Goal: Task Accomplishment & Management: Use online tool/utility

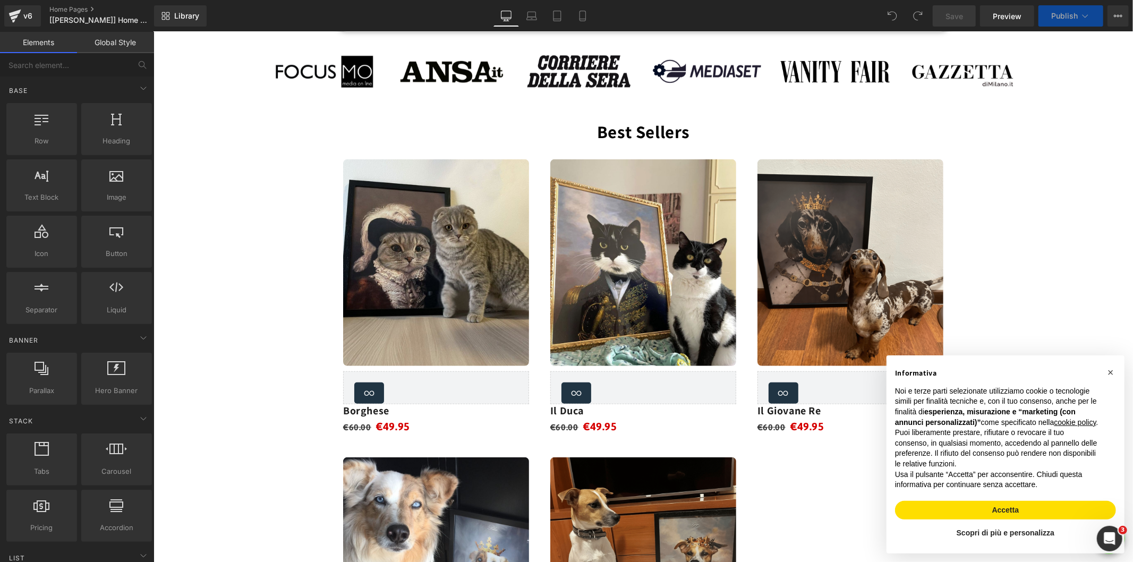
scroll to position [531, 0]
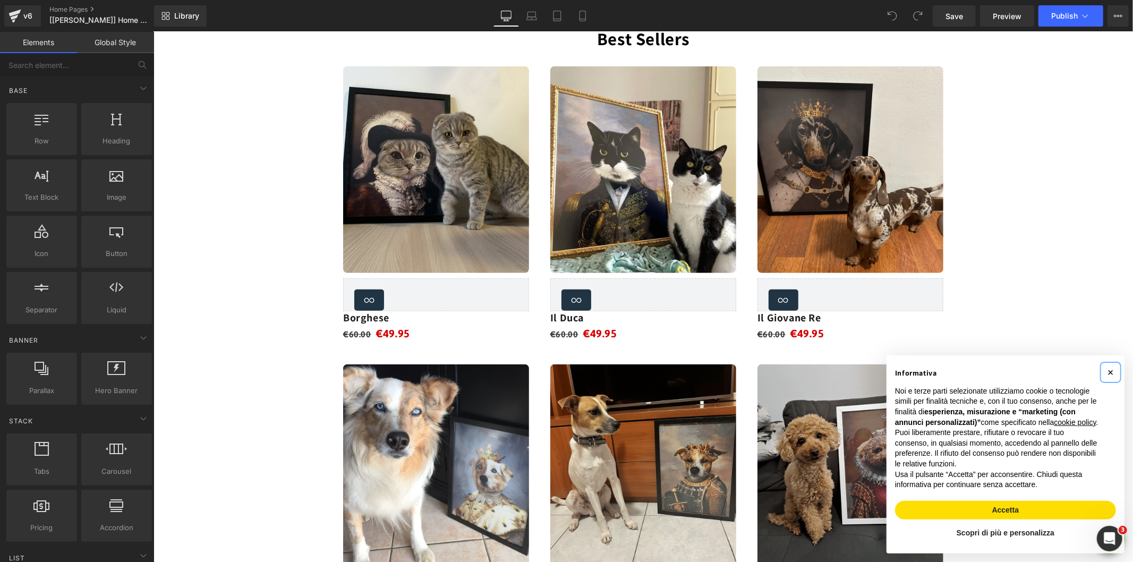
click at [1104, 363] on button "×" at bounding box center [1109, 371] width 17 height 17
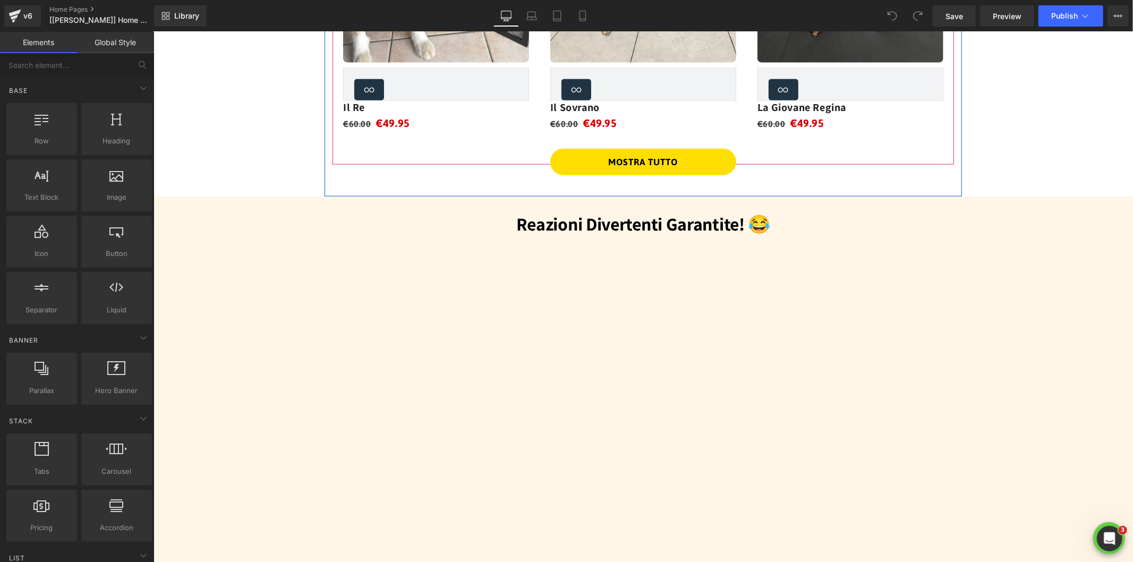
scroll to position [1121, 0]
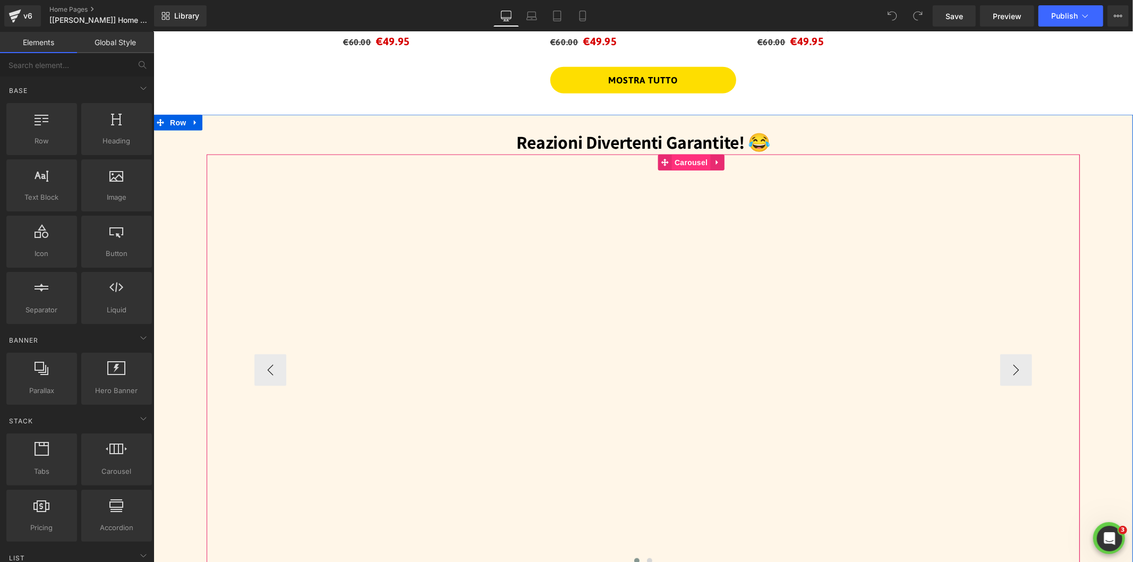
click at [683, 159] on span "Carousel" at bounding box center [690, 162] width 38 height 16
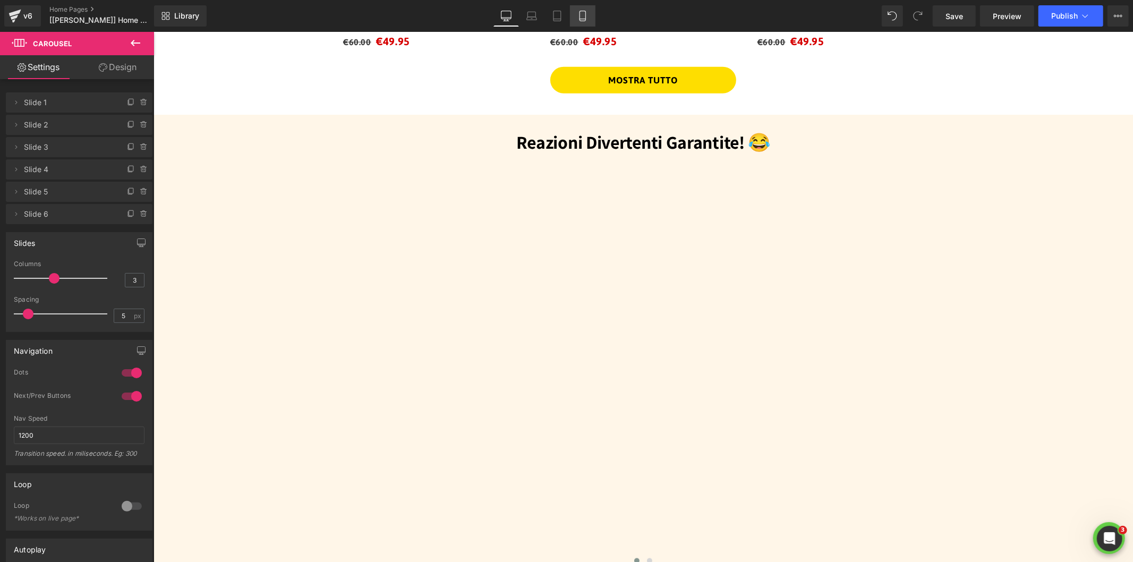
click at [579, 17] on icon at bounding box center [582, 16] width 11 height 11
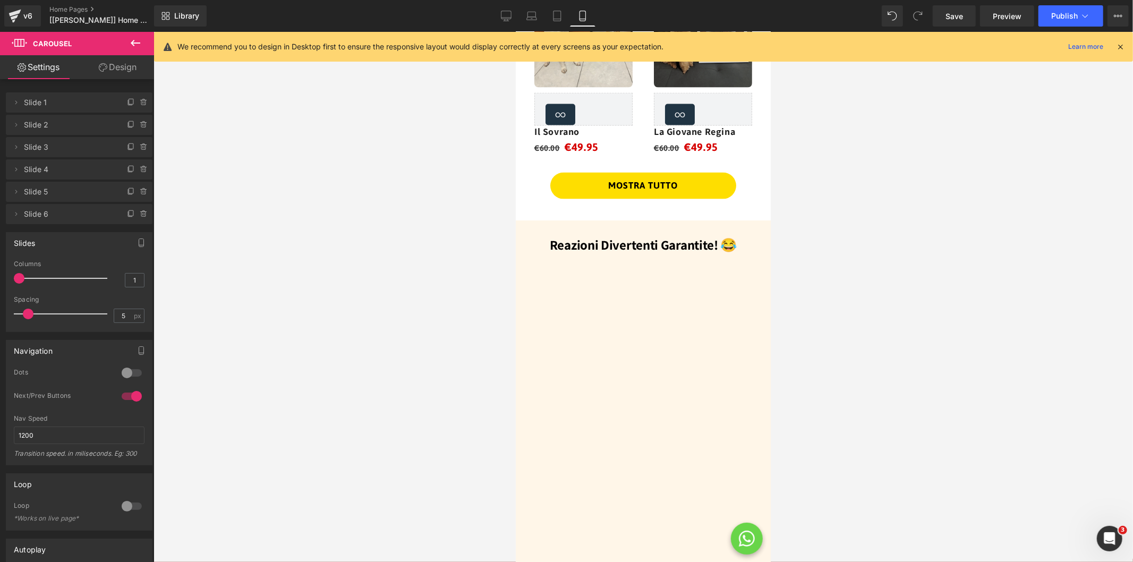
scroll to position [992, 0]
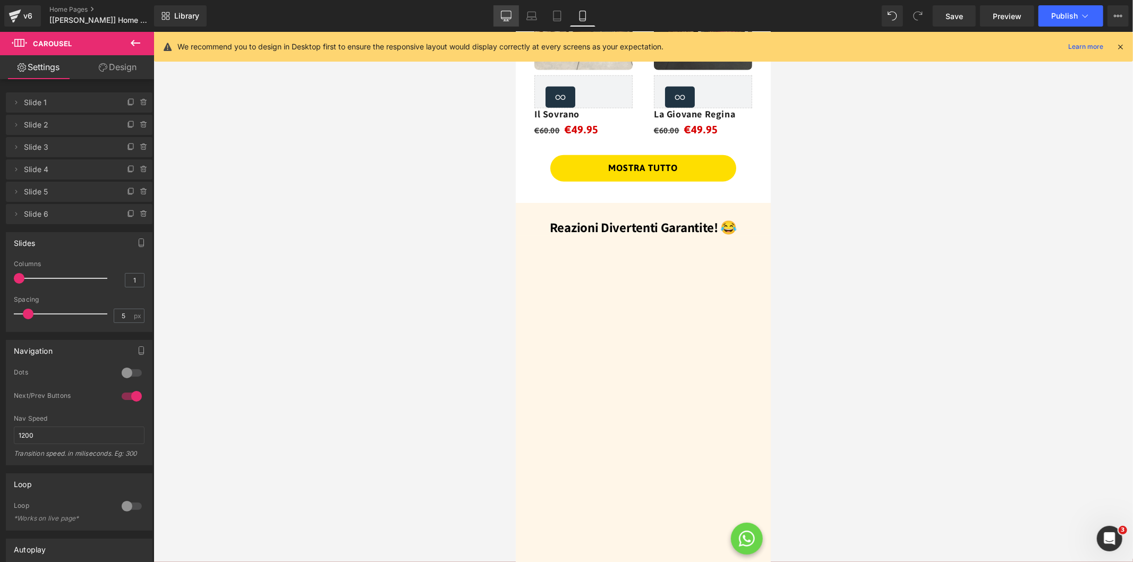
click at [502, 14] on icon at bounding box center [506, 15] width 10 height 8
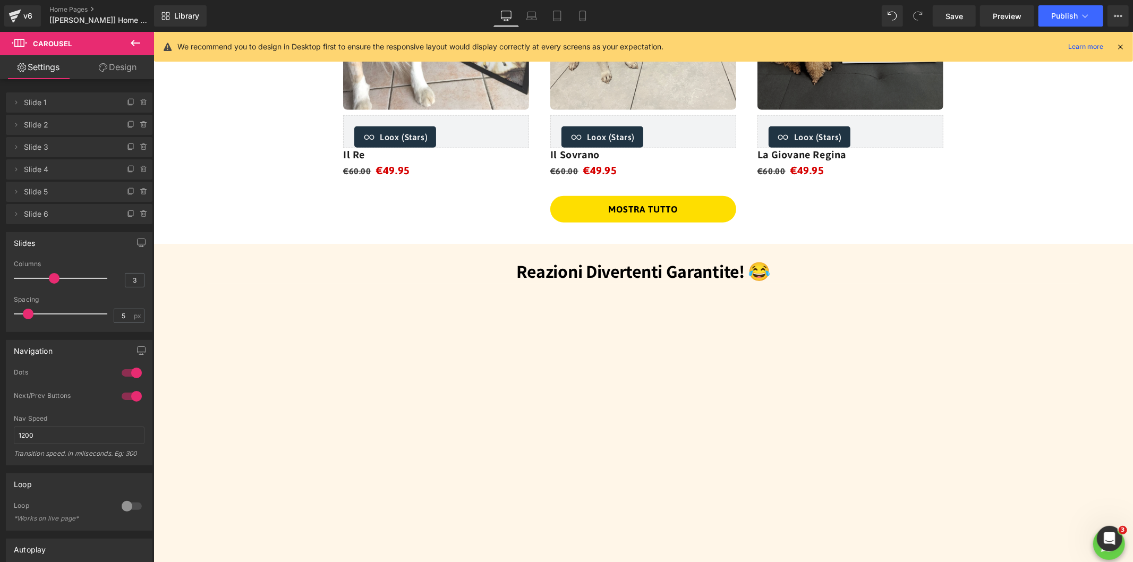
scroll to position [1063, 0]
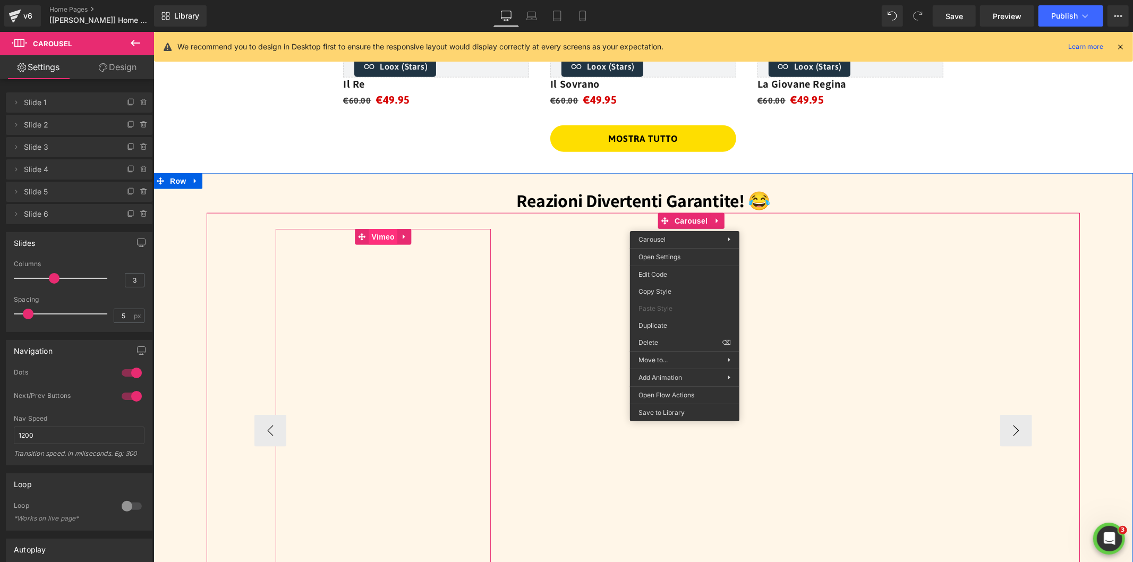
click at [379, 232] on span "Vimeo" at bounding box center [383, 236] width 28 height 16
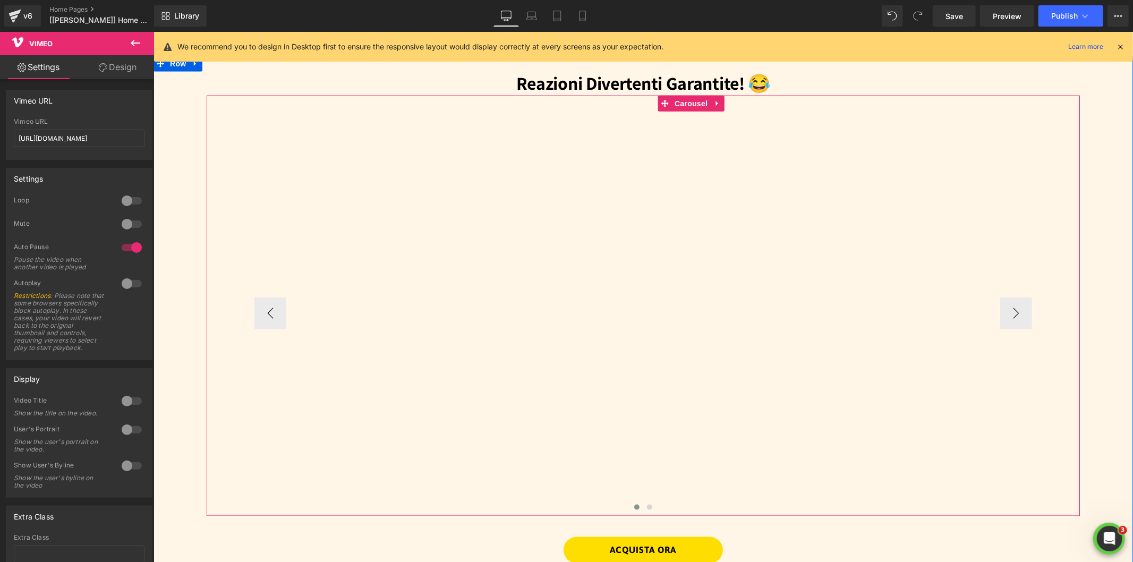
scroll to position [1181, 0]
click at [1015, 315] on button "›" at bounding box center [1015, 312] width 32 height 32
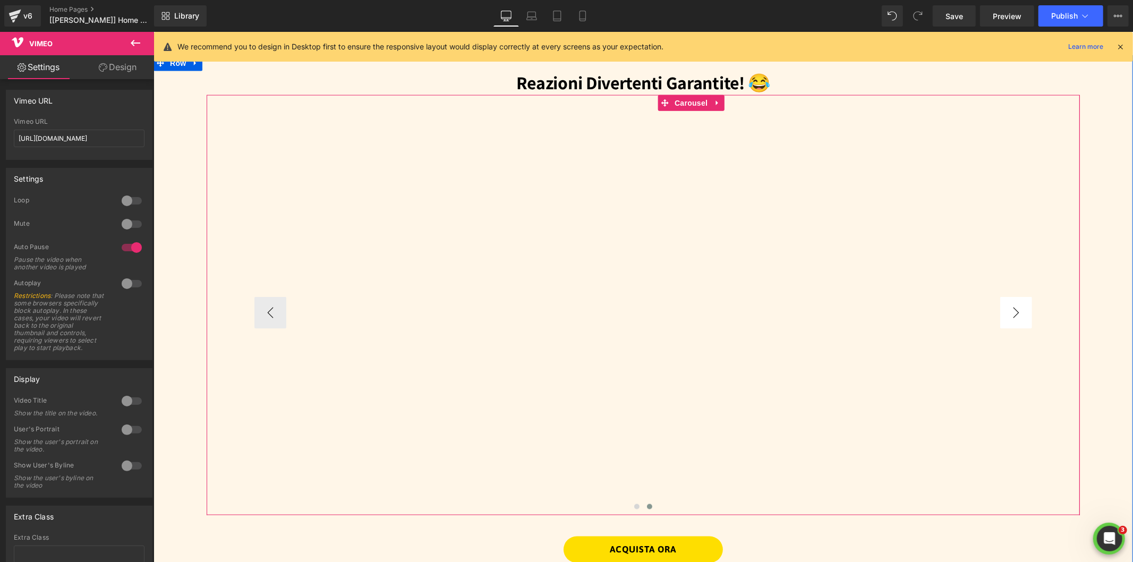
click at [1015, 315] on button "›" at bounding box center [1015, 312] width 32 height 32
click at [641, 115] on span "Vimeo" at bounding box center [642, 118] width 28 height 16
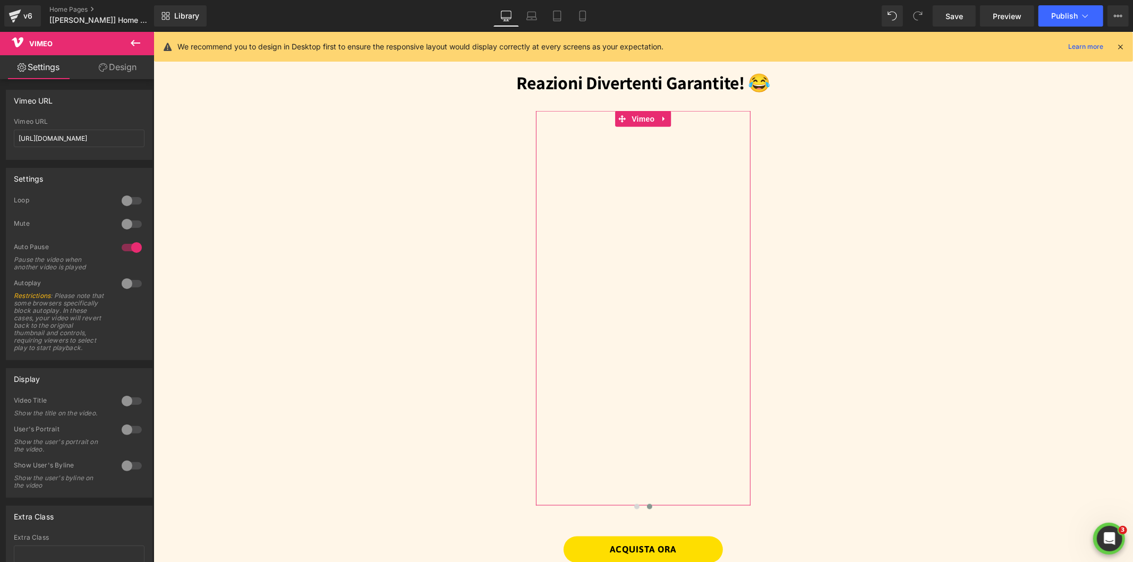
click at [105, 69] on icon at bounding box center [103, 67] width 8 height 8
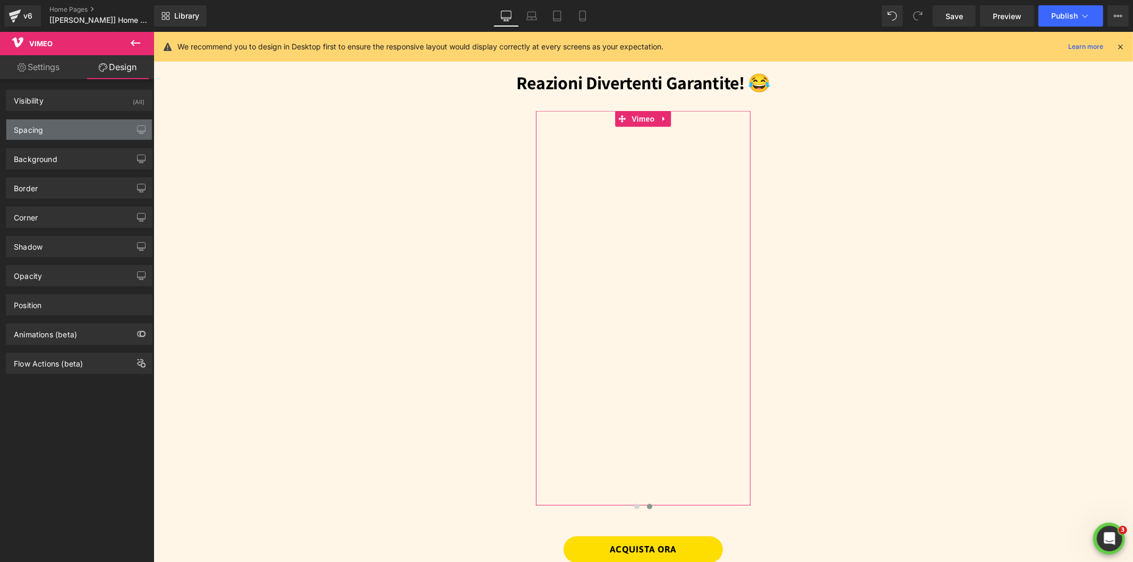
click at [47, 133] on div "Spacing" at bounding box center [79, 129] width 146 height 20
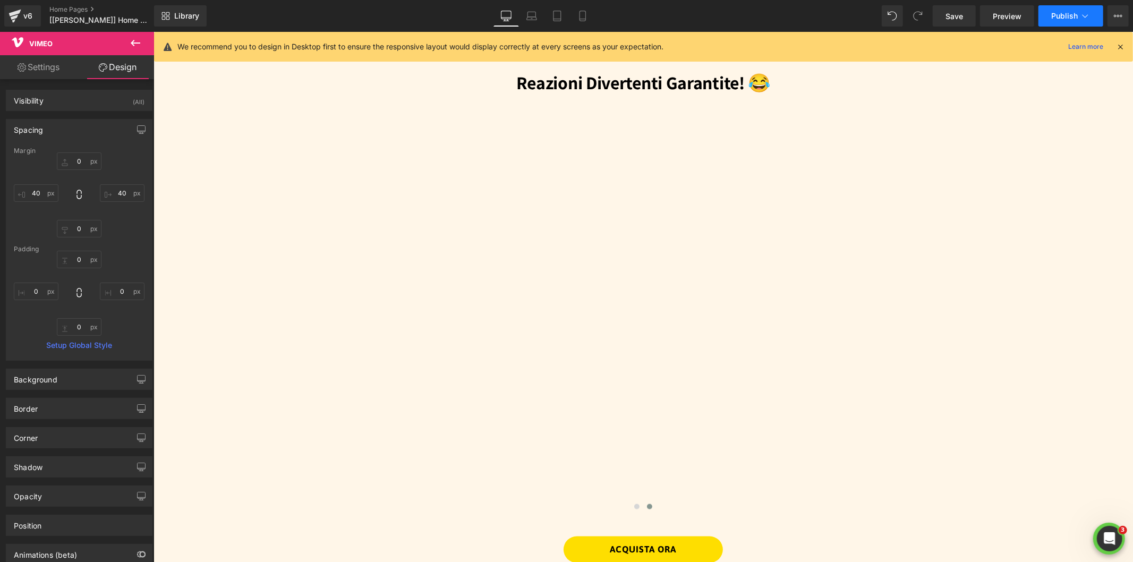
click at [1081, 16] on icon at bounding box center [1085, 16] width 11 height 11
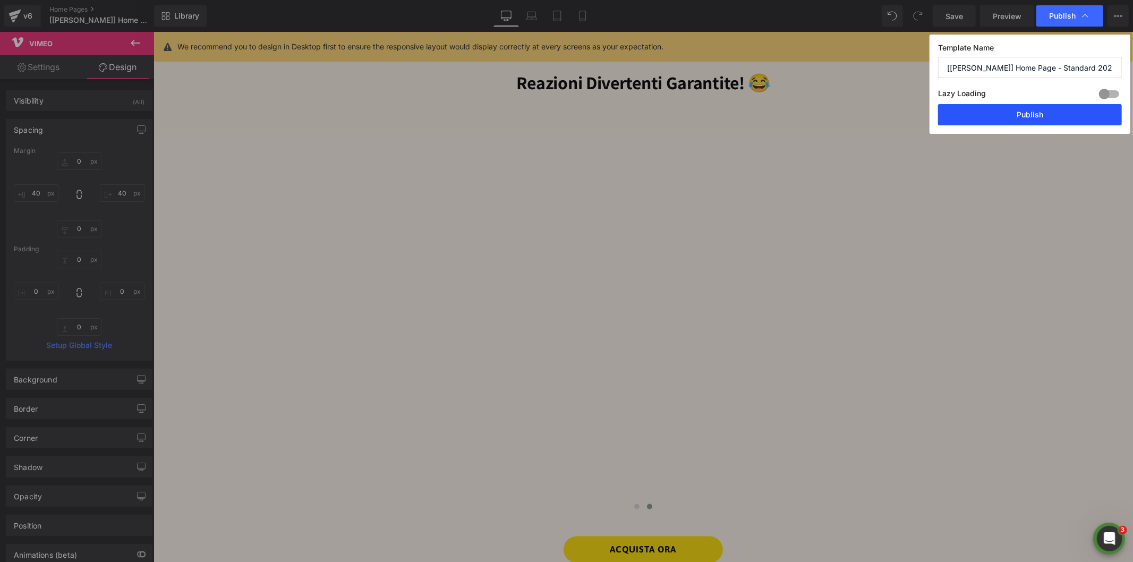
click at [1020, 115] on button "Publish" at bounding box center [1030, 114] width 184 height 21
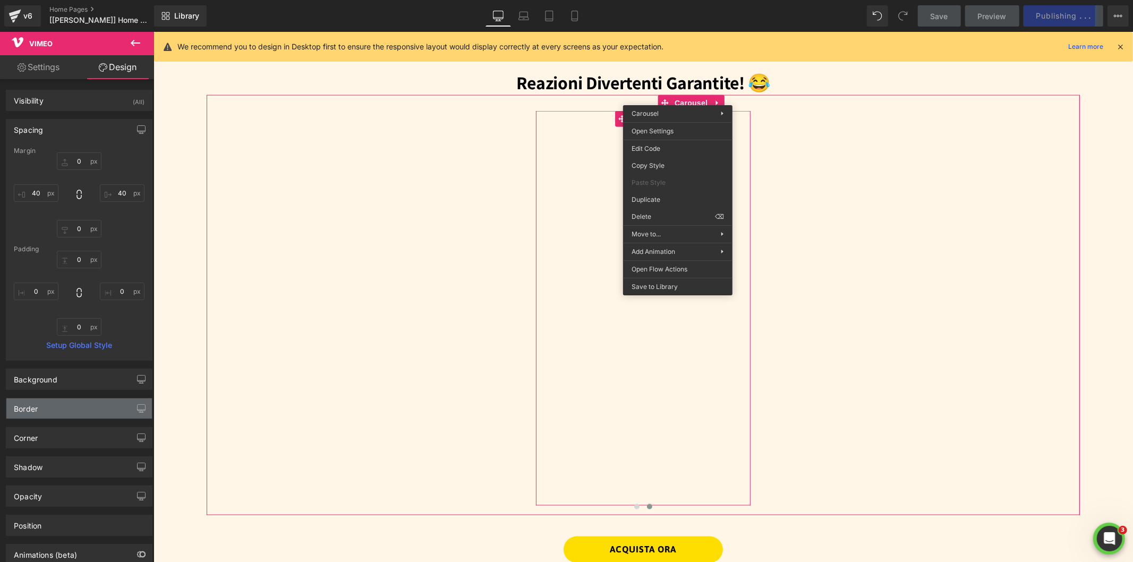
click at [45, 409] on div "Border" at bounding box center [79, 408] width 146 height 20
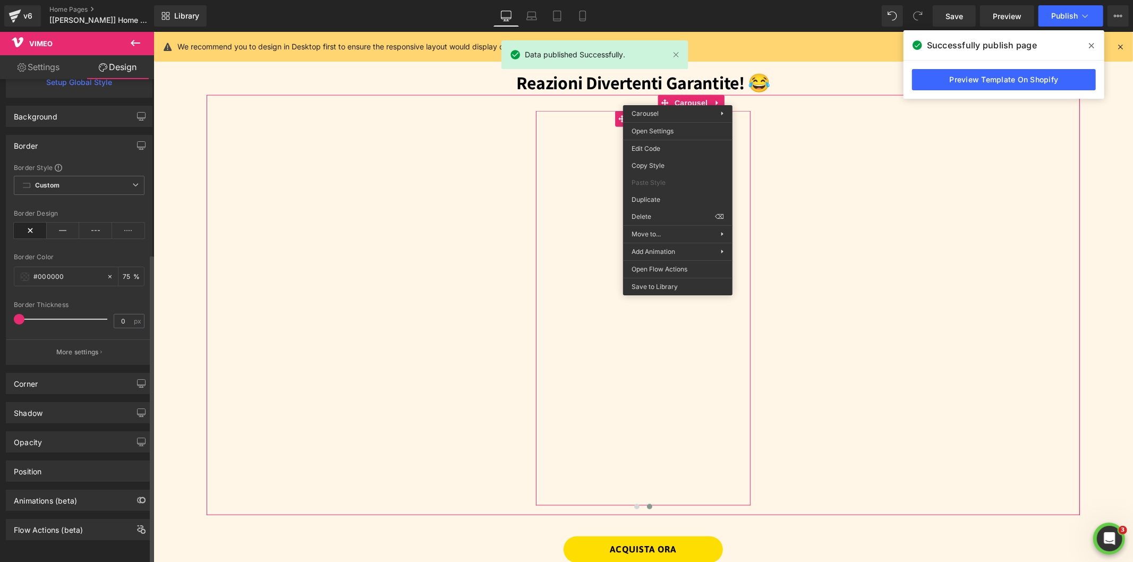
scroll to position [272, 0]
click at [61, 374] on div "Corner" at bounding box center [79, 383] width 146 height 20
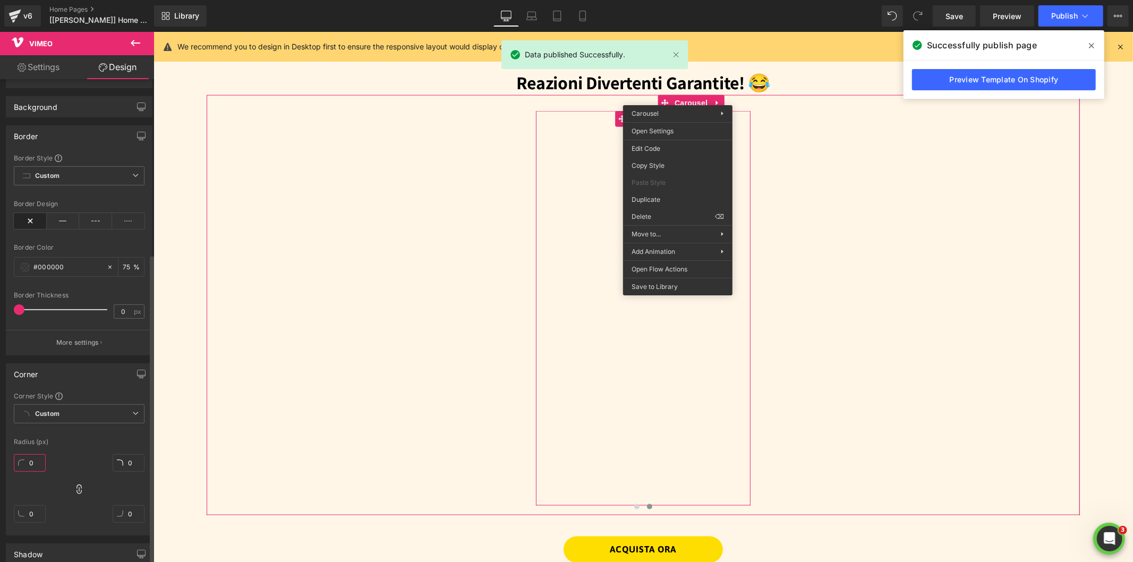
click at [33, 463] on input "0" at bounding box center [30, 463] width 32 height 18
type input "20"
click at [96, 452] on div "20 0 0 0" at bounding box center [79, 492] width 131 height 85
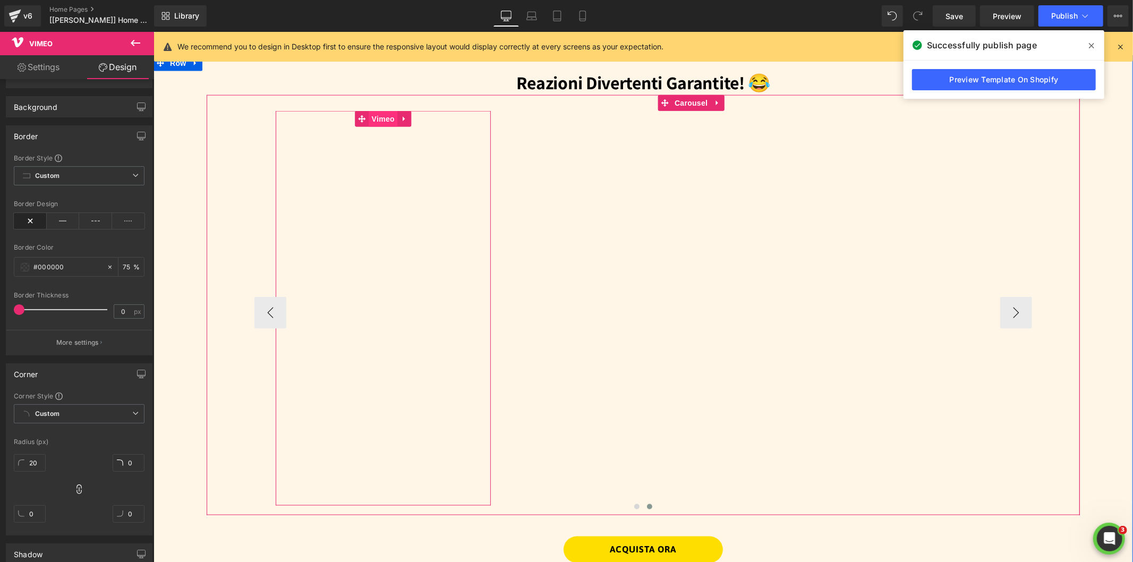
click at [375, 118] on span "Vimeo" at bounding box center [383, 118] width 28 height 16
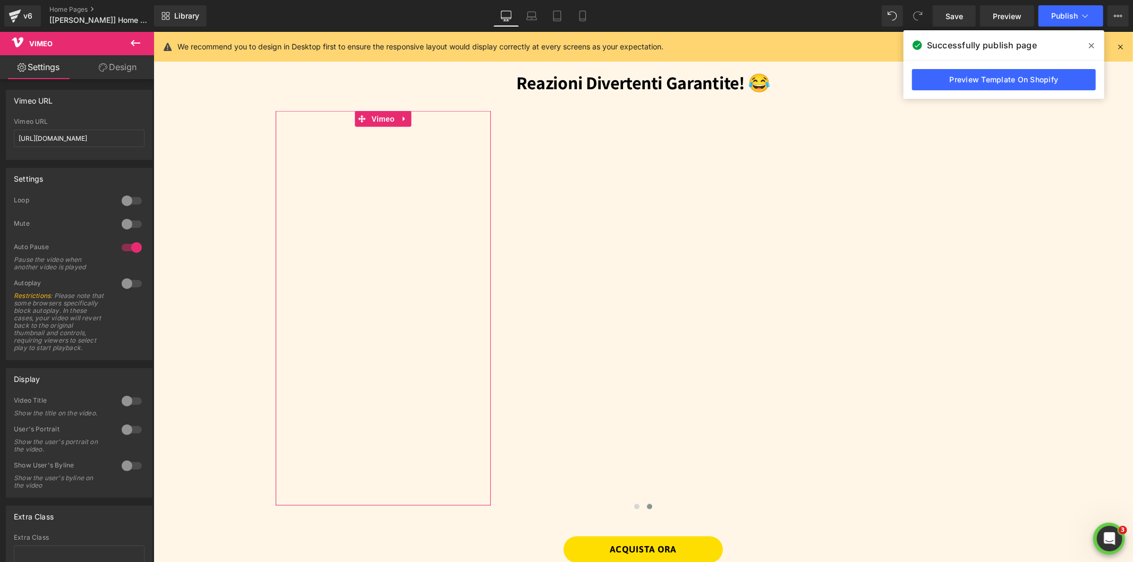
drag, startPoint x: 114, startPoint y: 71, endPoint x: 67, endPoint y: 331, distance: 264.3
click at [114, 71] on link "Design" at bounding box center [117, 67] width 77 height 24
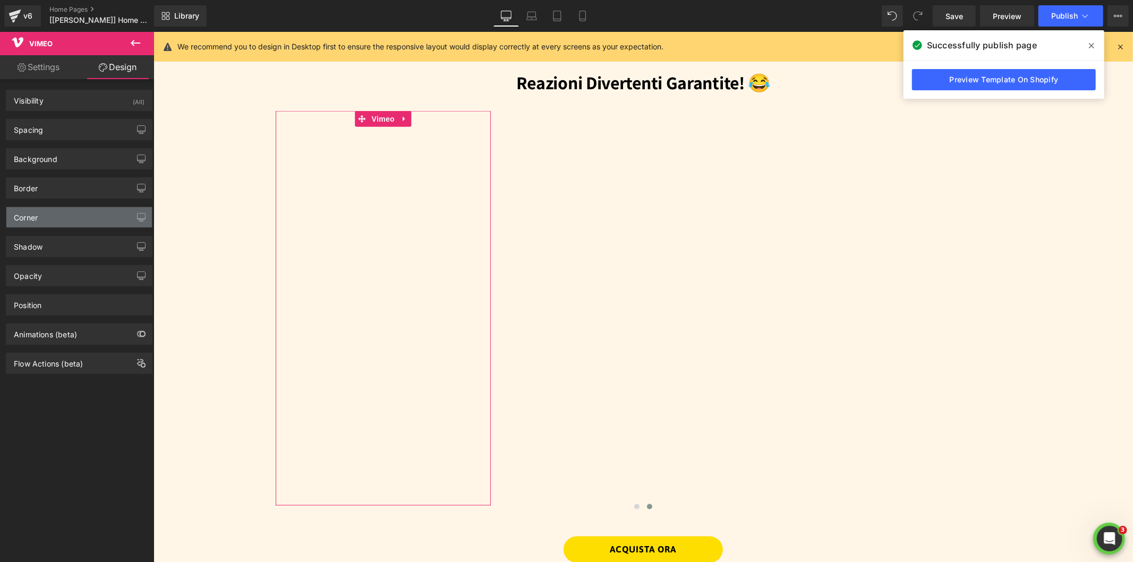
click at [57, 223] on div "Corner" at bounding box center [79, 217] width 146 height 20
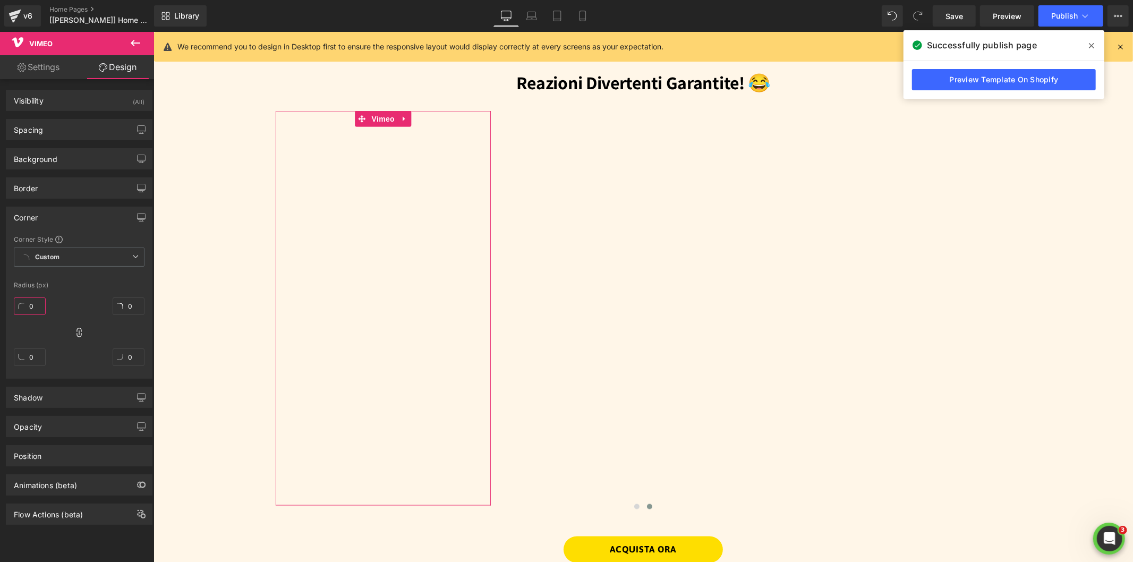
click at [36, 307] on input "0" at bounding box center [30, 306] width 32 height 18
type input "20"
click at [82, 283] on div "Radius (px)" at bounding box center [79, 284] width 131 height 7
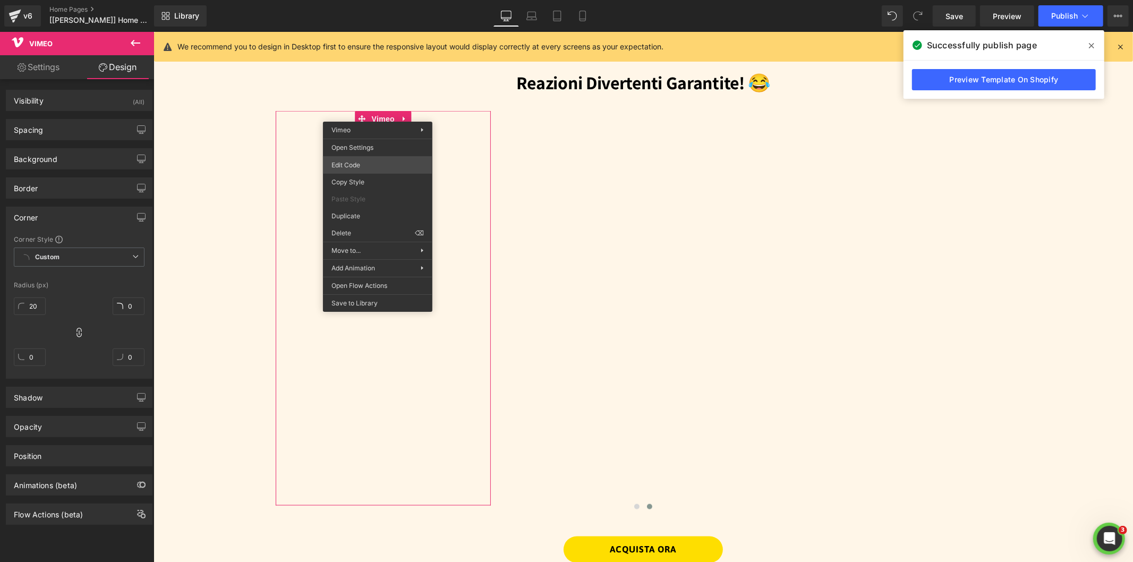
click at [354, 0] on div "Vimeo You are previewing how the will restyle your page. You can not edit Eleme…" at bounding box center [566, 0] width 1133 height 0
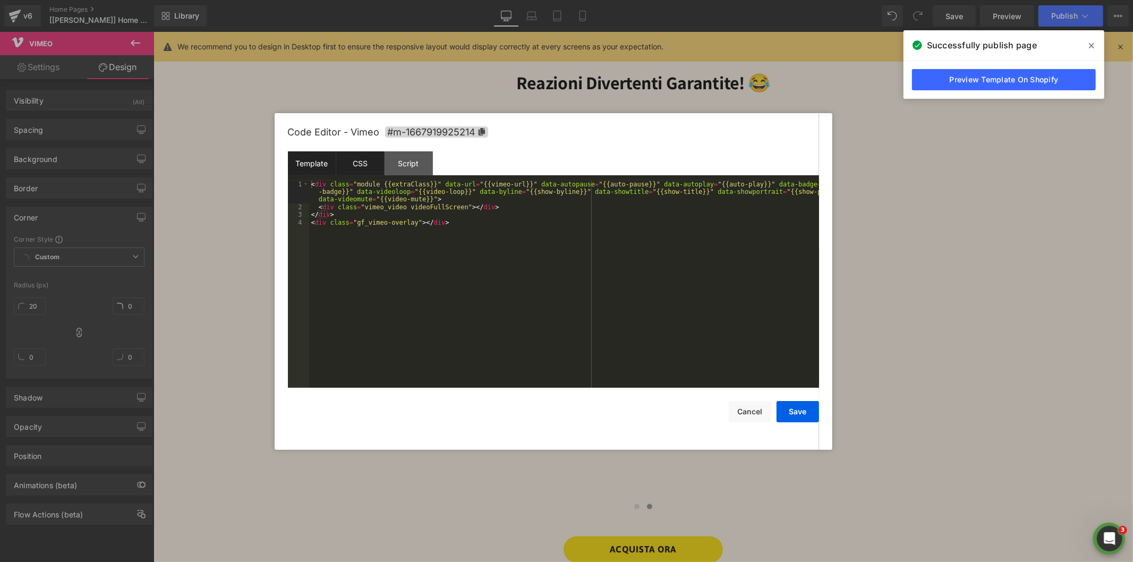
click at [365, 163] on div "CSS" at bounding box center [360, 163] width 48 height 24
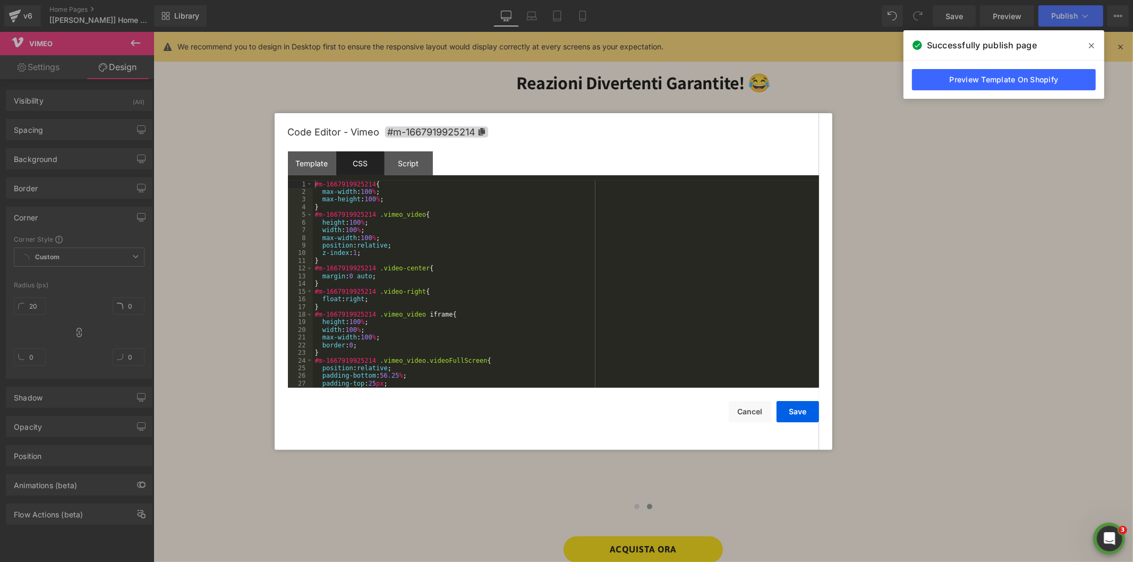
click at [336, 205] on div "#m-1667919925214 { max-width : 100 % ; max-height : 100 % ; } #m-1667919925214 …" at bounding box center [564, 292] width 502 height 223
click at [399, 202] on div "#m-1667919925214 { max-width : 100 % ; max-height : 100 % ; } #m-1667919925214 …" at bounding box center [564, 292] width 502 height 223
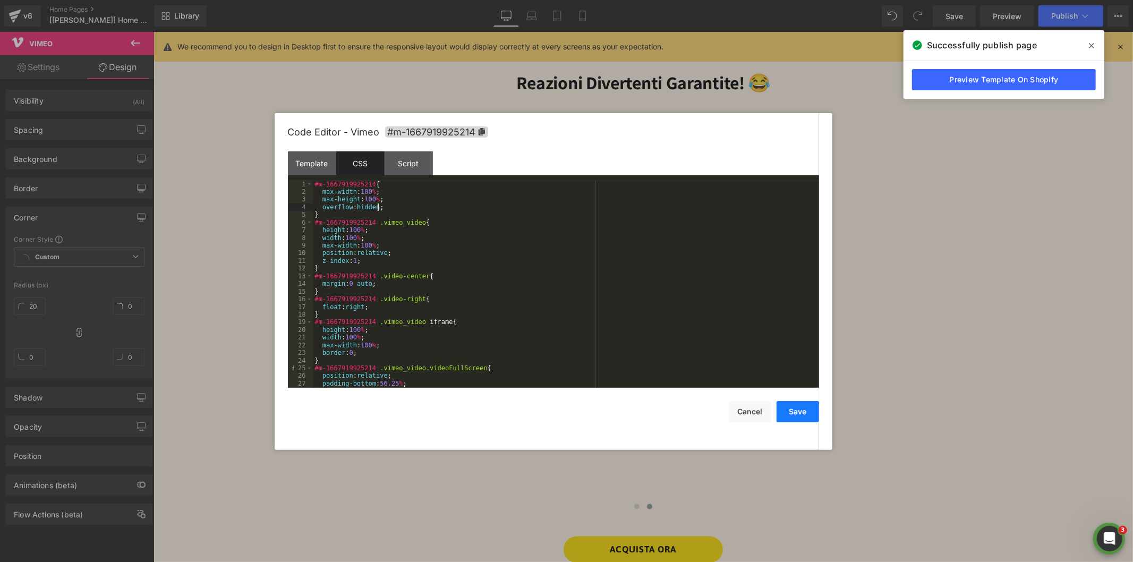
click at [808, 411] on button "Save" at bounding box center [797, 411] width 42 height 21
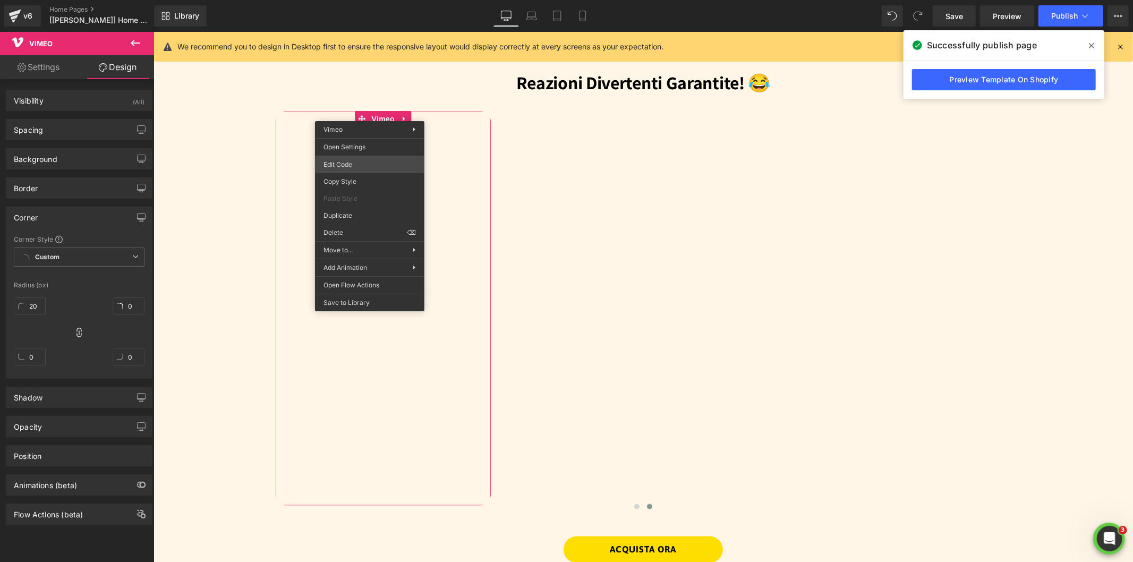
click at [337, 0] on div "Vimeo You are previewing how the will restyle your page. You can not edit Eleme…" at bounding box center [566, 0] width 1133 height 0
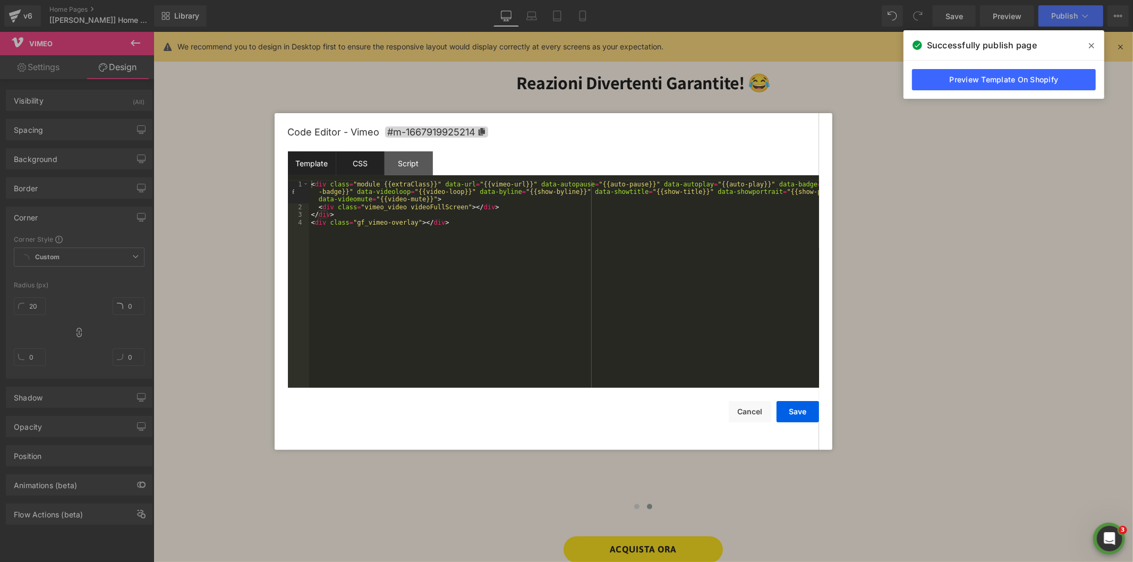
click at [352, 163] on div "CSS" at bounding box center [360, 163] width 48 height 24
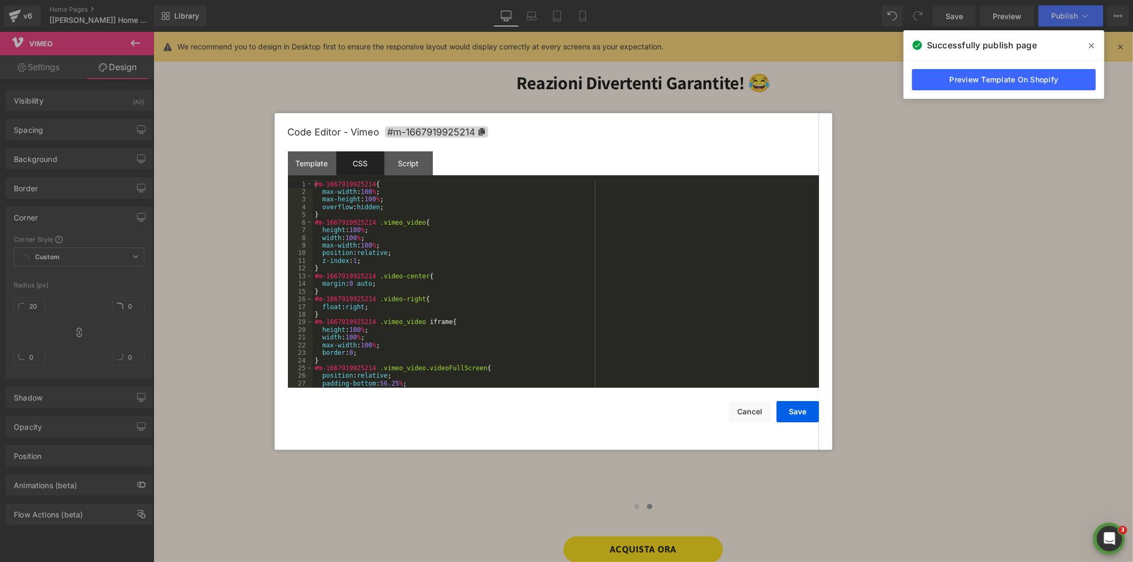
click at [400, 204] on div "#m-1667919925214 { max-width : 100 % ; max-height : 100 % ; overflow : hidden ;…" at bounding box center [564, 292] width 502 height 223
drag, startPoint x: 393, startPoint y: 208, endPoint x: 302, endPoint y: 206, distance: 91.4
click at [302, 206] on pre "1 2 3 4 5 6 7 8 9 10 11 12 13 14 15 16 17 18 19 20 21 22 23 24 25 26 27 28 #m-1…" at bounding box center [553, 284] width 531 height 207
click at [801, 413] on button "Save" at bounding box center [797, 411] width 42 height 21
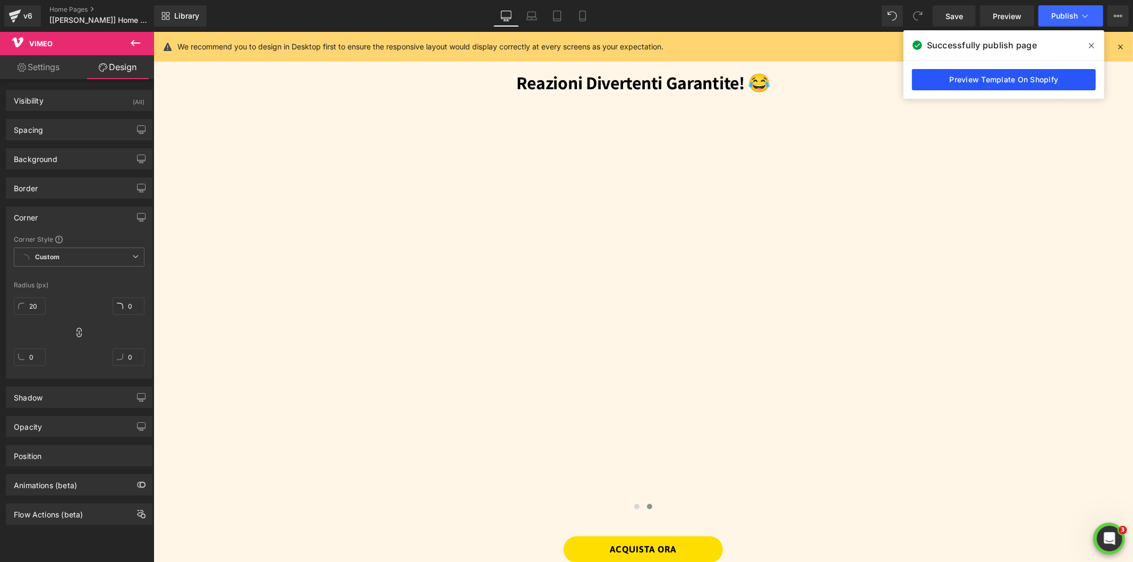
click at [969, 75] on link "Preview Template On Shopify" at bounding box center [1004, 79] width 184 height 21
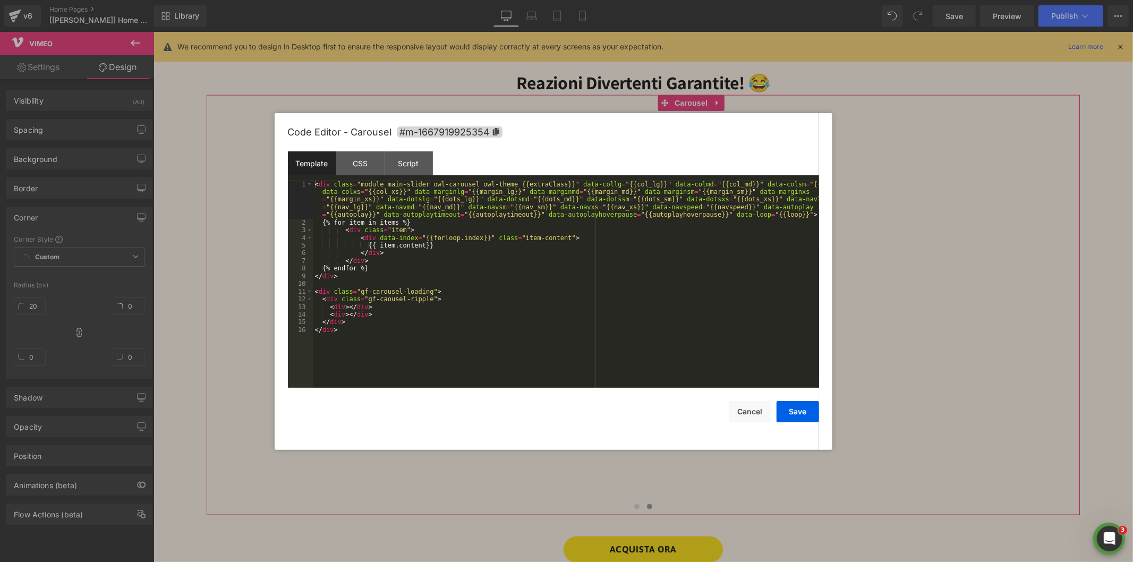
click at [648, 0] on div "Vimeo You are previewing how the will restyle your page. You can not edit Eleme…" at bounding box center [566, 0] width 1133 height 0
click at [351, 169] on div "CSS" at bounding box center [360, 163] width 48 height 24
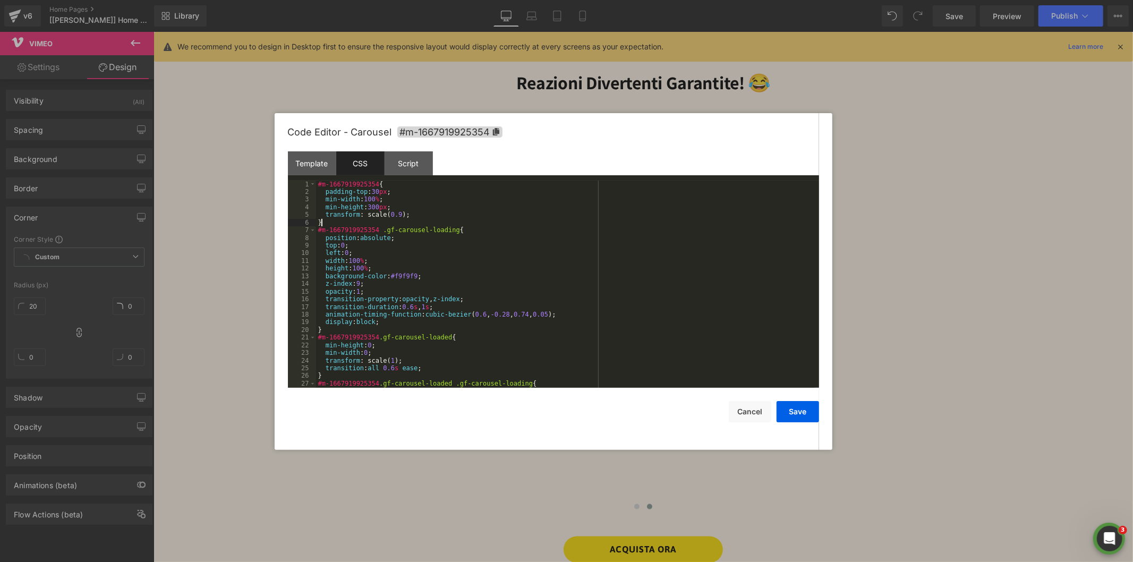
click at [330, 221] on div "#m-1667919925354 { padding-top : 30 px ; min-width : 100 % ; min-height : 300 p…" at bounding box center [565, 292] width 499 height 223
click at [318, 184] on div "#m-1667919925354 { padding-top : 30 px ; min-width : 100 % ; min-height : 300 p…" at bounding box center [565, 292] width 499 height 223
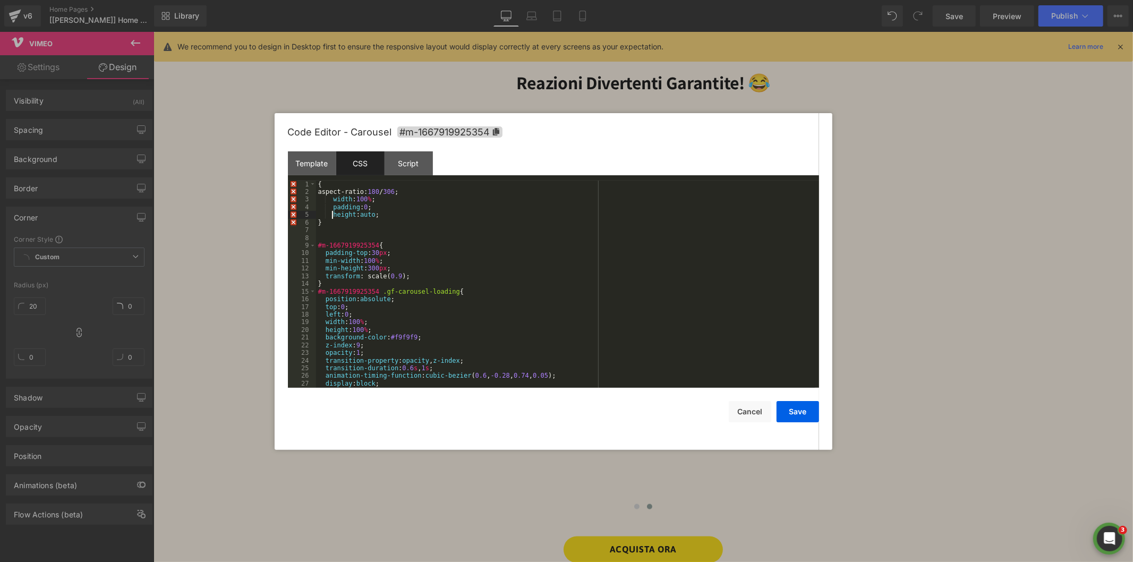
click at [331, 216] on div "{ aspect-ratio: 180 / 306 ; width : 100 % ; padding : 0 ; height : auto ; } #m-…" at bounding box center [565, 292] width 499 height 223
click at [332, 197] on div "{ aspect-ratio: 180 / 306 ; width : 100 % ; padding : 0 ; height : auto ; } #m-…" at bounding box center [565, 292] width 499 height 223
click at [331, 208] on div "{ aspect-ratio: 180 / 306 ; width : 100 % ; padding : 0 ; height : auto ; } #m-…" at bounding box center [565, 292] width 499 height 223
click at [406, 192] on div "{ aspect-ratio: 180 / 306 ; width : 100 % ; padding : 0 ; height : auto ; } #m-…" at bounding box center [565, 292] width 499 height 223
drag, startPoint x: 442, startPoint y: 193, endPoint x: 409, endPoint y: 192, distance: 32.4
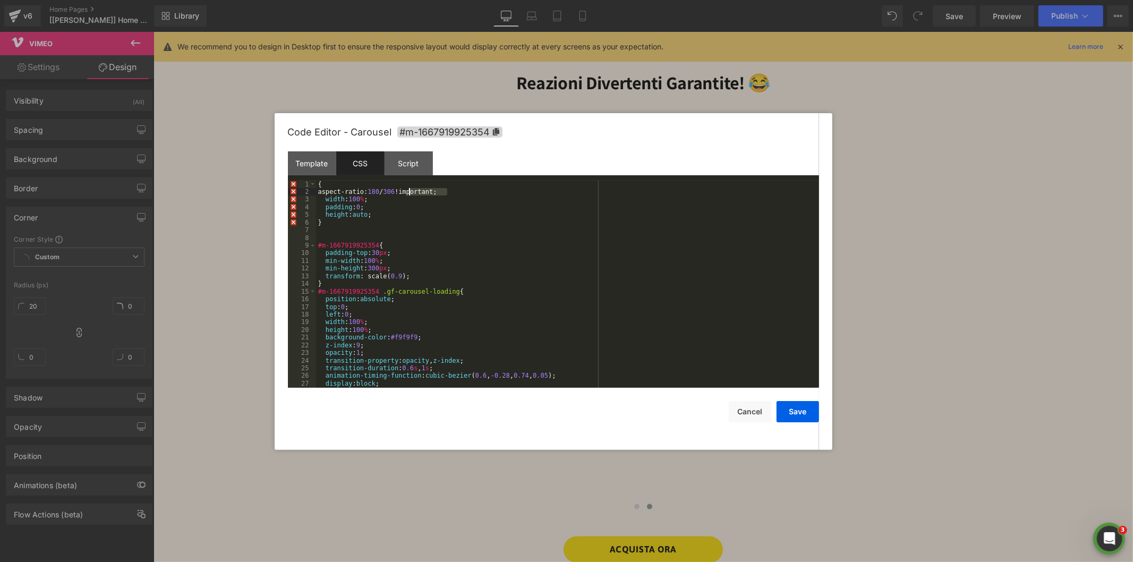
click at [409, 193] on div "{ aspect-ratio: 180 / 306 !important; width : 100 % ; padding : 0 ; height : au…" at bounding box center [565, 292] width 499 height 223
click at [373, 202] on div "{ aspect-ratio: 180 / 306 !important; width : 100 % ; padding : 0 ; height : au…" at bounding box center [565, 292] width 499 height 223
paste textarea
click at [364, 208] on div "{ aspect-ratio: 180 / 306 !important; width : 100 % !important; padding : 0 ; h…" at bounding box center [565, 292] width 499 height 223
click at [381, 220] on div "{ aspect-ratio: 180 / 306 !important; width : 100 % !important; padding : 0 !im…" at bounding box center [565, 292] width 499 height 223
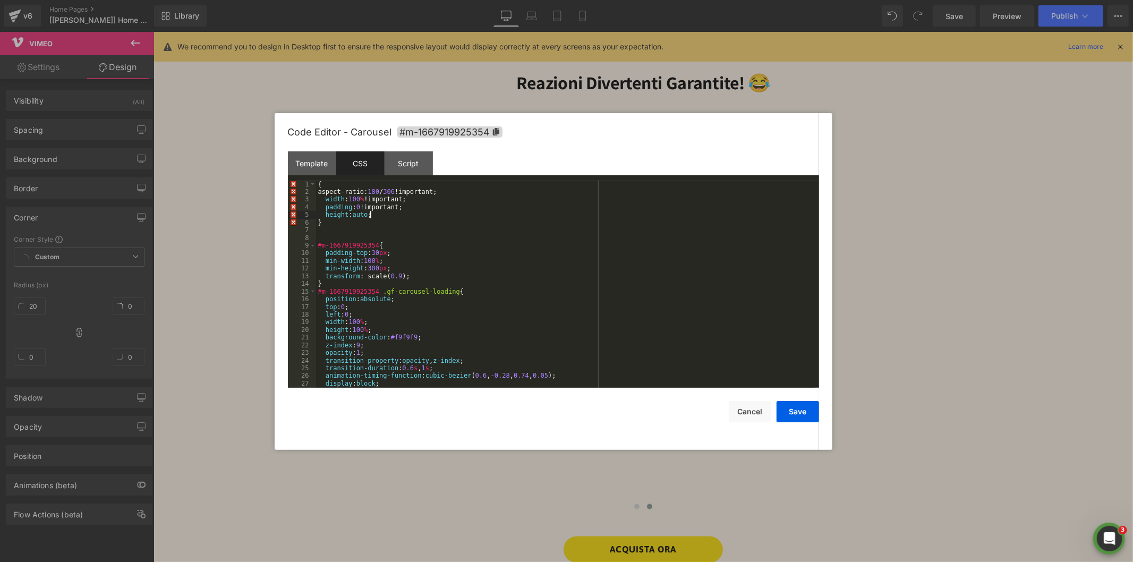
click at [374, 213] on div "{ aspect-ratio: 180 / 306 !important; width : 100 % !important; padding : 0 !im…" at bounding box center [565, 292] width 499 height 223
click at [475, 130] on span "#m-1667919925354" at bounding box center [449, 131] width 105 height 11
click at [316, 183] on div "{ aspect-ratio: 180 / 306 !important; width : 100 % !important; padding : 0 !im…" at bounding box center [565, 292] width 499 height 223
paste textarea
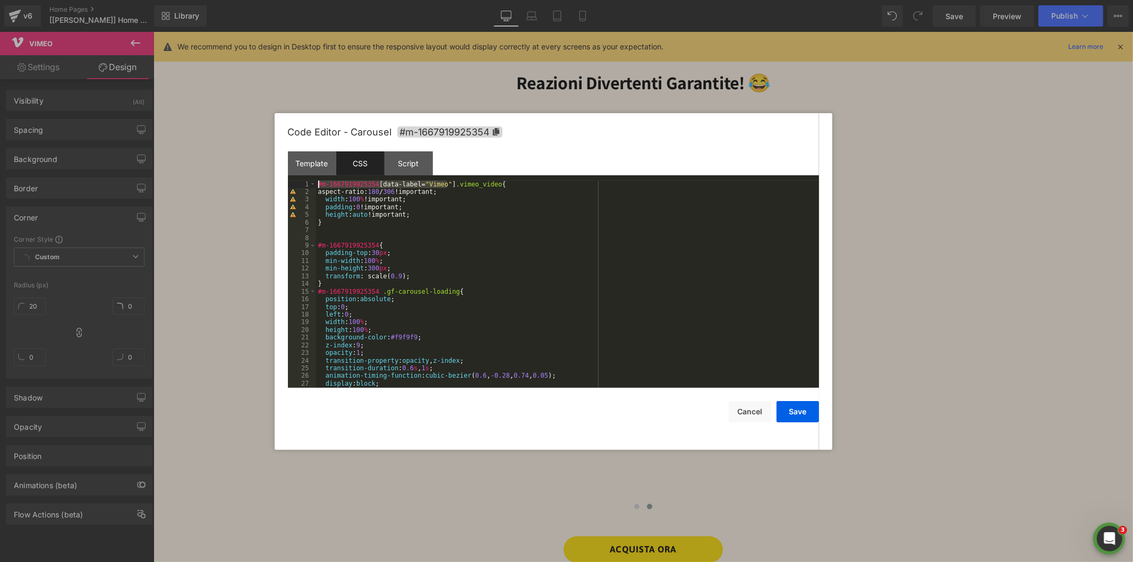
drag, startPoint x: 448, startPoint y: 183, endPoint x: 313, endPoint y: 176, distance: 135.0
click at [313, 176] on div "Template CSS Script Data 1 2 3 4 5 6 7 8 9 10 11 12 13 14 15 16 < div class = "…" at bounding box center [553, 269] width 531 height 236
click at [317, 182] on div "#m-1667919925354 [ data-label = " Vimeo " ] .vimeo_video { aspect-ratio: 180 / …" at bounding box center [565, 284] width 499 height 207
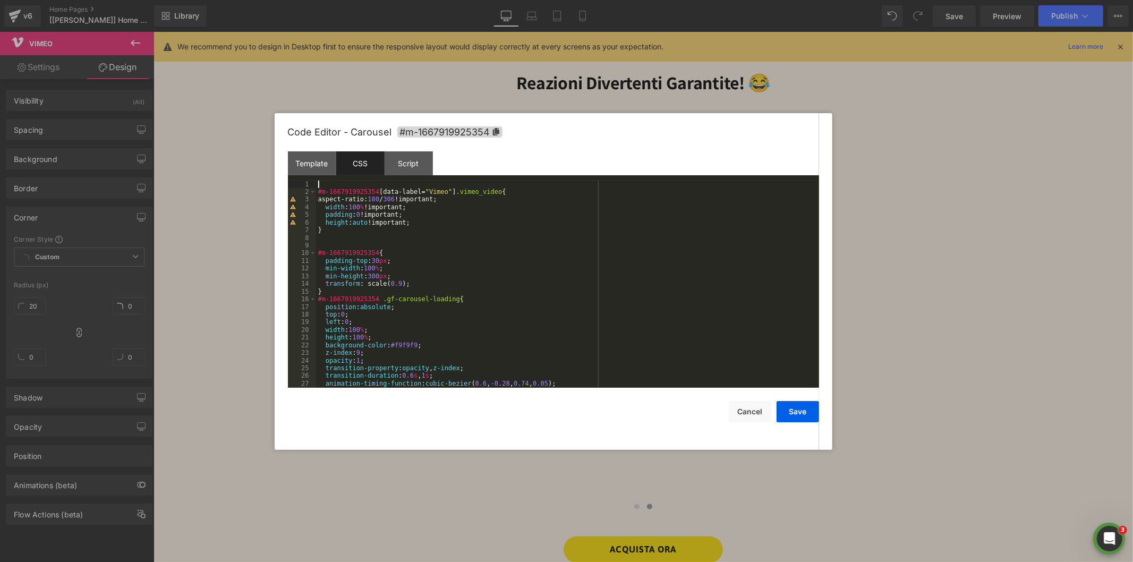
paste textarea
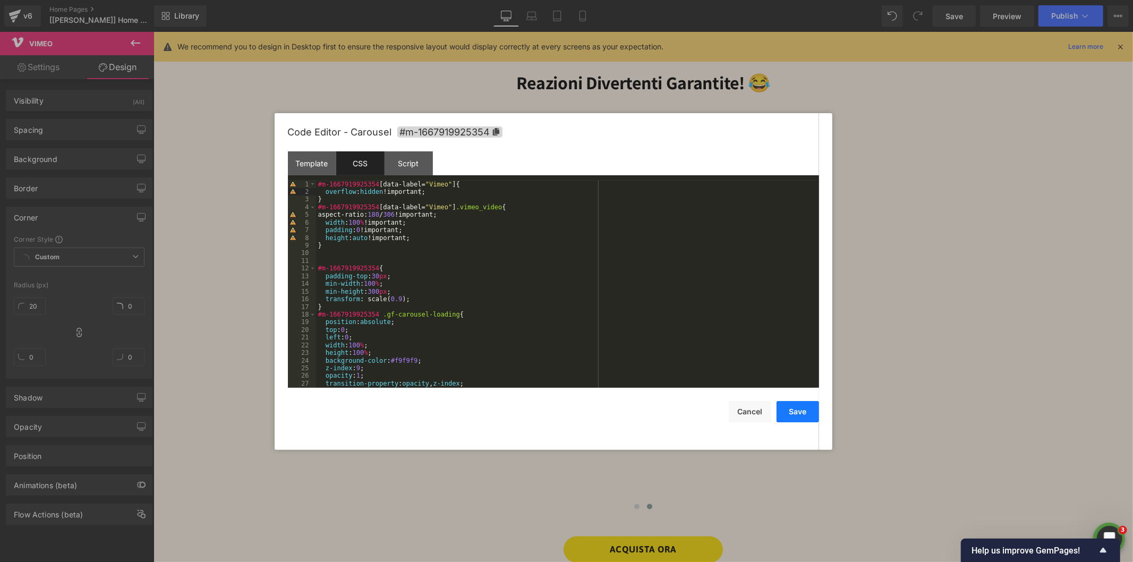
click at [798, 408] on button "Save" at bounding box center [797, 411] width 42 height 21
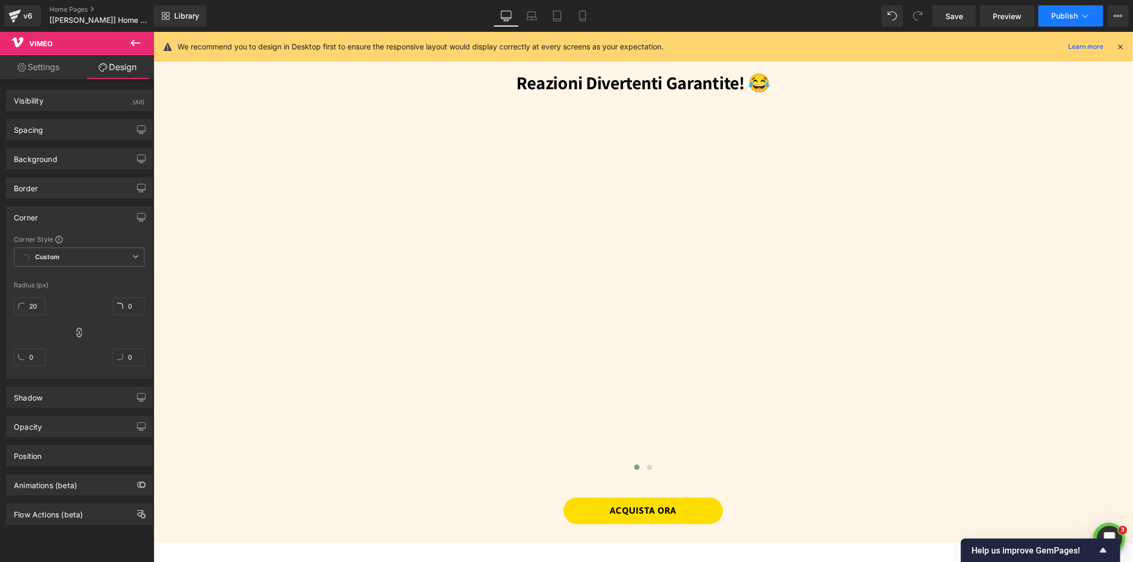
click at [1058, 18] on span "Publish" at bounding box center [1064, 16] width 27 height 8
click at [1078, 22] on button "Publish" at bounding box center [1070, 15] width 65 height 21
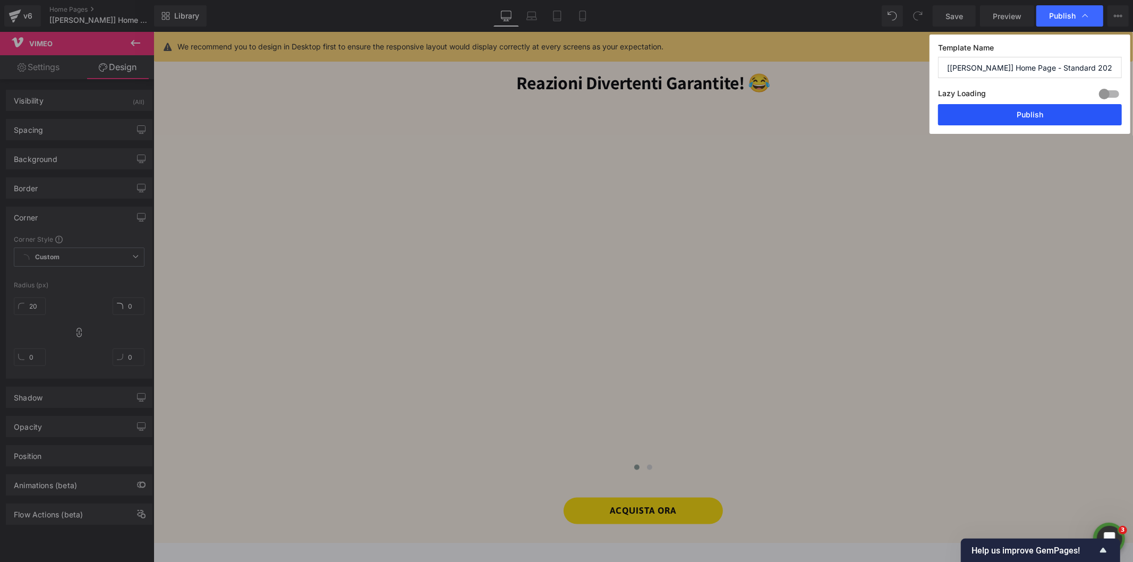
click at [1006, 118] on button "Publish" at bounding box center [1030, 114] width 184 height 21
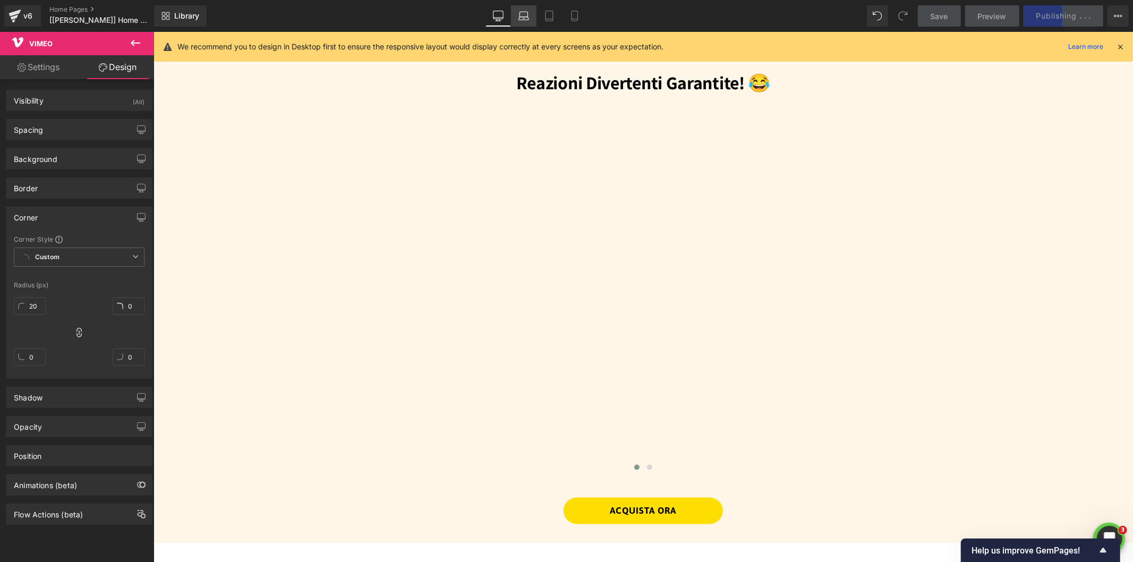
click at [521, 19] on icon at bounding box center [523, 16] width 11 height 11
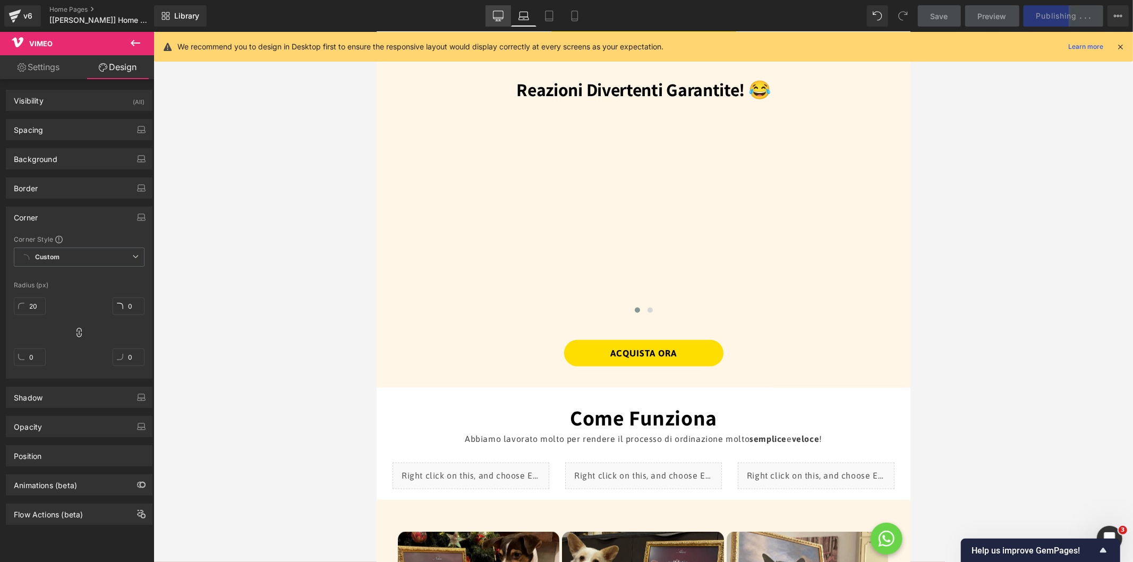
click at [503, 15] on icon at bounding box center [498, 16] width 11 height 11
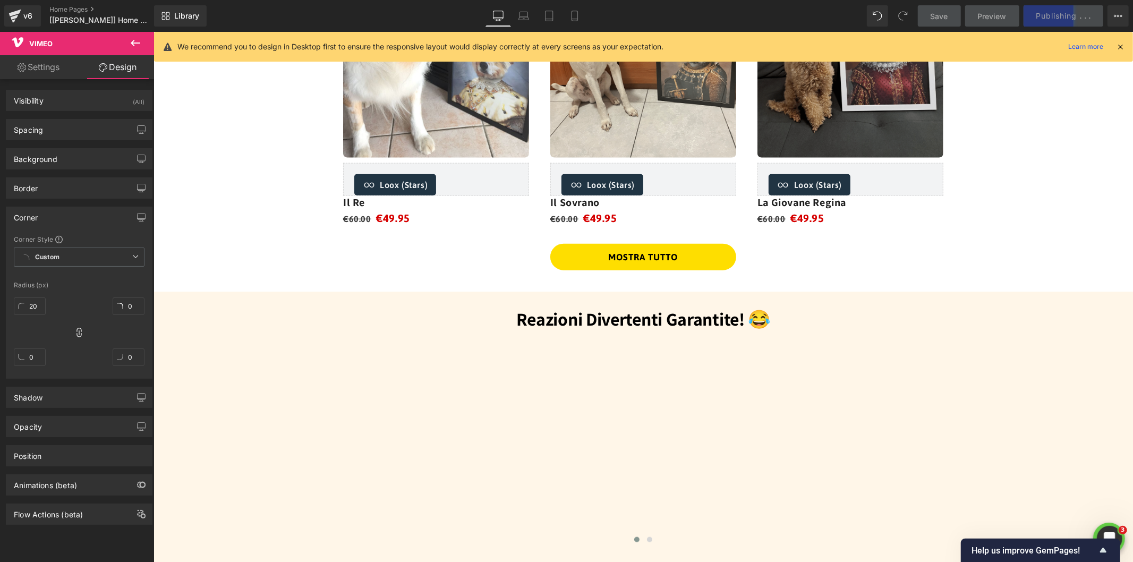
scroll to position [1181, 0]
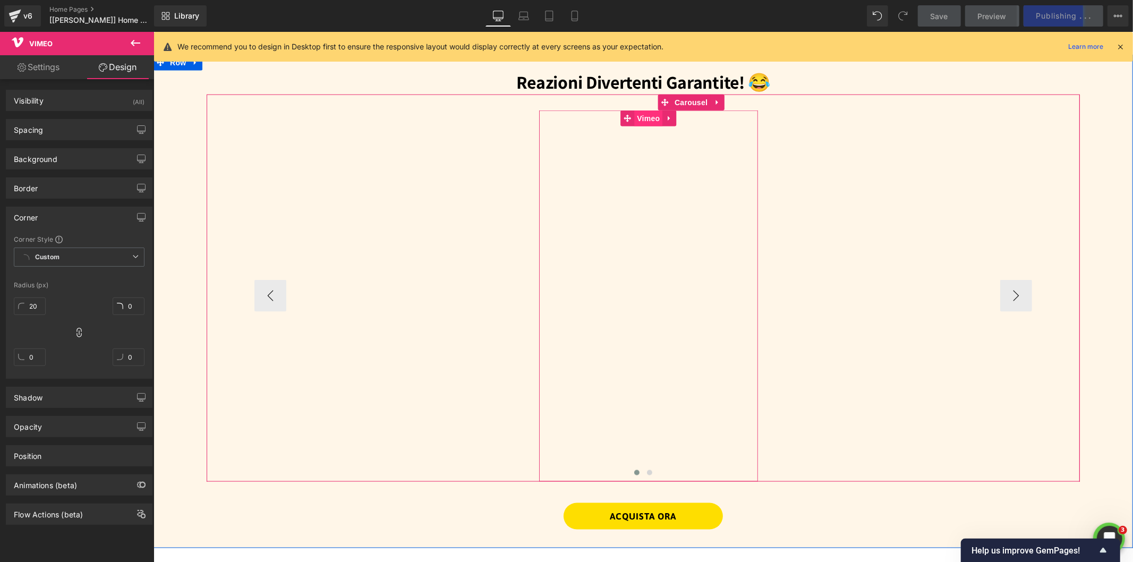
click at [646, 114] on span "Vimeo" at bounding box center [648, 118] width 28 height 16
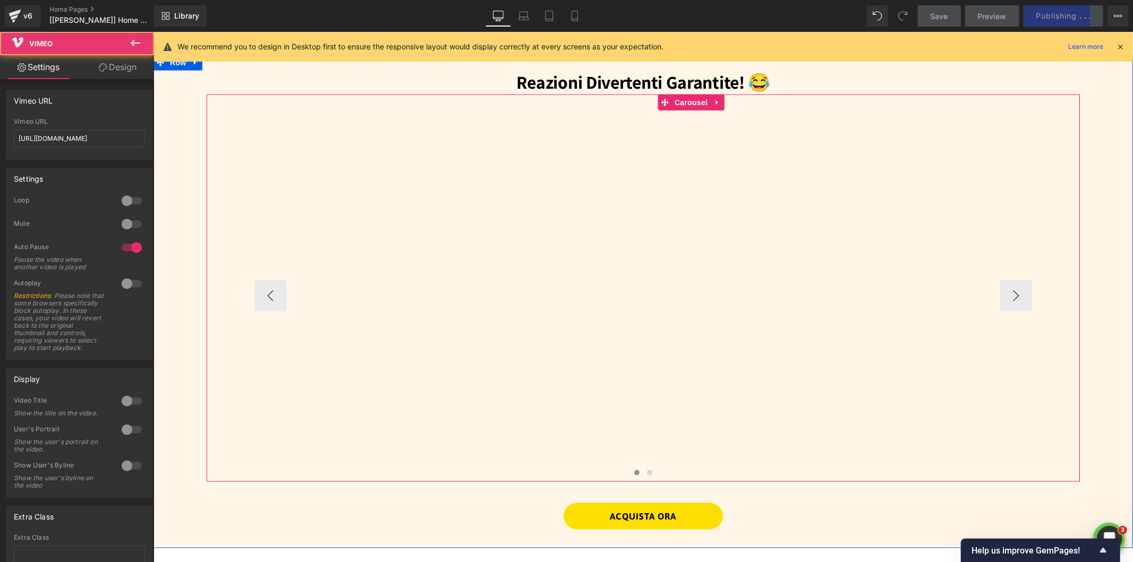
click at [781, 131] on div "Vimeo" at bounding box center [911, 295] width 261 height 371
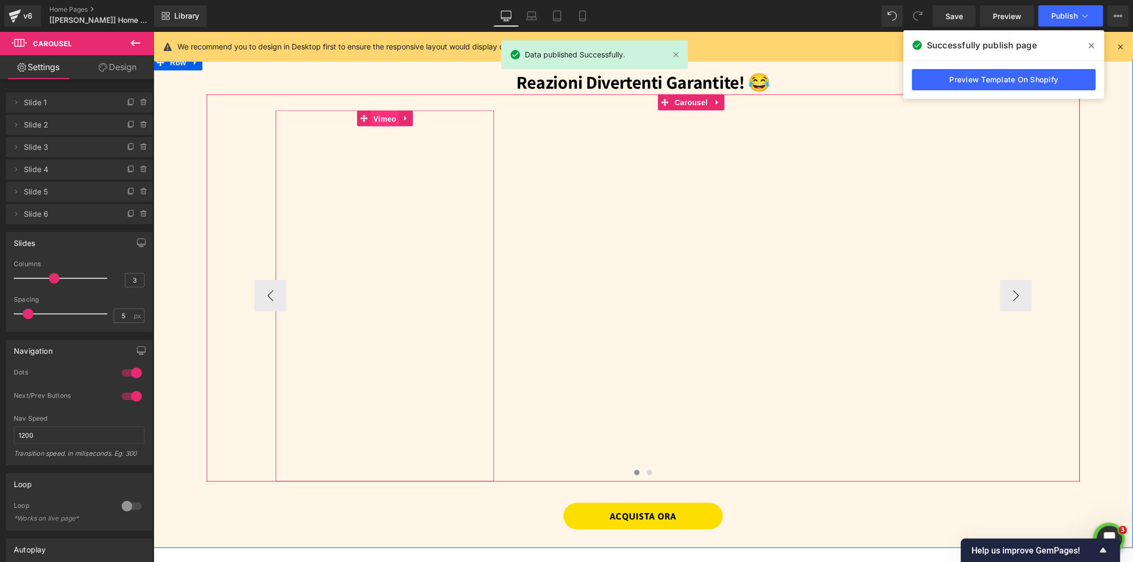
click at [372, 115] on span "Vimeo" at bounding box center [384, 118] width 28 height 16
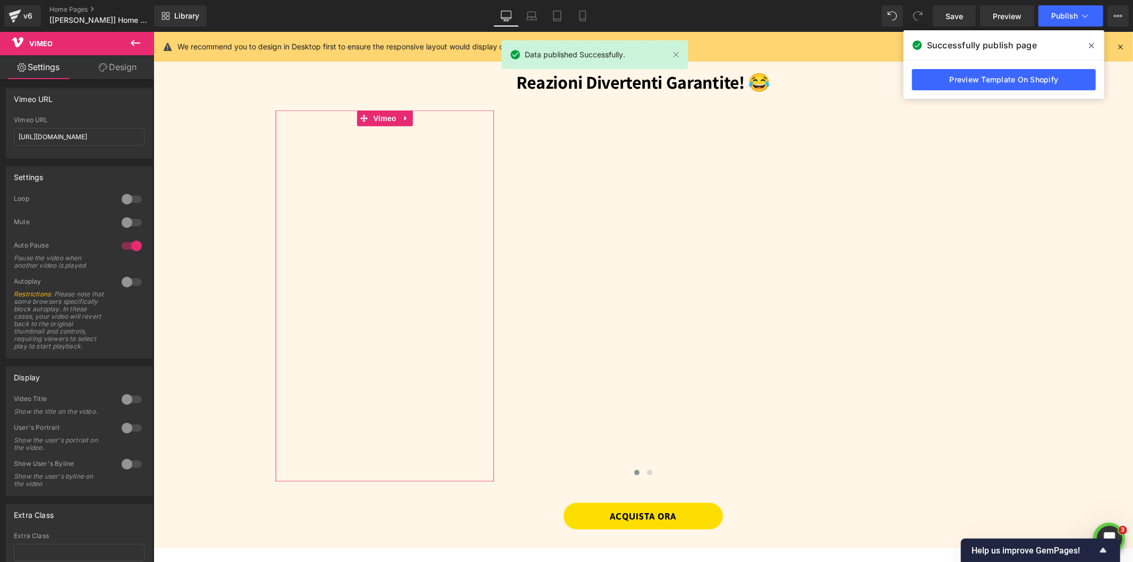
scroll to position [0, 0]
click at [114, 71] on link "Design" at bounding box center [117, 67] width 77 height 24
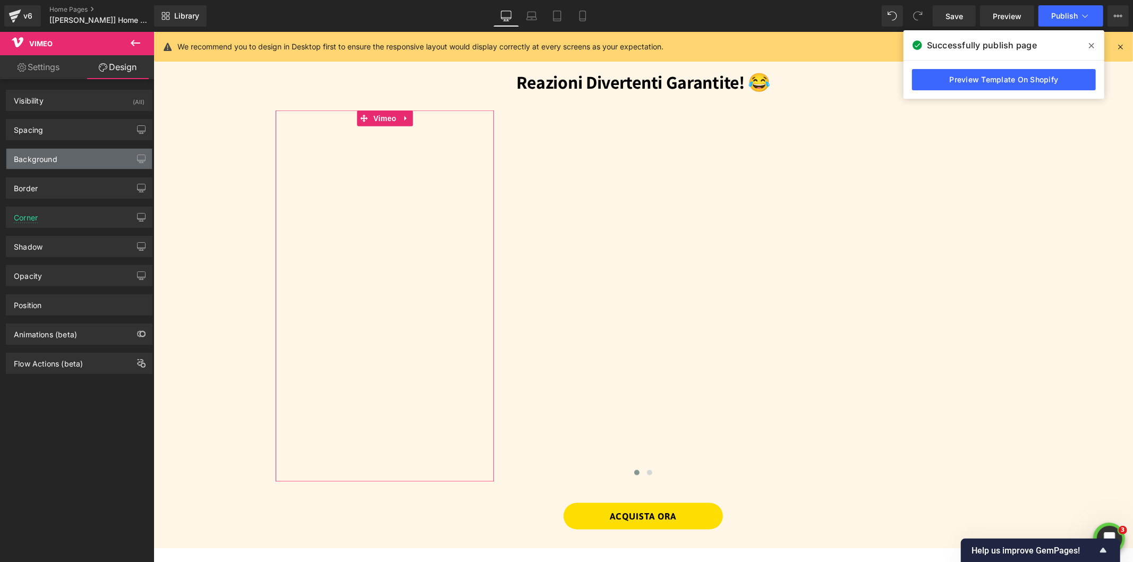
click at [41, 155] on div "Background" at bounding box center [36, 156] width 44 height 15
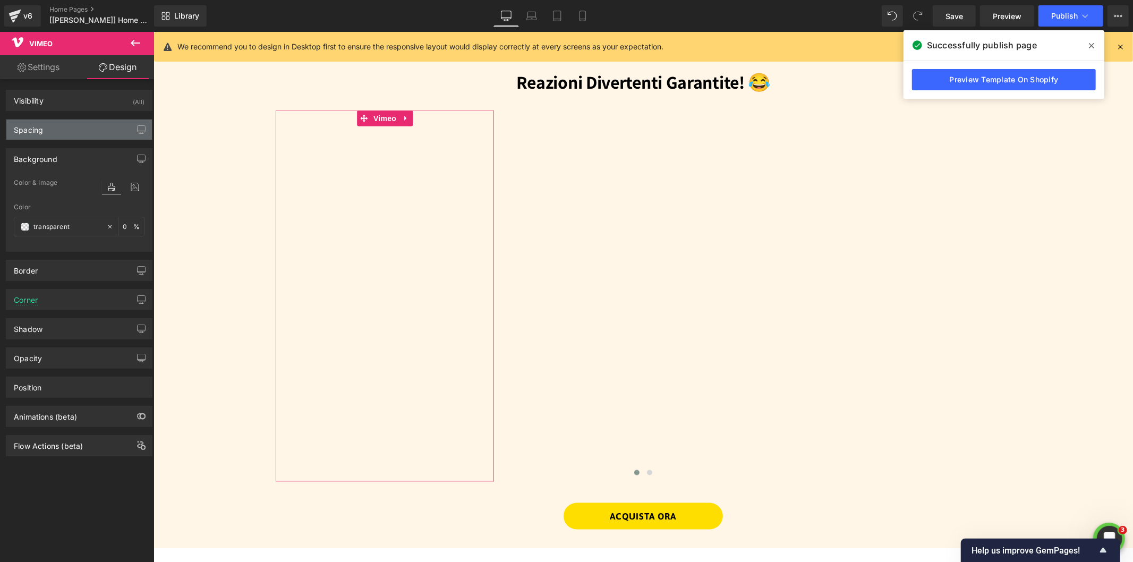
click at [39, 130] on div "Spacing" at bounding box center [28, 126] width 29 height 15
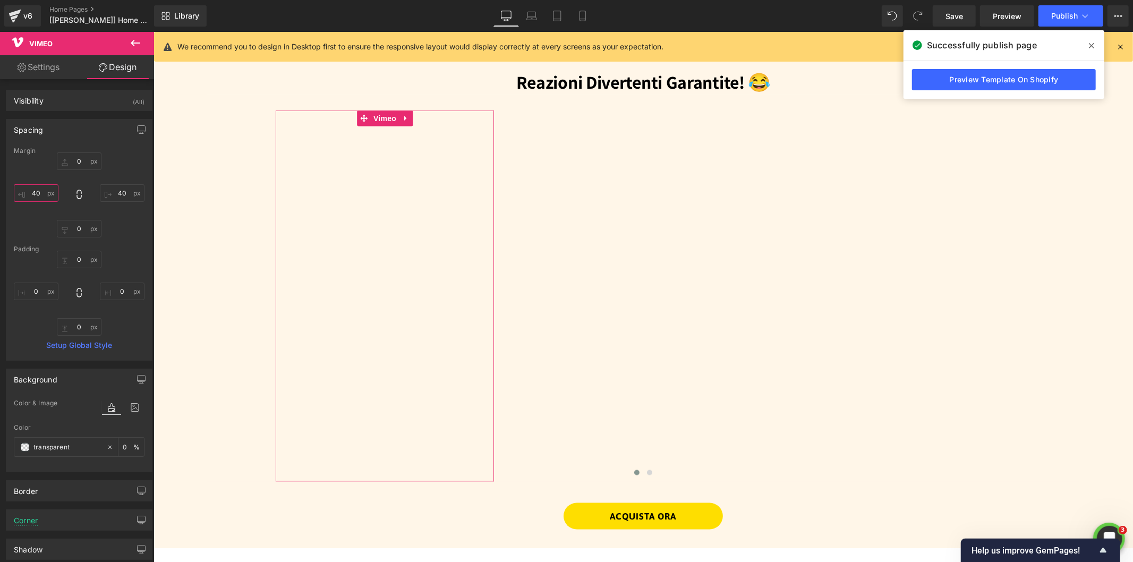
click at [40, 192] on input "text" at bounding box center [36, 193] width 45 height 18
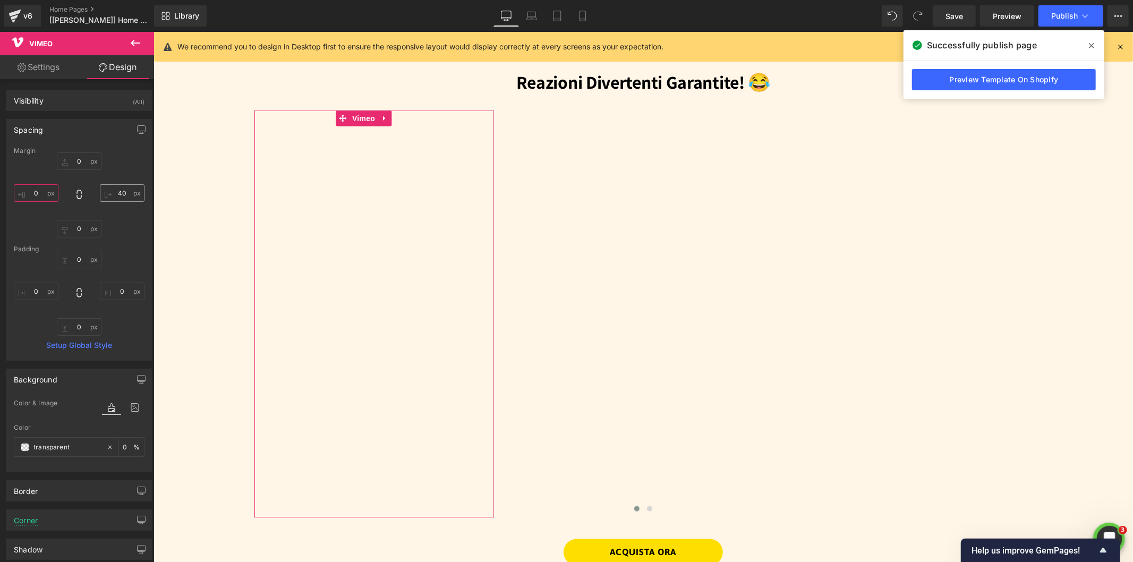
type input "0"
click at [119, 194] on input "text" at bounding box center [122, 193] width 45 height 18
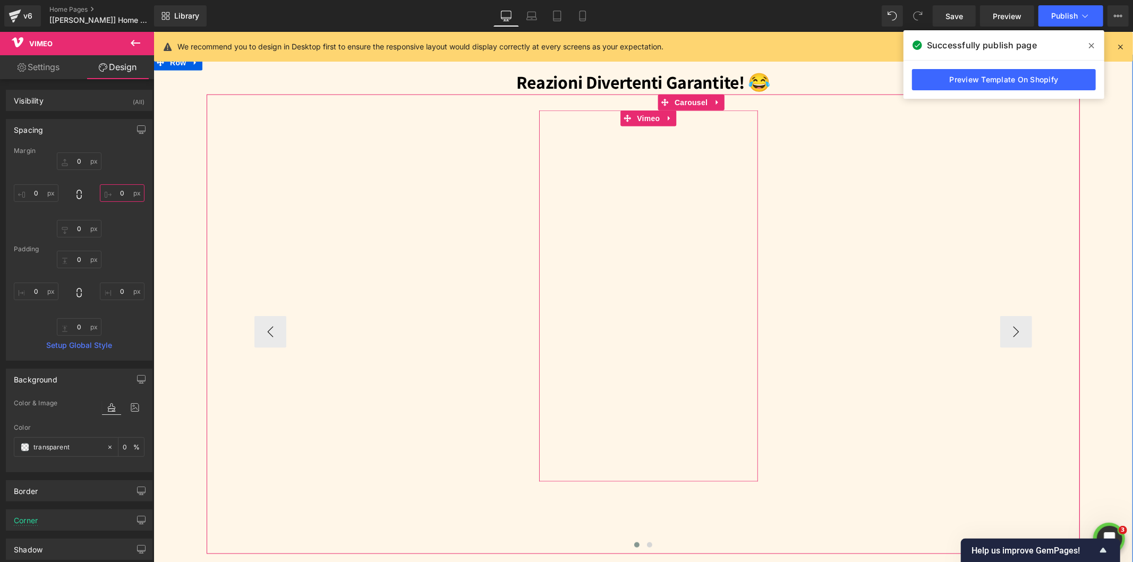
type input "0"
click at [639, 115] on span "Vimeo" at bounding box center [648, 118] width 28 height 16
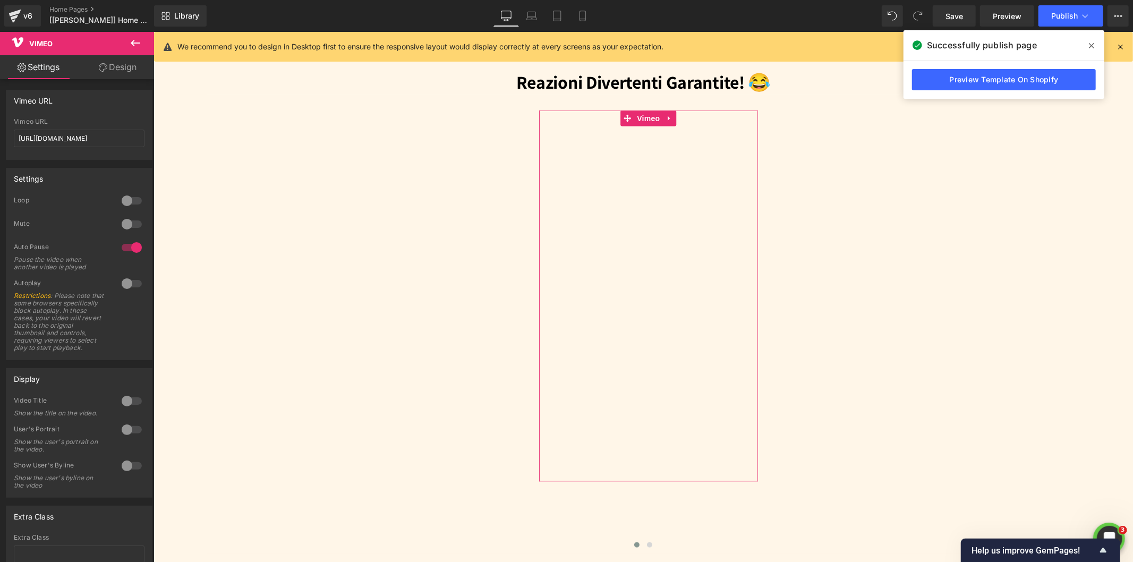
click at [108, 71] on link "Design" at bounding box center [117, 67] width 77 height 24
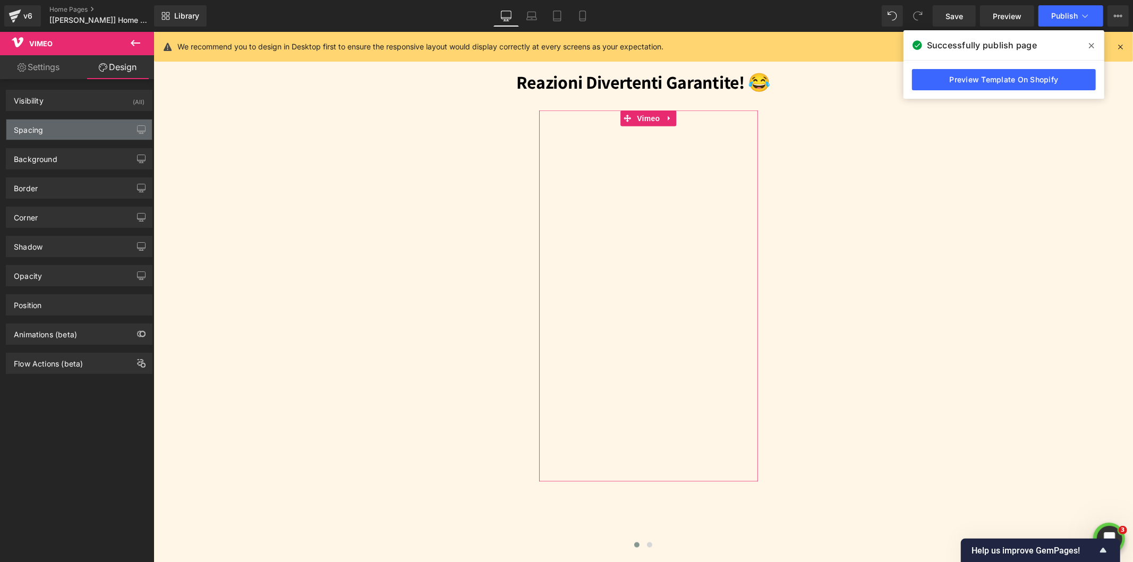
click at [57, 128] on div "Spacing" at bounding box center [79, 129] width 146 height 20
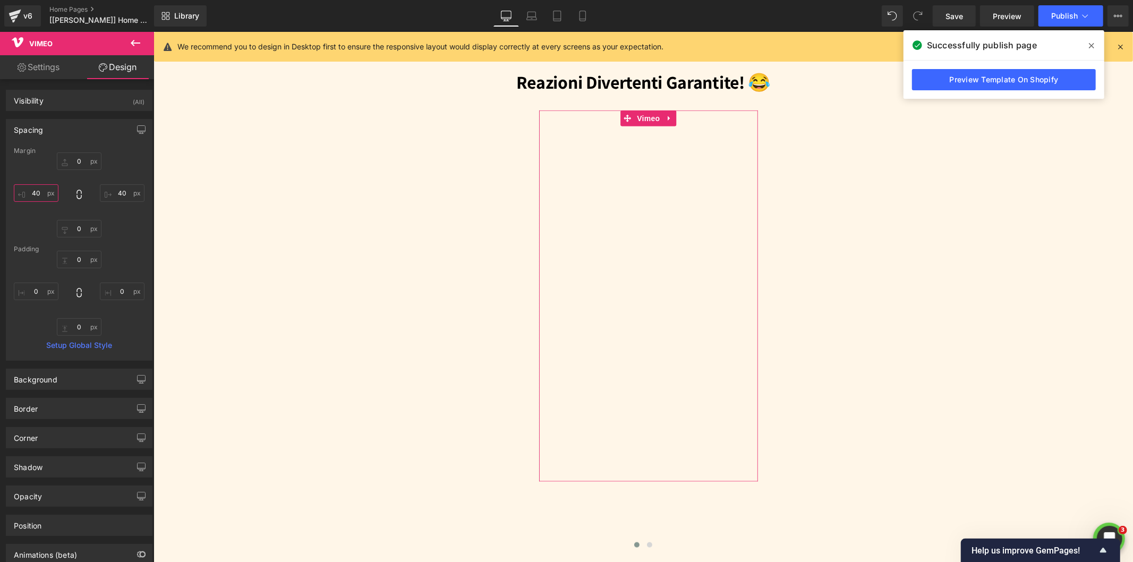
click at [38, 188] on input "text" at bounding box center [36, 193] width 45 height 18
type input "0"
click at [121, 192] on input "text" at bounding box center [122, 193] width 45 height 18
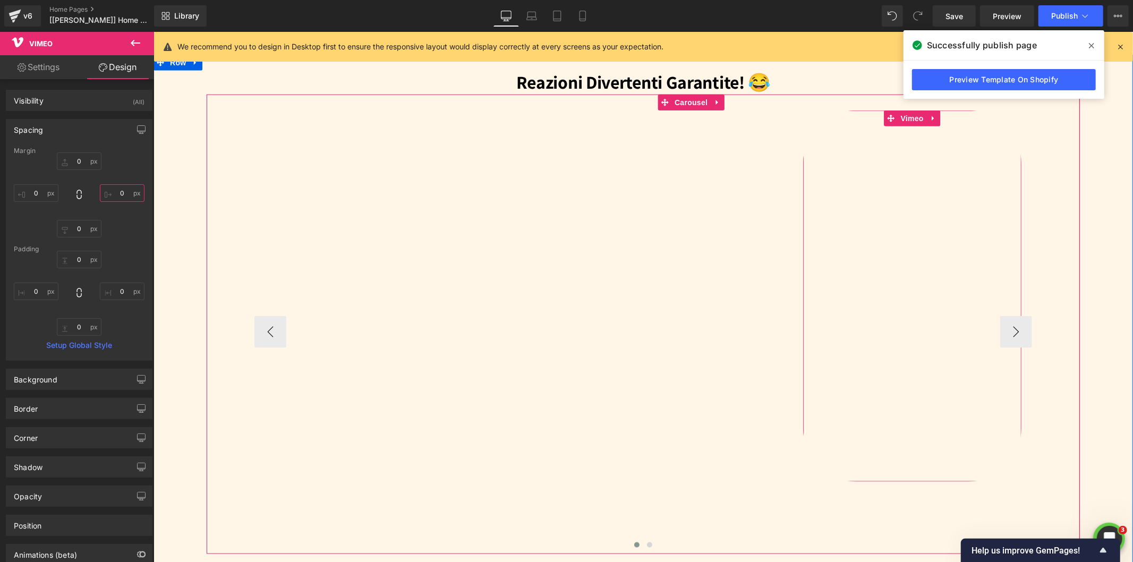
type input "0"
click at [904, 119] on span "Vimeo" at bounding box center [911, 118] width 28 height 16
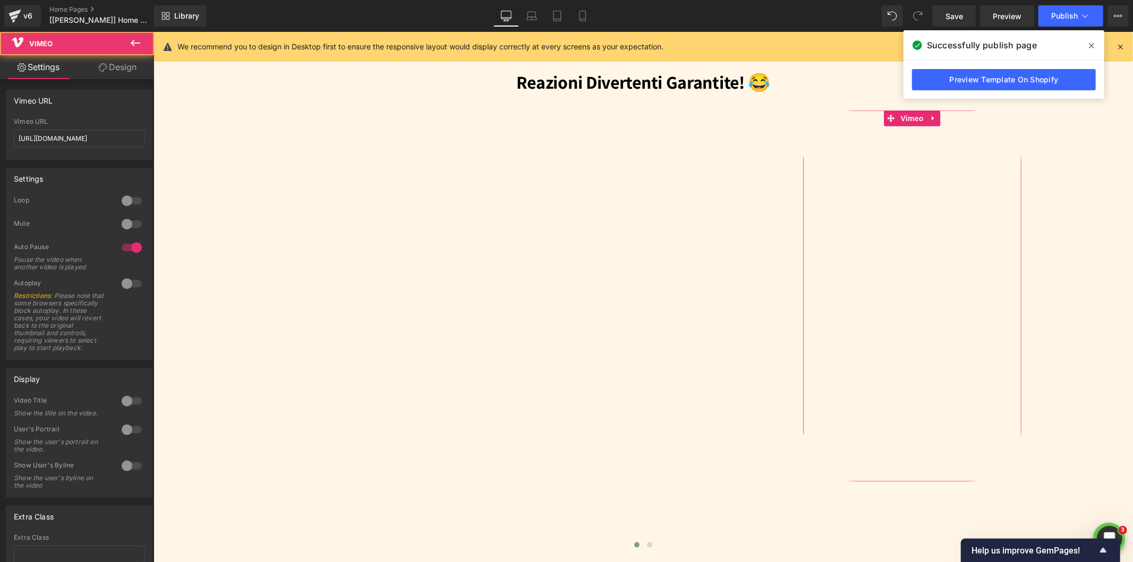
click at [113, 67] on link "Design" at bounding box center [117, 67] width 77 height 24
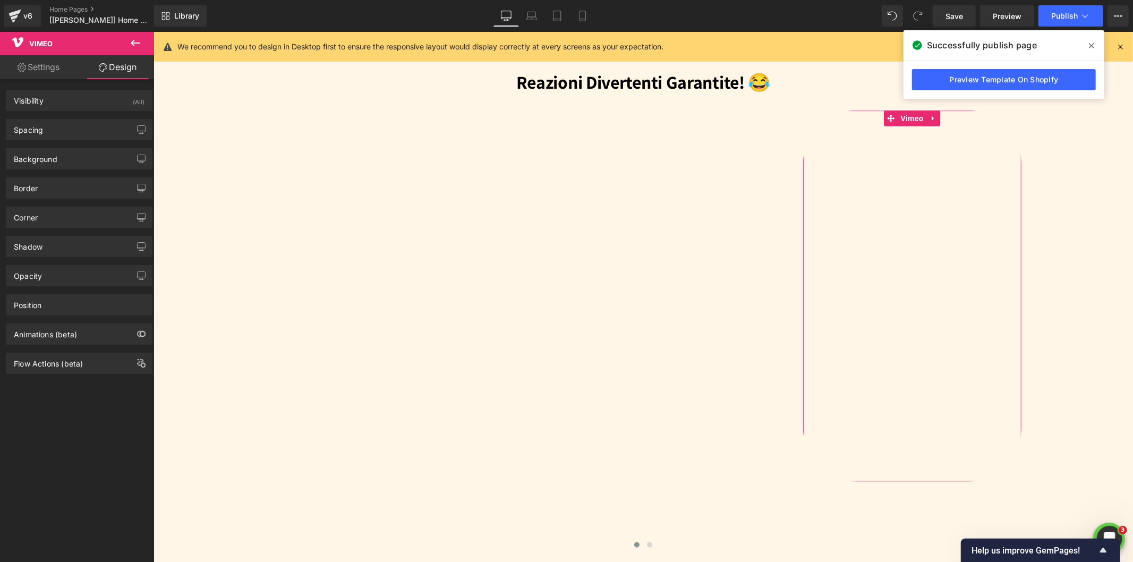
drag, startPoint x: 42, startPoint y: 123, endPoint x: 54, endPoint y: 177, distance: 55.3
click at [42, 123] on div "Spacing" at bounding box center [28, 126] width 29 height 15
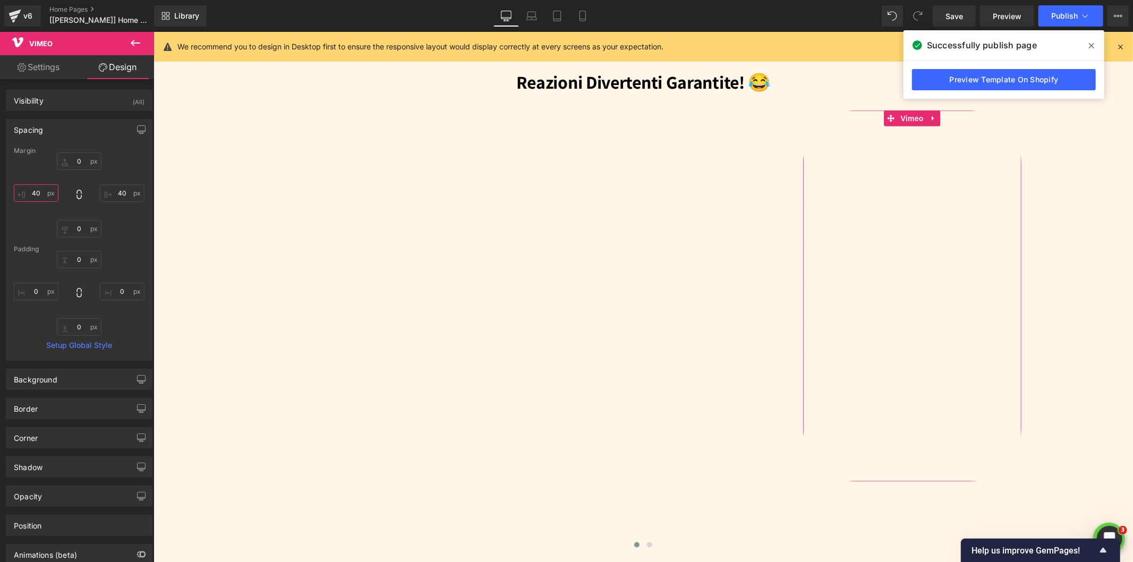
click at [36, 196] on input "text" at bounding box center [36, 193] width 45 height 18
type input "0"
click at [123, 192] on input "text" at bounding box center [122, 193] width 45 height 18
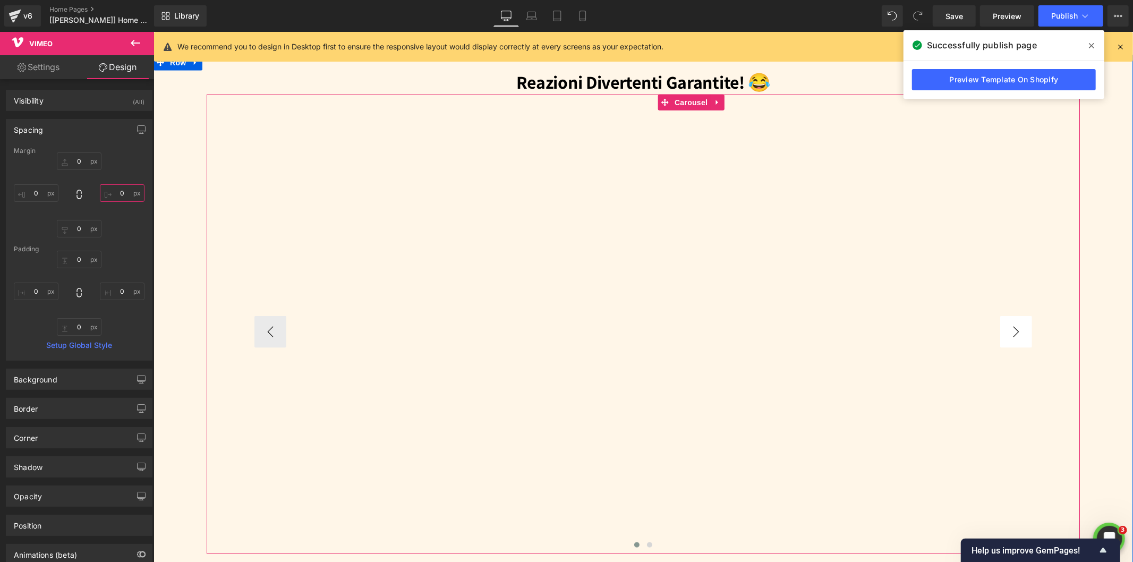
type input "0"
click at [1008, 332] on button "›" at bounding box center [1015, 331] width 32 height 32
click at [900, 117] on span "Vimeo" at bounding box center [911, 118] width 28 height 16
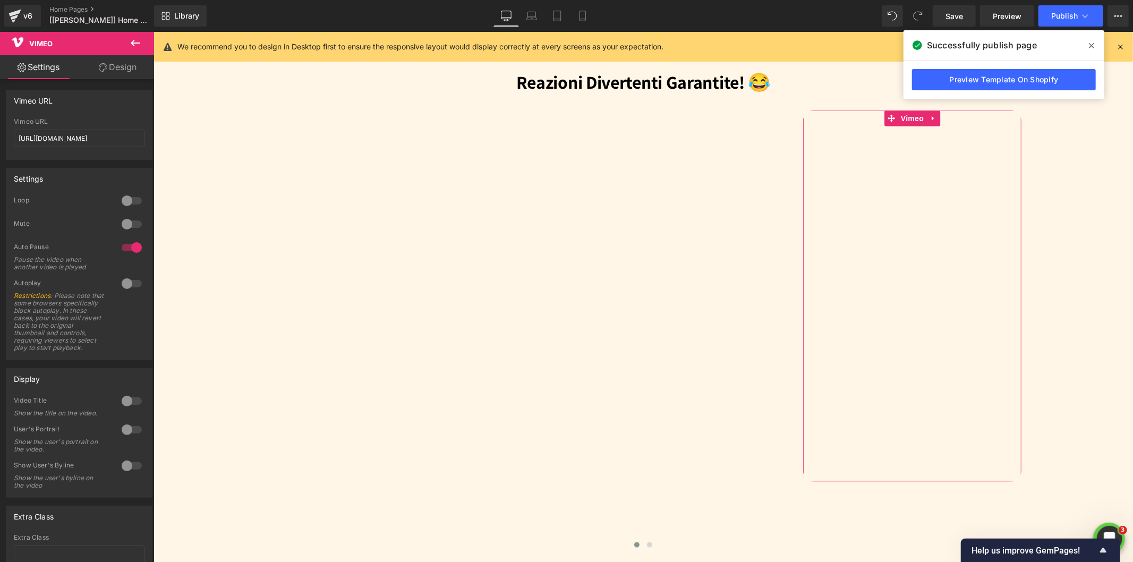
click at [108, 67] on link "Design" at bounding box center [117, 67] width 77 height 24
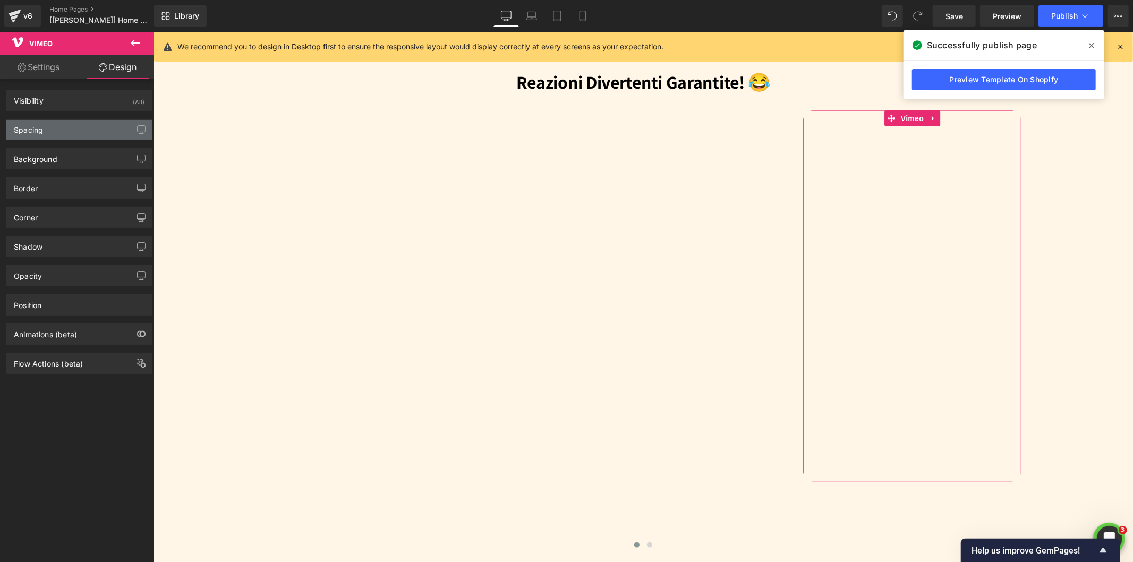
click at [51, 135] on div "Spacing" at bounding box center [79, 129] width 146 height 20
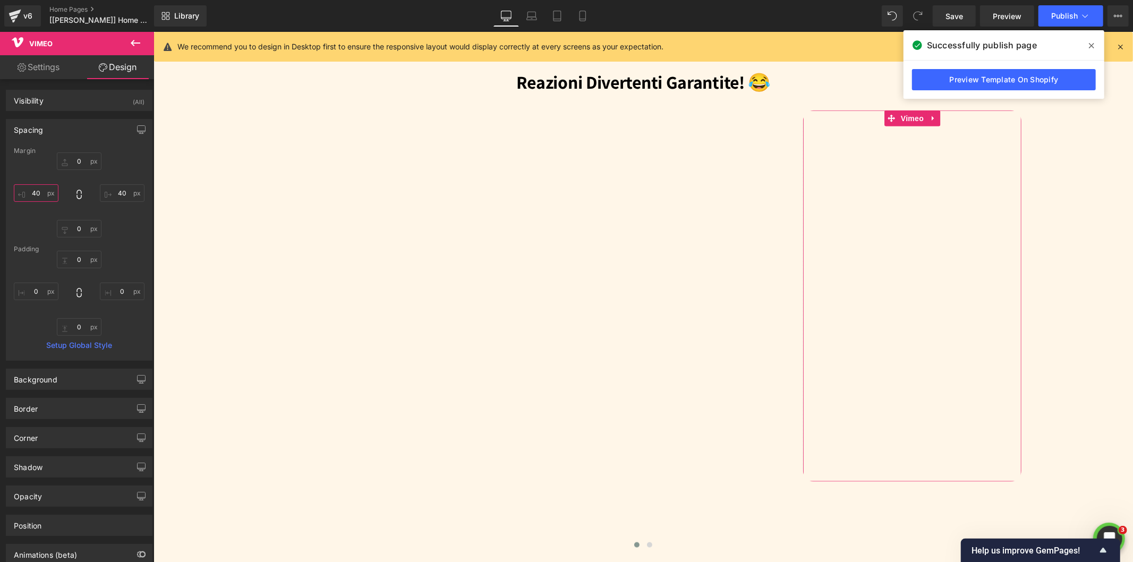
click at [38, 190] on input "40" at bounding box center [36, 193] width 45 height 18
type input "0"
click at [123, 194] on input "40" at bounding box center [122, 193] width 45 height 18
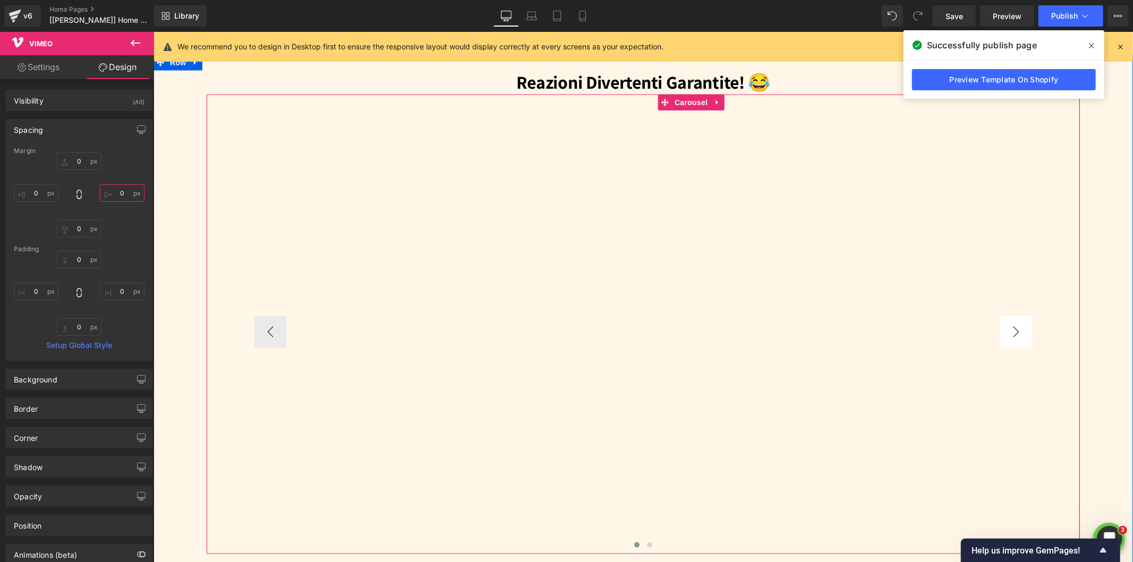
type input "0"
click at [1014, 328] on button "›" at bounding box center [1015, 331] width 32 height 32
click at [1016, 329] on button "›" at bounding box center [1015, 331] width 32 height 32
click at [639, 113] on span "Vimeo" at bounding box center [648, 118] width 28 height 16
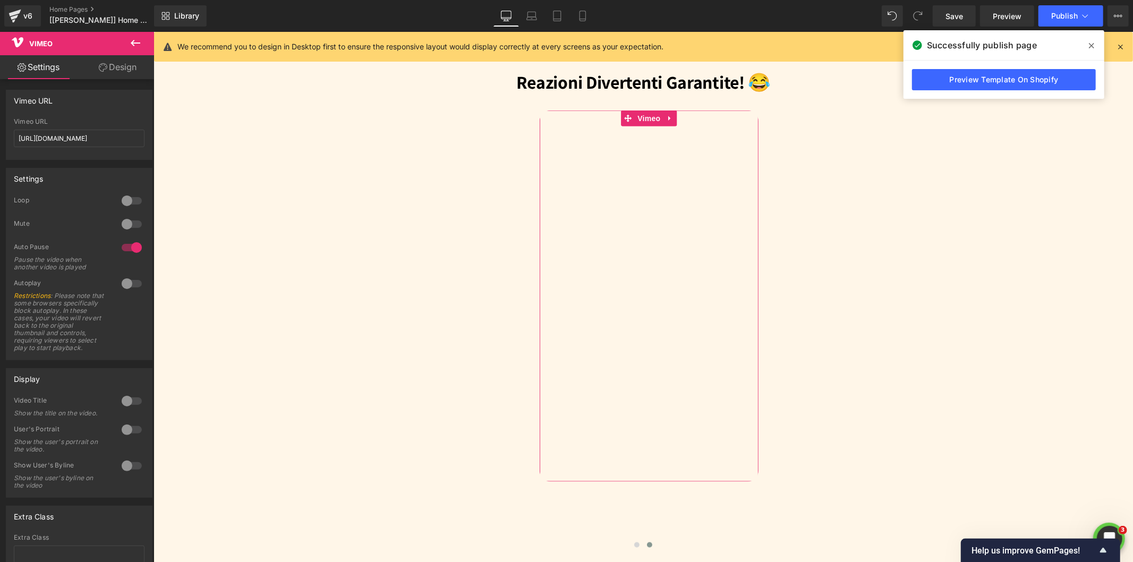
click at [104, 69] on icon at bounding box center [103, 67] width 8 height 8
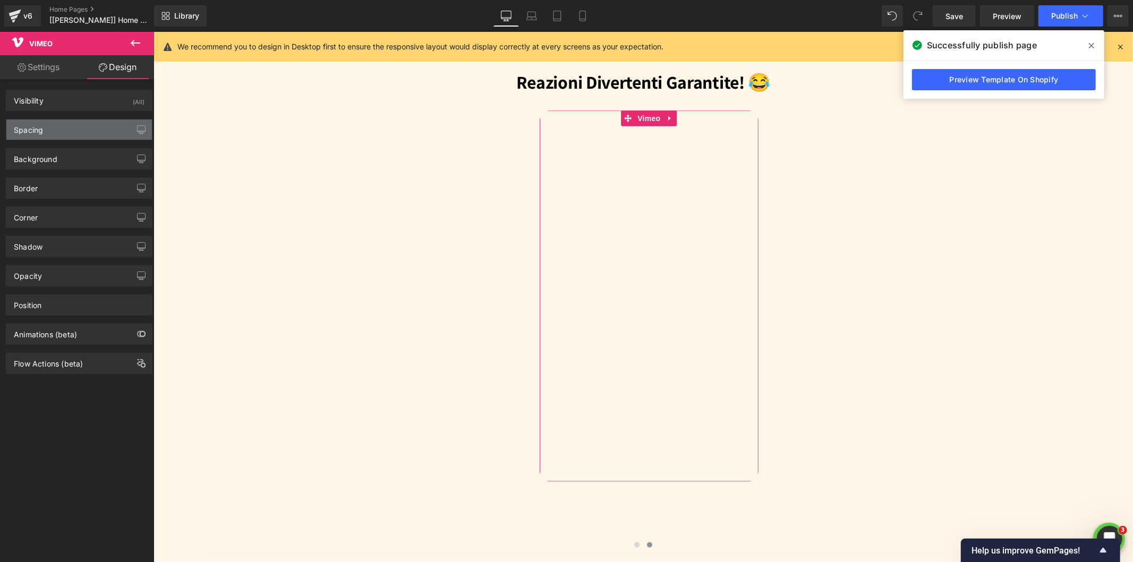
click at [38, 125] on div "Spacing" at bounding box center [28, 126] width 29 height 15
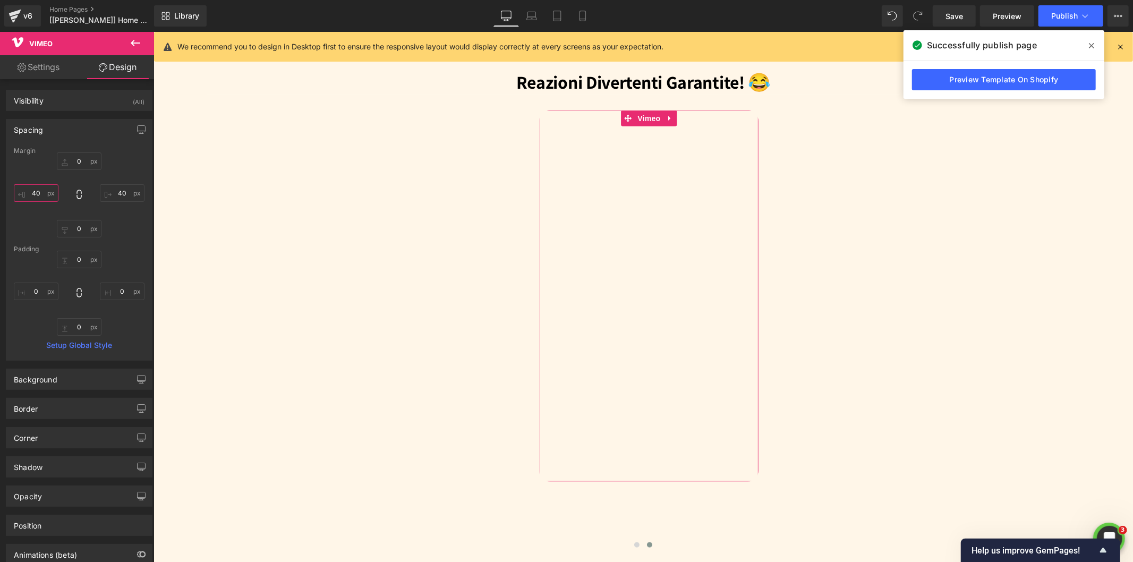
click at [41, 188] on input "text" at bounding box center [36, 193] width 45 height 18
type input "0"
click at [125, 193] on input "text" at bounding box center [122, 193] width 45 height 18
type input "0"
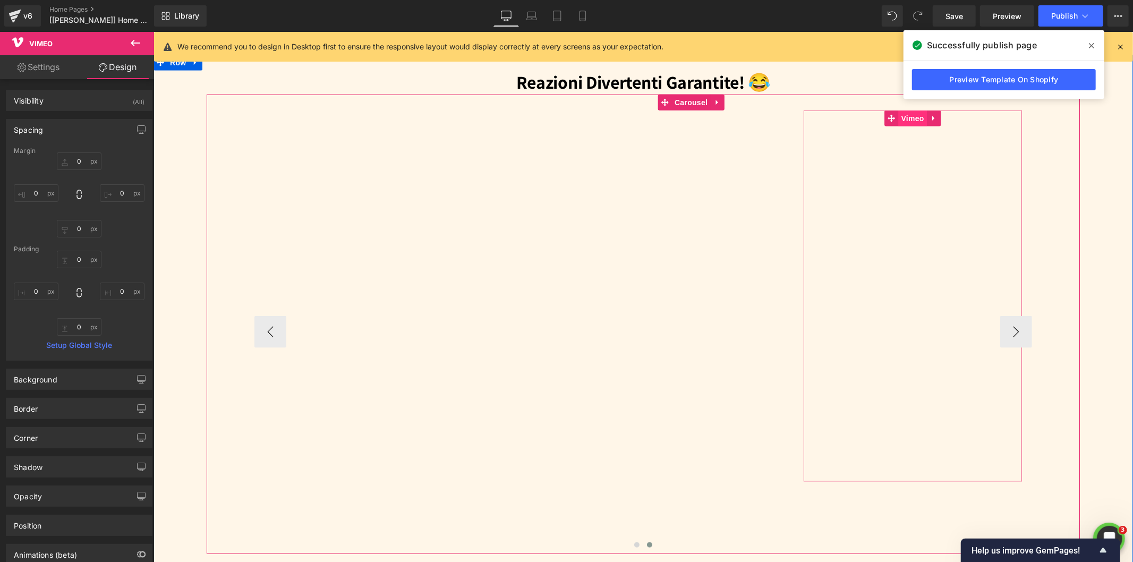
click at [901, 116] on span "Vimeo" at bounding box center [912, 118] width 28 height 16
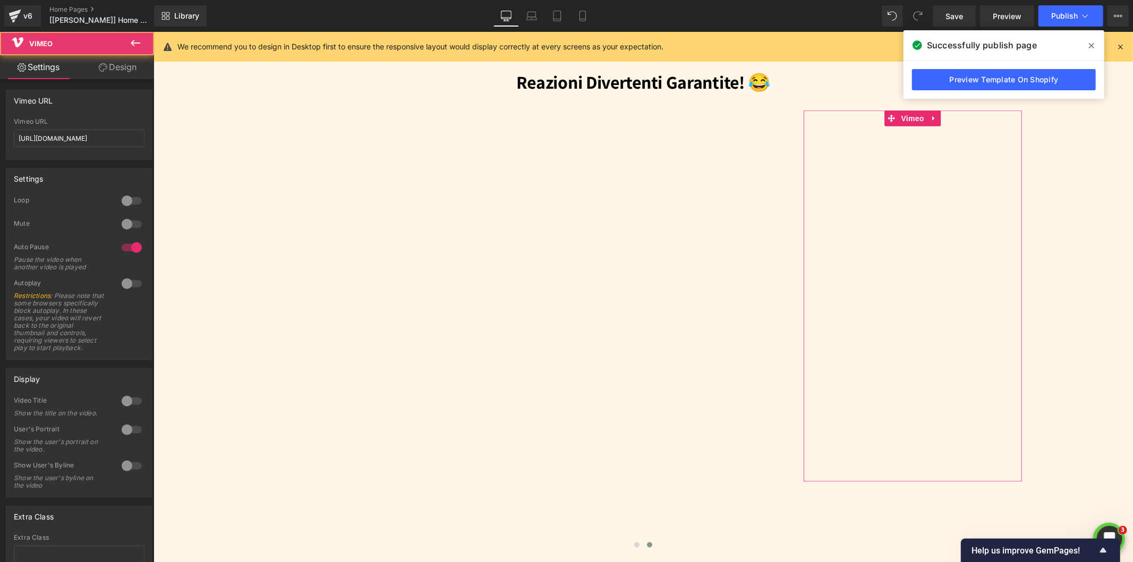
click at [127, 64] on link "Design" at bounding box center [117, 67] width 77 height 24
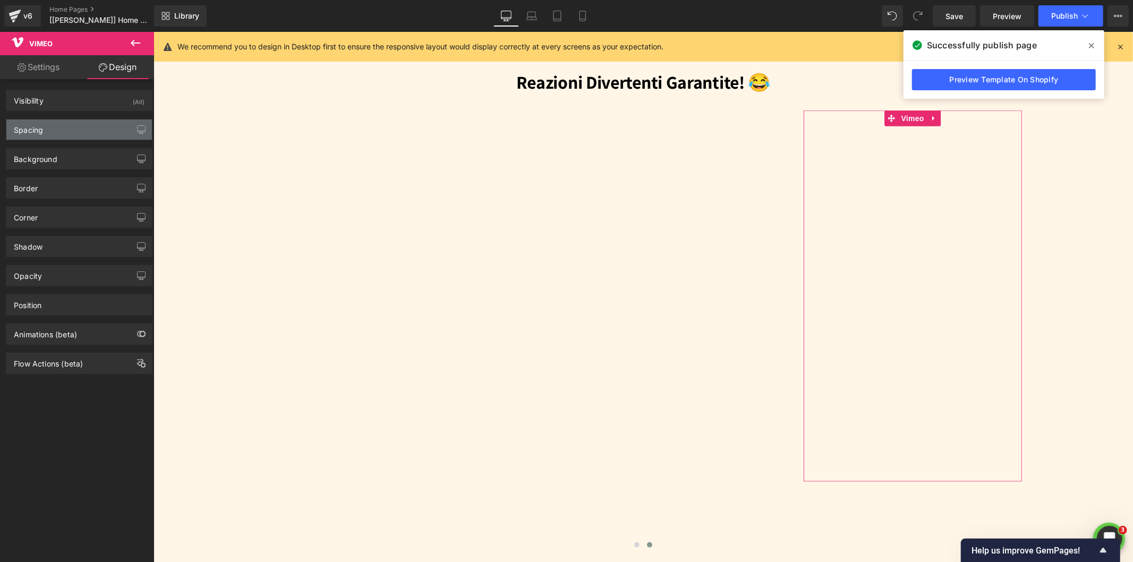
click at [49, 129] on div "Spacing" at bounding box center [79, 129] width 146 height 20
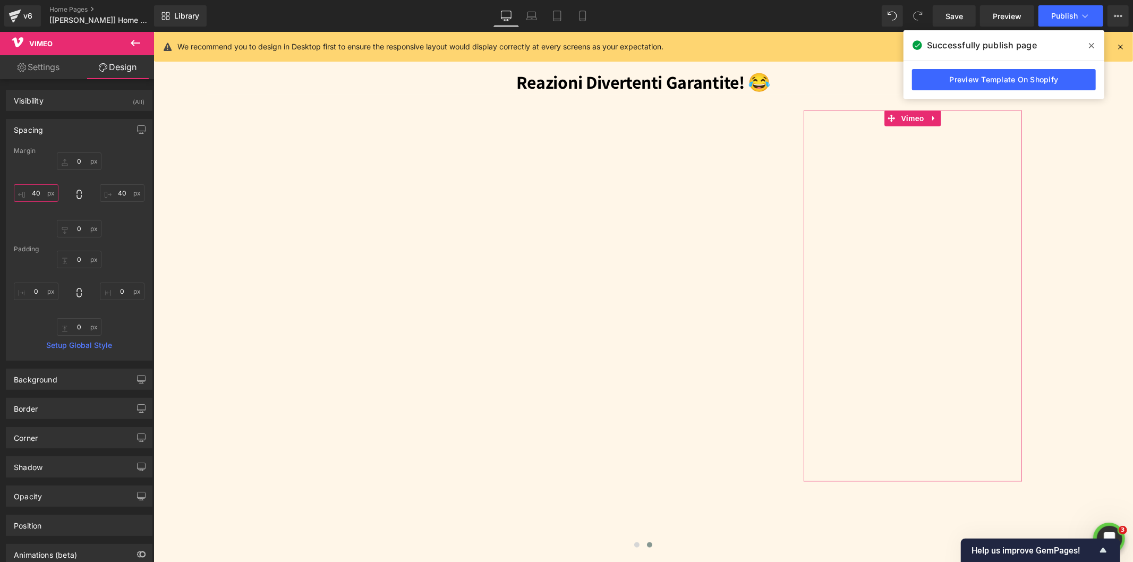
click at [41, 194] on input "text" at bounding box center [36, 193] width 45 height 18
type input "0"
click at [121, 193] on input "text" at bounding box center [122, 193] width 45 height 18
type input "0"
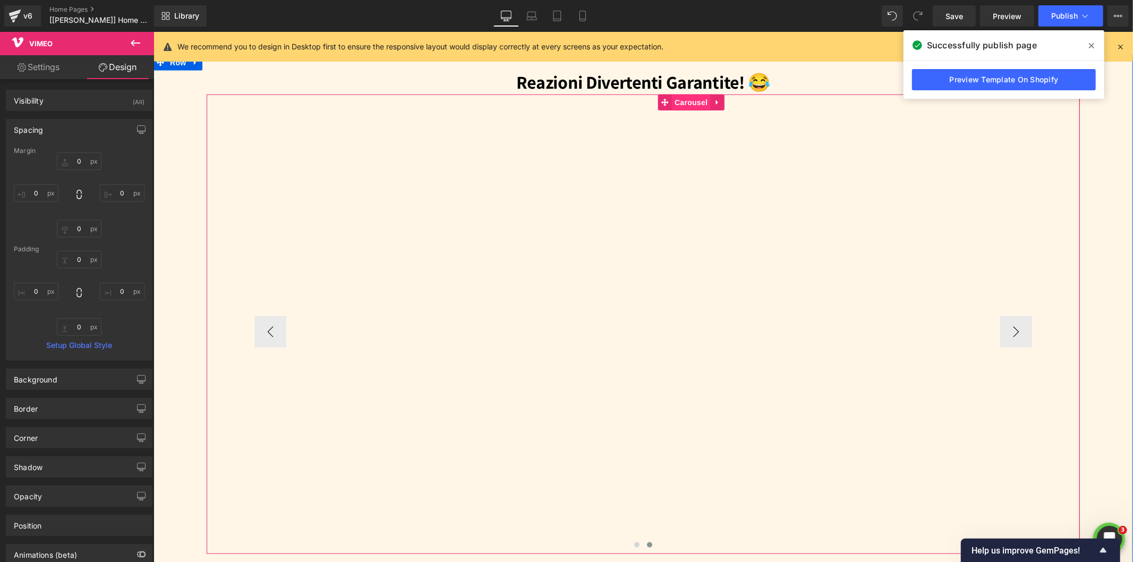
click at [675, 97] on span "Carousel" at bounding box center [690, 102] width 38 height 16
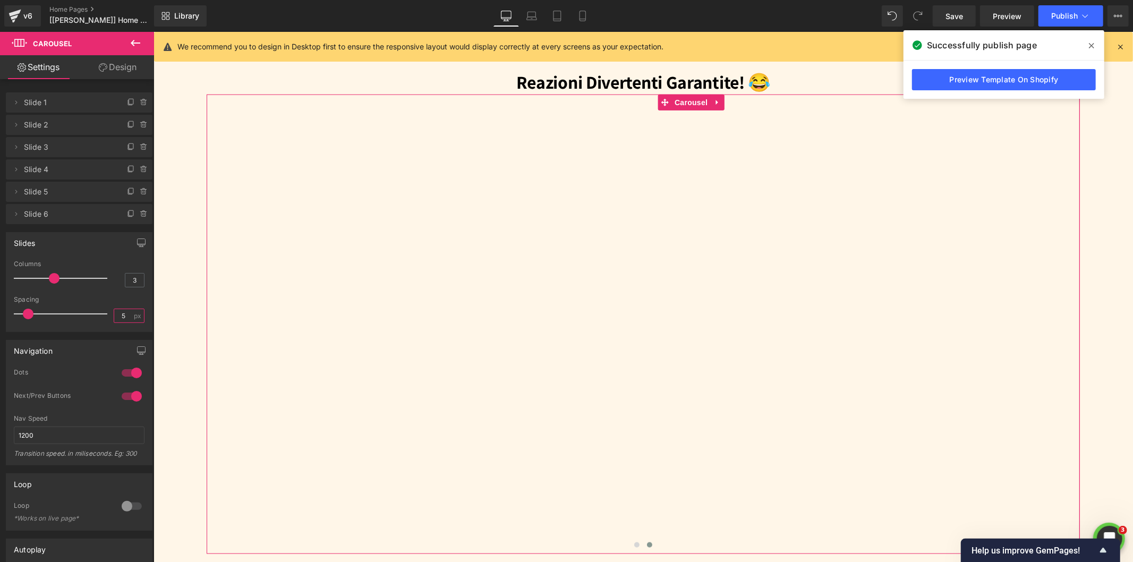
click at [124, 314] on input "5" at bounding box center [123, 315] width 19 height 13
drag, startPoint x: 124, startPoint y: 314, endPoint x: 87, endPoint y: 314, distance: 37.7
click at [87, 314] on div "Spacing 5 px" at bounding box center [79, 314] width 131 height 36
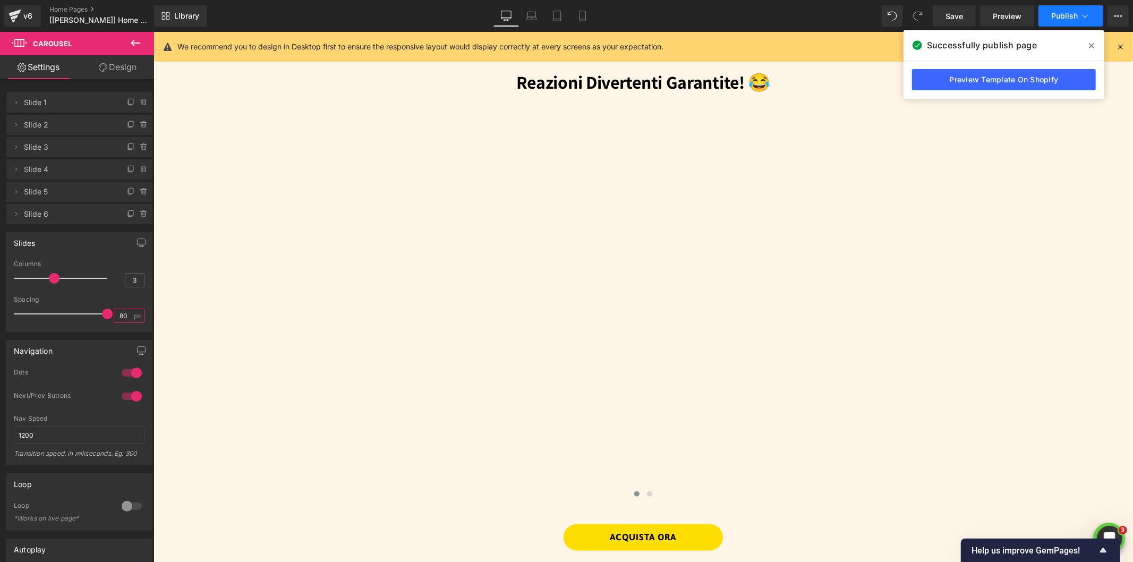
type input "80"
click at [1092, 19] on button "Publish" at bounding box center [1070, 15] width 65 height 21
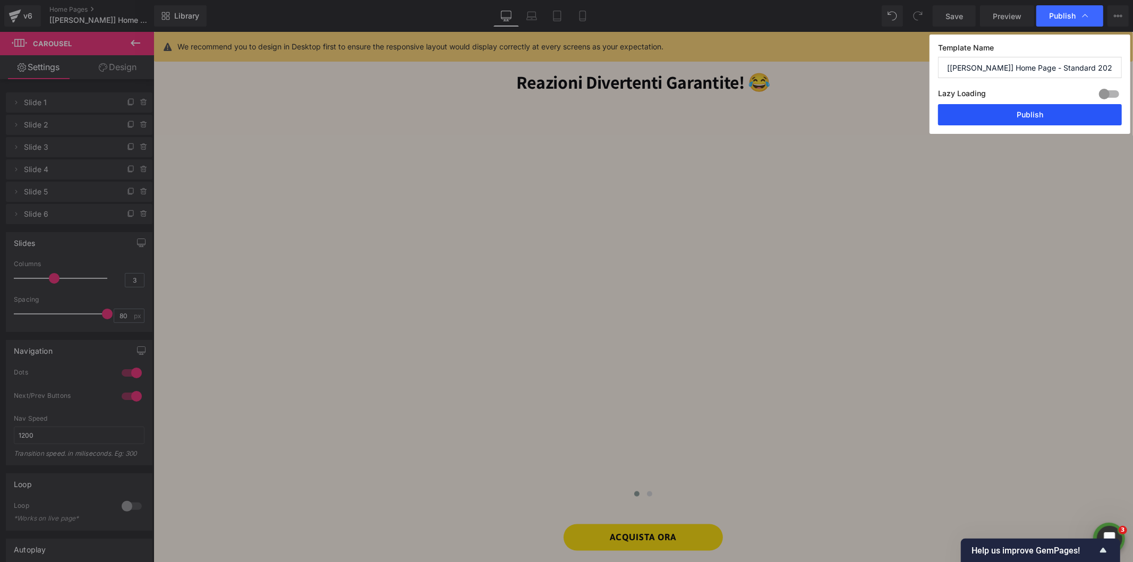
drag, startPoint x: 1015, startPoint y: 121, endPoint x: 45, endPoint y: 54, distance: 972.0
click at [1015, 121] on button "Publish" at bounding box center [1030, 114] width 184 height 21
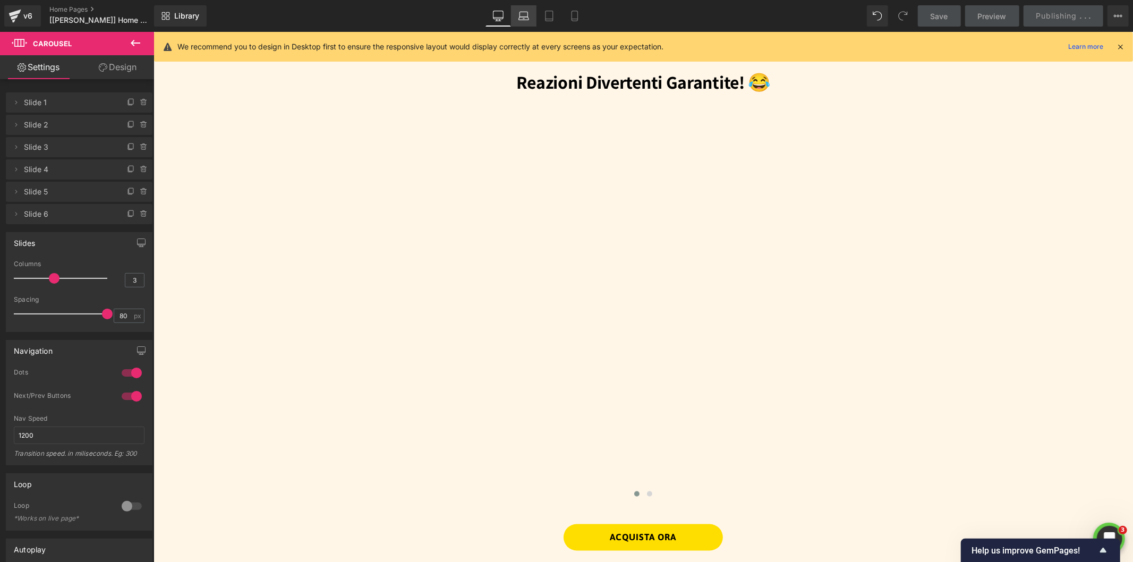
click at [518, 14] on icon at bounding box center [523, 16] width 11 height 11
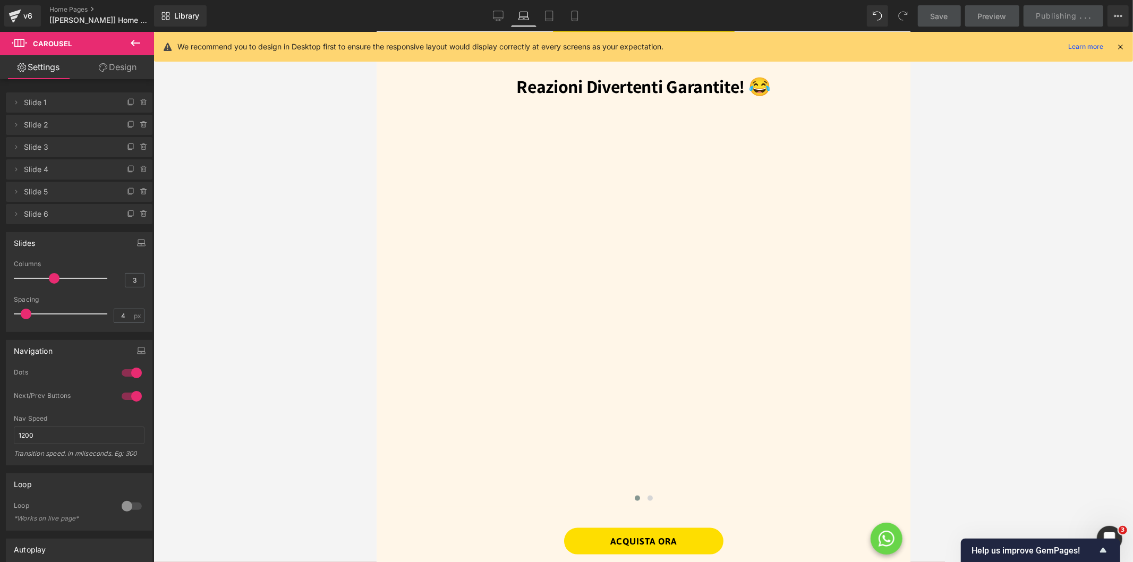
scroll to position [945, 0]
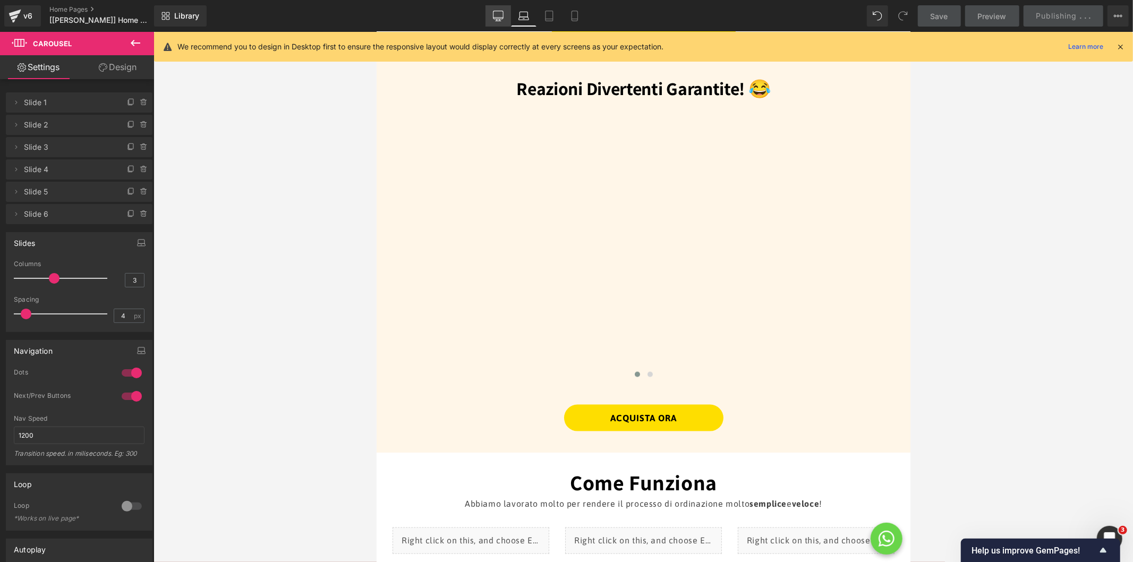
click at [499, 21] on icon at bounding box center [497, 21] width 5 height 0
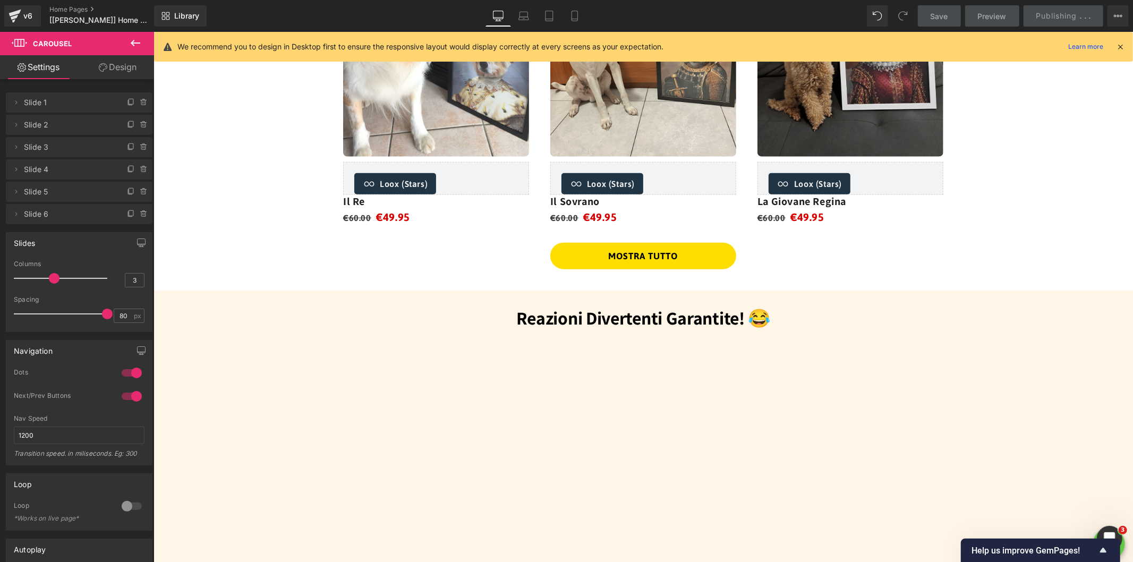
scroll to position [1182, 0]
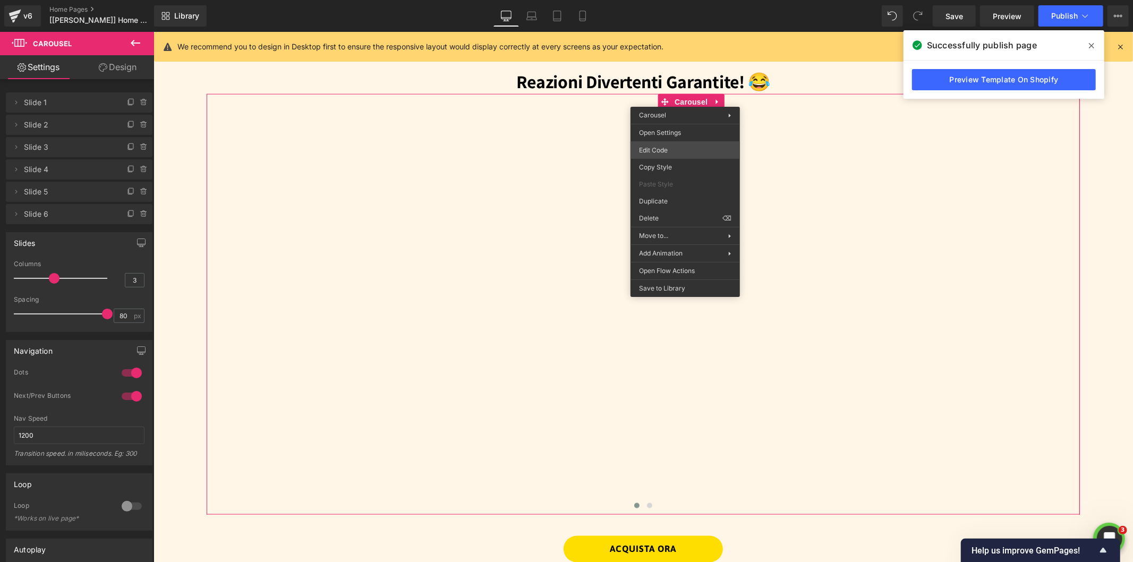
click at [672, 0] on div "Carousel You are previewing how the will restyle your page. You can not edit El…" at bounding box center [566, 0] width 1133 height 0
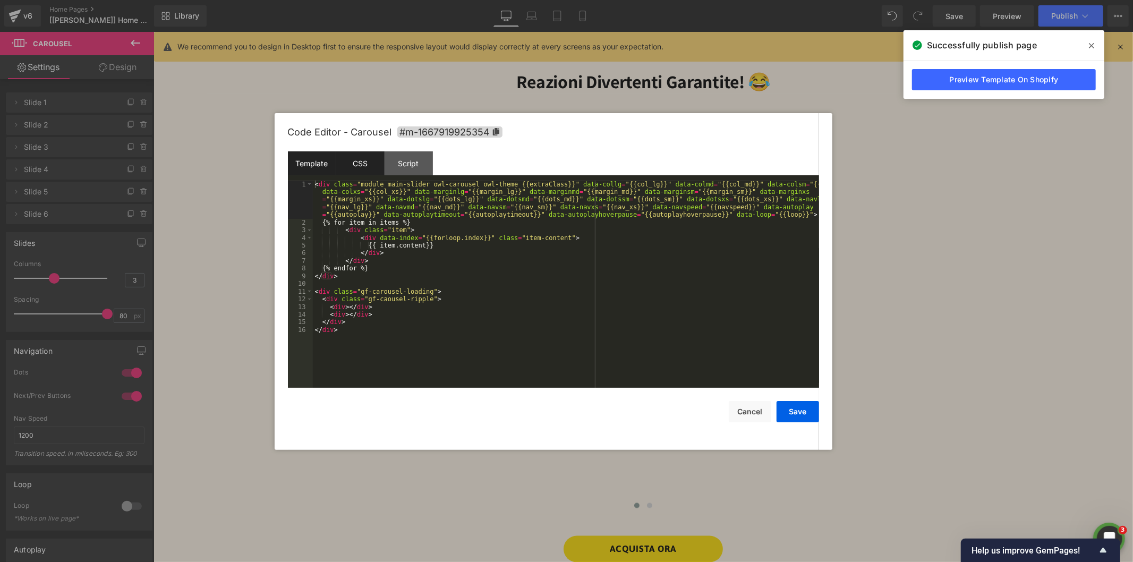
click at [374, 160] on div "CSS" at bounding box center [360, 163] width 48 height 24
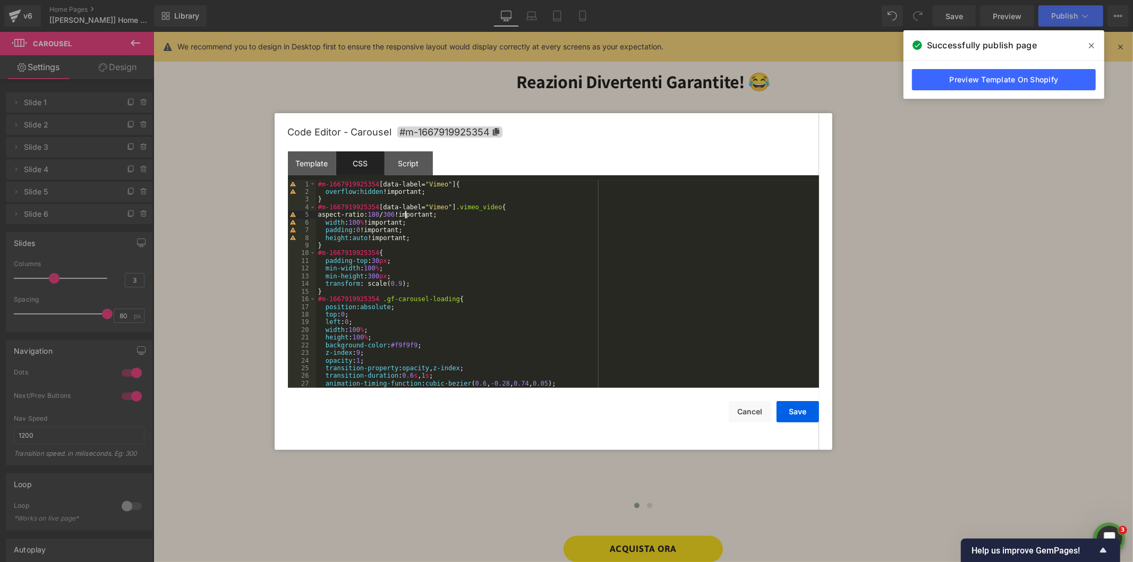
click at [404, 215] on div "#m-1667919925354 [ data-label = " Vimeo " ] { overflow : hidden !important; } #…" at bounding box center [565, 292] width 499 height 223
click at [809, 413] on button "Save" at bounding box center [797, 411] width 42 height 21
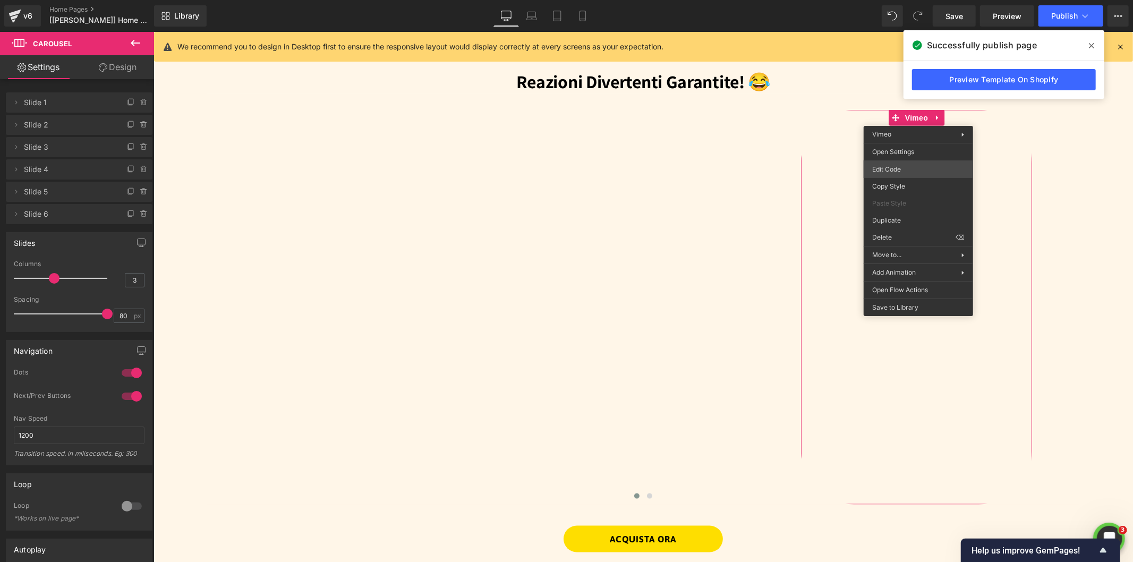
click at [894, 165] on body "Carousel You are previewing how the will restyle your page. You can not edit El…" at bounding box center [566, 281] width 1133 height 562
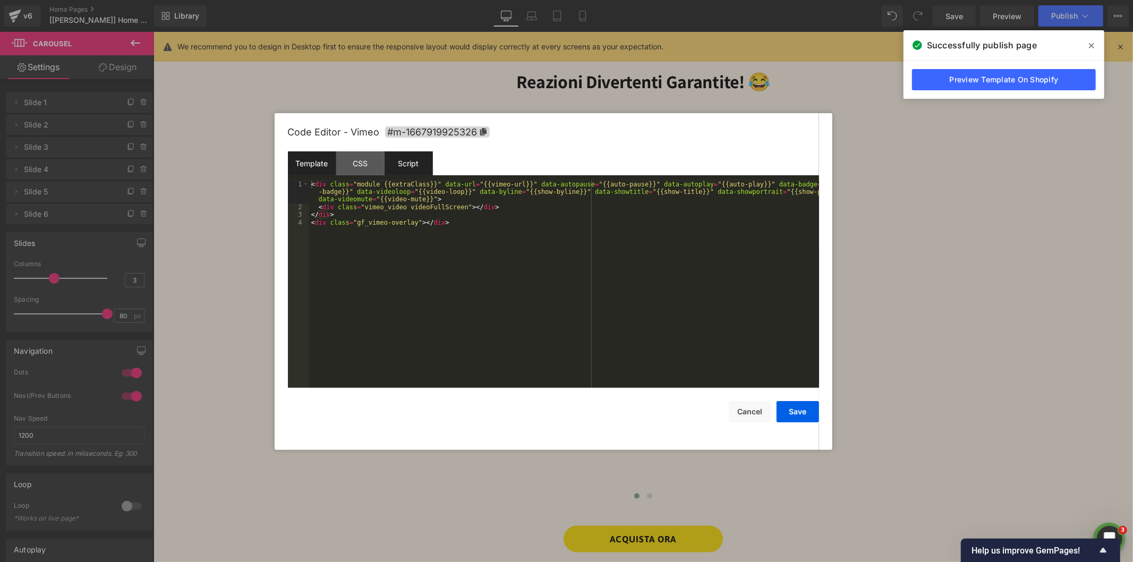
click at [416, 164] on div "Script" at bounding box center [408, 163] width 48 height 24
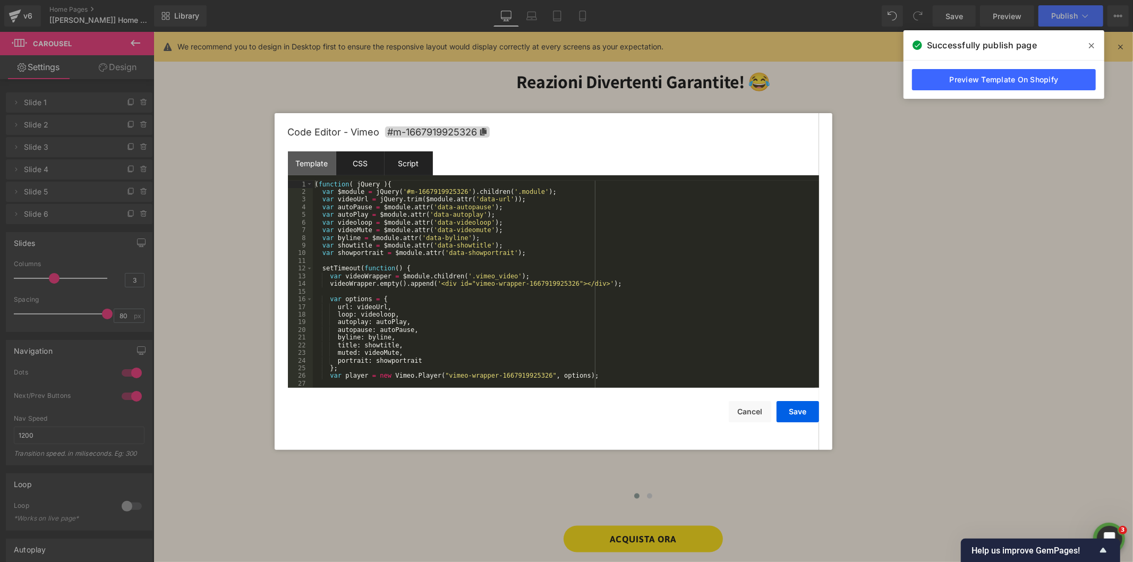
click at [363, 165] on div "CSS" at bounding box center [360, 163] width 48 height 24
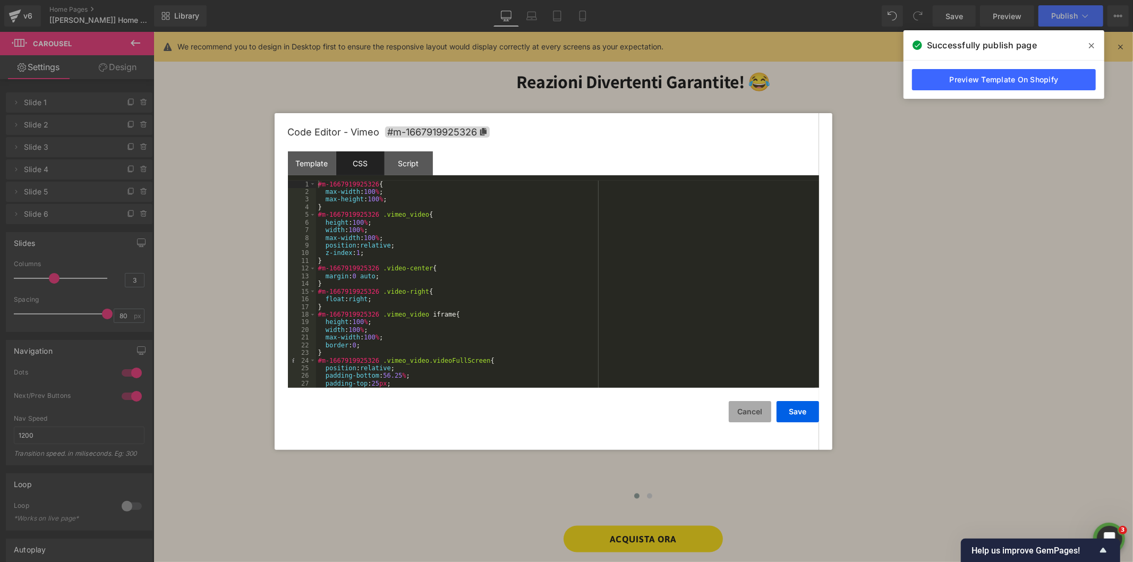
click at [766, 413] on button "Cancel" at bounding box center [750, 411] width 42 height 21
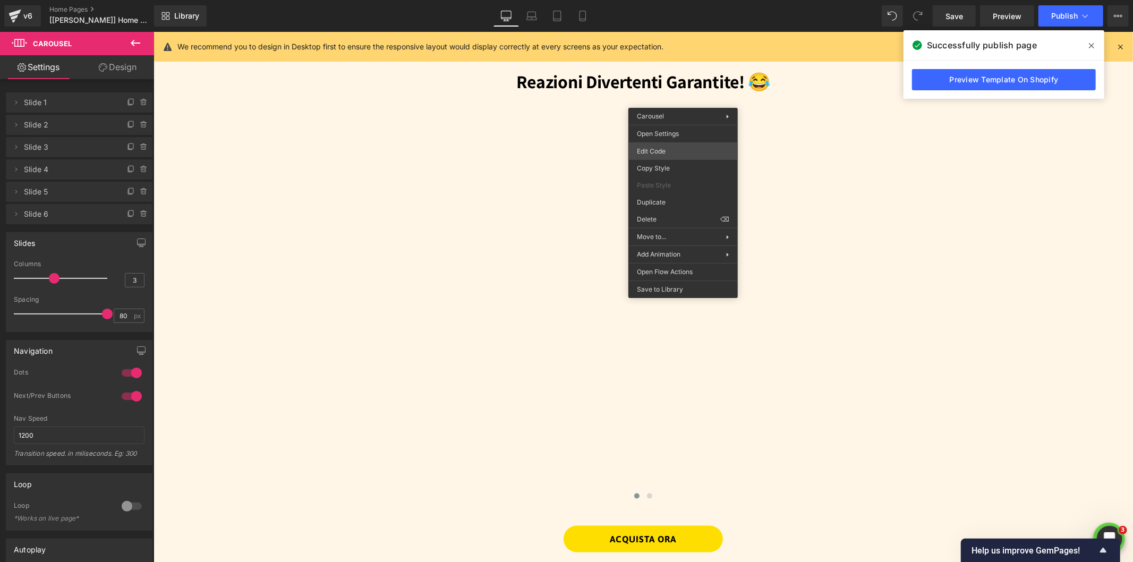
click at [647, 0] on div "Carousel You are previewing how the will restyle your page. You can not edit El…" at bounding box center [566, 0] width 1133 height 0
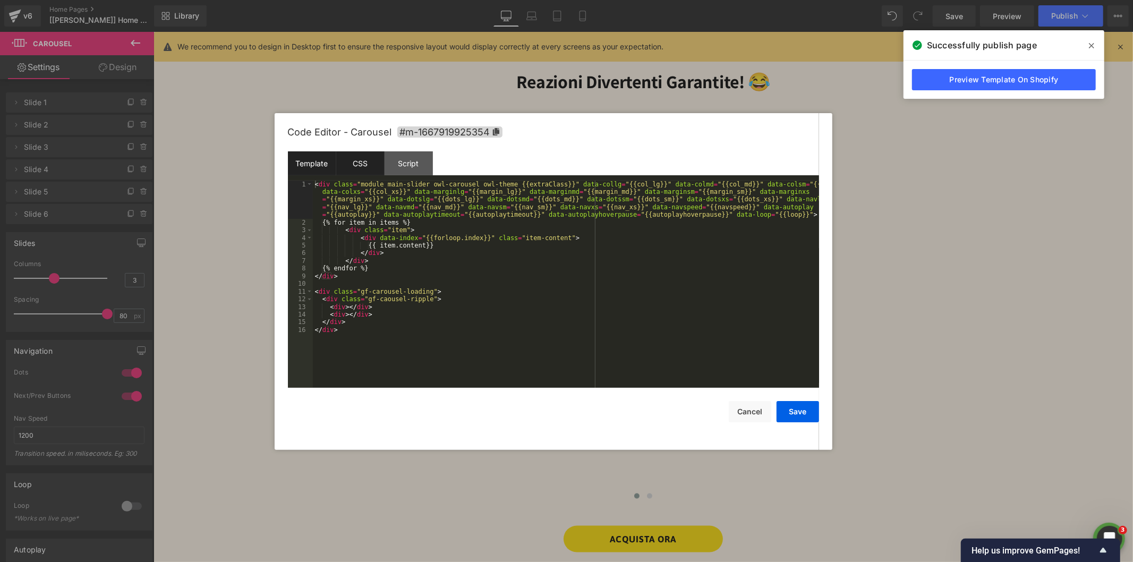
click at [368, 151] on div "Code Editor - Carousel #m-1667919925354" at bounding box center [553, 132] width 531 height 38
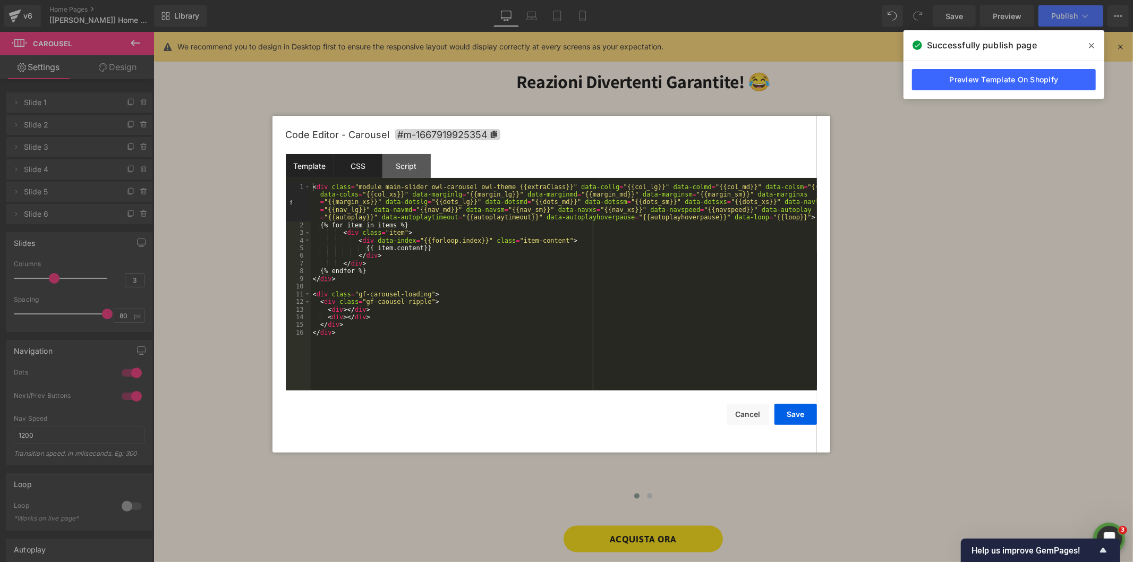
click at [362, 160] on div "CSS" at bounding box center [358, 166] width 48 height 24
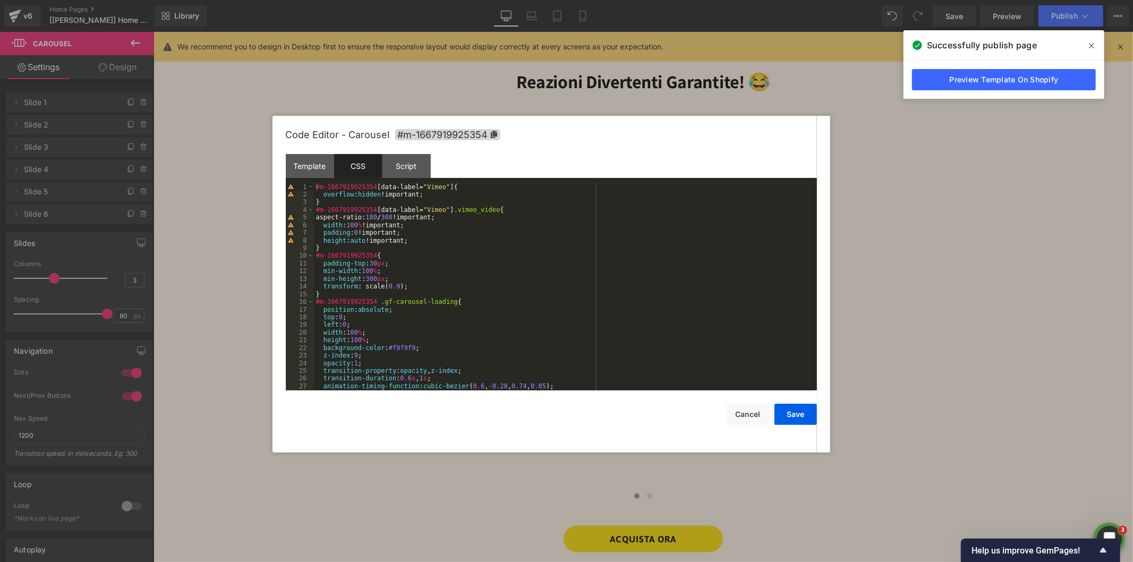
click at [401, 217] on div "#m-1667919925354 [ data-label = " Vimeo " ] { overflow : hidden !important; } #…" at bounding box center [563, 294] width 499 height 223
click at [801, 406] on button "Save" at bounding box center [795, 414] width 42 height 21
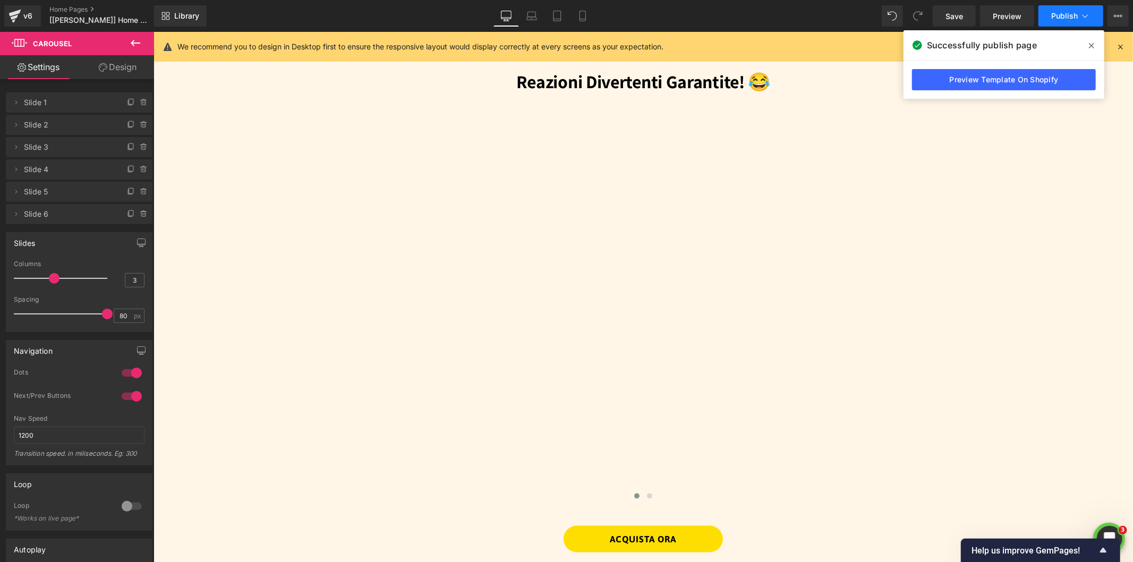
click at [1066, 15] on span "Publish" at bounding box center [1064, 16] width 27 height 8
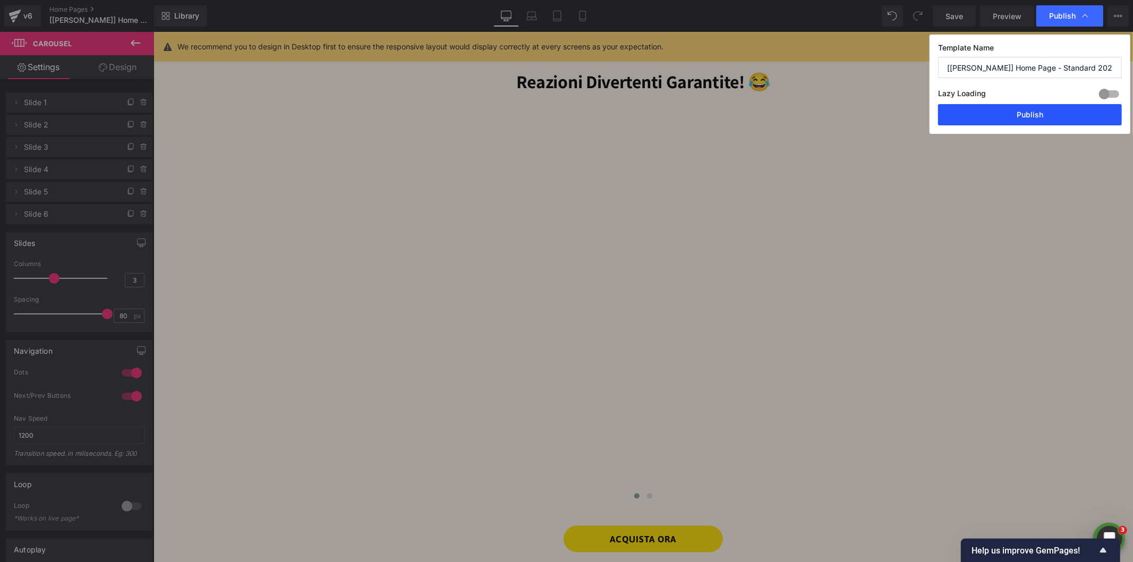
drag, startPoint x: 991, startPoint y: 117, endPoint x: 837, endPoint y: 84, distance: 157.0
click at [991, 117] on button "Publish" at bounding box center [1030, 114] width 184 height 21
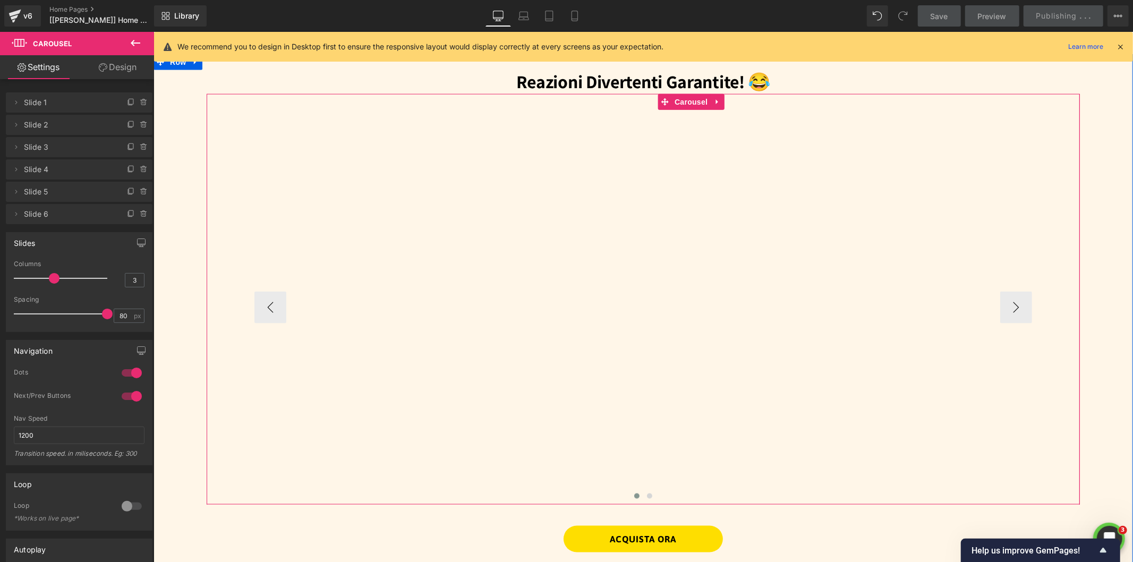
click at [1009, 303] on button "›" at bounding box center [1015, 307] width 32 height 32
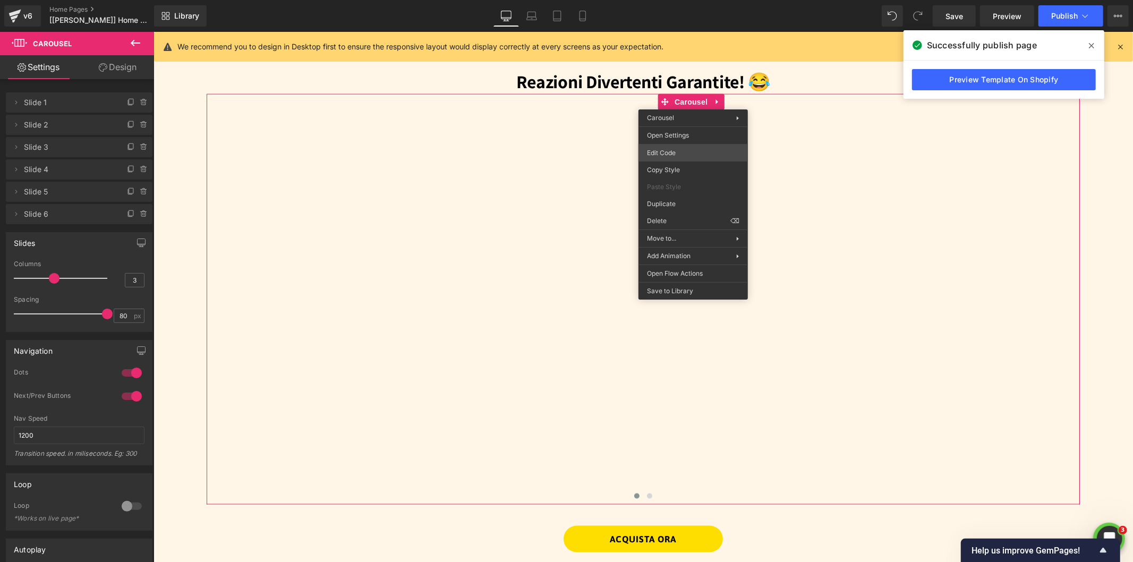
click at [668, 0] on div "Carousel You are previewing how the will restyle your page. You can not edit El…" at bounding box center [566, 0] width 1133 height 0
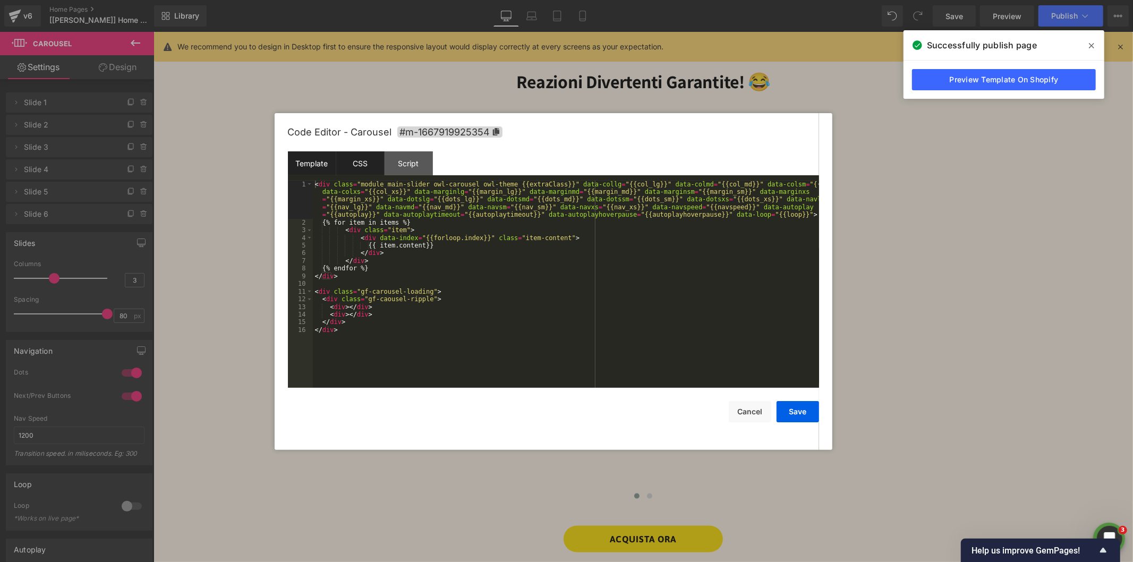
click at [365, 158] on div "CSS" at bounding box center [360, 163] width 48 height 24
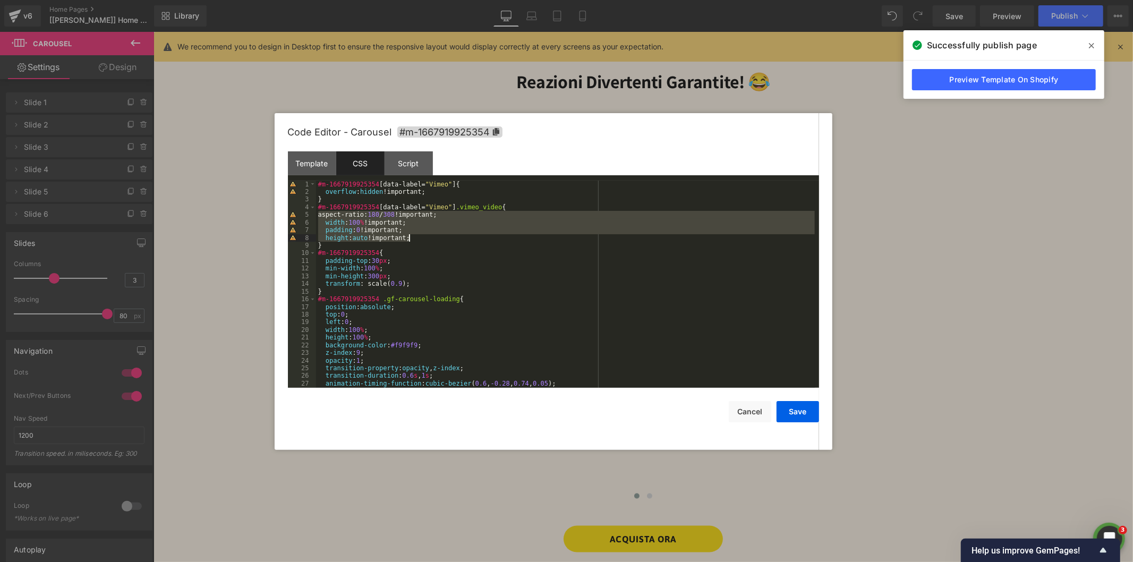
drag, startPoint x: 322, startPoint y: 215, endPoint x: 420, endPoint y: 237, distance: 100.3
click at [420, 237] on div "#m-1667919925354 [ data-label = " Vimeo " ] { overflow : hidden !important; } #…" at bounding box center [565, 292] width 499 height 223
click at [363, 236] on div "#m-1667919925354 [ data-label = " Vimeo " ] { overflow : hidden !important; } #…" at bounding box center [565, 284] width 499 height 207
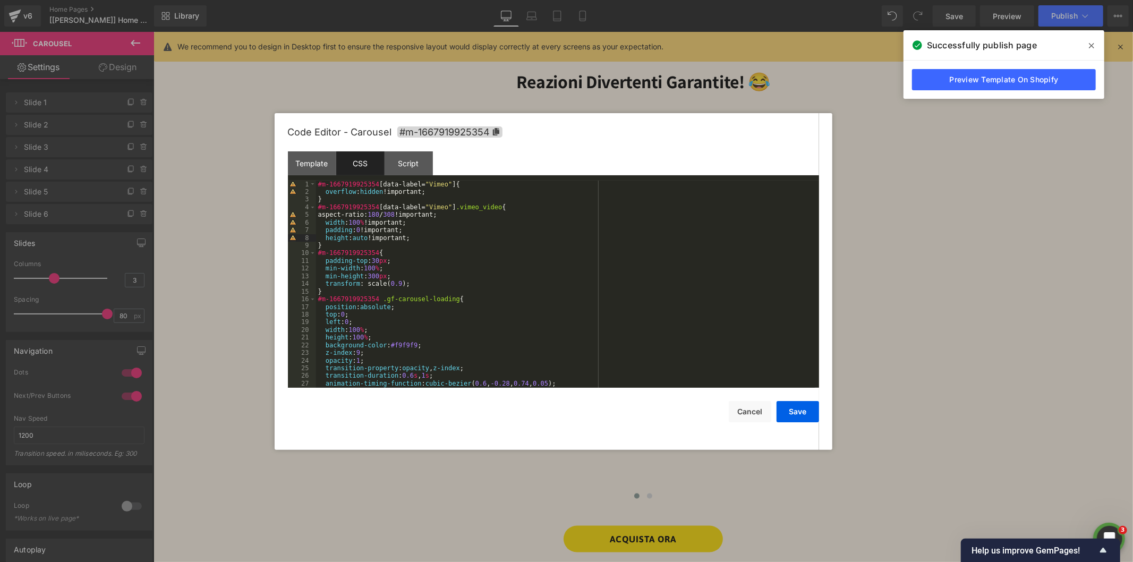
click at [359, 242] on div "#m-1667919925354 [ data-label = " Vimeo " ] { overflow : hidden !important; } #…" at bounding box center [565, 292] width 499 height 223
drag, startPoint x: 450, startPoint y: 215, endPoint x: 311, endPoint y: 215, distance: 139.1
click at [311, 215] on pre "1 2 3 4 5 6 7 8 9 10 11 12 13 14 15 16 17 18 19 20 21 22 23 24 25 26 27 28 #m-1…" at bounding box center [553, 284] width 531 height 207
click at [413, 227] on div "#m-1667919925354 [ data-label = " Vimeo " ] { overflow : hidden !important; } #…" at bounding box center [565, 292] width 499 height 223
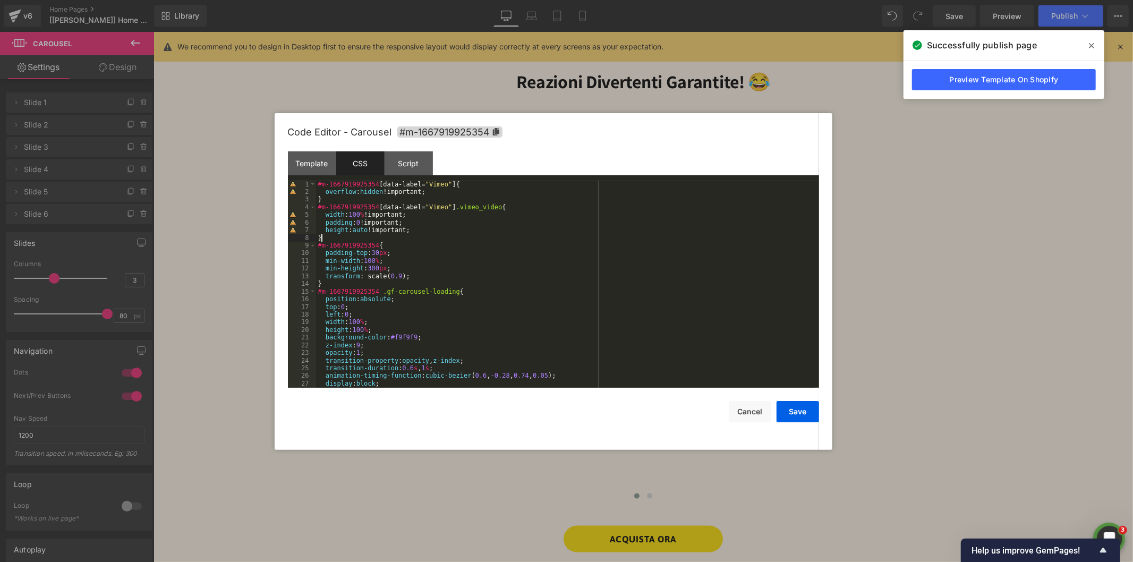
click at [327, 236] on div "#m-1667919925354 [ data-label = " Vimeo " ] { overflow : hidden !important; } #…" at bounding box center [565, 292] width 499 height 223
paste textarea
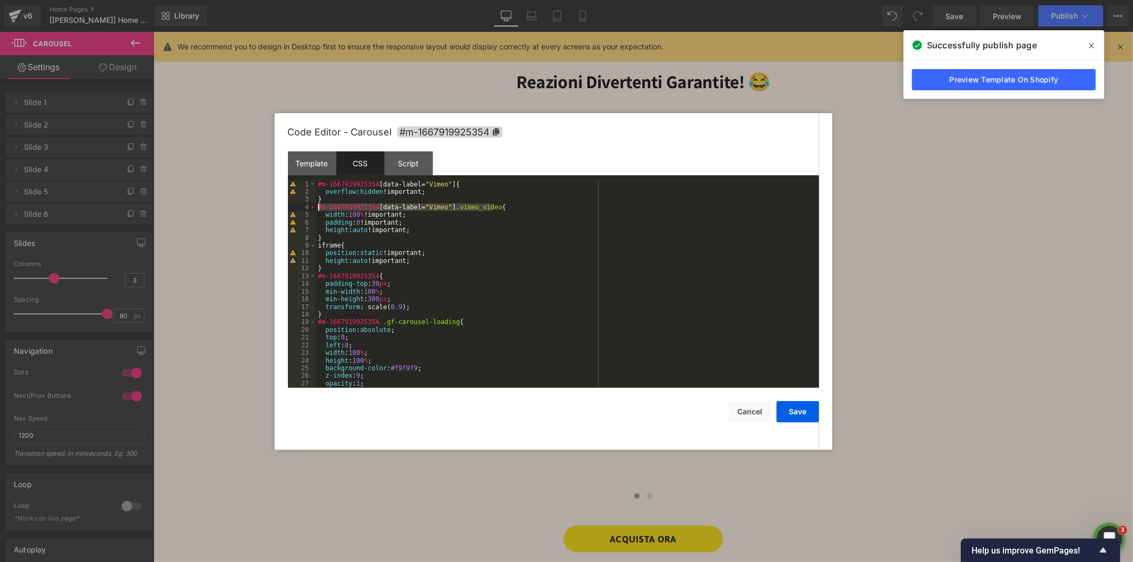
drag, startPoint x: 492, startPoint y: 206, endPoint x: 289, endPoint y: 209, distance: 202.9
click at [289, 209] on pre "1 2 3 4 5 6 7 8 9 10 11 12 13 14 15 16 17 18 19 20 21 22 23 24 25 26 27 28 #m-1…" at bounding box center [553, 284] width 531 height 207
click at [318, 249] on div "#m-1667919925354 [ data-label = " Vimeo " ] { overflow : hidden !important; } #…" at bounding box center [565, 292] width 499 height 223
paste textarea
click at [794, 413] on button "Save" at bounding box center [797, 411] width 42 height 21
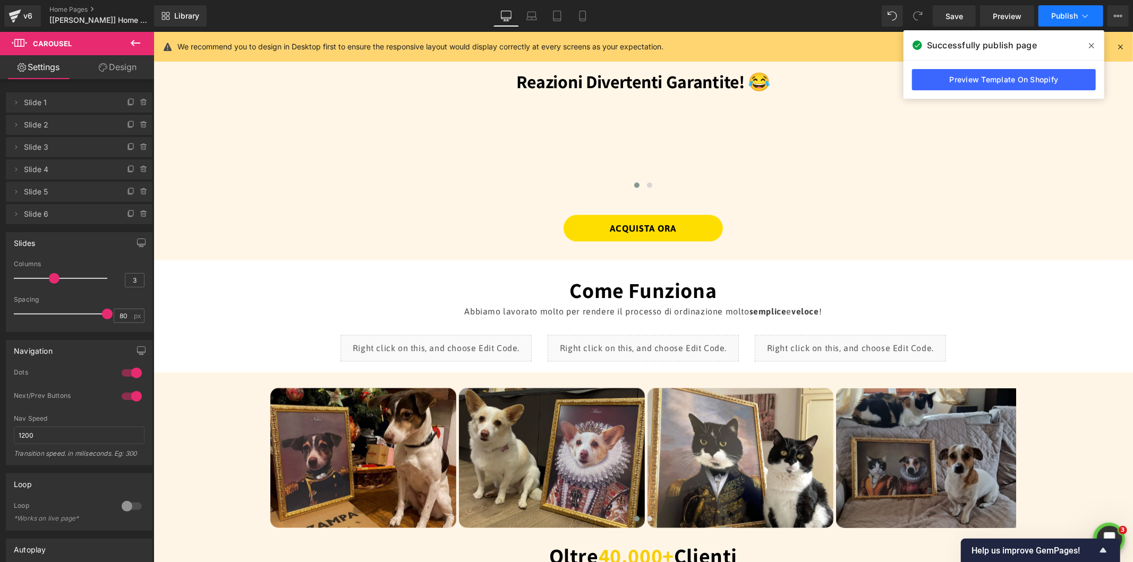
click at [1059, 16] on span "Publish" at bounding box center [1064, 16] width 27 height 8
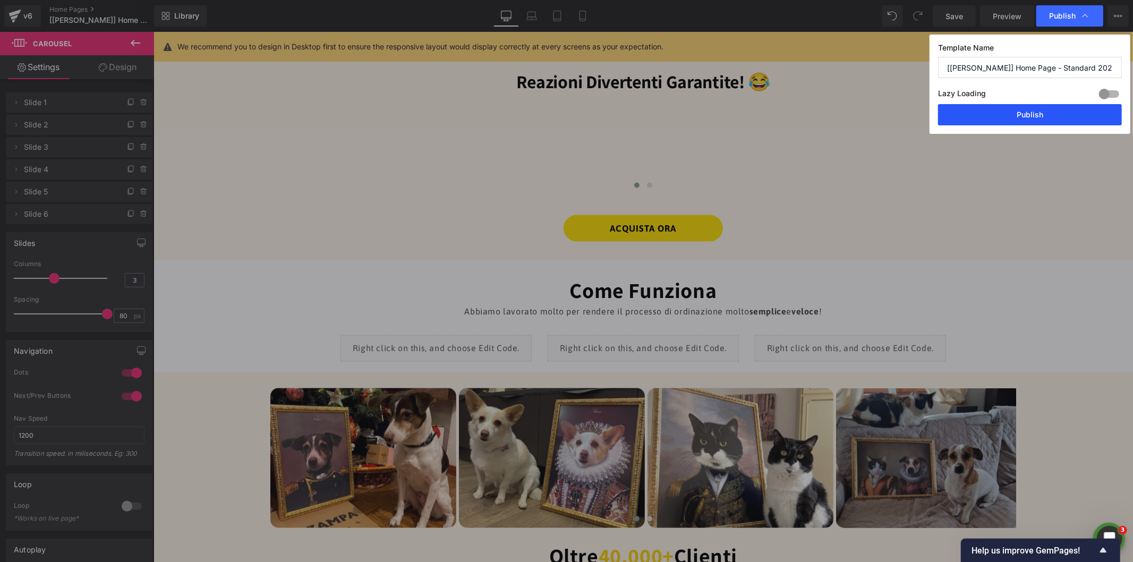
drag, startPoint x: 999, startPoint y: 113, endPoint x: 845, endPoint y: 81, distance: 157.7
click at [999, 113] on button "Publish" at bounding box center [1030, 114] width 184 height 21
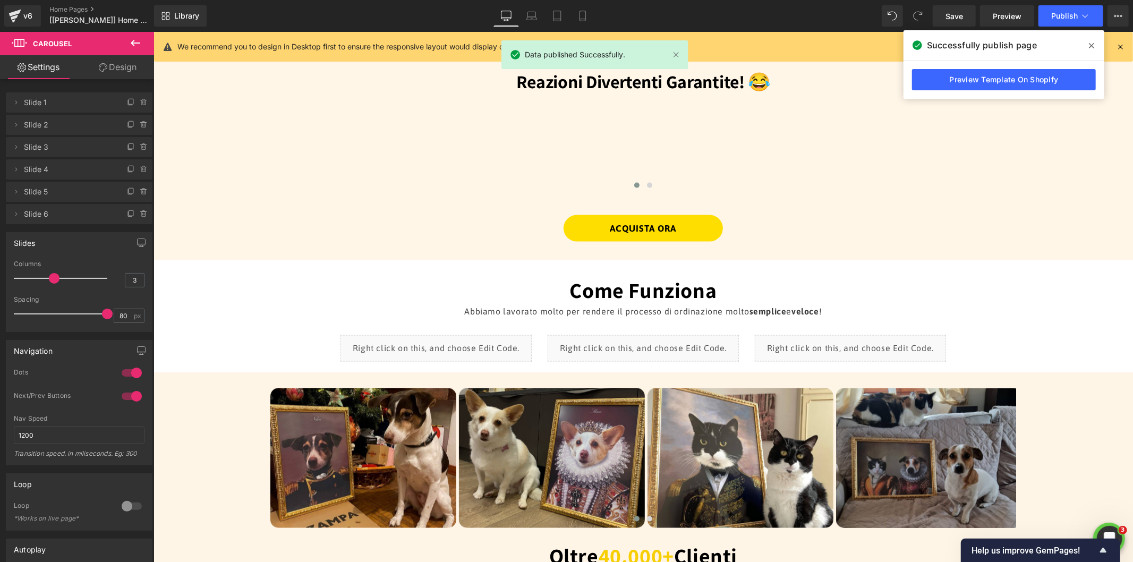
click at [1092, 45] on icon at bounding box center [1091, 45] width 5 height 8
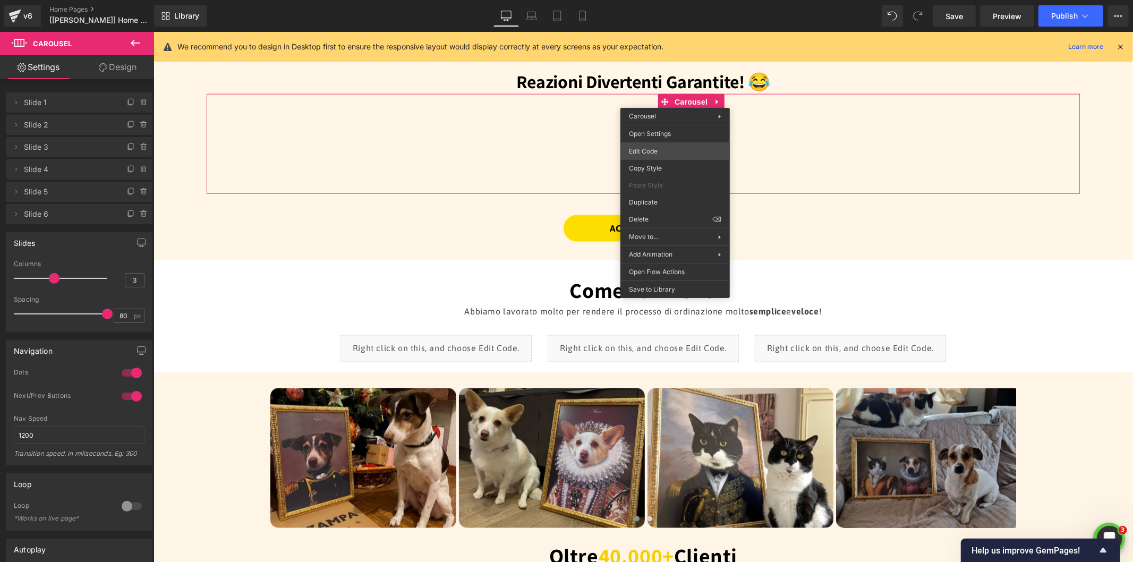
click at [651, 0] on div "Carousel You are previewing how the will restyle your page. You can not edit El…" at bounding box center [566, 0] width 1133 height 0
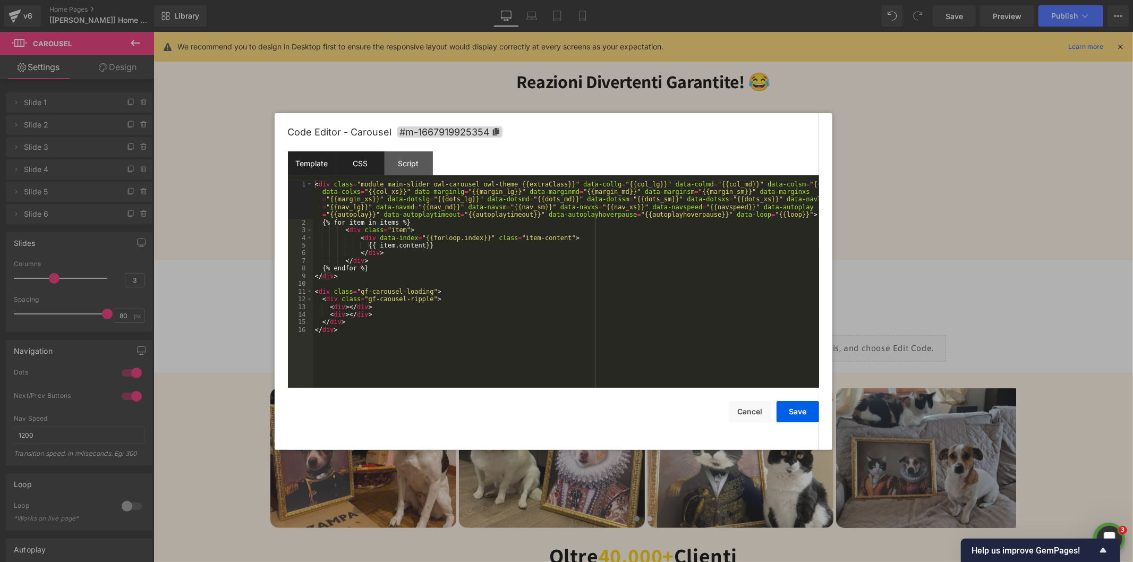
click at [364, 168] on div "CSS" at bounding box center [360, 163] width 48 height 24
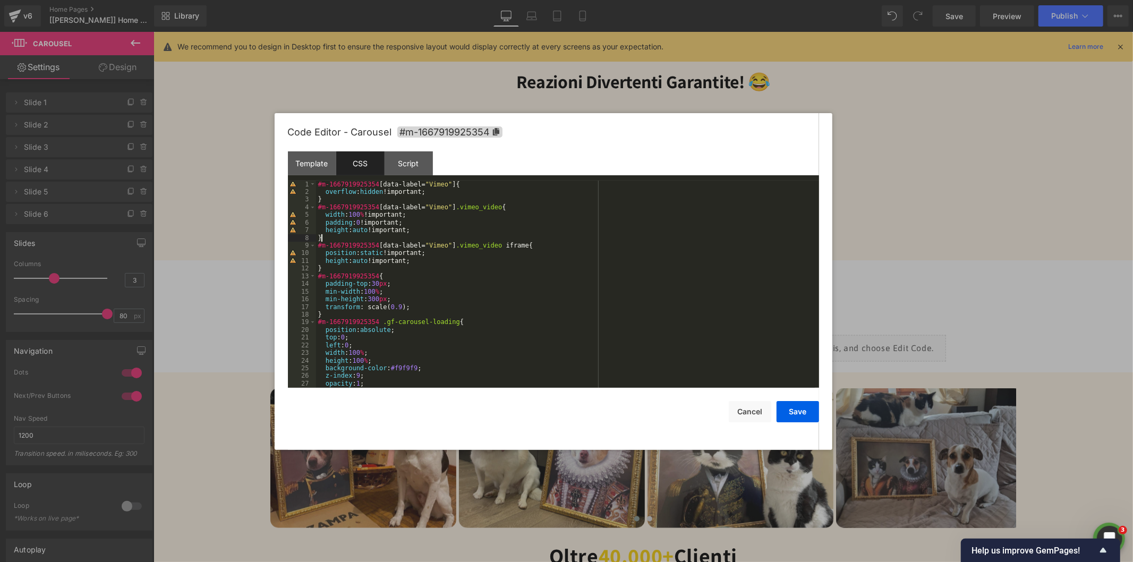
click at [337, 238] on div "#m-1667919925354 [ data-label = " Vimeo " ] { overflow : hidden !important; } #…" at bounding box center [565, 292] width 499 height 223
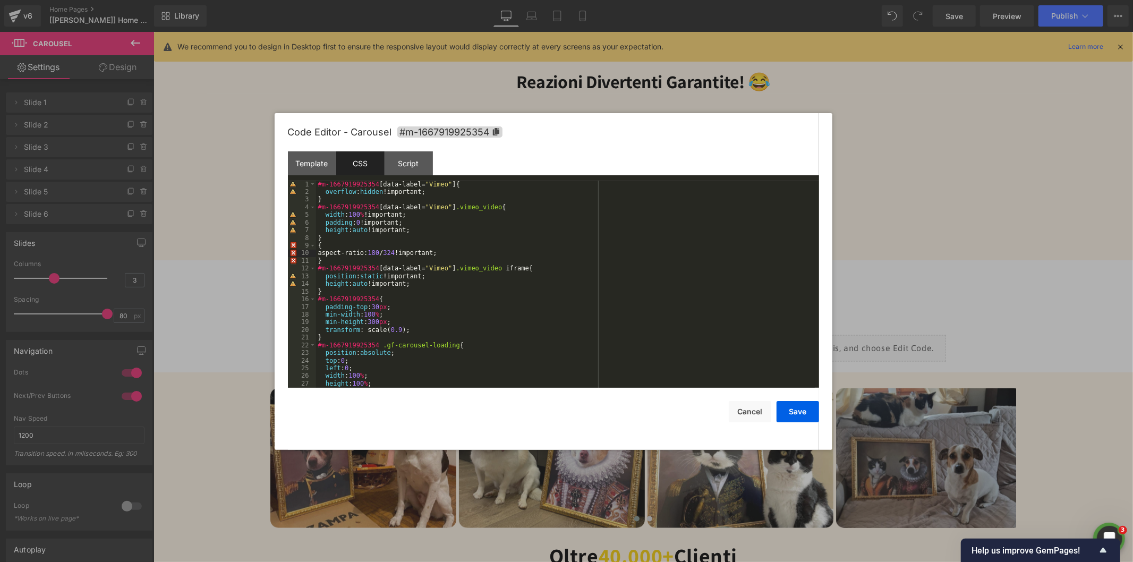
click at [412, 285] on div "#m-1667919925354 [ data-label = " Vimeo " ] { overflow : hidden !important; } #…" at bounding box center [565, 292] width 499 height 223
click at [361, 287] on div "#m-1667919925354 [ data-label = " Vimeo " ] { overflow : hidden !important; } #…" at bounding box center [565, 292] width 499 height 223
drag, startPoint x: 410, startPoint y: 285, endPoint x: 325, endPoint y: 285, distance: 85.5
click at [325, 285] on div "#m-1667919925354 [ data-label = " Vimeo " ] { overflow : hidden !important; } #…" at bounding box center [565, 292] width 499 height 223
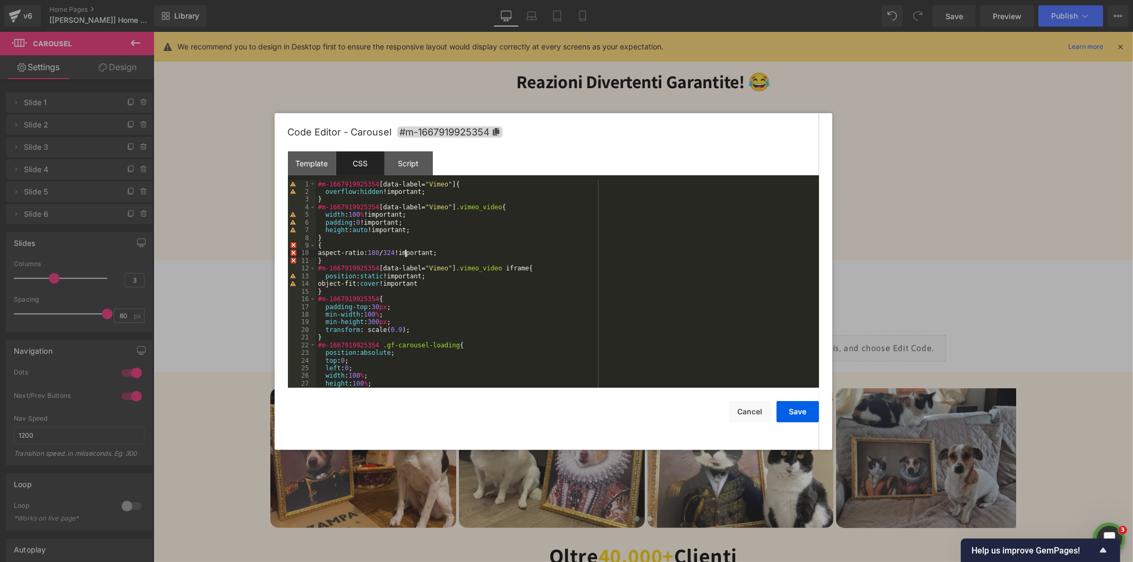
click at [404, 253] on div "#m-1667919925354 [ data-label = " Vimeo " ] { overflow : hidden !important; } #…" at bounding box center [565, 292] width 499 height 223
drag, startPoint x: 492, startPoint y: 206, endPoint x: 309, endPoint y: 208, distance: 183.2
click at [310, 208] on pre "1 2 3 4 5 6 7 8 9 10 11 12 13 14 15 16 17 18 19 20 21 22 23 24 25 26 27 28 #m-1…" at bounding box center [553, 284] width 531 height 207
click at [318, 246] on div "#m-1667919925354 [ data-label = " Vimeo " ] { overflow : hidden !important; } #…" at bounding box center [565, 292] width 499 height 223
paste textarea
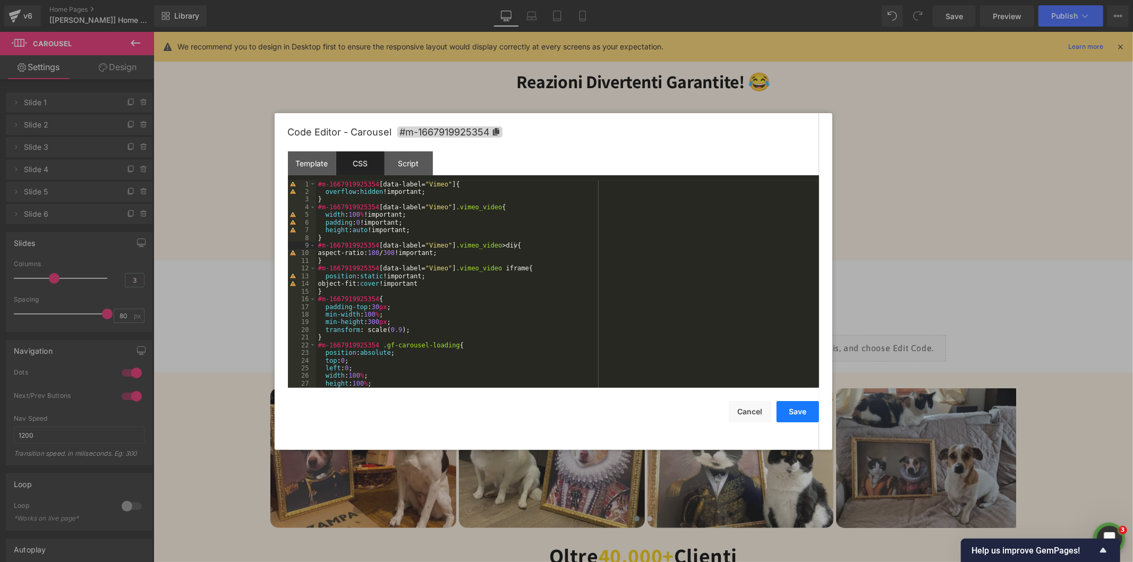
click at [800, 408] on button "Save" at bounding box center [797, 411] width 42 height 21
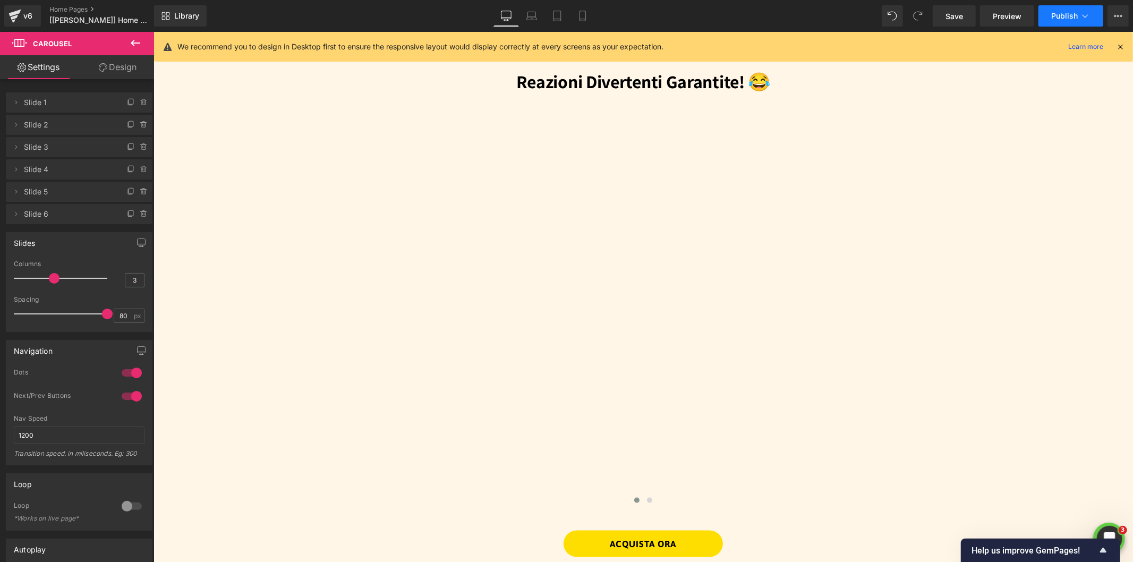
click at [1071, 17] on span "Publish" at bounding box center [1064, 16] width 27 height 8
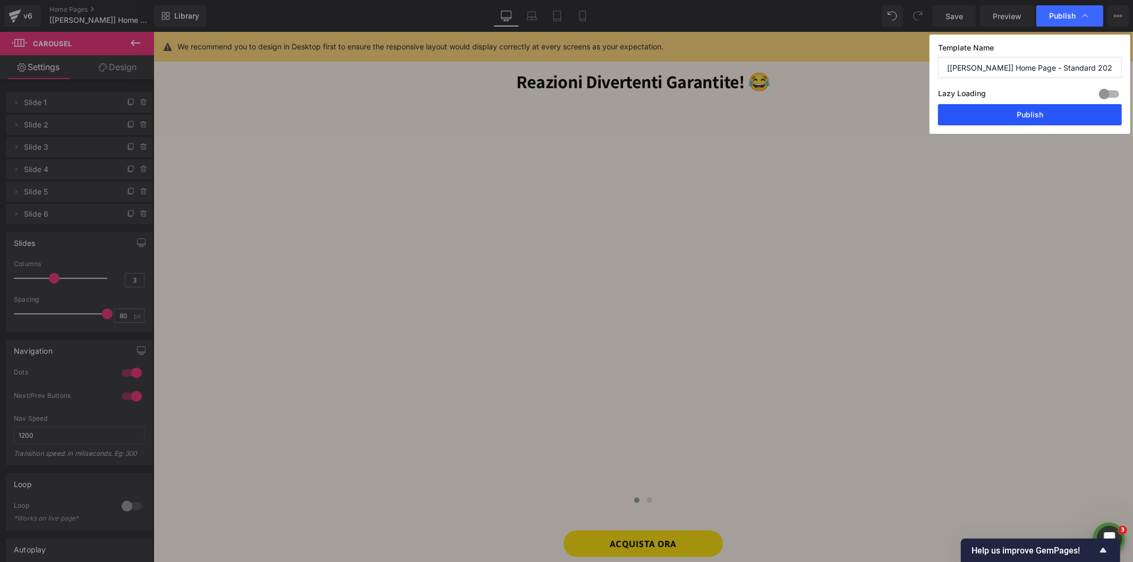
click at [991, 110] on button "Publish" at bounding box center [1030, 114] width 184 height 21
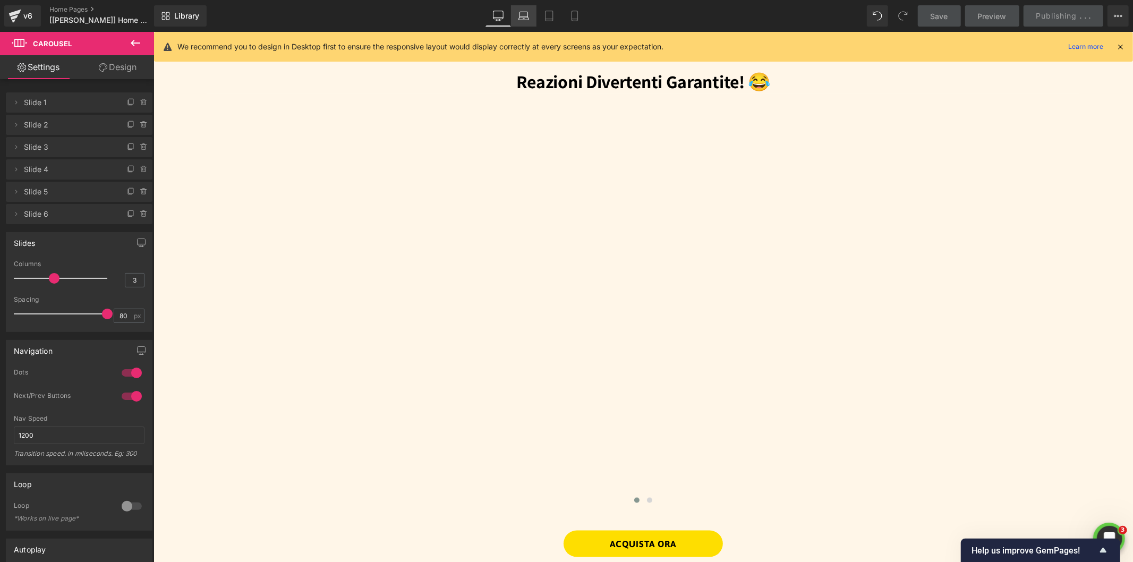
click at [524, 13] on icon at bounding box center [523, 16] width 11 height 11
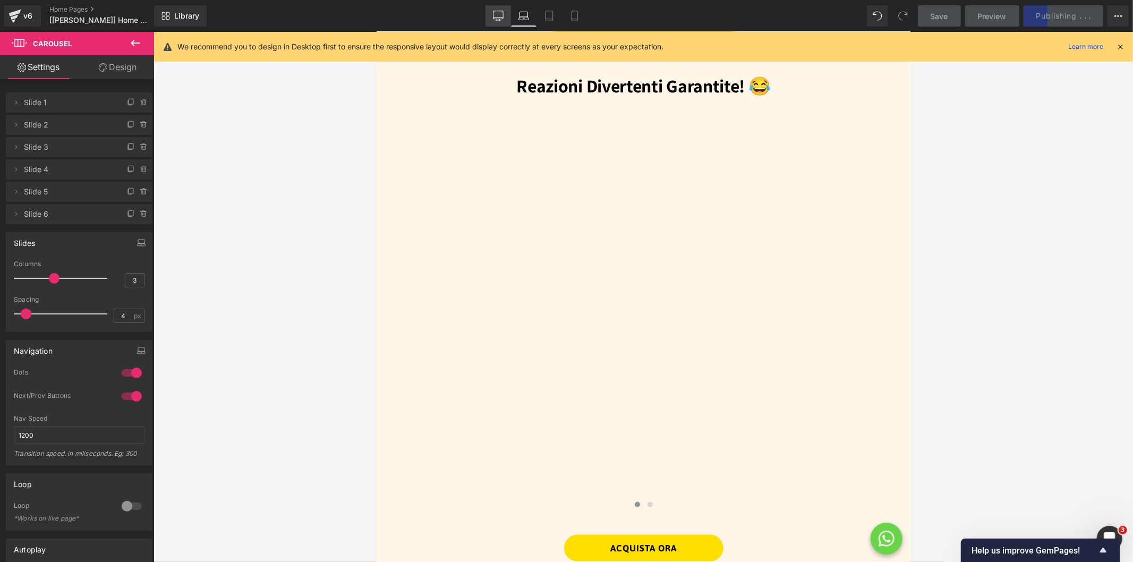
scroll to position [946, 0]
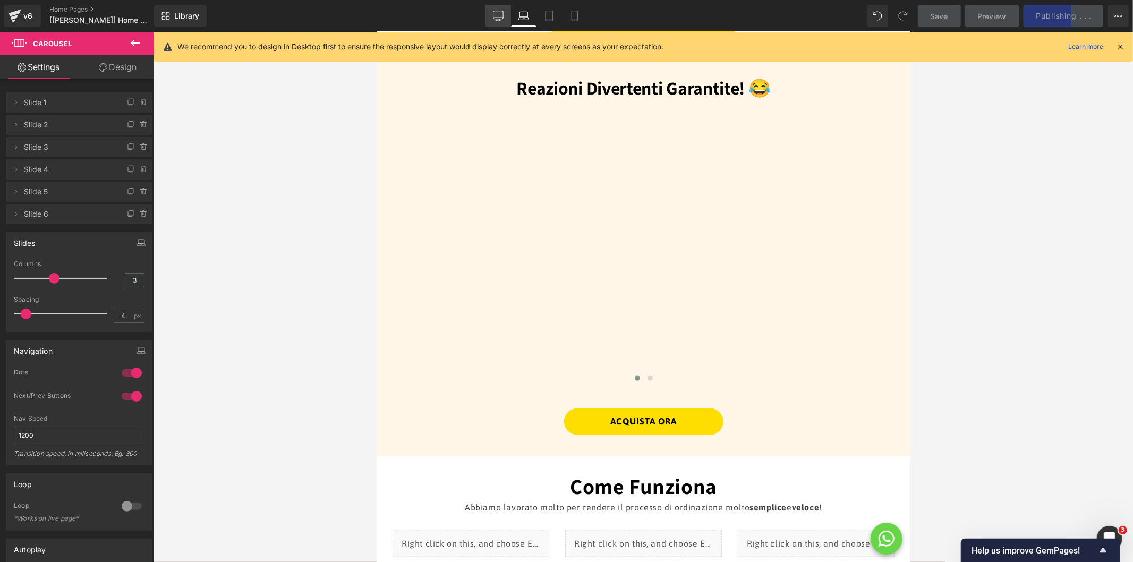
click at [498, 15] on icon at bounding box center [498, 16] width 11 height 11
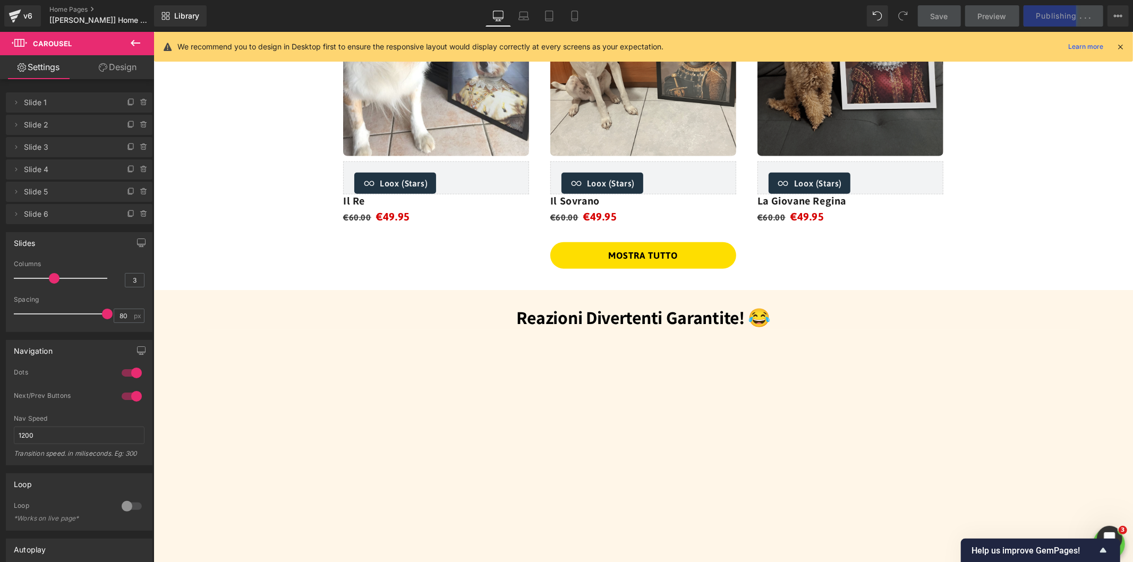
scroll to position [1182, 0]
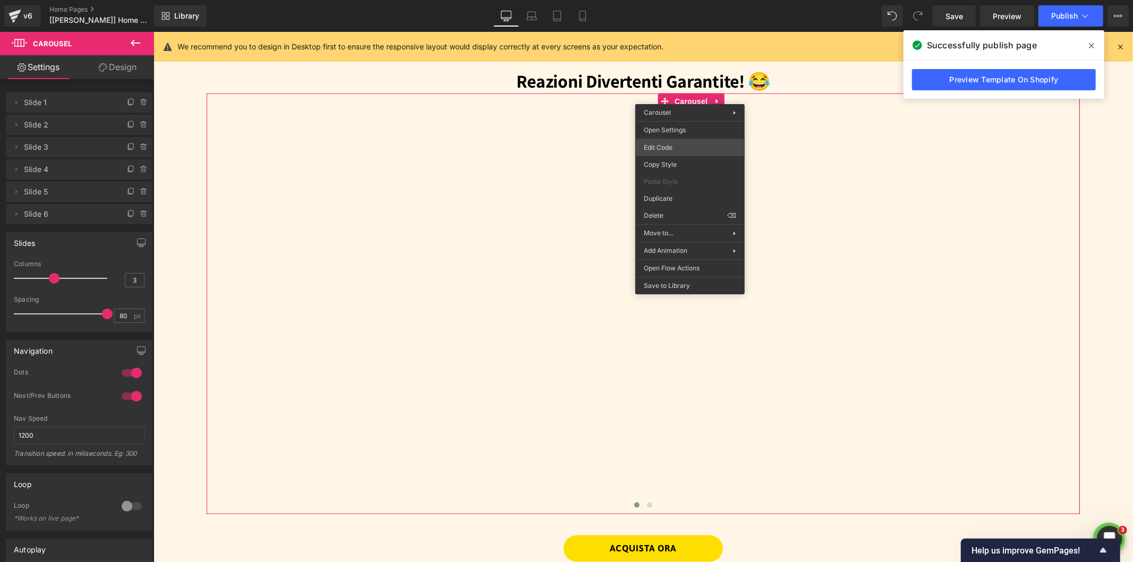
click at [663, 0] on div "Carousel You are previewing how the will restyle your page. You can not edit El…" at bounding box center [566, 0] width 1133 height 0
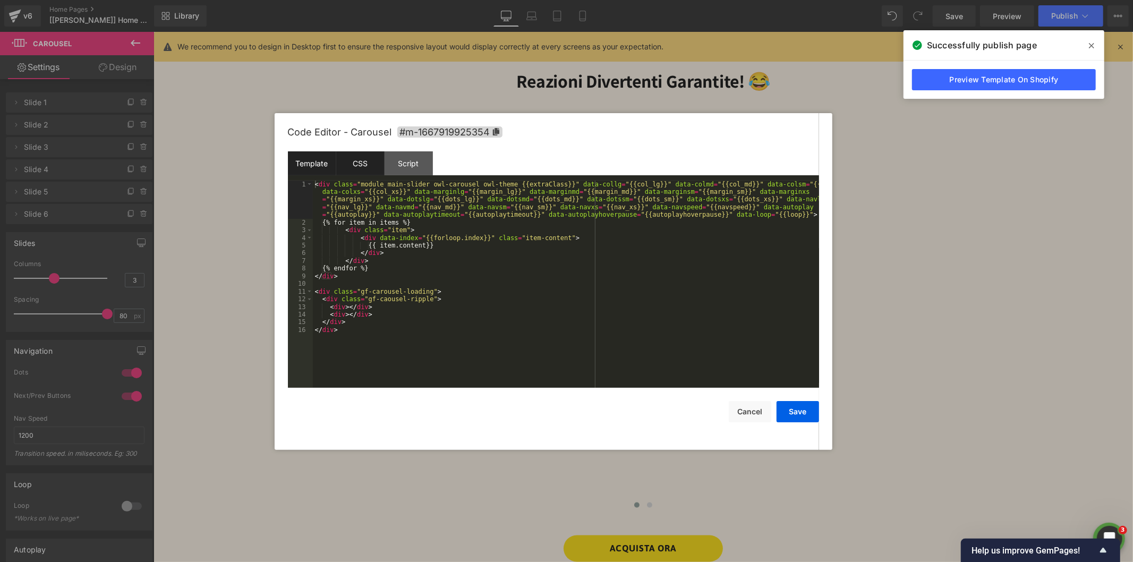
click at [364, 170] on div "CSS" at bounding box center [360, 163] width 48 height 24
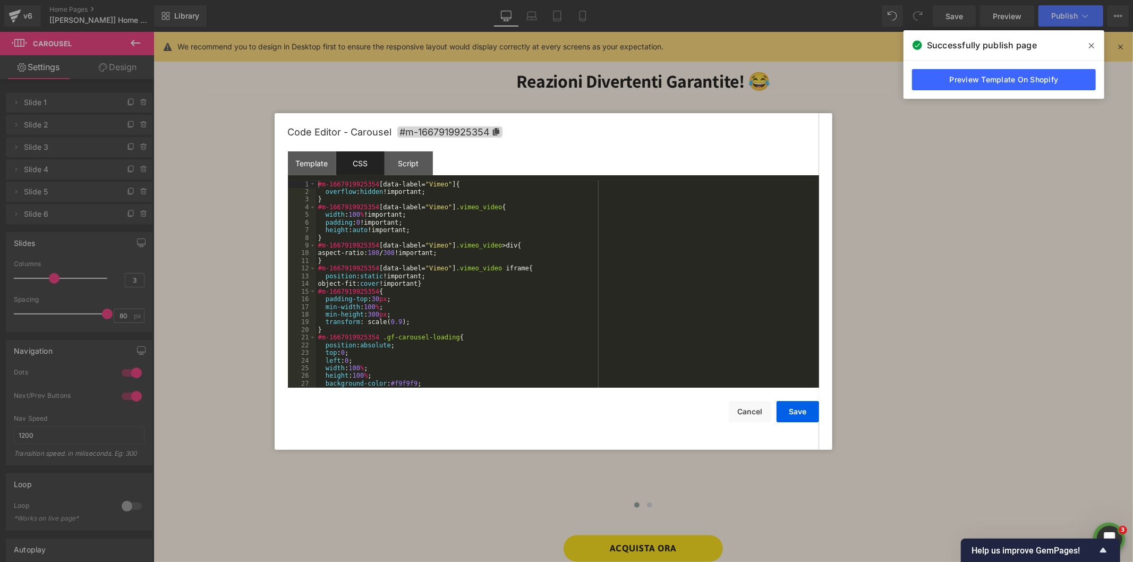
click at [374, 223] on div "#m-1667919925354 [ data-label = " Vimeo " ] { overflow : hidden !important; } #…" at bounding box center [565, 292] width 499 height 223
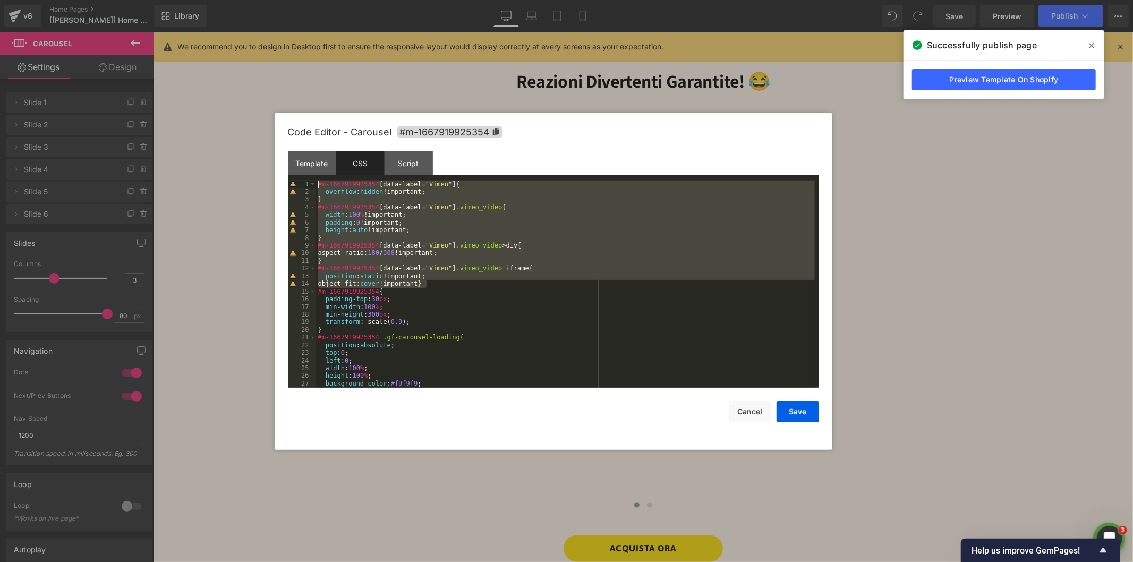
drag, startPoint x: 437, startPoint y: 285, endPoint x: 280, endPoint y: 174, distance: 192.0
click at [280, 174] on div "Code Editor - Carousel #m-1667919925354 Template CSS Script Data 1 2 3 4 5 6 7 …" at bounding box center [554, 281] width 558 height 337
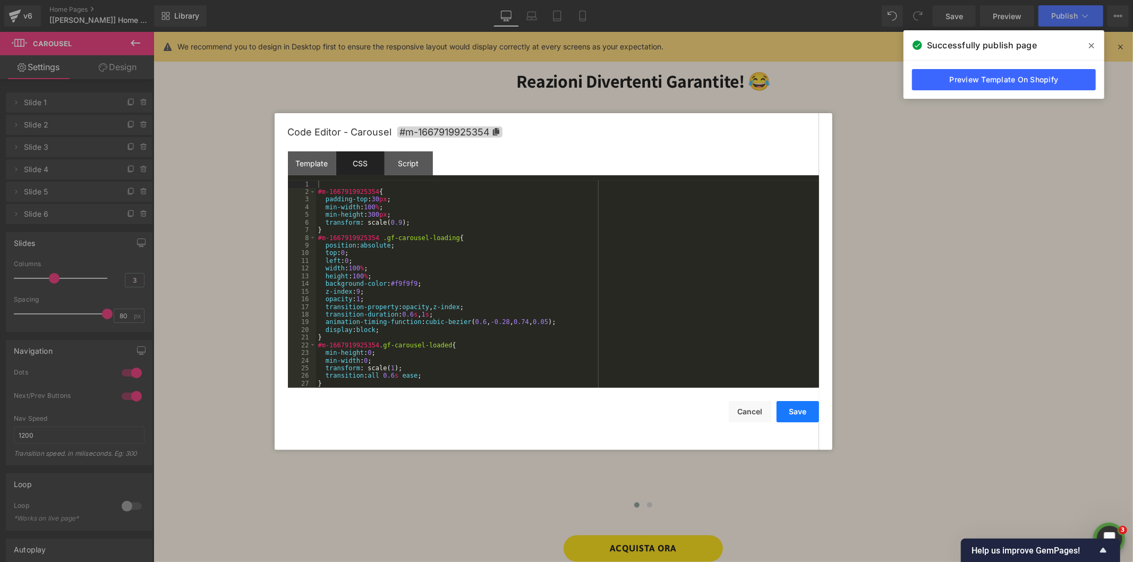
click at [800, 412] on button "Save" at bounding box center [797, 411] width 42 height 21
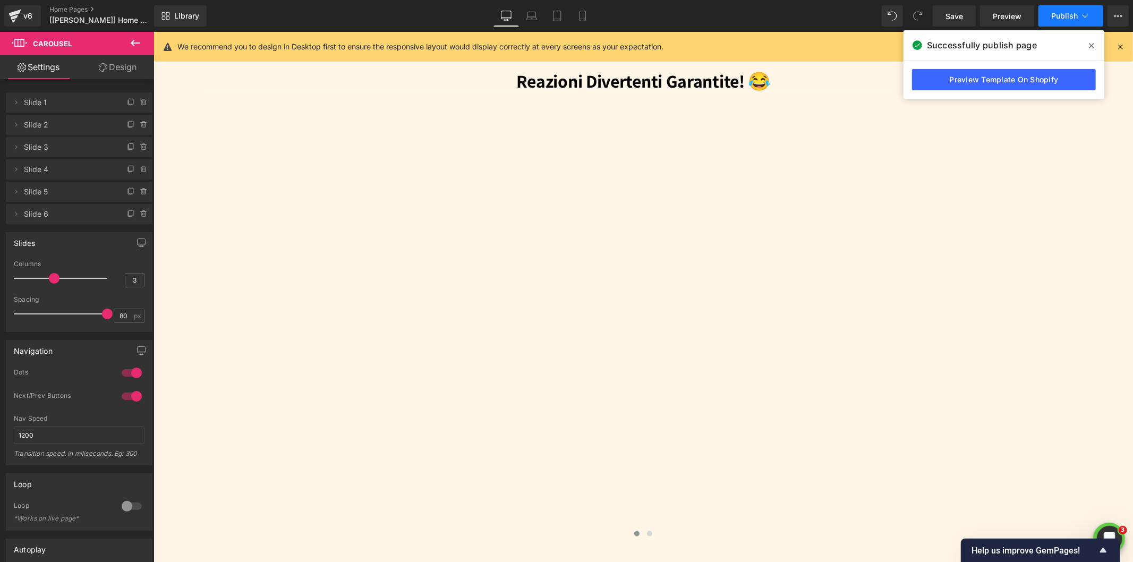
click at [1080, 14] on icon at bounding box center [1085, 16] width 11 height 11
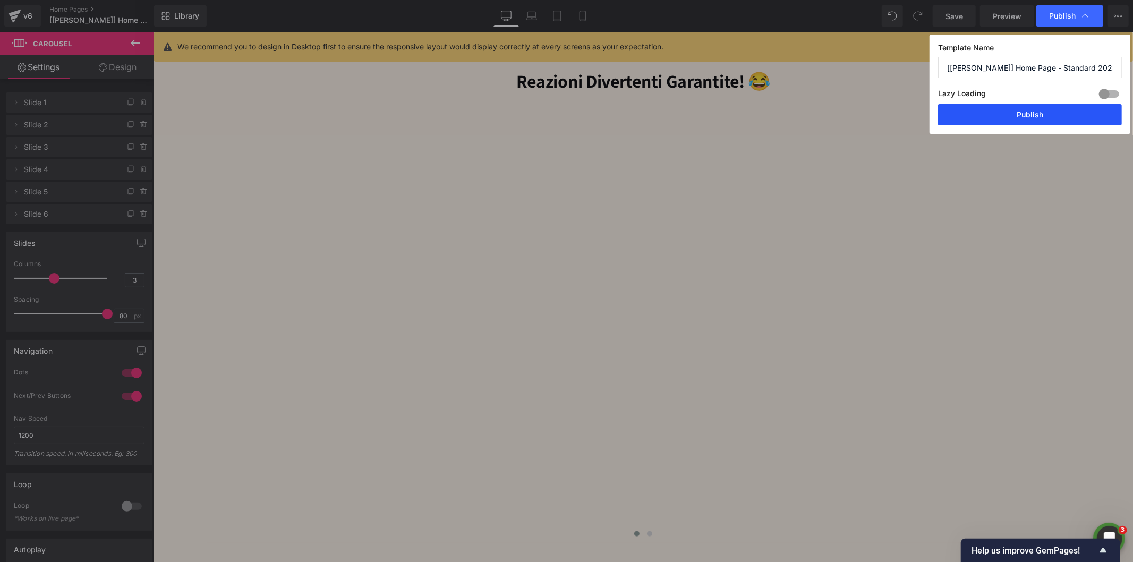
click at [1000, 113] on button "Publish" at bounding box center [1030, 114] width 184 height 21
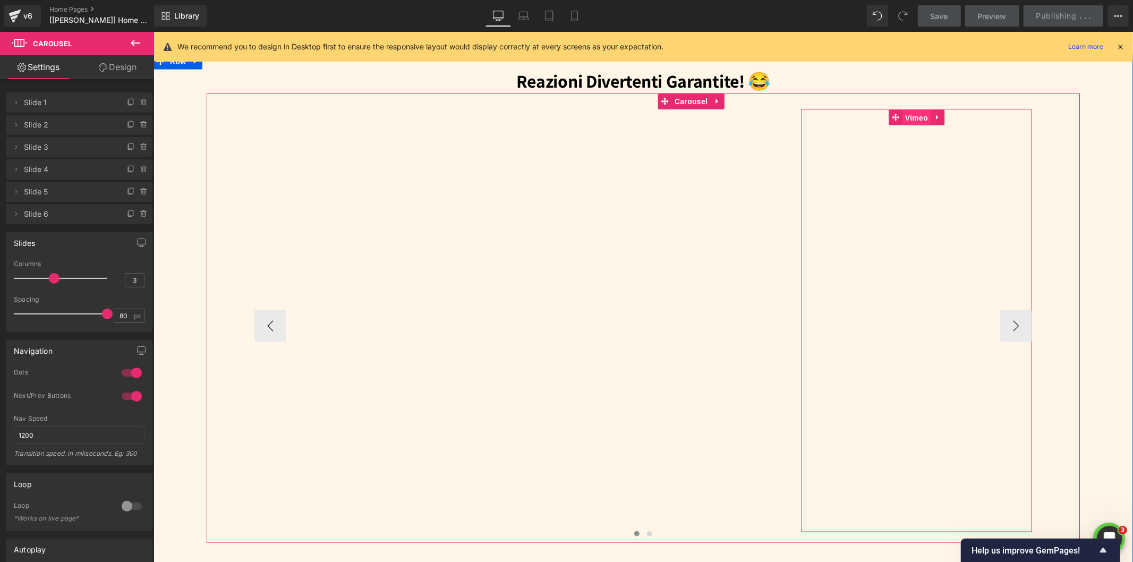
click at [907, 114] on span "Vimeo" at bounding box center [916, 117] width 28 height 16
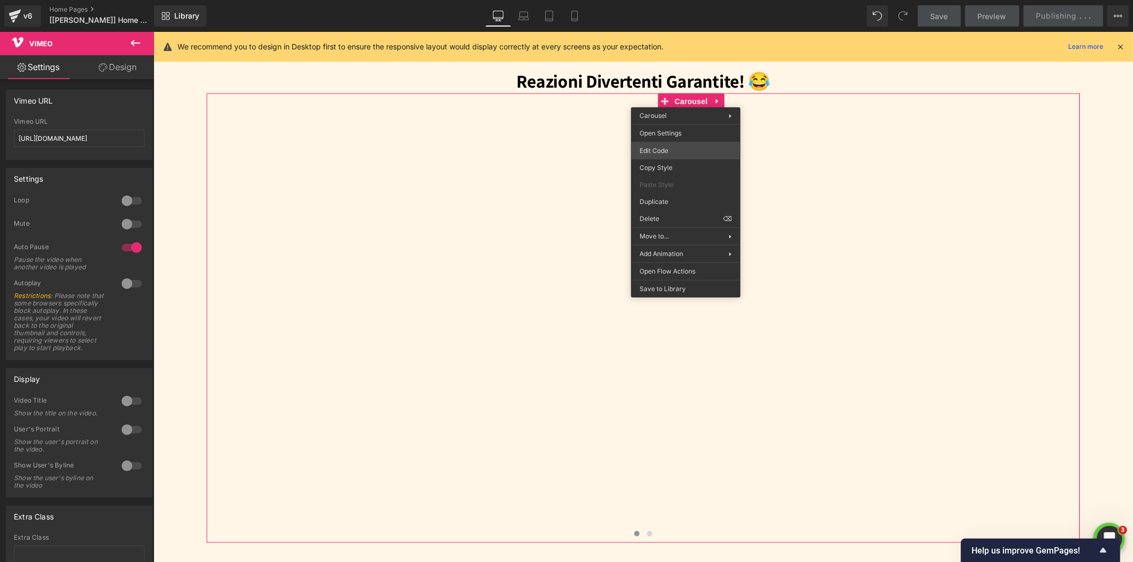
click at [656, 0] on div "Vimeo You are previewing how the will restyle your page. You can not edit Eleme…" at bounding box center [566, 0] width 1133 height 0
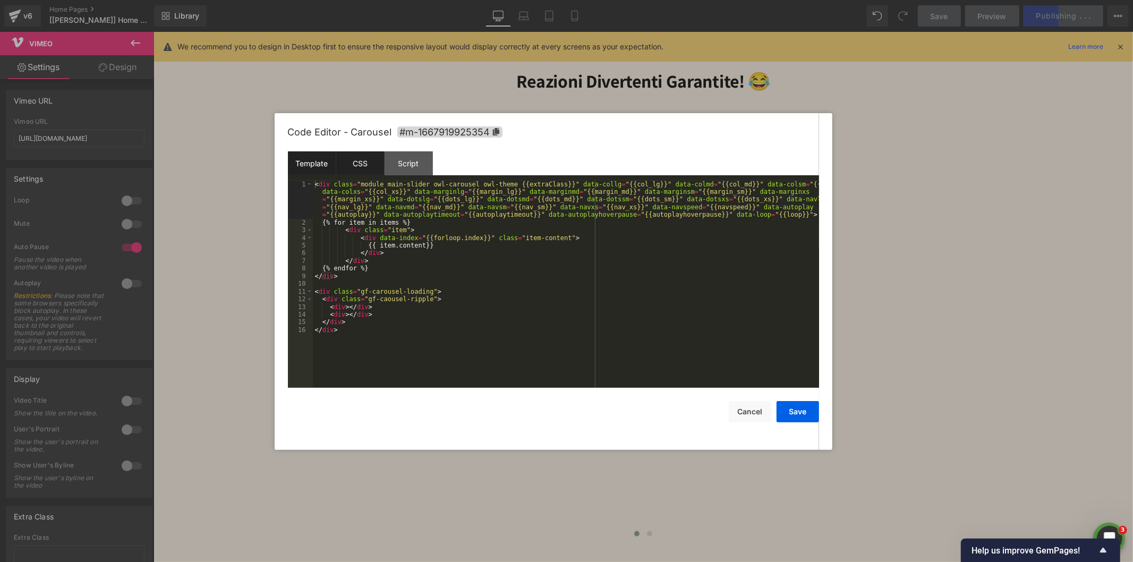
click at [376, 160] on div "CSS" at bounding box center [360, 163] width 48 height 24
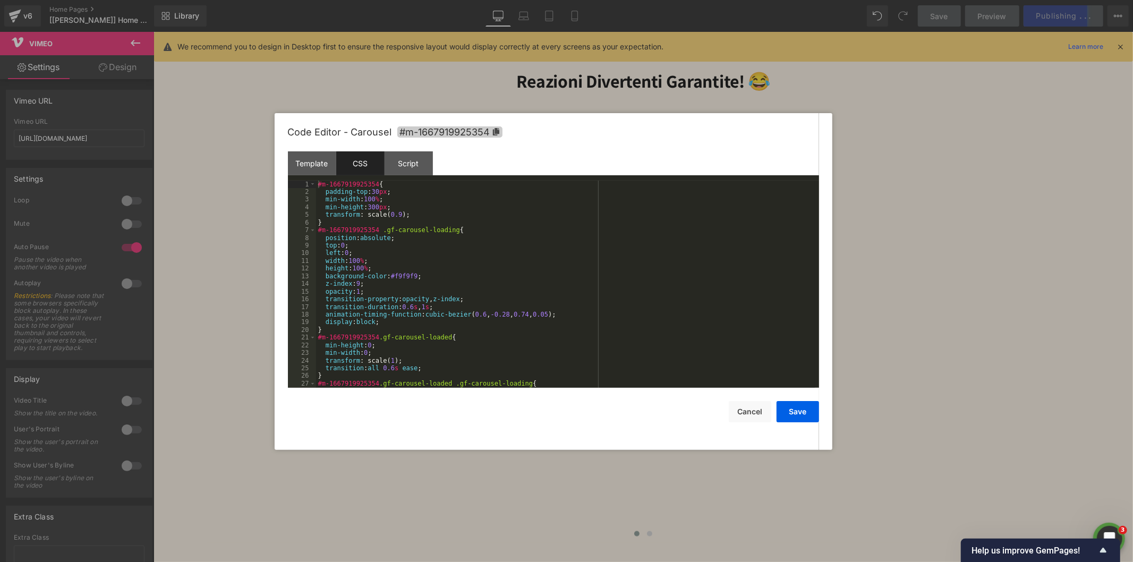
click at [495, 133] on icon at bounding box center [495, 131] width 6 height 7
click at [319, 184] on div "#m-1667919925354 { padding-top : 30 px ; min-width : 100 % ; min-height : 300 p…" at bounding box center [565, 292] width 499 height 223
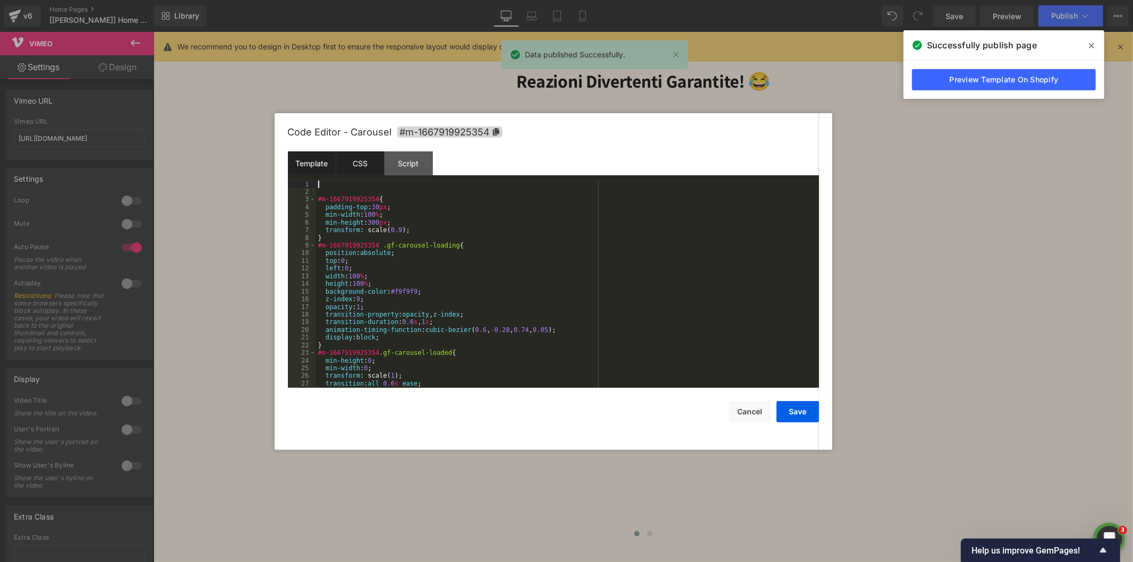
paste textarea
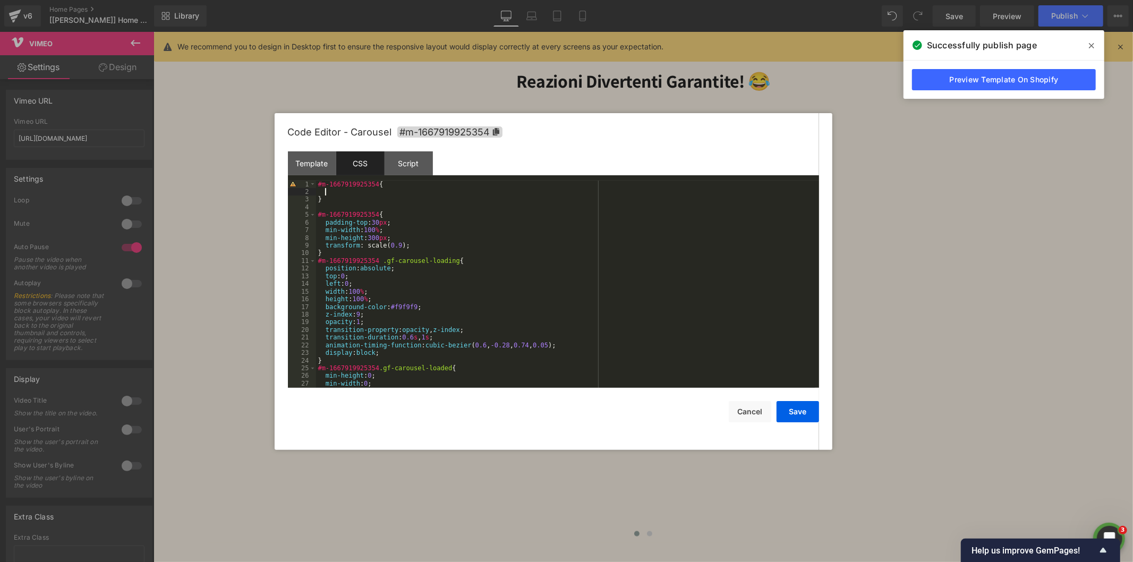
click at [333, 191] on div "#m-1667919925354 { } #m-1667919925354 { padding-top : 30 px ; min-width : 100 %…" at bounding box center [565, 292] width 499 height 223
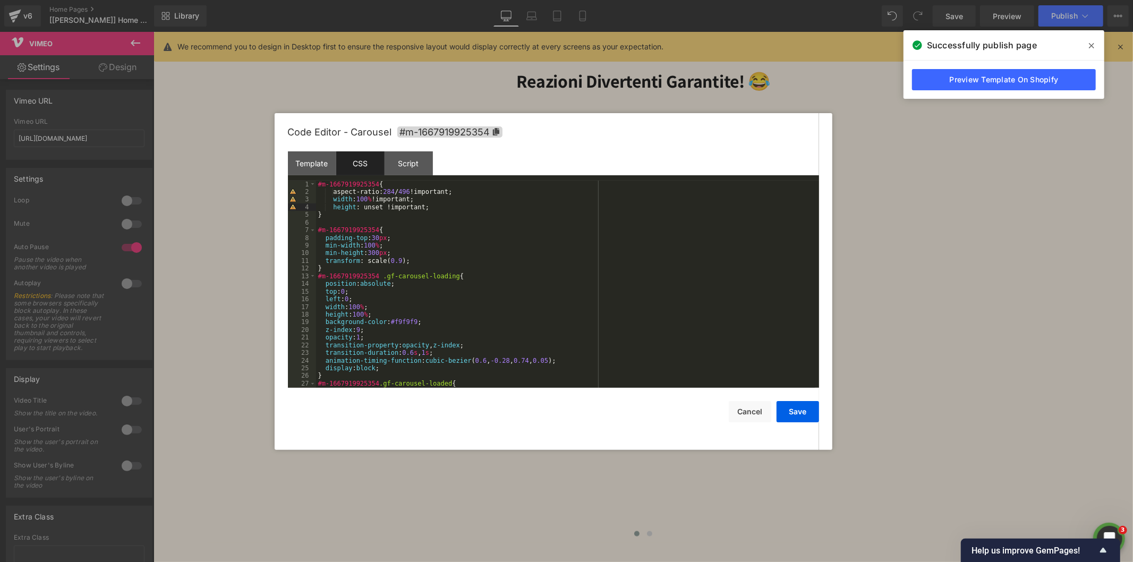
click at [338, 192] on div "#m-1667919925354 { aspect-ratio: 284 / 496 !important; width : 100 % !important…" at bounding box center [565, 292] width 499 height 223
click at [429, 208] on div "#m-1667919925354 { aspect-ratio: 284 / 496 !important; width : 100 % !important…" at bounding box center [565, 292] width 499 height 223
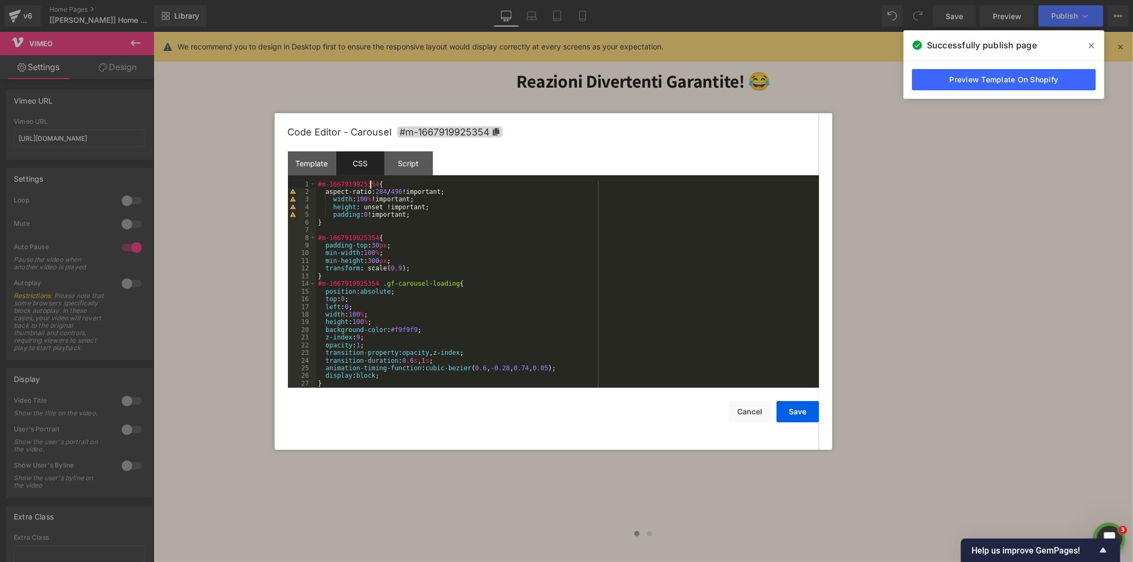
click at [372, 184] on div "#m-1667919925354 { aspect-ratio: 284 / 496 !important; width : 100 % !important…" at bounding box center [565, 292] width 499 height 223
click at [426, 182] on div "#m-1667919925354 .vimeo_video { aspect-ratio: 284 / 496 !important; width : 100…" at bounding box center [565, 292] width 499 height 223
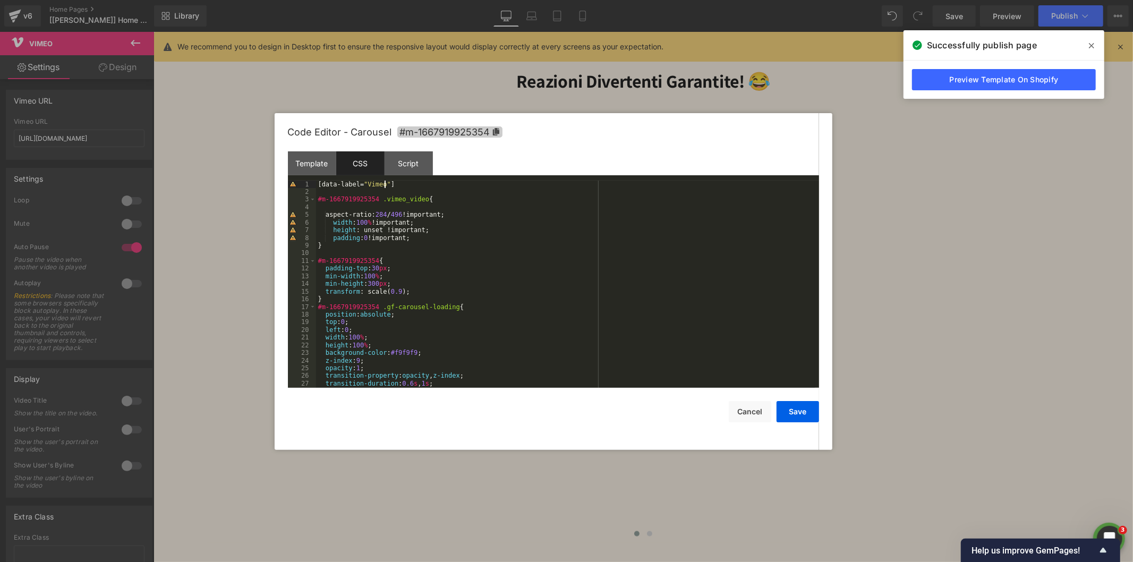
click at [497, 131] on icon at bounding box center [495, 131] width 6 height 7
click at [315, 184] on div "1" at bounding box center [302, 184] width 28 height 7
click at [319, 185] on div "[ data-label = " Vimeo " ] #m-1667919925354 .vimeo_video { aspect-ratio: 284 / …" at bounding box center [565, 292] width 499 height 223
paste textarea
click at [455, 183] on div "#m-1667919925354 [ data-label = " Vimeo " ] #m-1667919925354 .vimeo_video { asp…" at bounding box center [565, 292] width 499 height 223
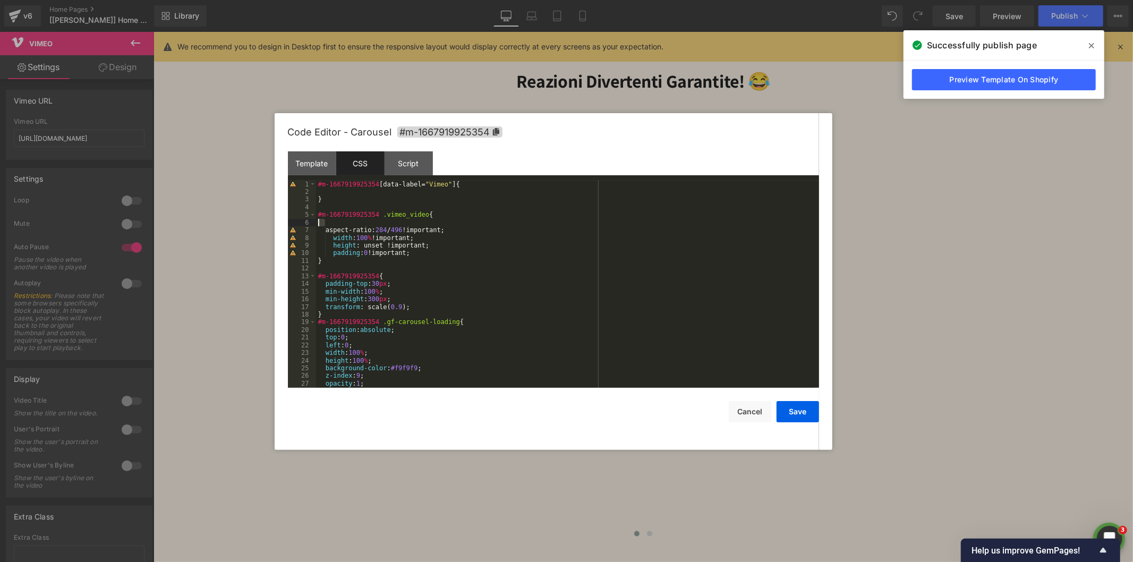
drag, startPoint x: 303, startPoint y: 221, endPoint x: 292, endPoint y: 221, distance: 11.2
click at [292, 221] on pre "1 2 3 4 5 6 7 8 9 10 11 12 13 14 15 16 17 18 19 20 21 22 23 24 25 26 27 28 #m-1…" at bounding box center [553, 284] width 531 height 207
click at [357, 194] on div "#m-1667919925354 [ data-label = " Vimeo " ] { } #m-1667919925354 .vimeo_video {…" at bounding box center [565, 292] width 499 height 223
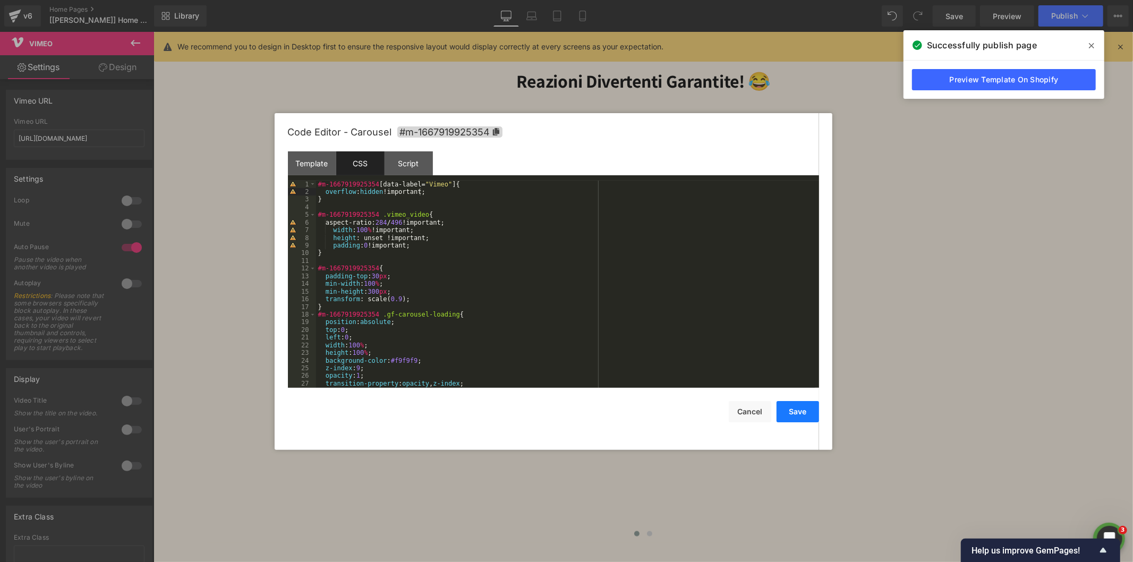
click at [803, 408] on button "Save" at bounding box center [797, 411] width 42 height 21
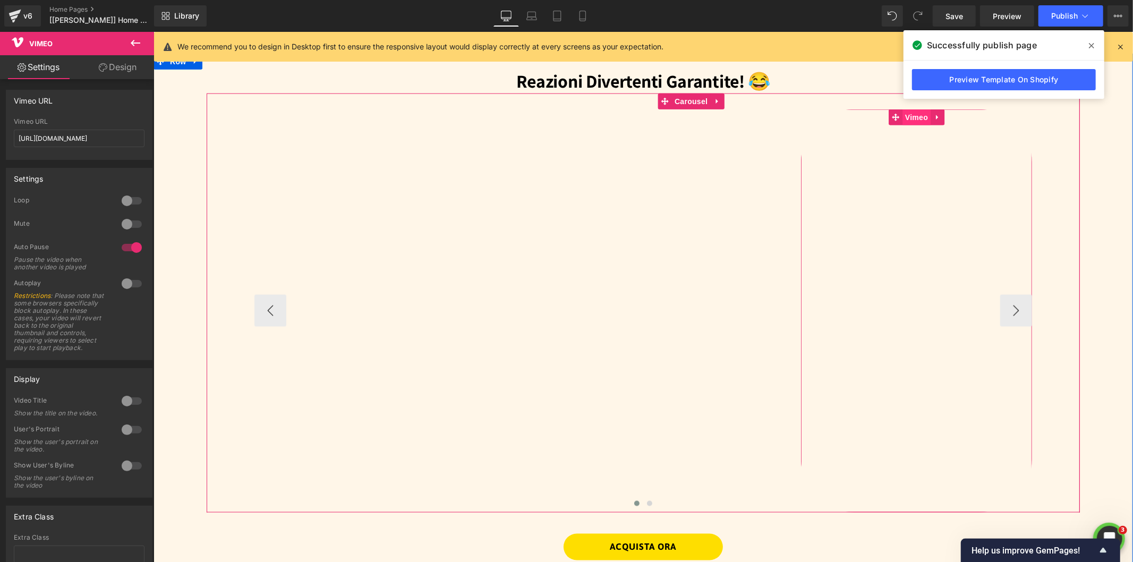
click at [906, 117] on span "Vimeo" at bounding box center [916, 117] width 28 height 16
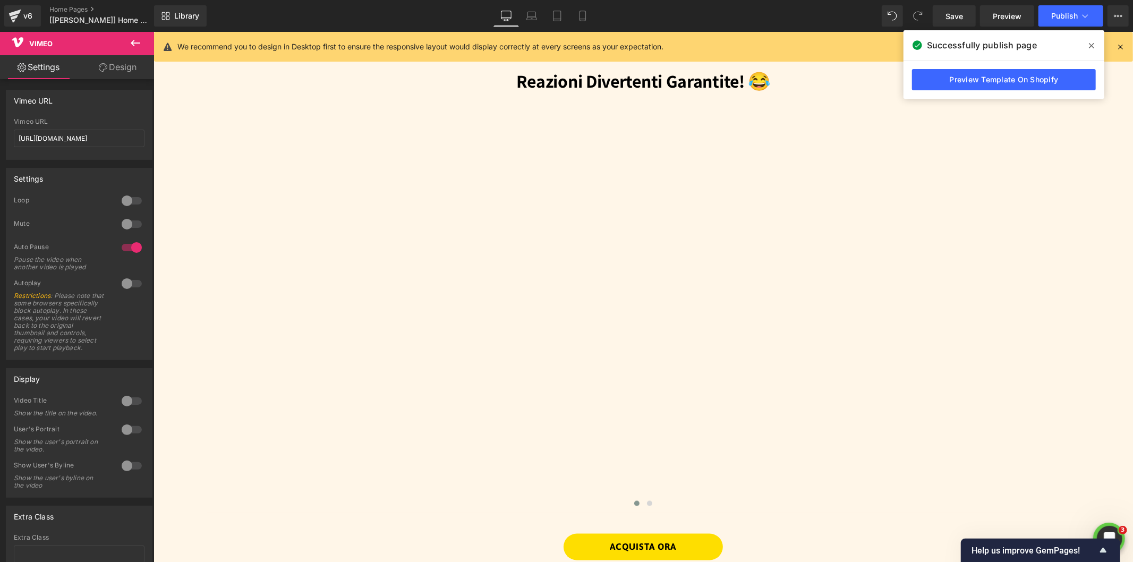
click at [116, 64] on link "Design" at bounding box center [117, 67] width 77 height 24
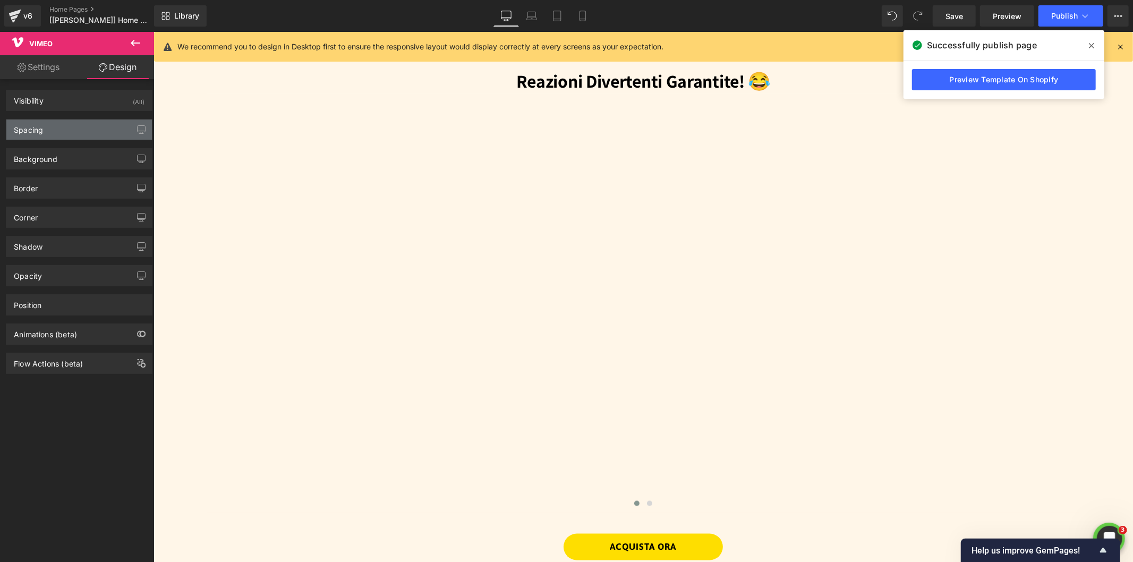
click at [38, 123] on div "Spacing" at bounding box center [28, 126] width 29 height 15
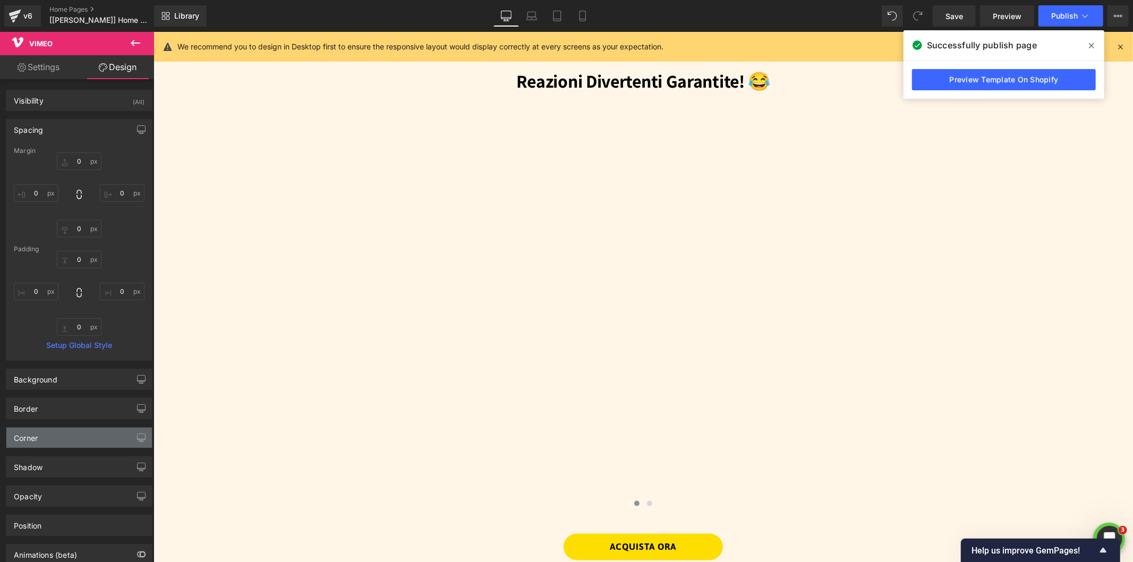
click at [62, 441] on div "Corner" at bounding box center [79, 437] width 146 height 20
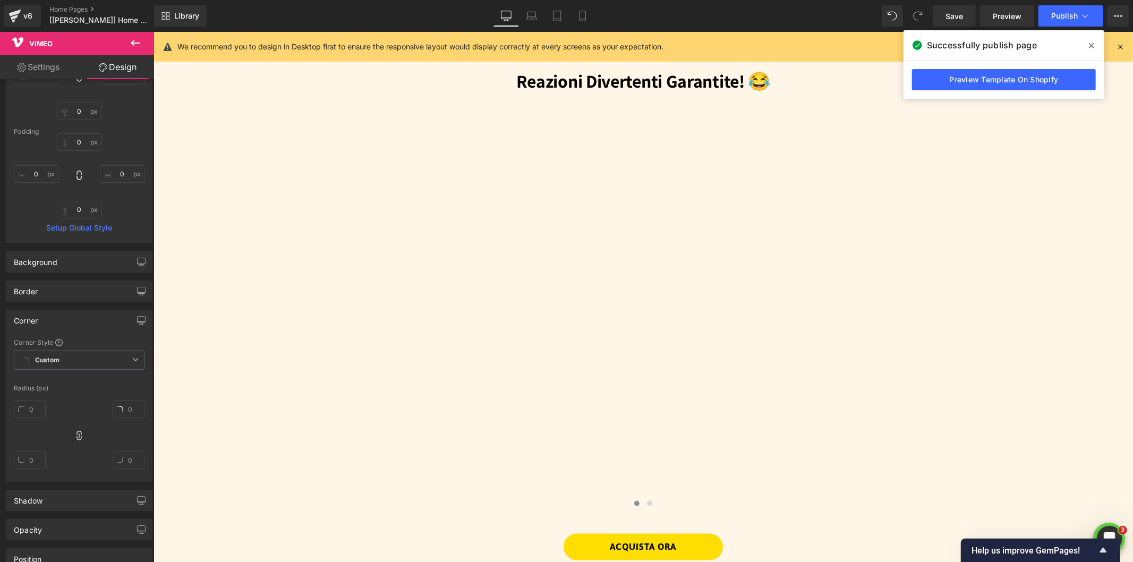
scroll to position [118, 0]
click at [32, 410] on input "text" at bounding box center [30, 409] width 32 height 18
drag, startPoint x: 38, startPoint y: 409, endPoint x: 29, endPoint y: 409, distance: 9.0
click at [29, 409] on input "text" at bounding box center [30, 409] width 32 height 18
type input "10"
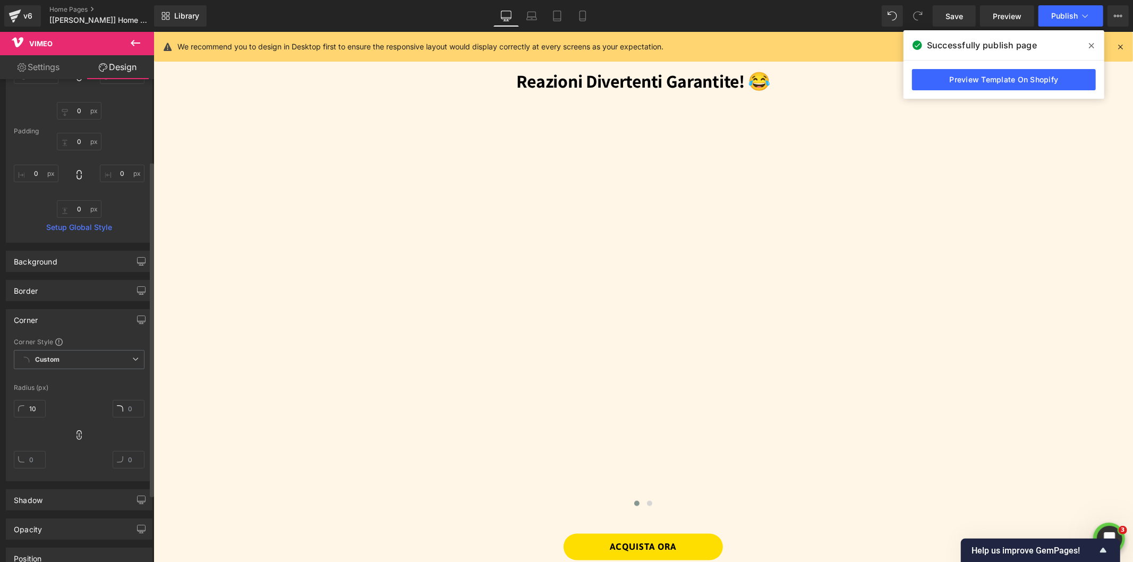
click at [71, 394] on div "Corner Style Custom Custom Setup Global Style Custom Setup Global Style Radius …" at bounding box center [79, 408] width 146 height 143
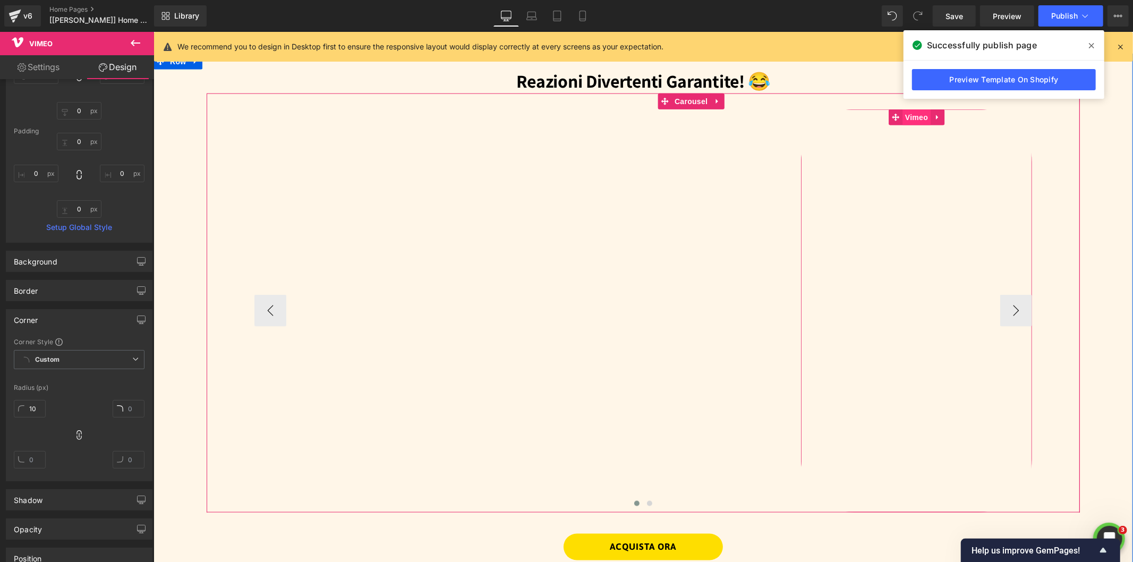
click at [902, 114] on span "Vimeo" at bounding box center [916, 117] width 28 height 16
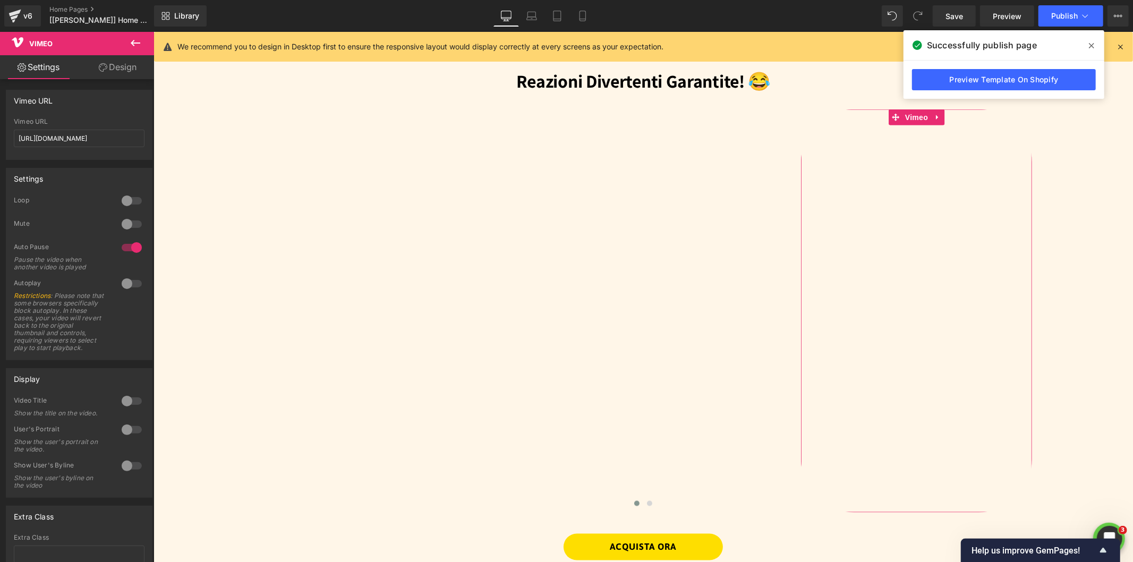
click at [110, 71] on link "Design" at bounding box center [117, 67] width 77 height 24
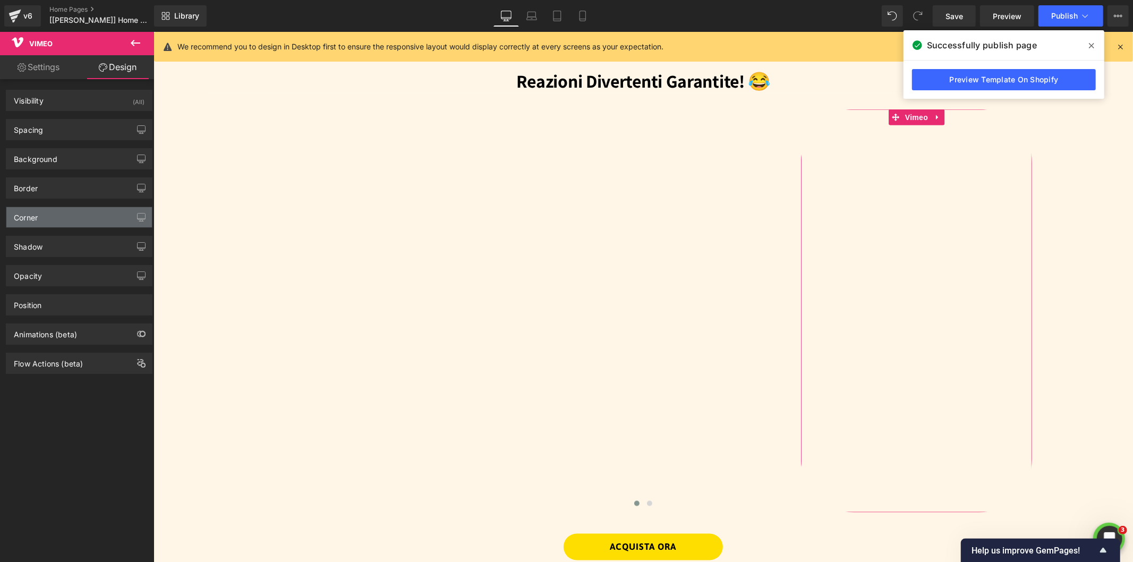
click at [39, 224] on div "Corner" at bounding box center [79, 217] width 146 height 20
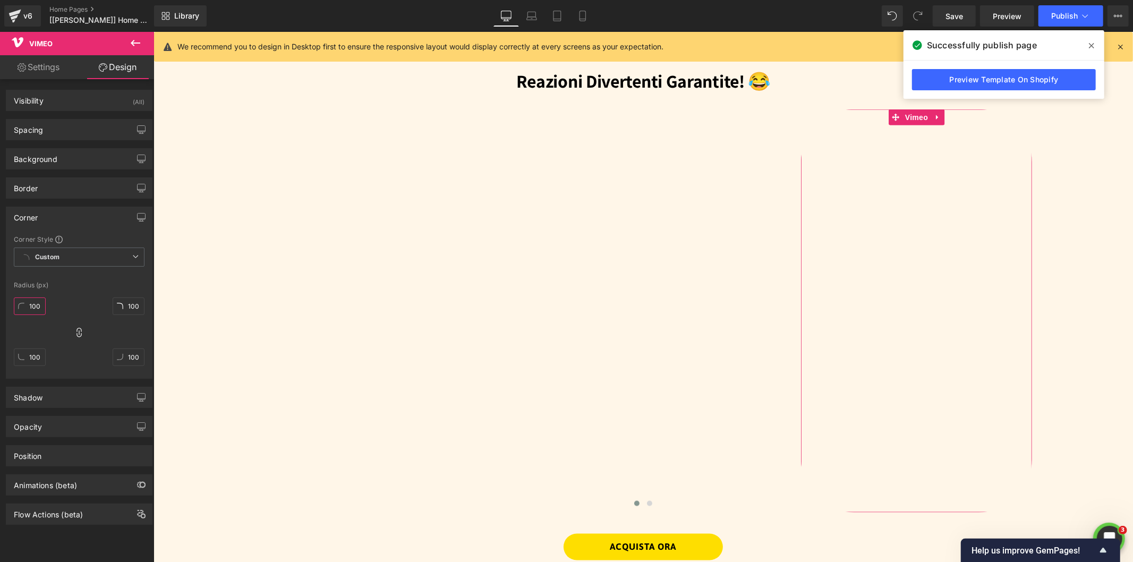
click at [41, 306] on input "100" at bounding box center [30, 306] width 32 height 18
drag, startPoint x: 37, startPoint y: 306, endPoint x: -1, endPoint y: 305, distance: 38.3
click at [0, 305] on html "Vimeo You are previewing how the will restyle your page. You can not edit Eleme…" at bounding box center [566, 281] width 1133 height 562
type input "30"
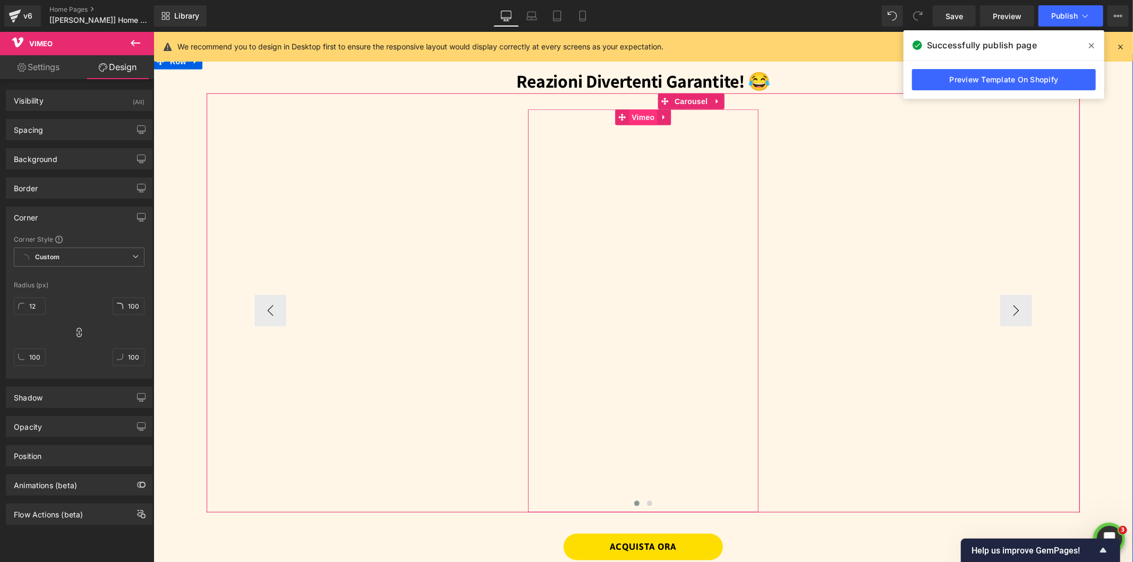
click at [639, 115] on span "Vimeo" at bounding box center [642, 117] width 28 height 16
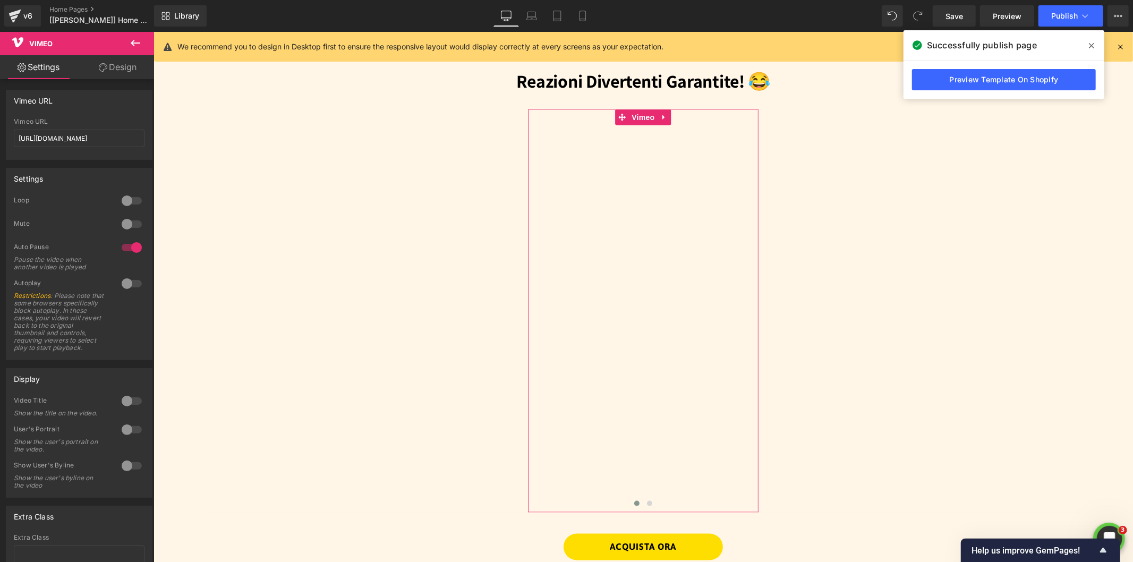
click at [112, 72] on link "Design" at bounding box center [117, 67] width 77 height 24
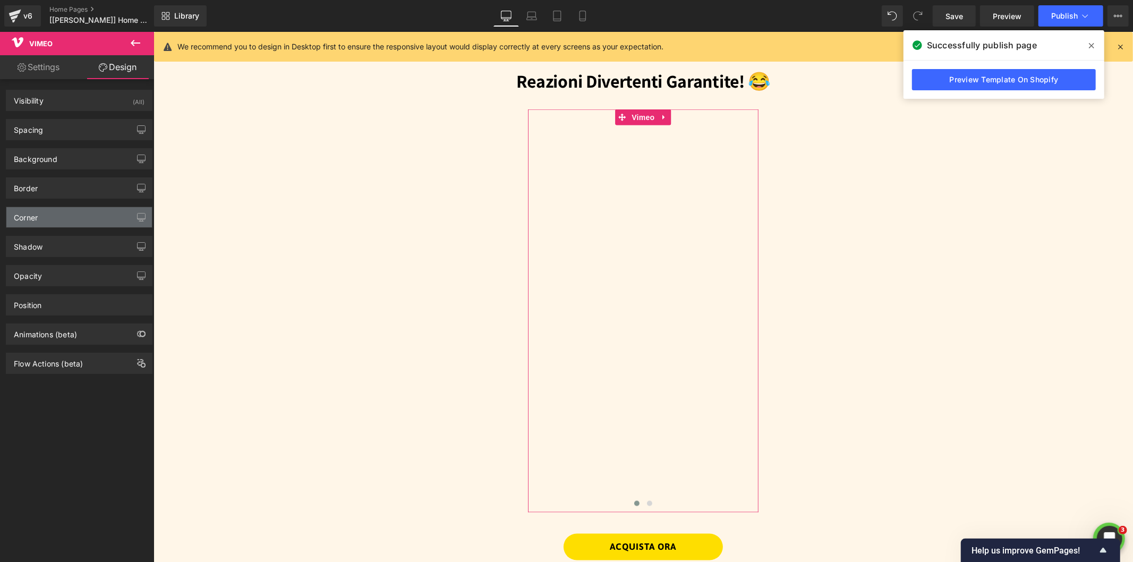
click at [51, 222] on div "Corner" at bounding box center [79, 217] width 146 height 20
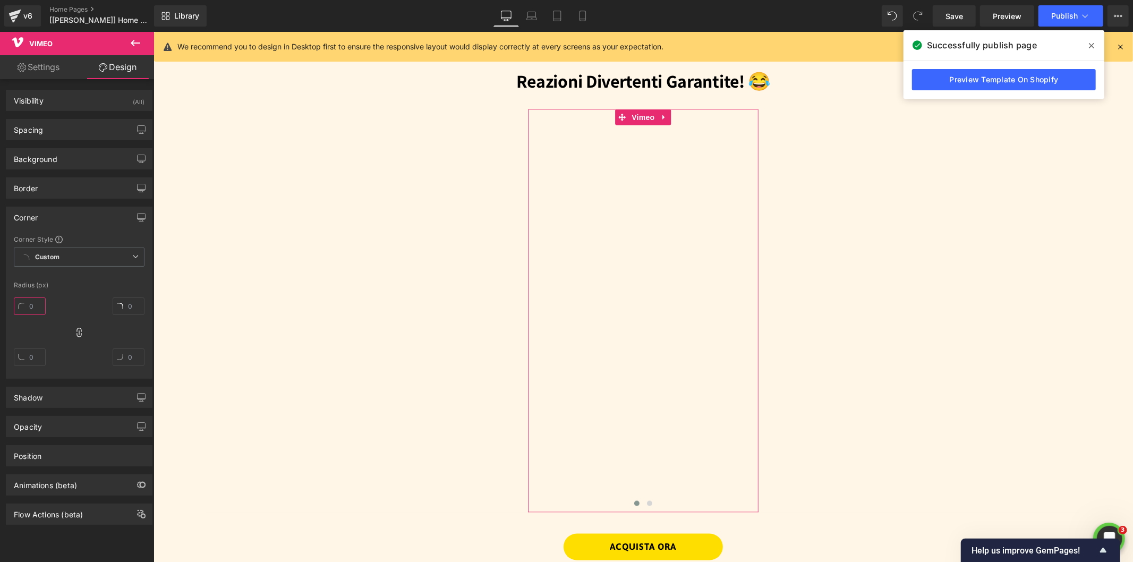
click at [35, 304] on input "text" at bounding box center [30, 306] width 32 height 18
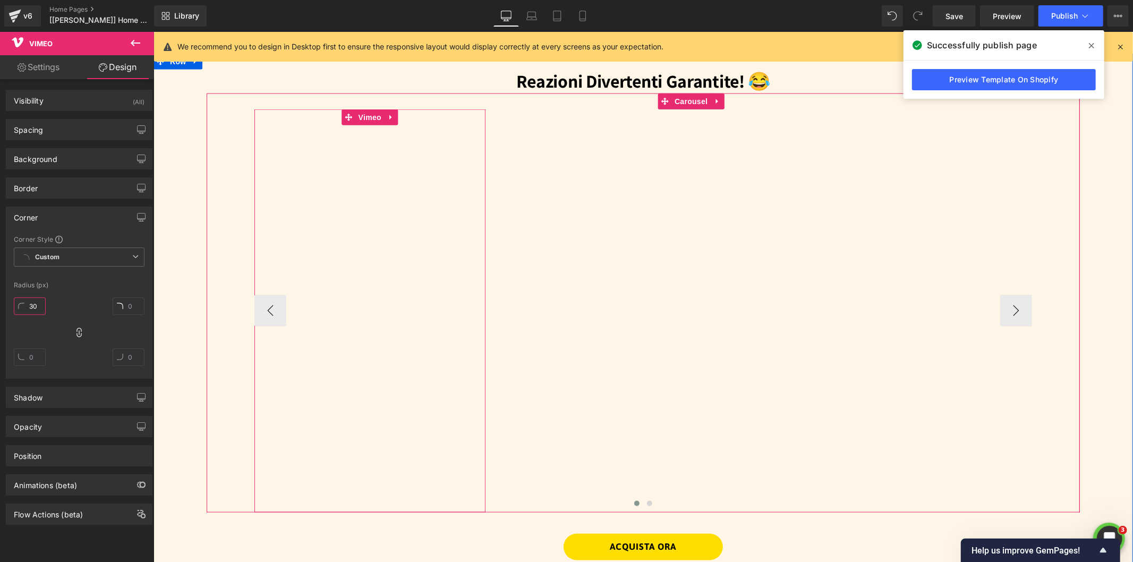
type input "30"
click at [358, 113] on span "Vimeo" at bounding box center [369, 117] width 28 height 16
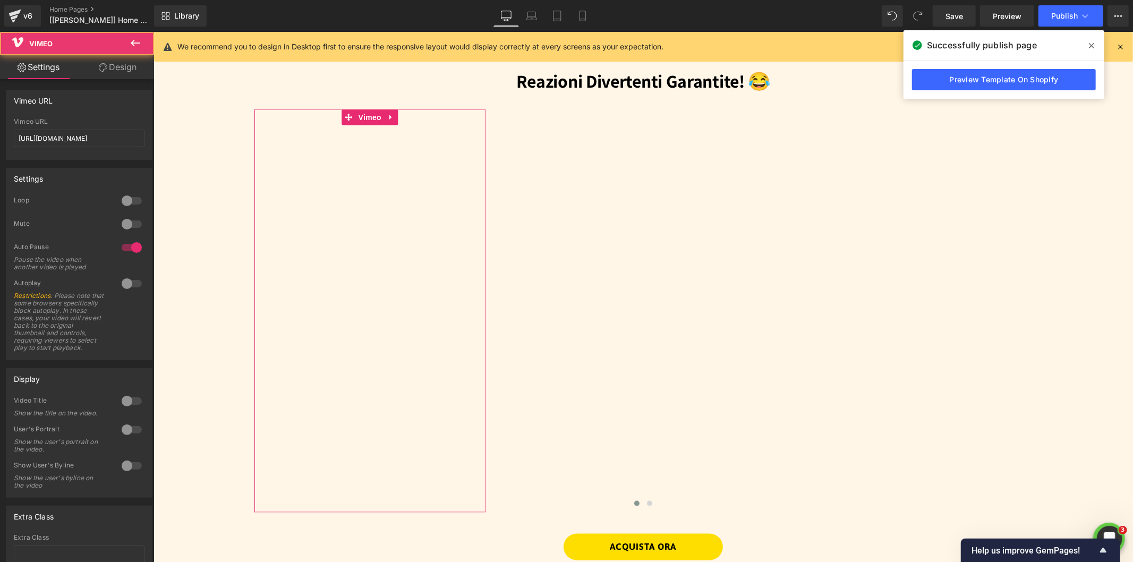
click at [110, 68] on link "Design" at bounding box center [117, 67] width 77 height 24
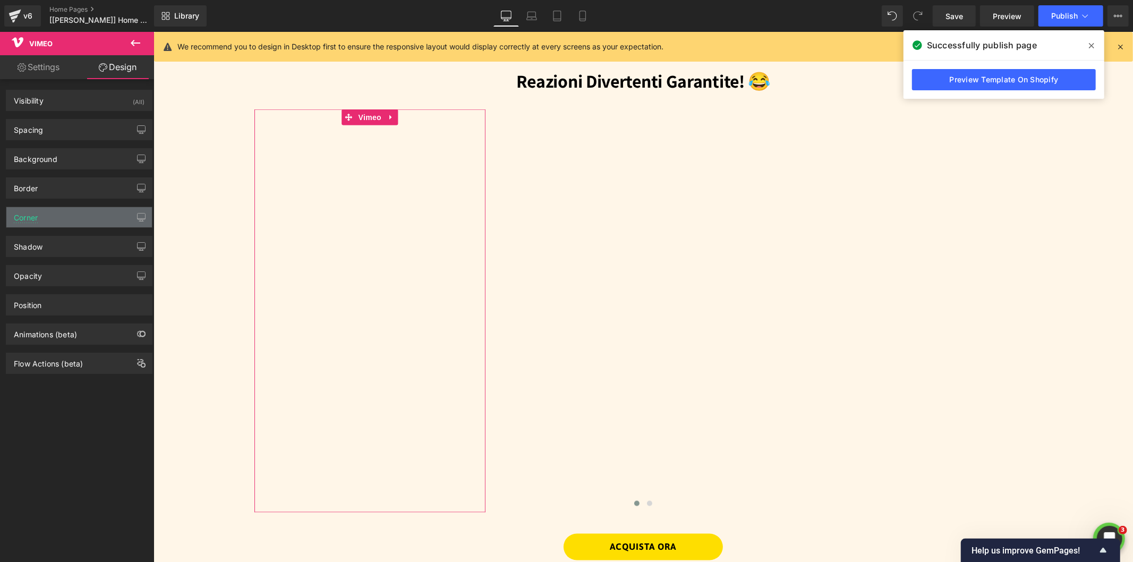
click at [49, 224] on div "Corner" at bounding box center [79, 217] width 146 height 20
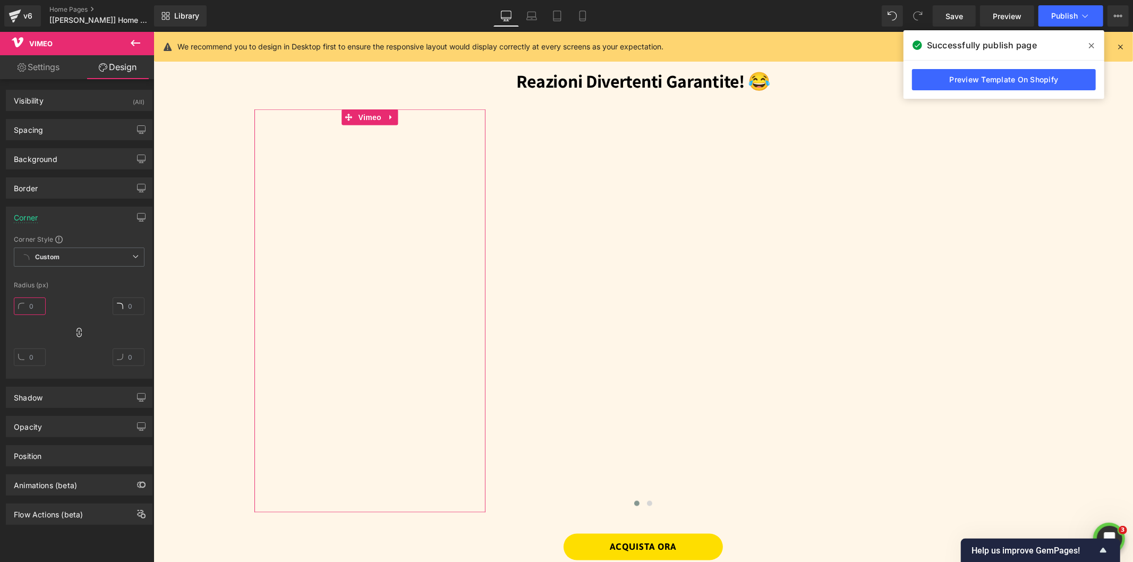
click at [36, 304] on input "text" at bounding box center [30, 306] width 32 height 18
type input "30"
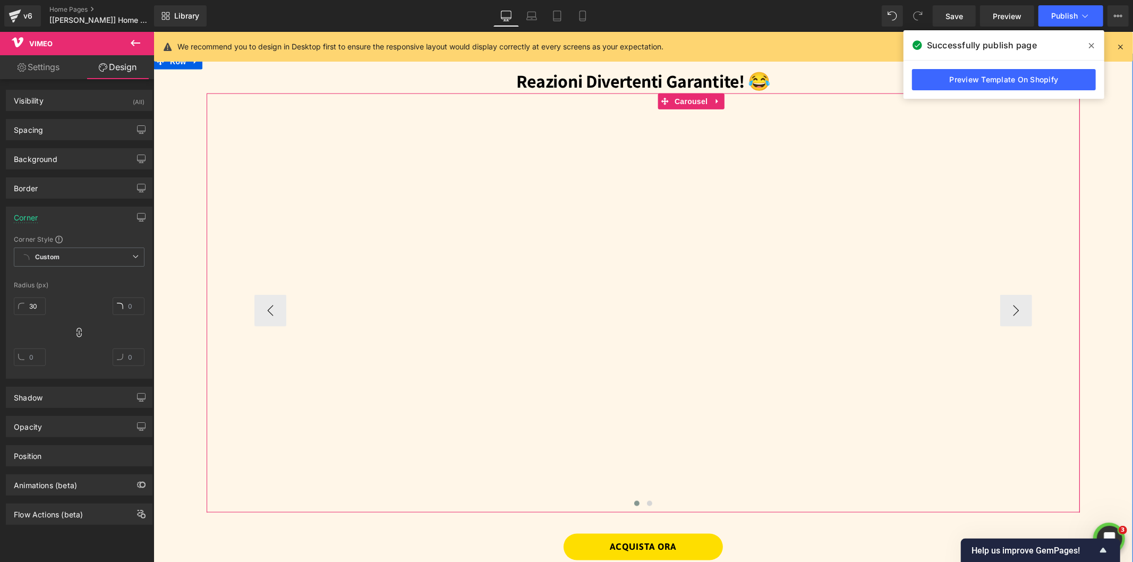
click at [211, 202] on div "Vimeo Vimeo Vimeo Vimeo Vimeo Vimeo ‹ › Carousel" at bounding box center [642, 302] width 873 height 419
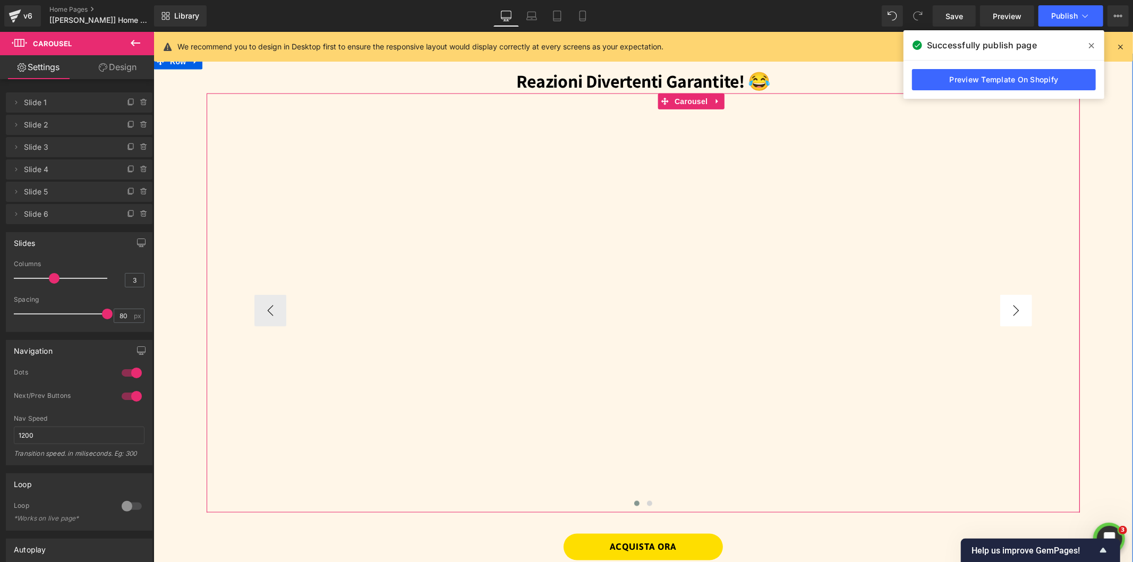
click at [1013, 304] on button "›" at bounding box center [1015, 310] width 32 height 32
click at [907, 112] on span "Vimeo" at bounding box center [916, 116] width 23 height 13
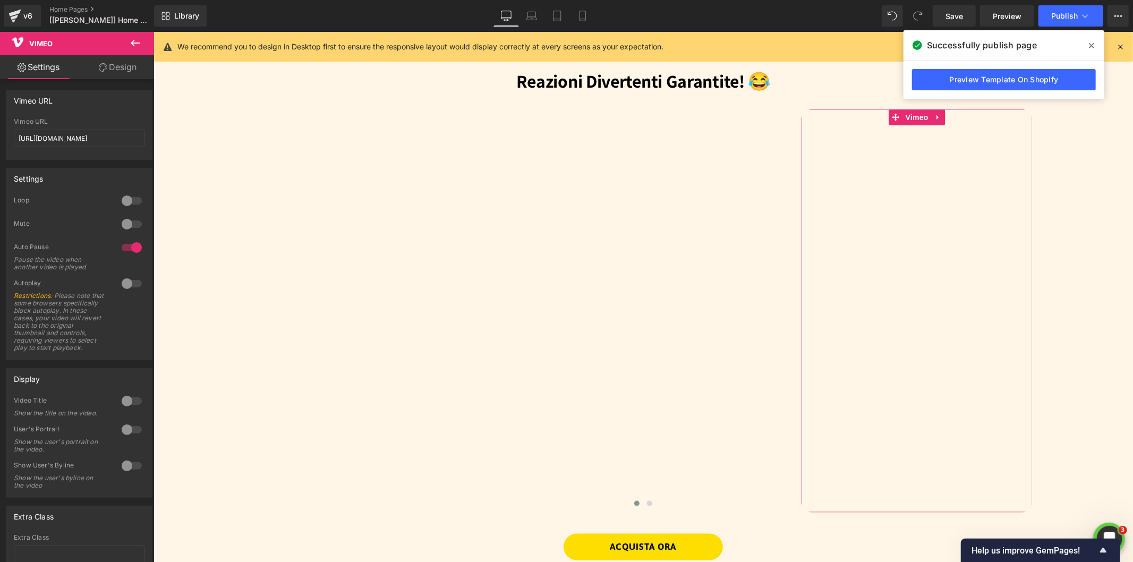
click at [108, 70] on link "Design" at bounding box center [117, 67] width 77 height 24
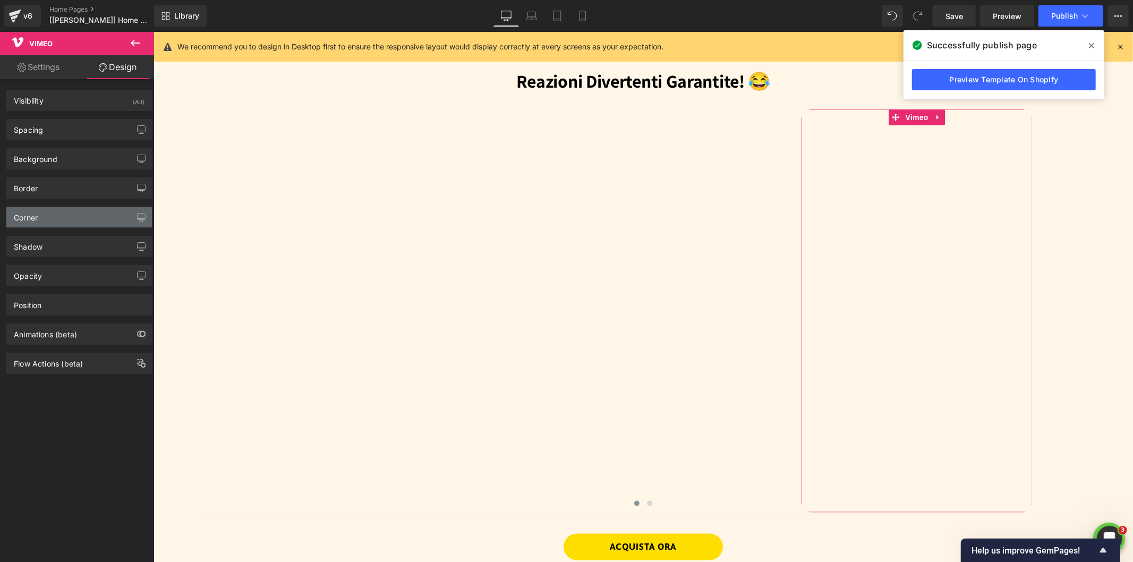
click at [32, 210] on div "Corner" at bounding box center [26, 214] width 24 height 15
click at [41, 216] on div "Corner" at bounding box center [79, 217] width 146 height 20
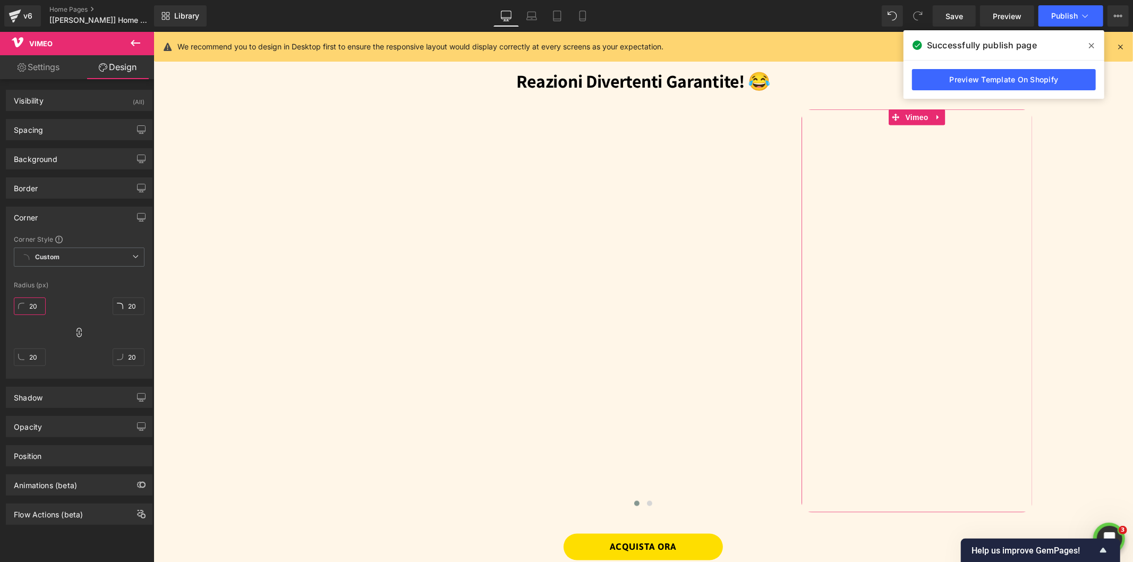
click at [40, 305] on input "20" at bounding box center [30, 306] width 32 height 18
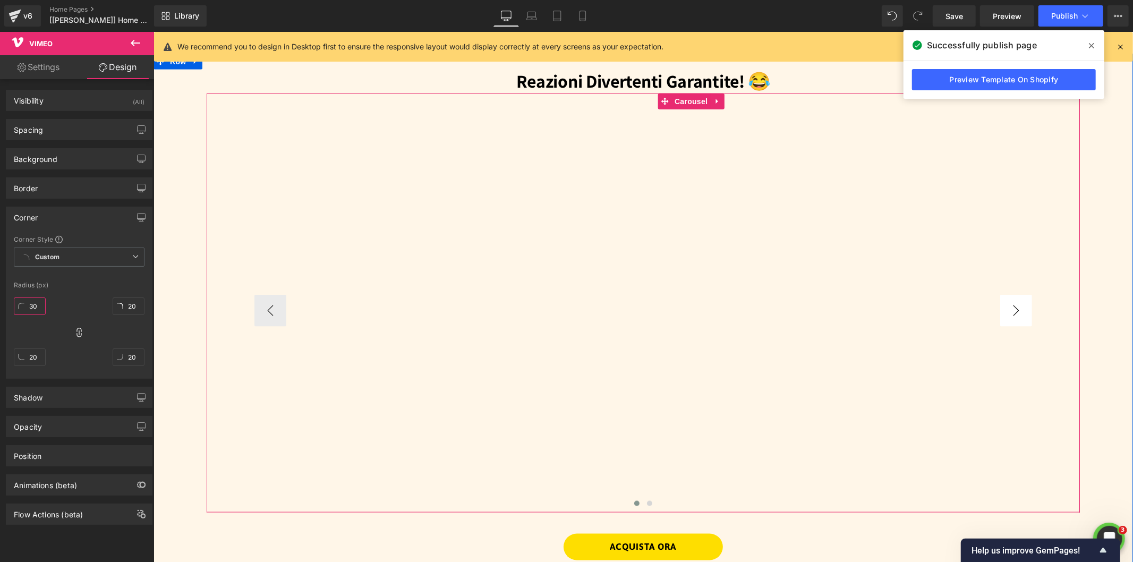
type input "30"
click at [1013, 307] on button "›" at bounding box center [1015, 310] width 32 height 32
click at [913, 113] on span "Vimeo" at bounding box center [916, 117] width 28 height 16
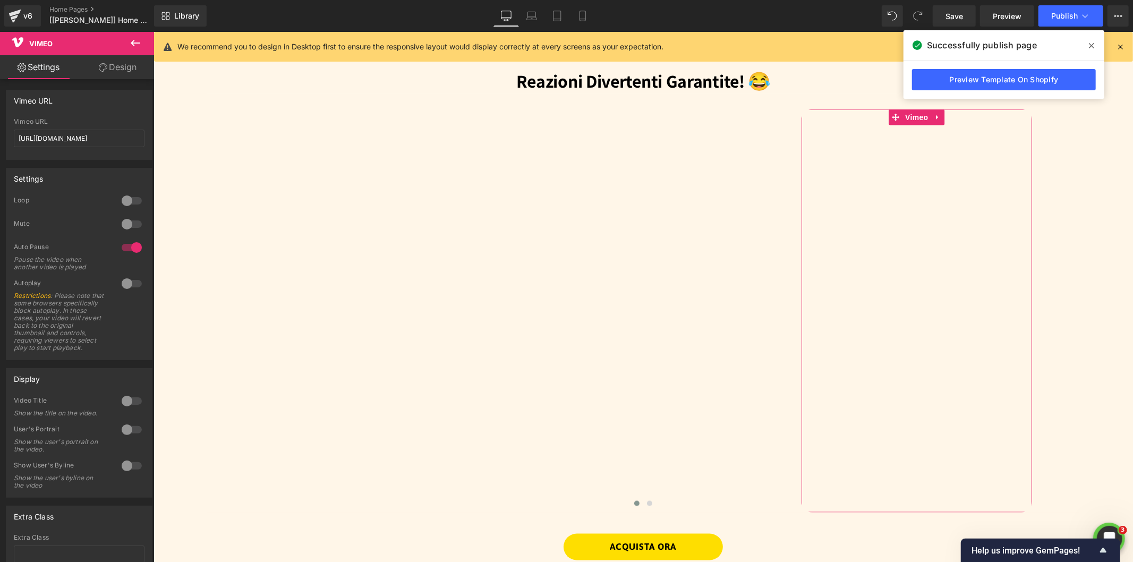
click at [123, 72] on link "Design" at bounding box center [117, 67] width 77 height 24
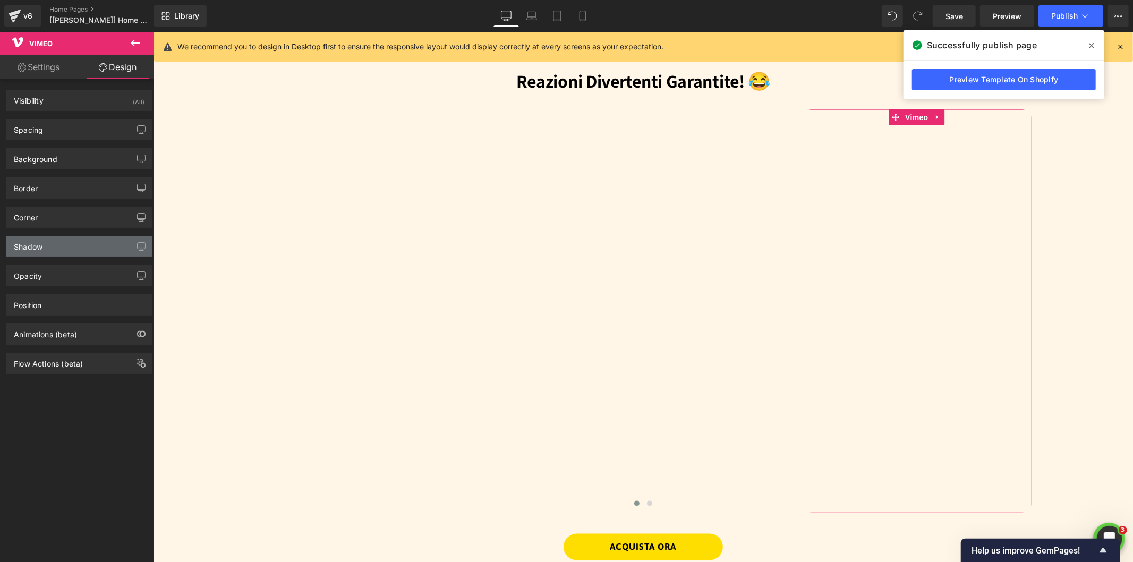
click at [45, 245] on div "Shadow" at bounding box center [79, 246] width 146 height 20
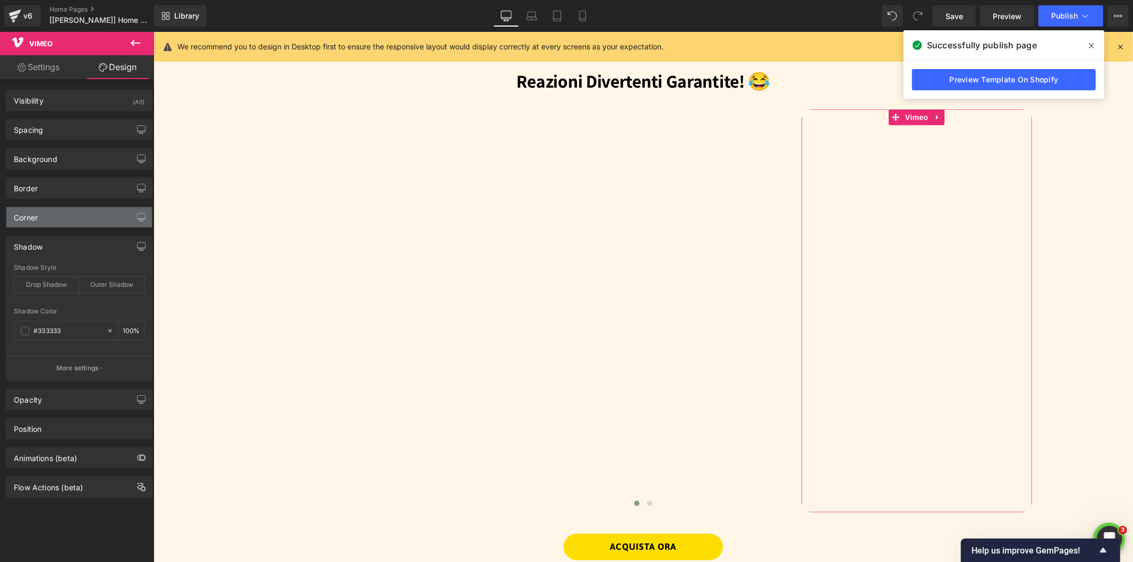
click at [40, 218] on div "Corner" at bounding box center [79, 217] width 146 height 20
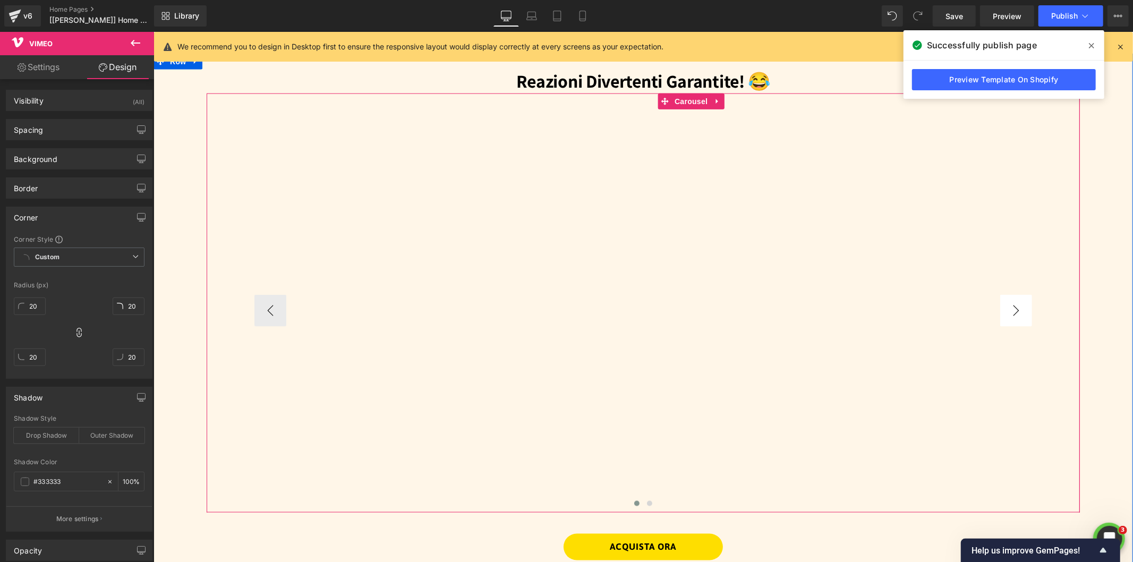
click at [1013, 300] on button "›" at bounding box center [1015, 310] width 32 height 32
click at [1014, 301] on button "›" at bounding box center [1015, 310] width 32 height 32
click at [905, 113] on span "Vimeo" at bounding box center [916, 117] width 28 height 16
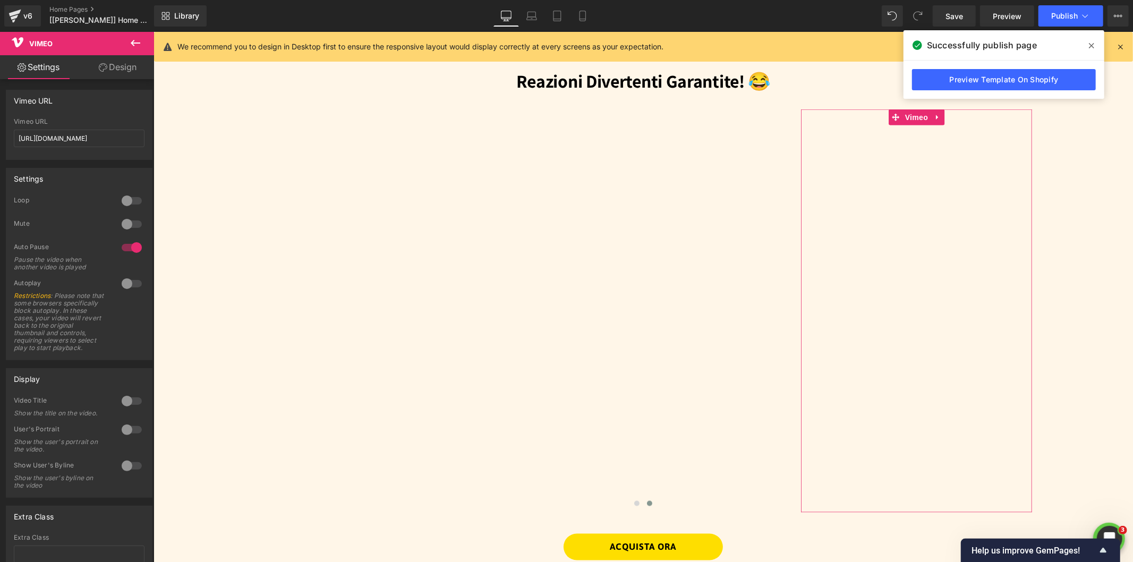
click at [124, 67] on link "Design" at bounding box center [117, 67] width 77 height 24
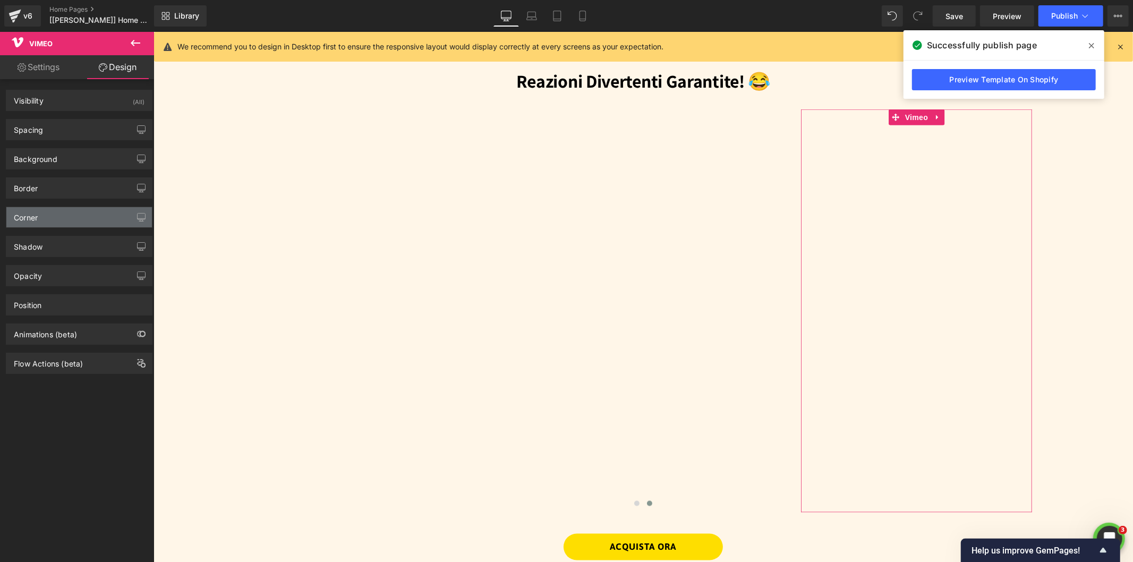
click at [49, 218] on div "Corner" at bounding box center [79, 217] width 146 height 20
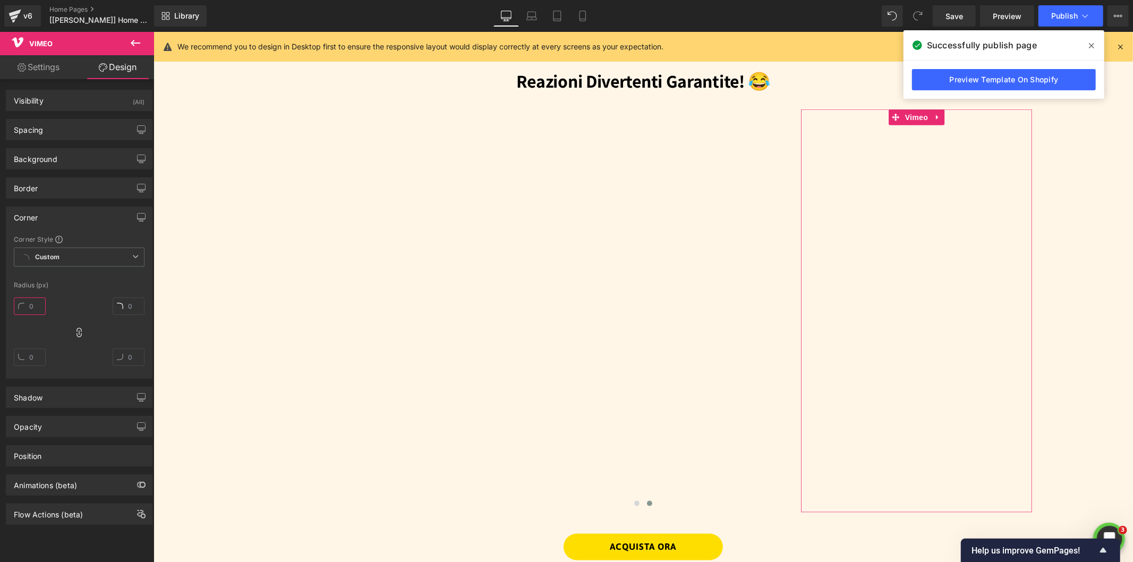
click at [34, 309] on input "text" at bounding box center [30, 306] width 32 height 18
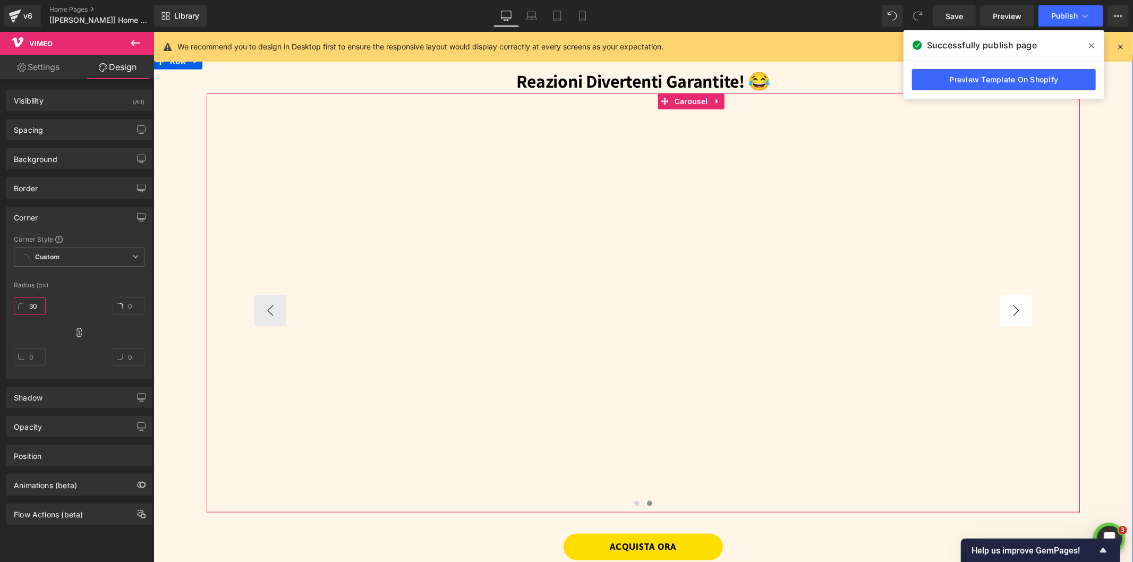
type input "30"
click at [1009, 305] on button "›" at bounding box center [1015, 310] width 32 height 32
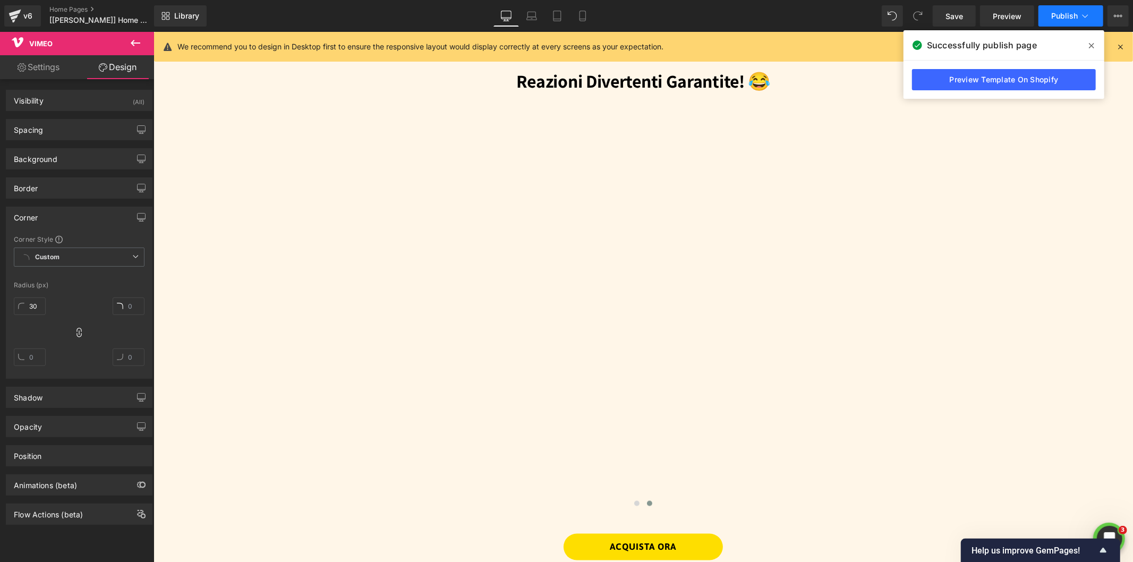
click at [1068, 18] on span "Publish" at bounding box center [1064, 16] width 27 height 8
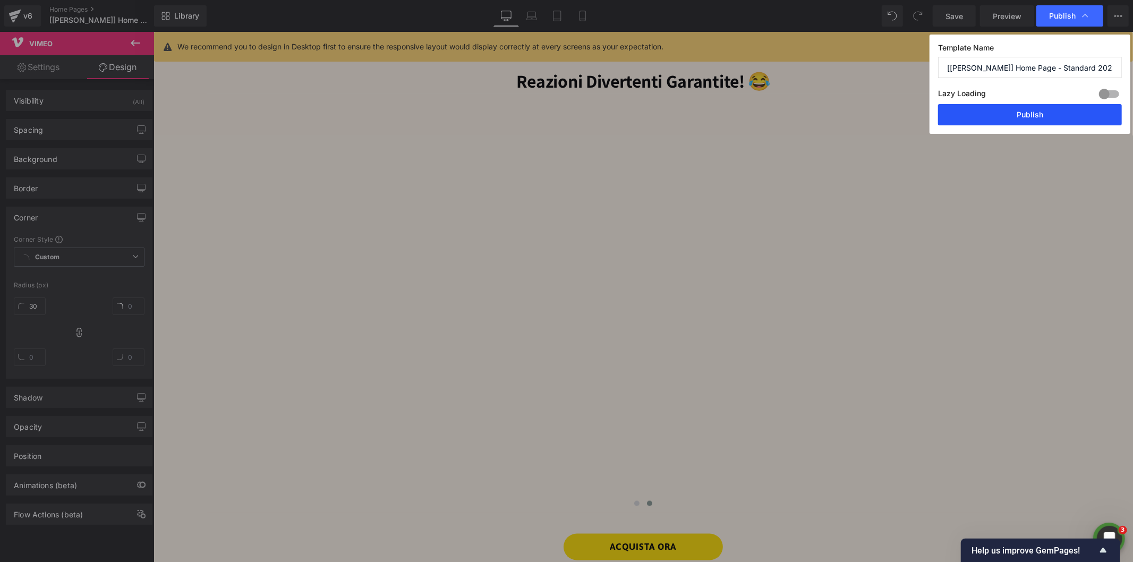
click at [965, 115] on button "Publish" at bounding box center [1030, 114] width 184 height 21
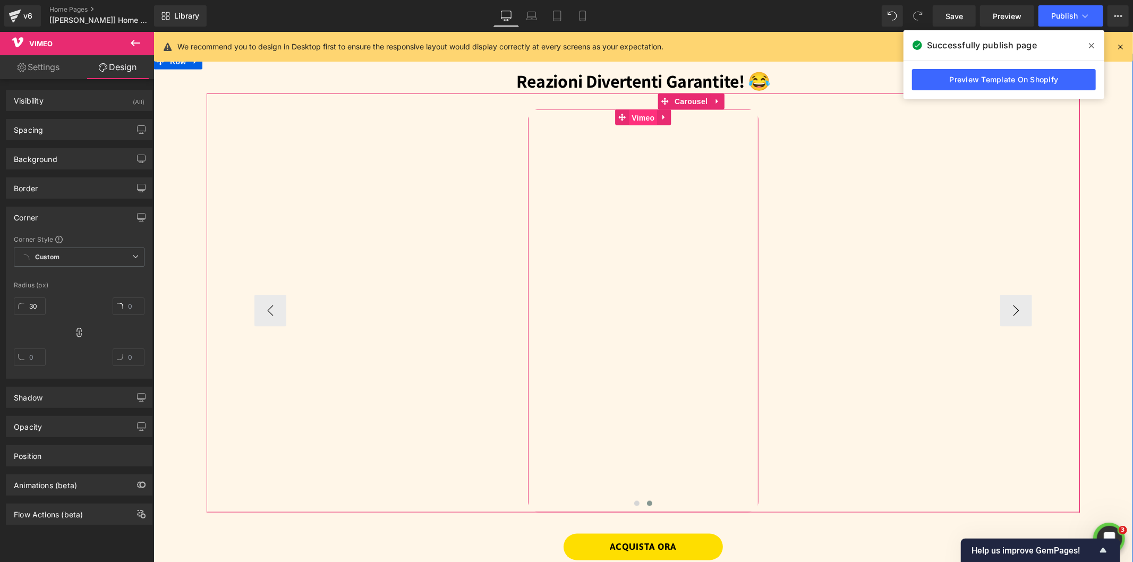
click at [639, 115] on span "Vimeo" at bounding box center [642, 117] width 28 height 16
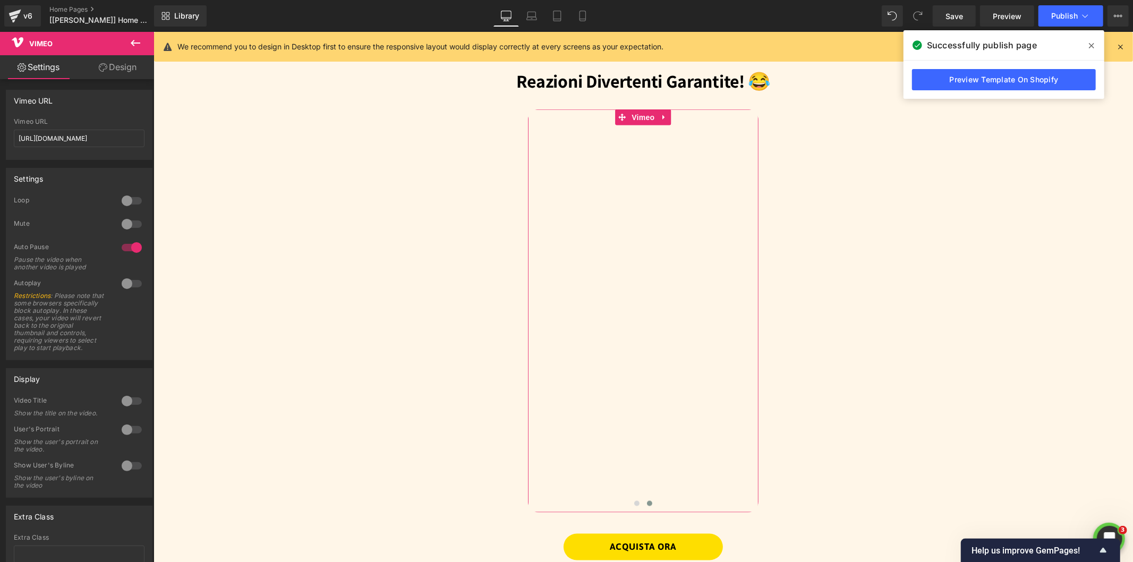
click at [113, 66] on link "Design" at bounding box center [117, 67] width 77 height 24
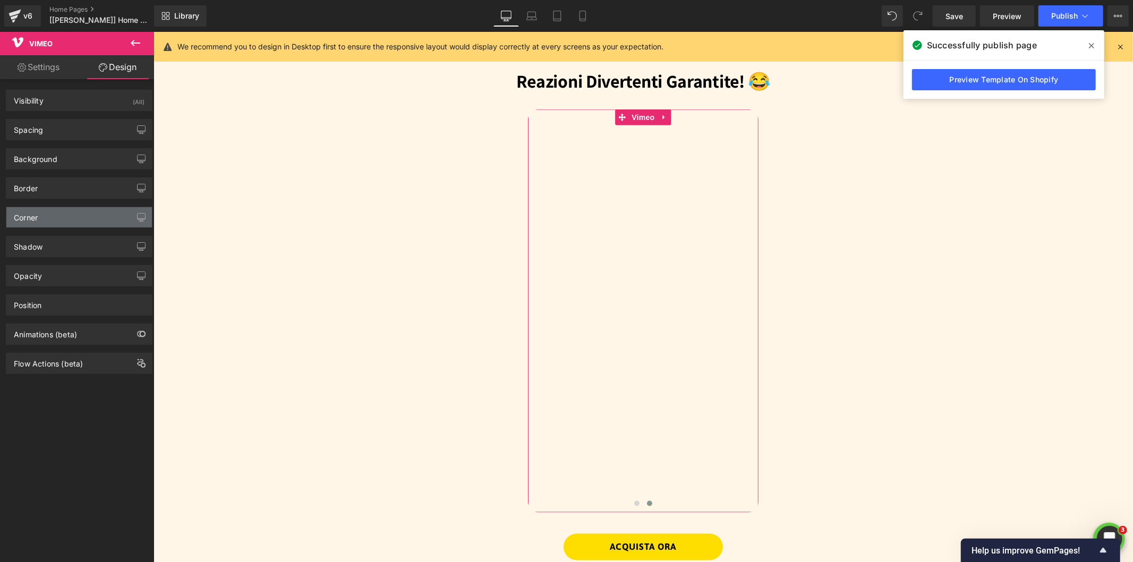
click at [63, 224] on div "Corner" at bounding box center [79, 217] width 146 height 20
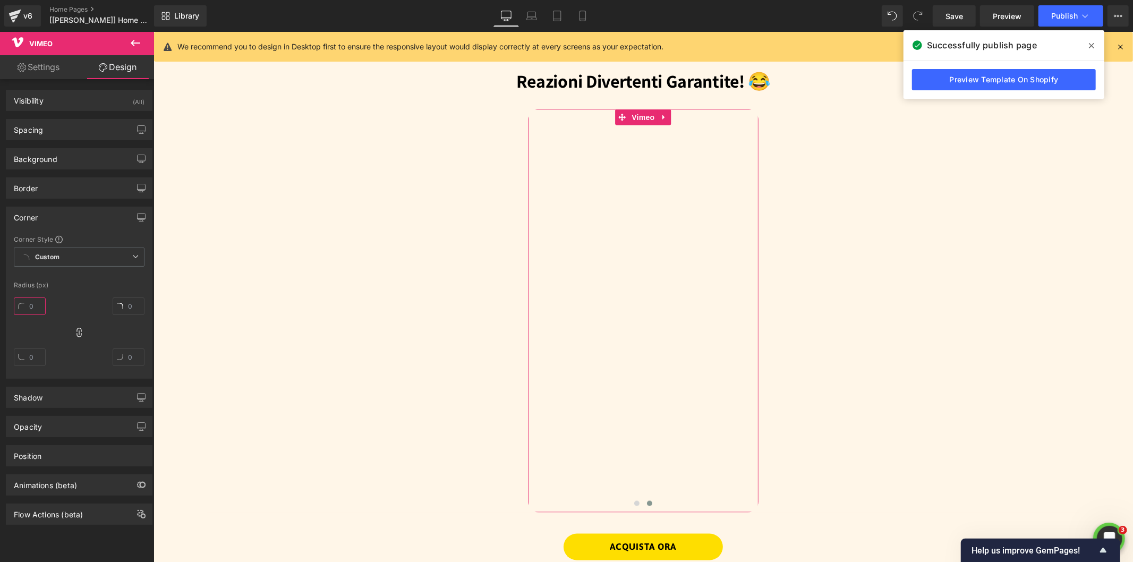
click at [40, 305] on input "text" at bounding box center [30, 306] width 32 height 18
type input "30"
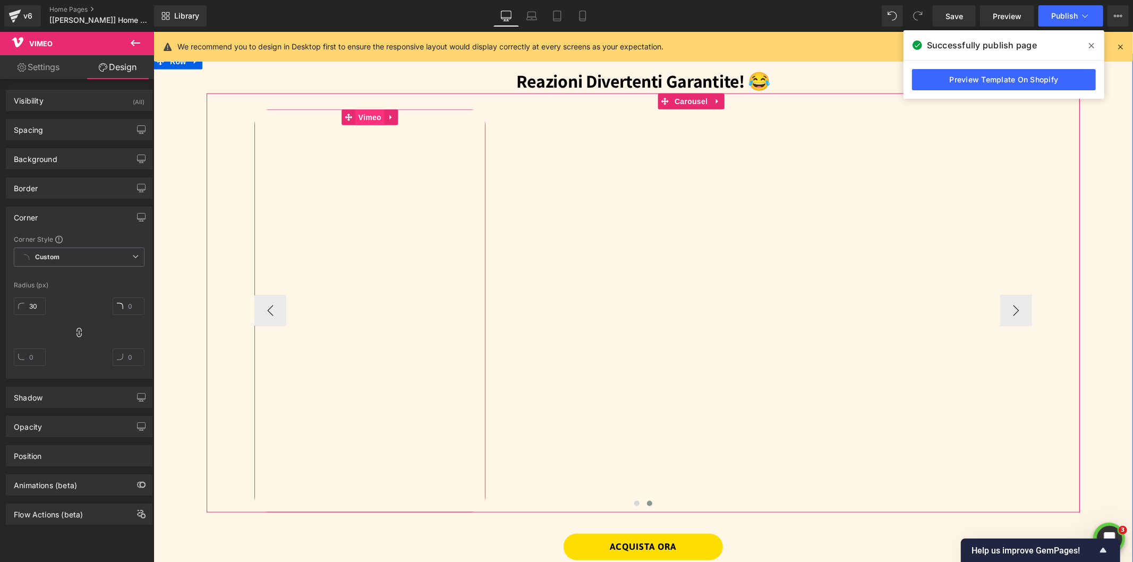
click at [364, 112] on span "Vimeo" at bounding box center [369, 117] width 28 height 16
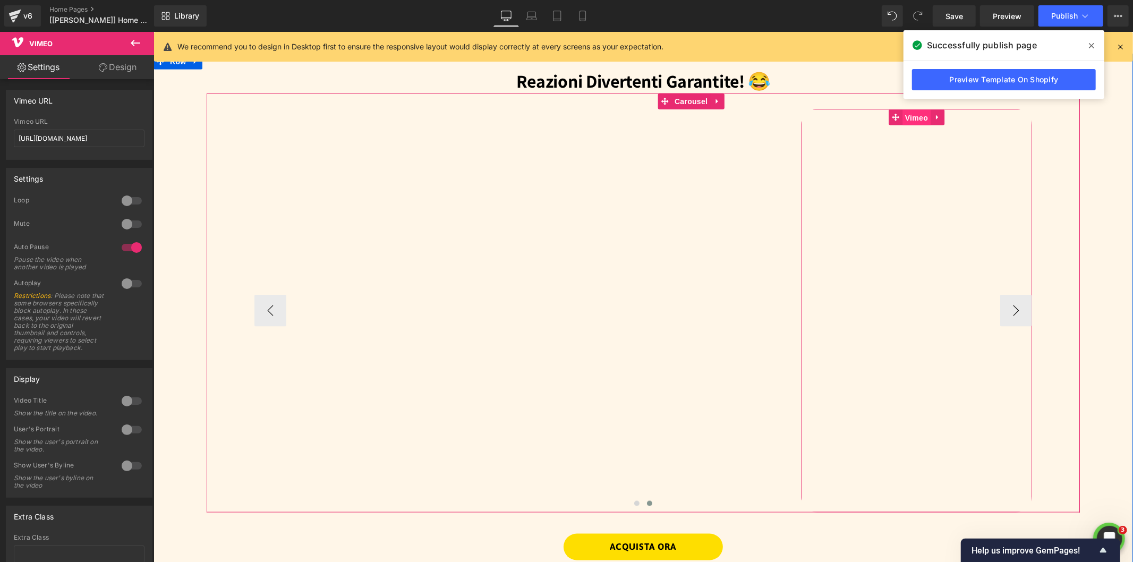
click at [908, 118] on span "Vimeo" at bounding box center [916, 117] width 28 height 16
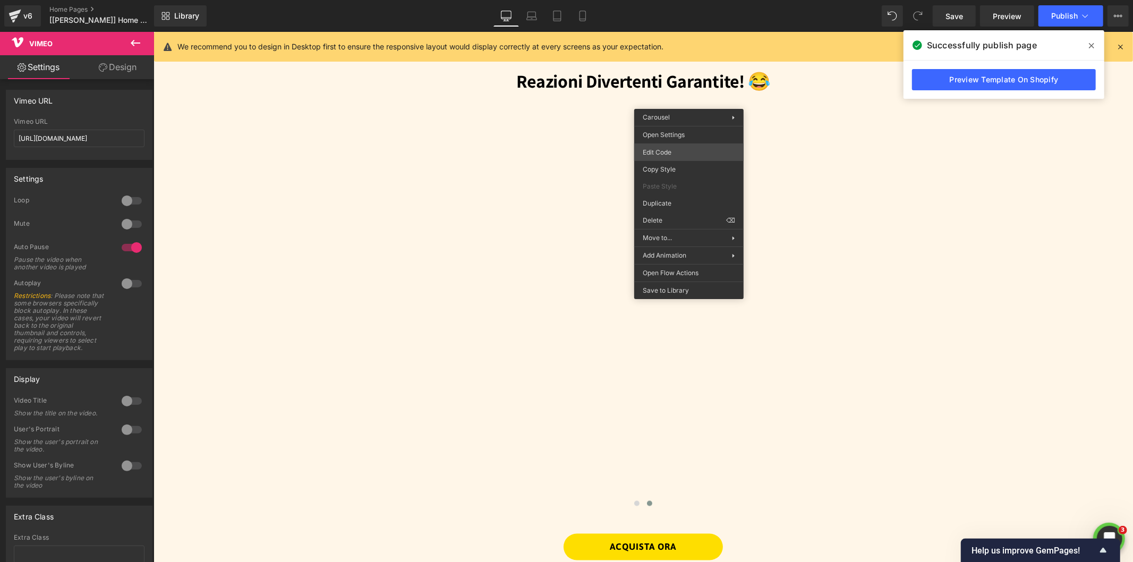
click at [657, 0] on div "Vimeo You are previewing how the will restyle your page. You can not edit Eleme…" at bounding box center [566, 0] width 1133 height 0
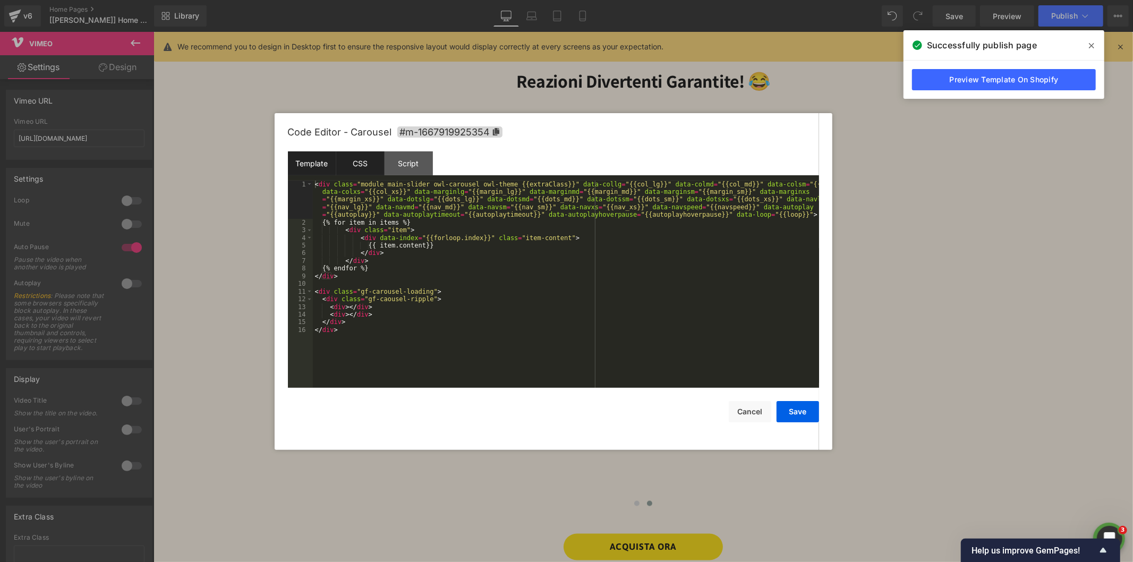
click at [356, 166] on div "CSS" at bounding box center [360, 163] width 48 height 24
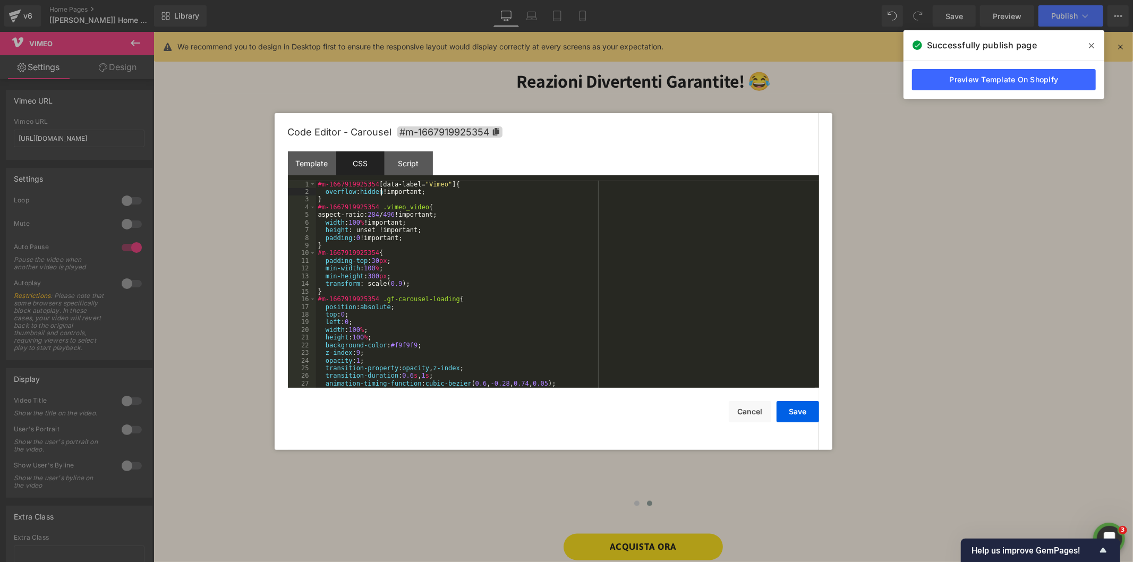
click at [380, 189] on div "#m-1667919925354 [ data-label = " Vimeo " ] { overflow : hidden !important; } #…" at bounding box center [565, 292] width 499 height 223
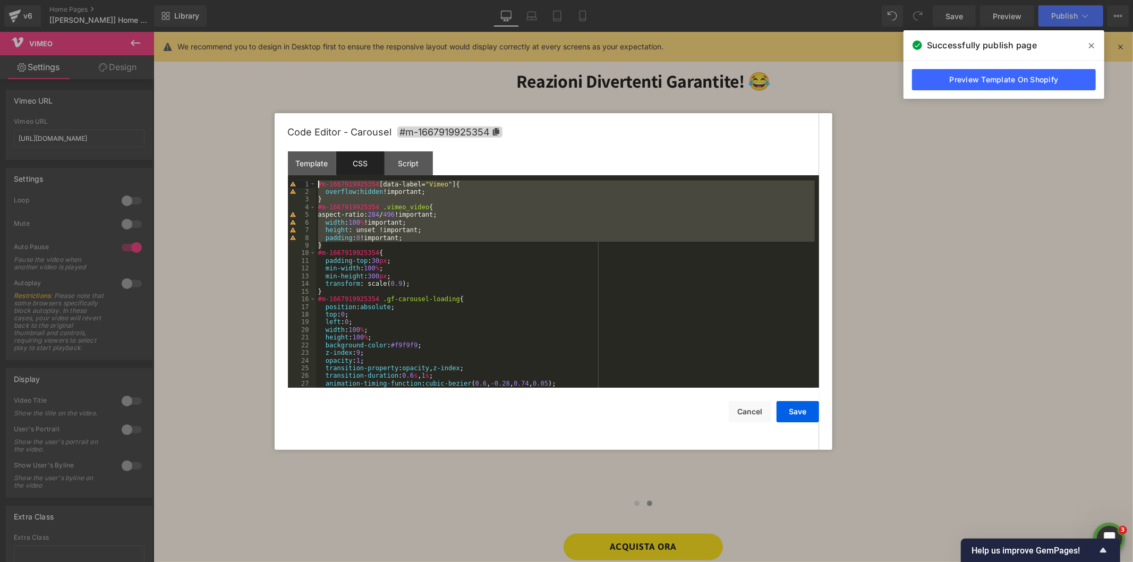
drag, startPoint x: 328, startPoint y: 245, endPoint x: 282, endPoint y: 177, distance: 82.6
click at [282, 177] on div "Code Editor - Carousel #m-1667919925354 Template CSS Script Data 1 2 3 4 5 6 7 …" at bounding box center [554, 281] width 558 height 337
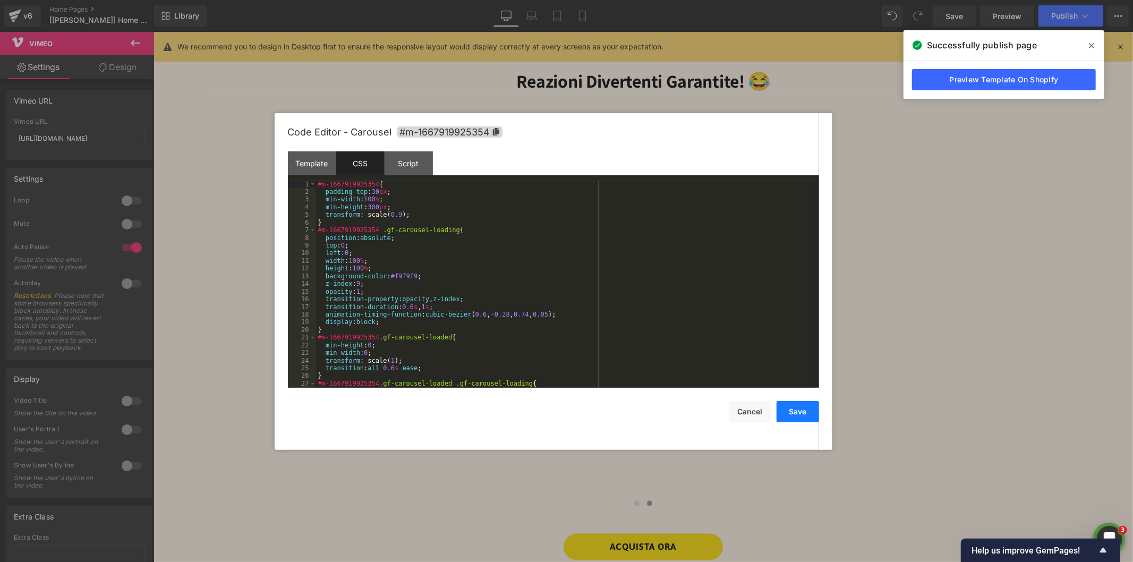
click at [797, 415] on button "Save" at bounding box center [797, 411] width 42 height 21
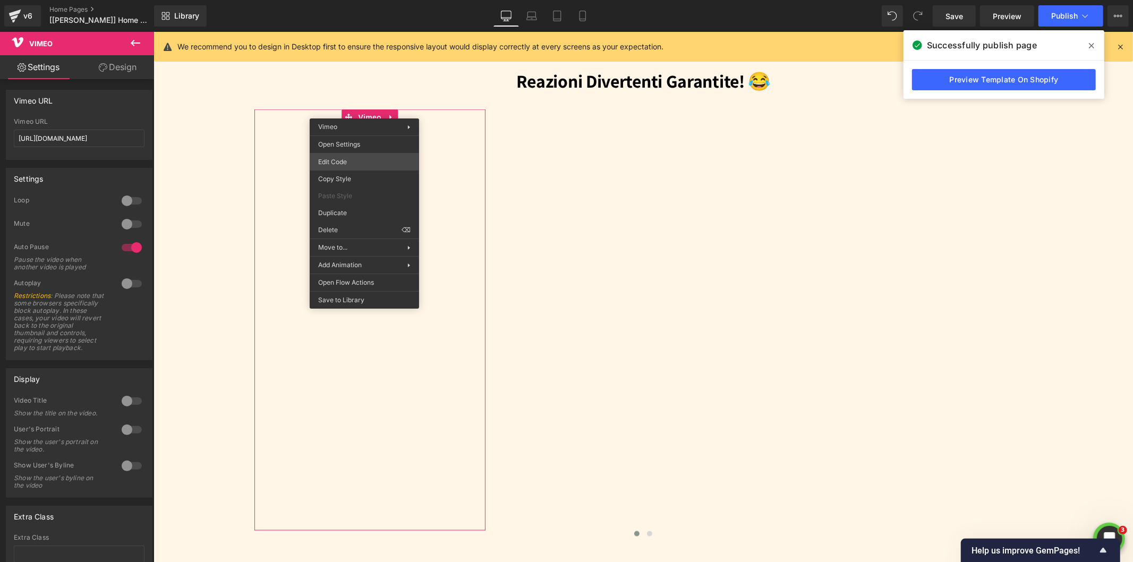
click at [336, 0] on div "Vimeo You are previewing how the will restyle your page. You can not edit Eleme…" at bounding box center [566, 0] width 1133 height 0
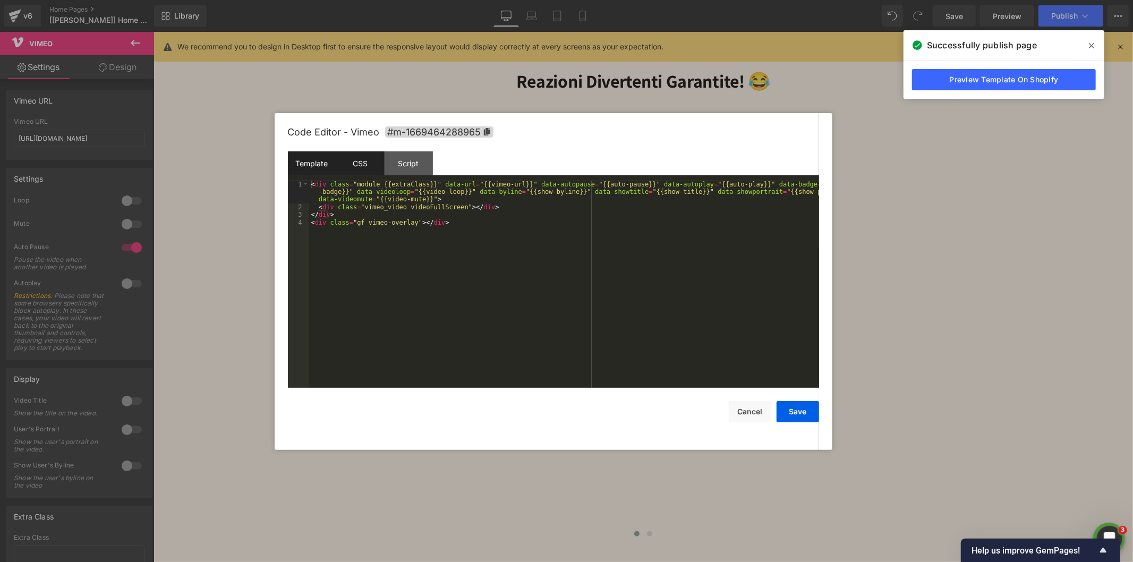
click at [357, 160] on div "CSS" at bounding box center [360, 163] width 48 height 24
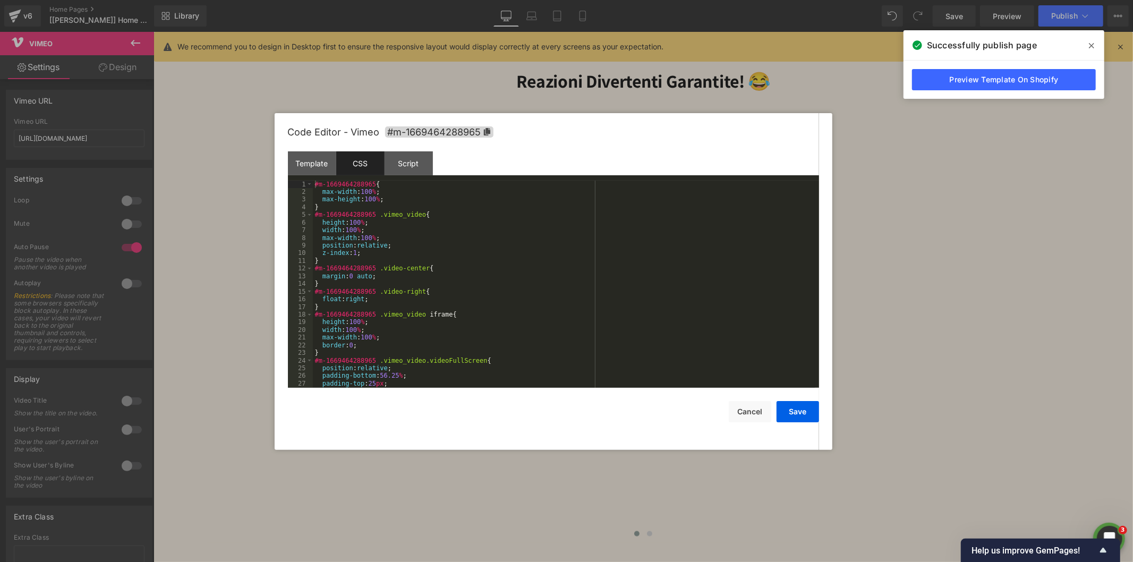
click at [314, 183] on div "#m-1669464288965 { max-width : 100 % ; max-height : 100 % ; } #m-1669464288965 …" at bounding box center [564, 292] width 502 height 223
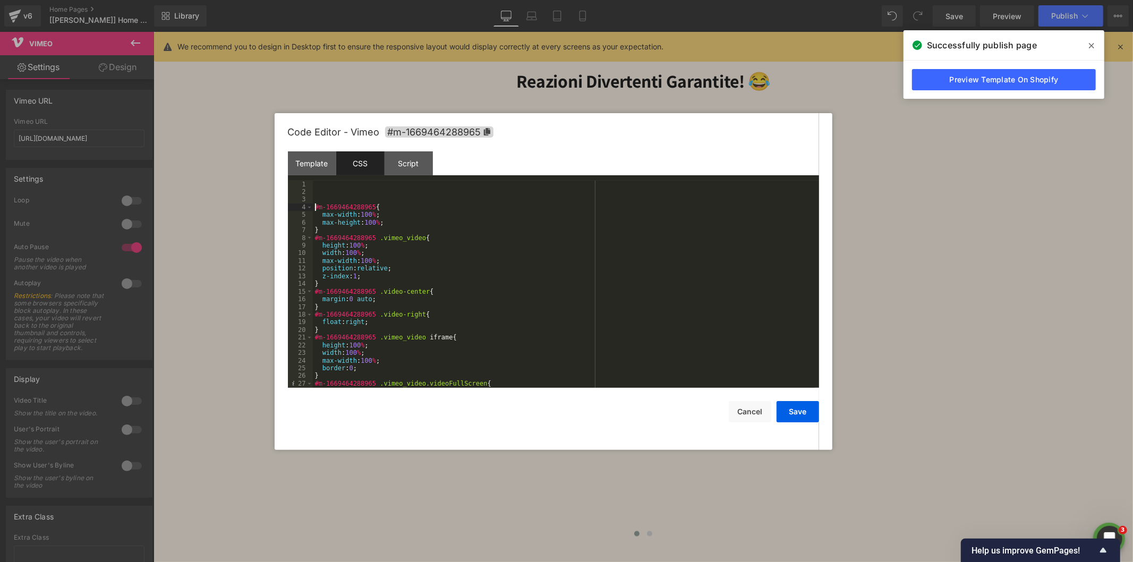
click at [320, 183] on div "#m-1669464288965 { max-width : 100 % ; max-height : 100 % ; } #m-1669464288965 …" at bounding box center [564, 292] width 502 height 223
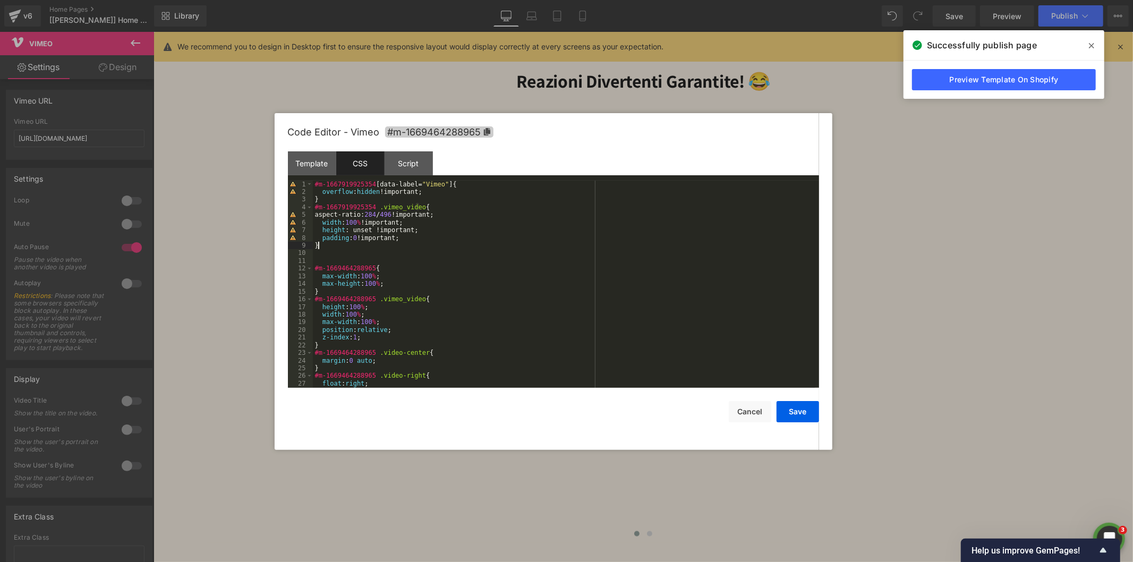
click at [482, 131] on span "#m-1669464288965" at bounding box center [439, 131] width 108 height 11
drag, startPoint x: 370, startPoint y: 184, endPoint x: 252, endPoint y: 184, distance: 118.4
click at [252, 184] on body "Vimeo You are previewing how the will restyle your page. You can not edit Eleme…" at bounding box center [566, 281] width 1133 height 562
drag, startPoint x: 370, startPoint y: 208, endPoint x: 305, endPoint y: 208, distance: 64.8
click at [305, 208] on pre "1 2 3 4 5 6 7 8 9 10 11 12 13 14 15 16 17 18 19 20 21 22 23 24 25 26 27 28 #m-1…" at bounding box center [553, 284] width 531 height 207
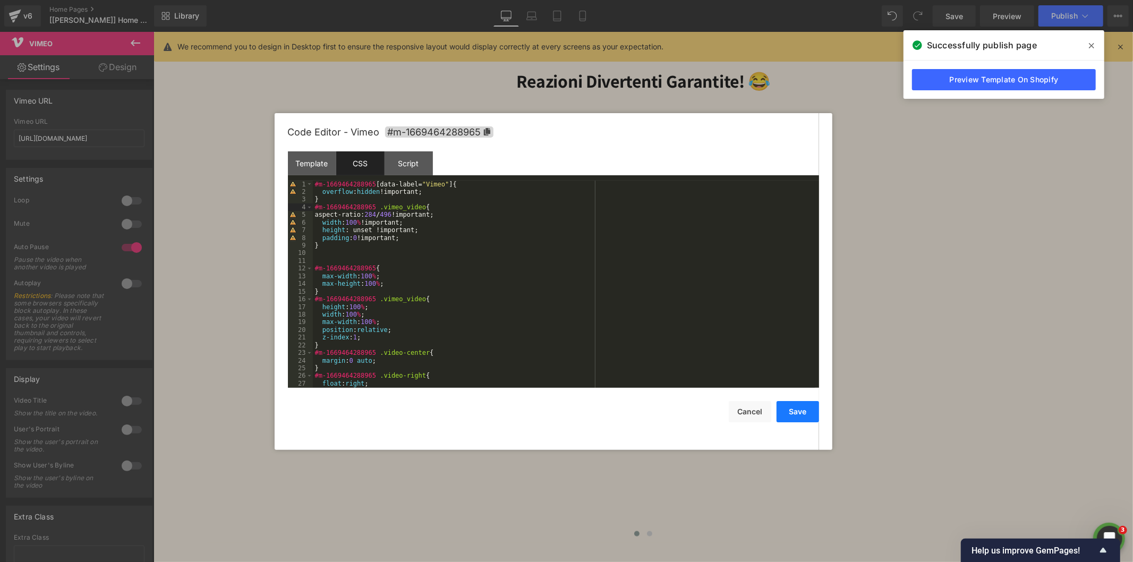
drag, startPoint x: 795, startPoint y: 416, endPoint x: 798, endPoint y: 410, distance: 6.9
click at [797, 416] on button "Save" at bounding box center [797, 411] width 42 height 21
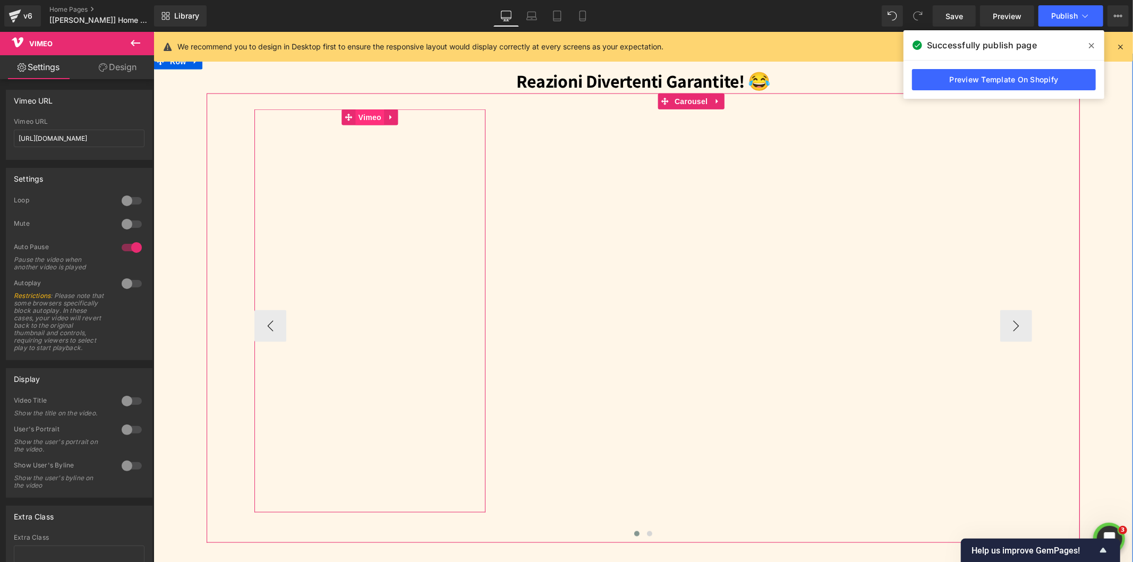
click at [363, 112] on span "Vimeo" at bounding box center [369, 117] width 28 height 16
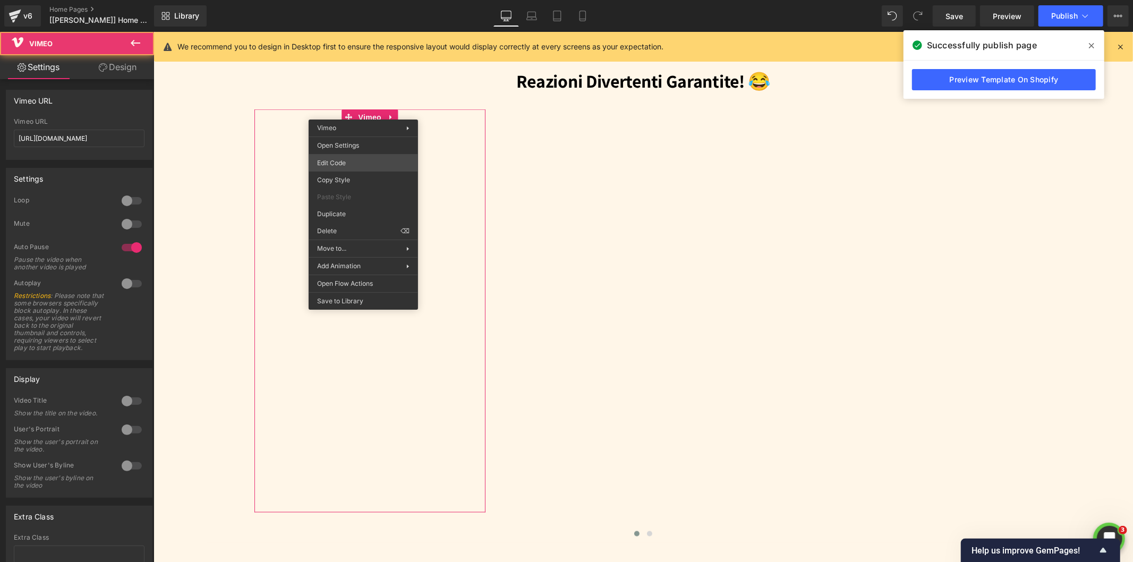
click at [343, 0] on div "Vimeo You are previewing how the will restyle your page. You can not edit Eleme…" at bounding box center [566, 0] width 1133 height 0
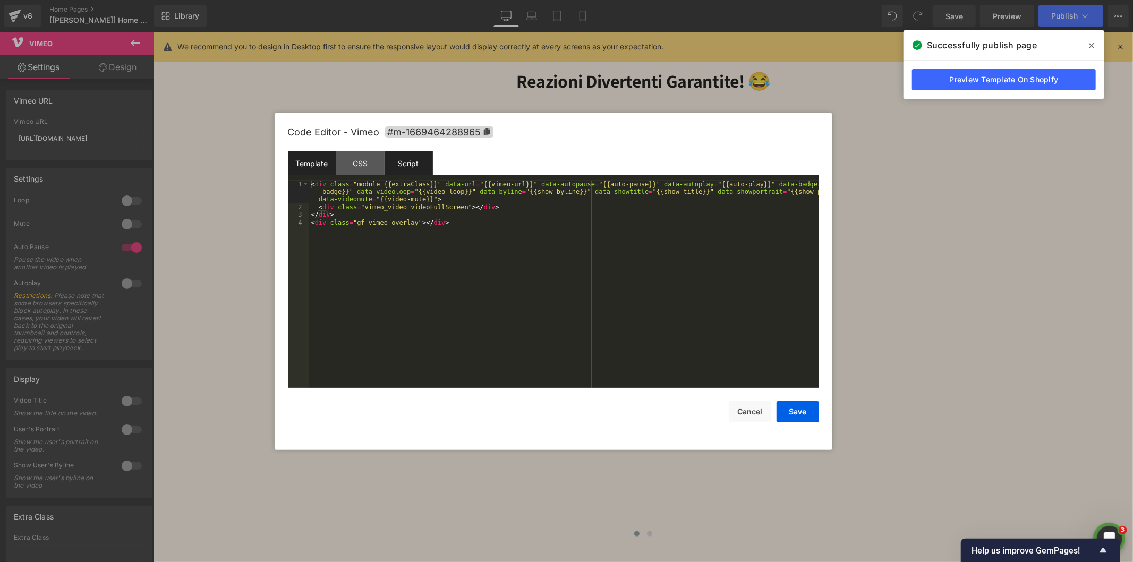
click at [418, 166] on div "Script" at bounding box center [408, 163] width 48 height 24
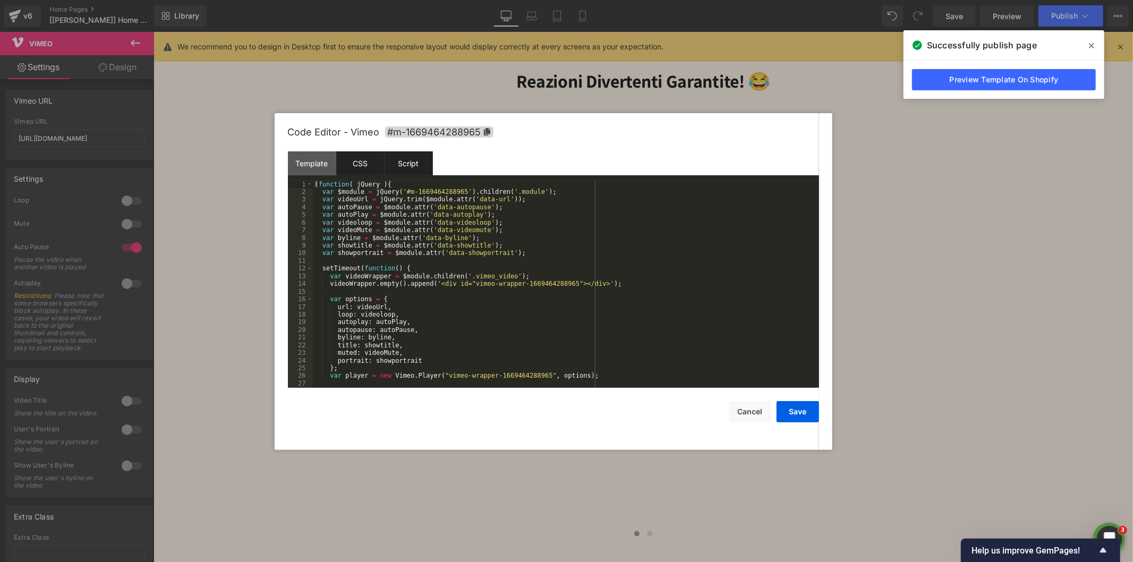
click at [351, 157] on div "CSS" at bounding box center [360, 163] width 48 height 24
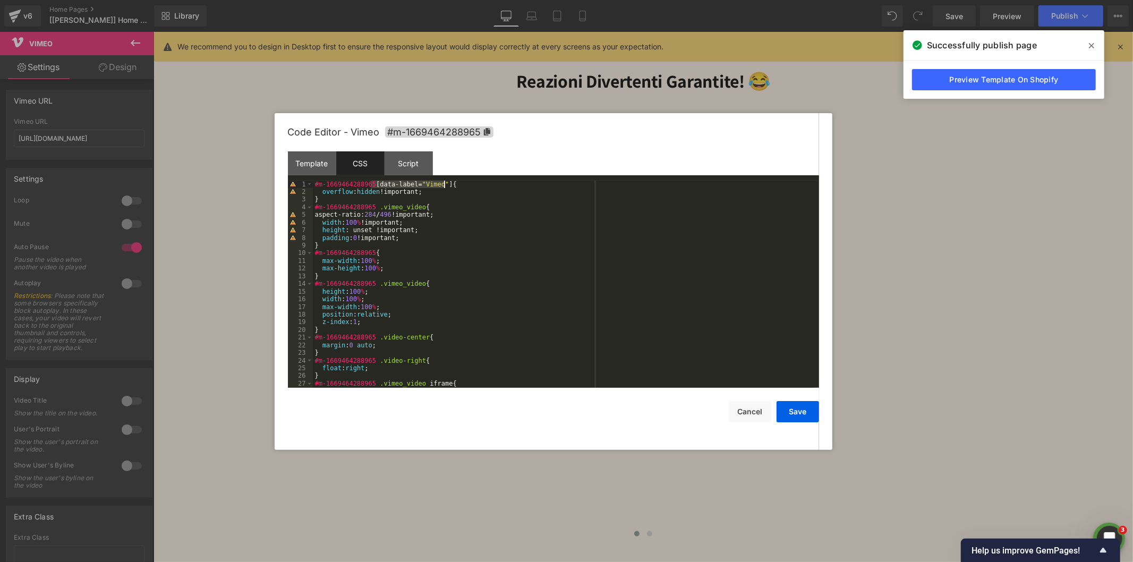
drag, startPoint x: 372, startPoint y: 187, endPoint x: 443, endPoint y: 183, distance: 71.3
click at [443, 183] on div "#m-1669464288965 [ data-label = " Vimeo " ] { overflow : hidden !important; } #…" at bounding box center [564, 292] width 502 height 223
click at [799, 405] on button "Save" at bounding box center [797, 411] width 42 height 21
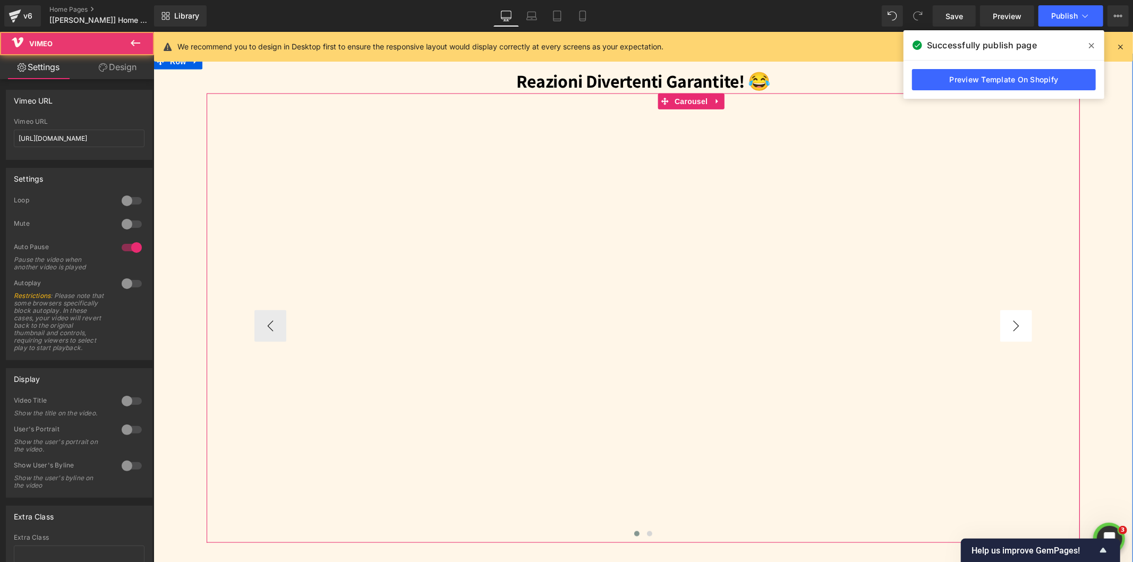
click at [1015, 324] on button "›" at bounding box center [1015, 326] width 32 height 32
click at [1009, 326] on button "›" at bounding box center [1015, 326] width 32 height 32
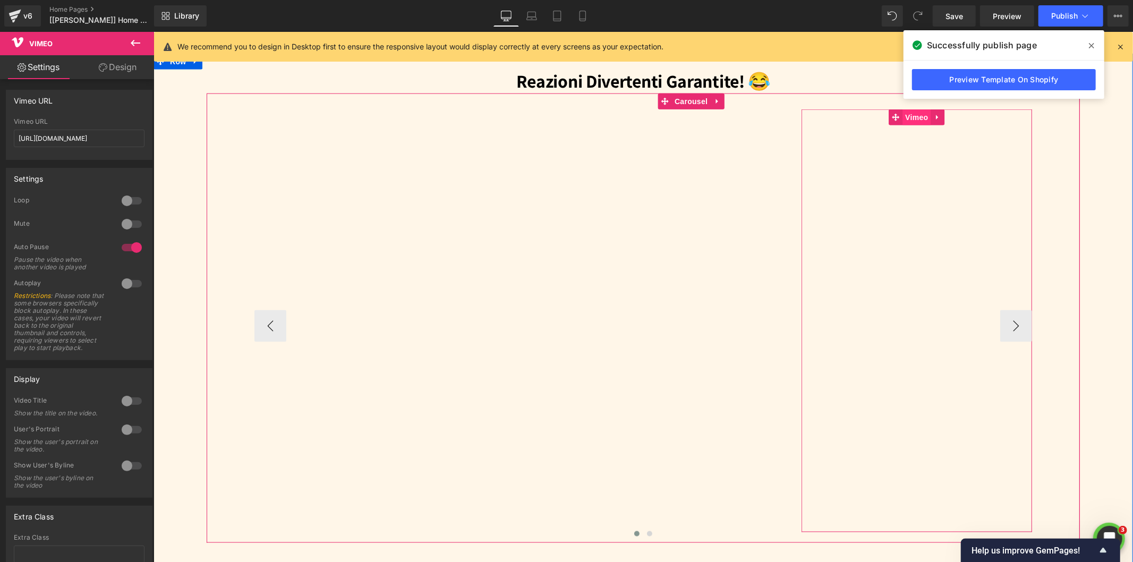
drag, startPoint x: 925, startPoint y: 117, endPoint x: 917, endPoint y: 119, distance: 7.7
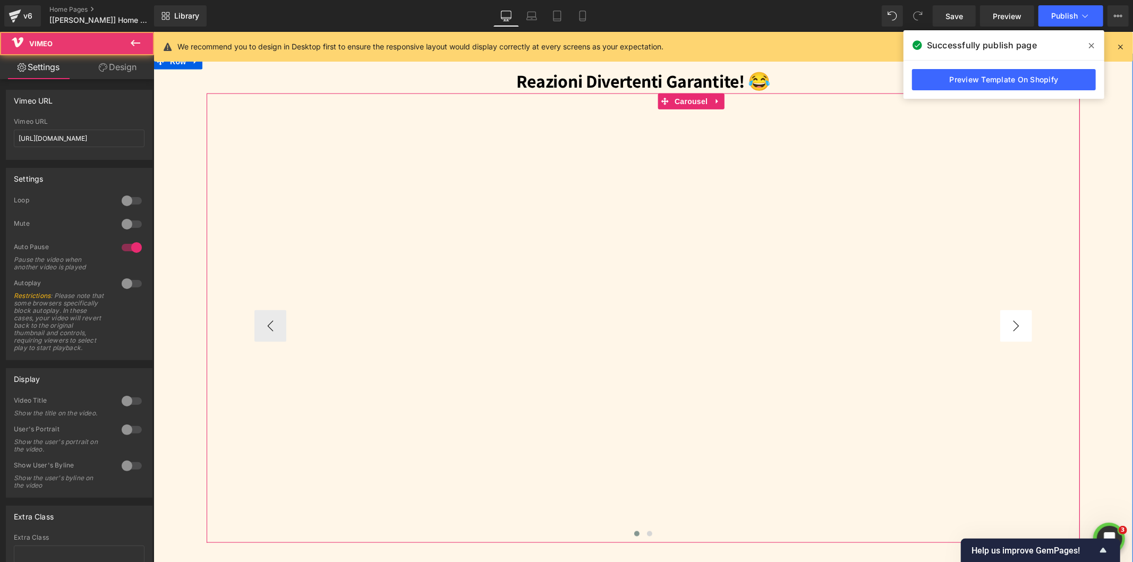
click at [1019, 327] on button "›" at bounding box center [1015, 326] width 32 height 32
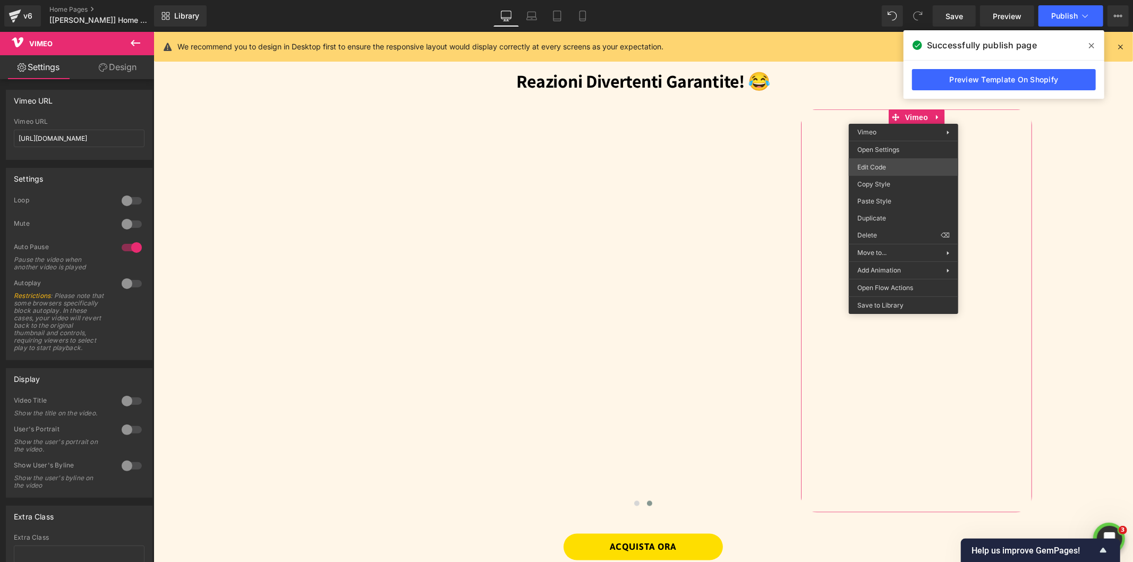
click at [873, 168] on body "Vimeo You are previewing how the will restyle your page. You can not edit Eleme…" at bounding box center [566, 281] width 1133 height 562
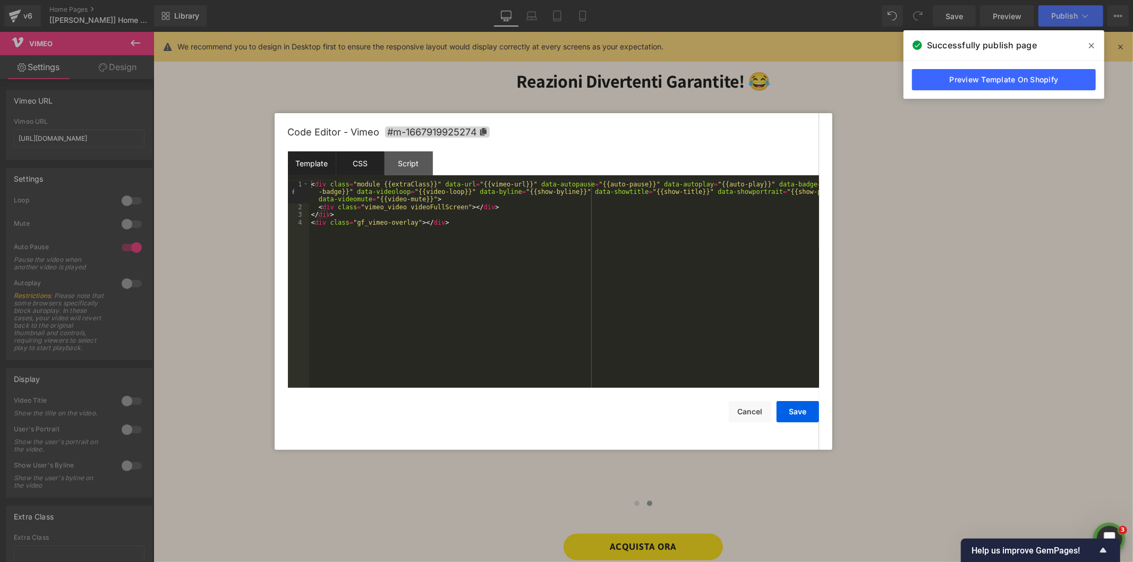
click at [370, 160] on div "CSS" at bounding box center [360, 163] width 48 height 24
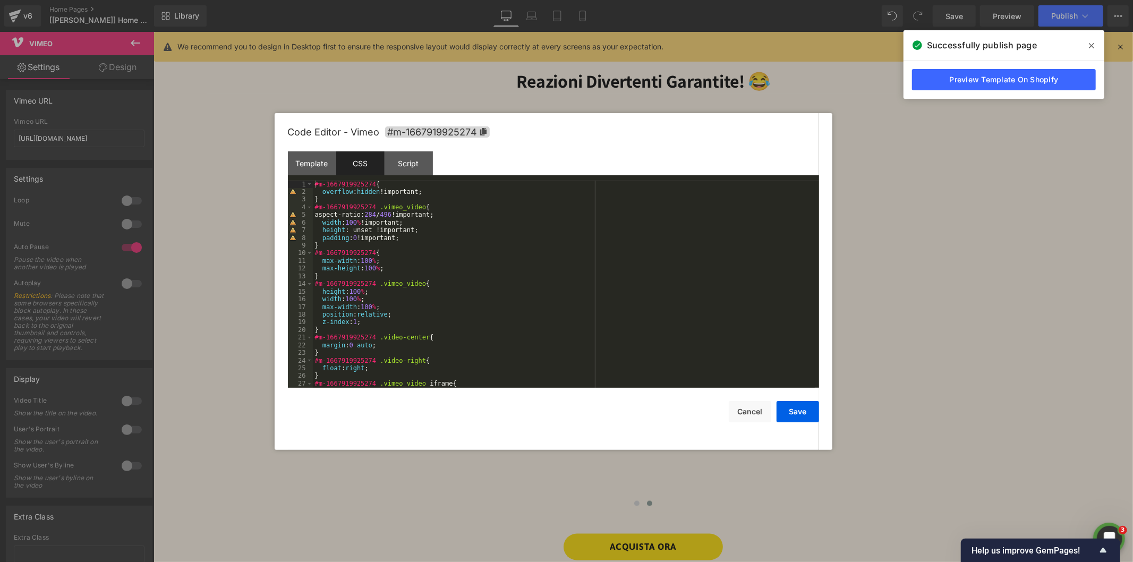
click at [400, 216] on div "#m-1667919925274 { overflow : hidden !important; } #m-1667919925274 .vimeo_vide…" at bounding box center [564, 292] width 502 height 223
click at [381, 216] on div "#m-1667919925274 { overflow : hidden !important; } #m-1667919925274 .vimeo_vide…" at bounding box center [564, 292] width 502 height 223
click at [800, 411] on button "Save" at bounding box center [797, 411] width 42 height 21
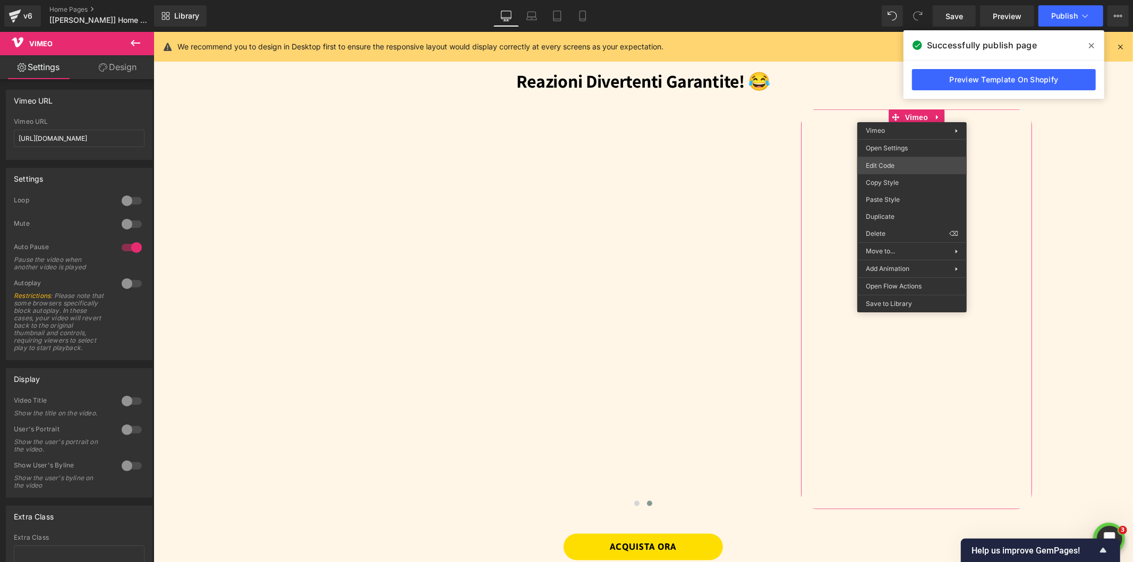
click at [880, 163] on body "Vimeo You are previewing how the will restyle your page. You can not edit Eleme…" at bounding box center [566, 281] width 1133 height 562
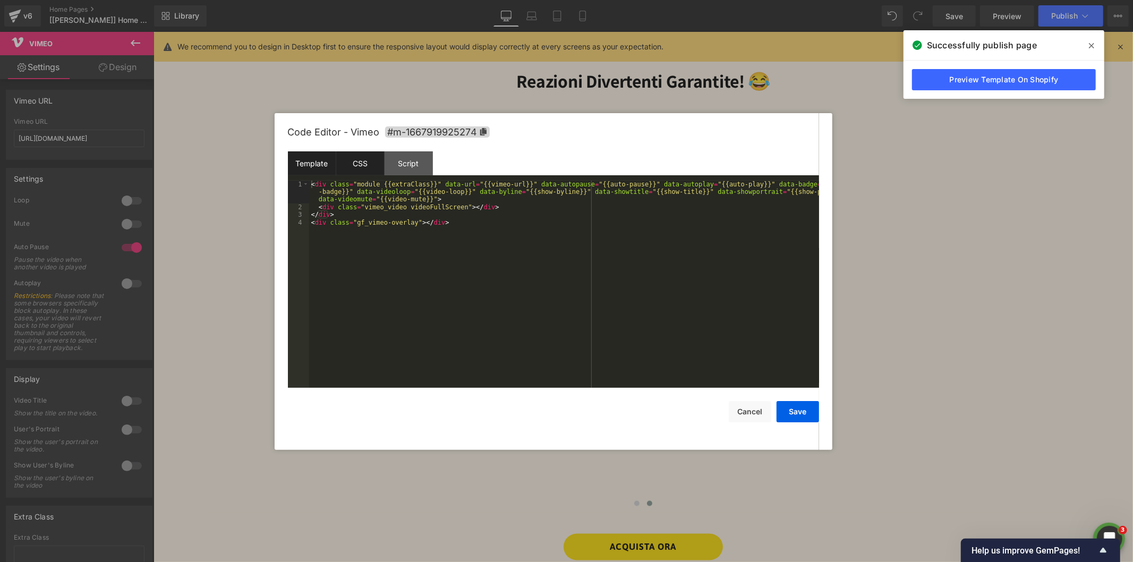
click at [367, 166] on div "CSS" at bounding box center [360, 163] width 48 height 24
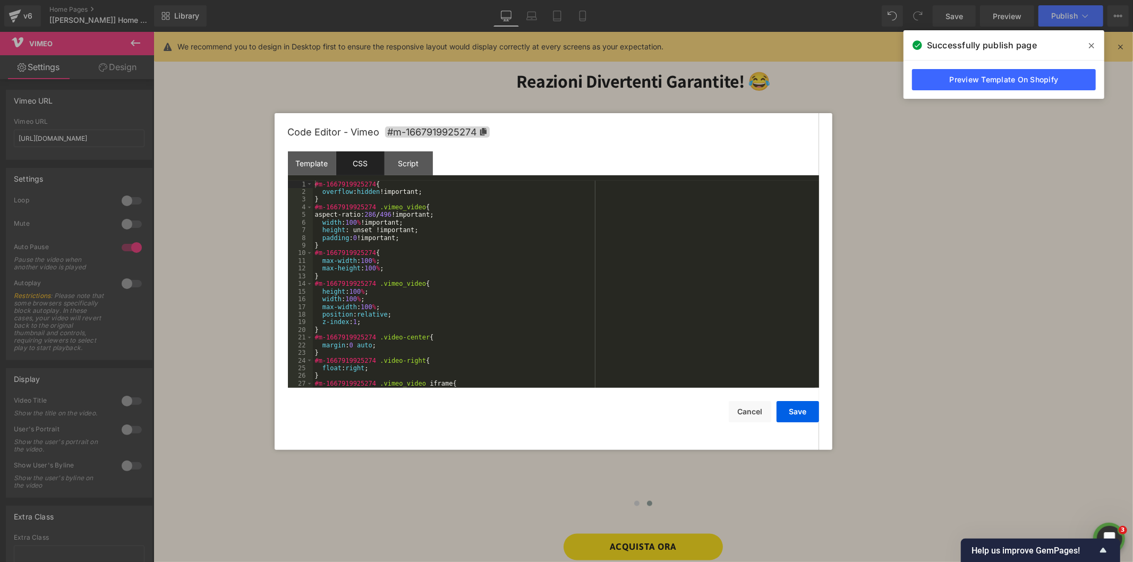
click at [367, 208] on div "#m-1667919925274 { overflow : hidden !important; } #m-1667919925274 .vimeo_vide…" at bounding box center [564, 292] width 502 height 223
drag, startPoint x: 372, startPoint y: 214, endPoint x: 401, endPoint y: 215, distance: 29.8
click at [401, 215] on div "#m-1667919925274 { overflow : hidden !important; } #m-1667919925274 .vimeo_vide…" at bounding box center [564, 292] width 502 height 223
click at [808, 405] on button "Save" at bounding box center [797, 411] width 42 height 21
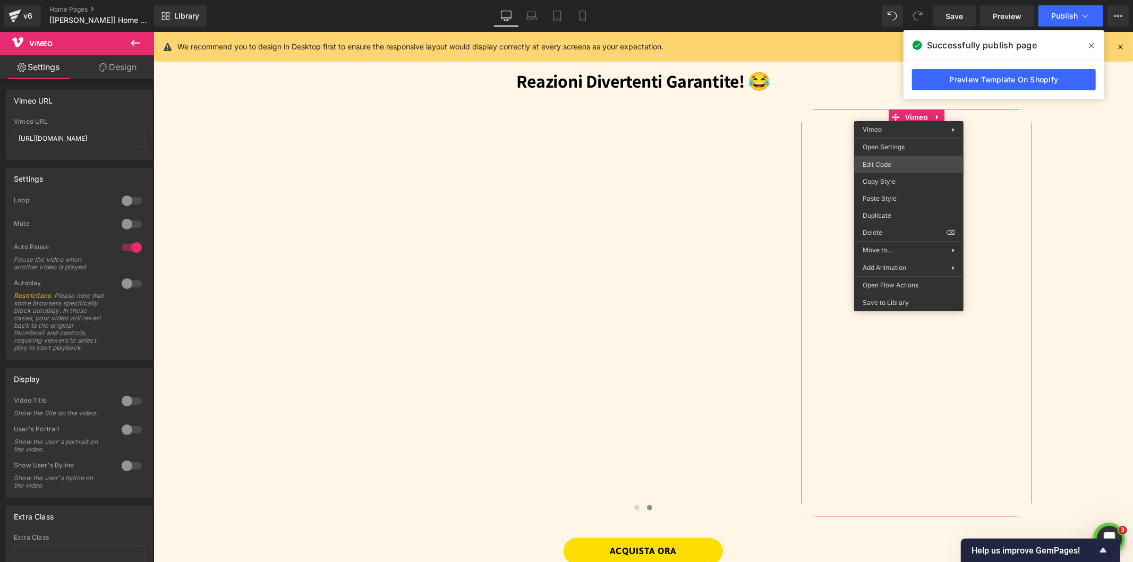
click at [883, 161] on body "Vimeo You are previewing how the will restyle your page. You can not edit Eleme…" at bounding box center [566, 281] width 1133 height 562
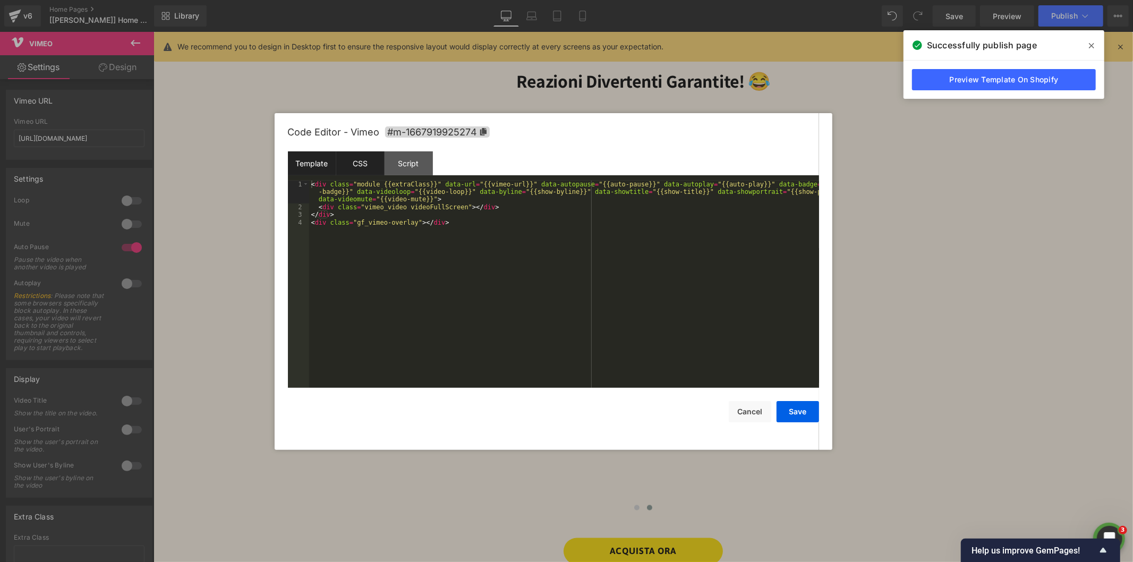
click at [367, 165] on div "CSS" at bounding box center [360, 163] width 48 height 24
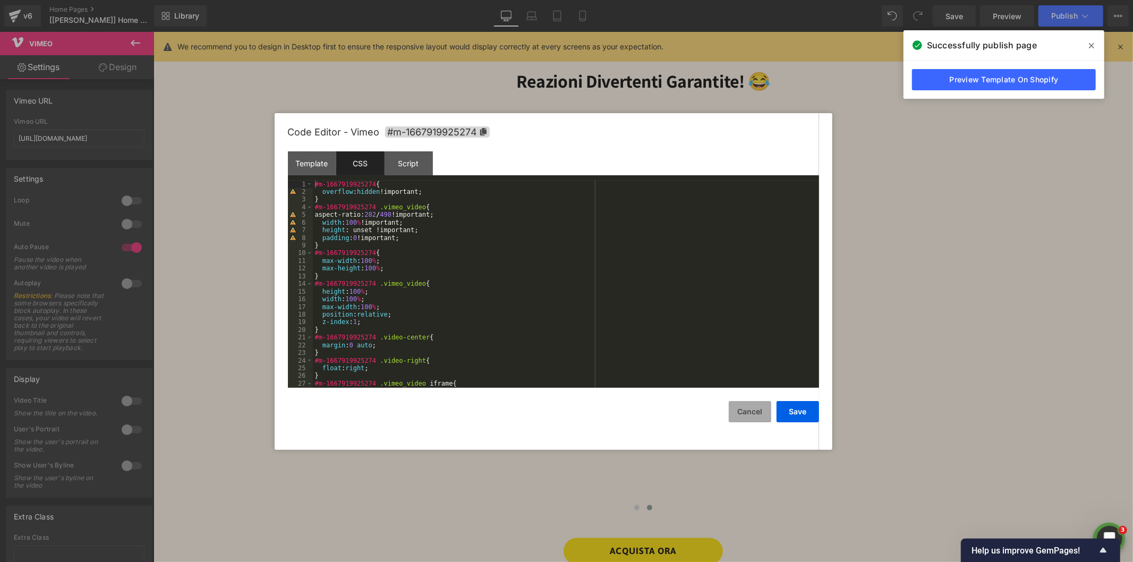
click at [755, 407] on button "Cancel" at bounding box center [750, 411] width 42 height 21
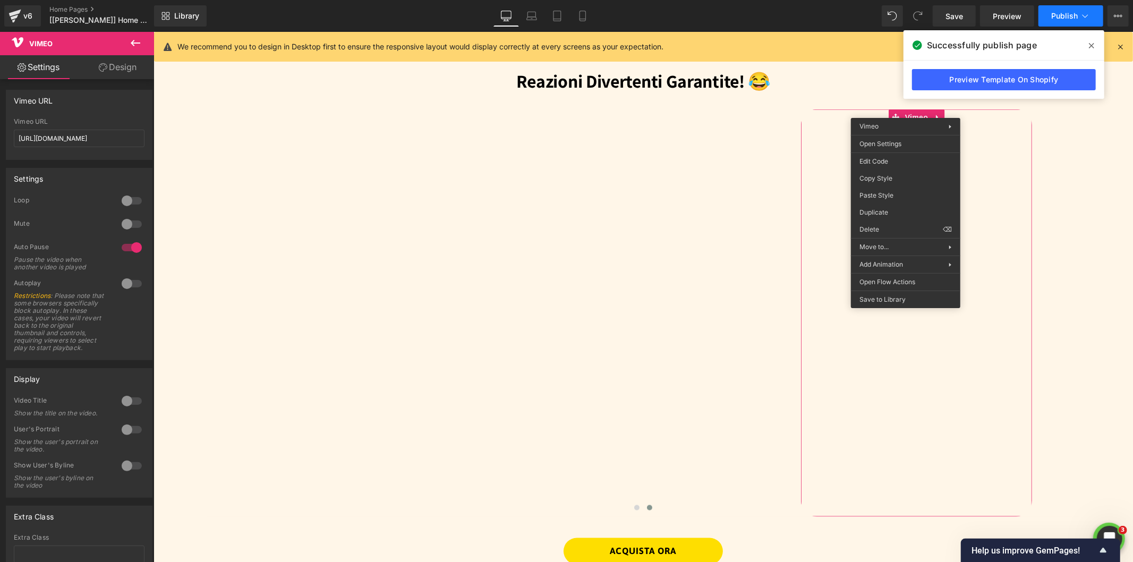
click at [1072, 19] on span "Publish" at bounding box center [1064, 16] width 27 height 8
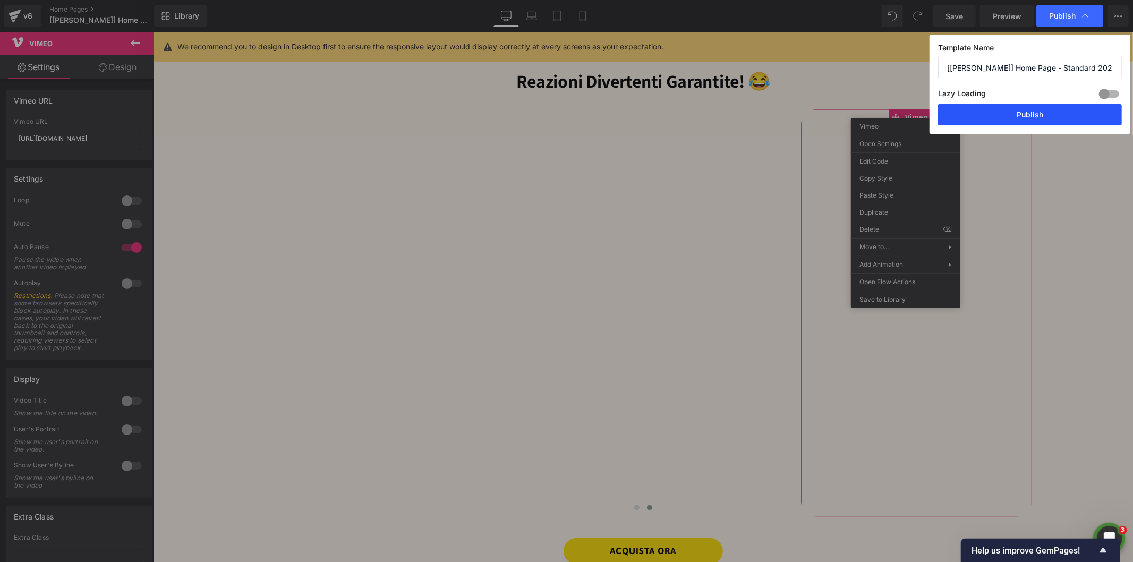
drag, startPoint x: 1011, startPoint y: 117, endPoint x: 858, endPoint y: 86, distance: 156.6
click at [1011, 117] on button "Publish" at bounding box center [1030, 114] width 184 height 21
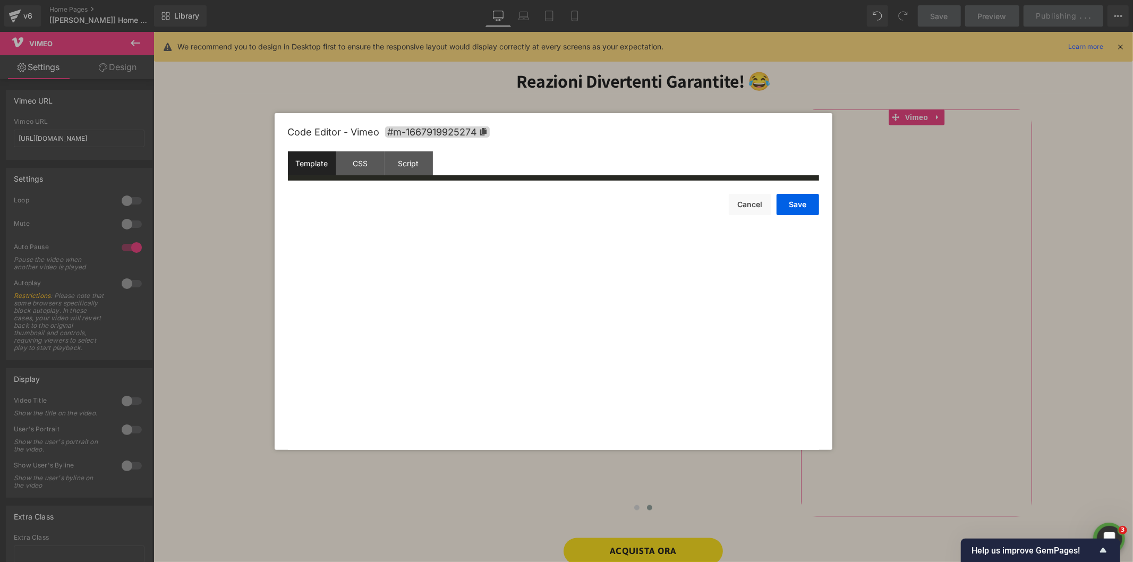
click at [884, 160] on body "Vimeo You are previewing how the will restyle your page. You can not edit Eleme…" at bounding box center [566, 281] width 1133 height 562
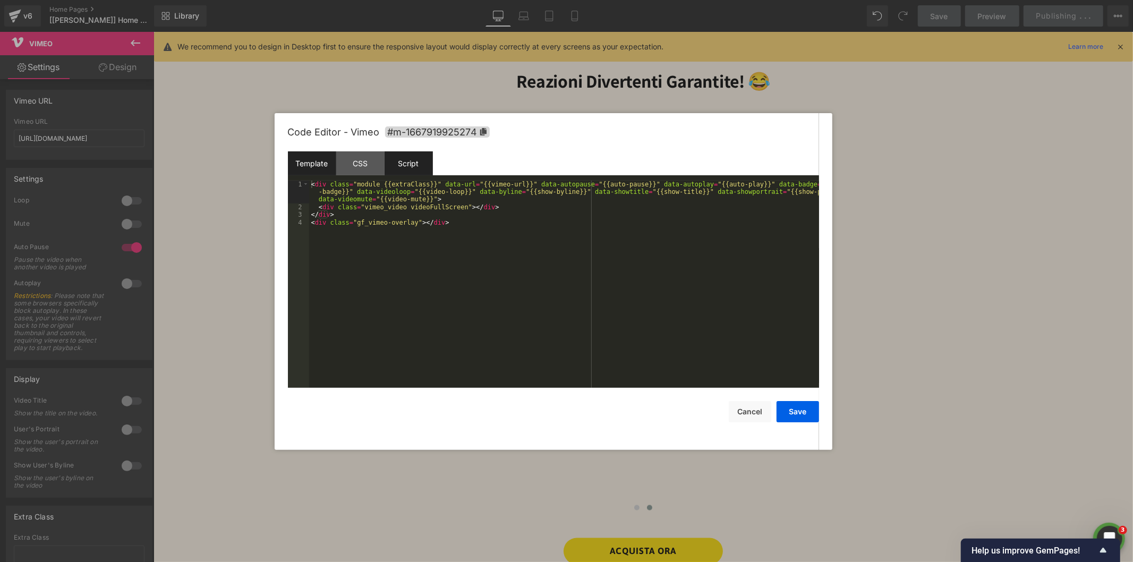
click at [406, 166] on div "Script" at bounding box center [408, 163] width 48 height 24
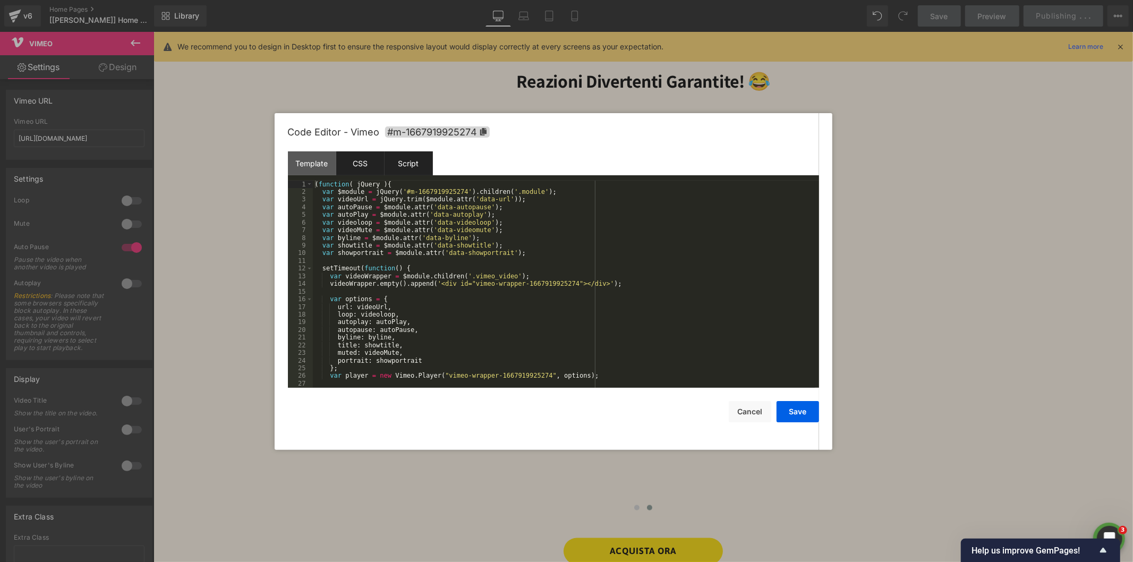
click at [354, 165] on div "CSS" at bounding box center [360, 163] width 48 height 24
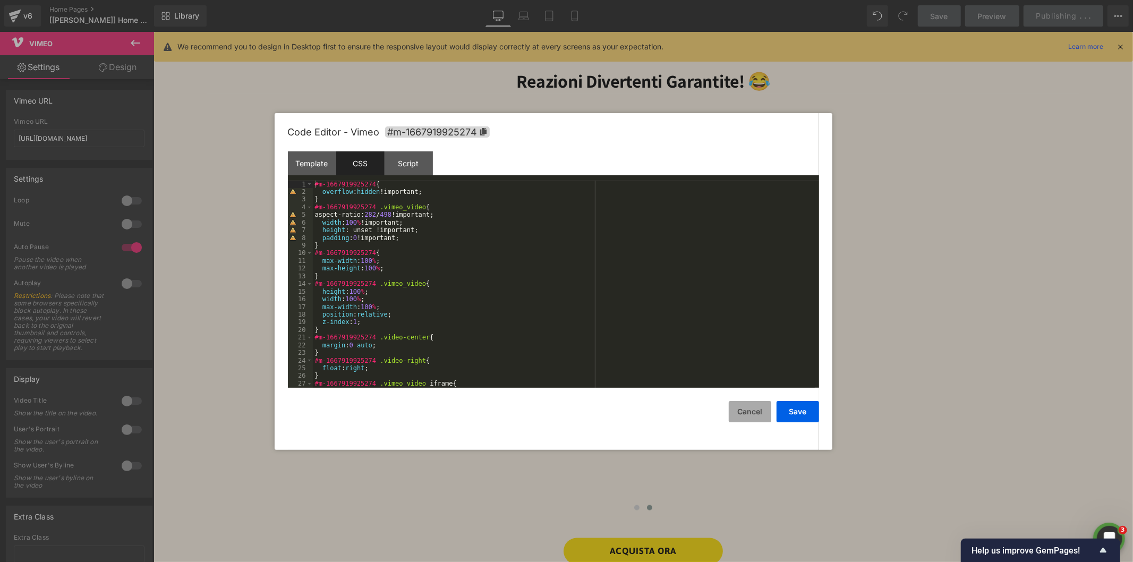
click at [752, 410] on button "Cancel" at bounding box center [750, 411] width 42 height 21
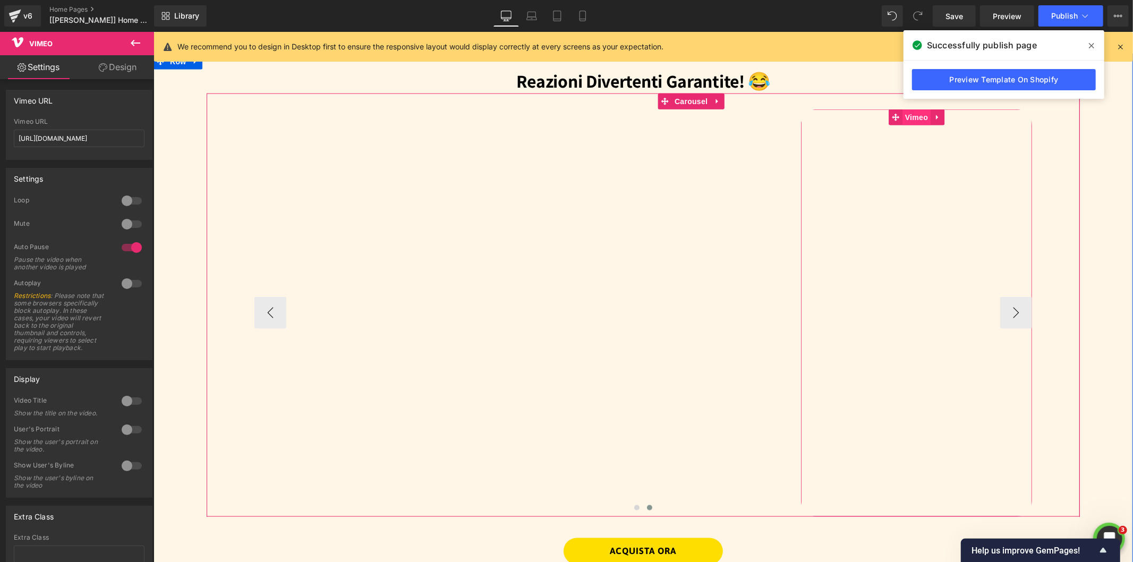
click at [906, 110] on span "Vimeo" at bounding box center [916, 117] width 28 height 16
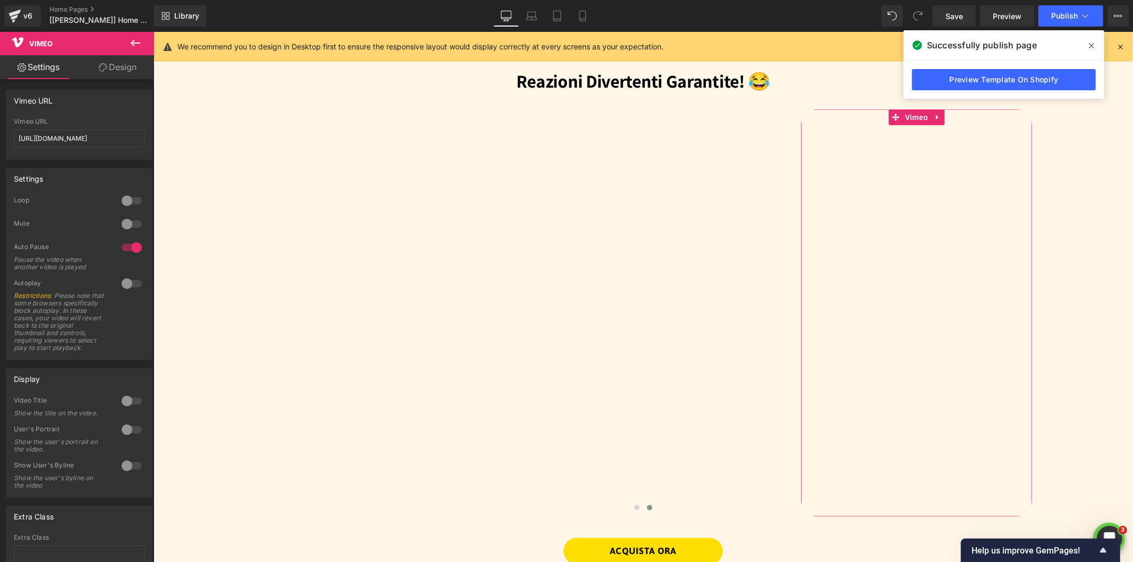
click at [114, 67] on link "Design" at bounding box center [117, 67] width 77 height 24
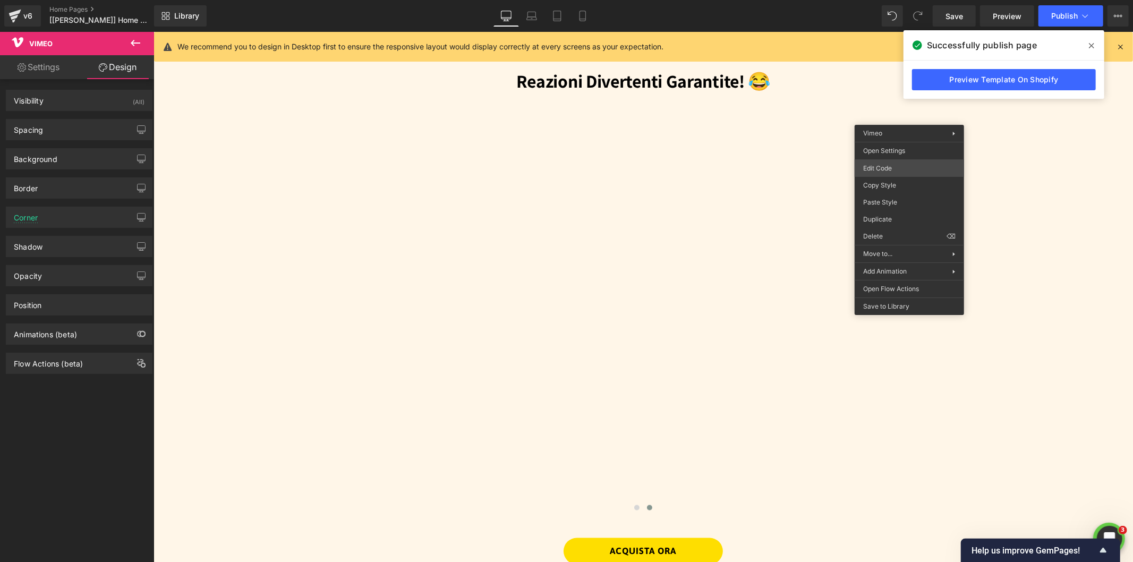
click at [871, 170] on body "Vimeo You are previewing how the will restyle your page. You can not edit Eleme…" at bounding box center [566, 281] width 1133 height 562
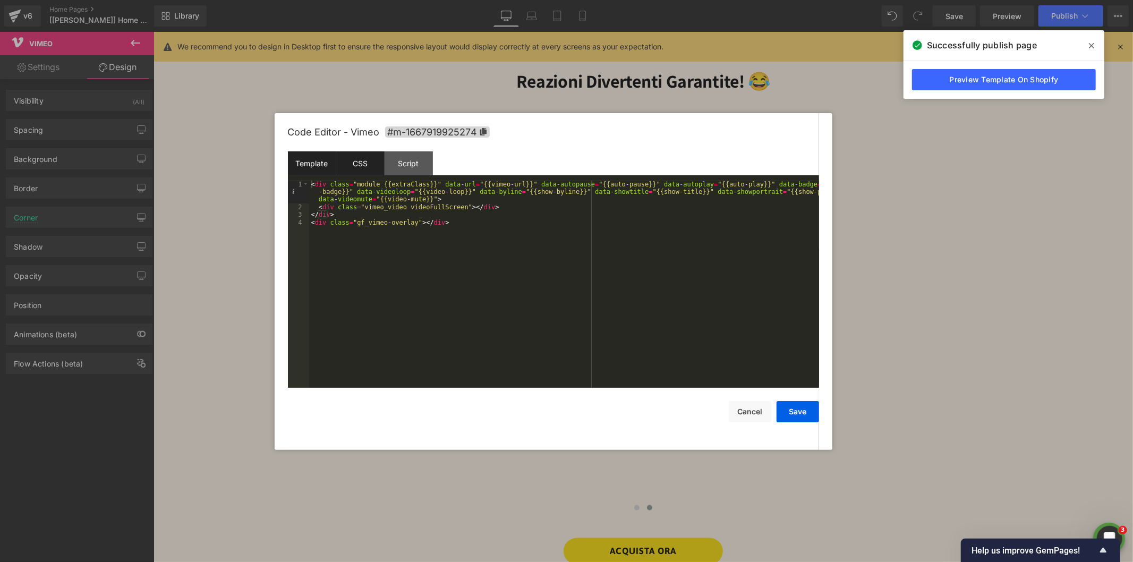
click at [364, 167] on div "CSS" at bounding box center [360, 163] width 48 height 24
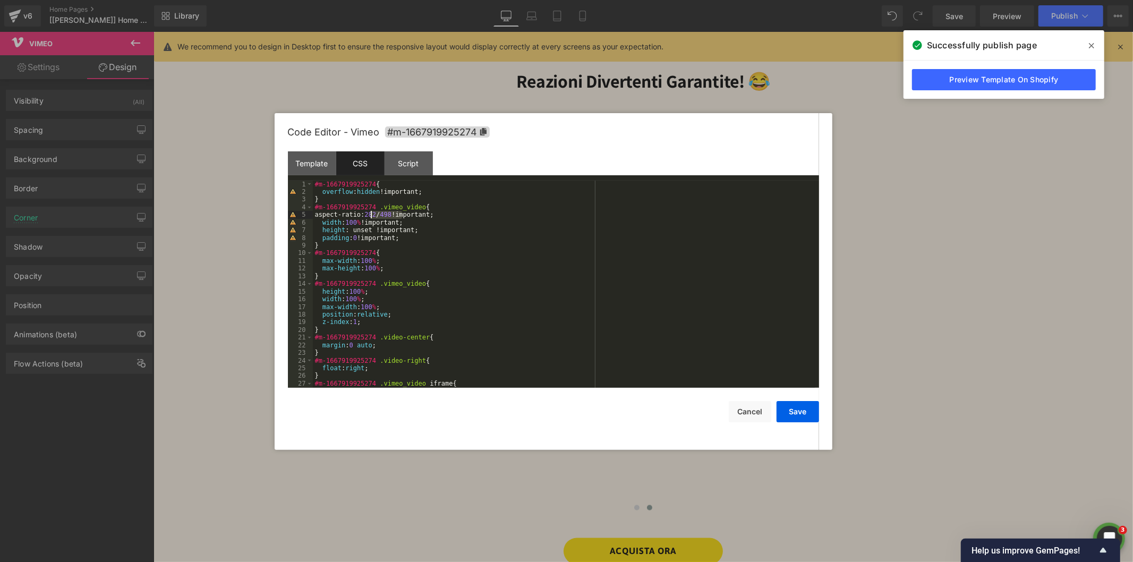
drag, startPoint x: 401, startPoint y: 214, endPoint x: 371, endPoint y: 216, distance: 30.3
click at [371, 216] on div "#m-1667919925274 { overflow : hidden !important; } #m-1667919925274 .vimeo_vide…" at bounding box center [564, 292] width 502 height 223
click at [798, 412] on button "Save" at bounding box center [797, 411] width 42 height 21
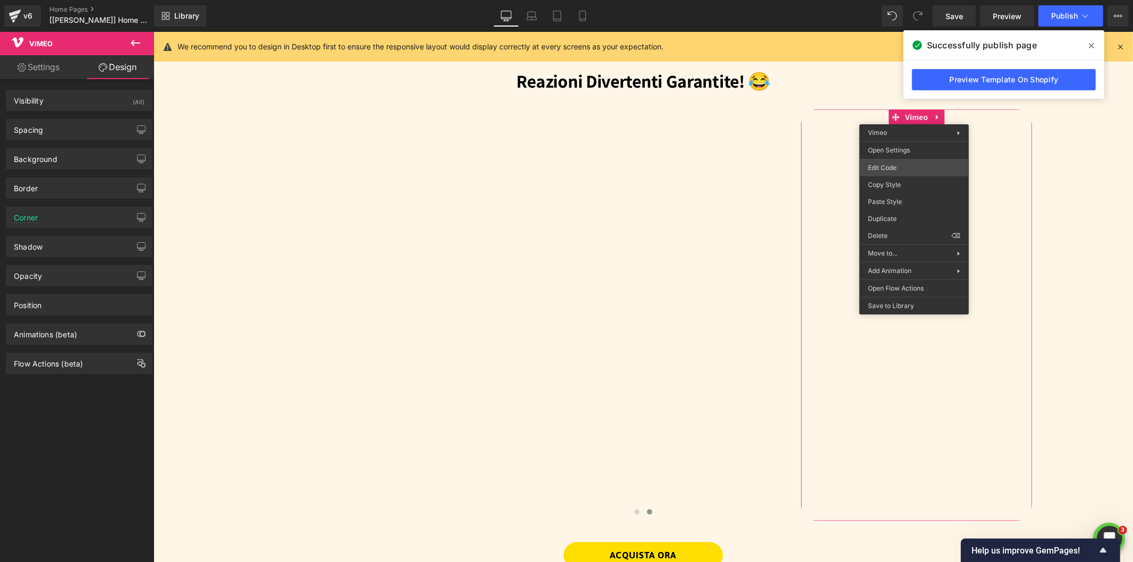
click at [887, 167] on body "Vimeo You are previewing how the will restyle your page. You can not edit Eleme…" at bounding box center [566, 281] width 1133 height 562
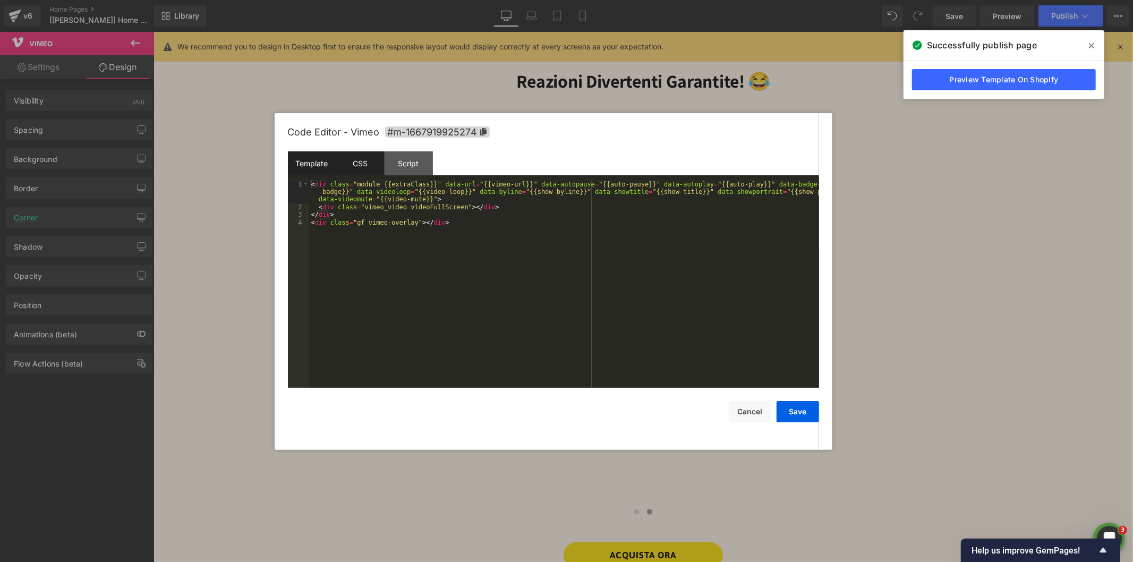
drag, startPoint x: 361, startPoint y: 164, endPoint x: 368, endPoint y: 162, distance: 7.1
click at [362, 165] on div "CSS" at bounding box center [360, 163] width 48 height 24
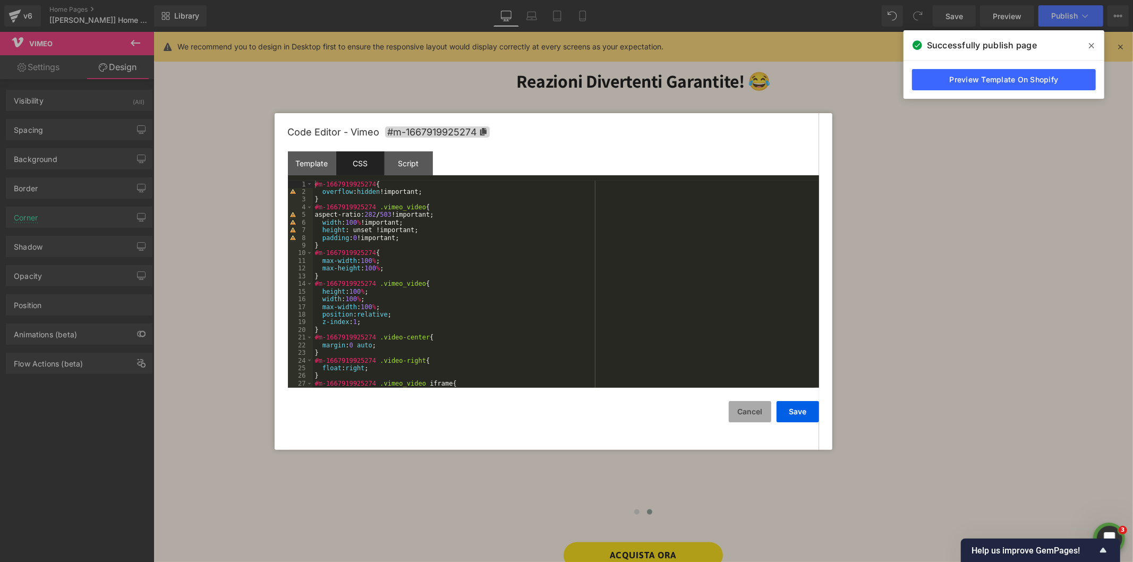
click at [754, 407] on button "Cancel" at bounding box center [750, 411] width 42 height 21
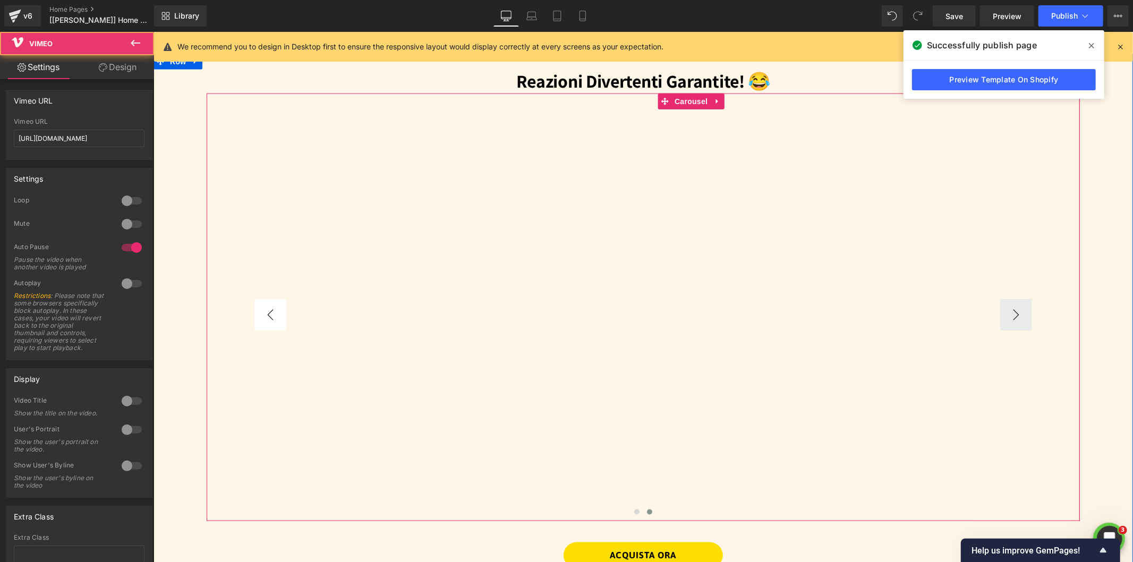
click at [267, 314] on button "‹" at bounding box center [270, 314] width 32 height 32
click at [263, 314] on button "‹" at bounding box center [270, 314] width 32 height 32
click at [266, 309] on button "‹" at bounding box center [270, 314] width 32 height 32
click at [270, 310] on button "‹" at bounding box center [270, 314] width 32 height 32
click at [1015, 317] on button "›" at bounding box center [1015, 314] width 32 height 32
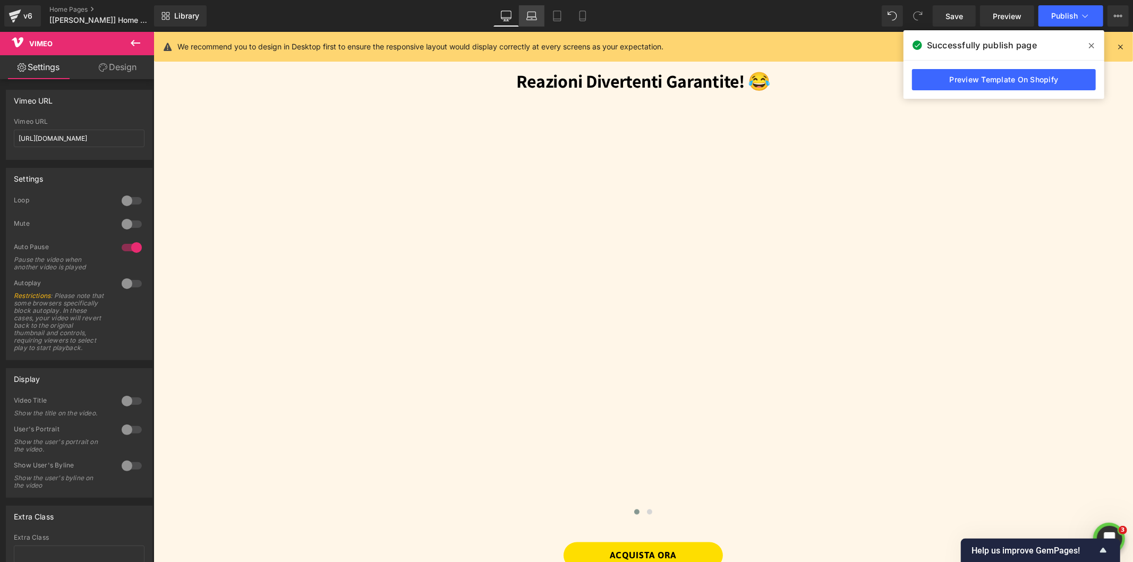
click at [526, 11] on link "Laptop" at bounding box center [531, 15] width 25 height 21
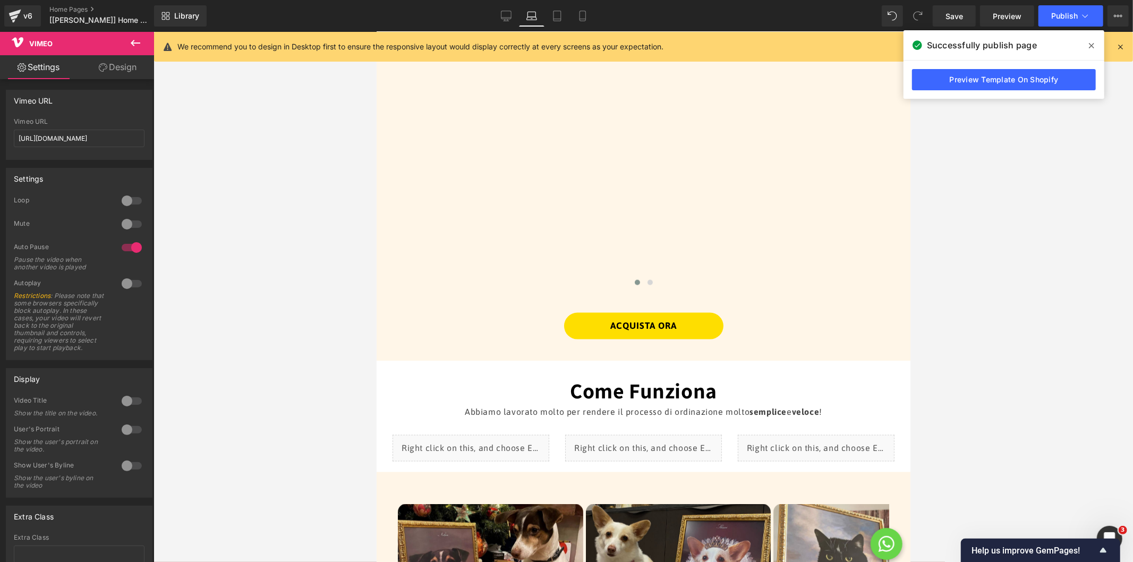
scroll to position [946, 0]
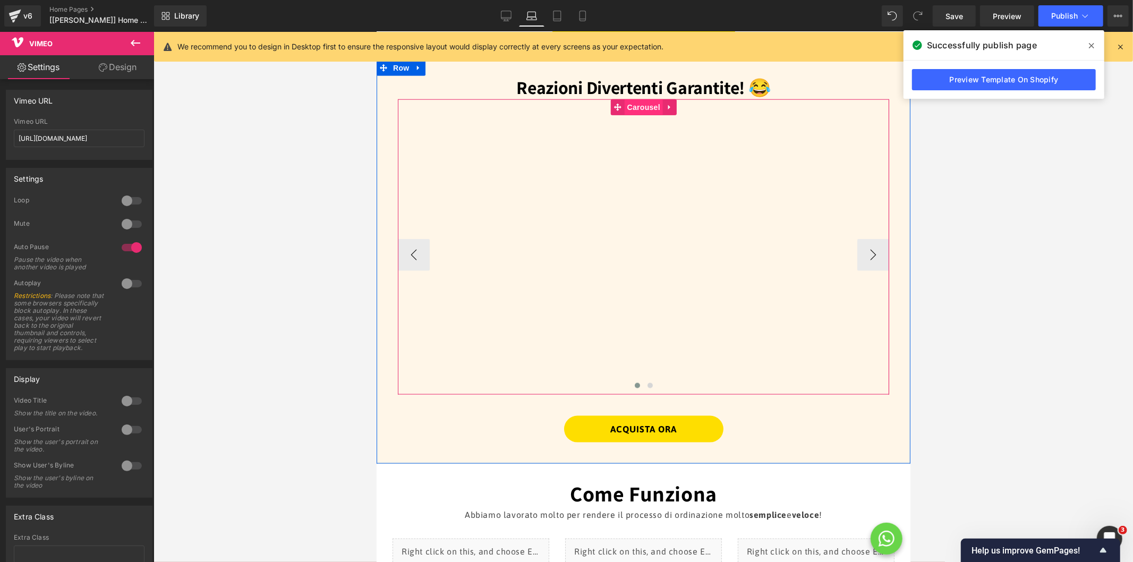
click at [635, 99] on span "Carousel" at bounding box center [643, 107] width 38 height 16
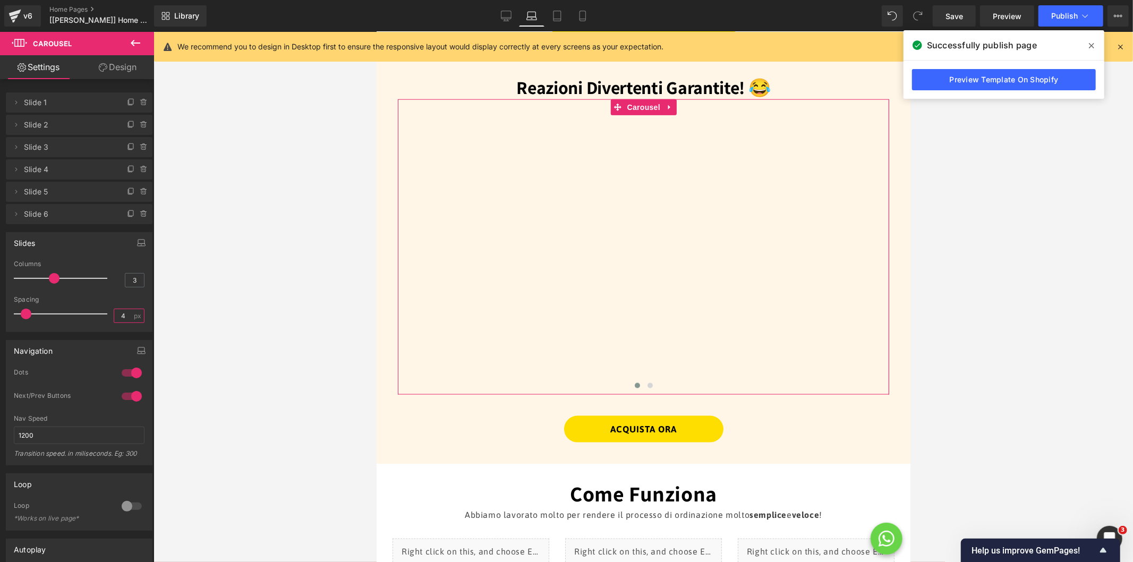
drag, startPoint x: 121, startPoint y: 311, endPoint x: 113, endPoint y: 314, distance: 8.6
click at [114, 314] on input "4" at bounding box center [123, 315] width 19 height 13
type input "20"
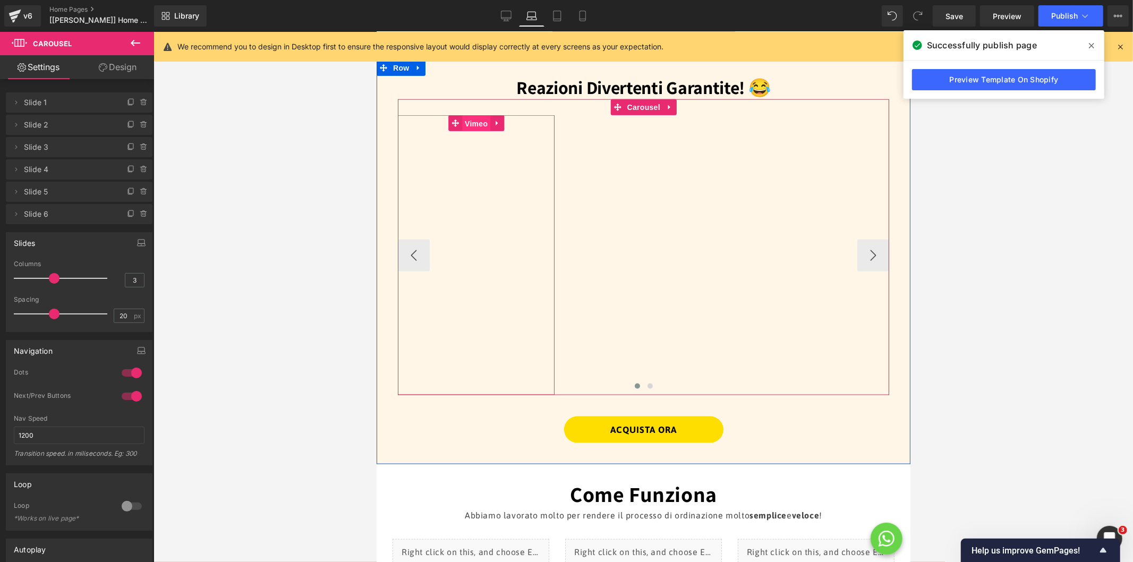
click at [471, 115] on span "Vimeo" at bounding box center [475, 123] width 28 height 16
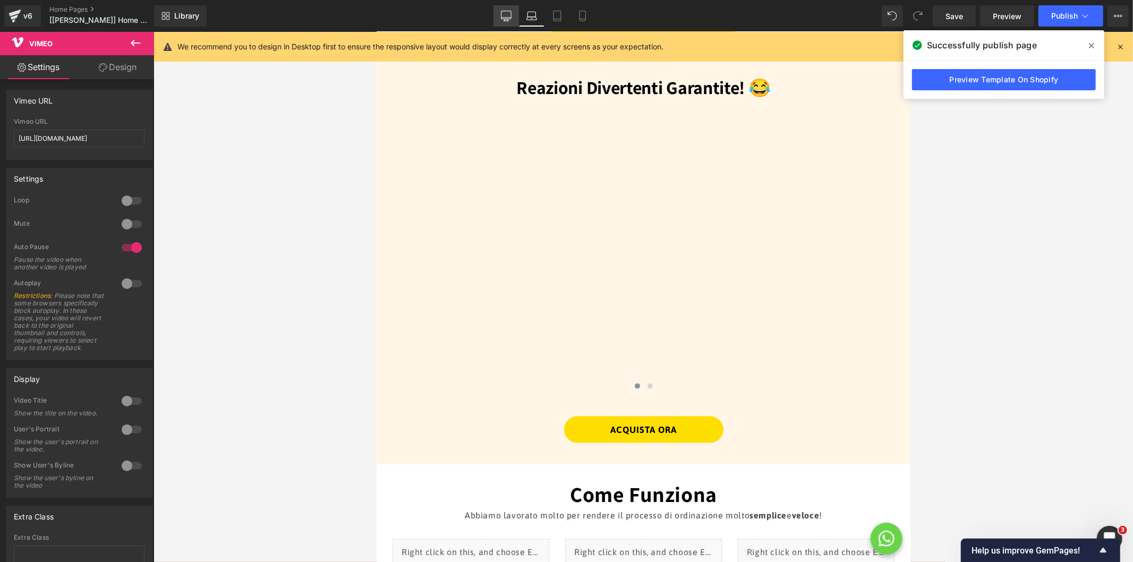
click at [507, 18] on icon at bounding box center [506, 18] width 10 height 0
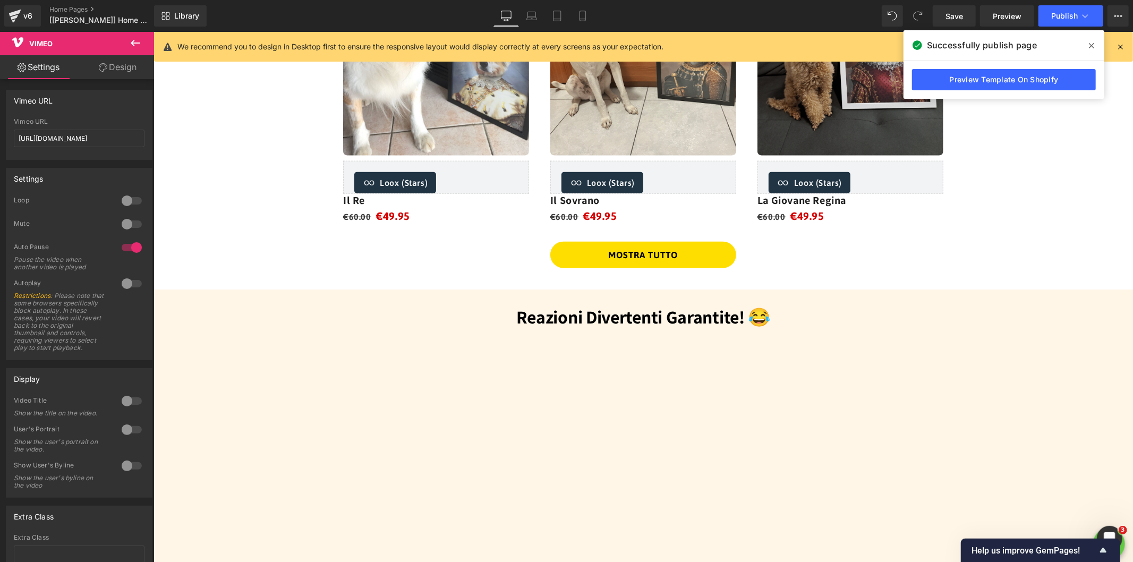
scroll to position [1183, 0]
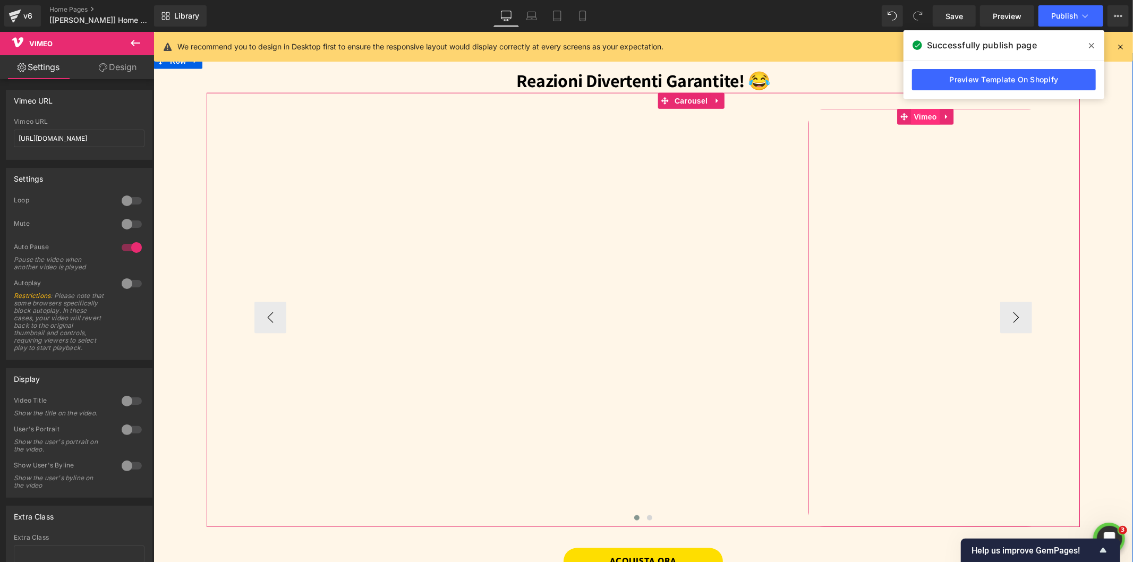
click at [912, 114] on span "Vimeo" at bounding box center [925, 116] width 28 height 16
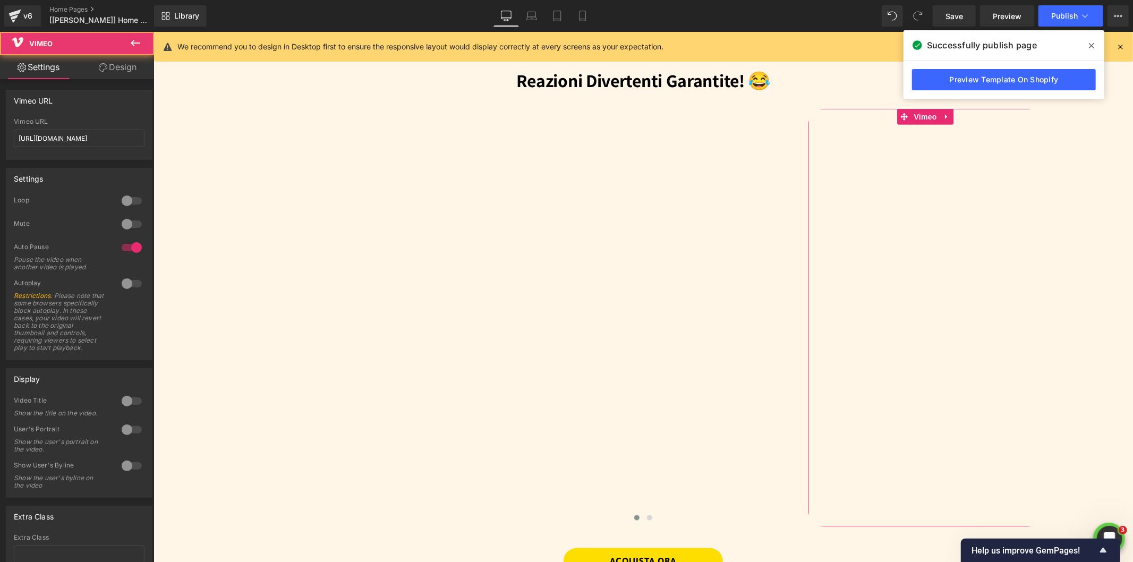
click at [107, 70] on link "Design" at bounding box center [117, 67] width 77 height 24
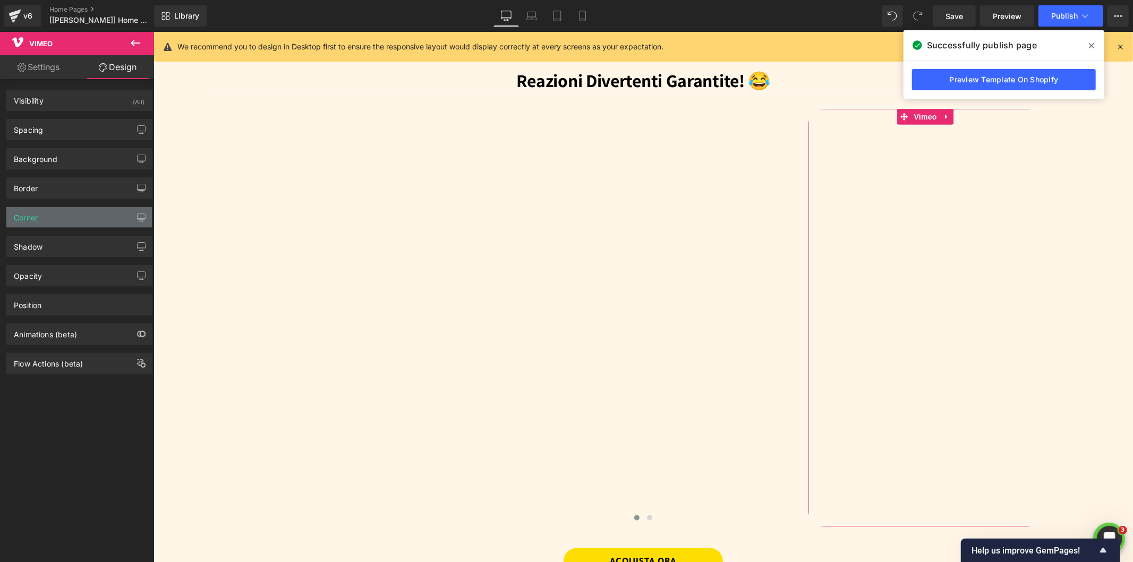
click at [39, 209] on div "Corner" at bounding box center [79, 217] width 146 height 20
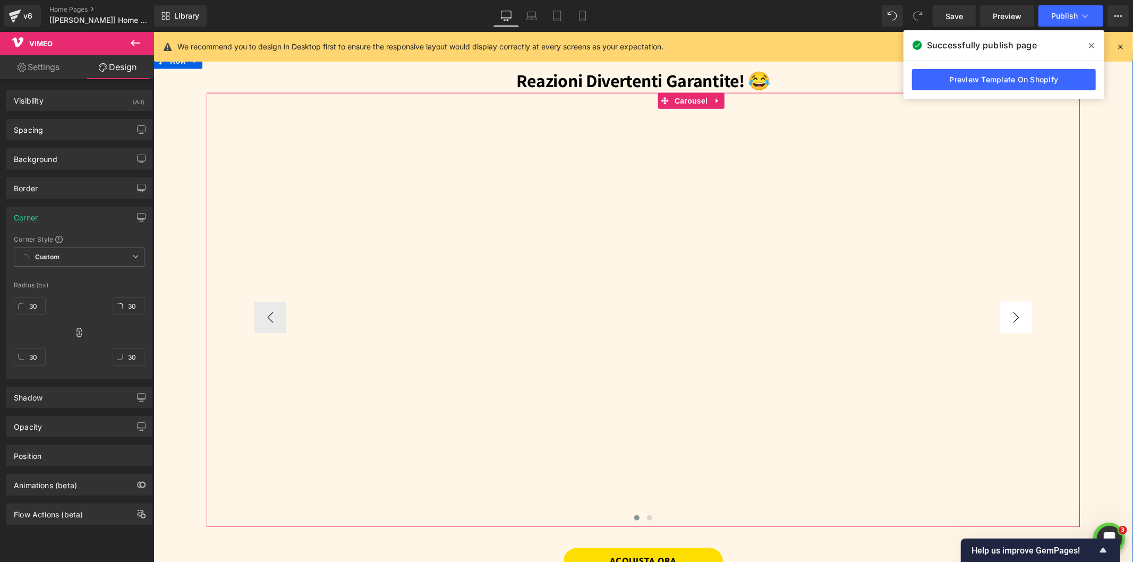
click at [1017, 317] on button "›" at bounding box center [1015, 317] width 32 height 32
click at [641, 114] on span "Vimeo" at bounding box center [648, 116] width 28 height 16
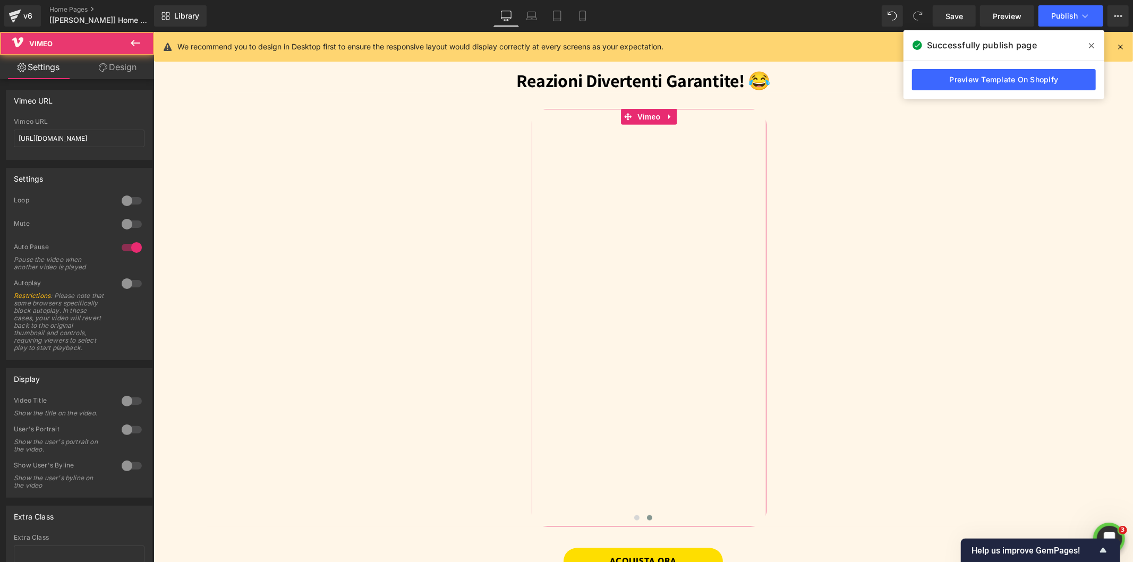
click at [112, 67] on link "Design" at bounding box center [117, 67] width 77 height 24
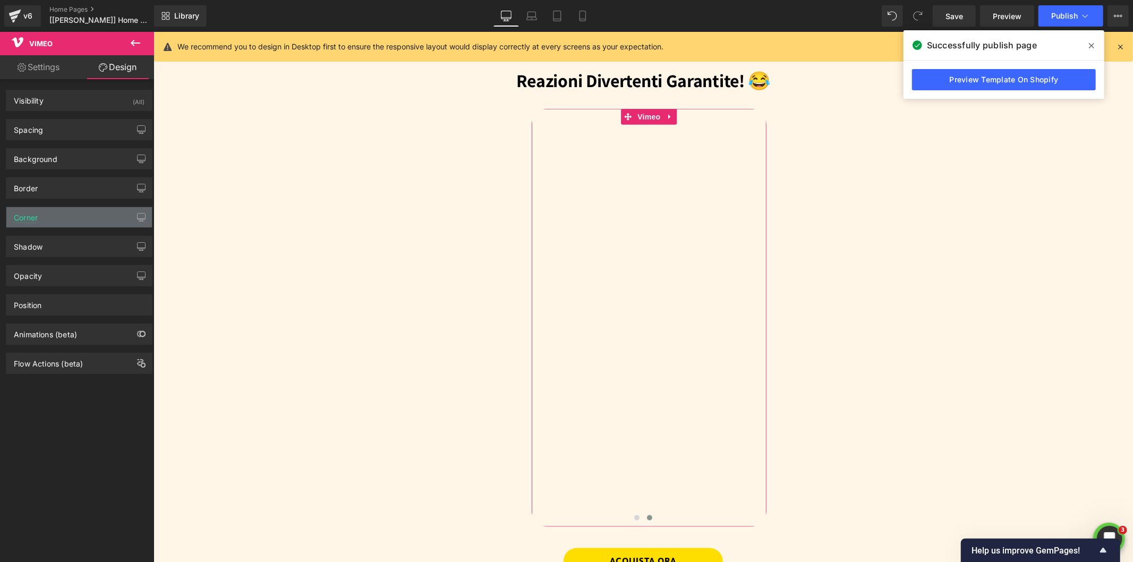
click at [51, 218] on div "Corner" at bounding box center [79, 217] width 146 height 20
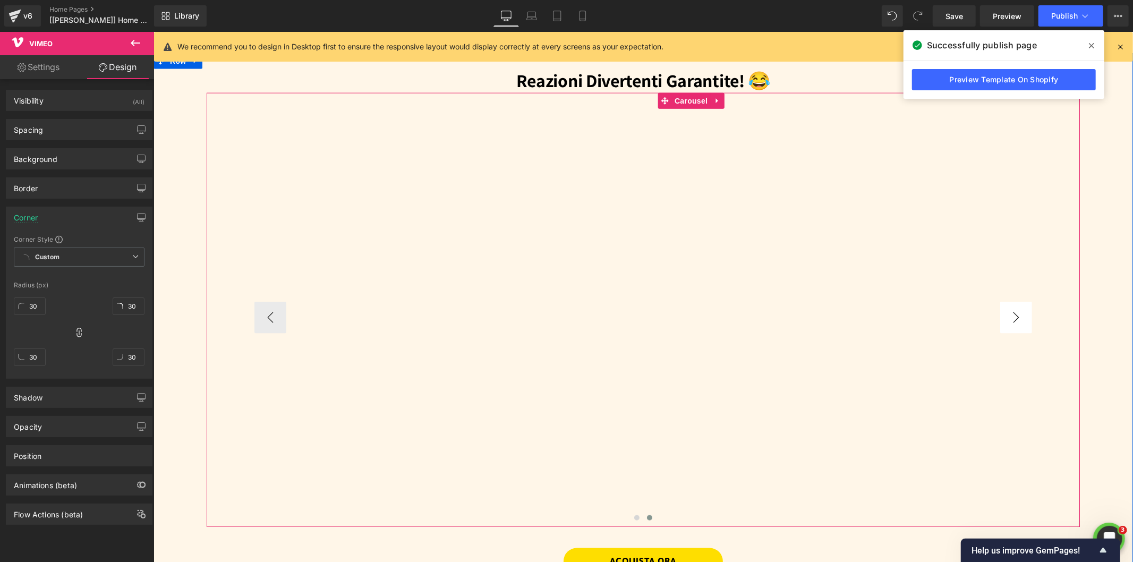
click at [1007, 315] on button "›" at bounding box center [1015, 317] width 32 height 32
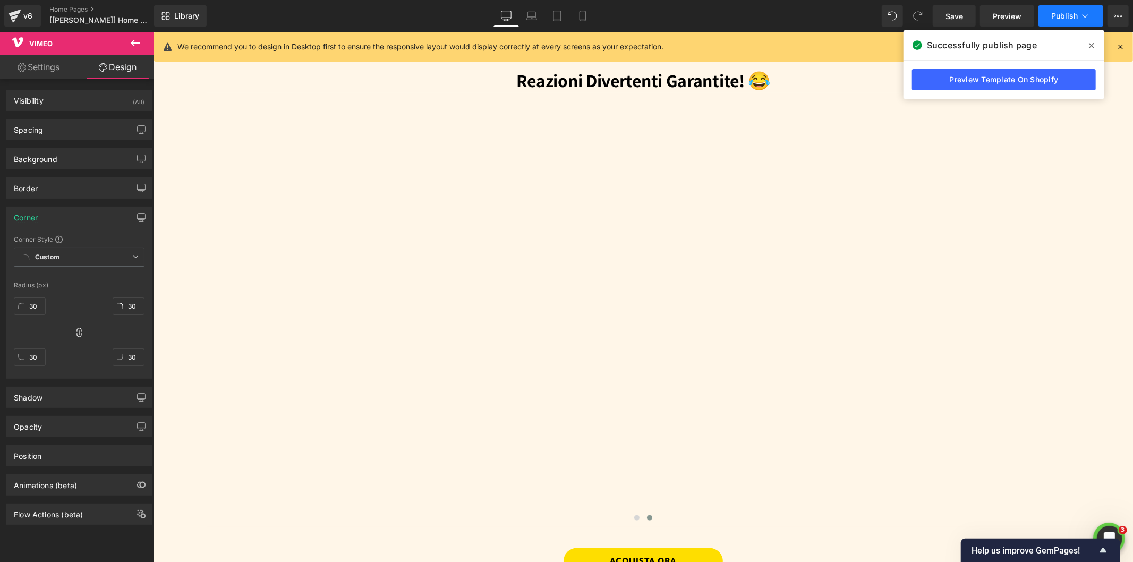
click at [1074, 13] on span "Publish" at bounding box center [1064, 16] width 27 height 8
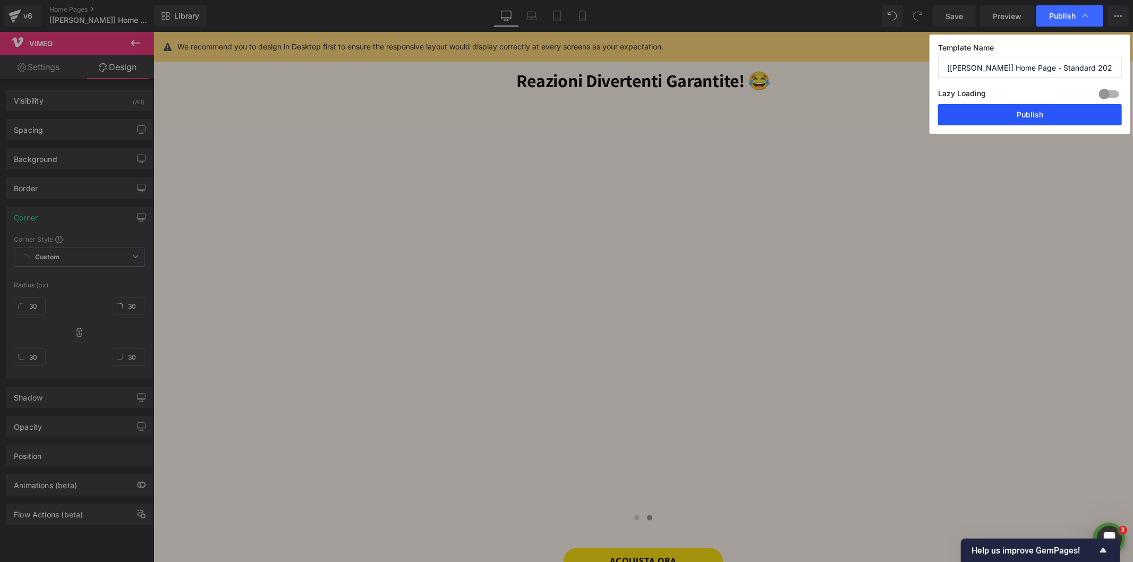
drag, startPoint x: 1022, startPoint y: 113, endPoint x: 867, endPoint y: 81, distance: 157.8
click at [1022, 113] on button "Publish" at bounding box center [1030, 114] width 184 height 21
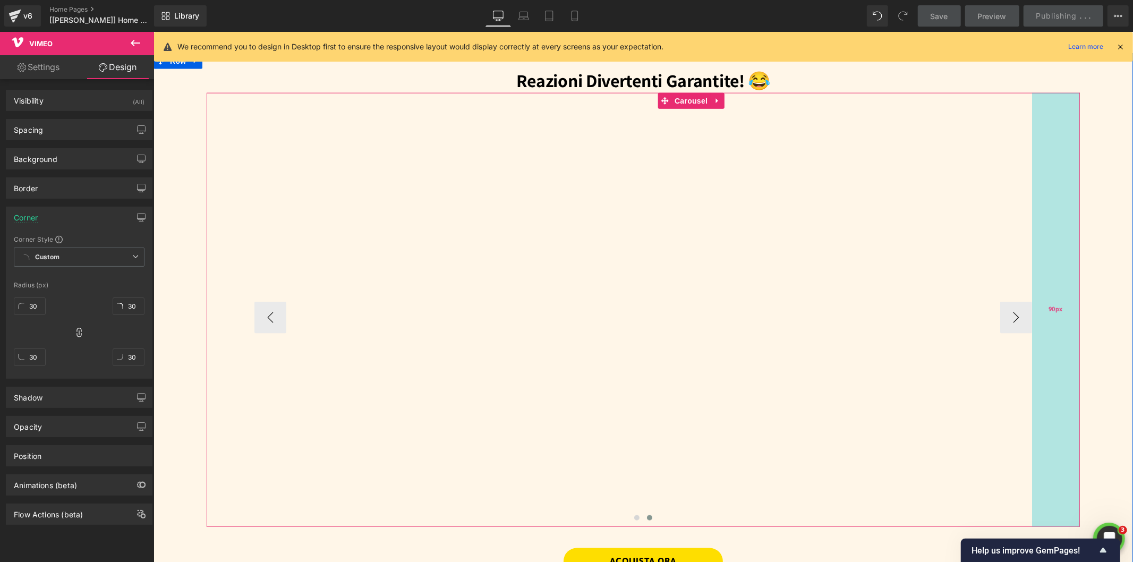
click at [1044, 123] on div "90px" at bounding box center [1055, 309] width 48 height 434
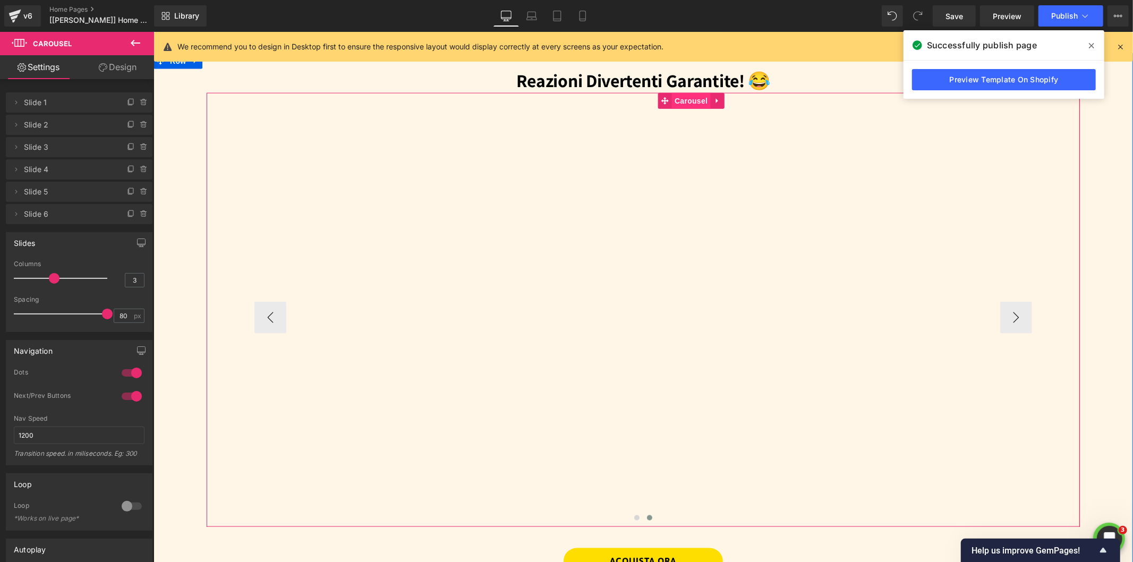
click at [678, 96] on span "Carousel" at bounding box center [690, 100] width 38 height 16
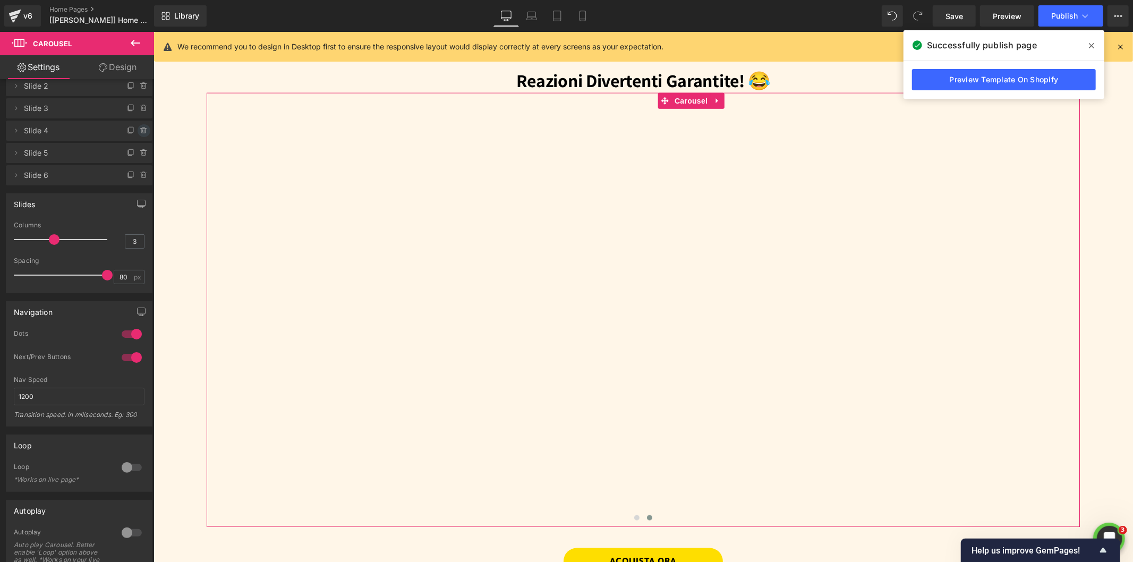
scroll to position [59, 0]
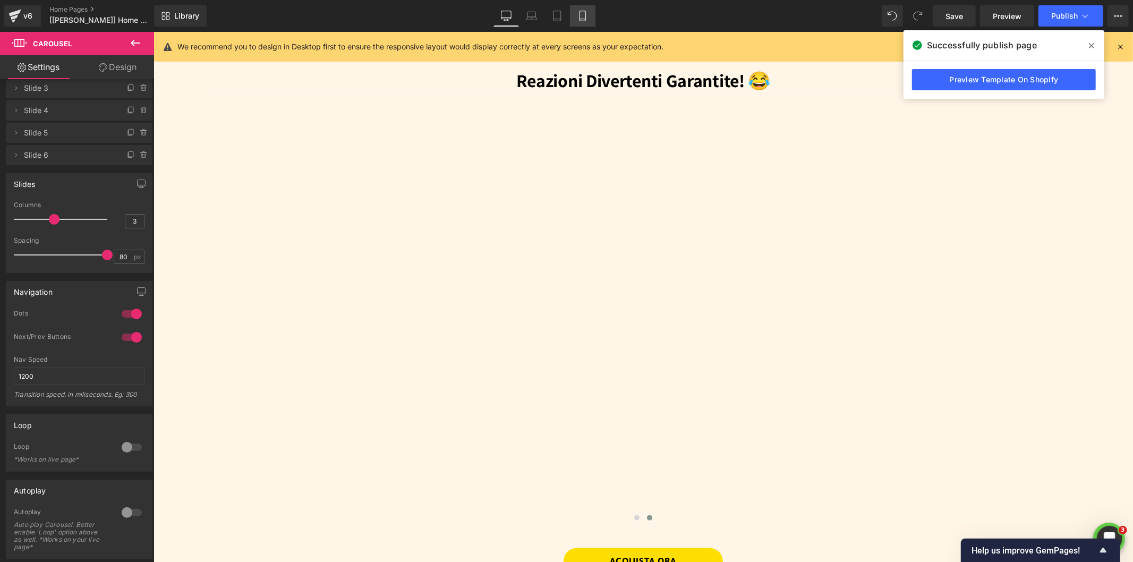
click at [577, 17] on icon at bounding box center [582, 16] width 11 height 11
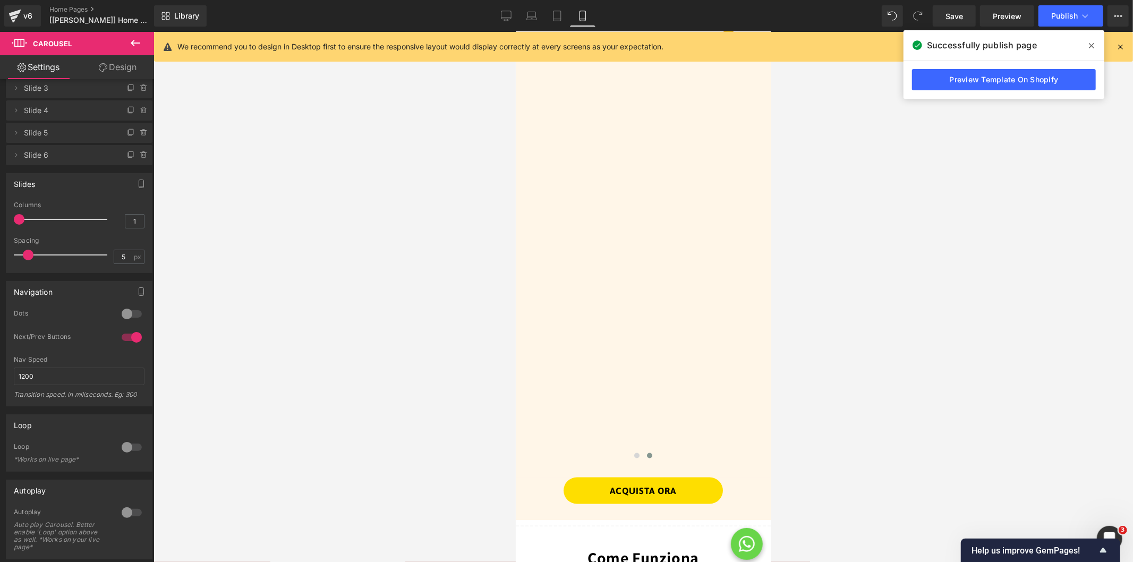
scroll to position [1113, 0]
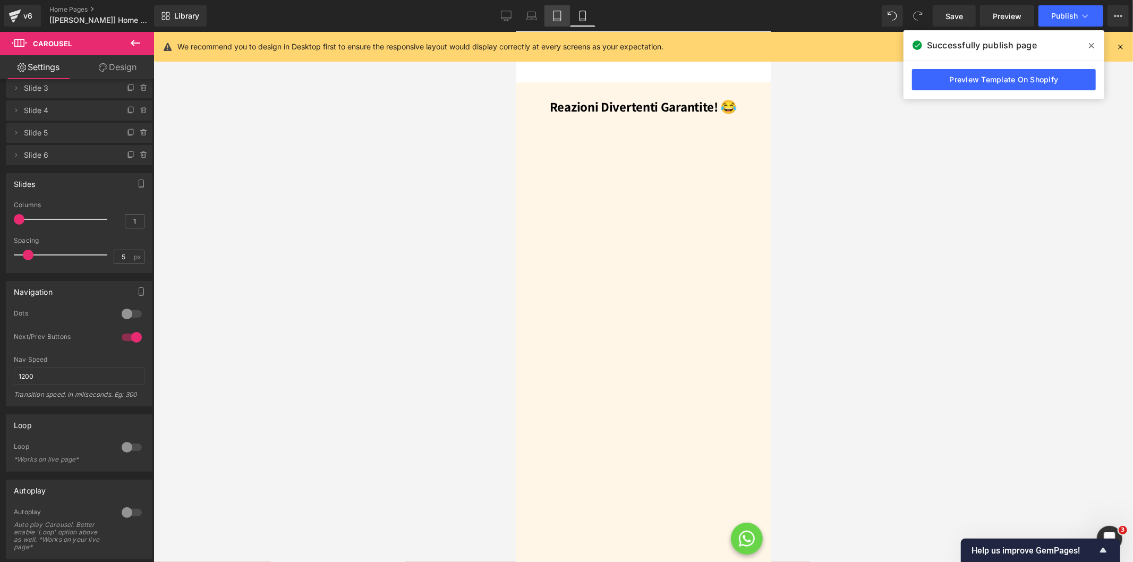
click at [561, 15] on icon at bounding box center [557, 16] width 11 height 11
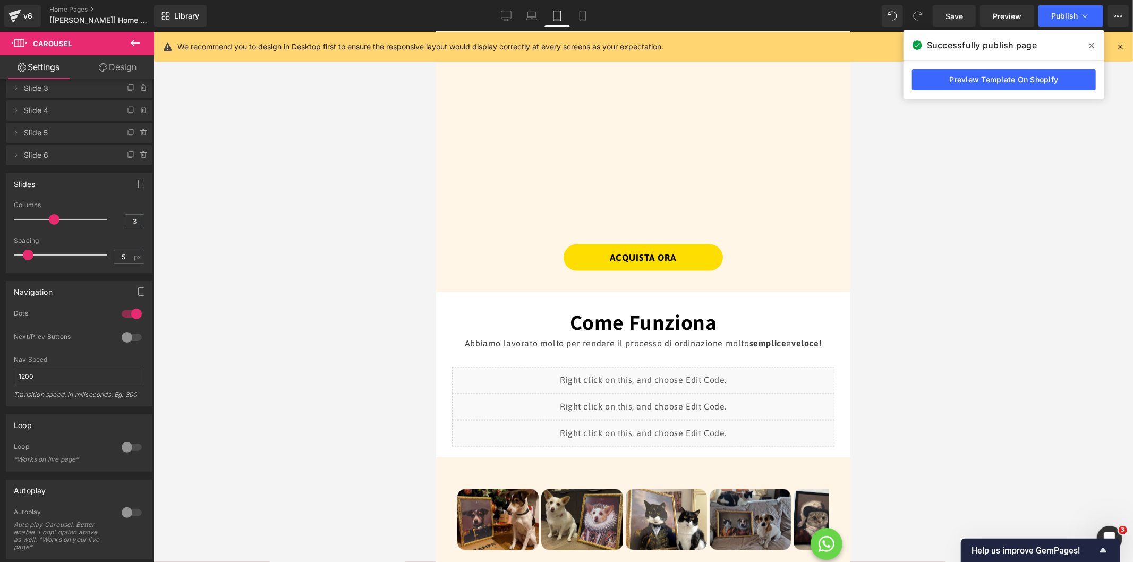
scroll to position [765, 0]
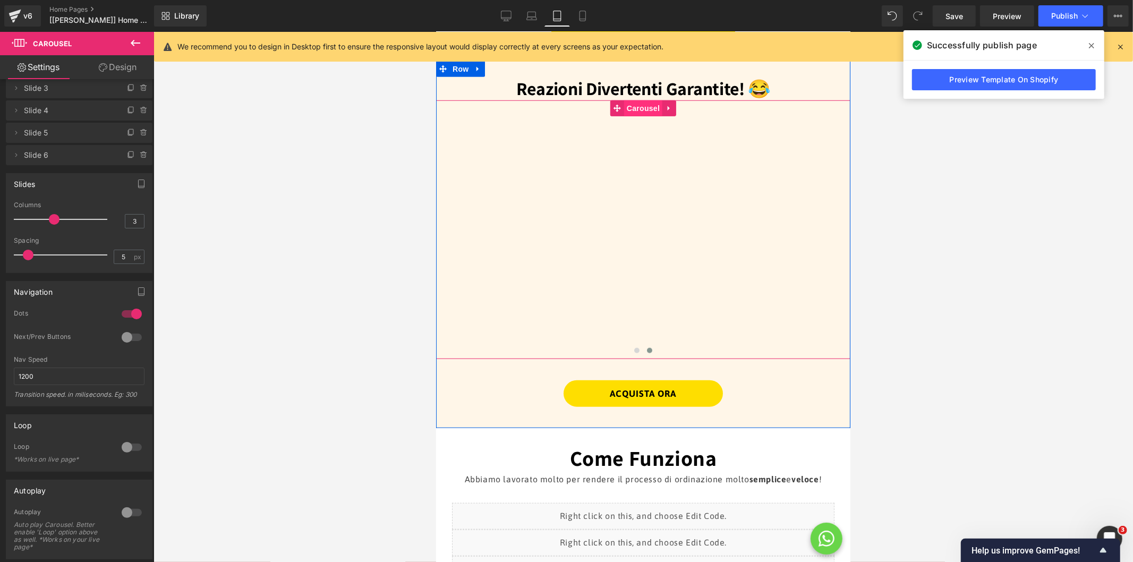
click at [639, 100] on span "Carousel" at bounding box center [642, 108] width 38 height 16
drag, startPoint x: 126, startPoint y: 253, endPoint x: 108, endPoint y: 255, distance: 17.7
click at [108, 255] on div "Spacing 5 px" at bounding box center [79, 255] width 131 height 36
type input "20"
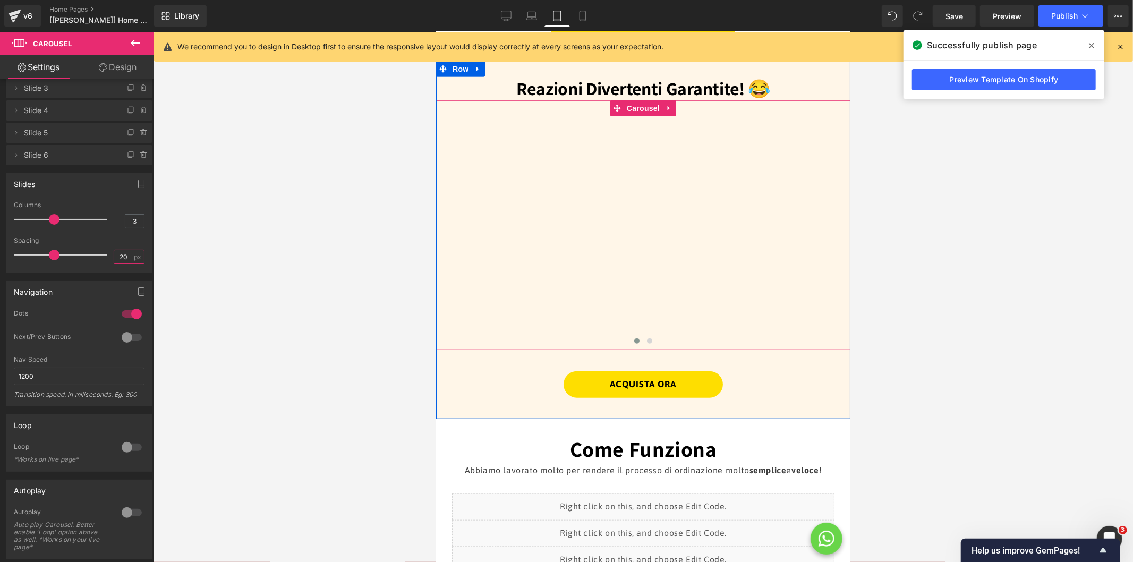
scroll to position [705, 0]
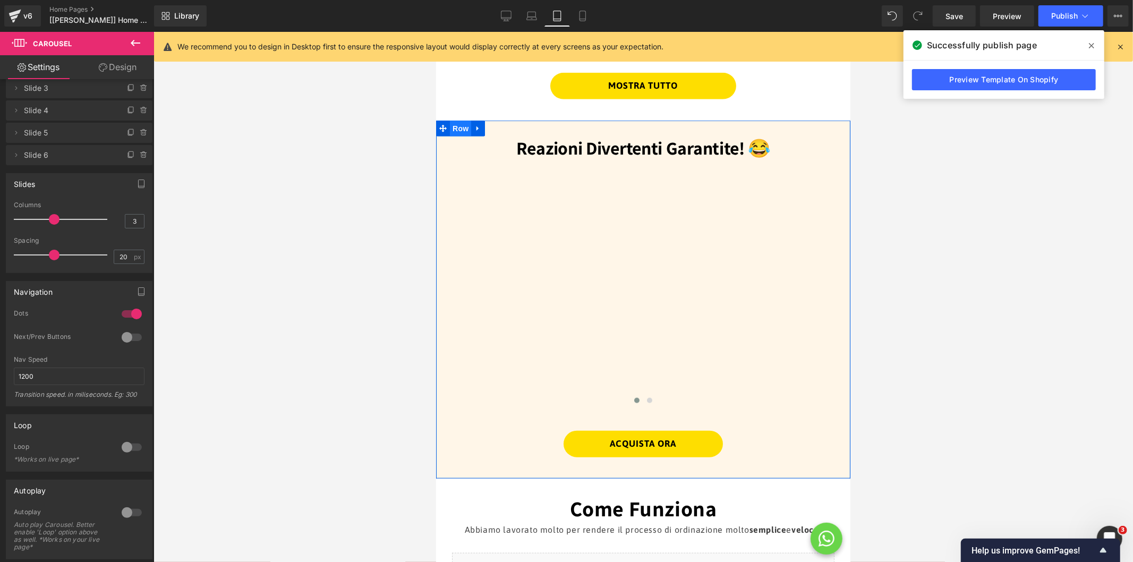
click at [449, 120] on span "Row" at bounding box center [459, 128] width 21 height 16
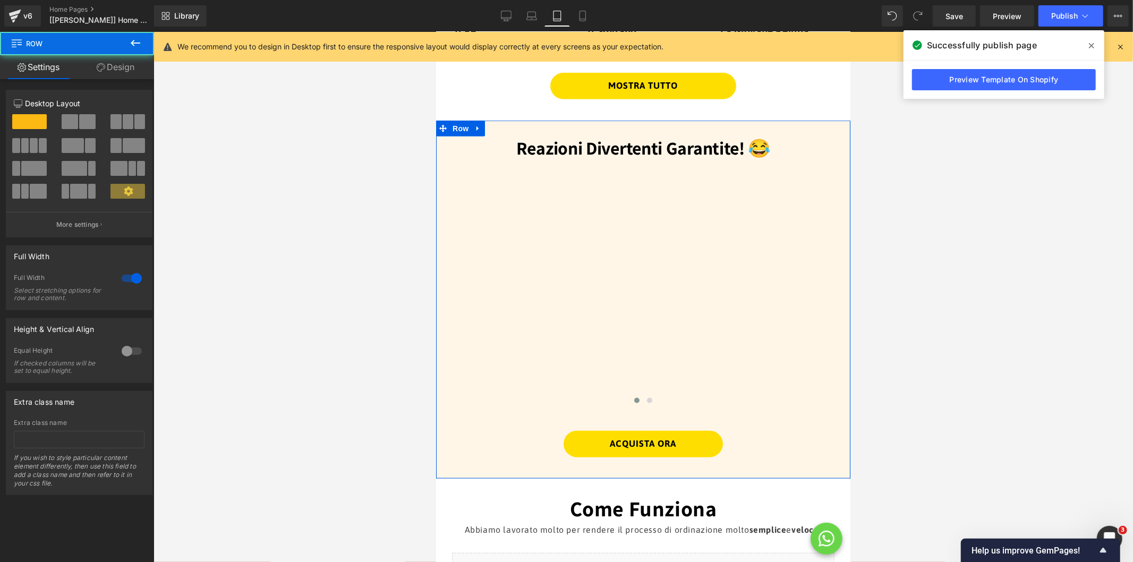
click at [128, 279] on div at bounding box center [131, 278] width 25 height 17
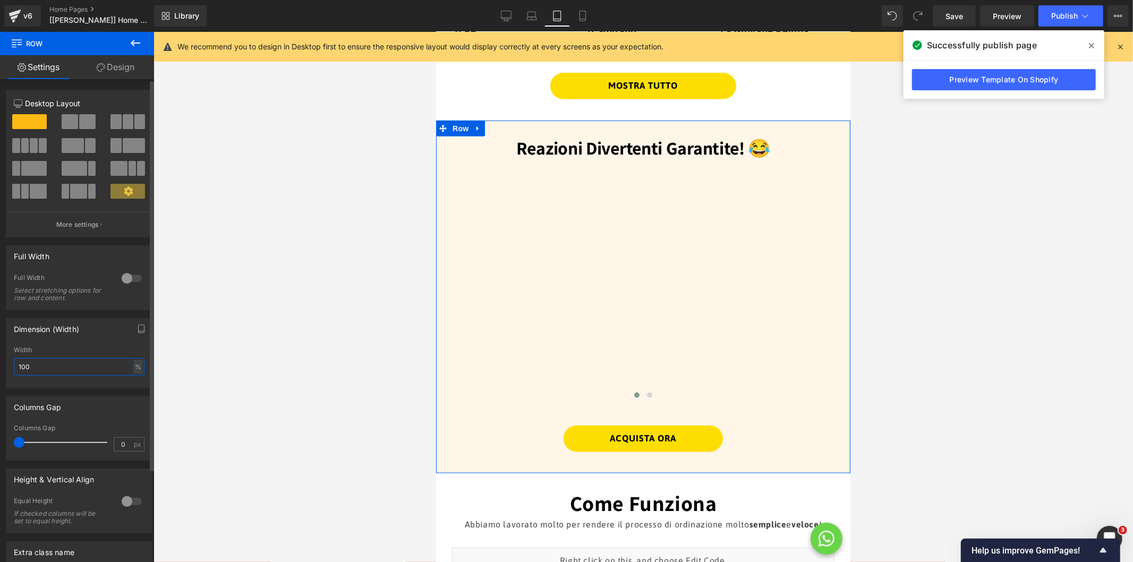
click at [58, 365] on input "100" at bounding box center [79, 367] width 131 height 18
click at [577, 8] on link "Mobile" at bounding box center [582, 15] width 25 height 21
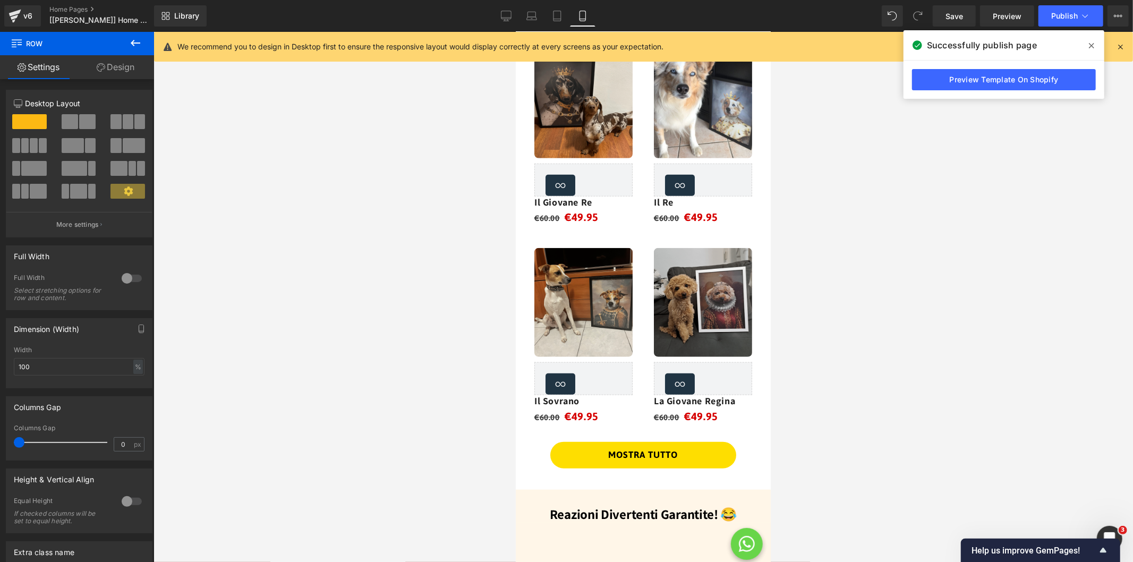
scroll to position [1060, 0]
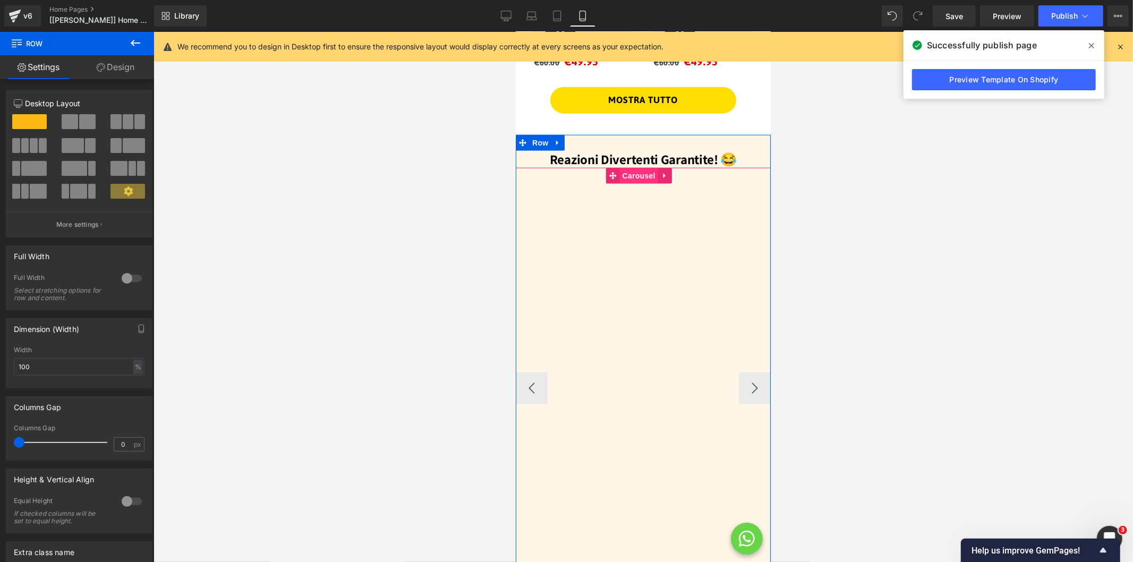
click at [635, 167] on span "Carousel" at bounding box center [638, 175] width 38 height 16
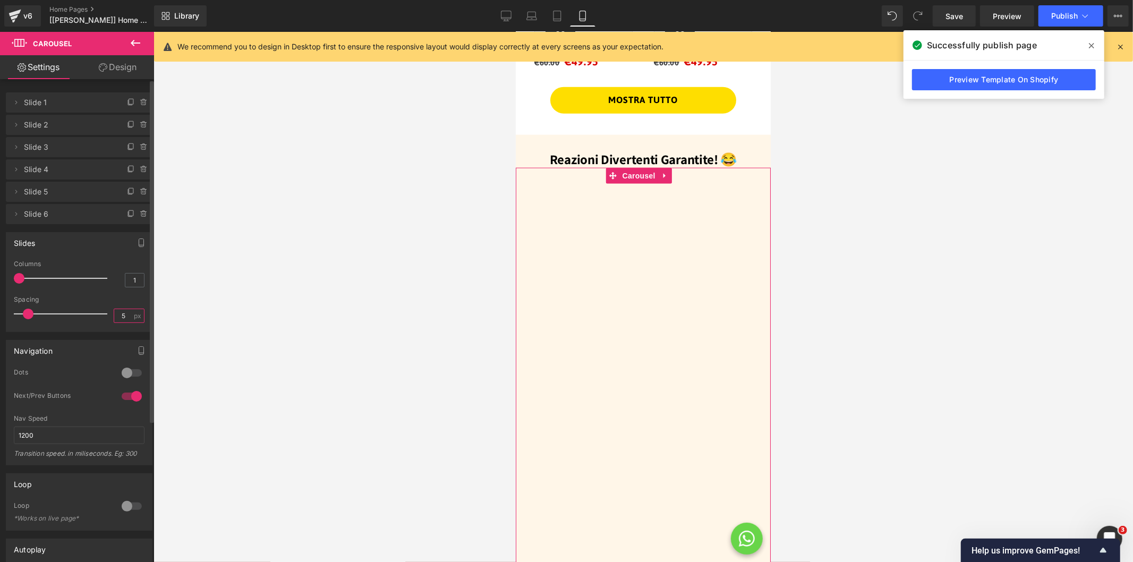
drag, startPoint x: 127, startPoint y: 310, endPoint x: 103, endPoint y: 315, distance: 25.0
click at [103, 315] on div "Spacing 5 px" at bounding box center [79, 314] width 131 height 36
click at [98, 305] on div at bounding box center [63, 313] width 88 height 21
click at [747, 372] on button "›" at bounding box center [754, 388] width 32 height 32
drag, startPoint x: 127, startPoint y: 318, endPoint x: 99, endPoint y: 318, distance: 28.1
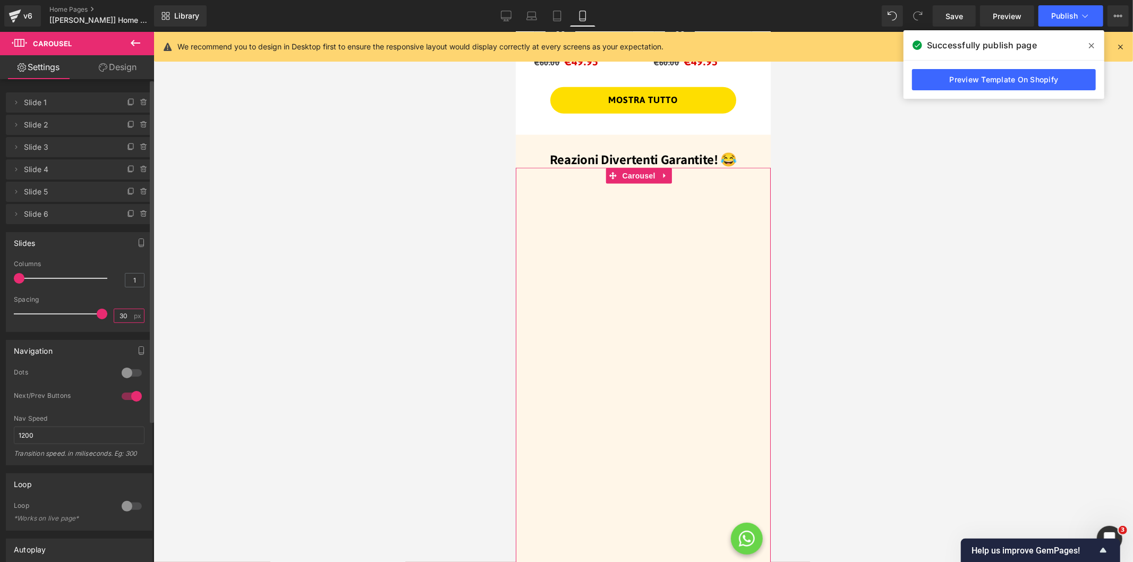
click at [99, 318] on div "Spacing 30 px" at bounding box center [79, 314] width 131 height 36
drag, startPoint x: 123, startPoint y: 316, endPoint x: 100, endPoint y: 315, distance: 23.4
click at [100, 315] on div "Spacing 0 px" at bounding box center [79, 314] width 131 height 36
type input "20"
click at [538, 134] on span "Row" at bounding box center [539, 142] width 21 height 16
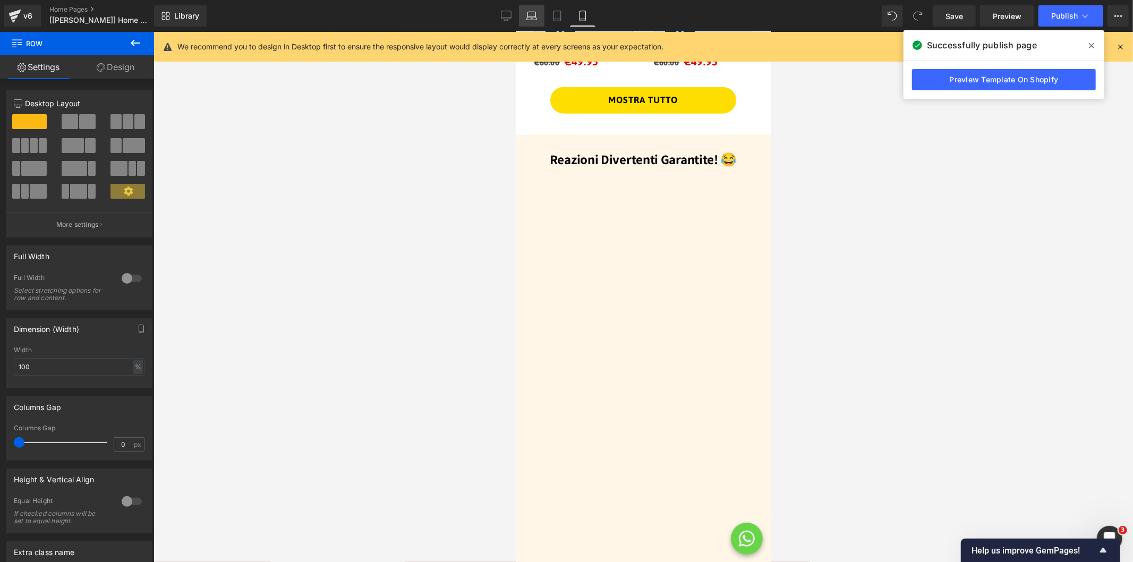
click at [535, 16] on icon at bounding box center [531, 16] width 11 height 11
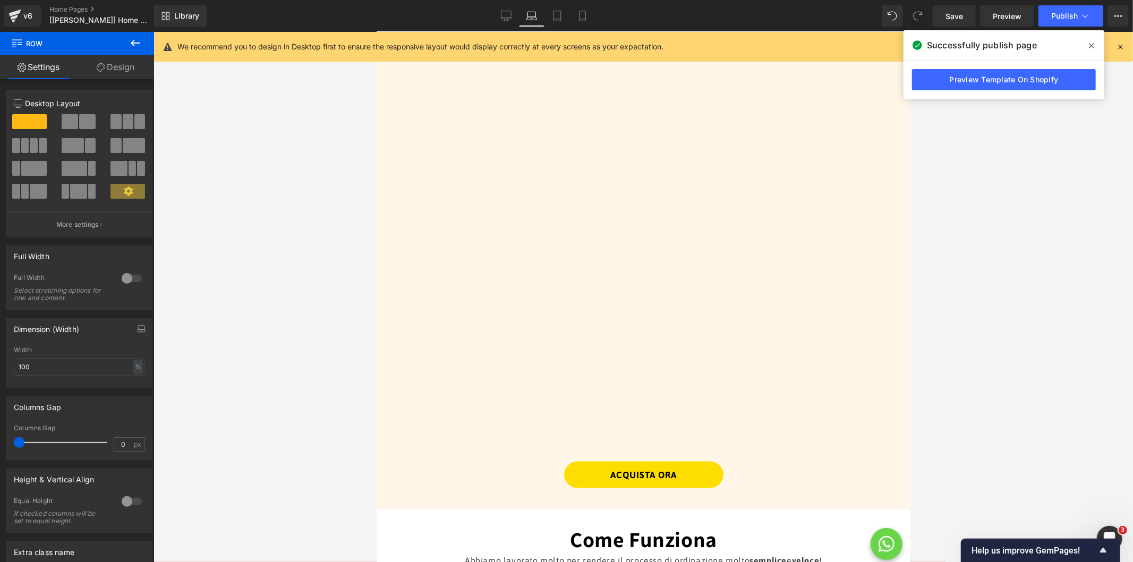
scroll to position [887, 0]
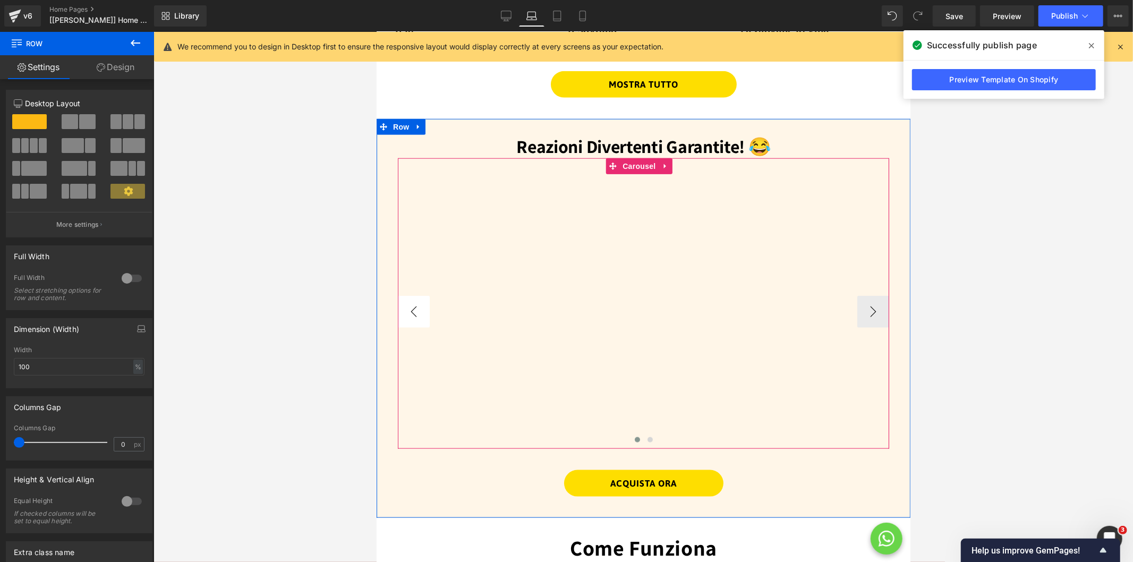
click at [412, 301] on button "‹" at bounding box center [413, 311] width 32 height 32
click at [473, 174] on span "Vimeo" at bounding box center [474, 182] width 28 height 16
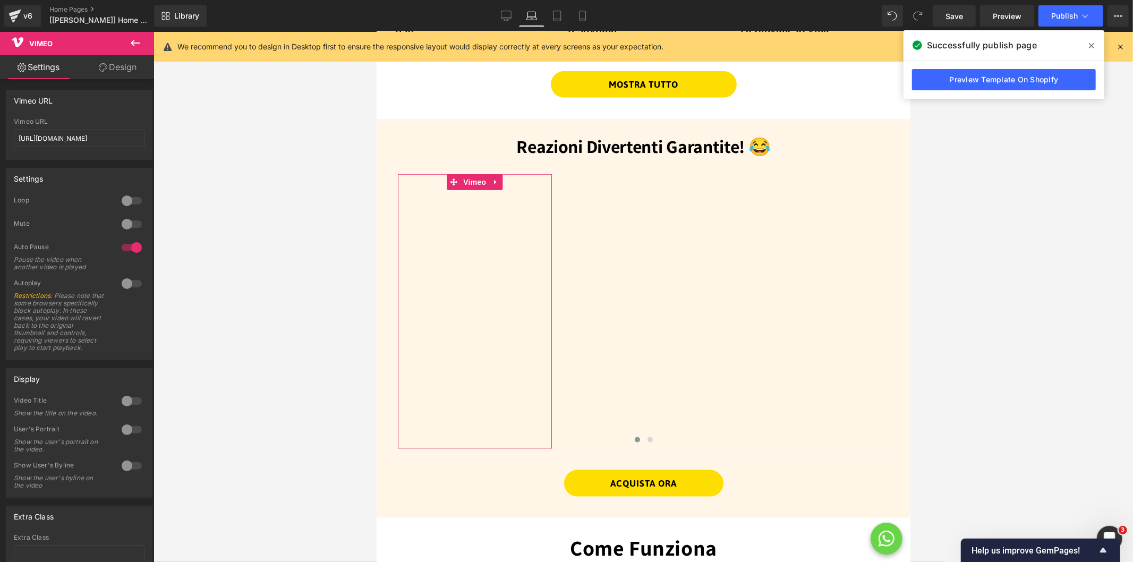
click at [117, 72] on link "Design" at bounding box center [117, 67] width 77 height 24
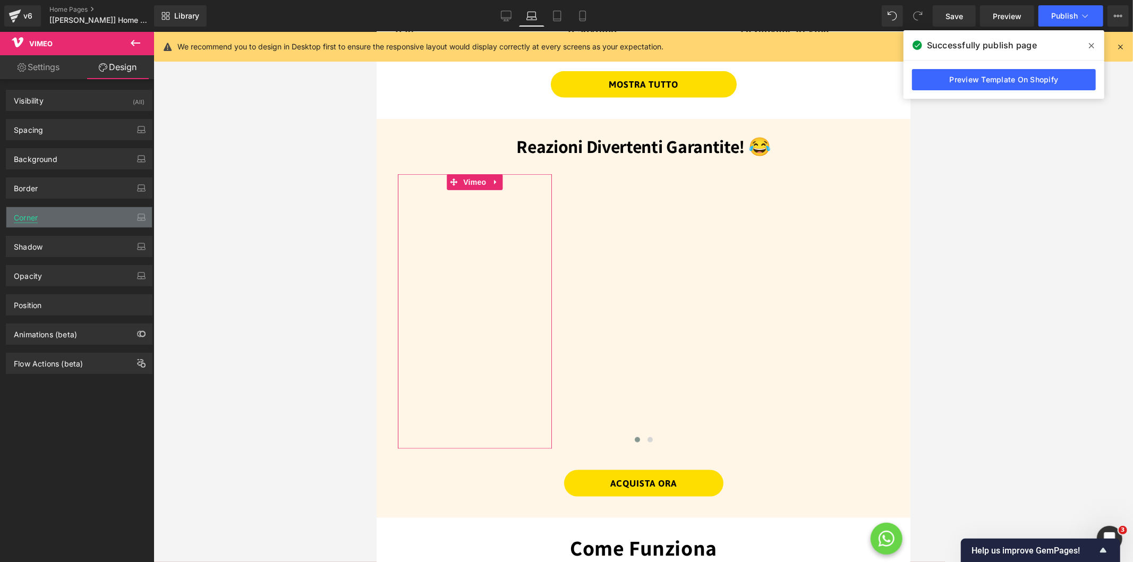
click at [36, 216] on div "Corner" at bounding box center [26, 214] width 24 height 15
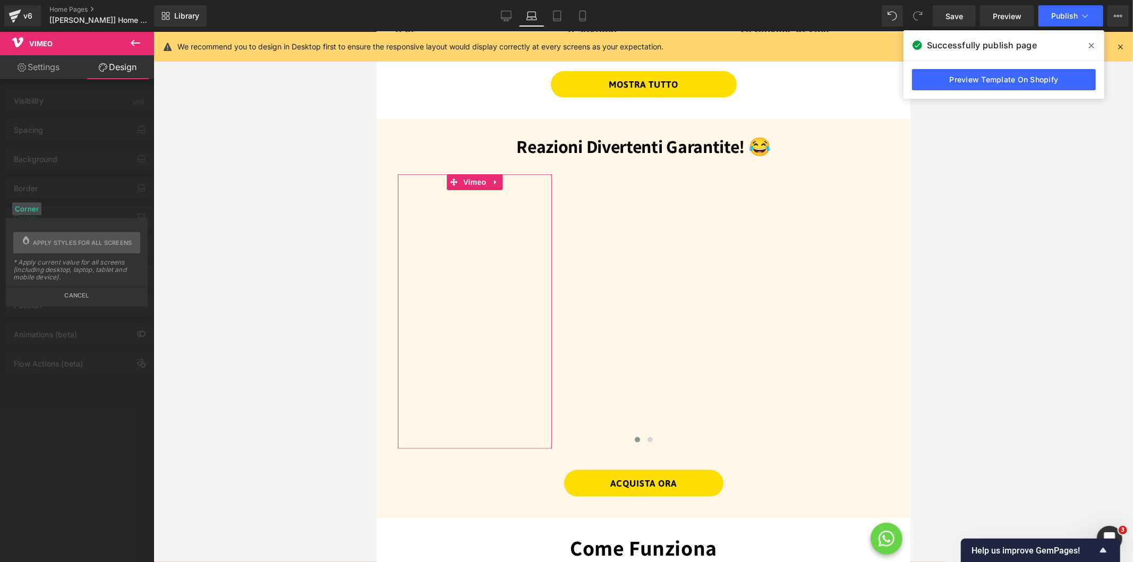
click at [78, 295] on button "Cancel" at bounding box center [77, 292] width 140 height 12
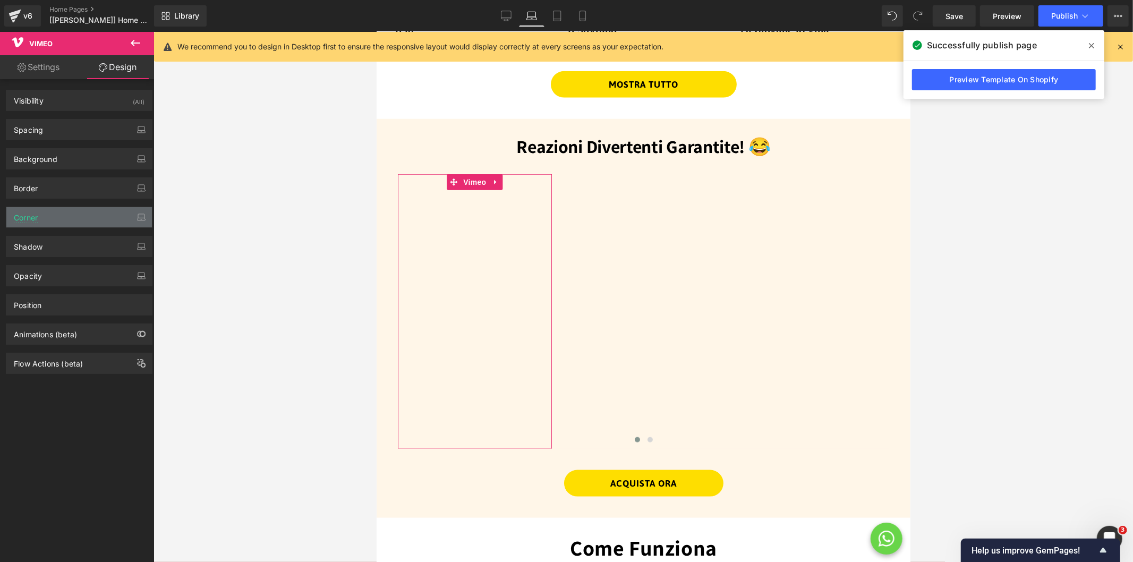
click at [41, 214] on div "Corner" at bounding box center [79, 217] width 146 height 20
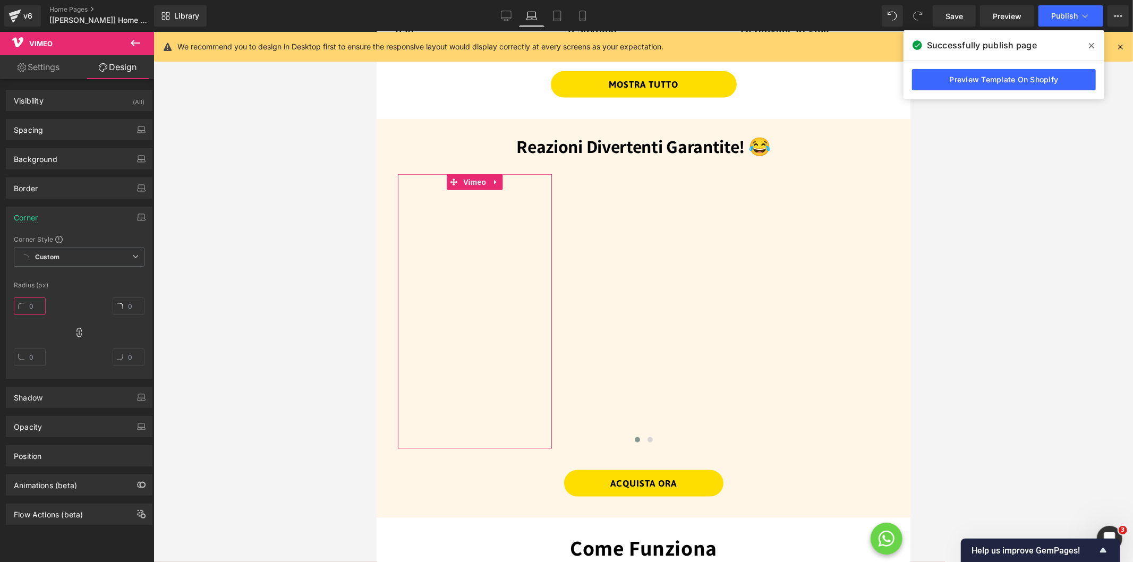
click at [36, 305] on input "text" at bounding box center [30, 306] width 32 height 18
type input "20"
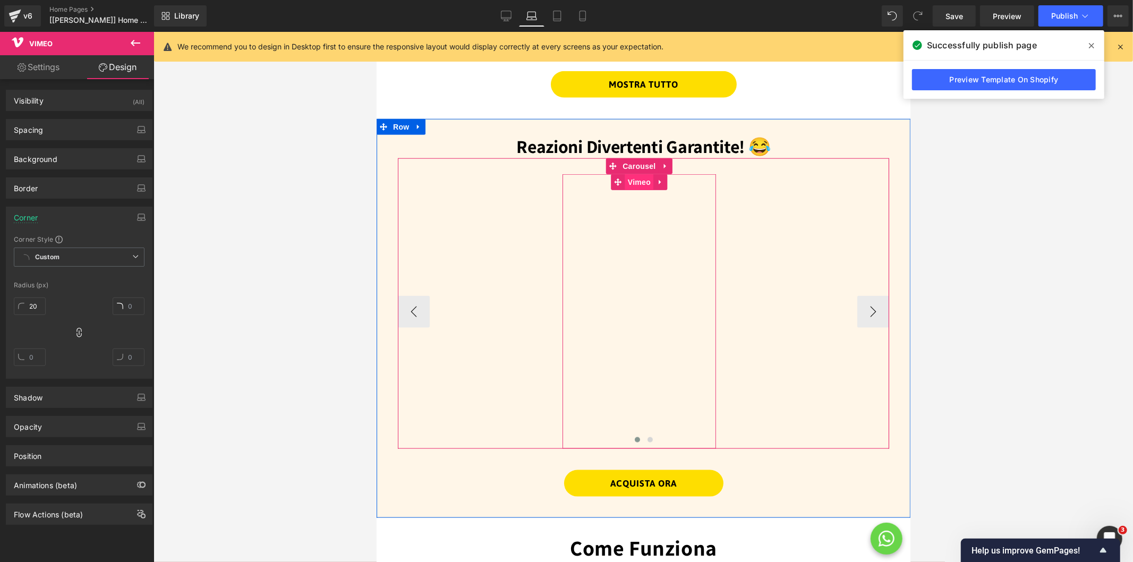
click at [629, 174] on span "Vimeo" at bounding box center [639, 182] width 28 height 16
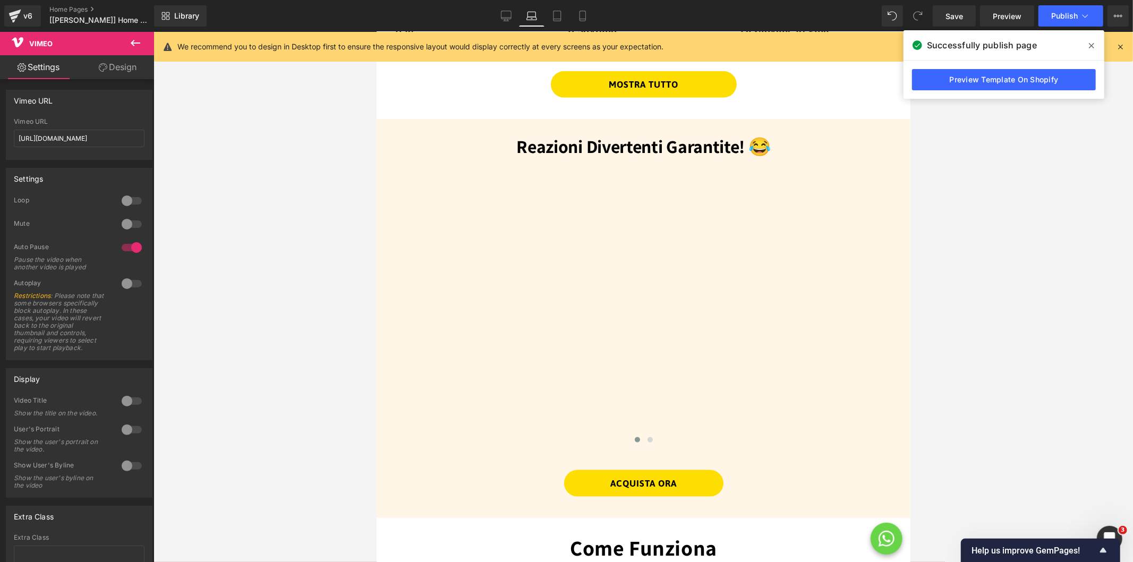
click at [113, 65] on link "Design" at bounding box center [117, 67] width 77 height 24
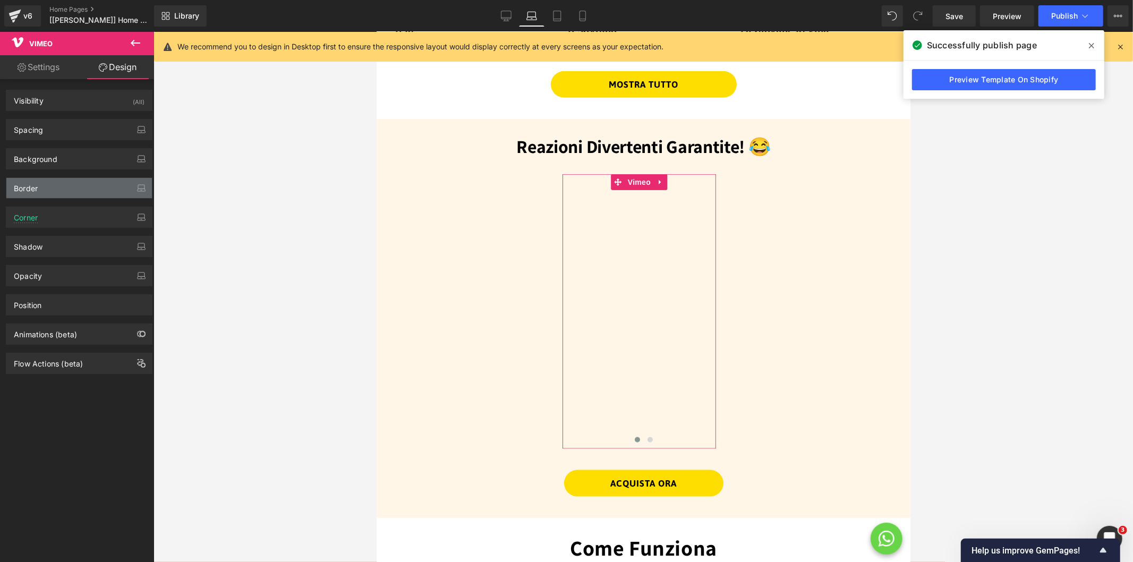
click at [39, 190] on div "Border" at bounding box center [79, 188] width 146 height 20
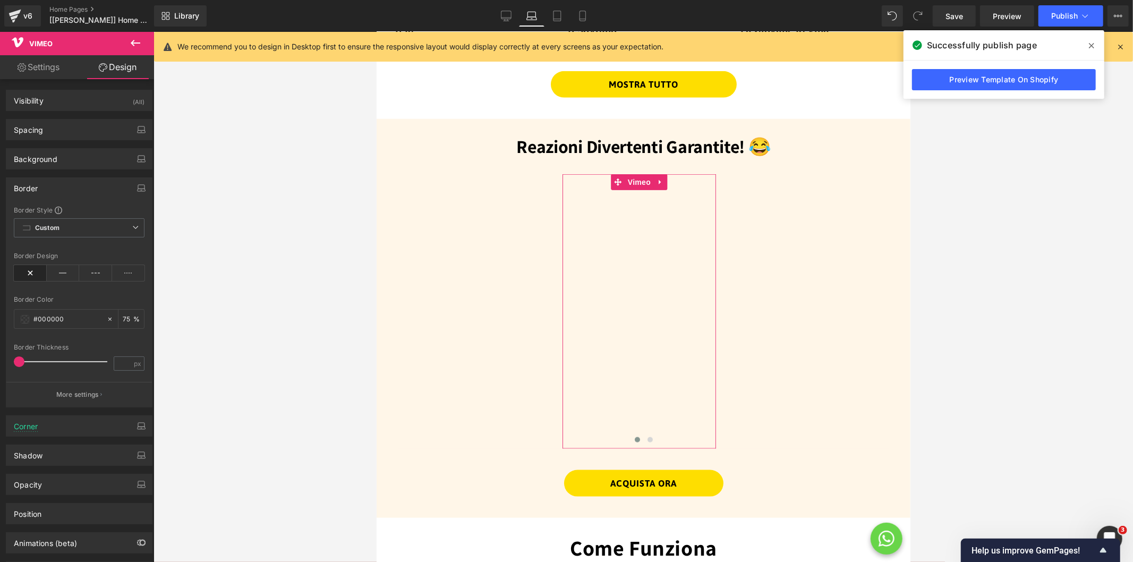
click at [52, 67] on link "Settings" at bounding box center [38, 67] width 77 height 24
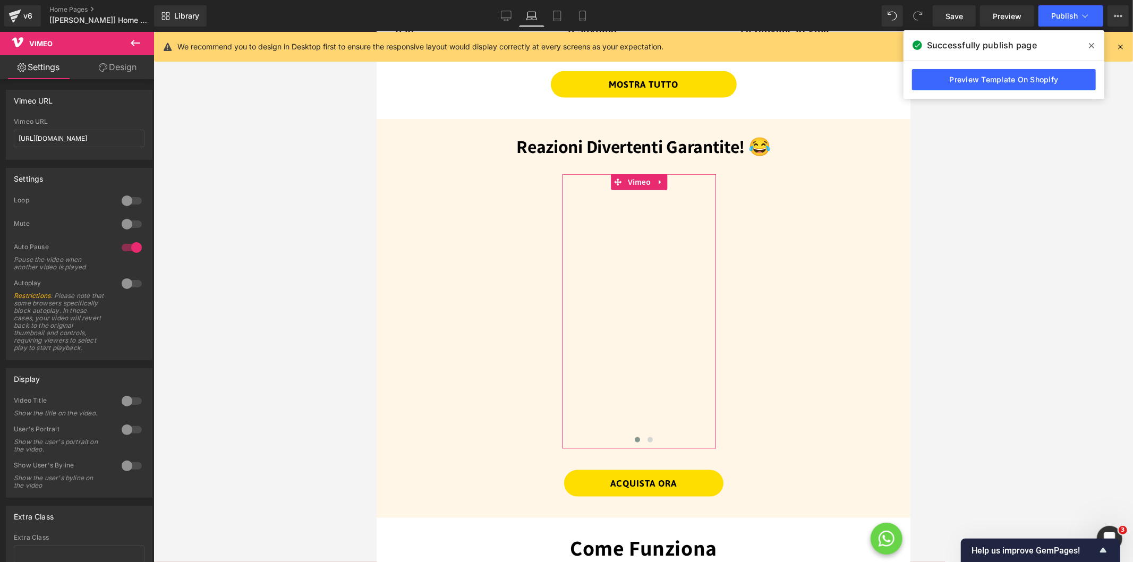
click at [113, 69] on link "Design" at bounding box center [117, 67] width 77 height 24
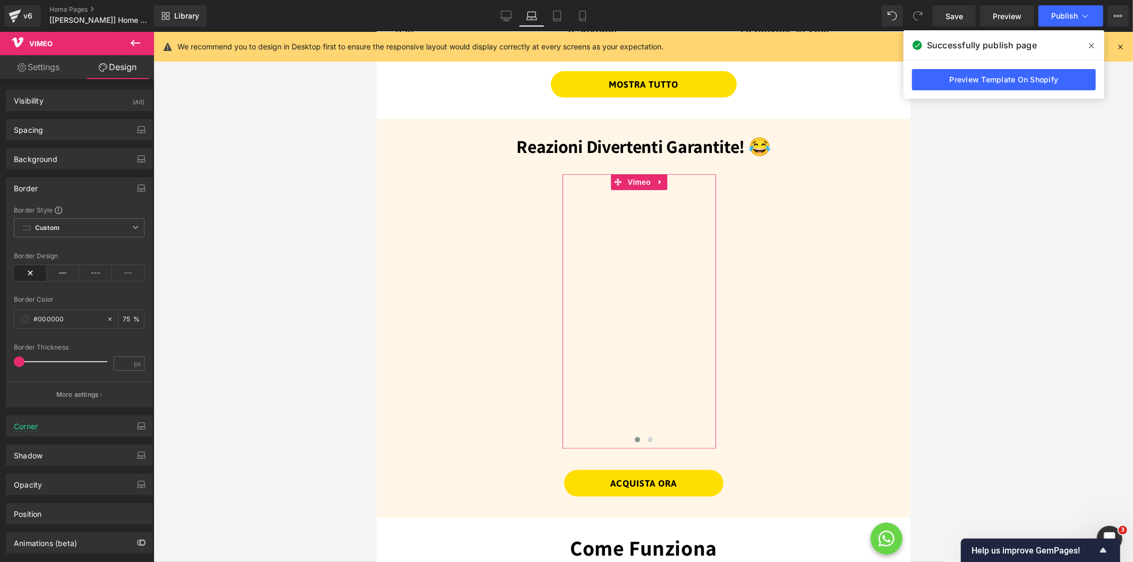
click at [46, 67] on link "Settings" at bounding box center [38, 67] width 77 height 24
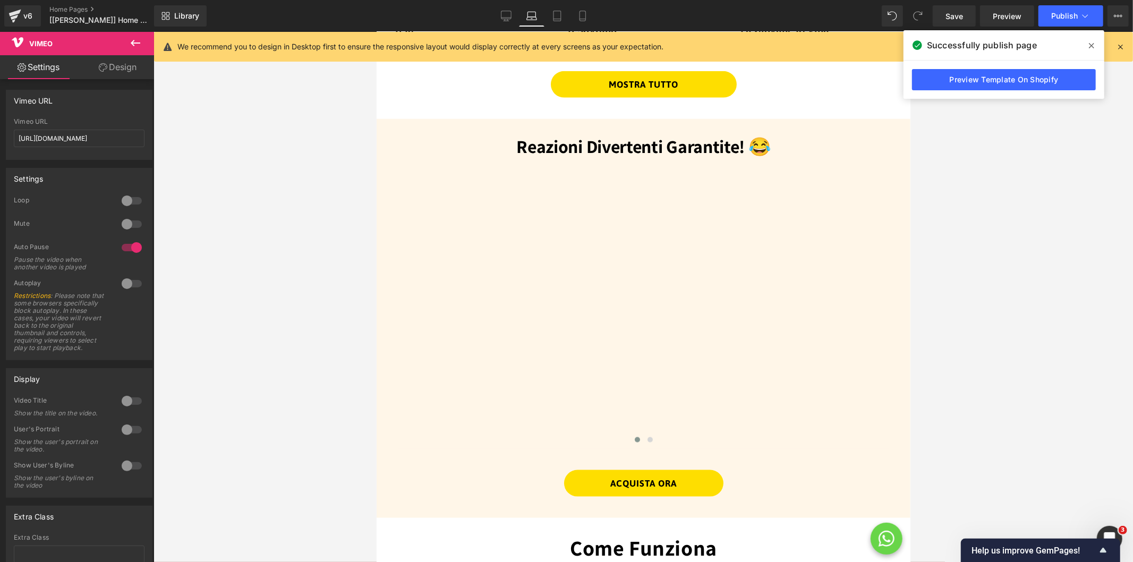
click at [135, 39] on icon at bounding box center [135, 43] width 13 height 13
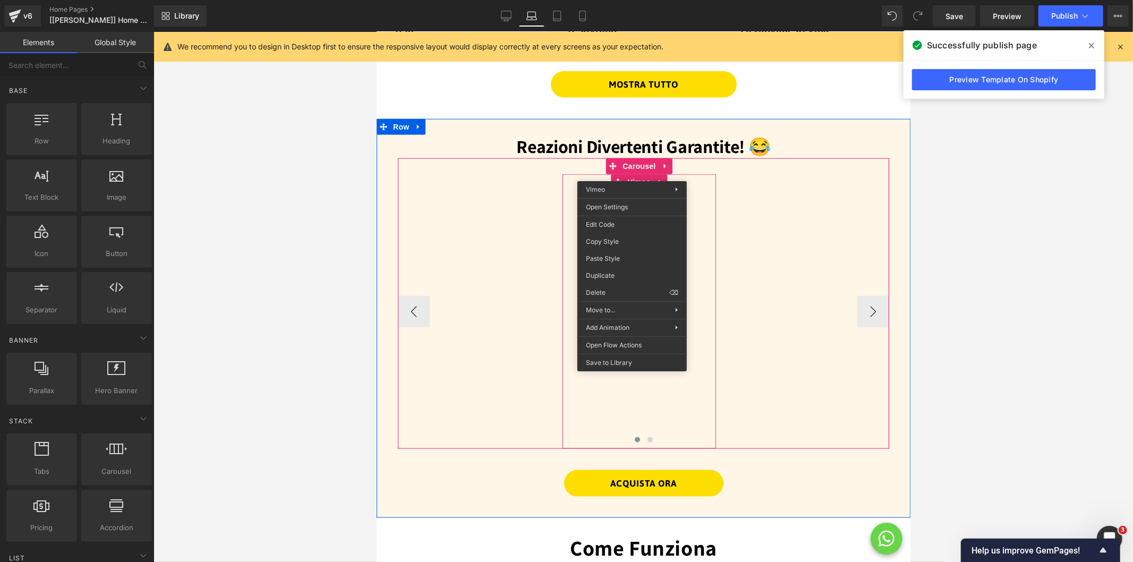
click at [631, 174] on div at bounding box center [639, 311] width 154 height 275
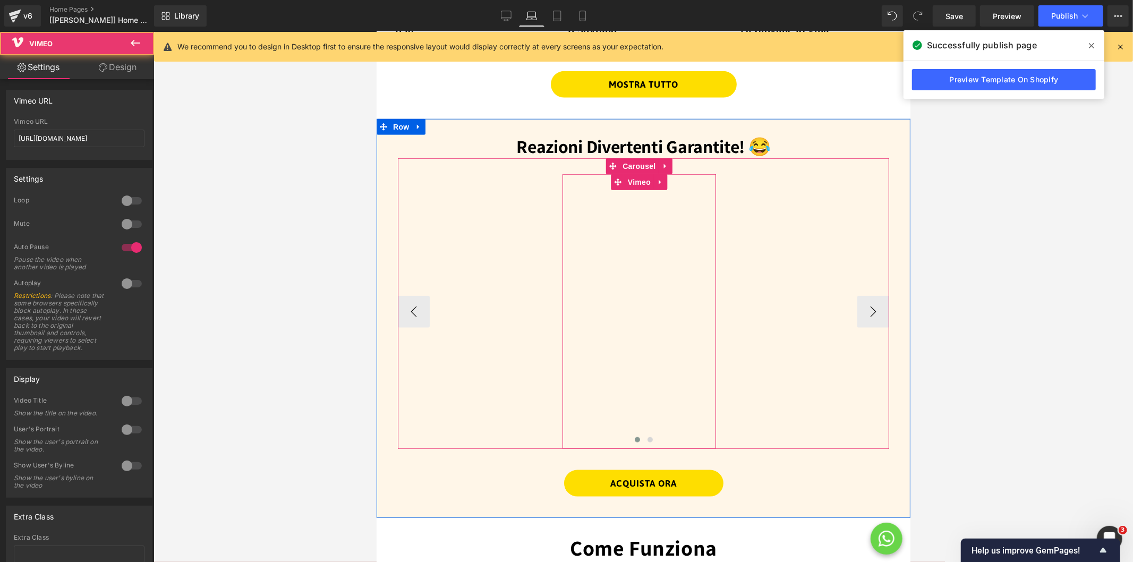
click at [632, 174] on div at bounding box center [639, 311] width 154 height 275
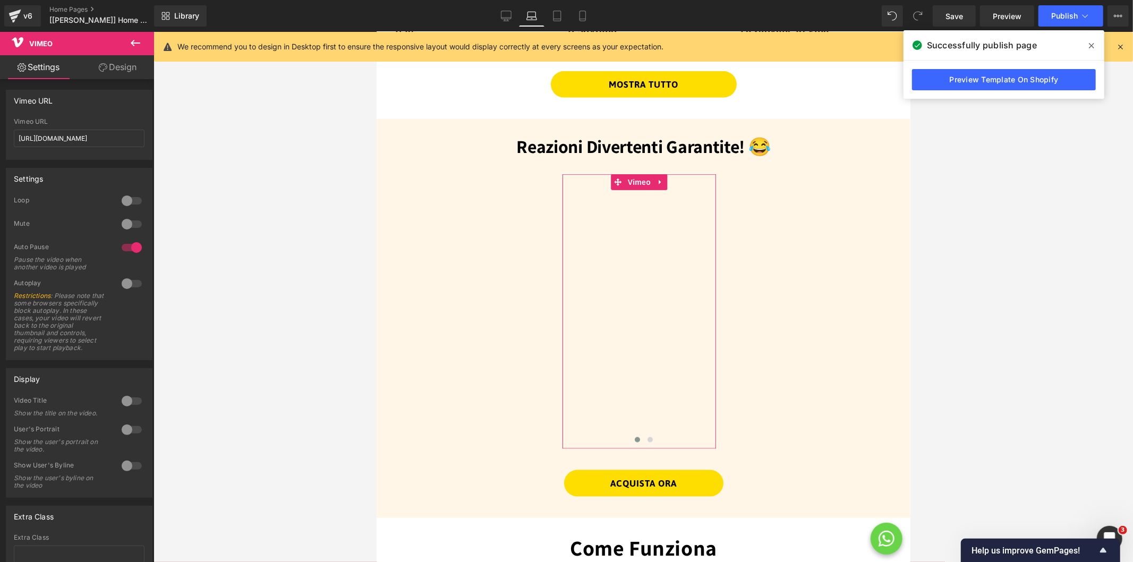
click at [118, 67] on link "Design" at bounding box center [117, 67] width 77 height 24
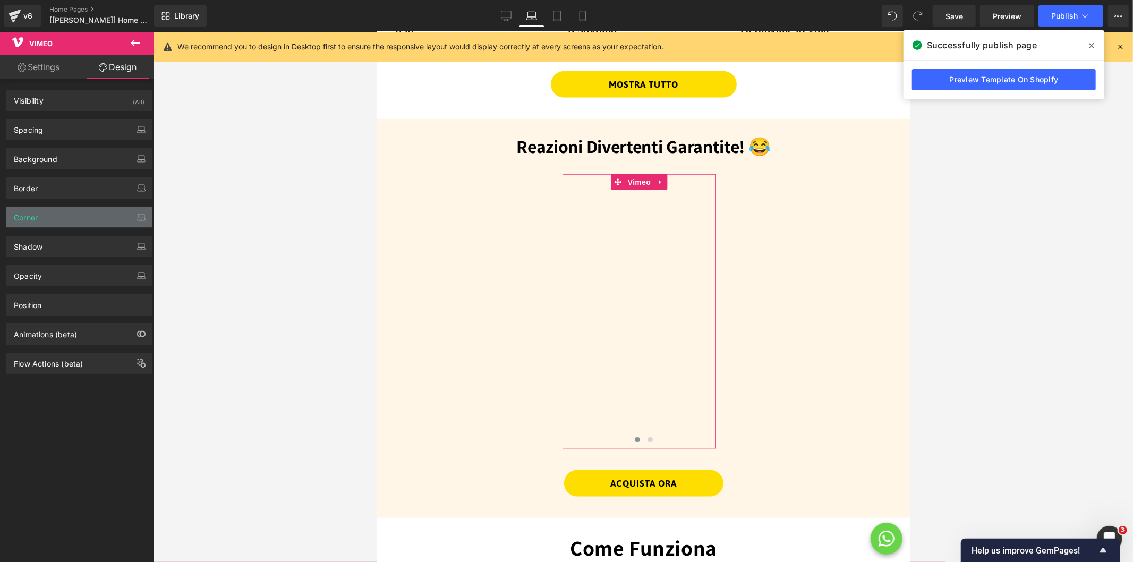
click at [30, 215] on div "Corner" at bounding box center [26, 214] width 24 height 15
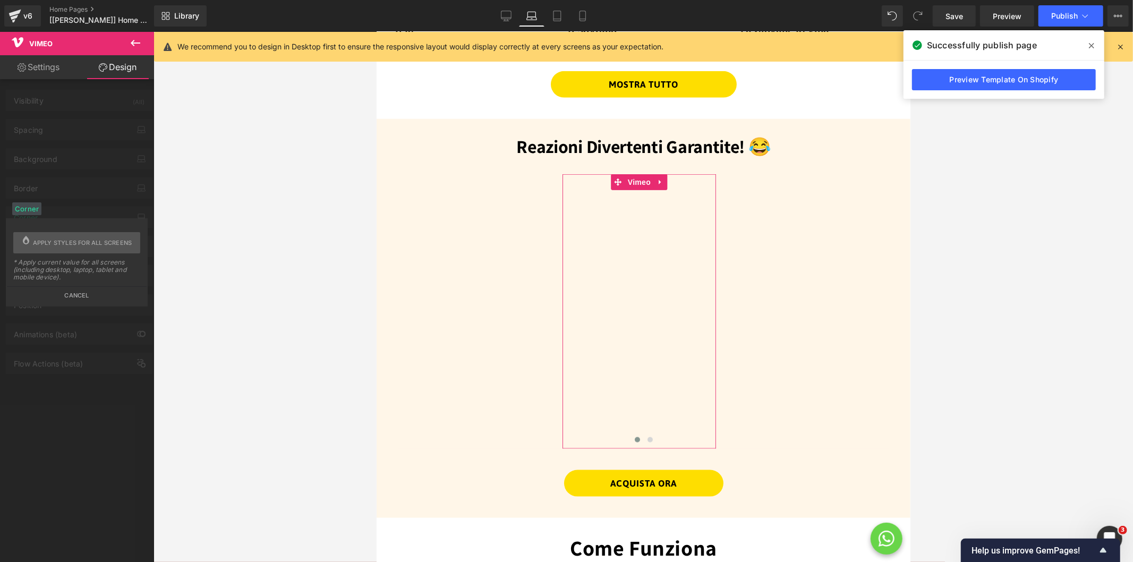
click at [72, 293] on button "Cancel" at bounding box center [77, 292] width 140 height 12
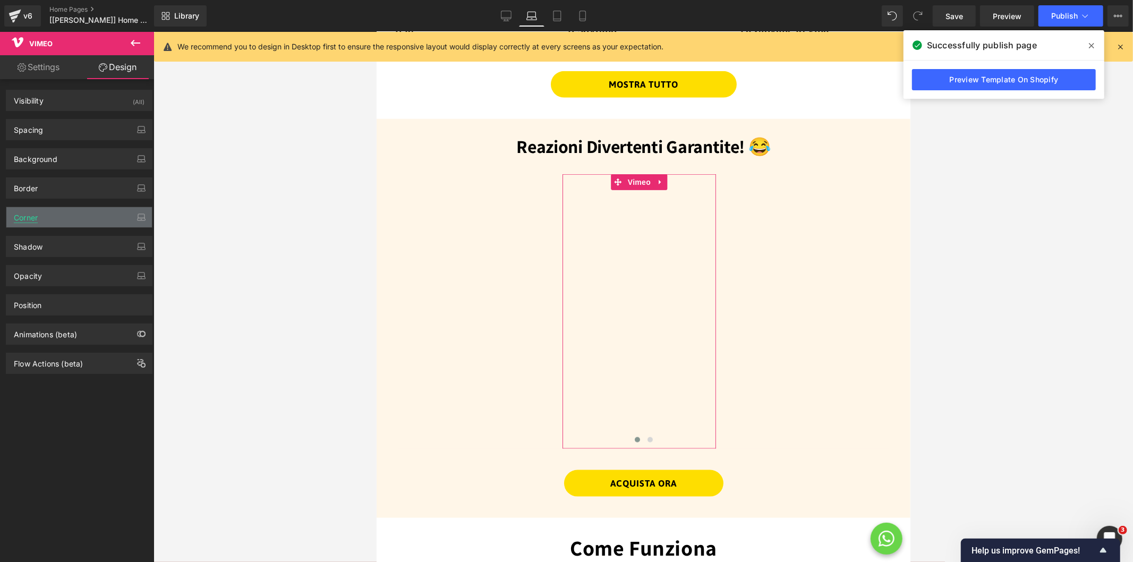
click at [28, 222] on div "Corner" at bounding box center [26, 214] width 24 height 15
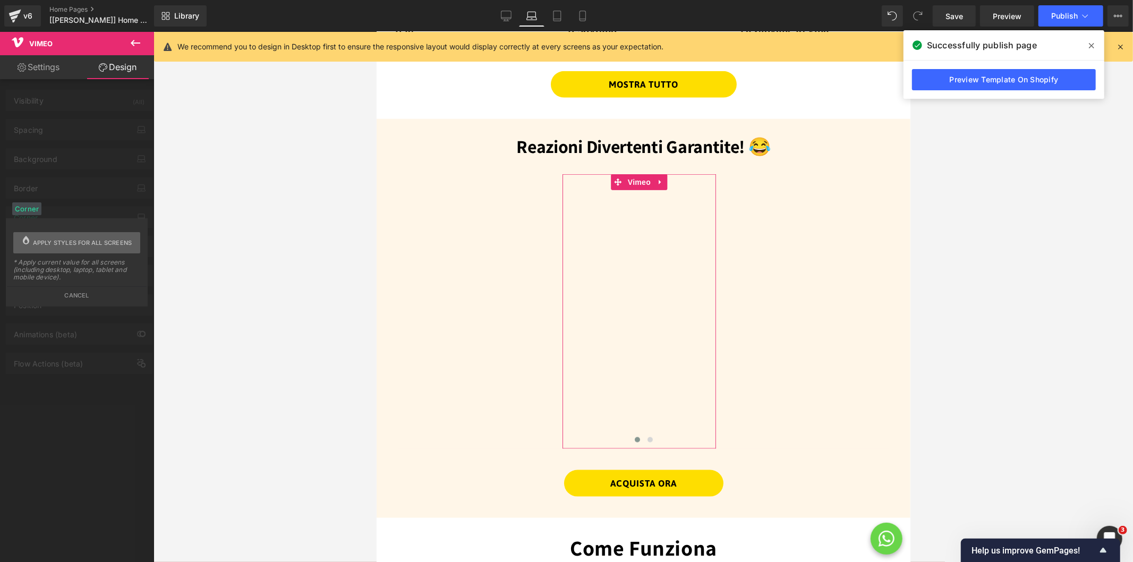
click at [52, 243] on span "Apply styles for all screens" at bounding box center [82, 242] width 99 height 21
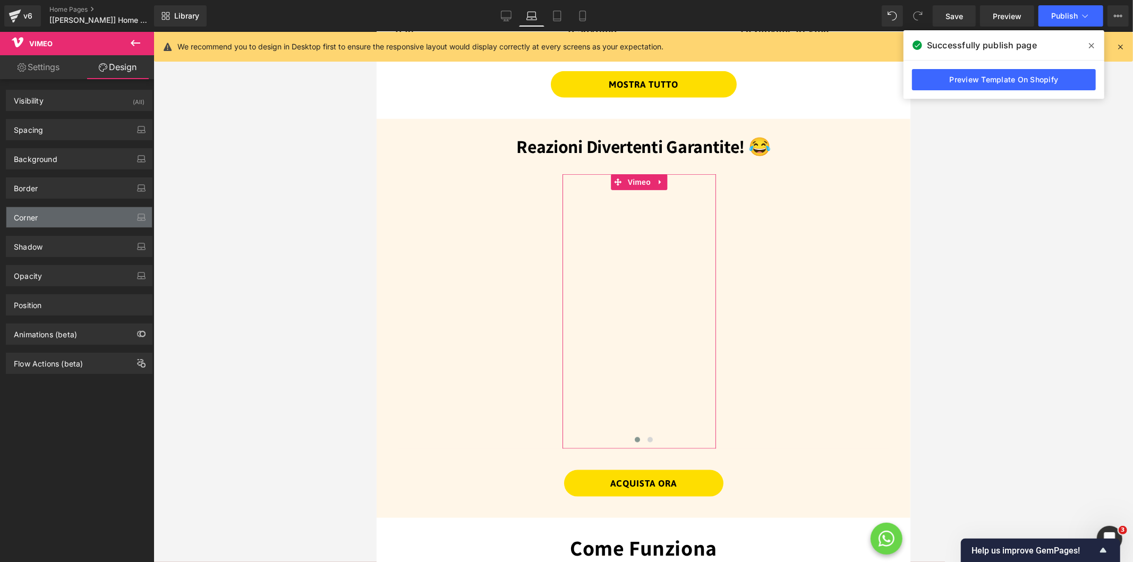
click at [45, 214] on div "Corner" at bounding box center [79, 217] width 146 height 20
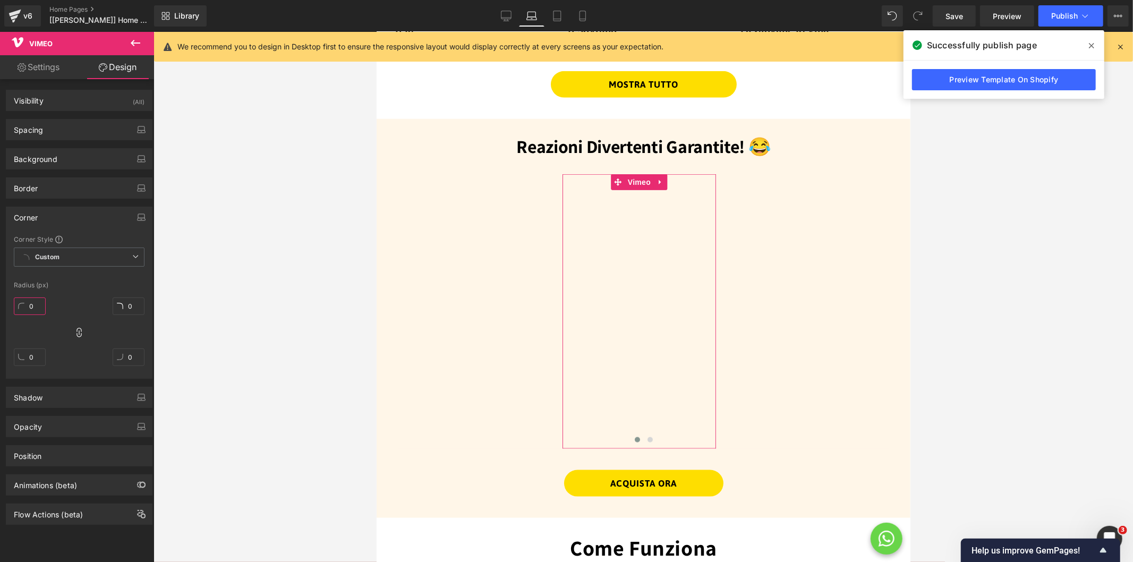
click at [36, 308] on input "0" at bounding box center [30, 306] width 32 height 18
type input "20"
click at [506, 16] on icon at bounding box center [506, 16] width 11 height 11
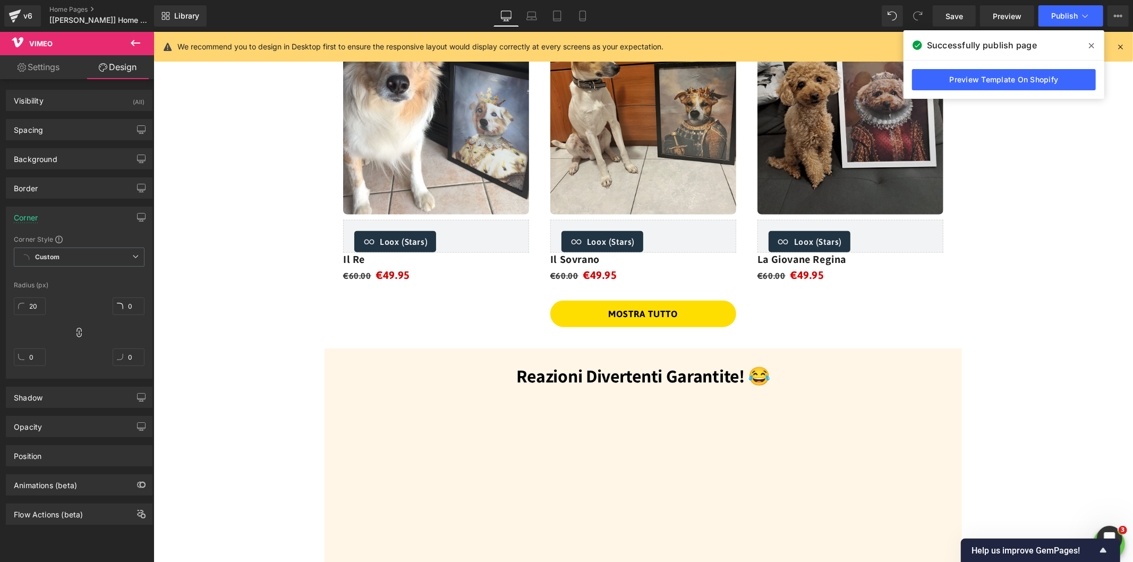
scroll to position [1124, 0]
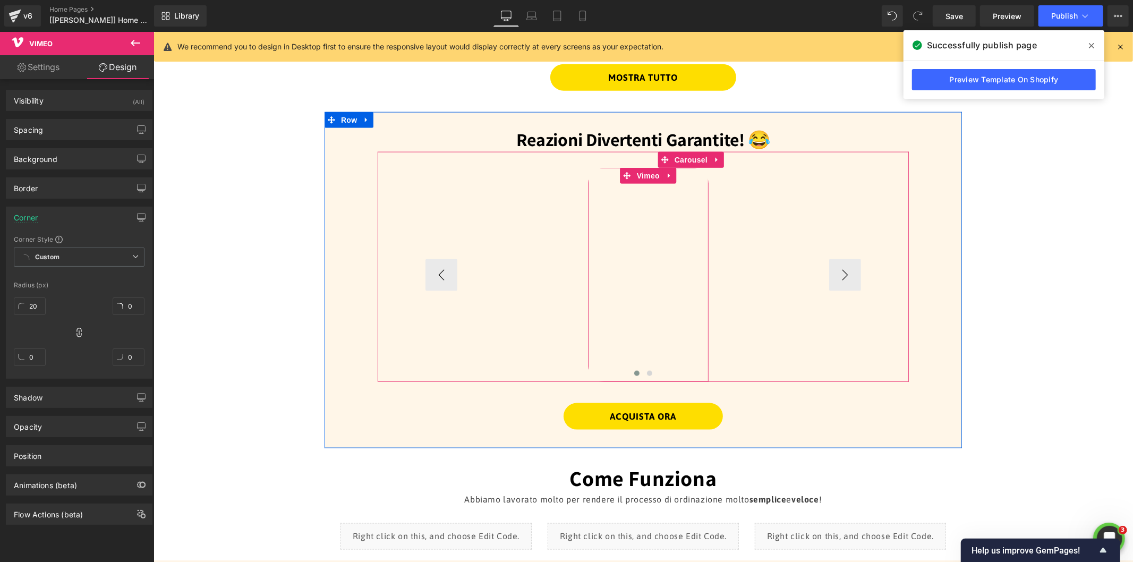
click at [636, 175] on div at bounding box center [647, 274] width 120 height 215
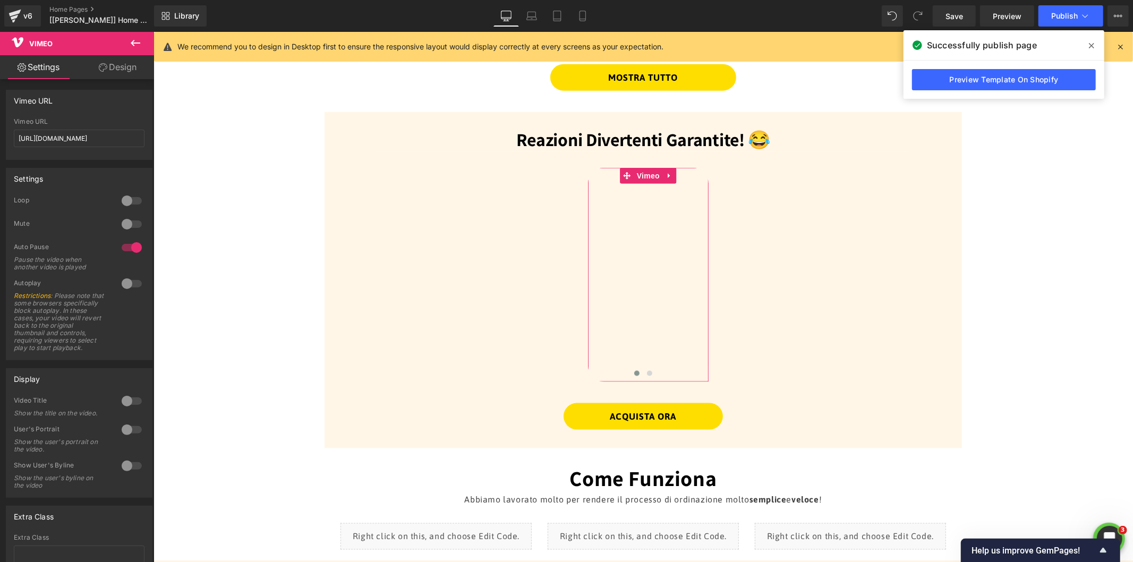
click at [109, 70] on link "Design" at bounding box center [117, 67] width 77 height 24
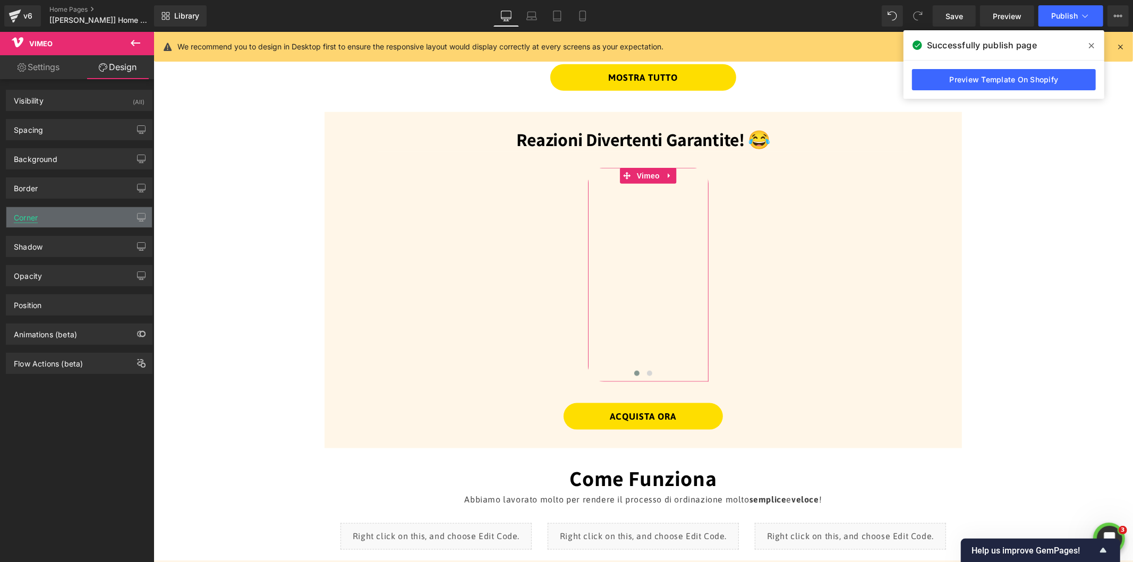
click at [30, 211] on div "Corner" at bounding box center [26, 214] width 24 height 15
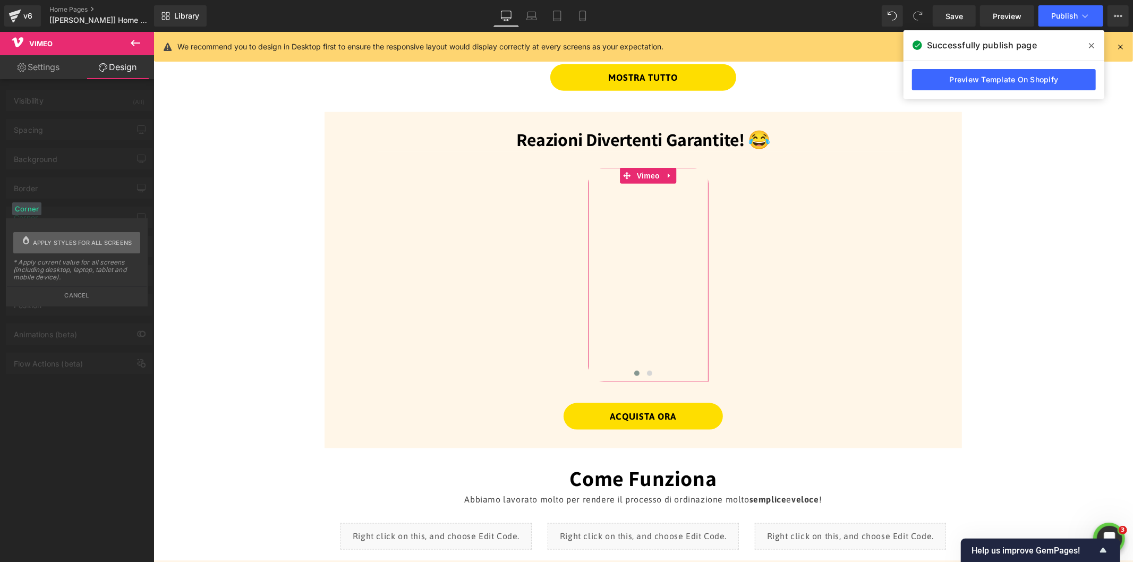
click at [65, 240] on span "Apply styles for all screens" at bounding box center [82, 242] width 99 height 21
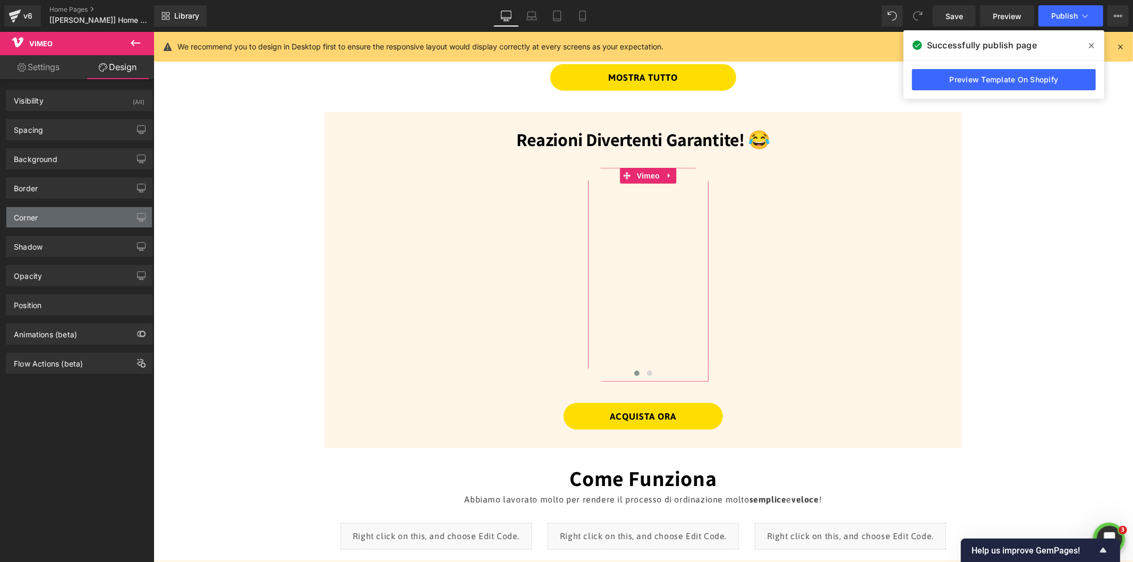
click at [33, 214] on div "Corner" at bounding box center [26, 214] width 24 height 15
click at [21, 215] on div "Corner" at bounding box center [26, 214] width 24 height 15
click at [33, 220] on div "Corner" at bounding box center [26, 214] width 24 height 15
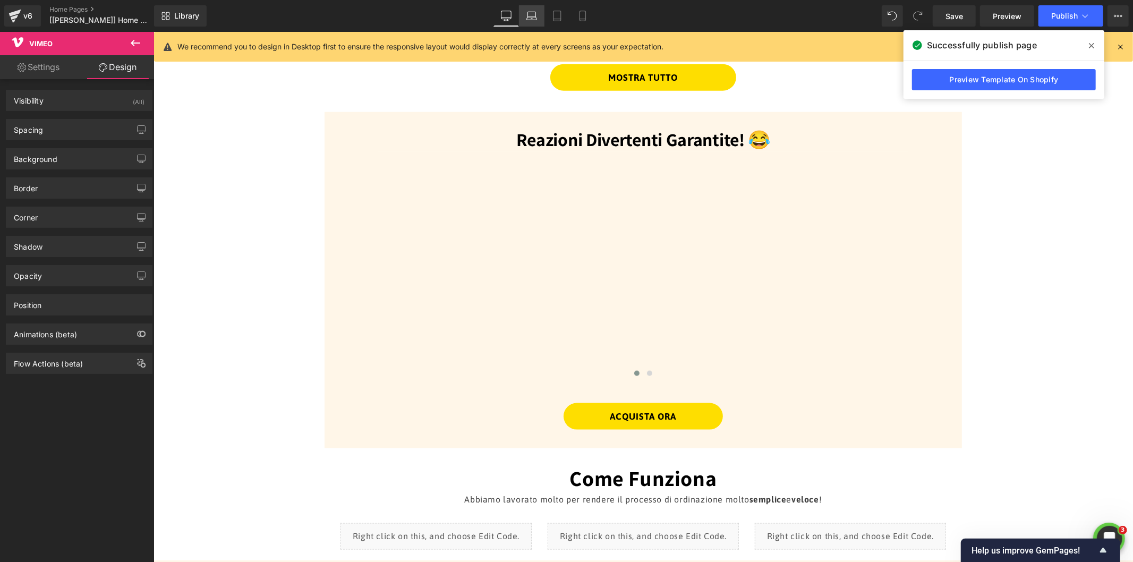
click at [529, 18] on icon at bounding box center [531, 16] width 11 height 11
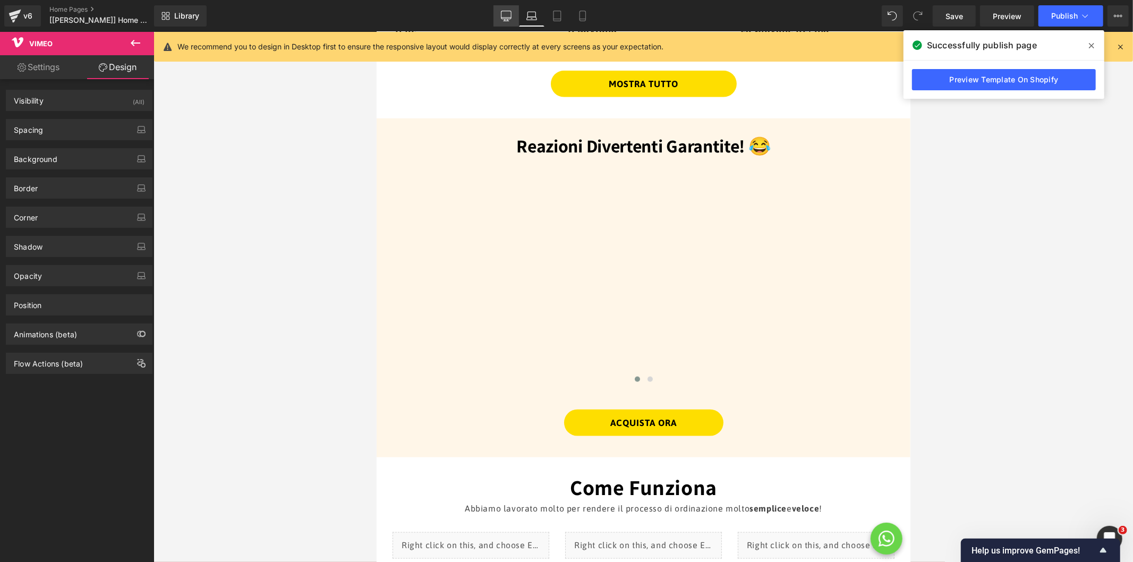
click at [509, 18] on icon at bounding box center [506, 16] width 11 height 11
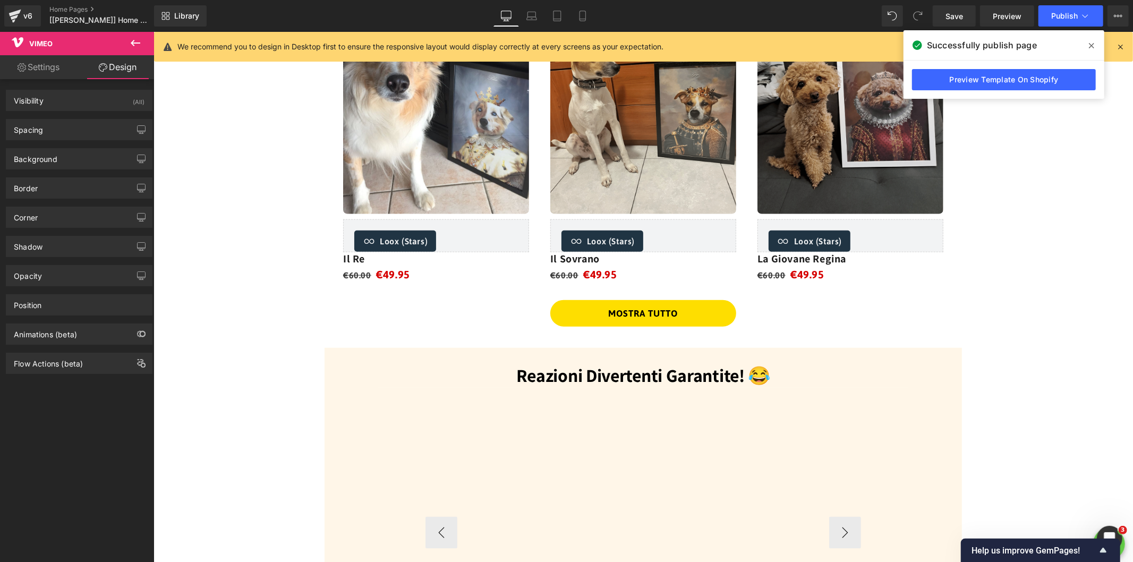
scroll to position [1124, 0]
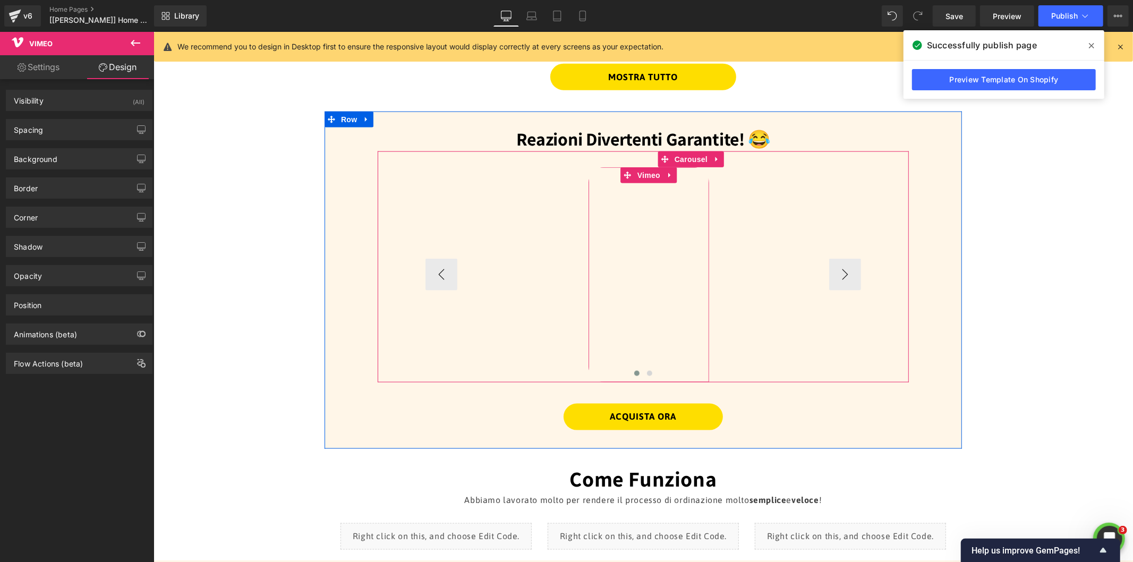
click at [646, 177] on div at bounding box center [648, 274] width 121 height 215
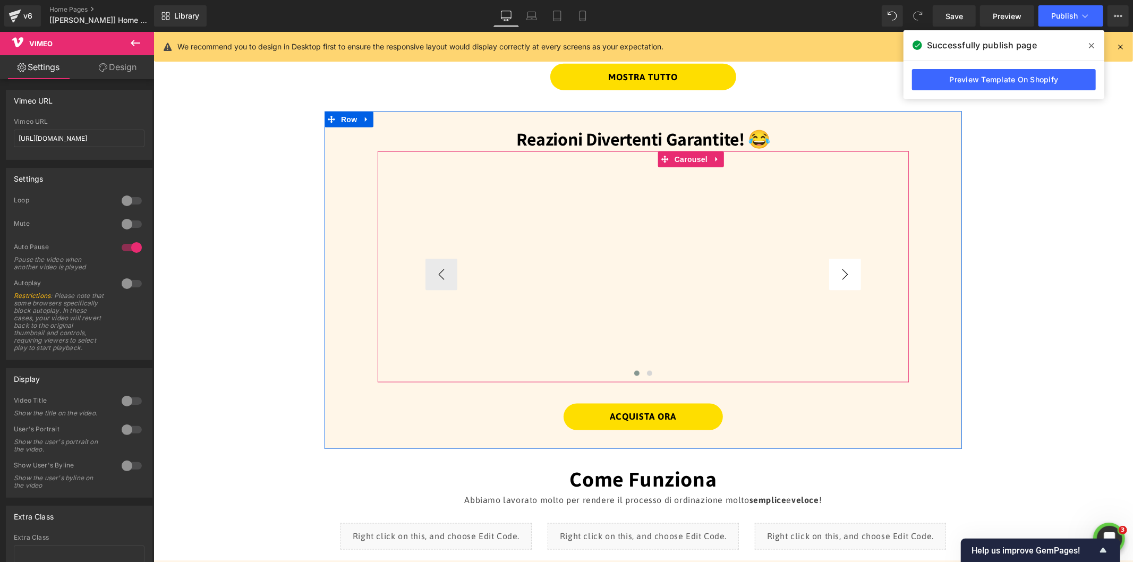
click at [849, 268] on button "›" at bounding box center [844, 274] width 32 height 32
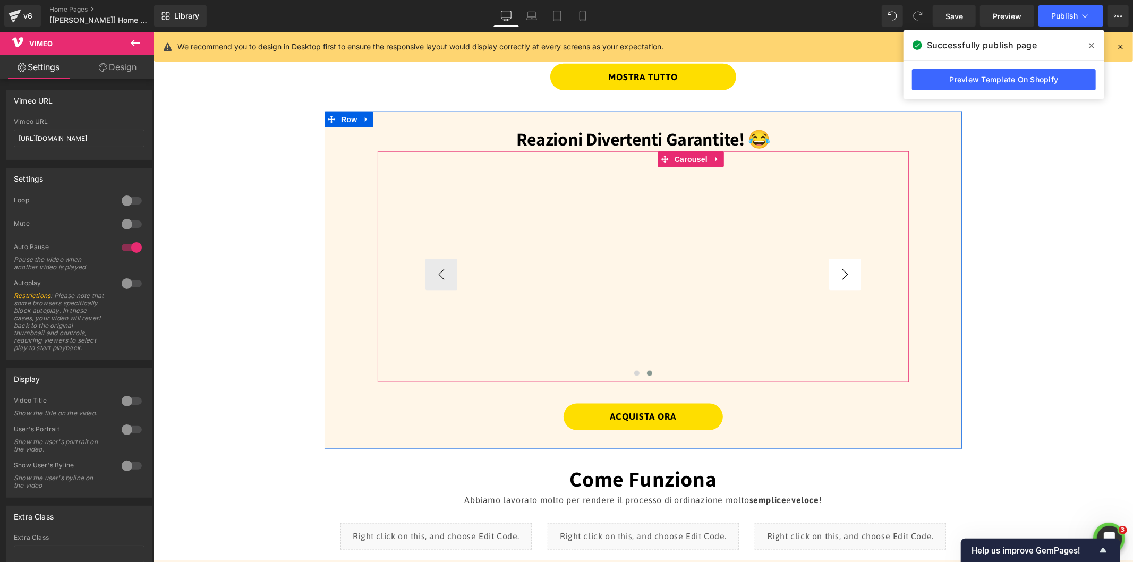
click at [849, 268] on button "›" at bounding box center [844, 274] width 32 height 32
click at [805, 171] on div at bounding box center [811, 274] width 121 height 215
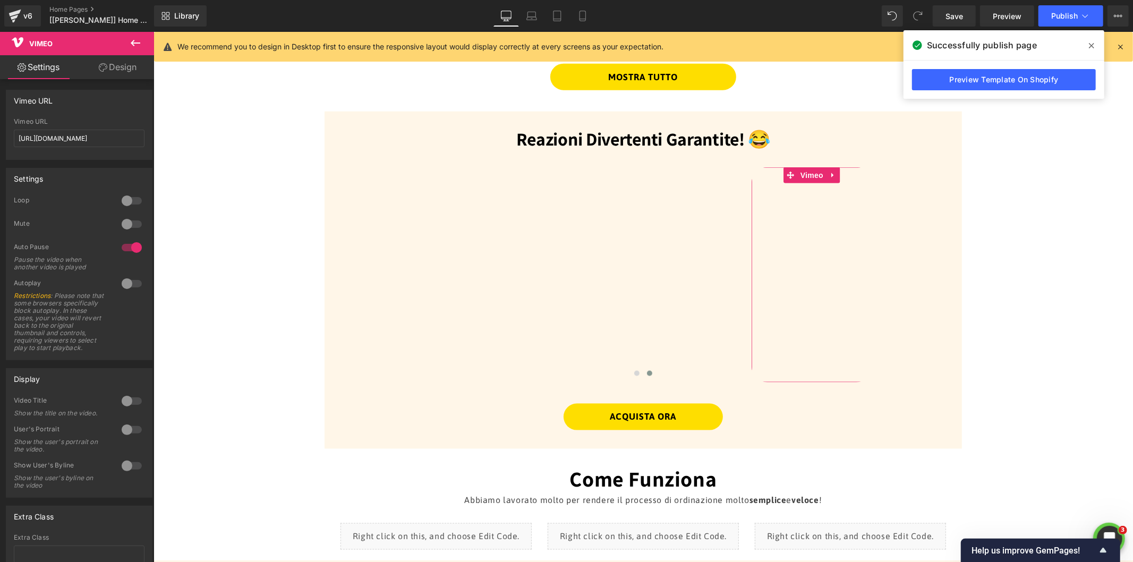
click at [115, 68] on link "Design" at bounding box center [117, 67] width 77 height 24
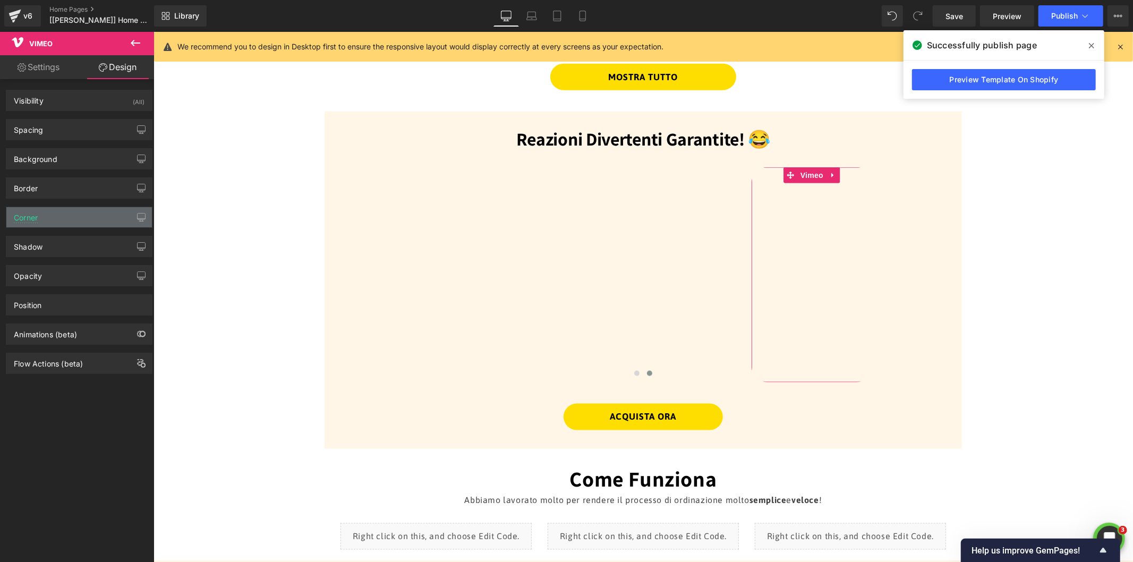
click at [39, 219] on div "Corner" at bounding box center [79, 217] width 146 height 20
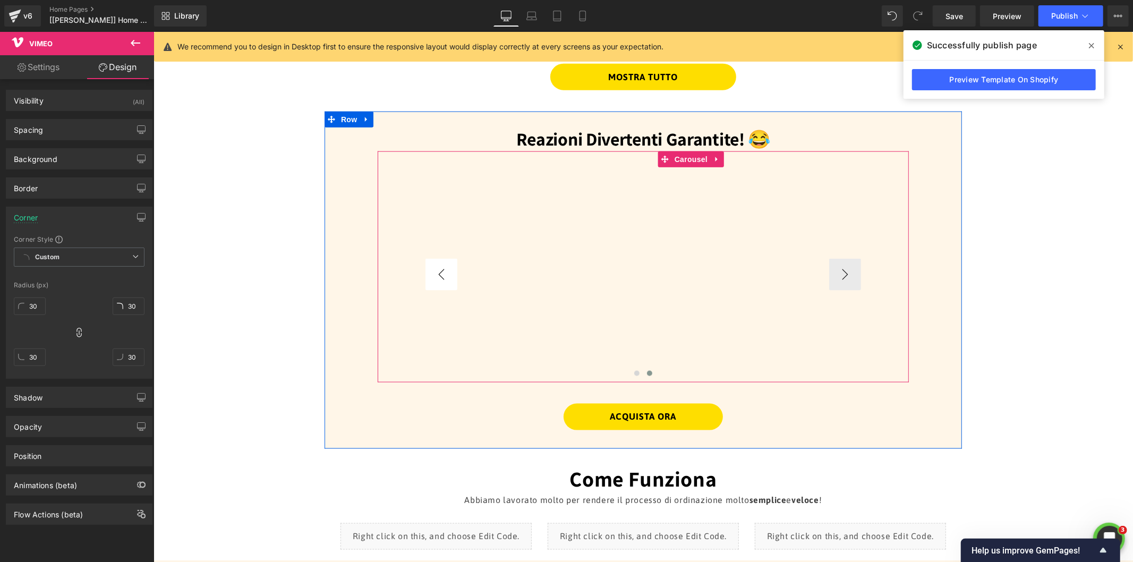
click at [432, 269] on button "‹" at bounding box center [441, 274] width 32 height 32
click at [642, 173] on div at bounding box center [648, 274] width 121 height 215
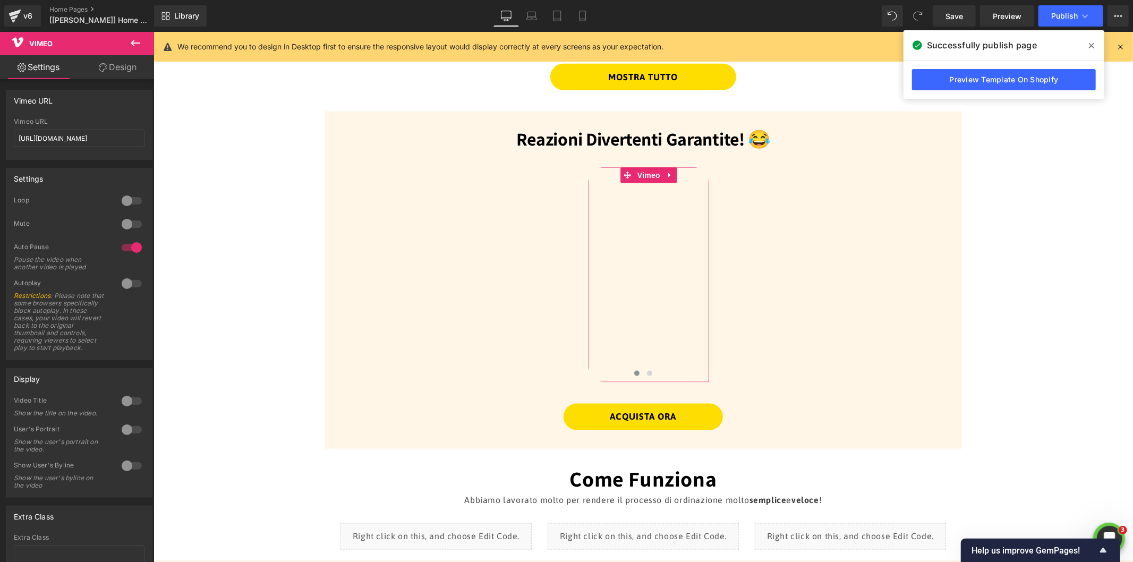
click at [114, 72] on link "Design" at bounding box center [117, 67] width 77 height 24
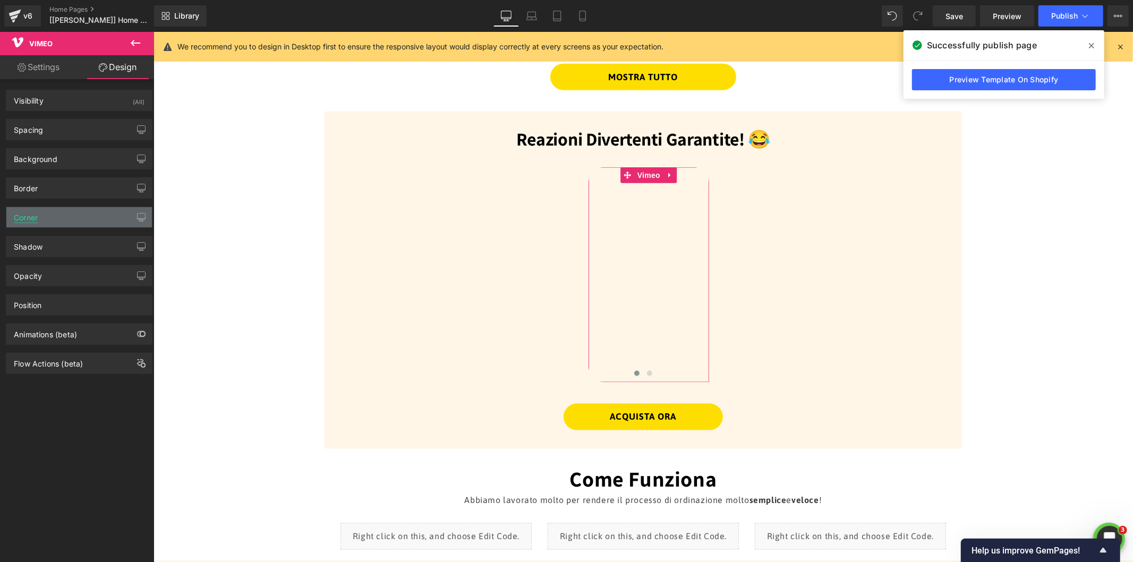
click at [38, 220] on div "Corner" at bounding box center [26, 214] width 24 height 15
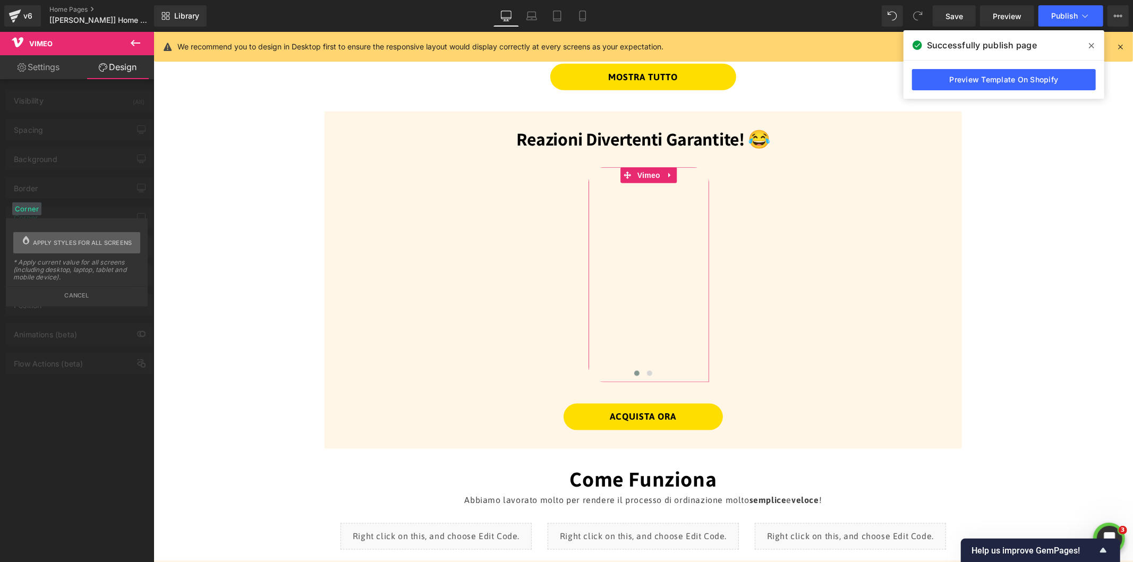
click at [61, 241] on span "Apply styles for all screens" at bounding box center [82, 242] width 99 height 21
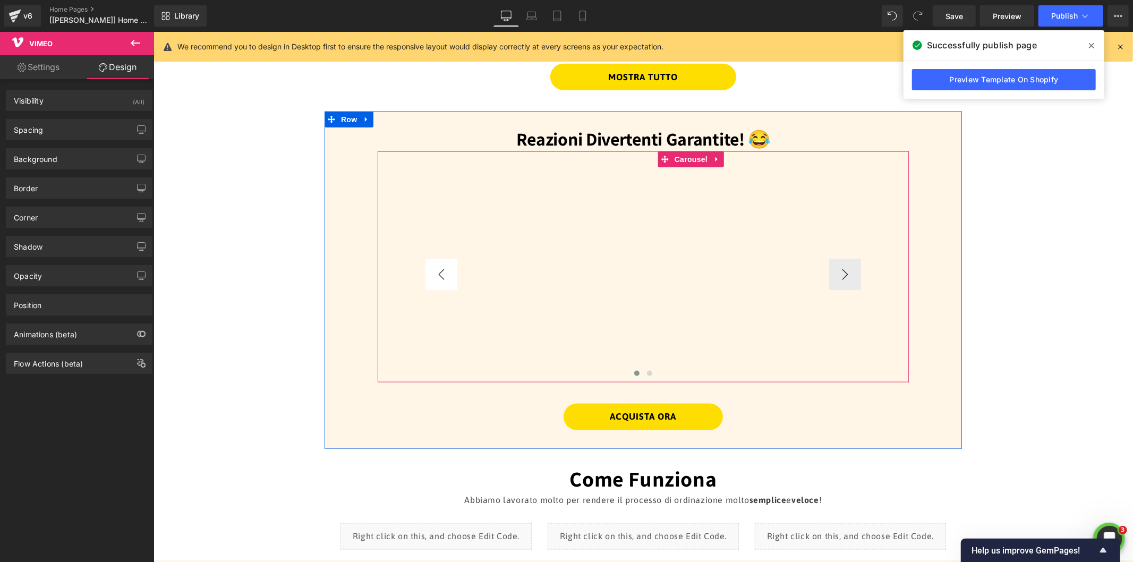
click at [431, 269] on button "‹" at bounding box center [441, 274] width 32 height 32
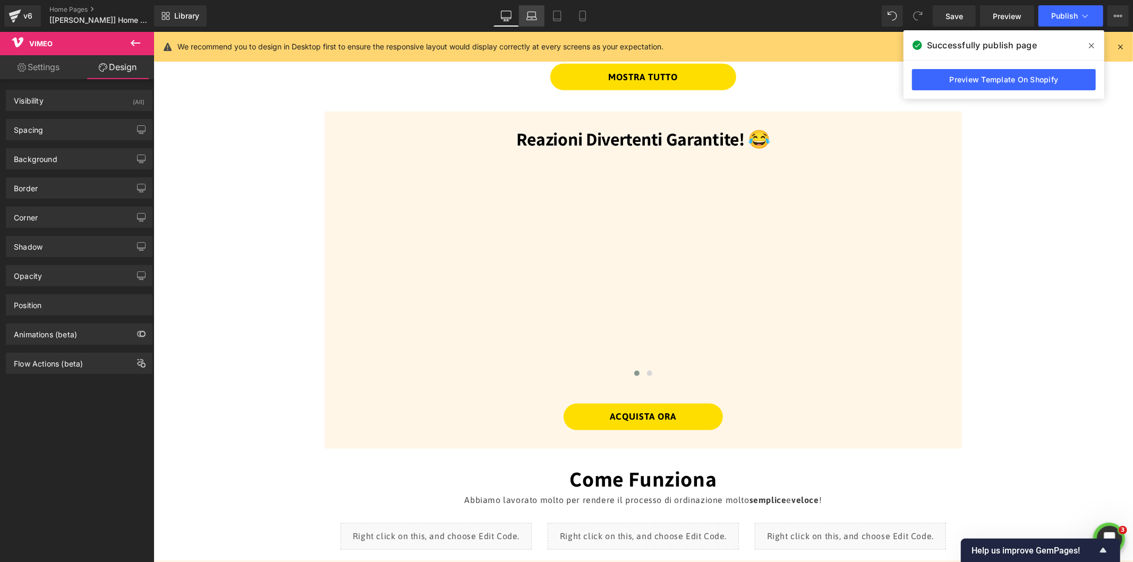
click at [531, 15] on icon at bounding box center [531, 16] width 11 height 11
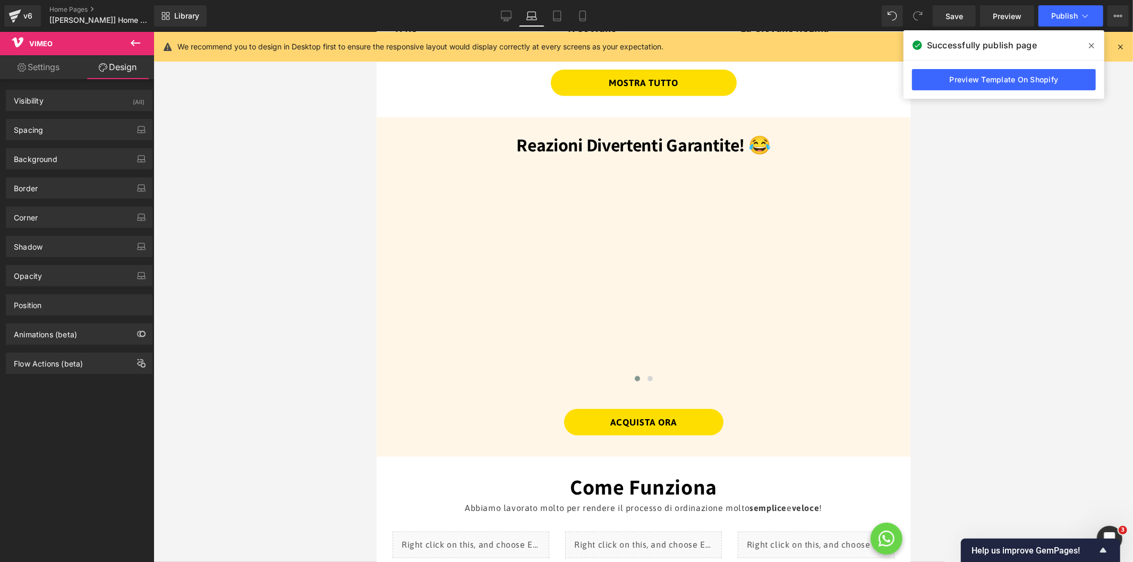
scroll to position [888, 0]
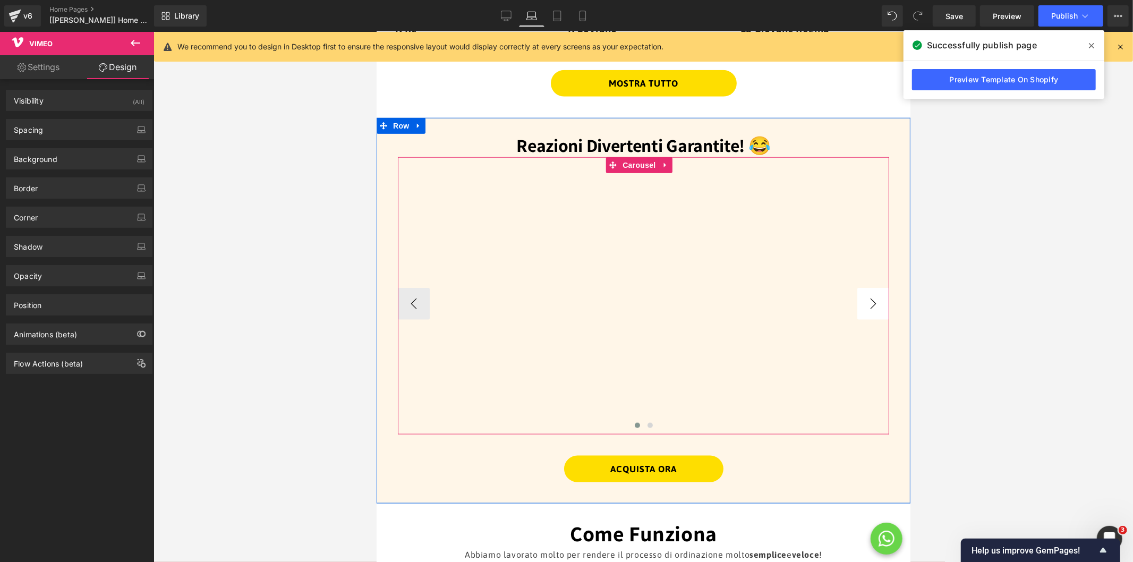
click at [862, 292] on button "›" at bounding box center [873, 303] width 32 height 32
click at [408, 295] on button "‹" at bounding box center [413, 303] width 32 height 32
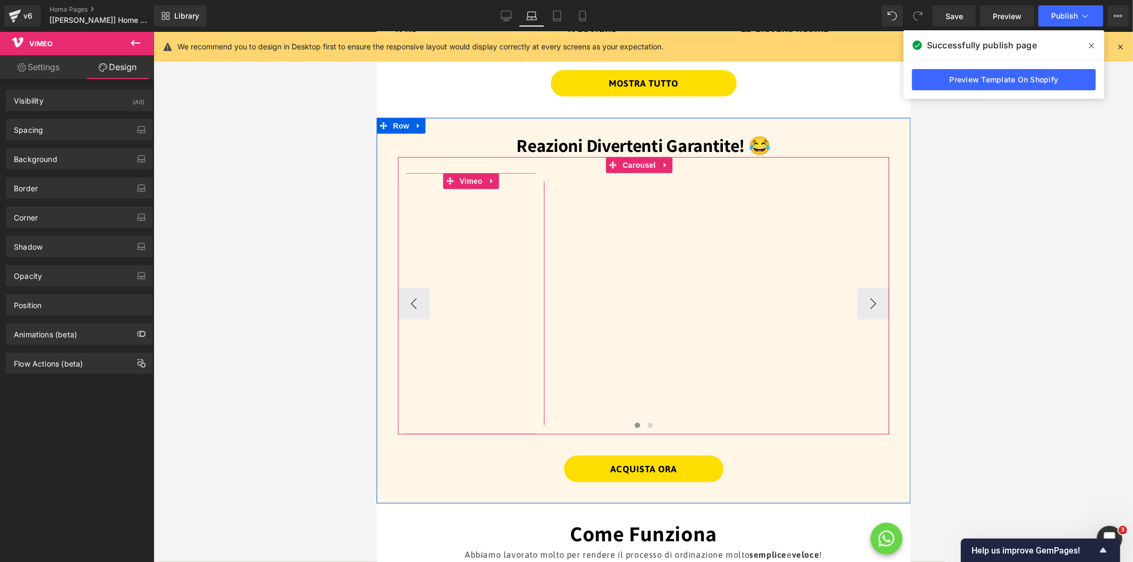
click at [465, 173] on div at bounding box center [470, 303] width 147 height 261
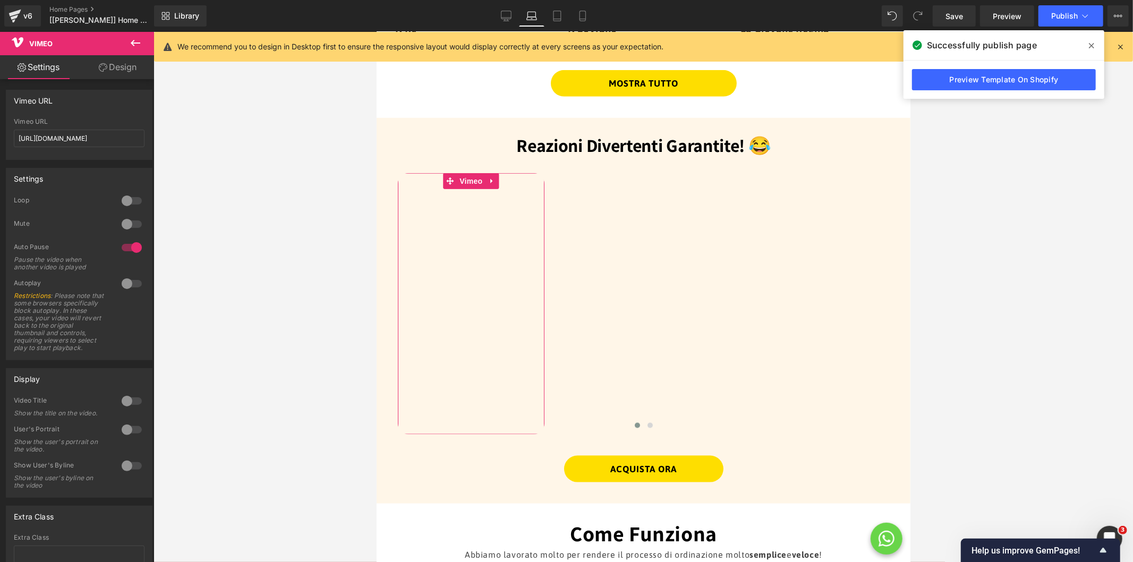
click at [109, 71] on link "Design" at bounding box center [117, 67] width 77 height 24
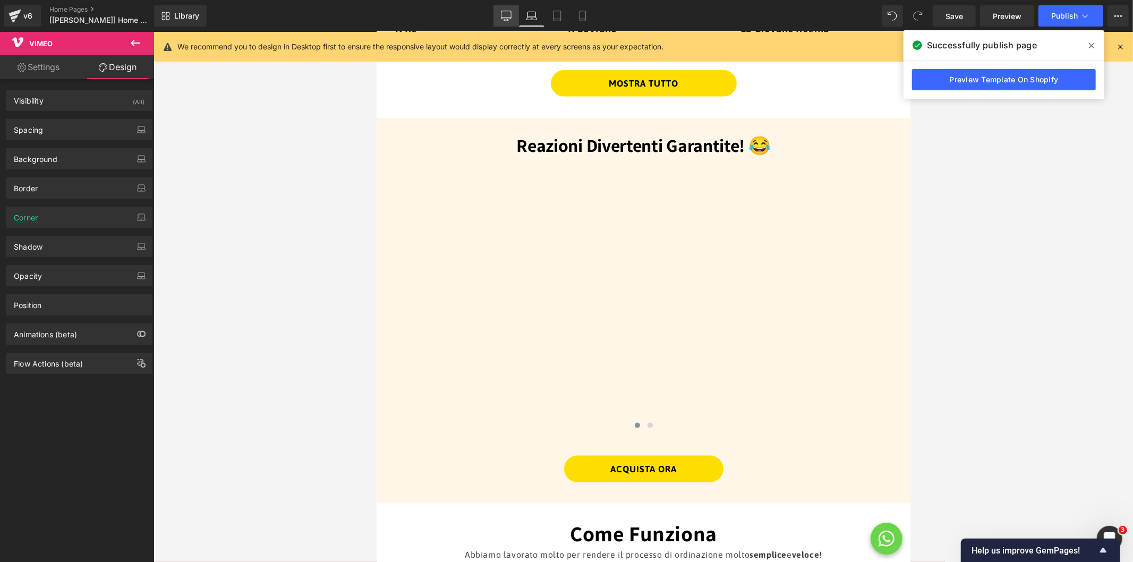
click at [507, 17] on icon at bounding box center [506, 16] width 11 height 11
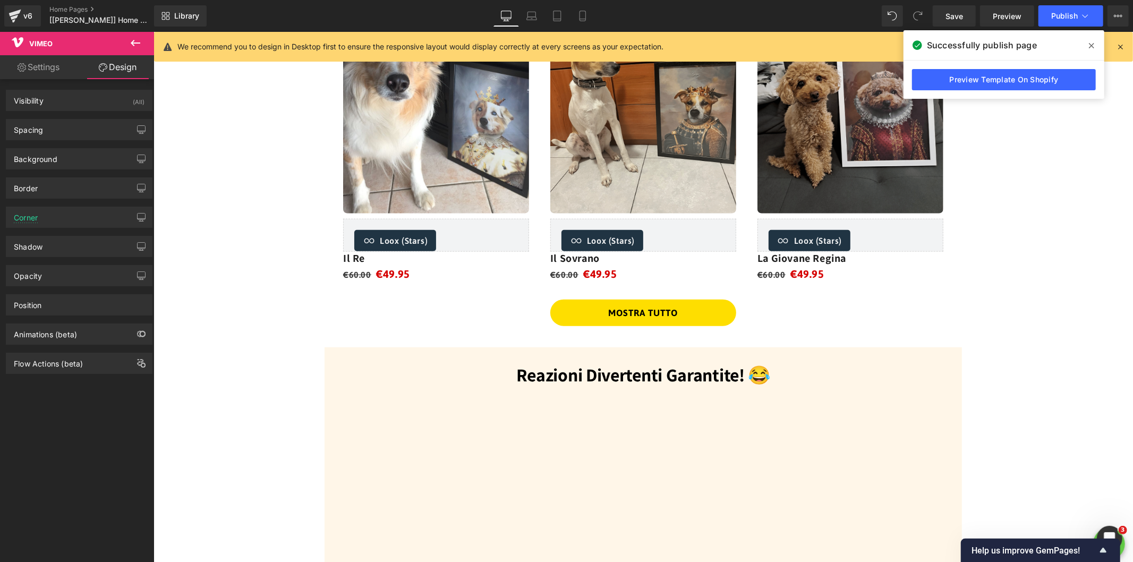
scroll to position [1125, 0]
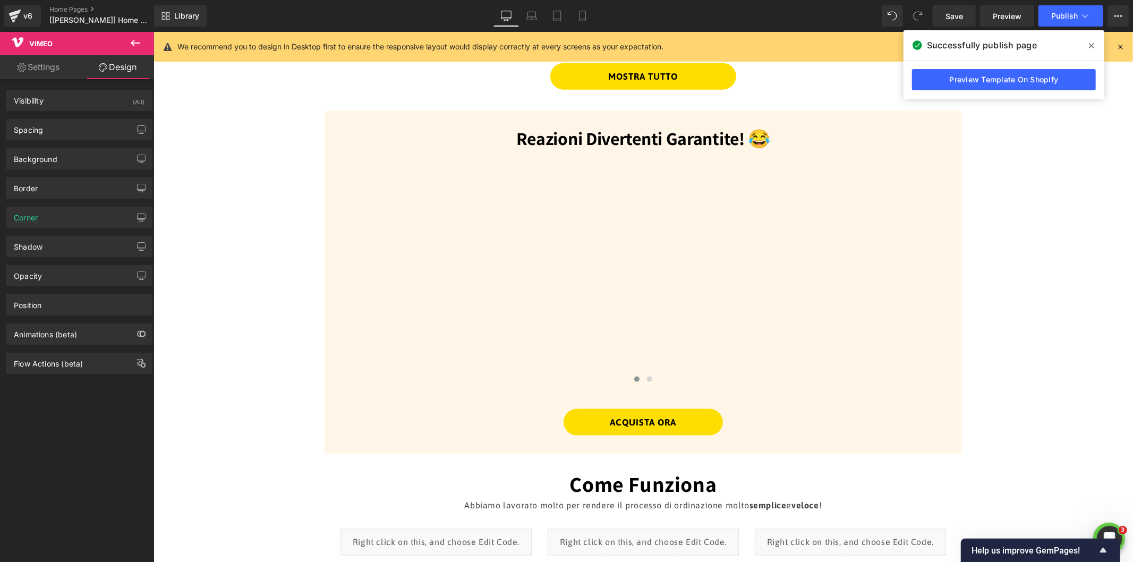
click at [1092, 46] on icon at bounding box center [1091, 45] width 5 height 8
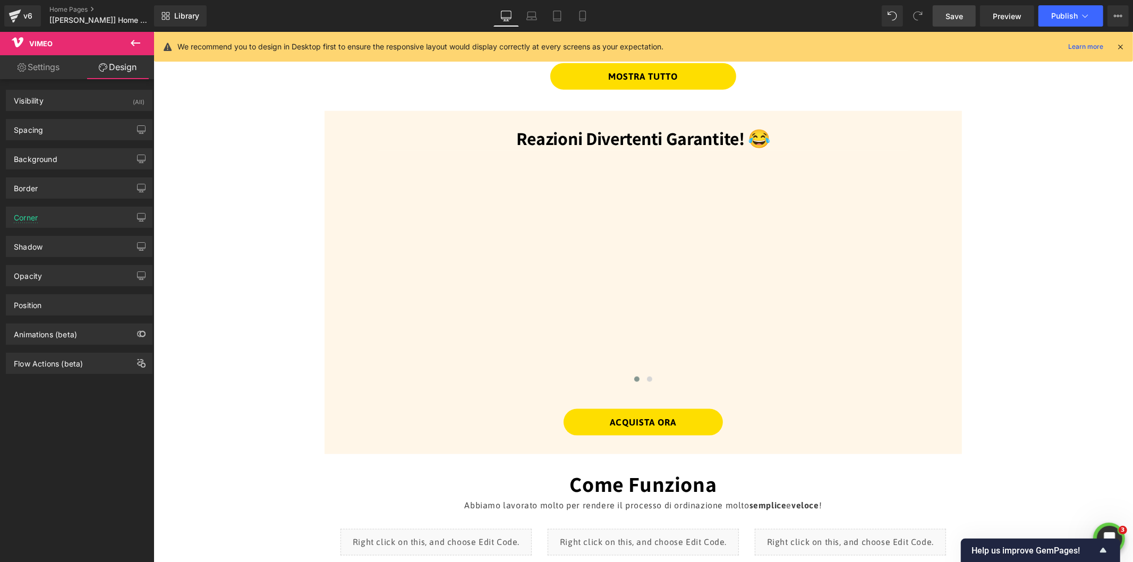
click at [955, 20] on span "Save" at bounding box center [954, 16] width 18 height 11
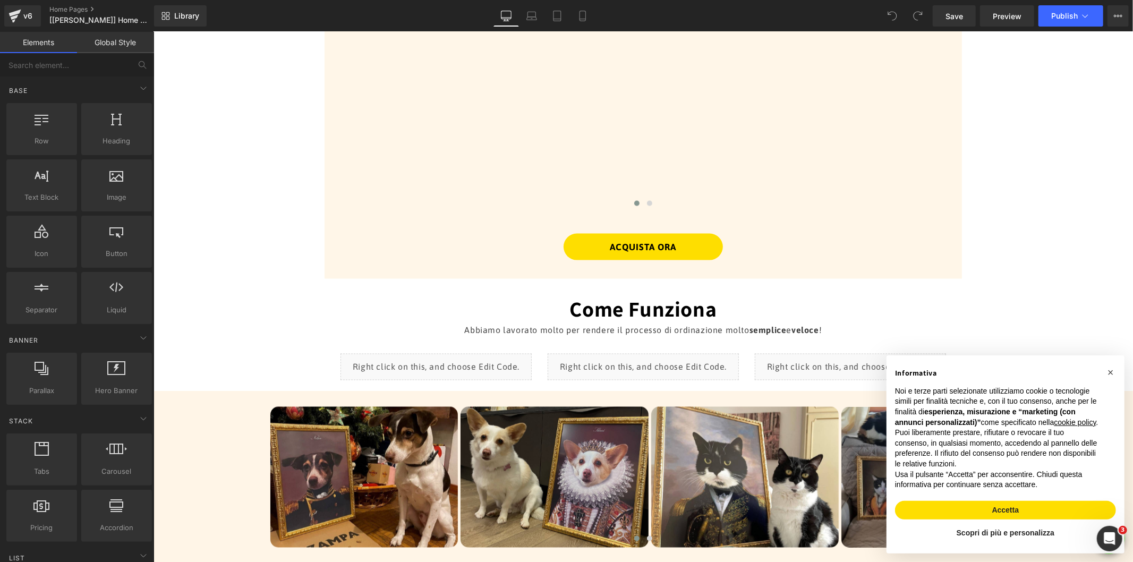
scroll to position [1121, 0]
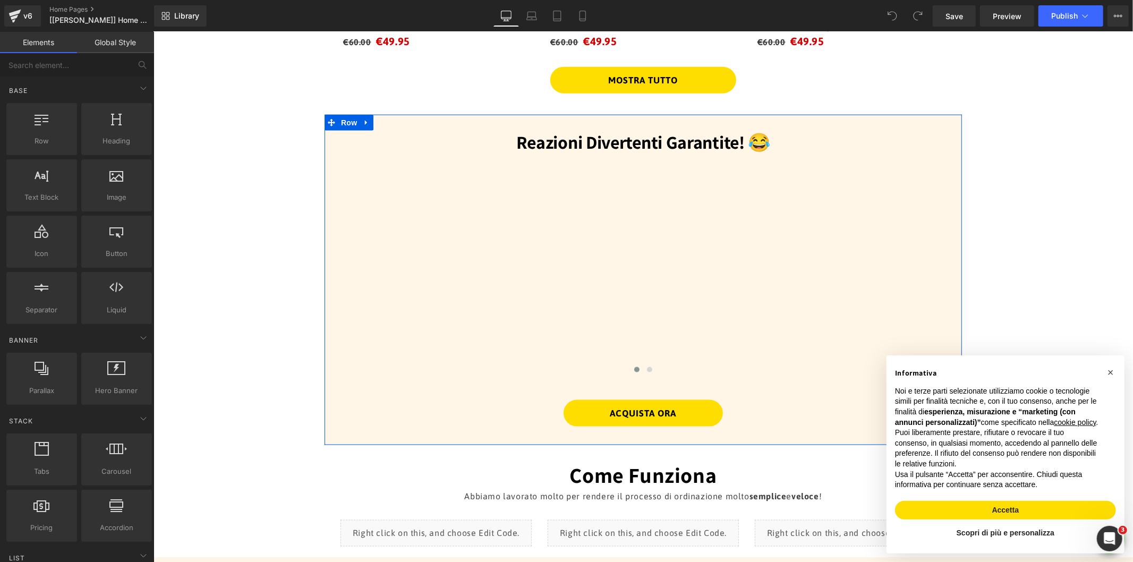
click at [341, 116] on span "Row" at bounding box center [348, 122] width 21 height 16
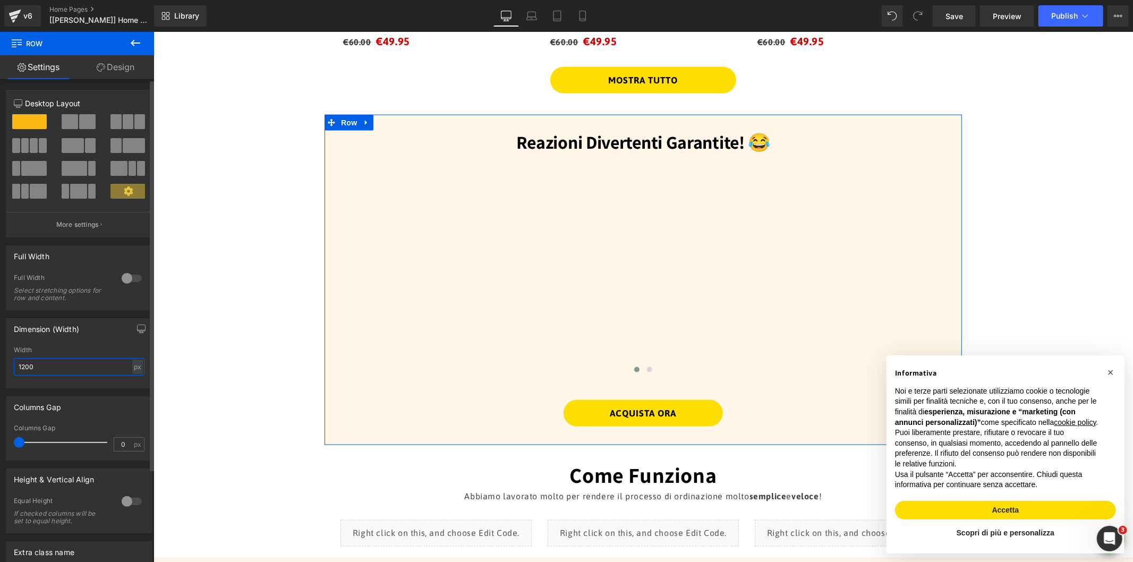
click at [99, 367] on input "1200" at bounding box center [79, 367] width 131 height 18
drag, startPoint x: 50, startPoint y: 369, endPoint x: 5, endPoint y: 372, distance: 45.2
click at [6, 372] on div "Dimension (Width) 1200px Width 1200 px % px" at bounding box center [79, 353] width 147 height 70
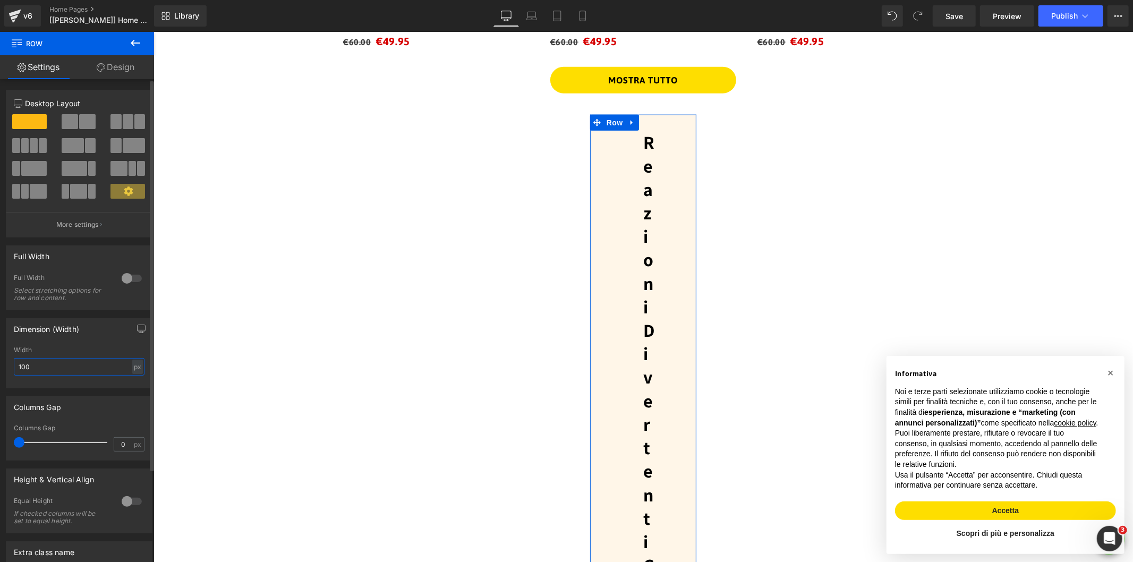
type input "100%"
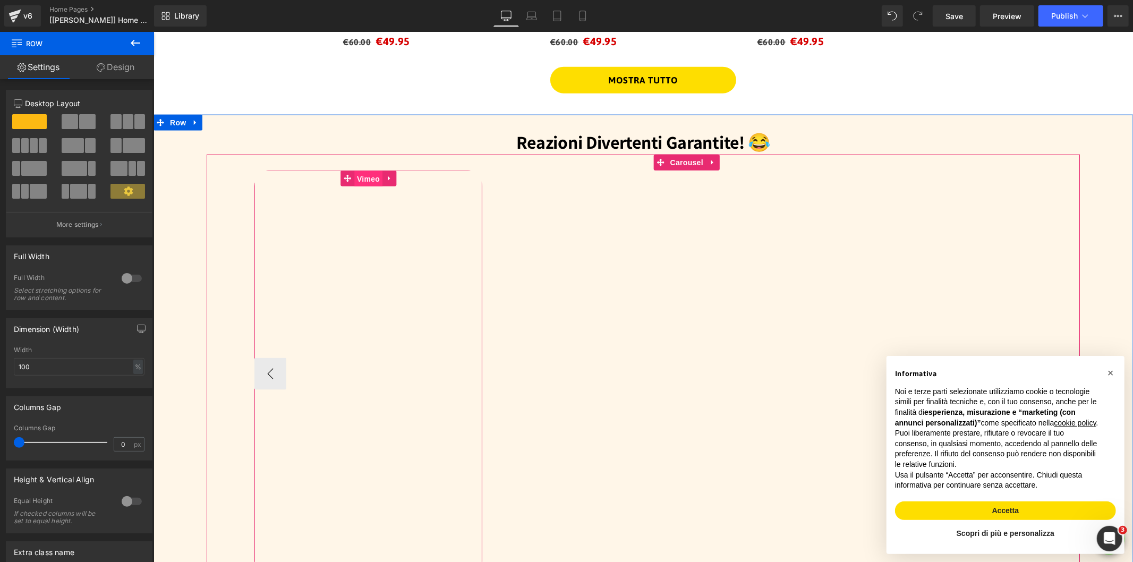
click at [374, 175] on span "Vimeo" at bounding box center [368, 178] width 28 height 16
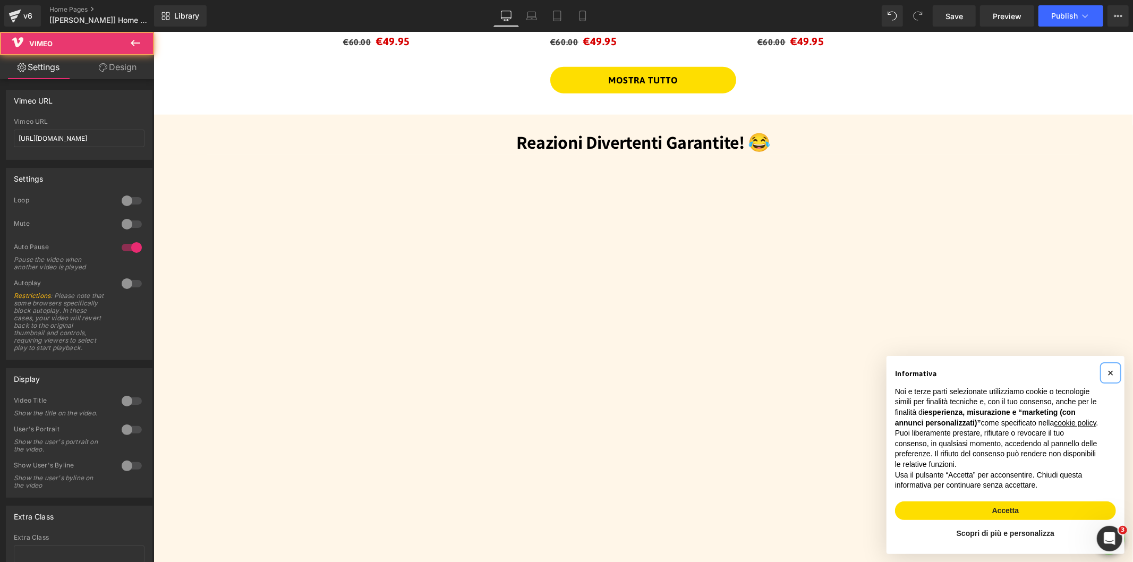
click at [1107, 366] on span "×" at bounding box center [1110, 372] width 6 height 12
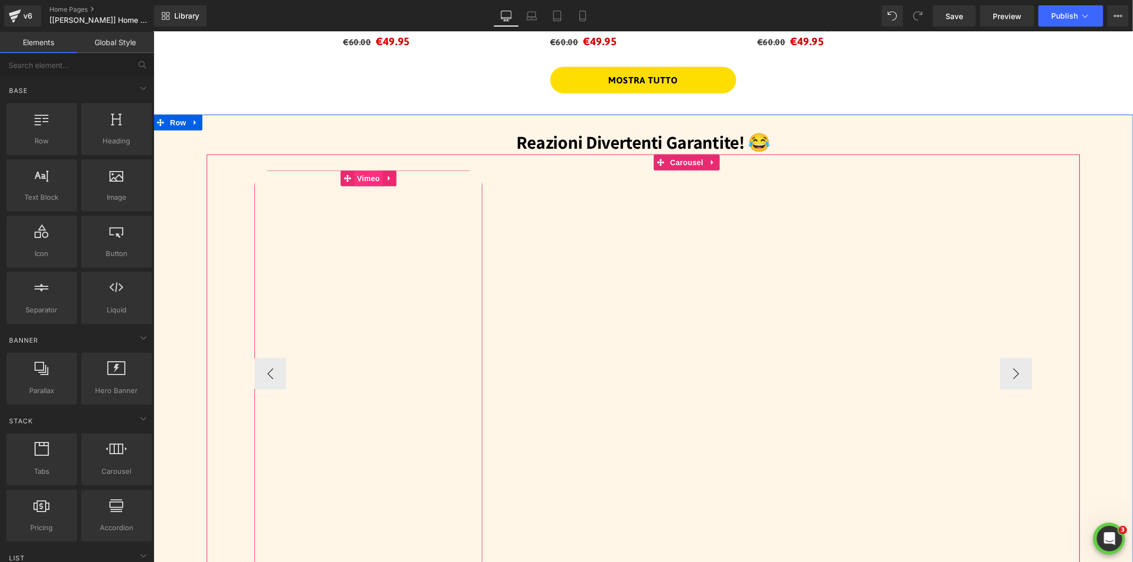
click at [363, 177] on span "Vimeo" at bounding box center [368, 178] width 28 height 16
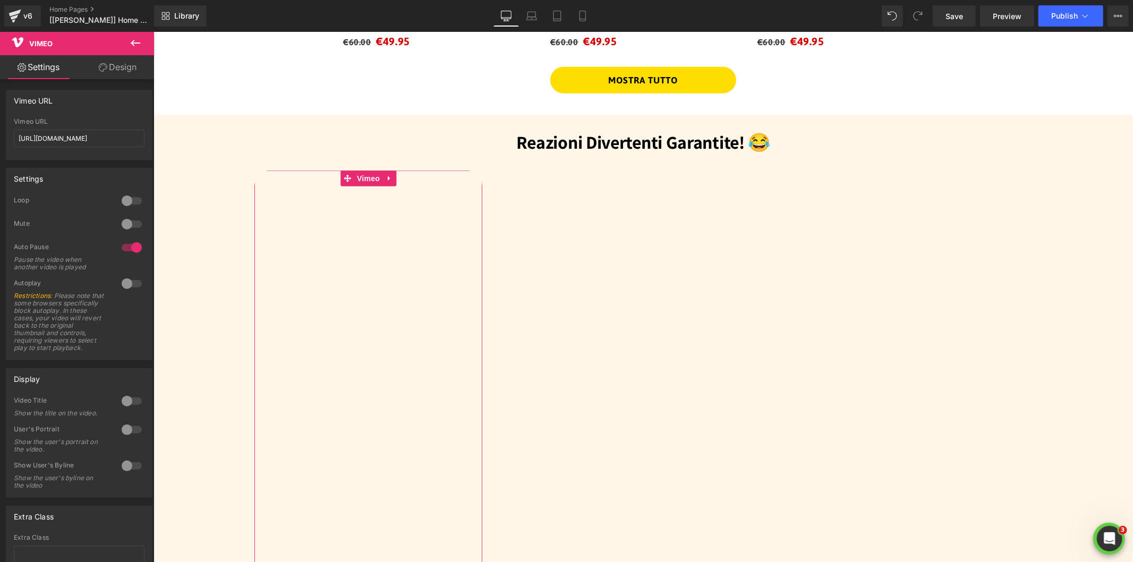
click at [122, 65] on link "Design" at bounding box center [117, 67] width 77 height 24
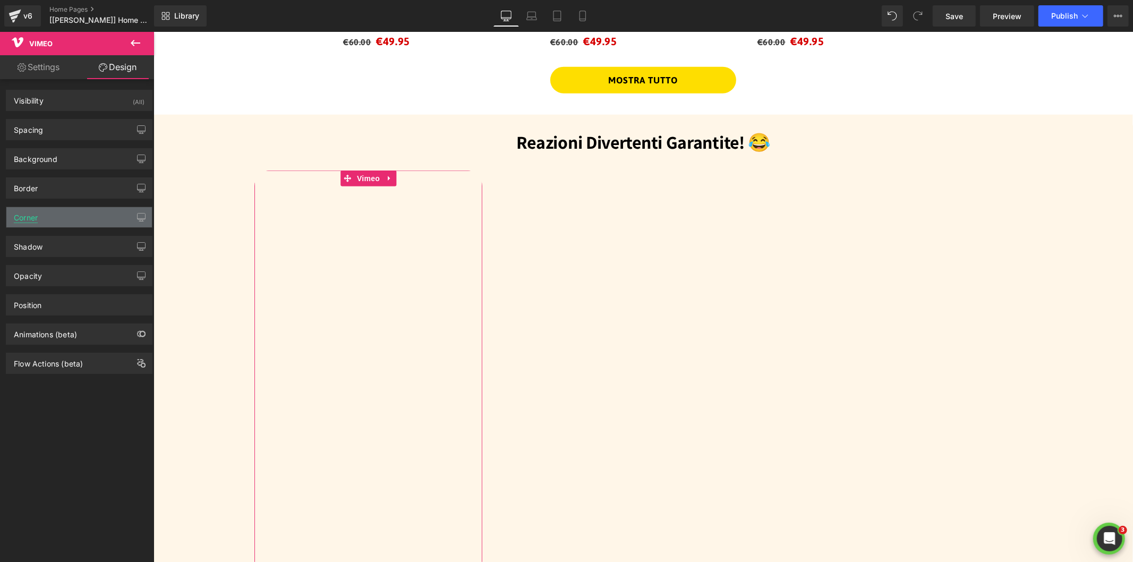
click at [32, 215] on div "Corner" at bounding box center [26, 214] width 24 height 15
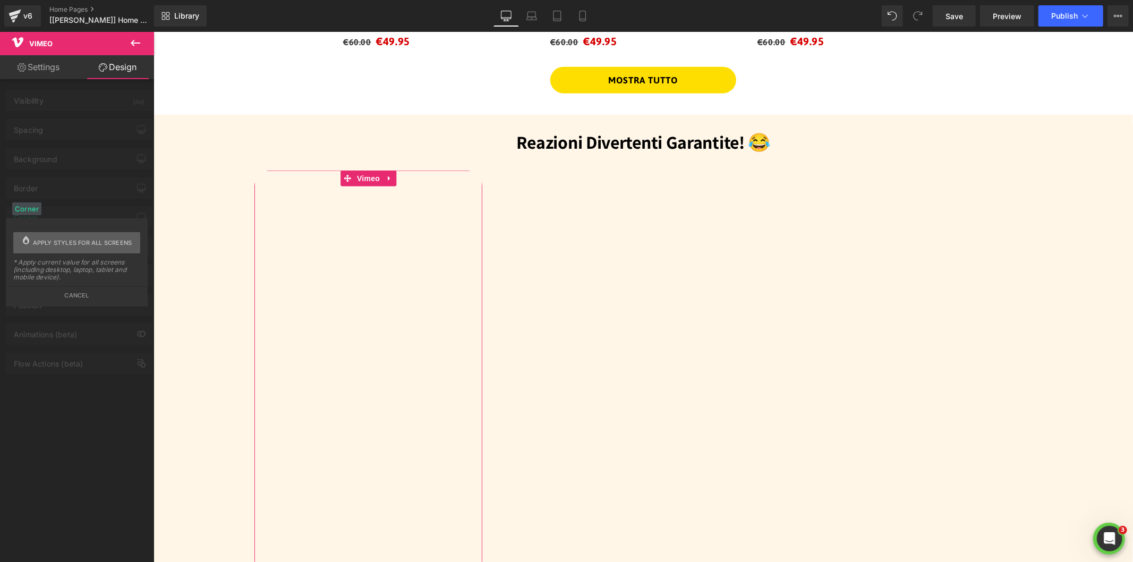
click at [78, 240] on span "Apply styles for all screens" at bounding box center [82, 242] width 99 height 21
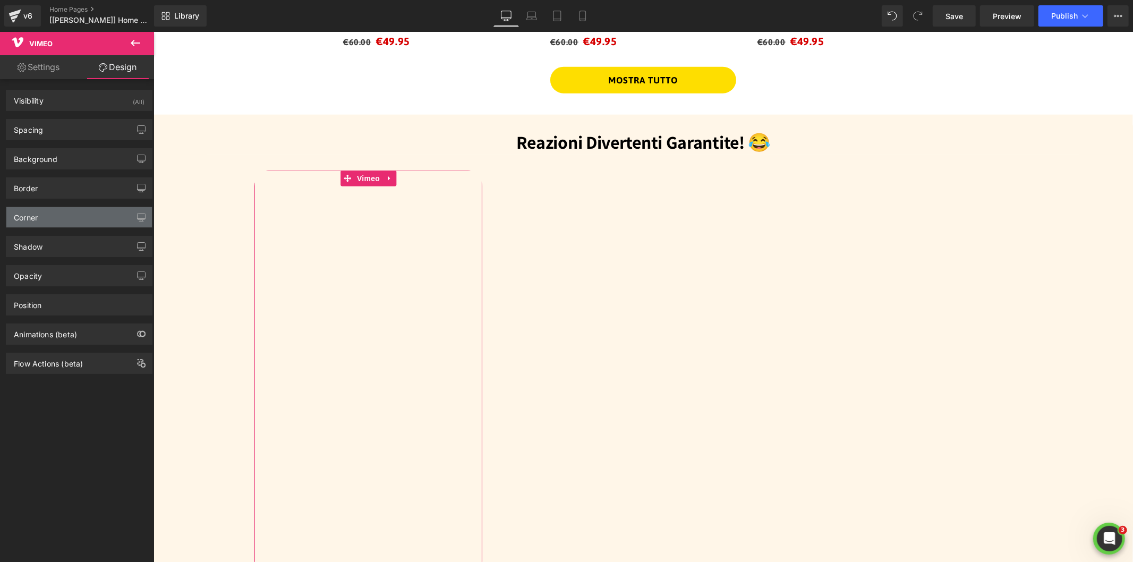
click at [41, 222] on div "Corner" at bounding box center [79, 217] width 146 height 20
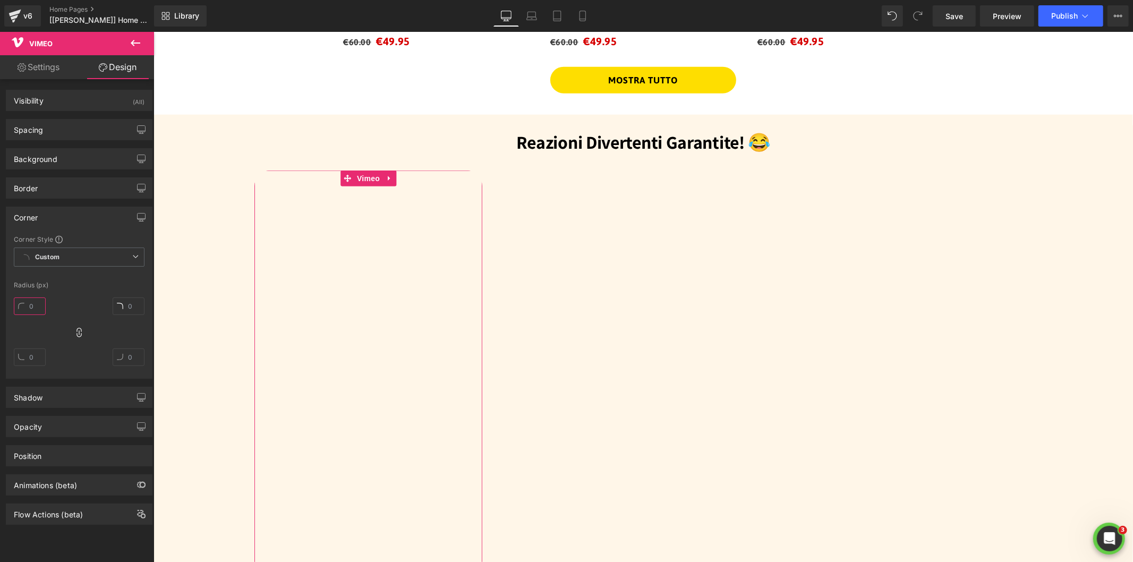
click at [37, 308] on input "text" at bounding box center [30, 306] width 32 height 18
type input "20"
click at [85, 280] on div "Corner Style Custom Custom Setup Global Style Custom Setup Global Style Radius …" at bounding box center [79, 306] width 146 height 143
click at [20, 216] on div "Corner" at bounding box center [26, 214] width 24 height 15
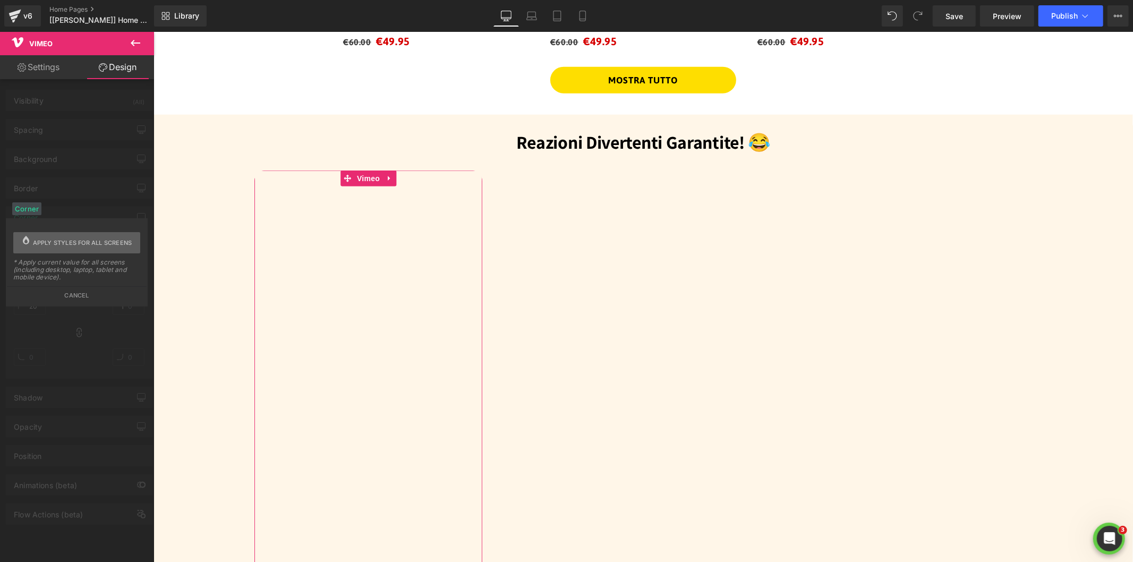
click at [62, 241] on span "Apply styles for all screens" at bounding box center [82, 242] width 99 height 21
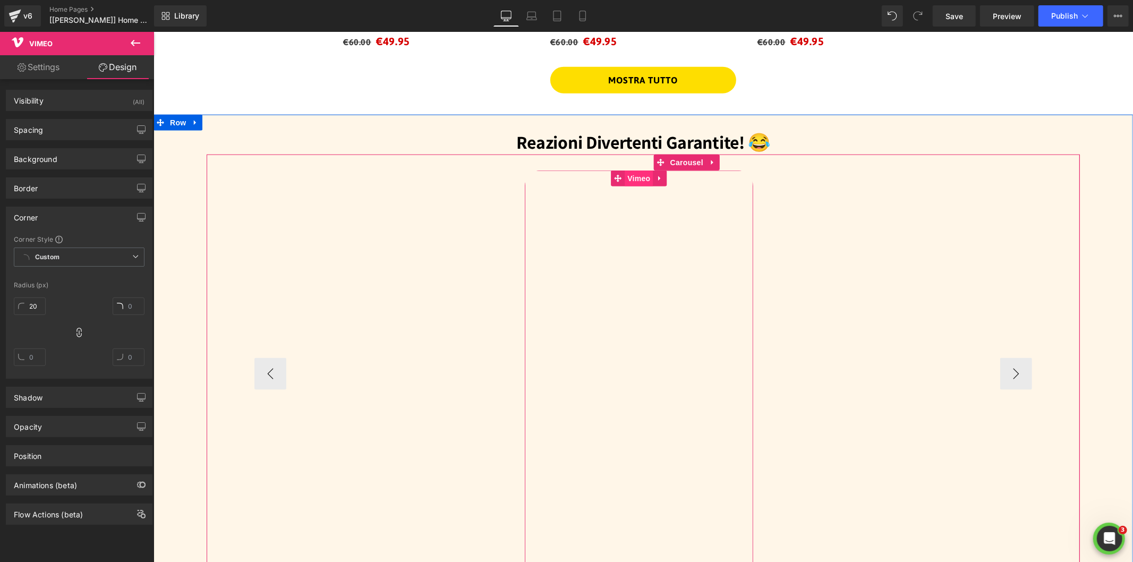
click at [641, 175] on span "Vimeo" at bounding box center [638, 178] width 28 height 16
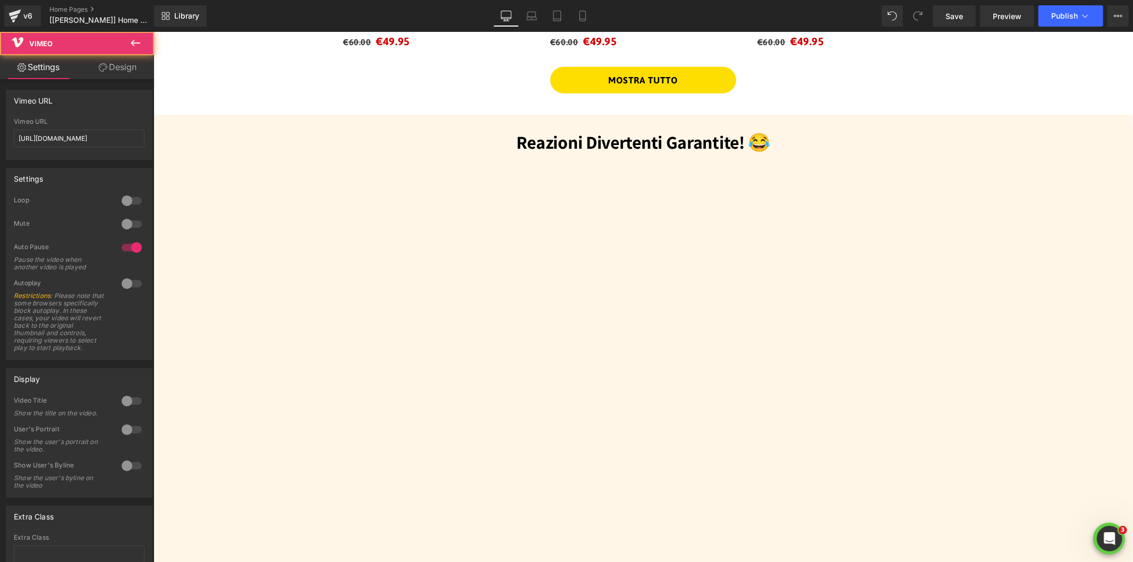
click at [112, 54] on span "Vimeo" at bounding box center [64, 43] width 106 height 23
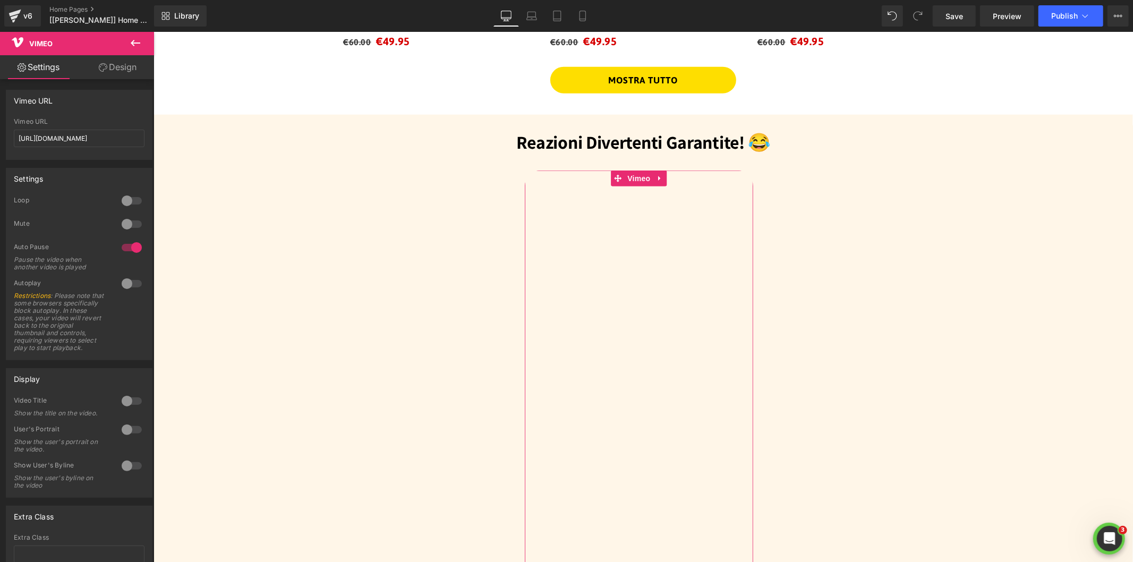
click at [115, 68] on link "Design" at bounding box center [117, 67] width 77 height 24
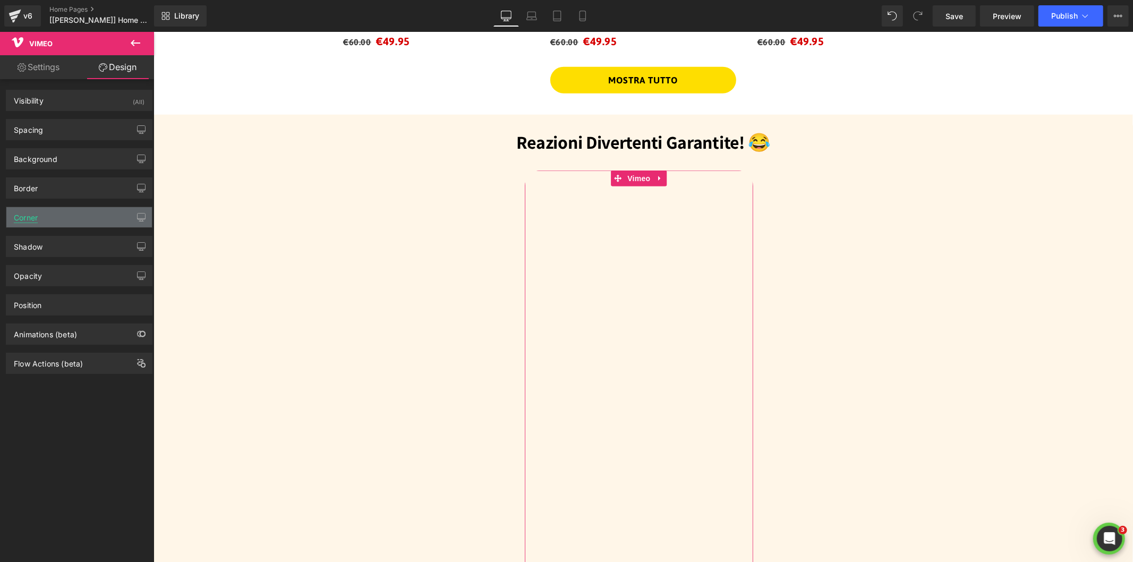
click at [28, 219] on div "Corner" at bounding box center [26, 214] width 24 height 15
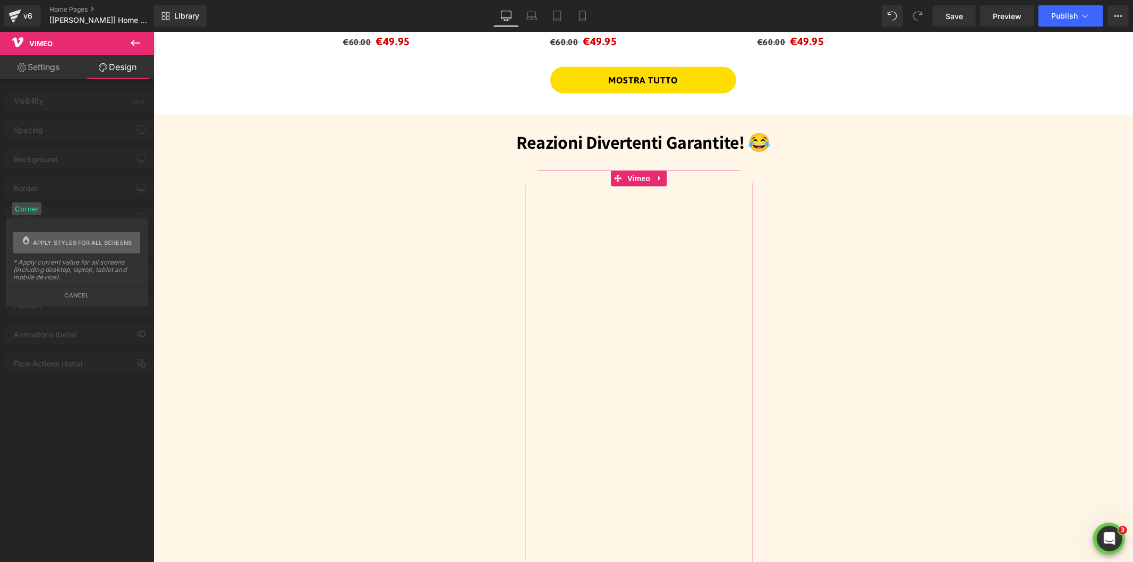
click at [78, 240] on span "Apply styles for all screens" at bounding box center [82, 242] width 99 height 21
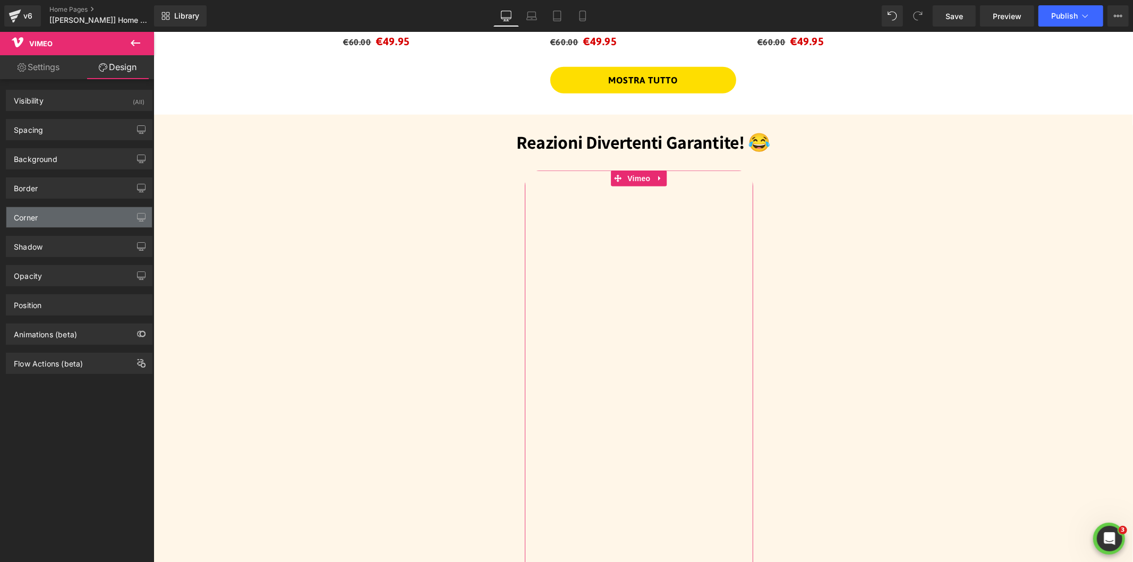
click at [37, 216] on div "Corner" at bounding box center [26, 214] width 24 height 15
click at [23, 218] on div "Corner" at bounding box center [26, 214] width 24 height 15
click at [41, 216] on div "Corner" at bounding box center [79, 217] width 146 height 20
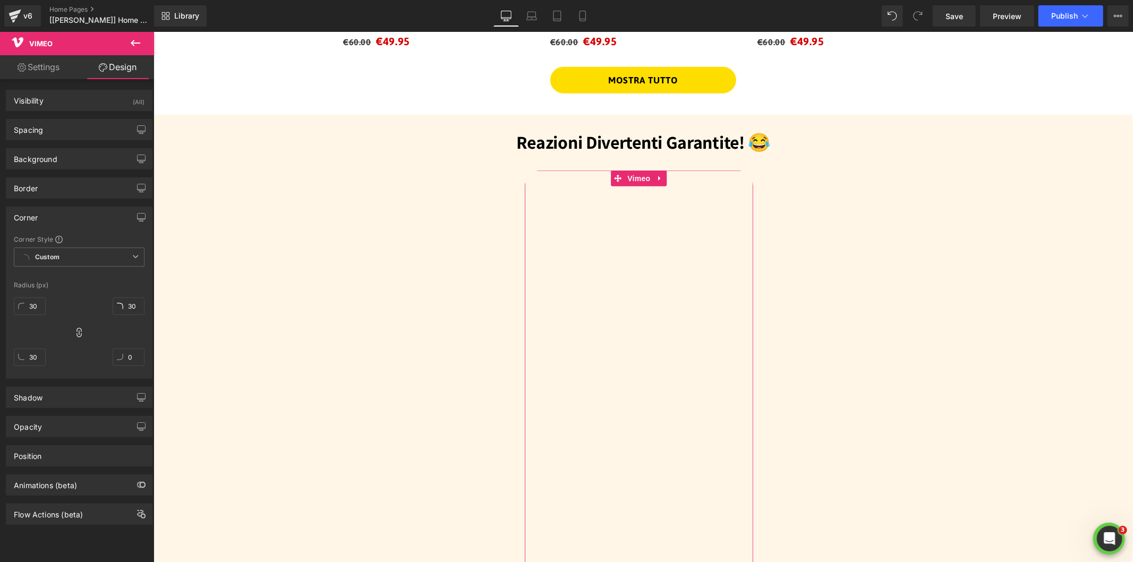
click at [41, 216] on div "Corner" at bounding box center [79, 217] width 146 height 20
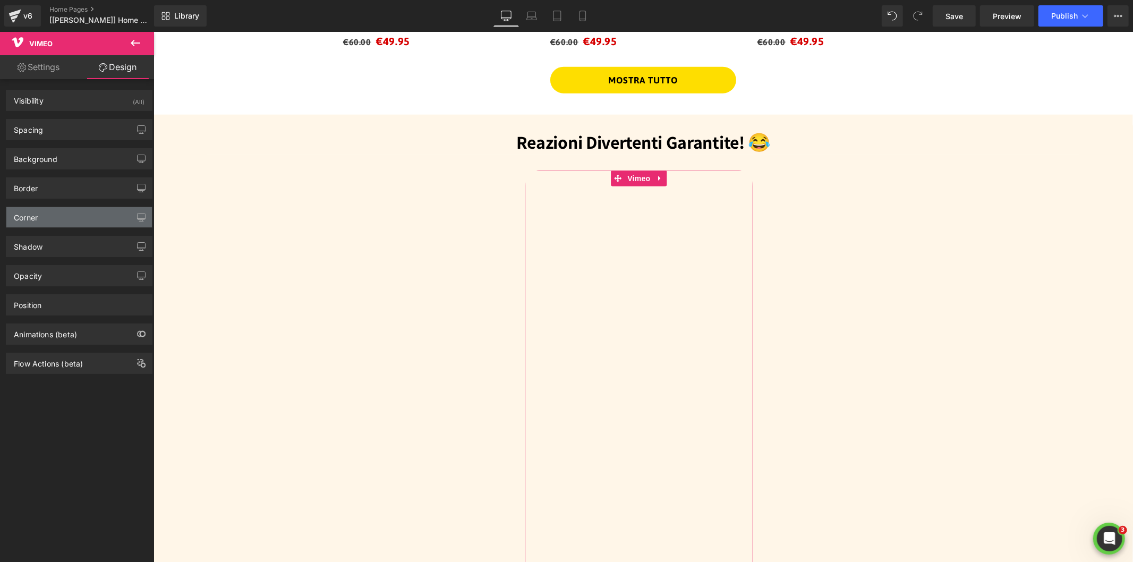
click at [29, 216] on div "Corner" at bounding box center [26, 214] width 24 height 15
click at [15, 220] on div "Corner" at bounding box center [26, 214] width 24 height 15
click at [35, 221] on div "Corner" at bounding box center [26, 214] width 24 height 15
click at [36, 220] on div "Corner" at bounding box center [26, 214] width 24 height 15
click at [29, 253] on div "Shadow" at bounding box center [79, 246] width 146 height 20
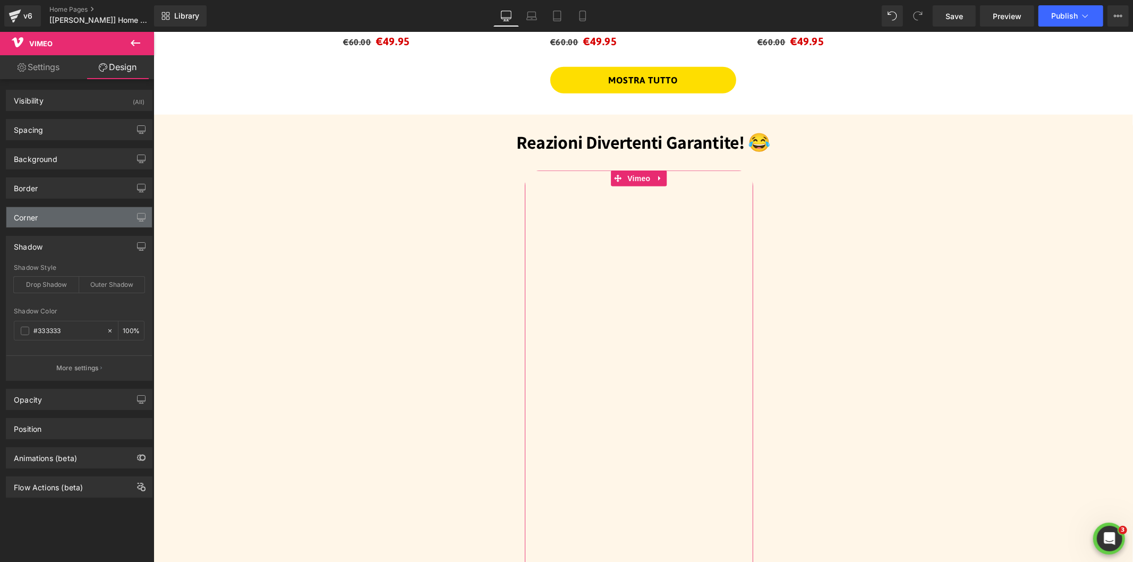
click at [31, 218] on div "Corner" at bounding box center [26, 214] width 24 height 15
click at [24, 218] on div "Corner" at bounding box center [26, 214] width 24 height 15
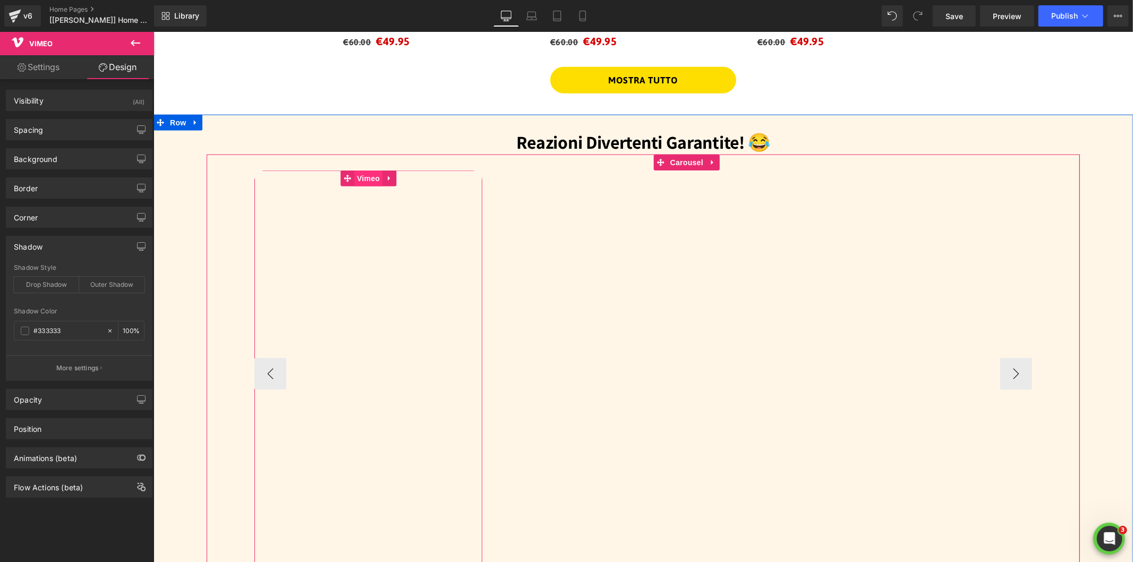
click at [360, 175] on span "Vimeo" at bounding box center [368, 178] width 28 height 16
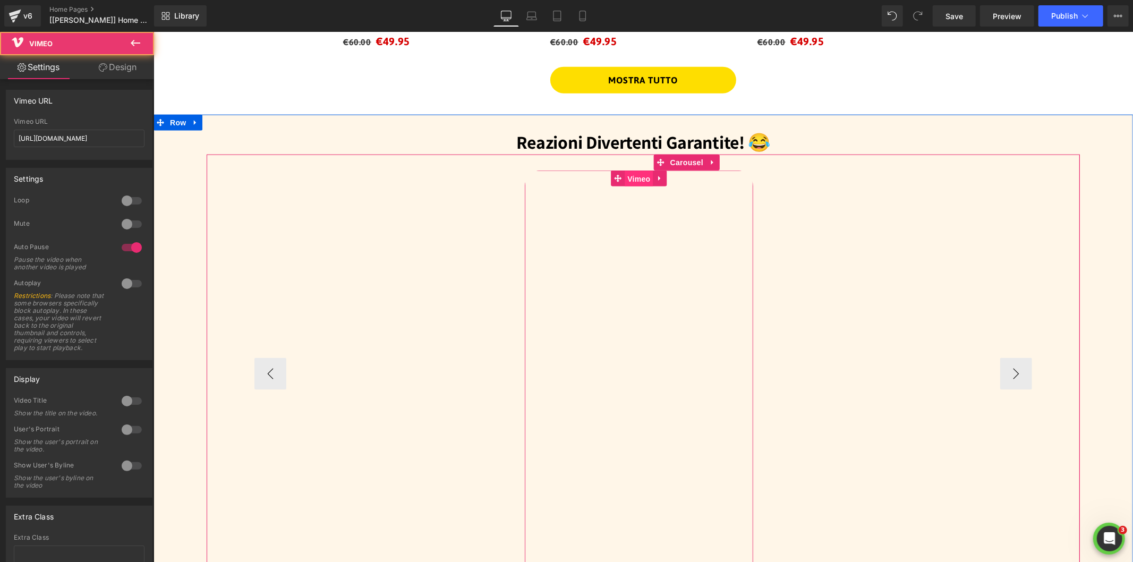
click at [634, 171] on span "Vimeo" at bounding box center [638, 178] width 28 height 16
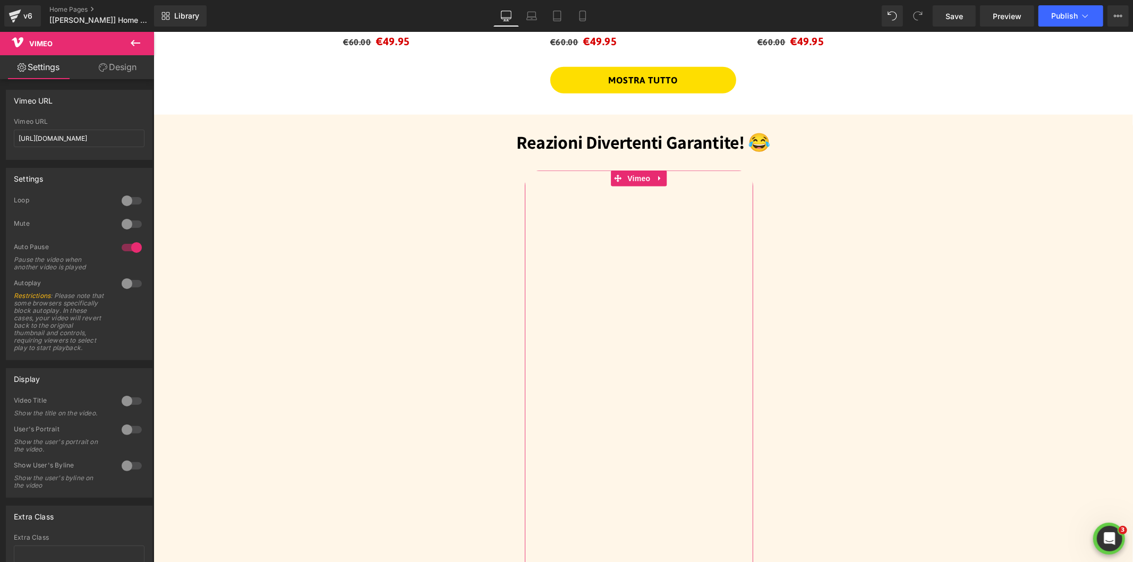
click at [108, 70] on link "Design" at bounding box center [117, 67] width 77 height 24
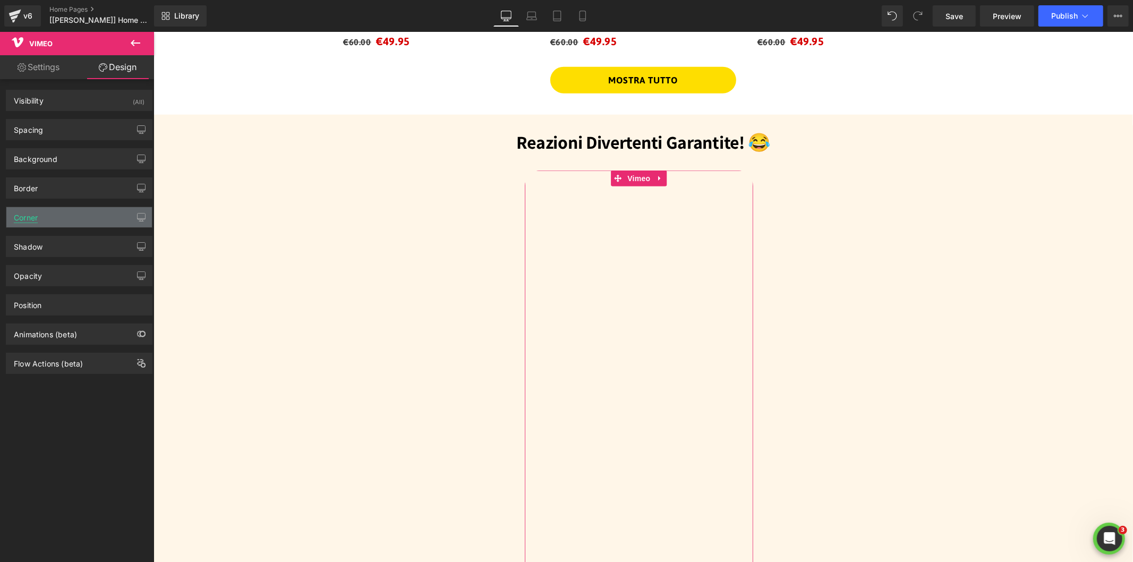
click at [23, 219] on div "Corner" at bounding box center [26, 214] width 24 height 15
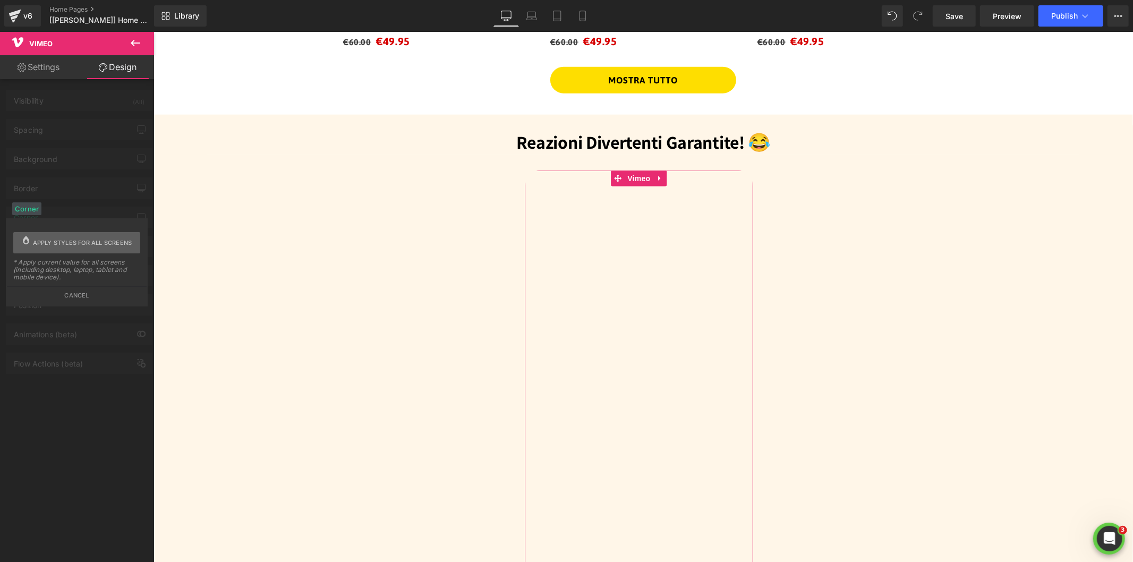
click at [55, 241] on span "Apply styles for all screens" at bounding box center [82, 242] width 99 height 21
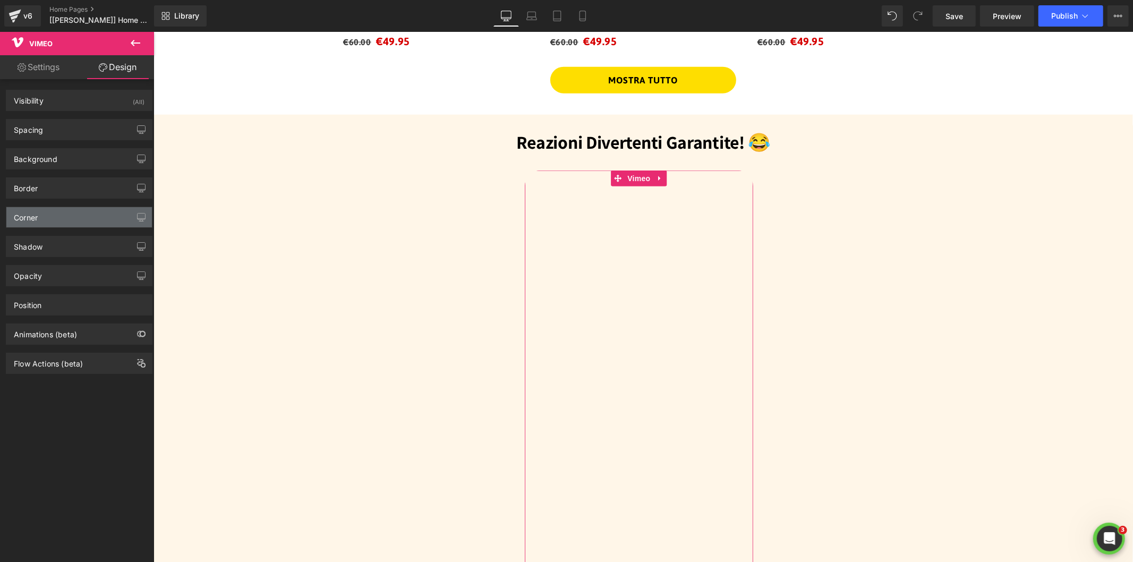
click at [23, 218] on div "Corner" at bounding box center [26, 214] width 24 height 15
drag, startPoint x: 23, startPoint y: 218, endPoint x: 142, endPoint y: 153, distance: 135.9
click at [23, 218] on div "Corner" at bounding box center [26, 214] width 24 height 15
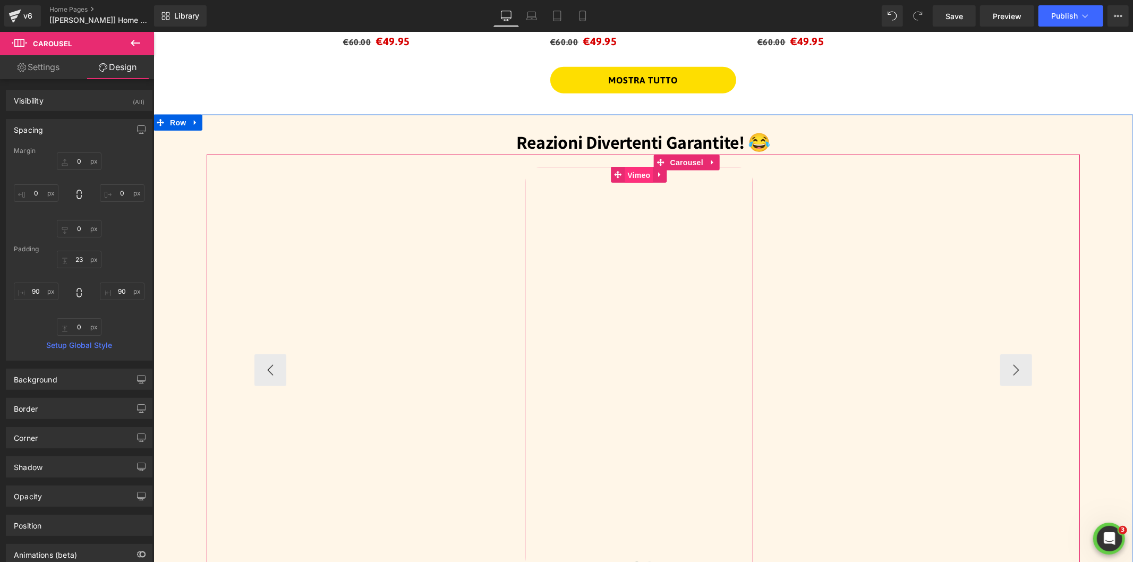
click at [624, 169] on span "Vimeo" at bounding box center [638, 175] width 28 height 16
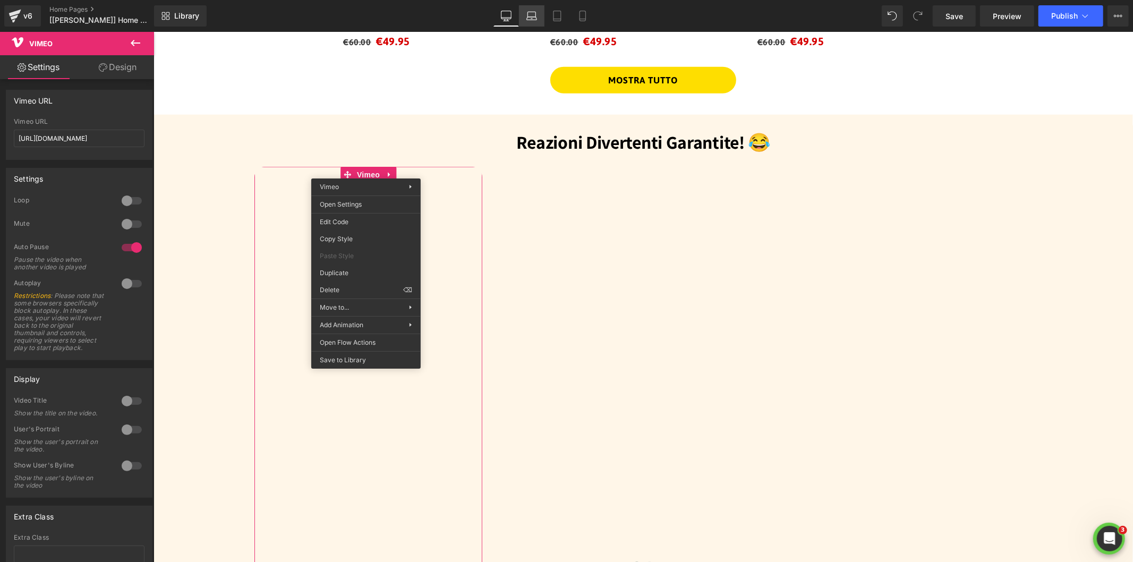
click at [533, 15] on icon at bounding box center [531, 16] width 11 height 11
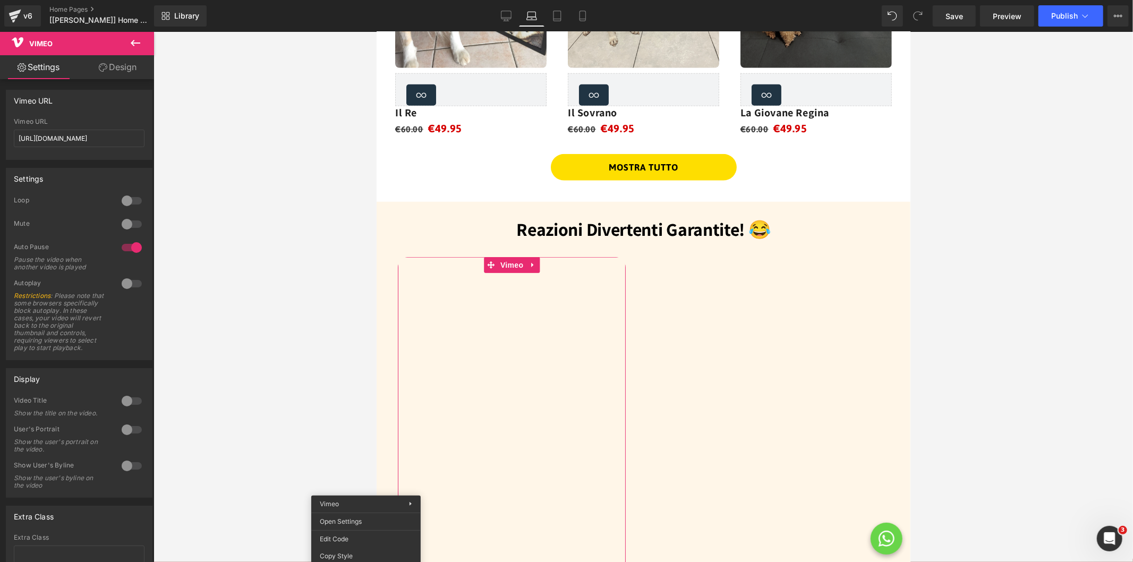
scroll to position [804, 0]
click at [559, 16] on icon at bounding box center [557, 16] width 11 height 11
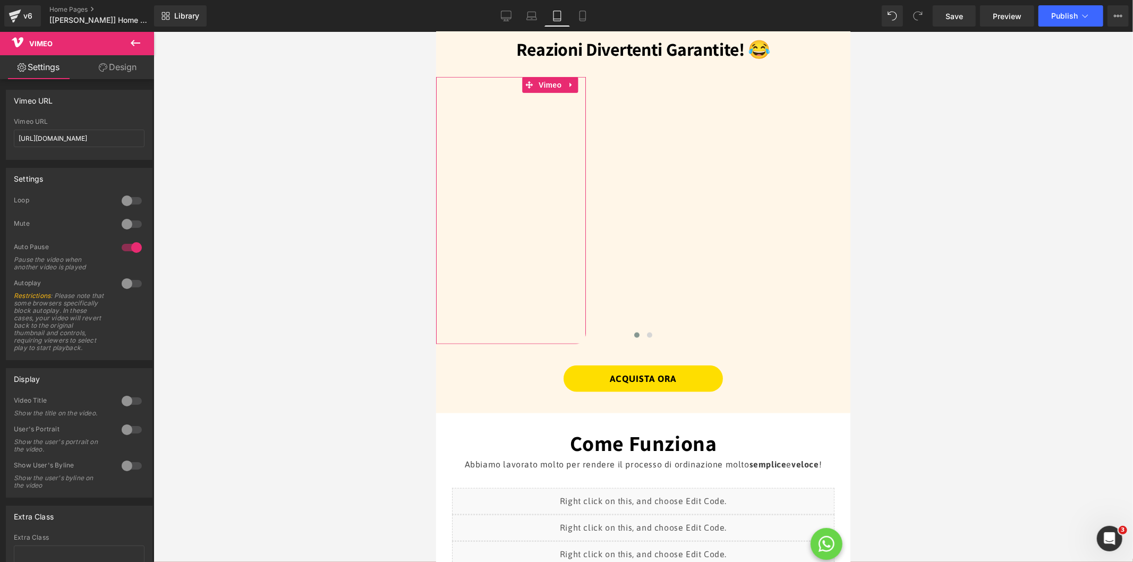
scroll to position [623, 0]
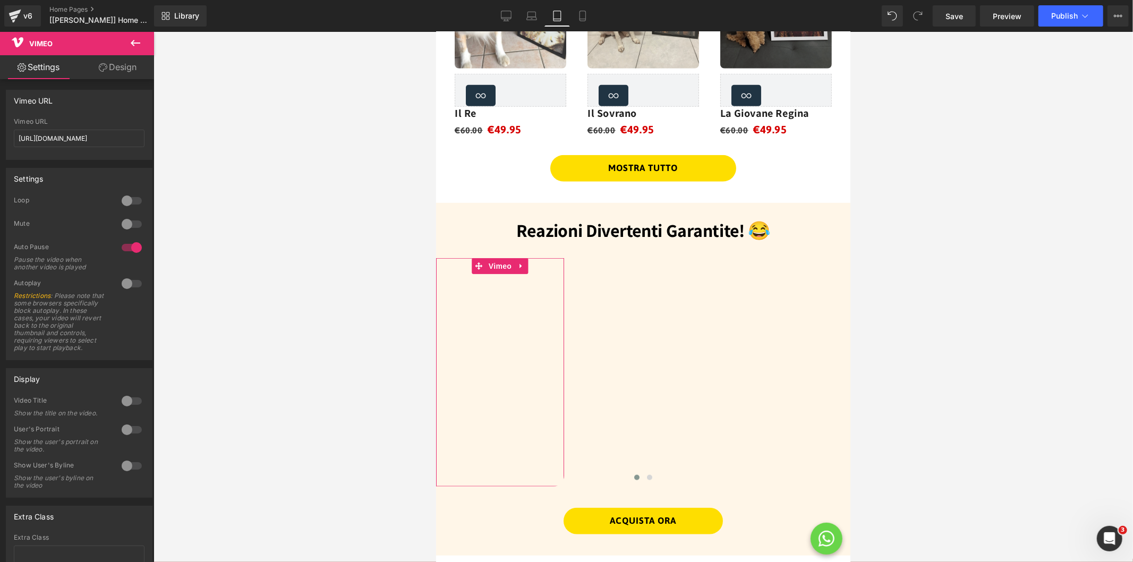
click at [303, 266] on div at bounding box center [642, 297] width 979 height 530
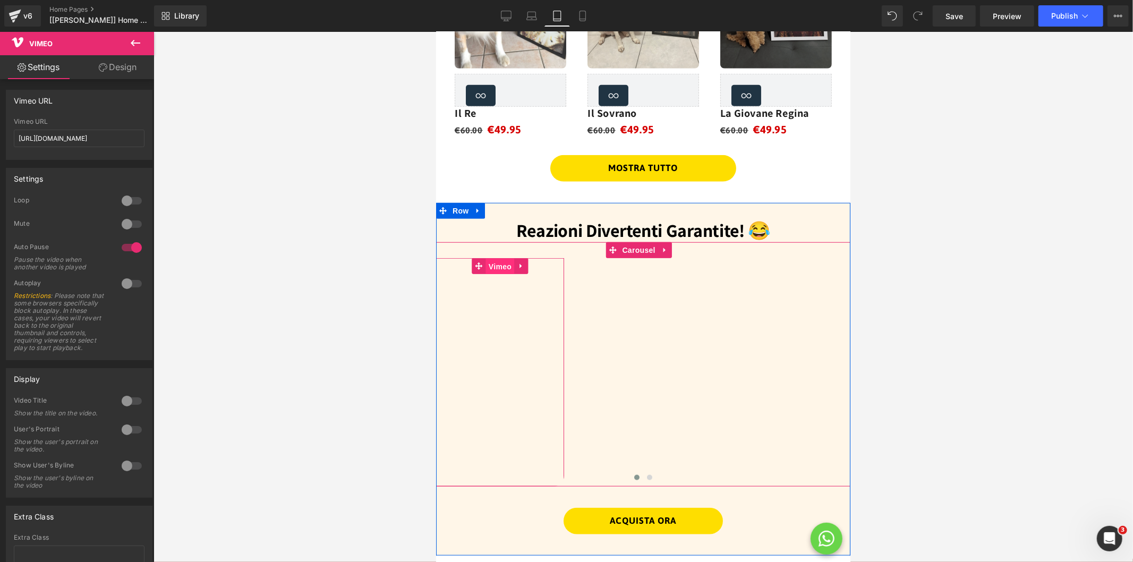
click at [502, 258] on span "Vimeo" at bounding box center [499, 266] width 28 height 16
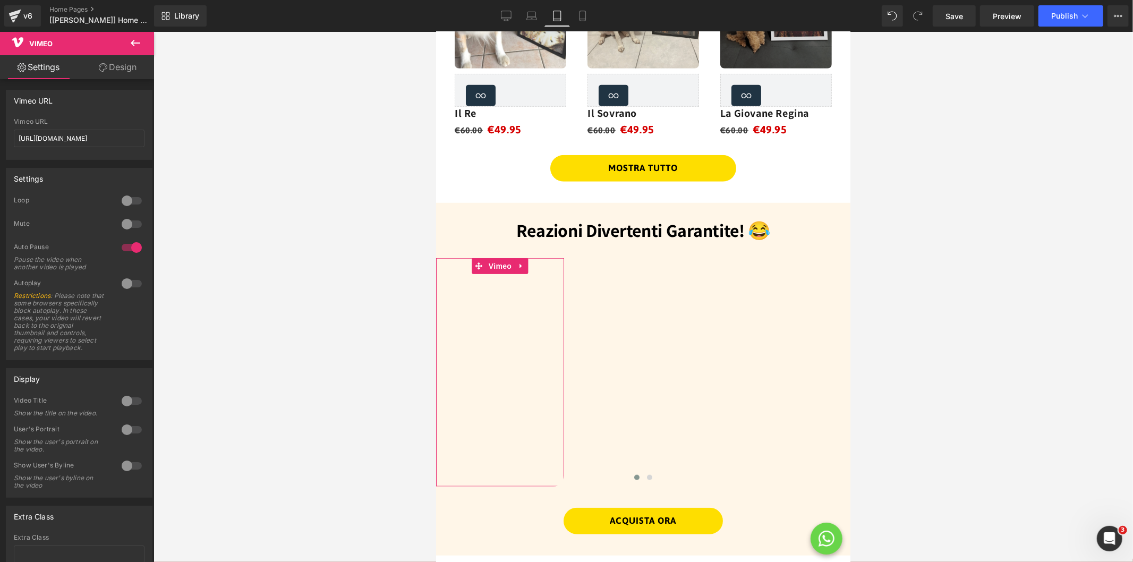
click at [123, 74] on link "Design" at bounding box center [117, 67] width 77 height 24
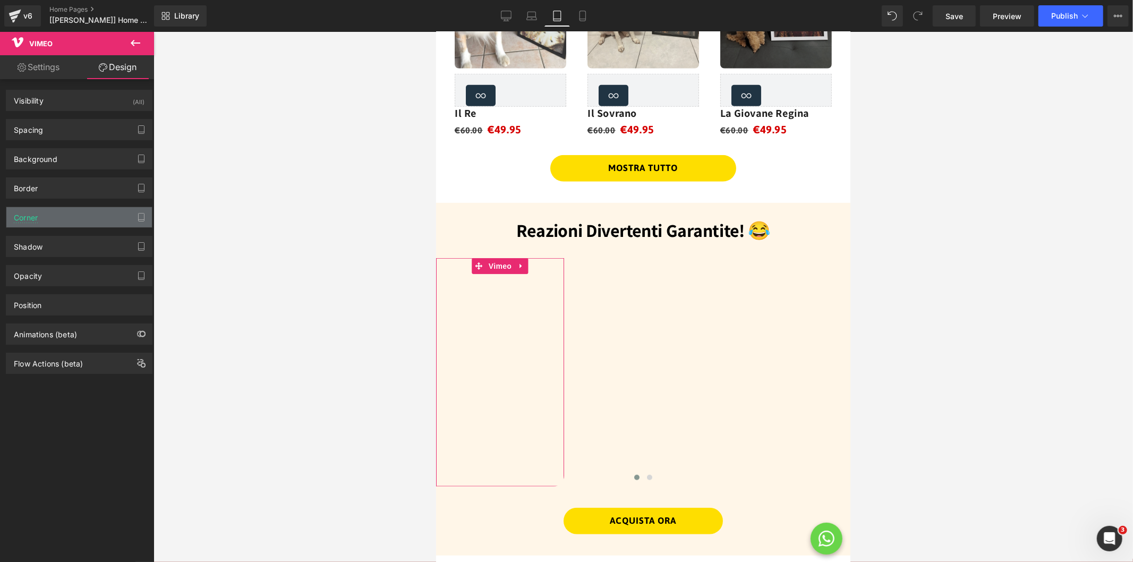
click at [40, 216] on div "Corner" at bounding box center [79, 217] width 146 height 20
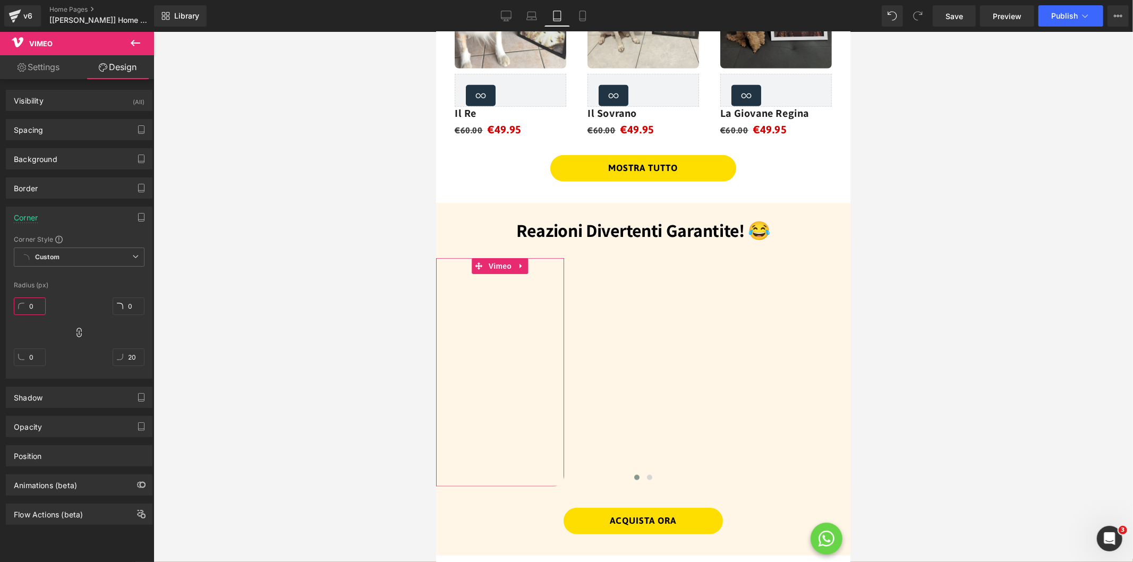
click at [35, 305] on input "0" at bounding box center [30, 306] width 32 height 18
drag, startPoint x: 38, startPoint y: 306, endPoint x: 23, endPoint y: 309, distance: 14.6
click at [23, 309] on input "20" at bounding box center [30, 306] width 32 height 18
type input "0"
click at [101, 280] on div "Corner Style Custom Custom Setup Global Style Custom Setup Global Style Radius …" at bounding box center [79, 306] width 146 height 143
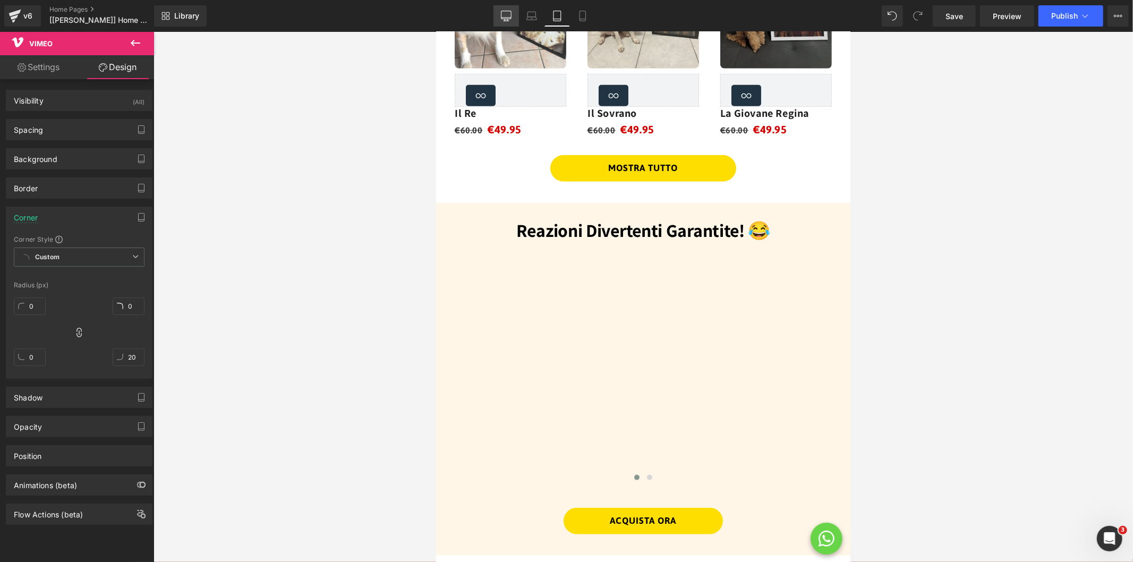
click at [511, 14] on icon at bounding box center [506, 16] width 11 height 11
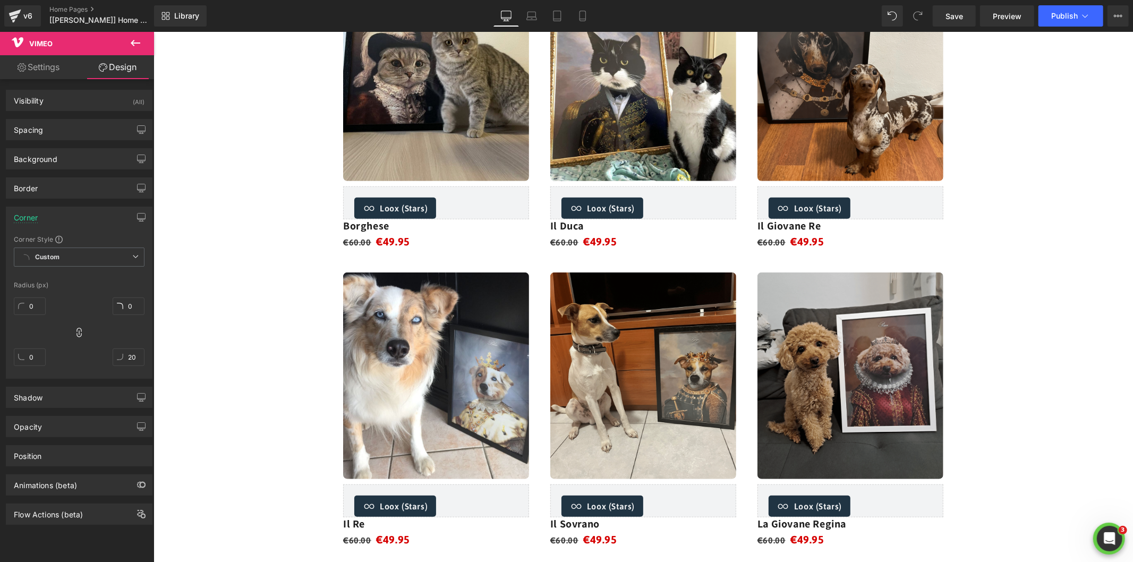
scroll to position [1041, 0]
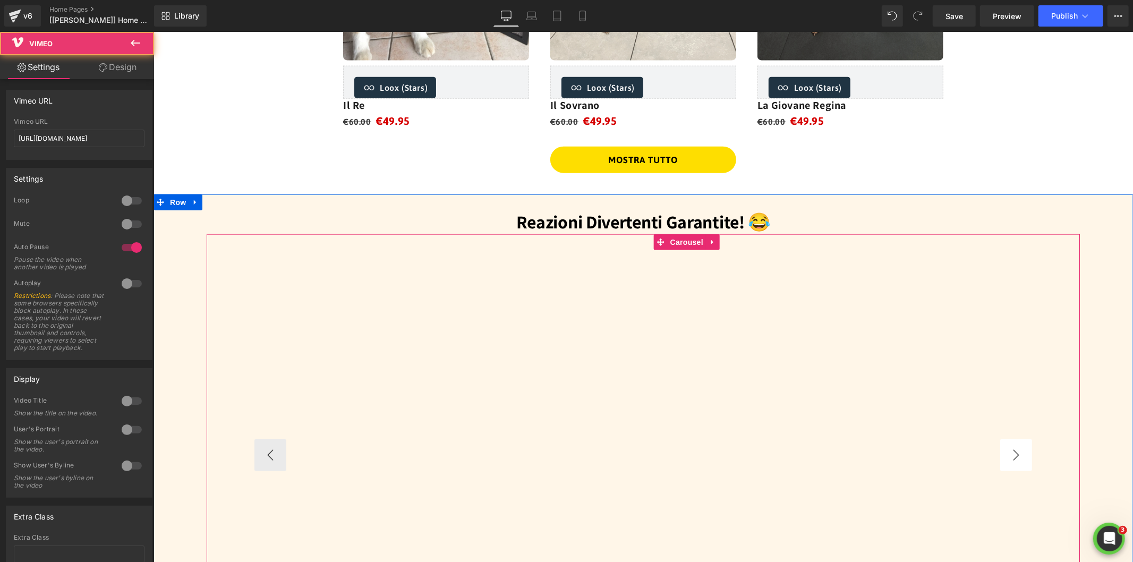
click at [1006, 451] on button "›" at bounding box center [1015, 455] width 32 height 32
click at [1014, 449] on button "›" at bounding box center [1015, 455] width 32 height 32
click at [1004, 441] on button "›" at bounding box center [1015, 455] width 32 height 32
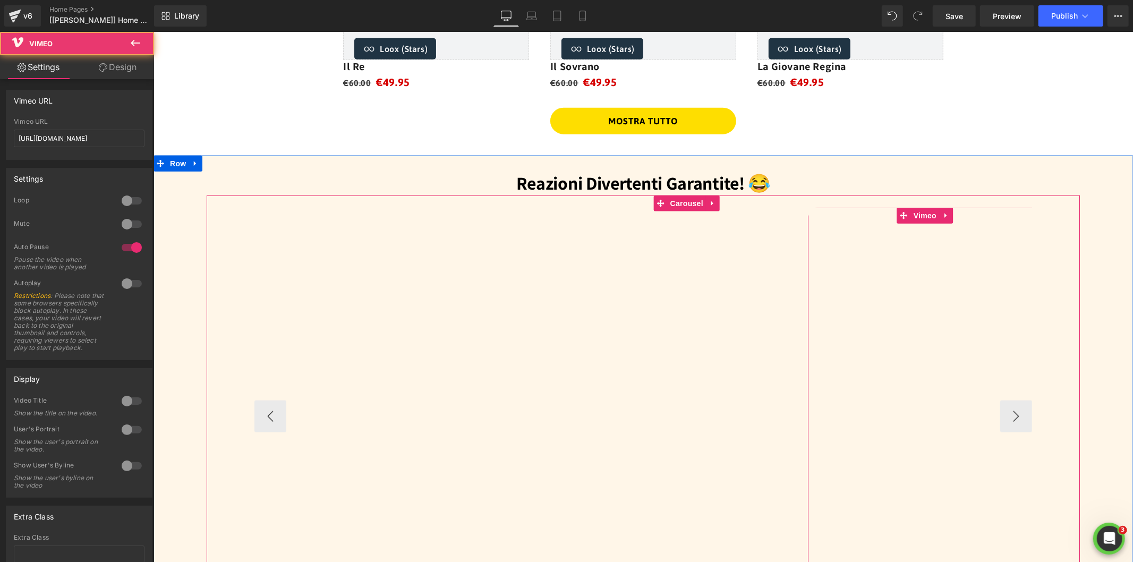
scroll to position [1159, 0]
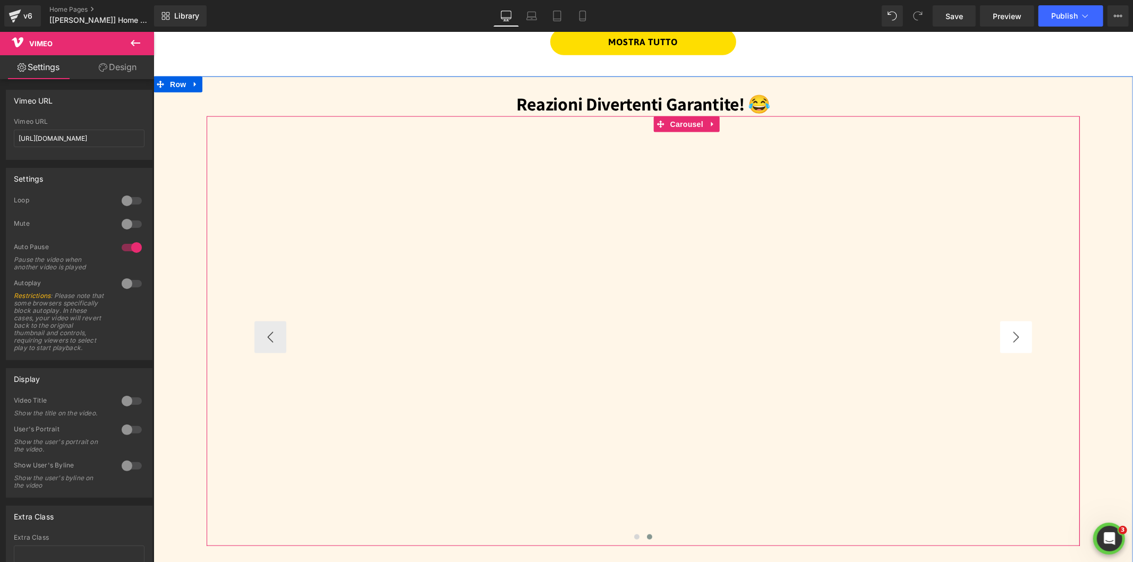
click at [1006, 336] on button "›" at bounding box center [1015, 337] width 32 height 32
click at [270, 331] on button "‹" at bounding box center [270, 337] width 32 height 32
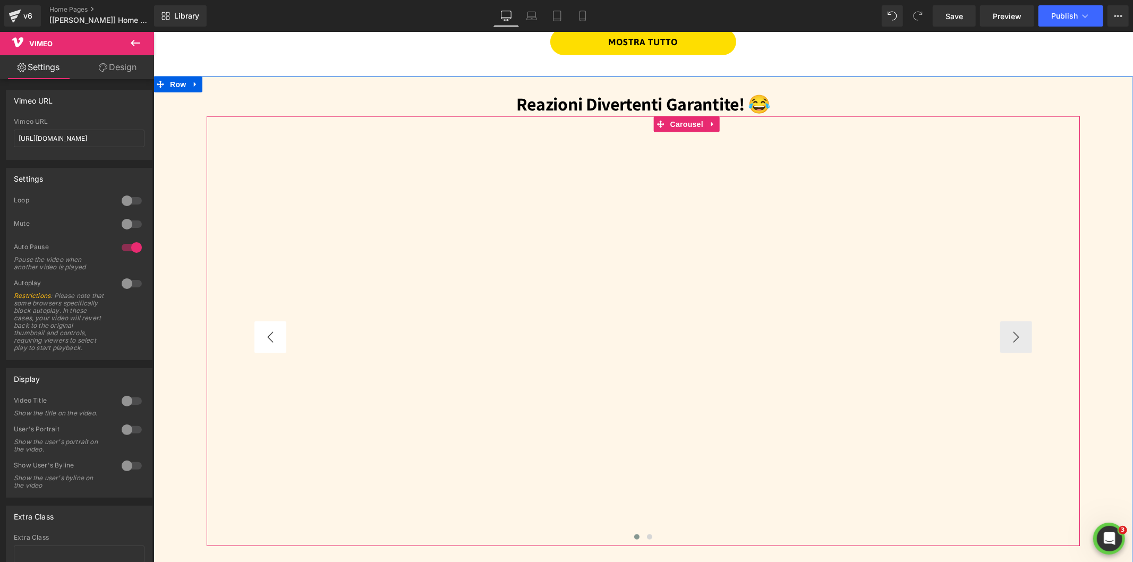
click at [270, 331] on button "‹" at bounding box center [270, 337] width 32 height 32
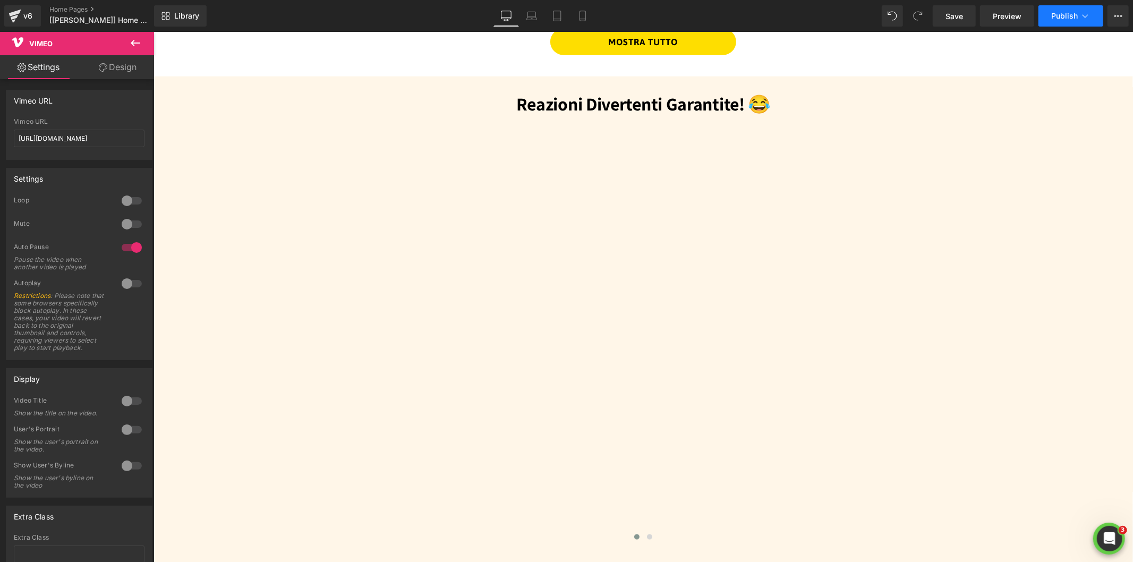
click at [1076, 16] on span "Publish" at bounding box center [1064, 16] width 27 height 8
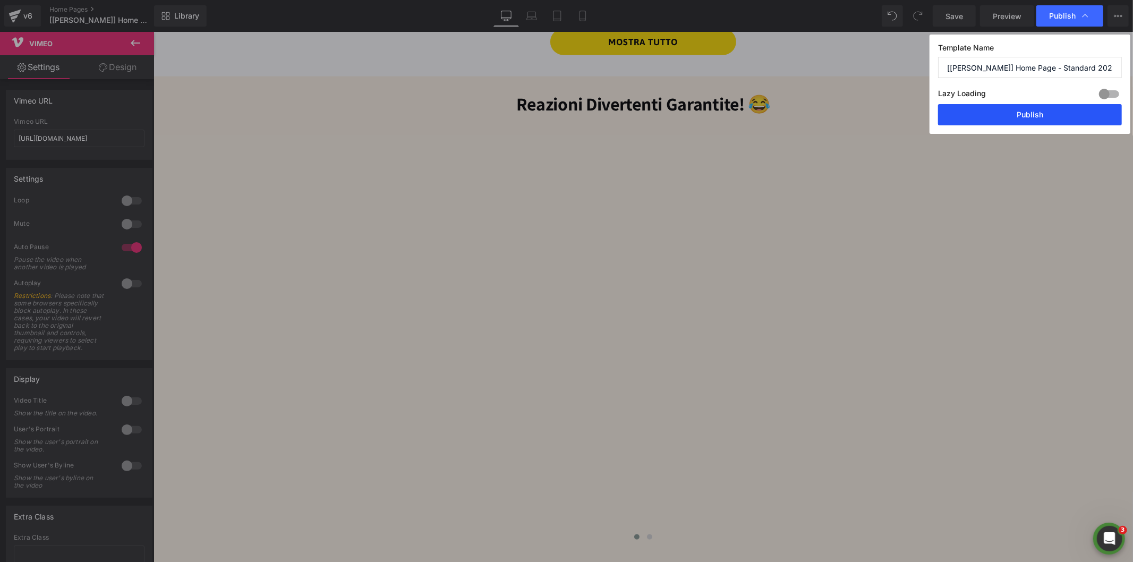
click at [1001, 115] on button "Publish" at bounding box center [1030, 114] width 184 height 21
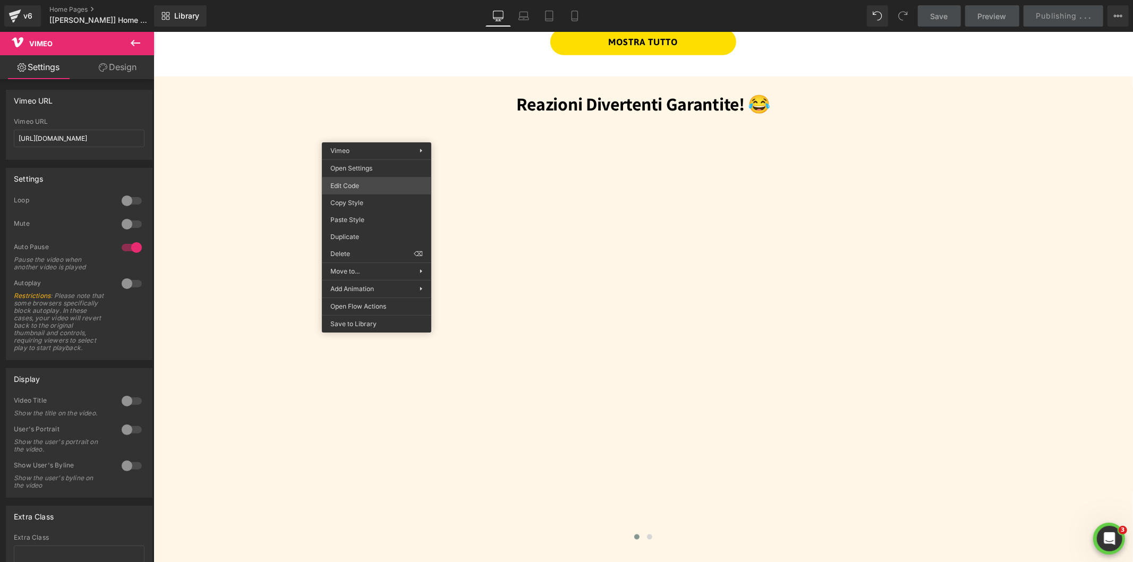
click at [367, 0] on div "Vimeo You are previewing how the will restyle your page. You can not edit Eleme…" at bounding box center [566, 0] width 1133 height 0
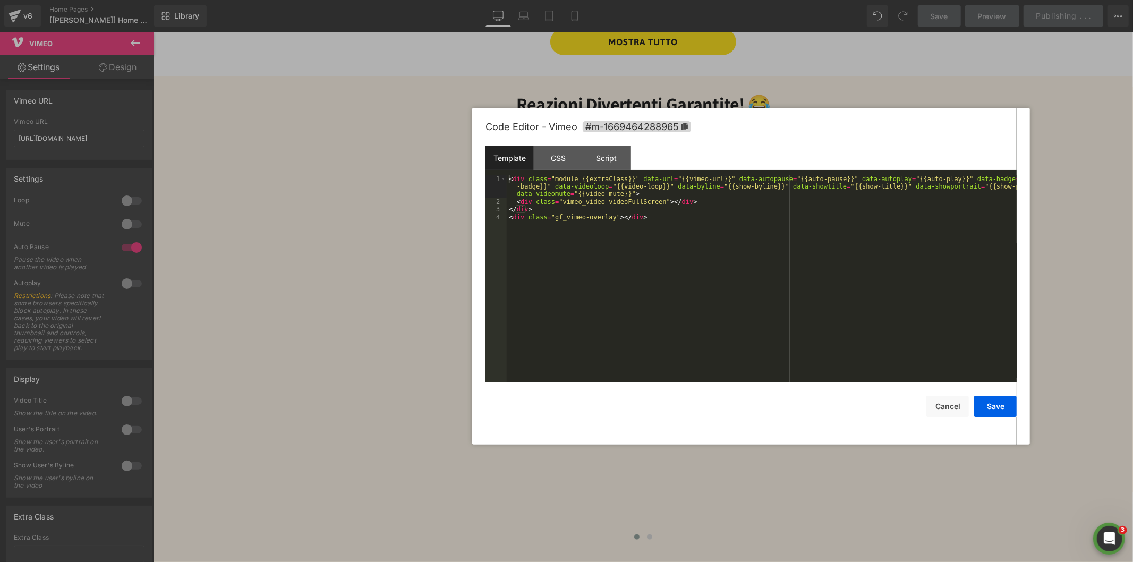
drag, startPoint x: 603, startPoint y: 131, endPoint x: 654, endPoint y: 141, distance: 51.9
click at [801, 119] on div "Code Editor - Vimeo #m-1669464288965" at bounding box center [750, 127] width 531 height 38
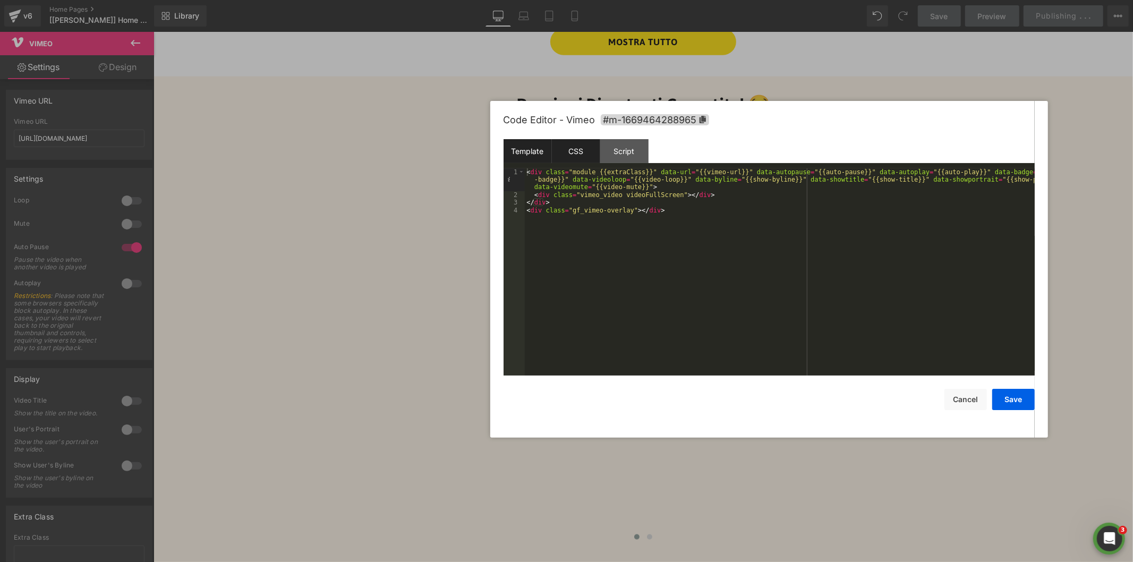
click at [577, 149] on div "CSS" at bounding box center [576, 151] width 48 height 24
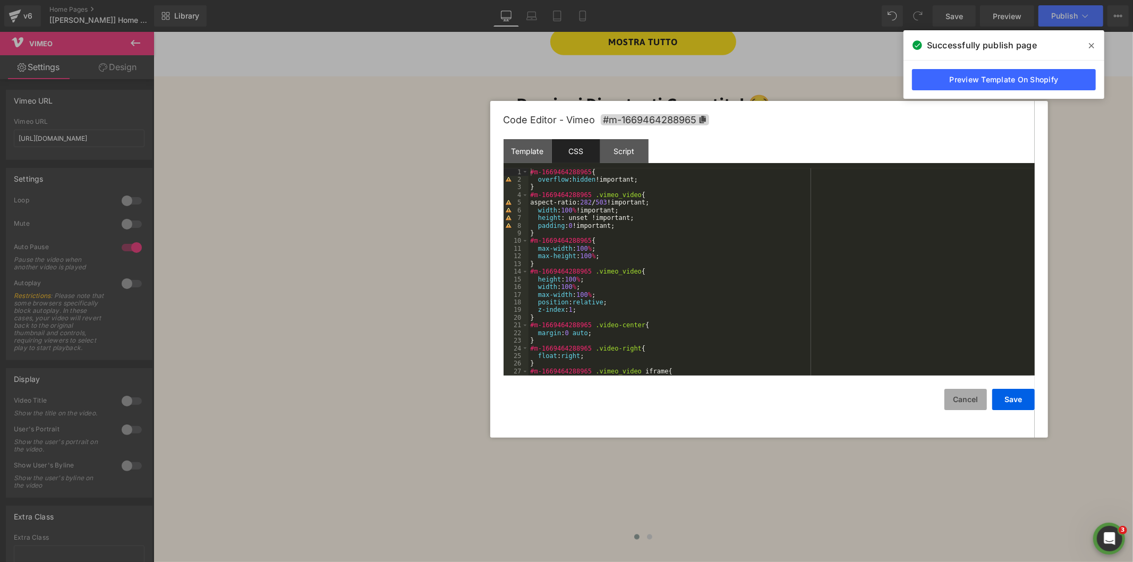
click at [959, 401] on button "Cancel" at bounding box center [965, 399] width 42 height 21
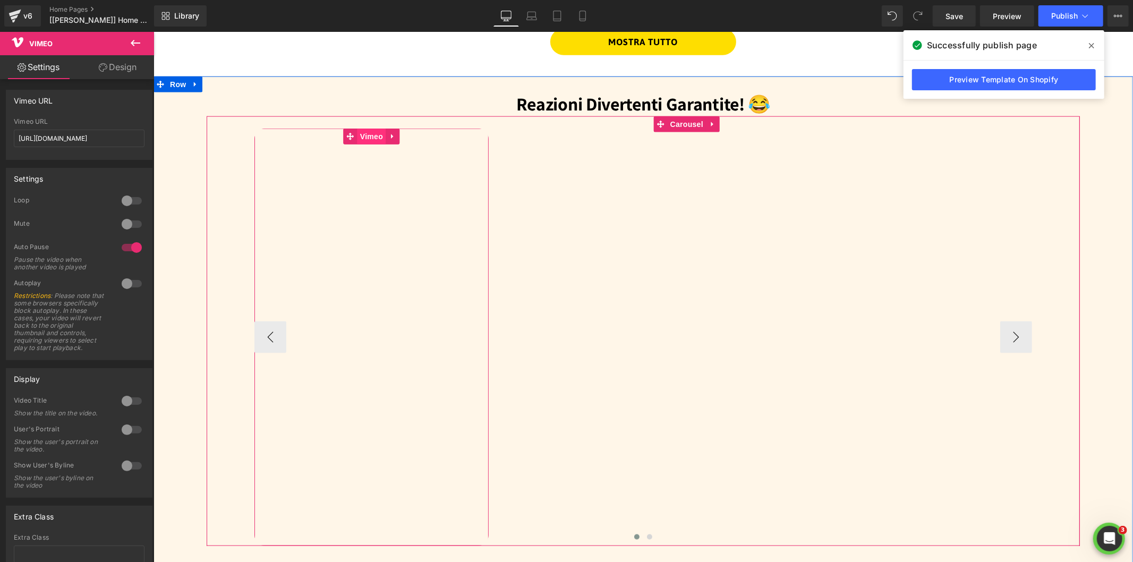
click at [362, 133] on span "Vimeo" at bounding box center [371, 136] width 28 height 16
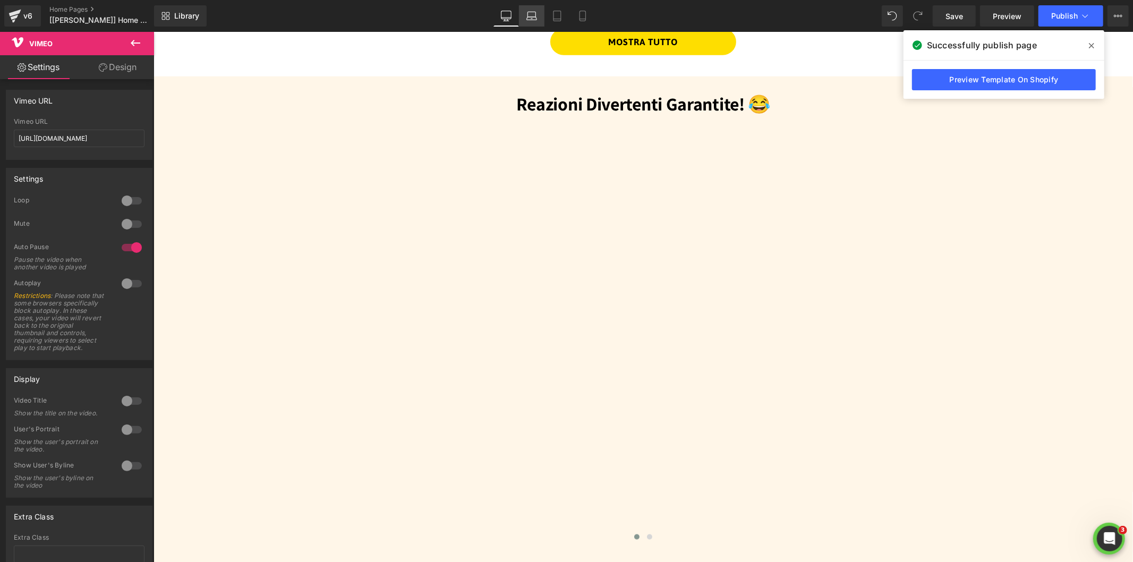
click at [535, 16] on icon at bounding box center [531, 14] width 8 height 5
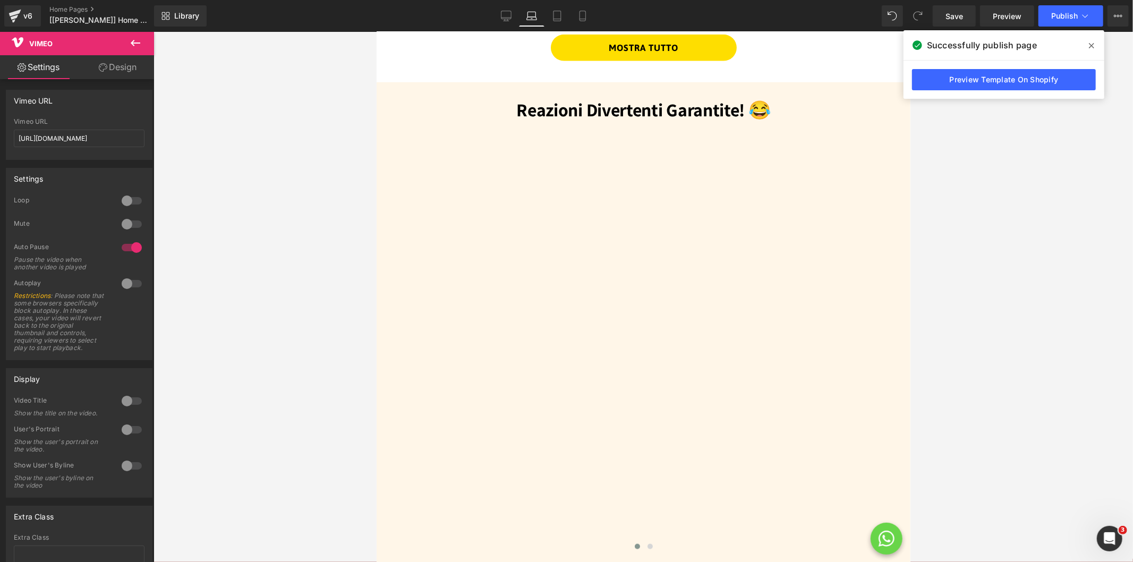
scroll to position [923, 0]
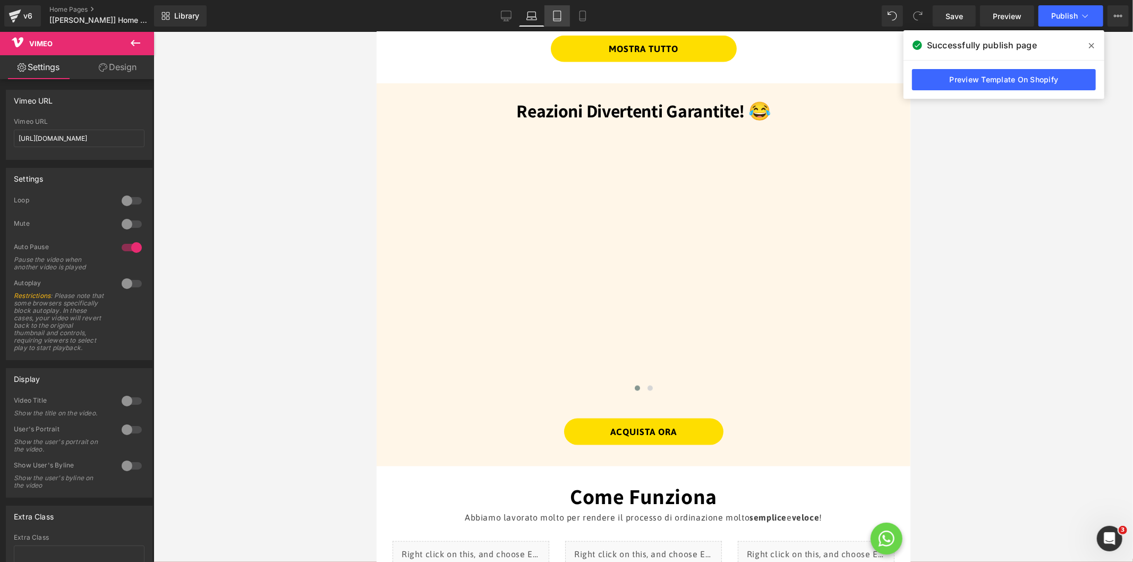
click at [554, 13] on icon at bounding box center [557, 16] width 11 height 11
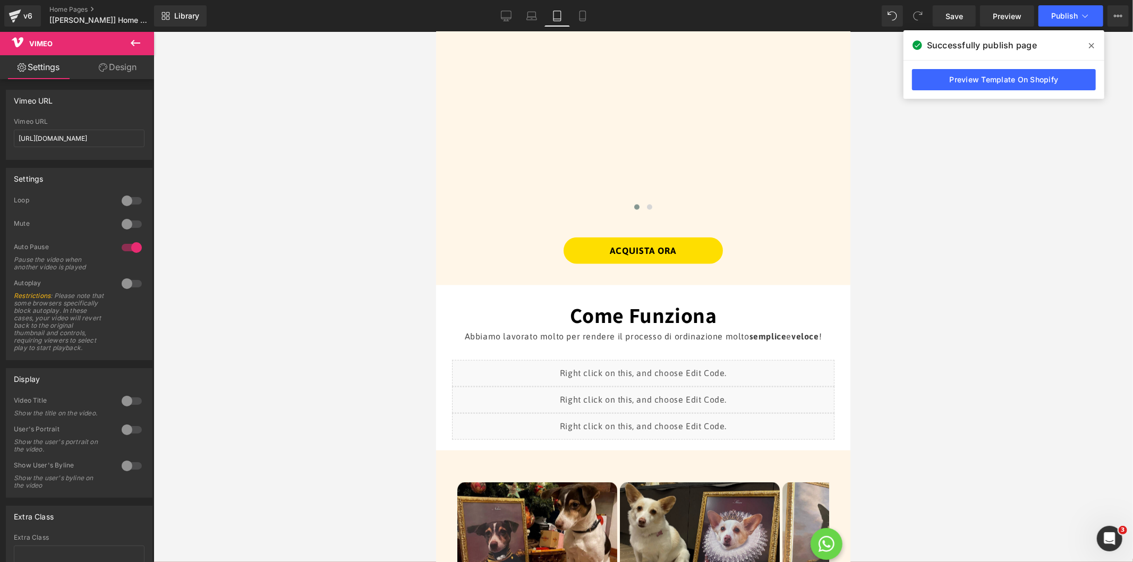
scroll to position [741, 0]
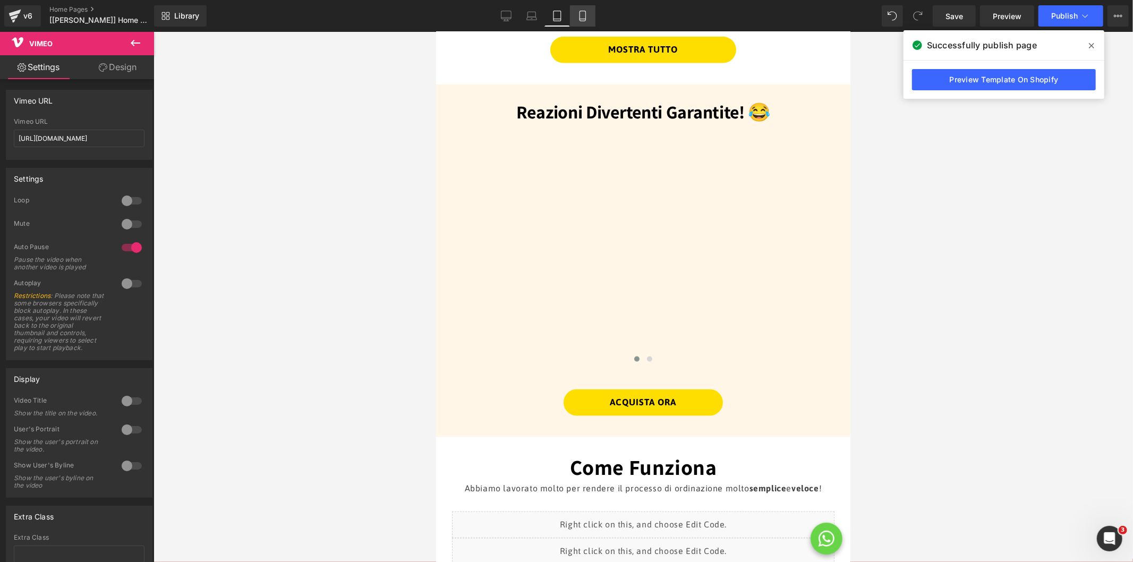
click at [575, 12] on link "Mobile" at bounding box center [582, 15] width 25 height 21
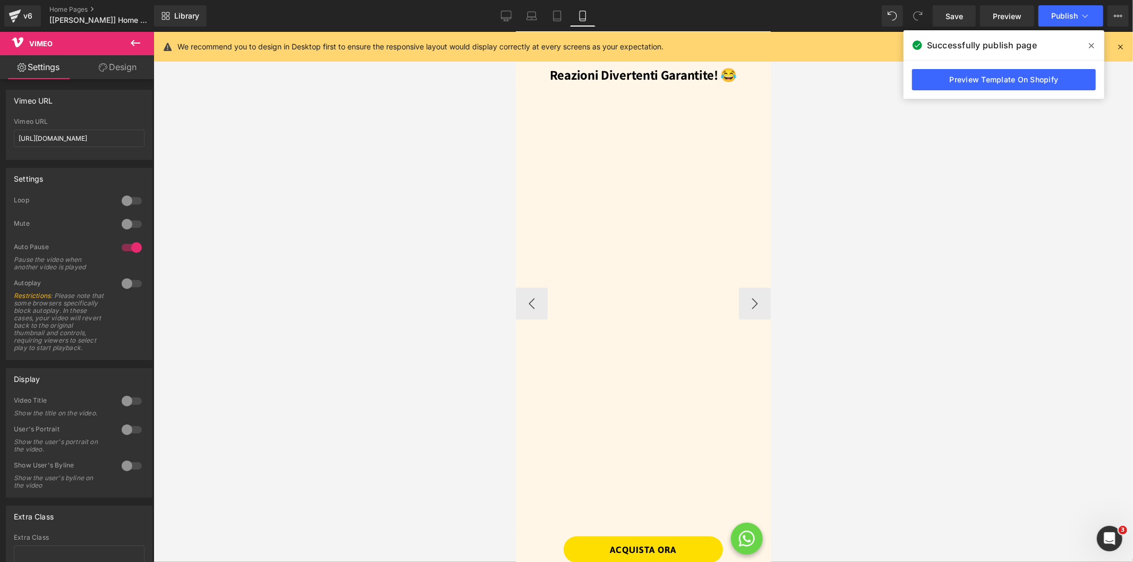
scroll to position [1208, 0]
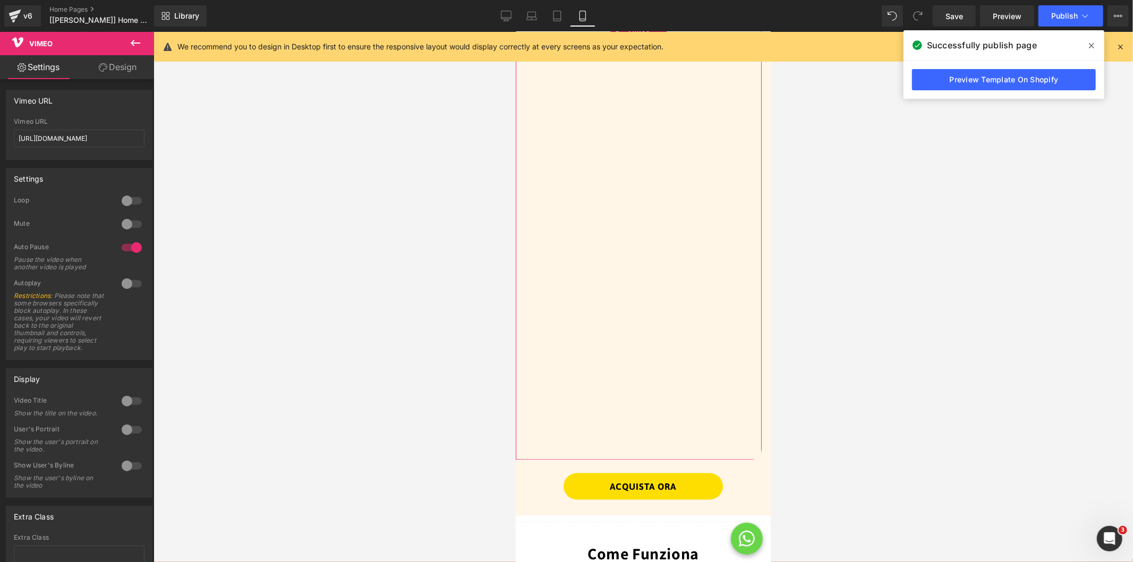
click at [114, 66] on link "Design" at bounding box center [117, 67] width 77 height 24
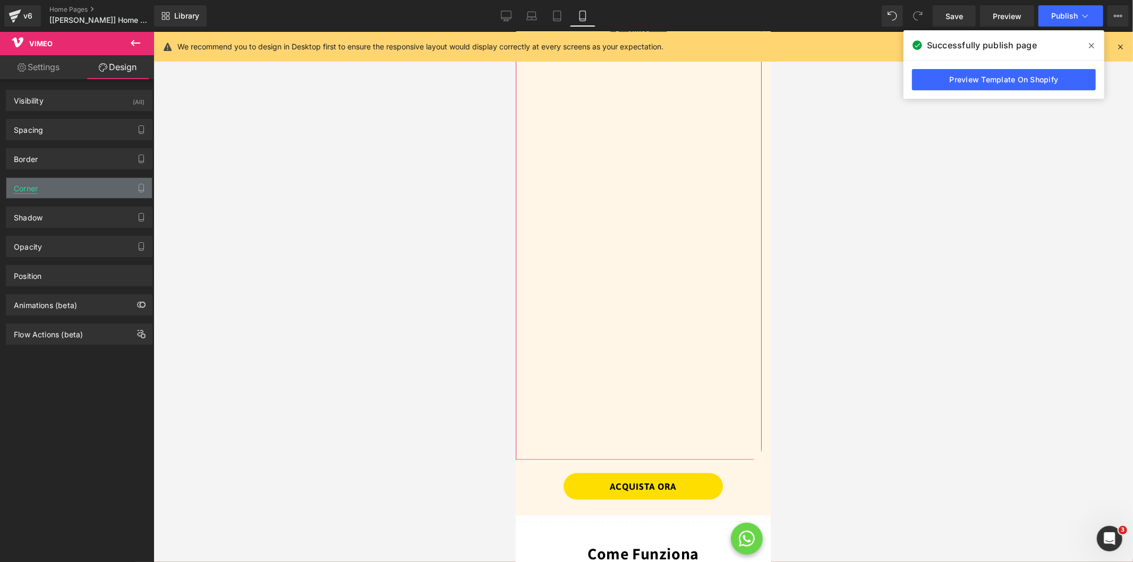
click at [27, 189] on div "Corner" at bounding box center [26, 185] width 24 height 15
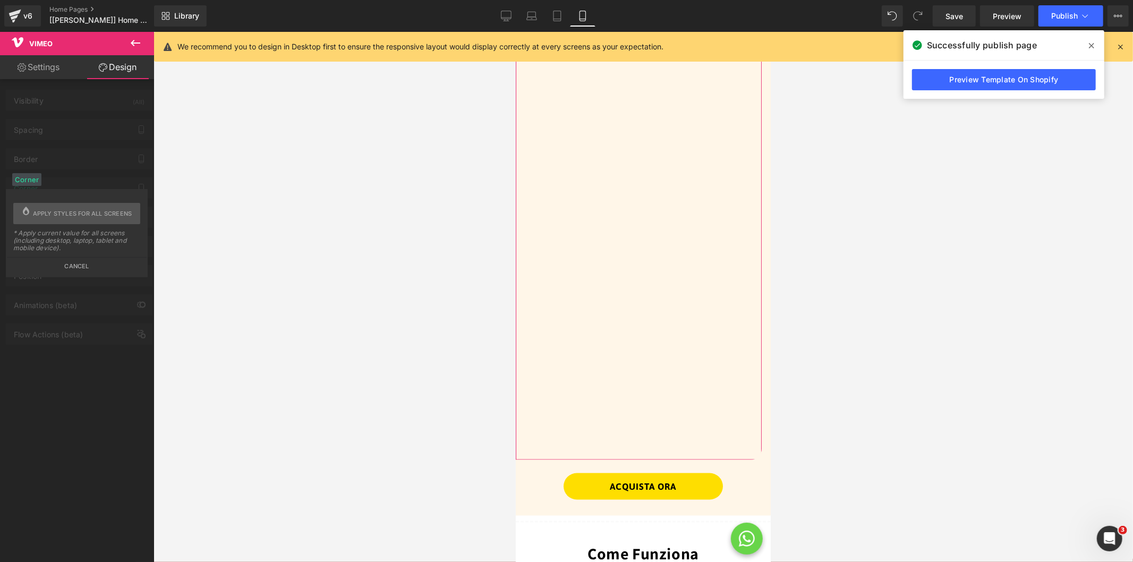
click at [62, 262] on button "Cancel" at bounding box center [77, 263] width 140 height 12
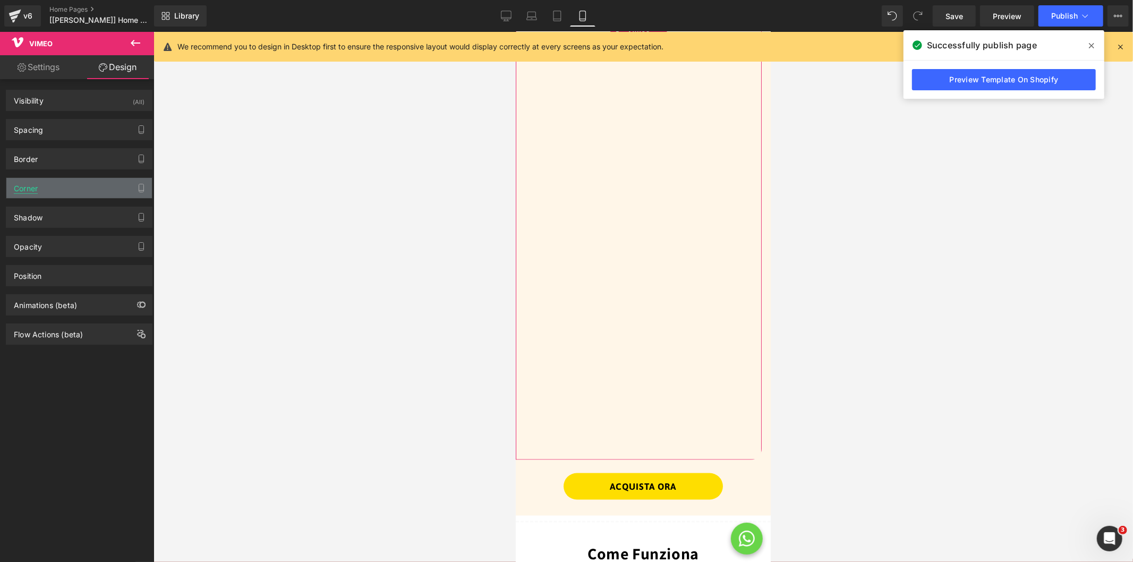
click at [27, 188] on div "Corner" at bounding box center [26, 185] width 24 height 15
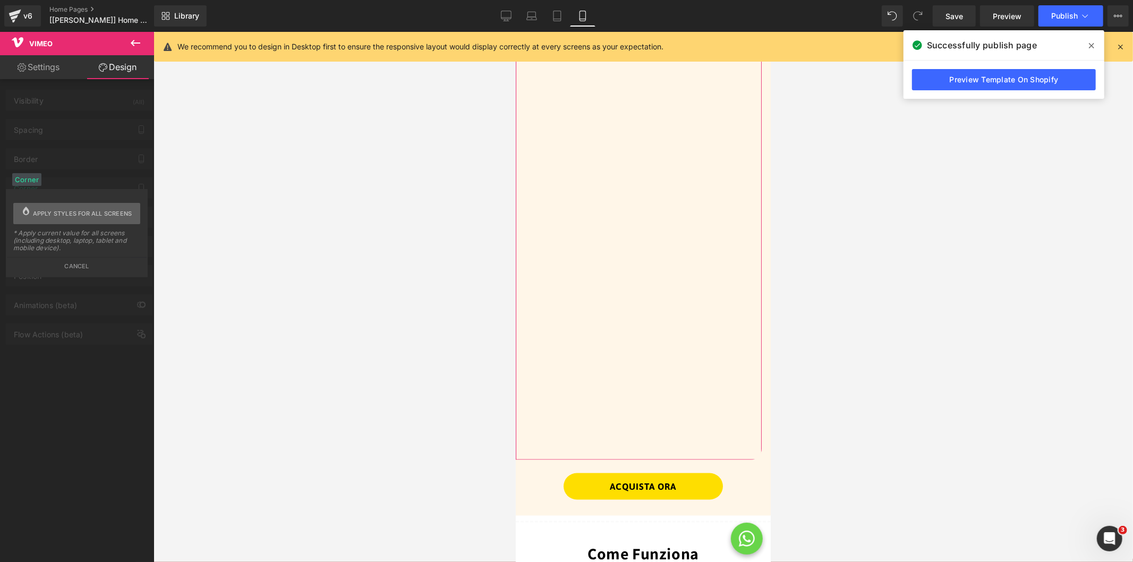
click at [63, 216] on span "Apply styles for all screens" at bounding box center [82, 213] width 99 height 21
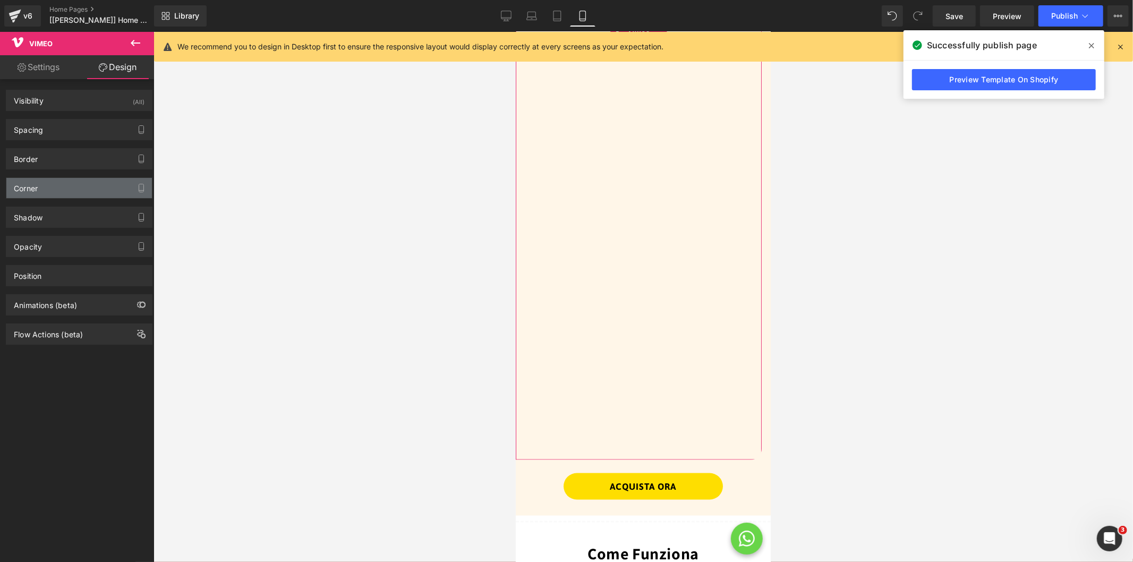
click at [32, 182] on div "Corner" at bounding box center [26, 185] width 24 height 15
click at [18, 190] on div "Corner" at bounding box center [26, 185] width 24 height 15
click at [62, 195] on div "Corner" at bounding box center [79, 188] width 146 height 20
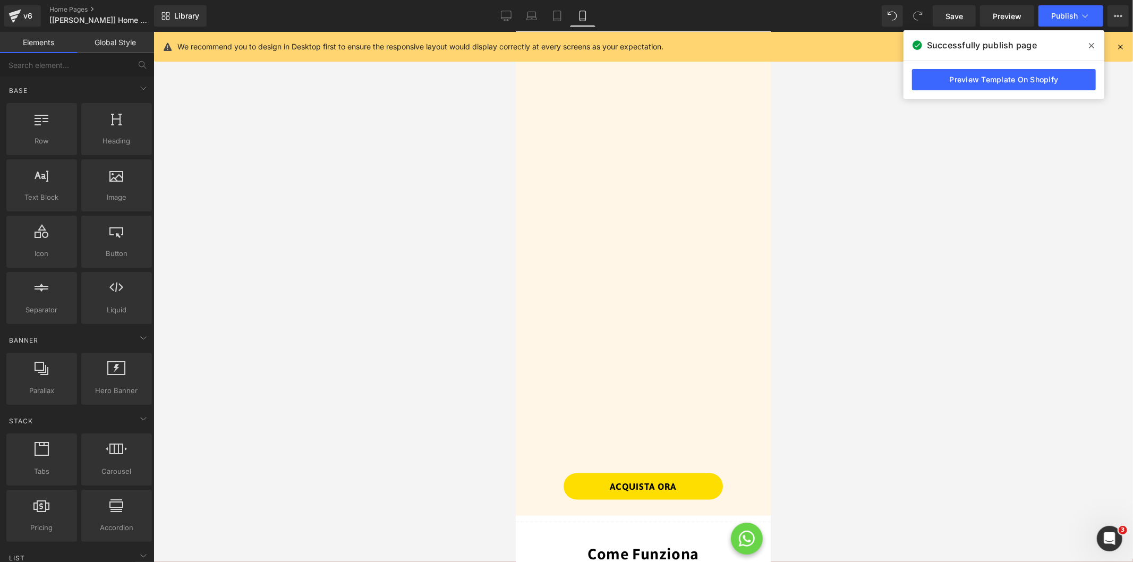
click at [339, 199] on div at bounding box center [642, 297] width 979 height 530
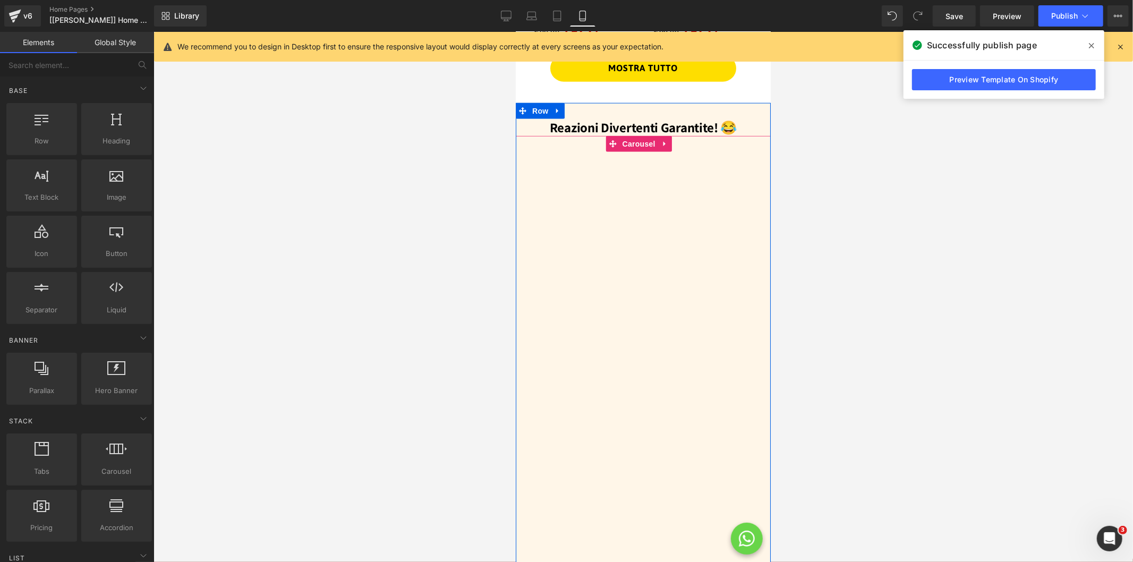
scroll to position [1090, 0]
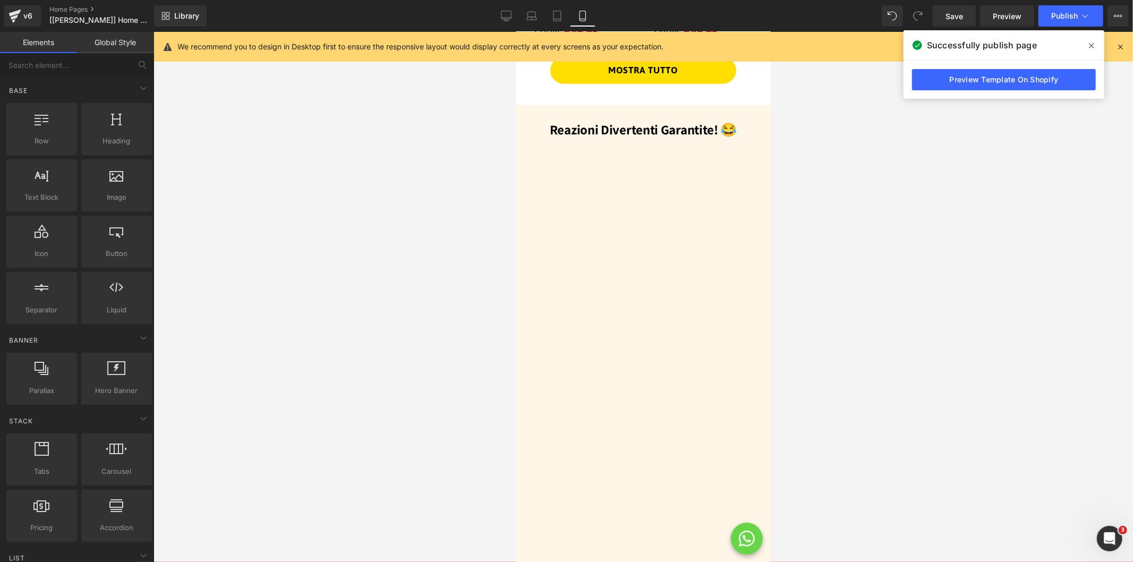
click at [176, 65] on div "Vimeo You are previewing how the will restyle your page. You can not edit Eleme…" at bounding box center [566, 290] width 1133 height 580
click at [642, 138] on span "Carousel" at bounding box center [638, 146] width 38 height 16
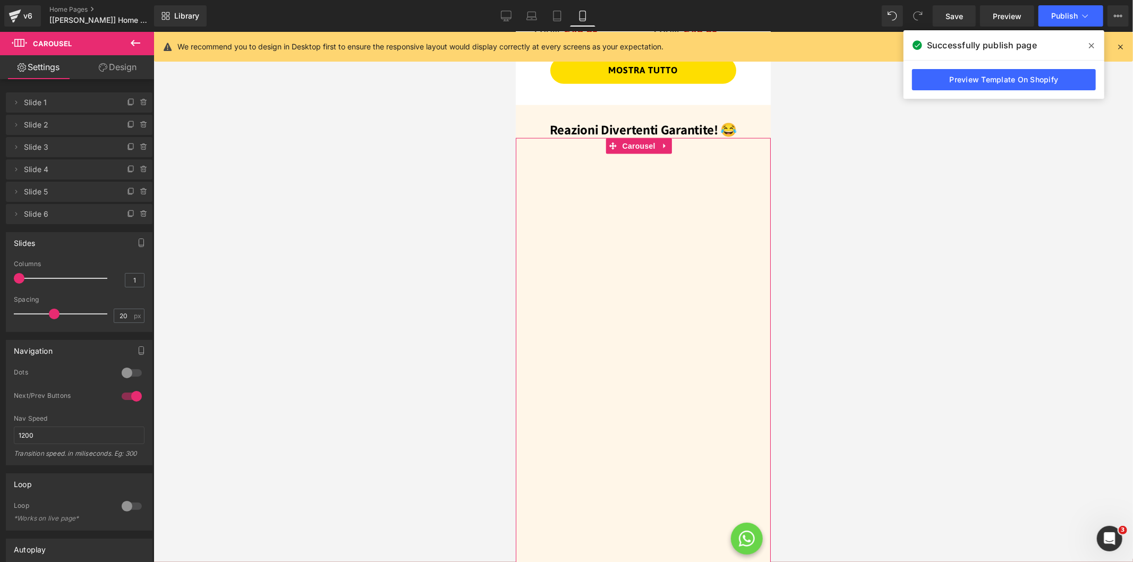
click at [113, 71] on link "Design" at bounding box center [117, 67] width 77 height 24
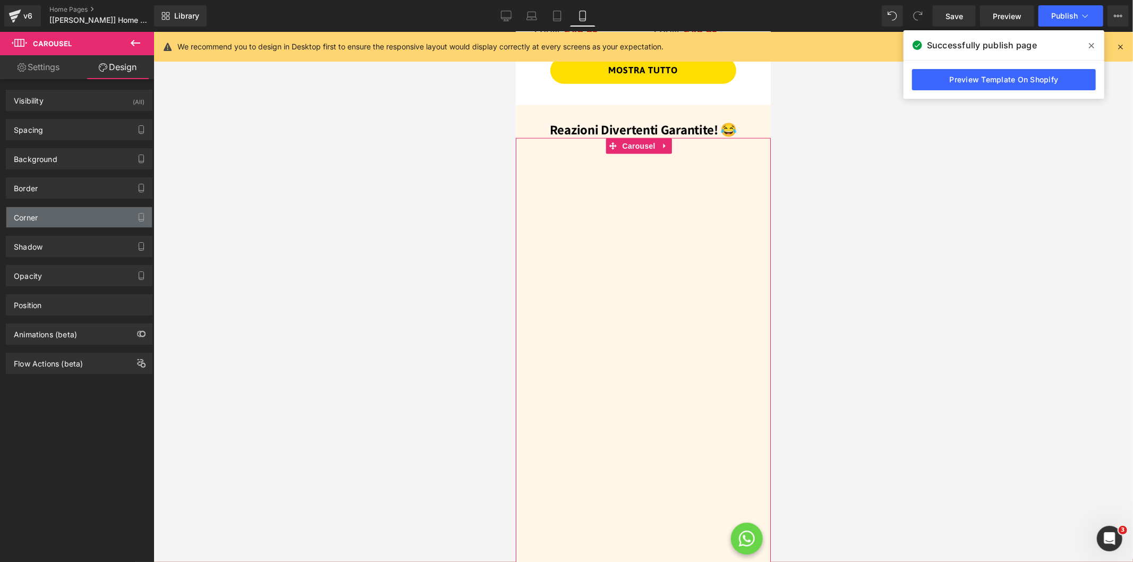
click at [33, 219] on div "Corner" at bounding box center [26, 214] width 24 height 15
click at [67, 224] on div "Corner" at bounding box center [79, 217] width 146 height 20
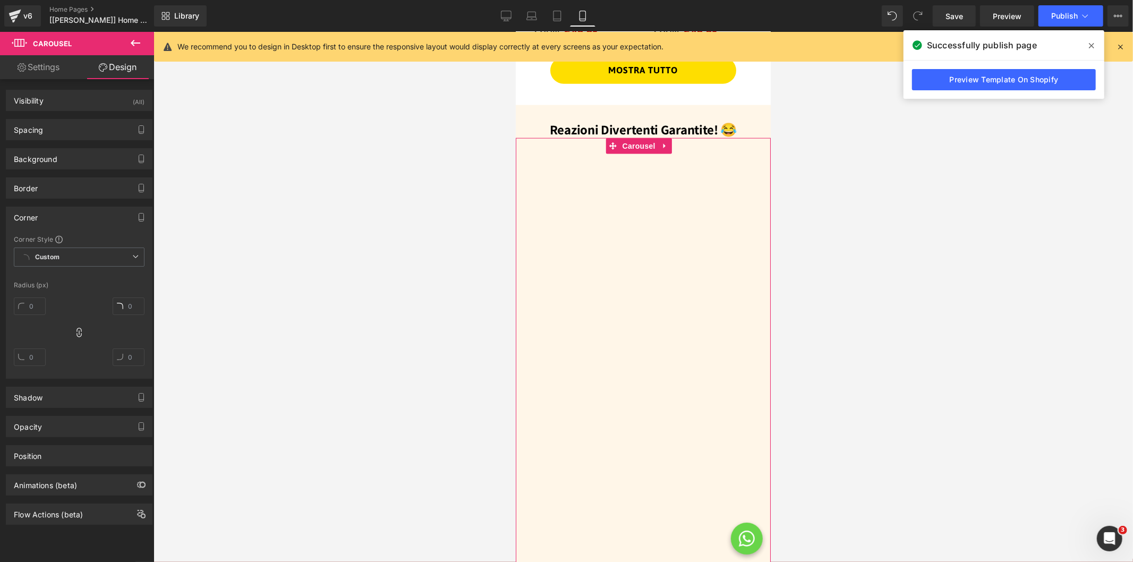
click at [67, 224] on div "Corner" at bounding box center [79, 217] width 146 height 20
click at [637, 138] on span "Carousel" at bounding box center [638, 146] width 38 height 16
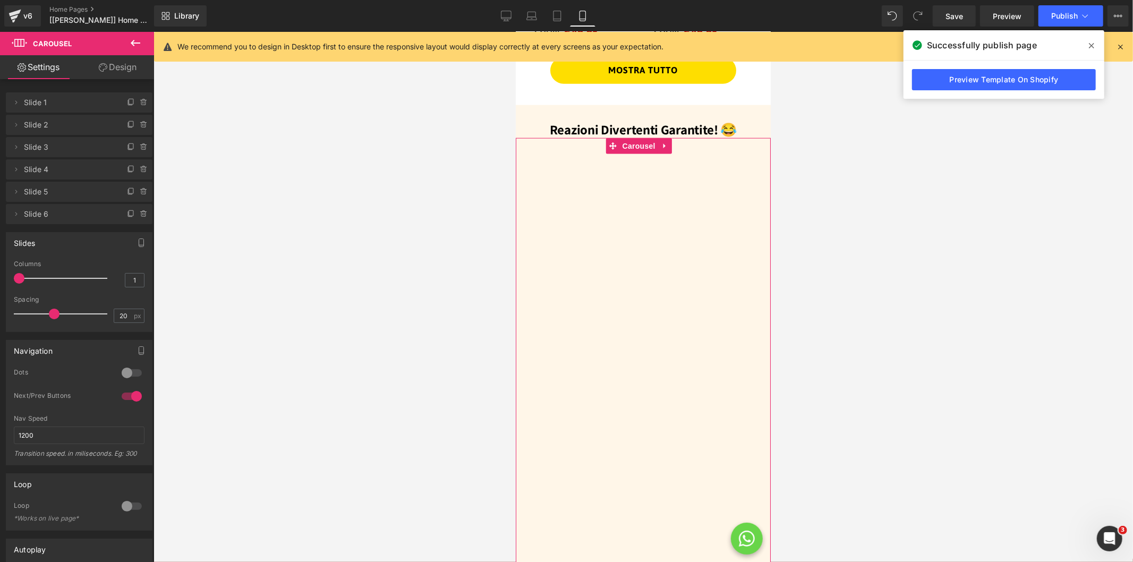
click at [118, 68] on link "Design" at bounding box center [117, 67] width 77 height 24
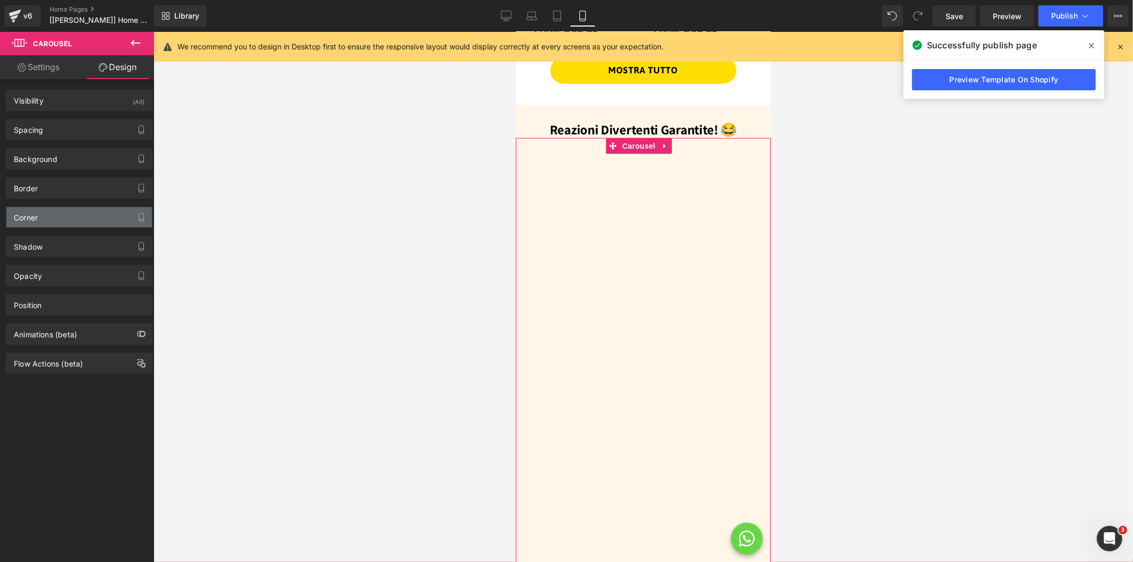
click at [32, 217] on div "Corner" at bounding box center [26, 214] width 24 height 15
click at [22, 221] on div "Corner" at bounding box center [26, 214] width 24 height 15
click at [34, 192] on div "Border" at bounding box center [26, 185] width 24 height 15
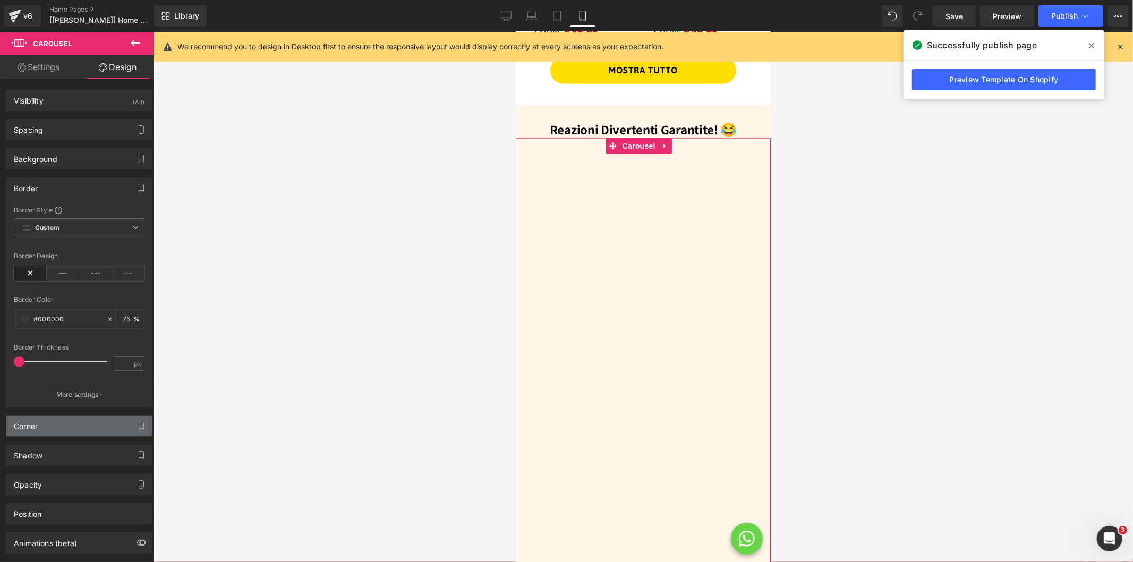
click at [29, 432] on div "Corner" at bounding box center [79, 426] width 146 height 20
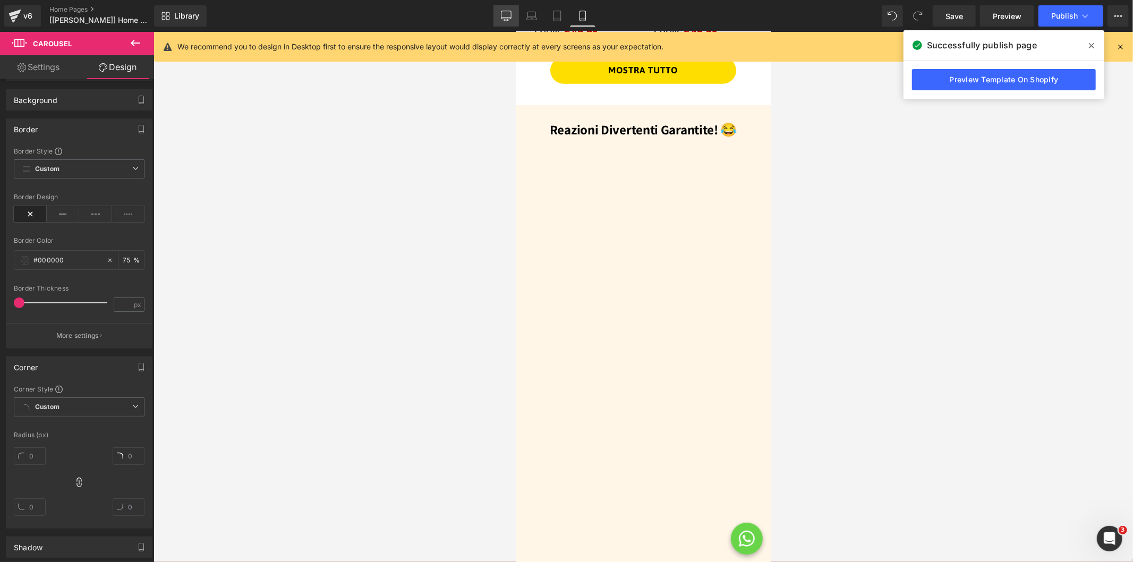
click at [511, 13] on icon at bounding box center [506, 15] width 10 height 8
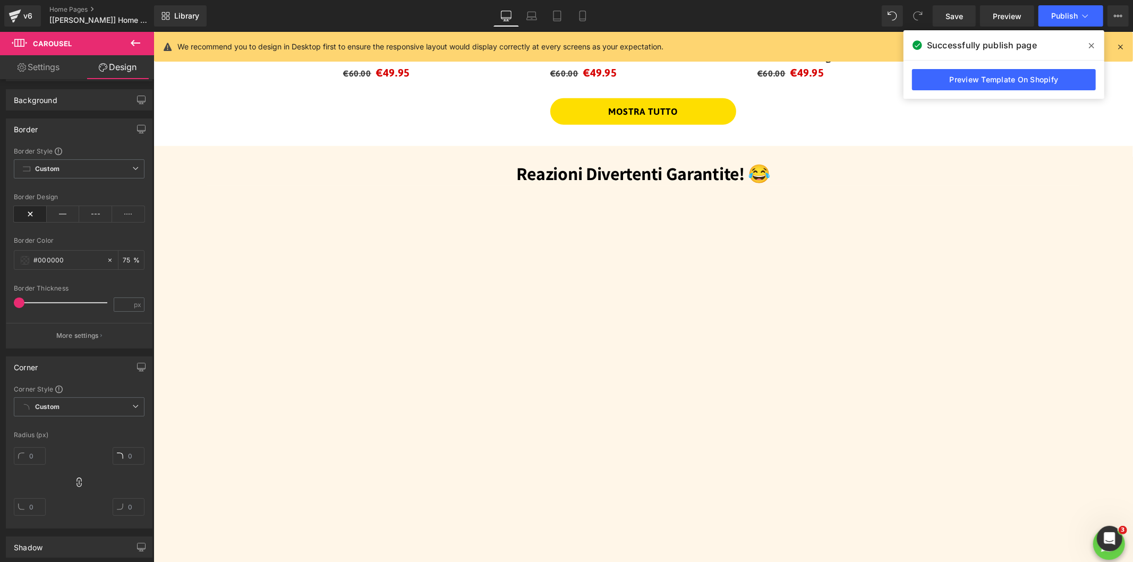
scroll to position [1160, 0]
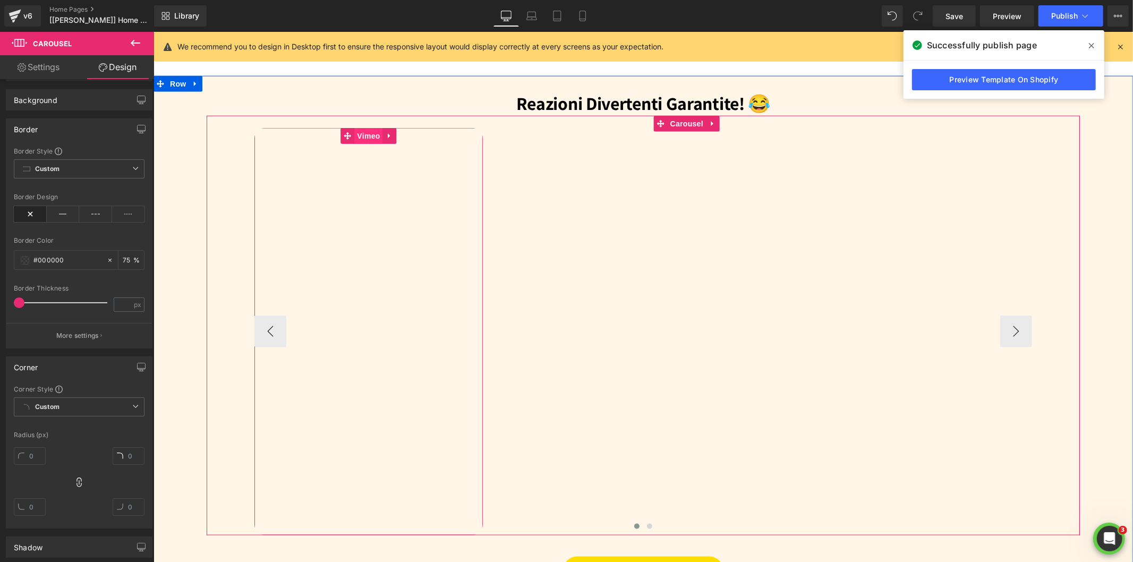
click at [361, 133] on span "Vimeo" at bounding box center [368, 135] width 28 height 16
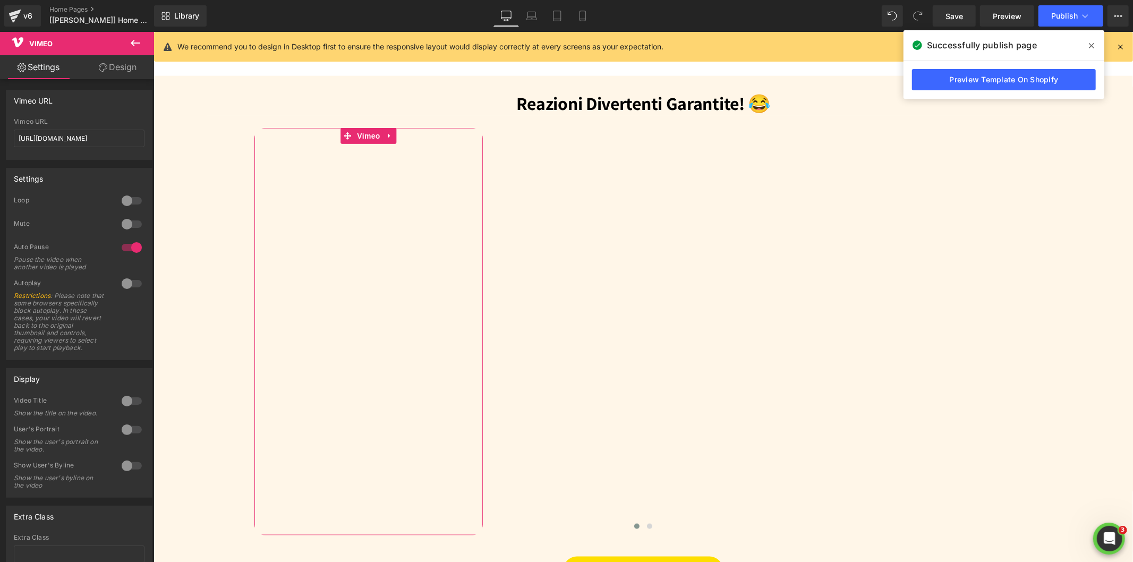
click at [129, 69] on link "Design" at bounding box center [117, 67] width 77 height 24
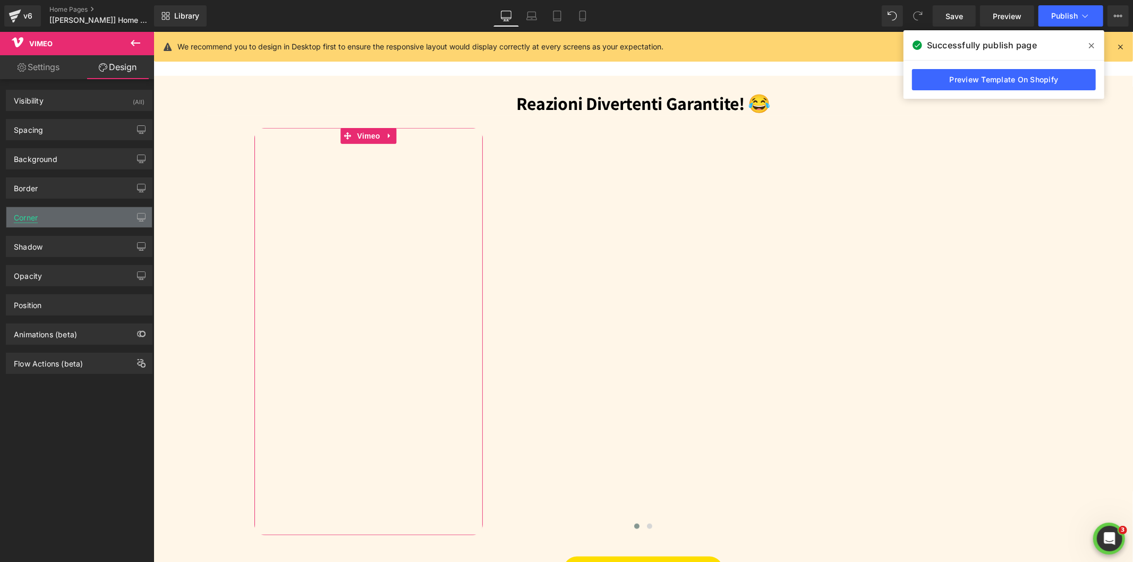
click at [32, 221] on div "Corner" at bounding box center [26, 214] width 24 height 15
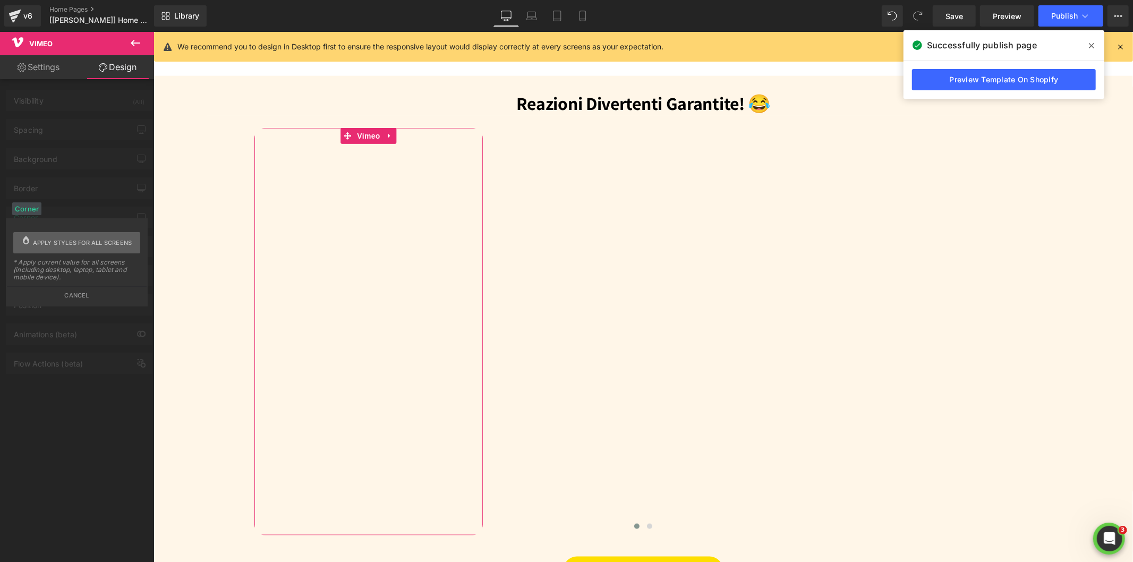
click at [76, 244] on span "Apply styles for all screens" at bounding box center [82, 242] width 99 height 21
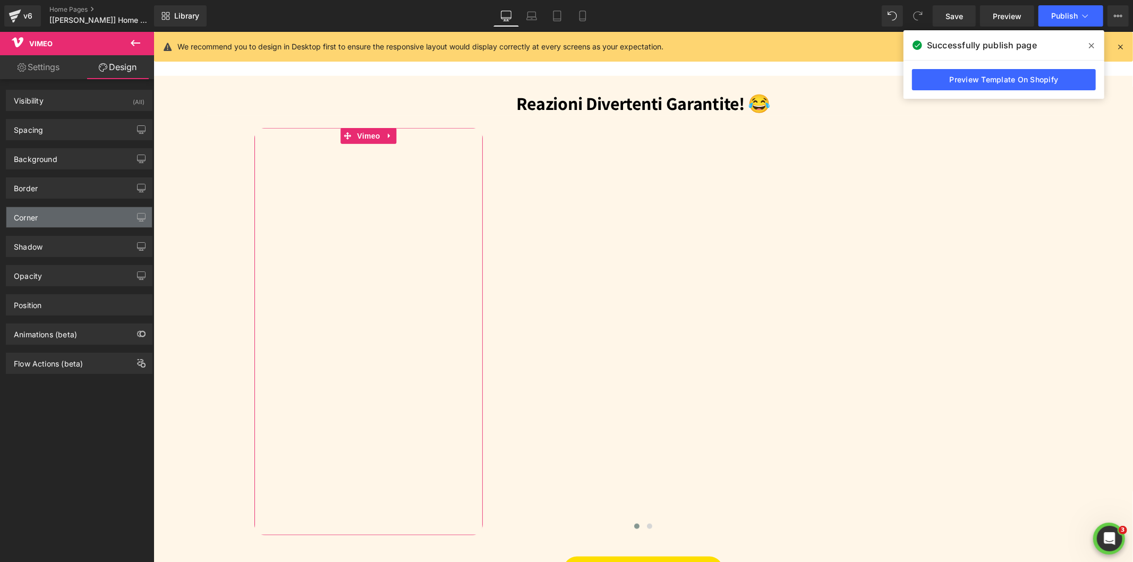
click at [32, 214] on div "Corner" at bounding box center [26, 214] width 24 height 15
click at [24, 220] on div "Corner" at bounding box center [26, 214] width 24 height 15
click at [144, 215] on button "button" at bounding box center [141, 217] width 17 height 20
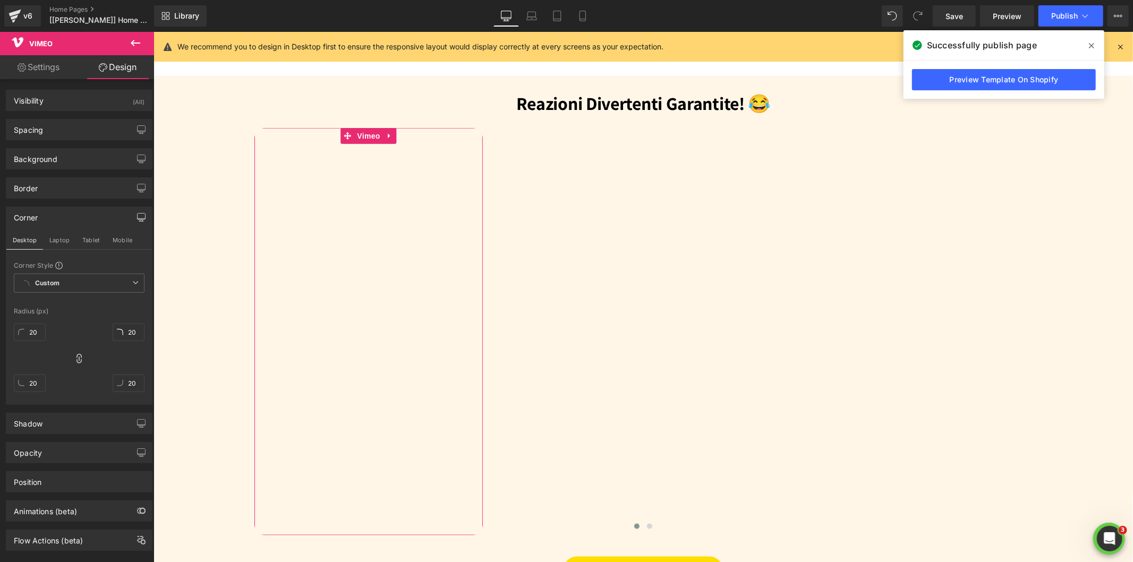
click at [133, 218] on button "button" at bounding box center [141, 217] width 17 height 20
click at [137, 218] on icon "button" at bounding box center [141, 217] width 8 height 8
click at [119, 238] on button "Mobile" at bounding box center [122, 240] width 32 height 18
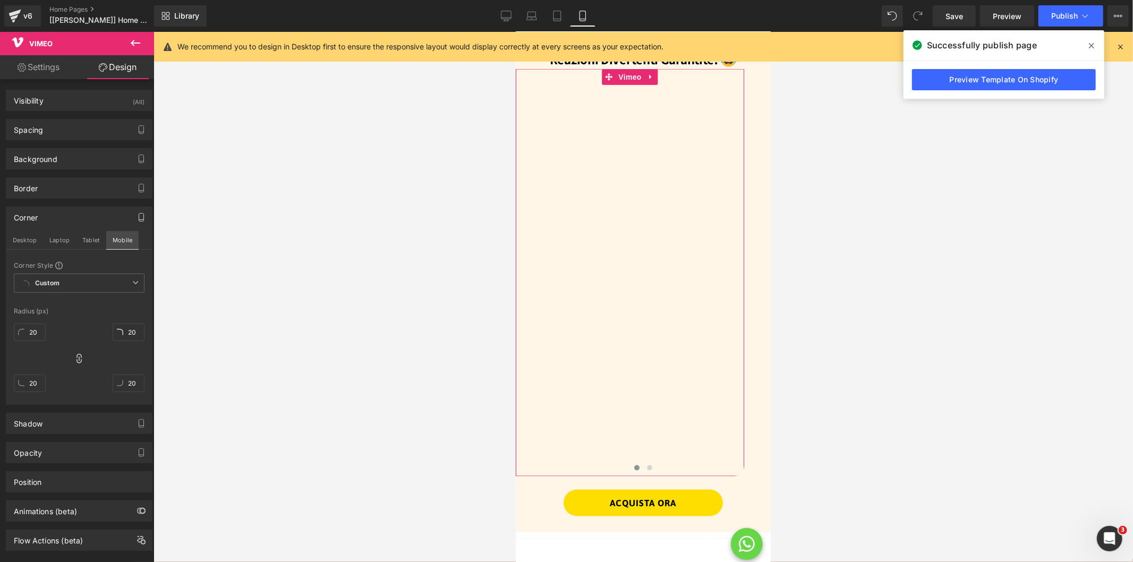
scroll to position [1128, 0]
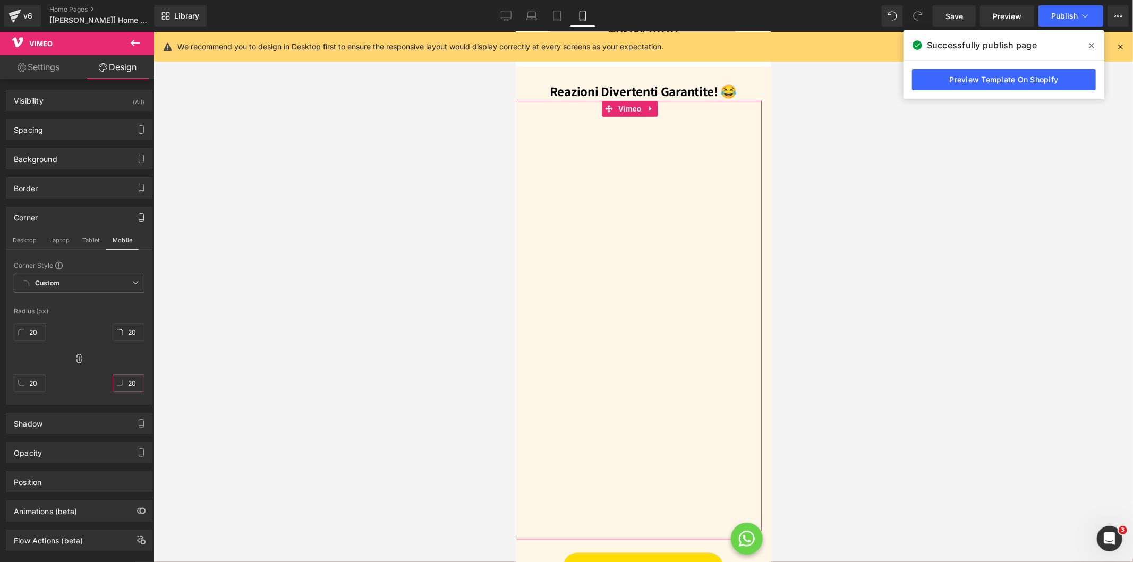
click at [134, 387] on input "20" at bounding box center [129, 383] width 32 height 18
click at [96, 303] on div at bounding box center [79, 301] width 131 height 7
click at [88, 238] on button "Tablet" at bounding box center [91, 240] width 30 height 18
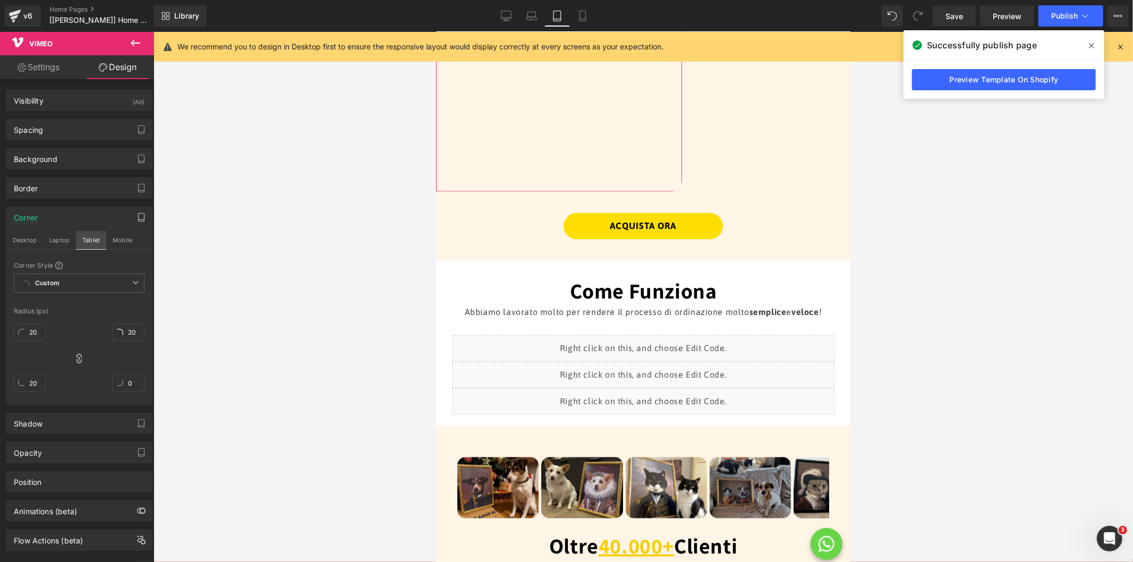
scroll to position [780, 0]
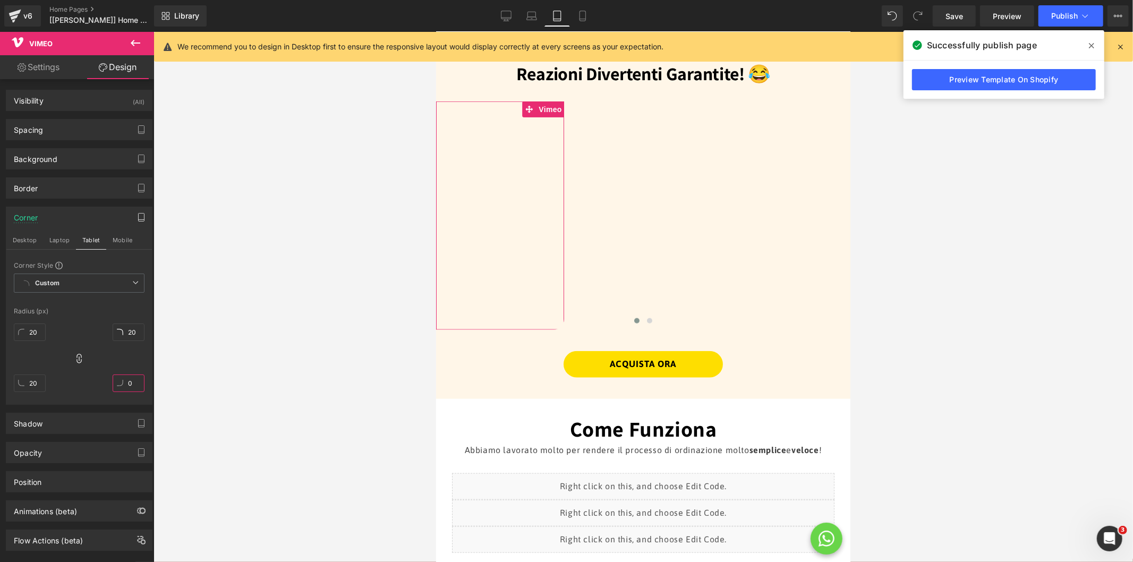
click at [131, 386] on input "0" at bounding box center [129, 383] width 32 height 18
type input "0"
click at [96, 304] on div at bounding box center [79, 301] width 131 height 7
click at [60, 237] on button "Laptop" at bounding box center [59, 240] width 33 height 18
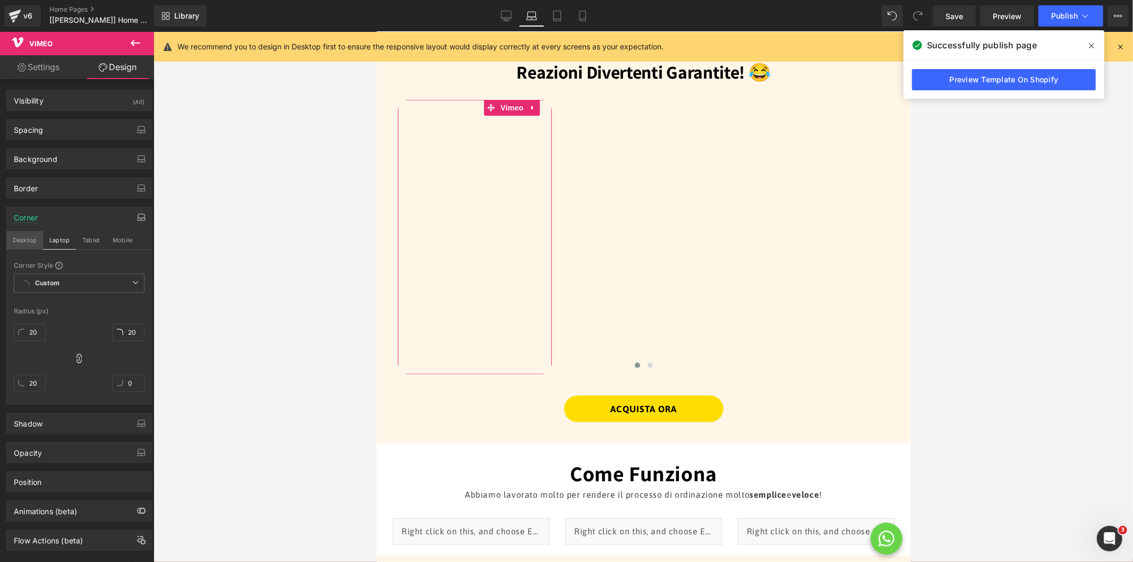
click at [27, 243] on button "Desktop" at bounding box center [24, 240] width 37 height 18
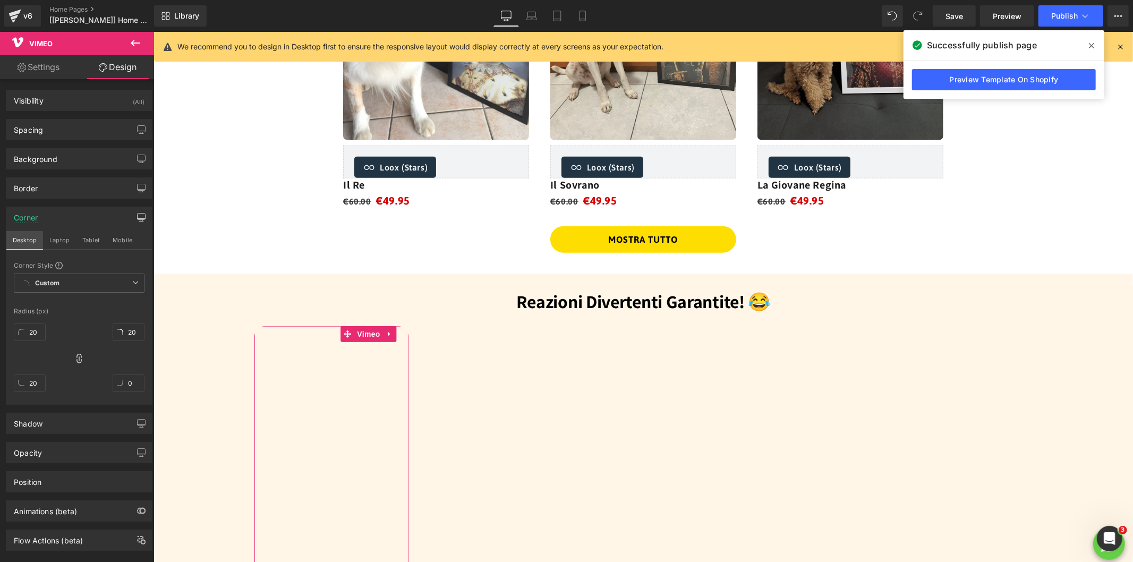
scroll to position [1198, 0]
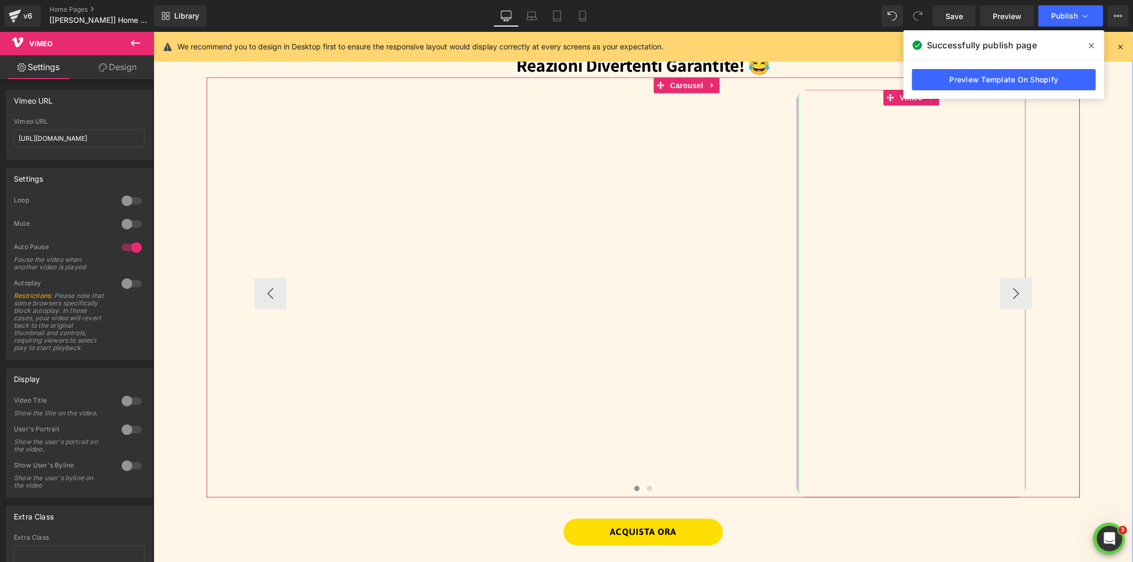
drag, startPoint x: 797, startPoint y: 101, endPoint x: 860, endPoint y: 75, distance: 68.3
click at [854, 66] on h3 "Reazioni Divertenti Garantite! 😂" at bounding box center [642, 64] width 873 height 23
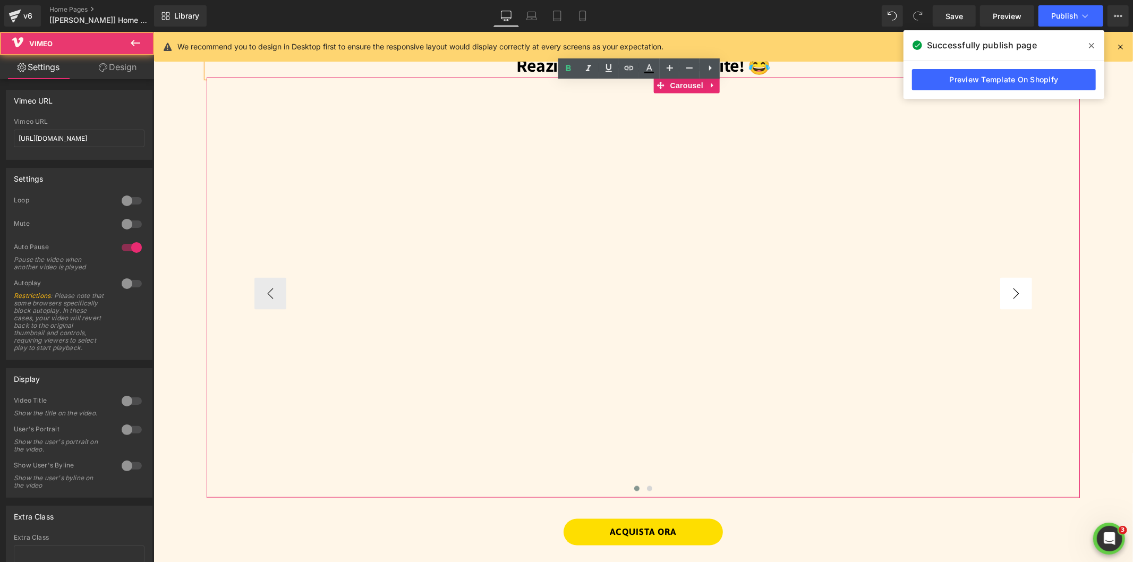
click at [1013, 304] on button "›" at bounding box center [1015, 293] width 32 height 32
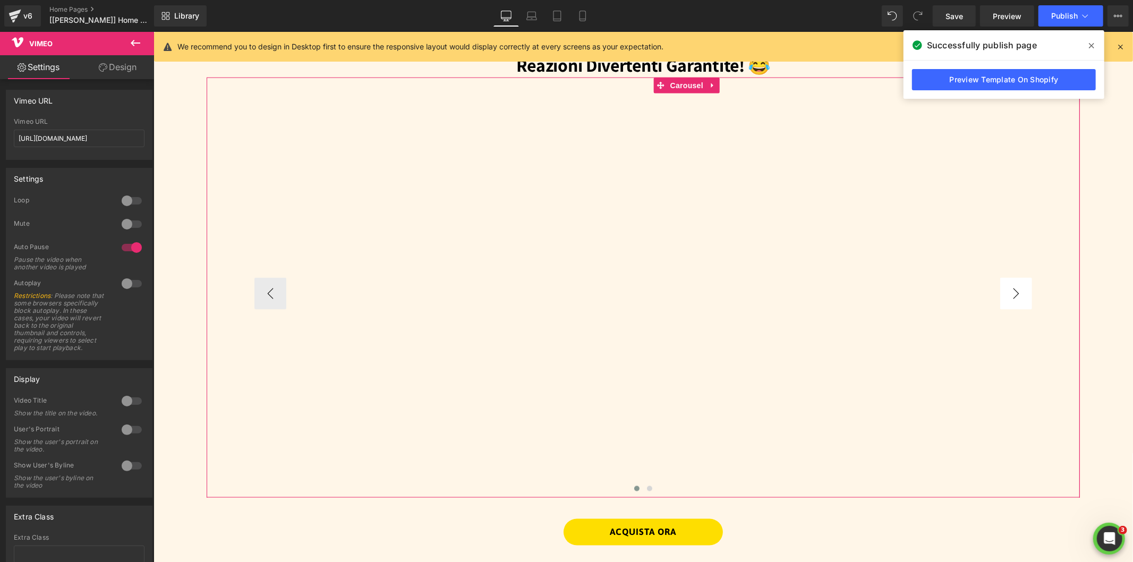
click at [1012, 301] on button "›" at bounding box center [1015, 293] width 32 height 32
click at [1003, 288] on button "›" at bounding box center [1015, 293] width 32 height 32
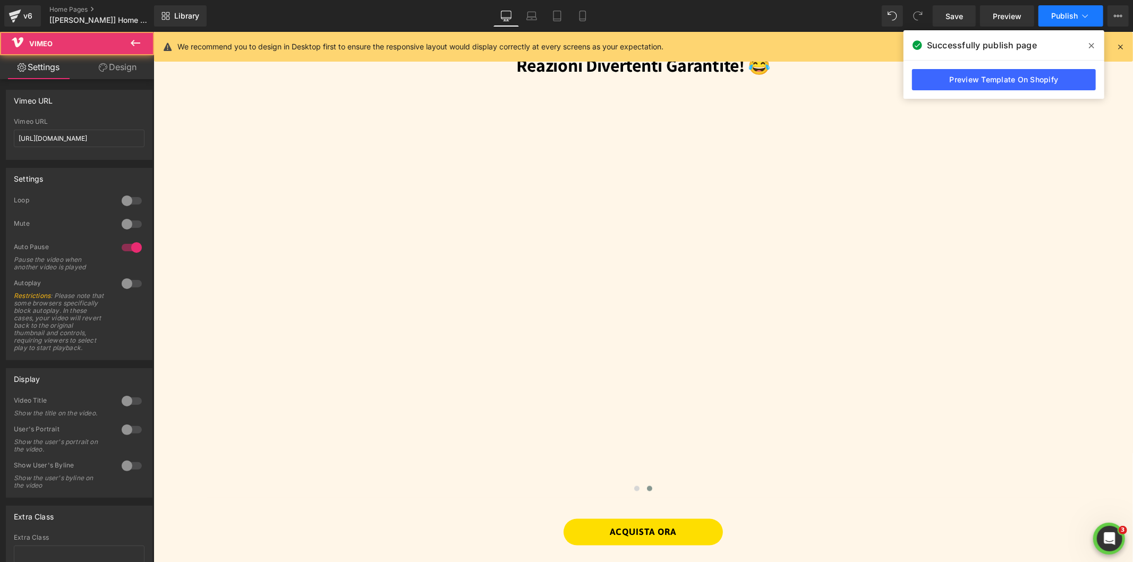
click at [1078, 14] on button "Publish" at bounding box center [1070, 15] width 65 height 21
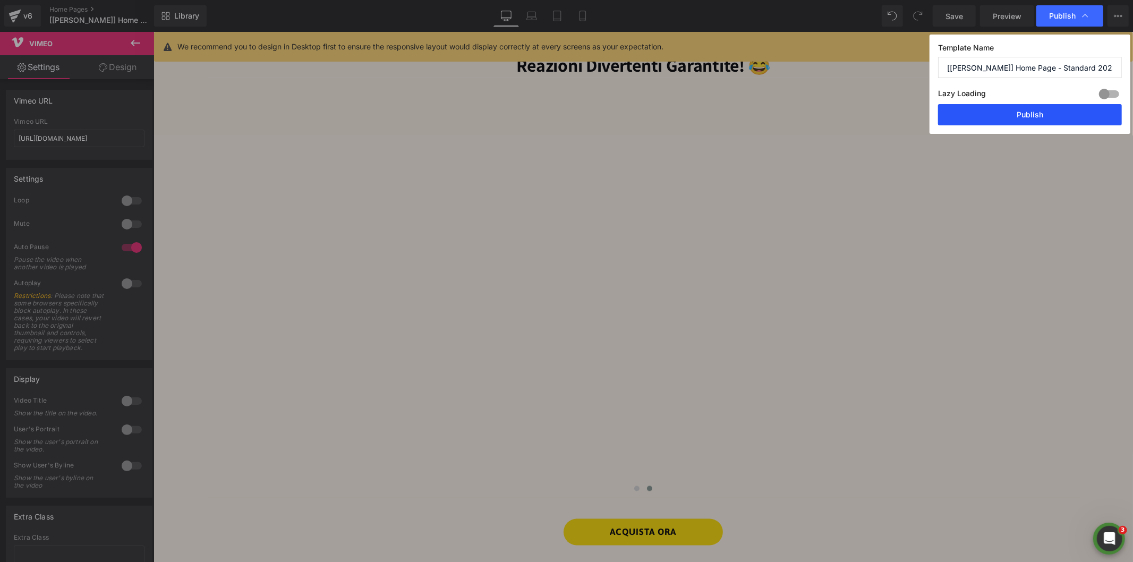
drag, startPoint x: 1020, startPoint y: 113, endPoint x: 571, endPoint y: 79, distance: 450.0
click at [1020, 113] on button "Publish" at bounding box center [1030, 114] width 184 height 21
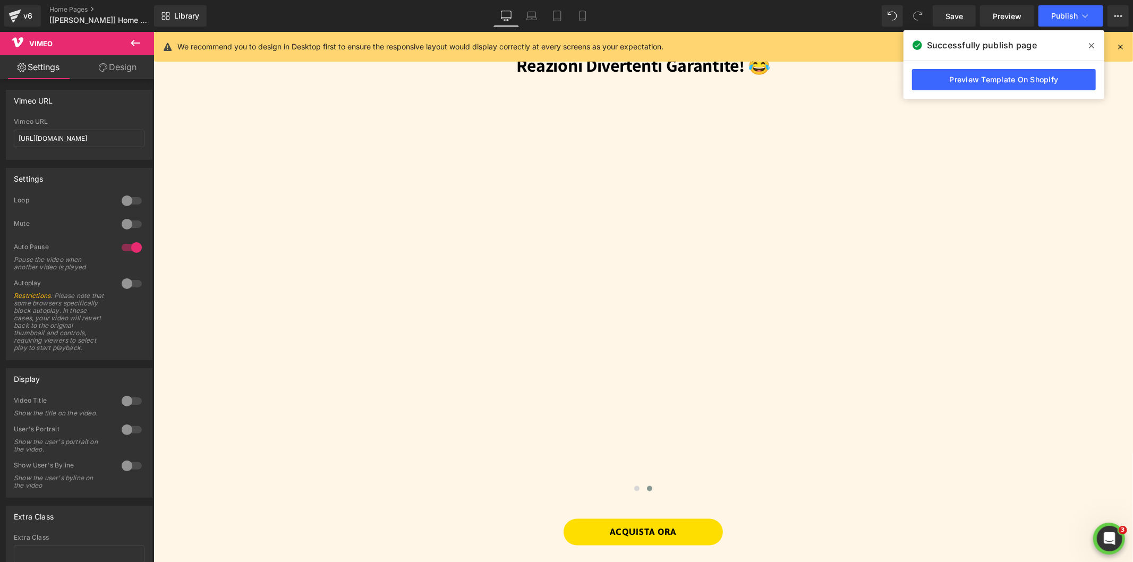
click at [1094, 43] on span at bounding box center [1091, 45] width 17 height 17
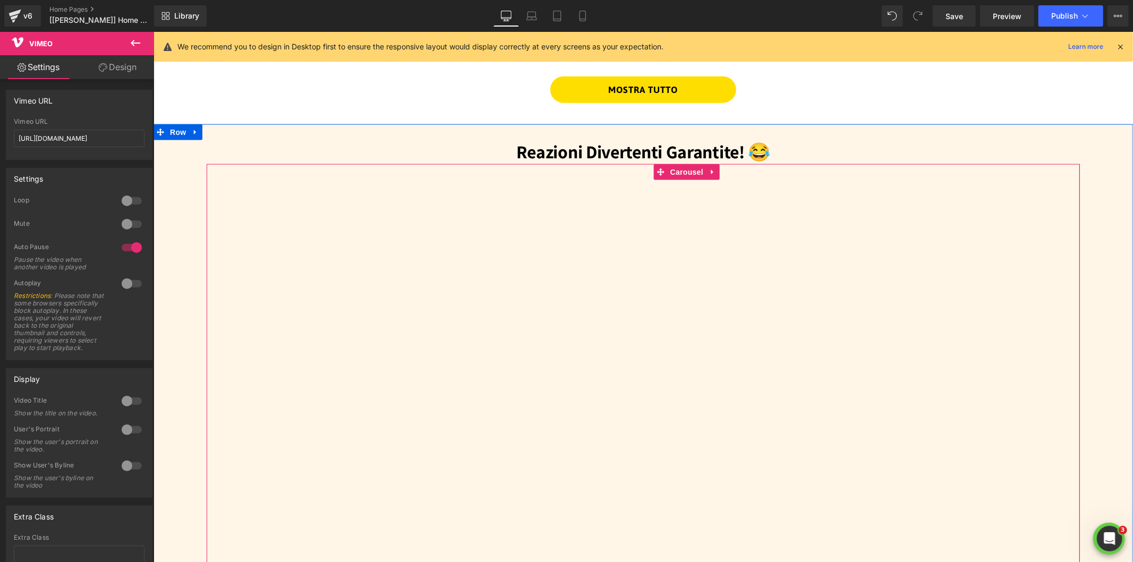
scroll to position [1139, 0]
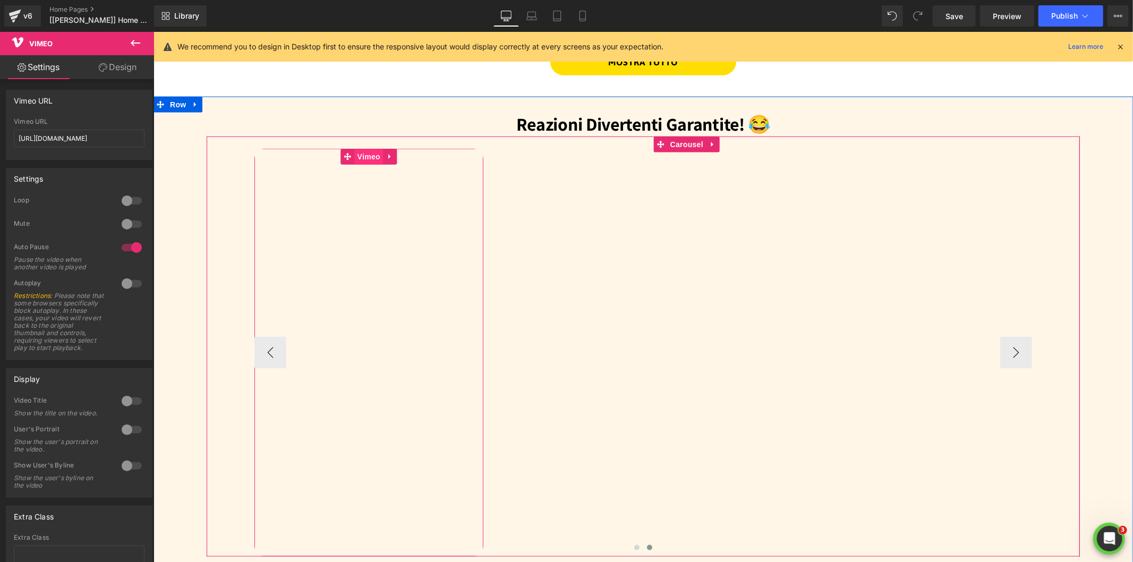
click at [366, 155] on span "Vimeo" at bounding box center [368, 156] width 28 height 16
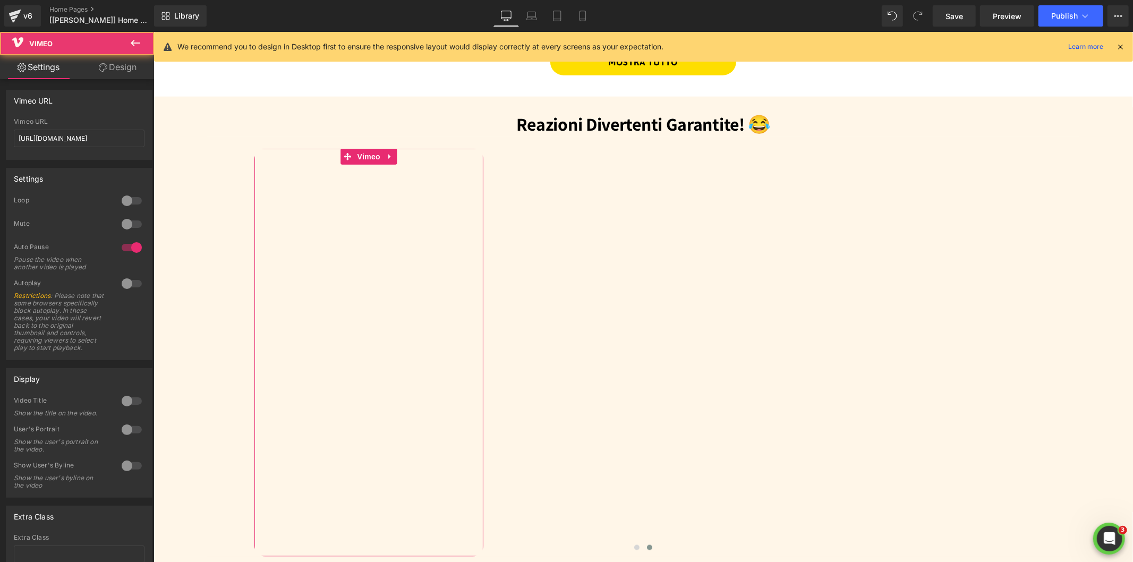
click at [113, 70] on link "Design" at bounding box center [117, 67] width 77 height 24
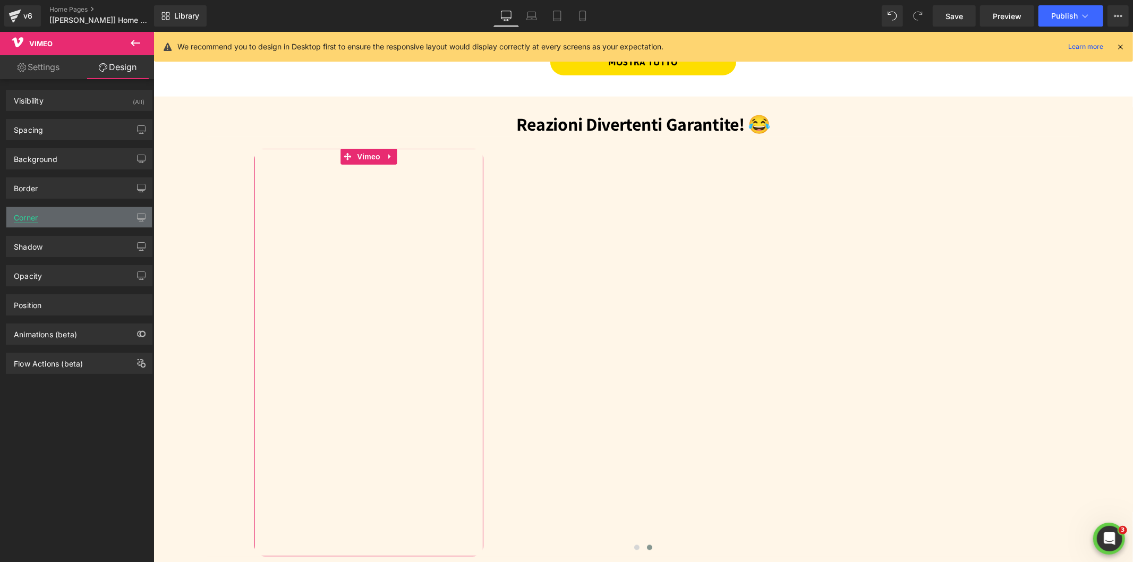
click at [33, 219] on div "Corner" at bounding box center [26, 214] width 24 height 15
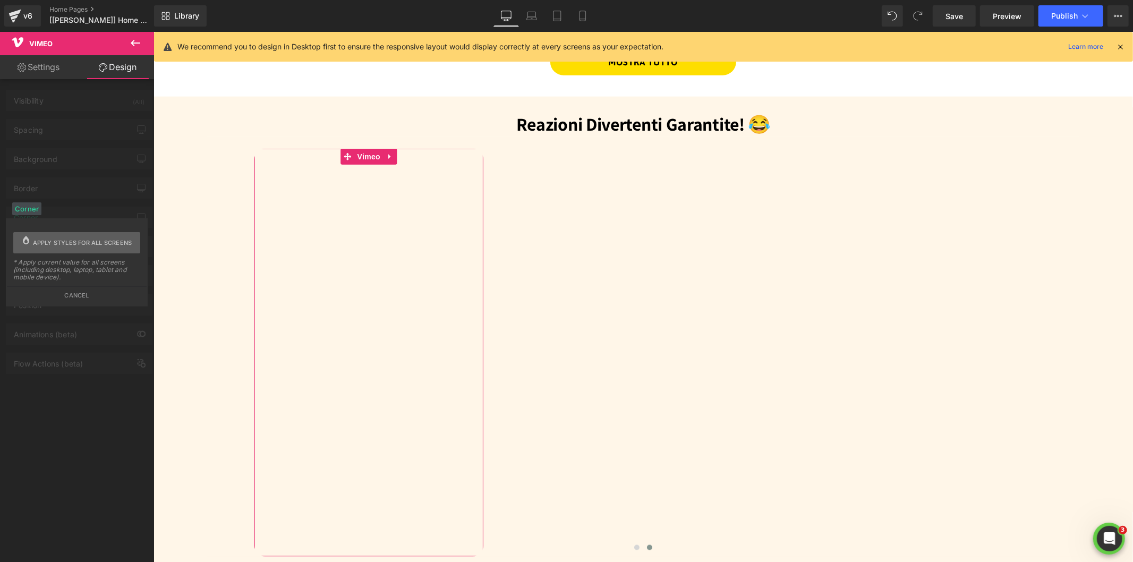
click at [81, 241] on span "Apply styles for all screens" at bounding box center [82, 242] width 99 height 21
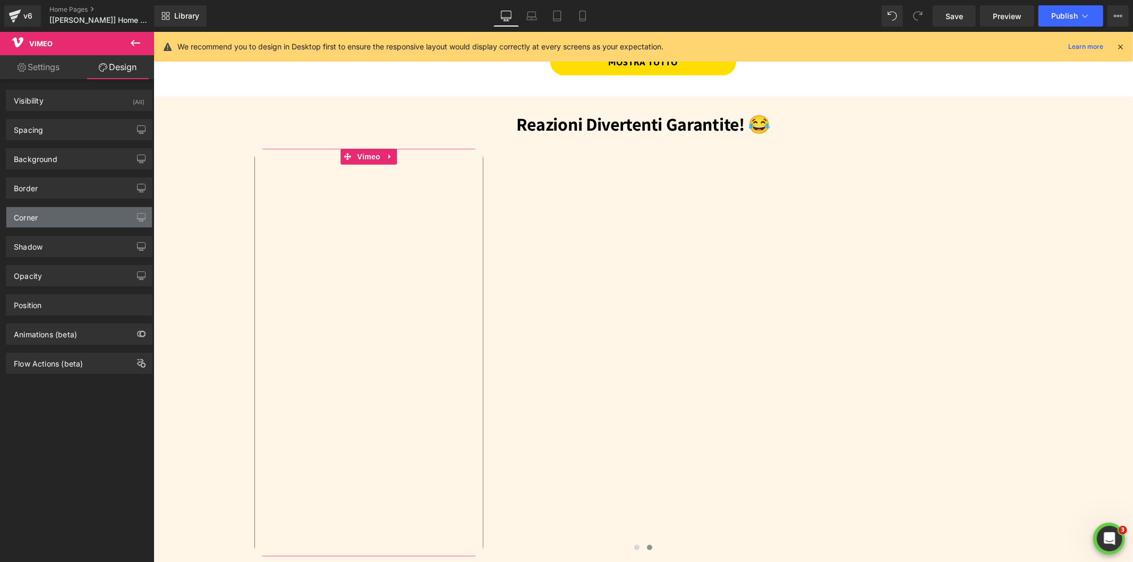
click at [33, 214] on div "Corner" at bounding box center [26, 214] width 24 height 15
click at [25, 220] on div "Corner" at bounding box center [26, 214] width 24 height 15
click at [35, 190] on div "Border" at bounding box center [26, 185] width 24 height 15
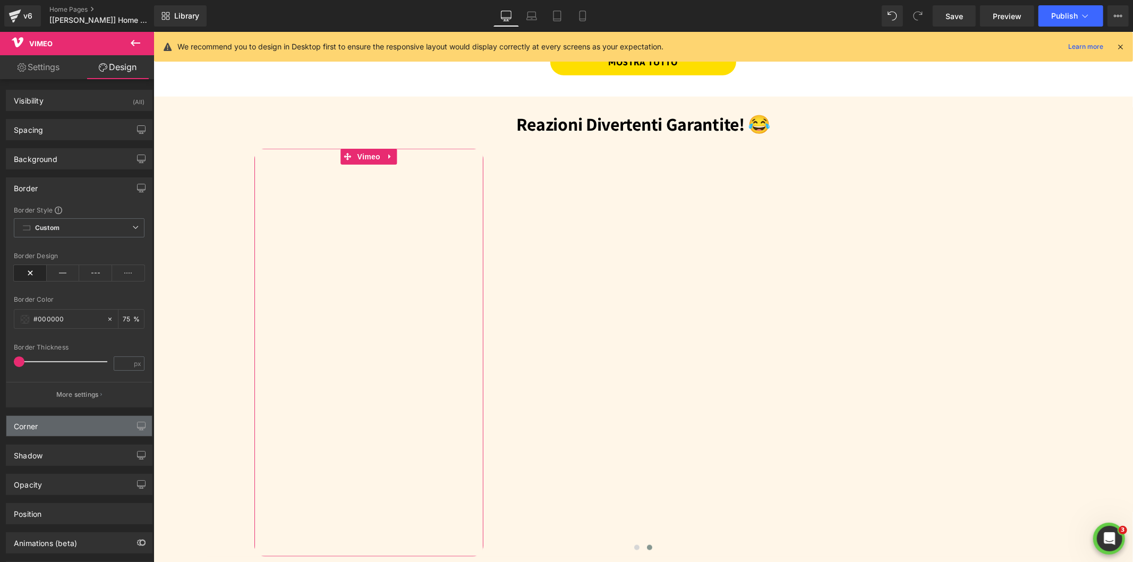
click at [28, 427] on div "Corner" at bounding box center [26, 423] width 24 height 15
click at [25, 427] on div "Corner" at bounding box center [26, 423] width 24 height 15
click at [33, 455] on div "Shadow" at bounding box center [28, 452] width 29 height 15
click at [23, 425] on div "Corner" at bounding box center [26, 423] width 24 height 15
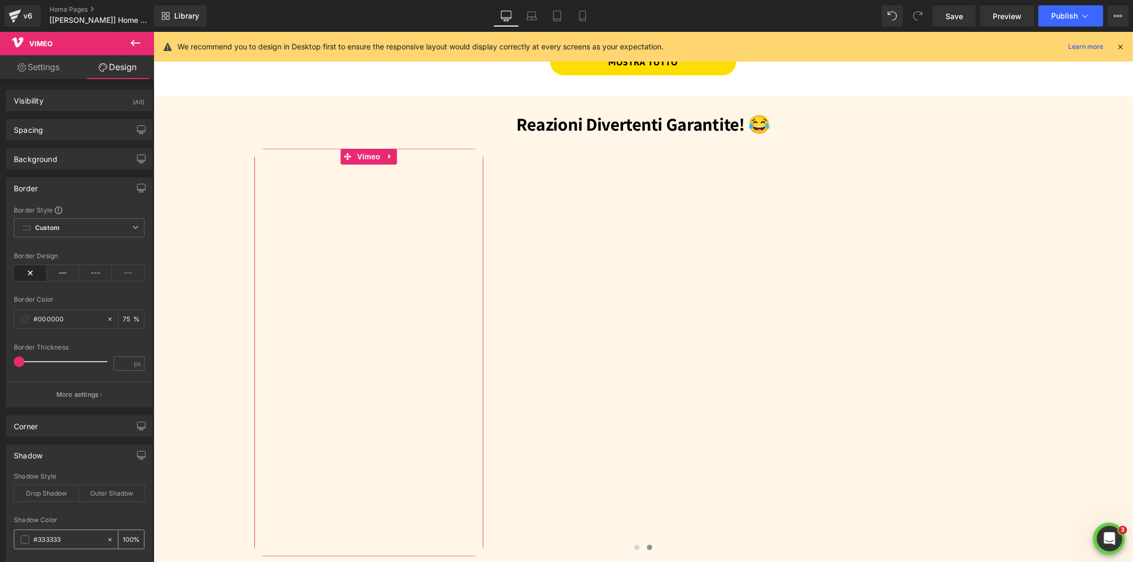
scroll to position [176, 0]
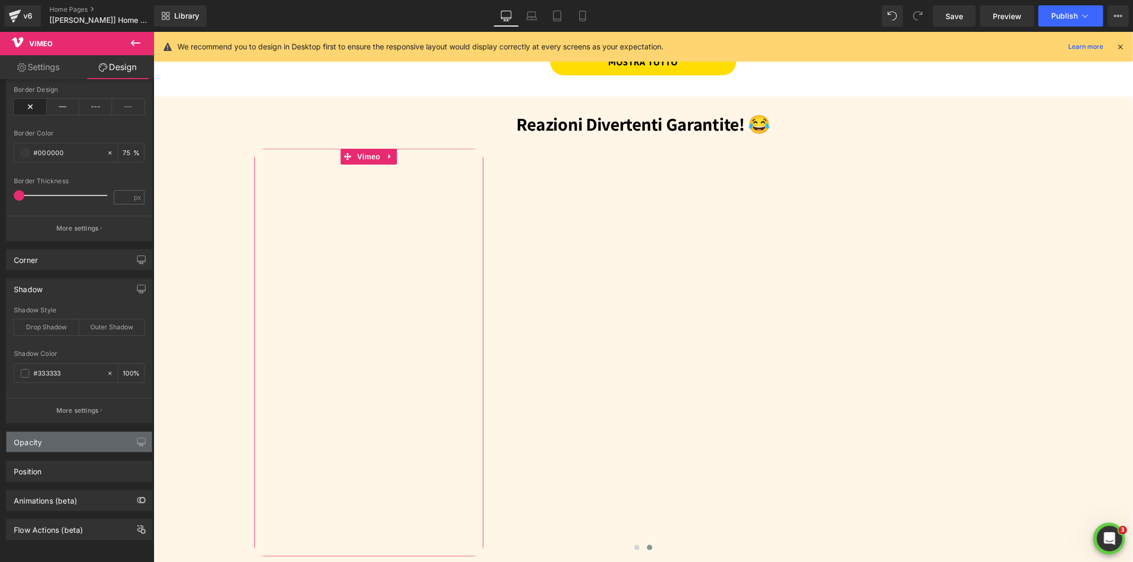
click at [28, 434] on div "Opacity" at bounding box center [28, 439] width 28 height 15
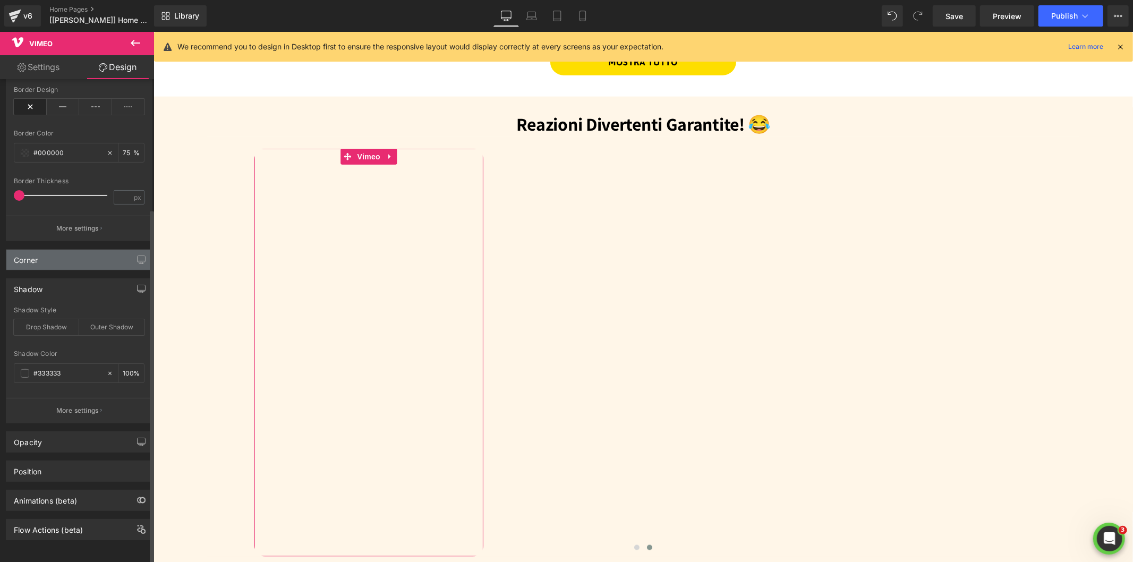
click at [30, 250] on div "Corner" at bounding box center [26, 257] width 24 height 15
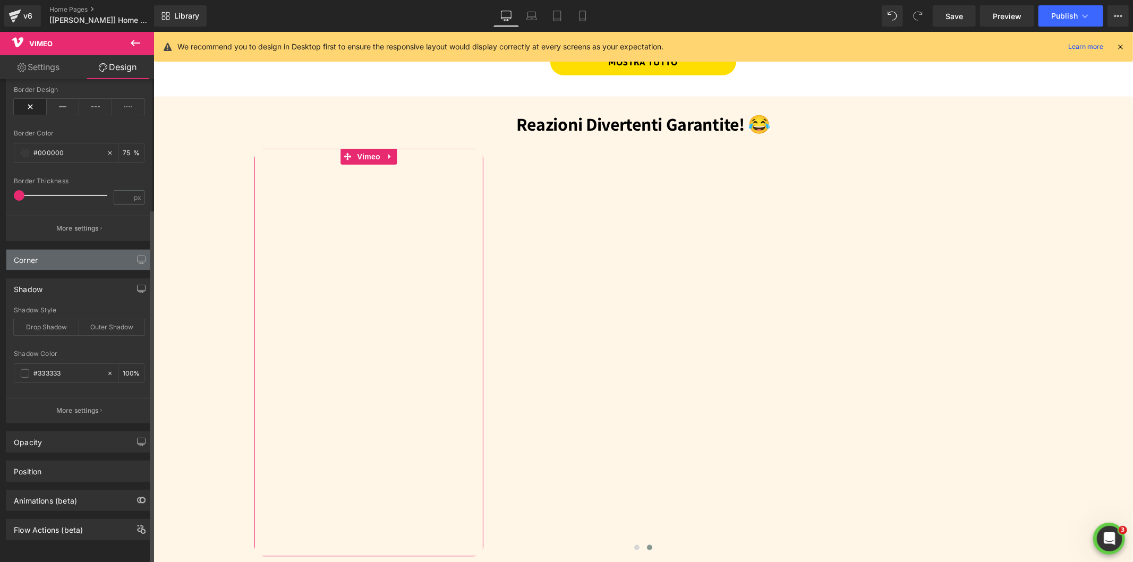
click at [30, 250] on div "Corner" at bounding box center [26, 257] width 24 height 15
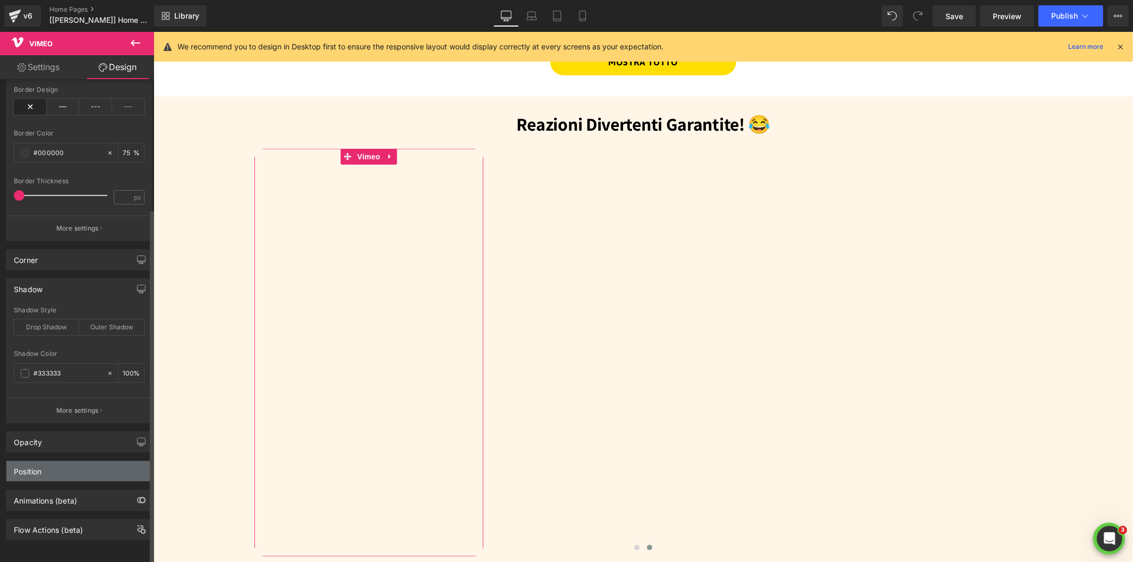
click at [33, 461] on div "Position" at bounding box center [28, 468] width 28 height 15
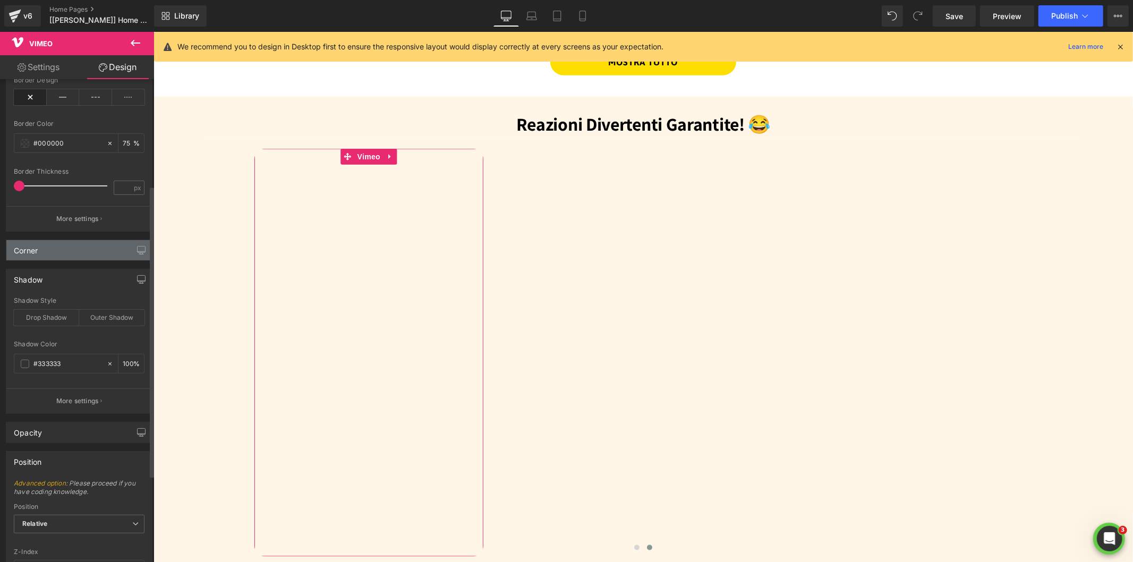
click at [32, 245] on div "Corner" at bounding box center [26, 247] width 24 height 15
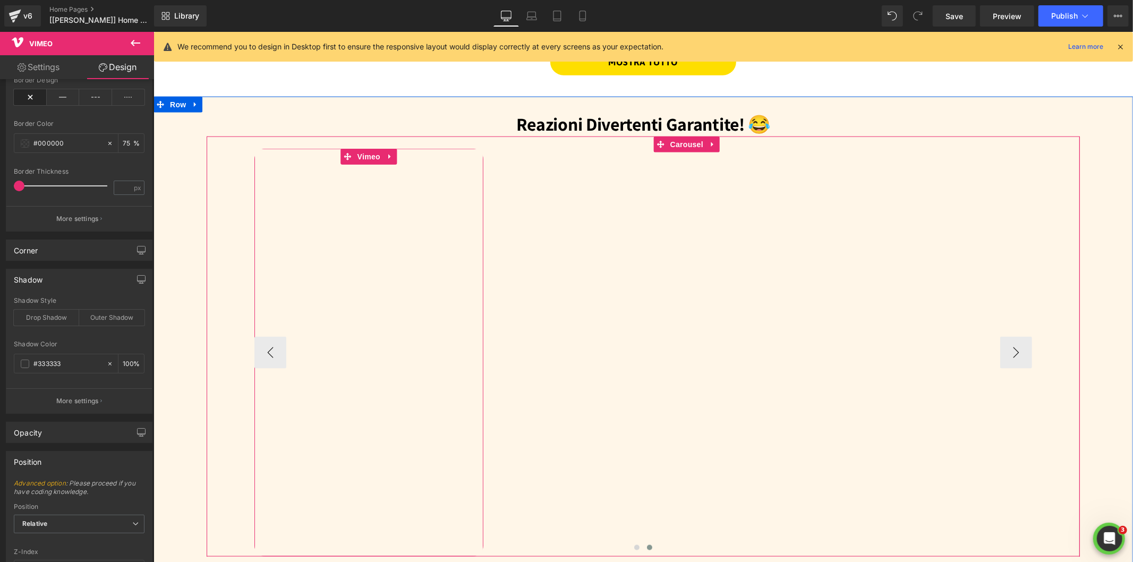
drag, startPoint x: 362, startPoint y: 151, endPoint x: 323, endPoint y: 178, distance: 46.9
click at [362, 151] on span "Vimeo" at bounding box center [368, 156] width 28 height 16
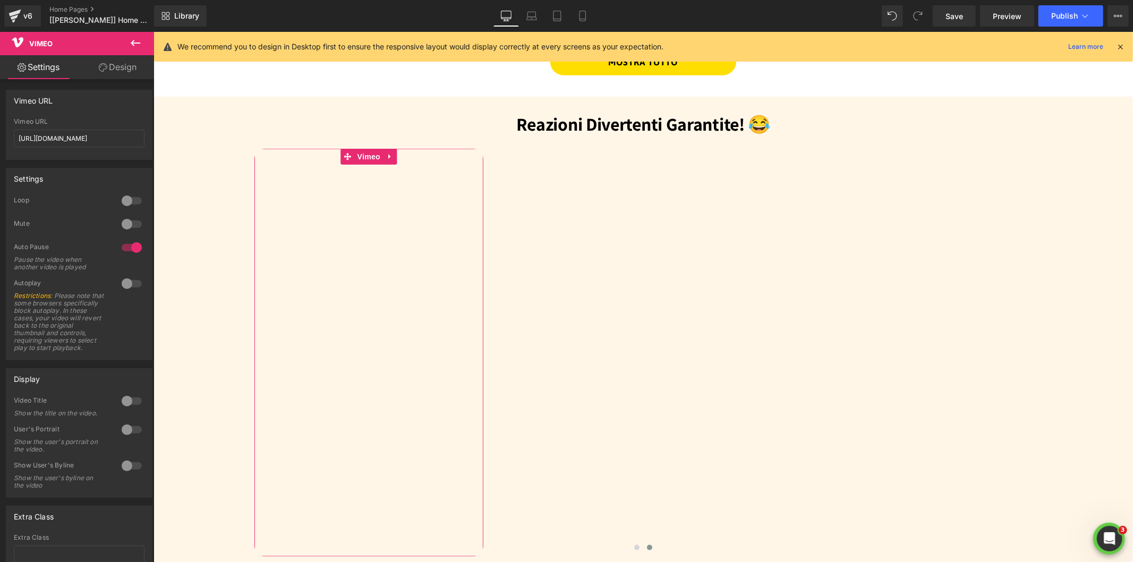
click at [117, 67] on link "Design" at bounding box center [117, 67] width 77 height 24
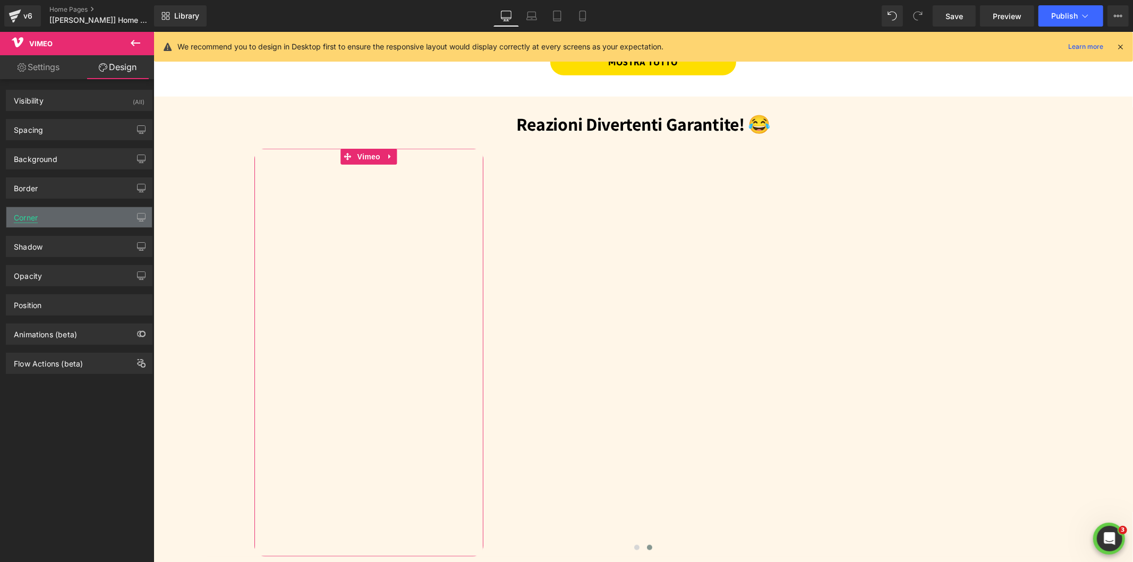
click at [27, 220] on div "Corner" at bounding box center [26, 214] width 24 height 15
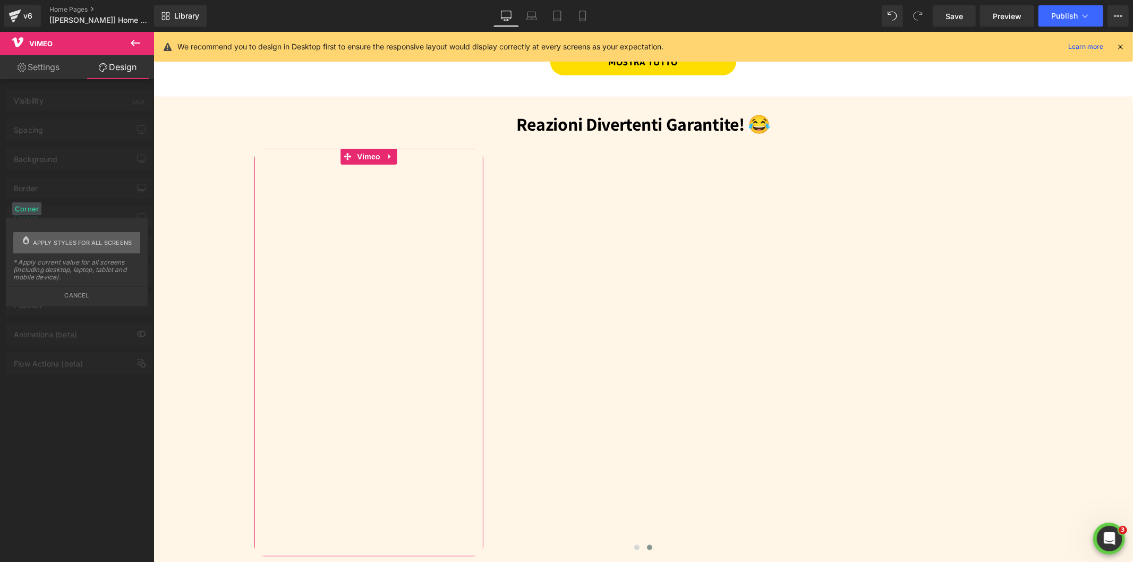
click at [39, 240] on span "Apply styles for all screens" at bounding box center [82, 242] width 99 height 21
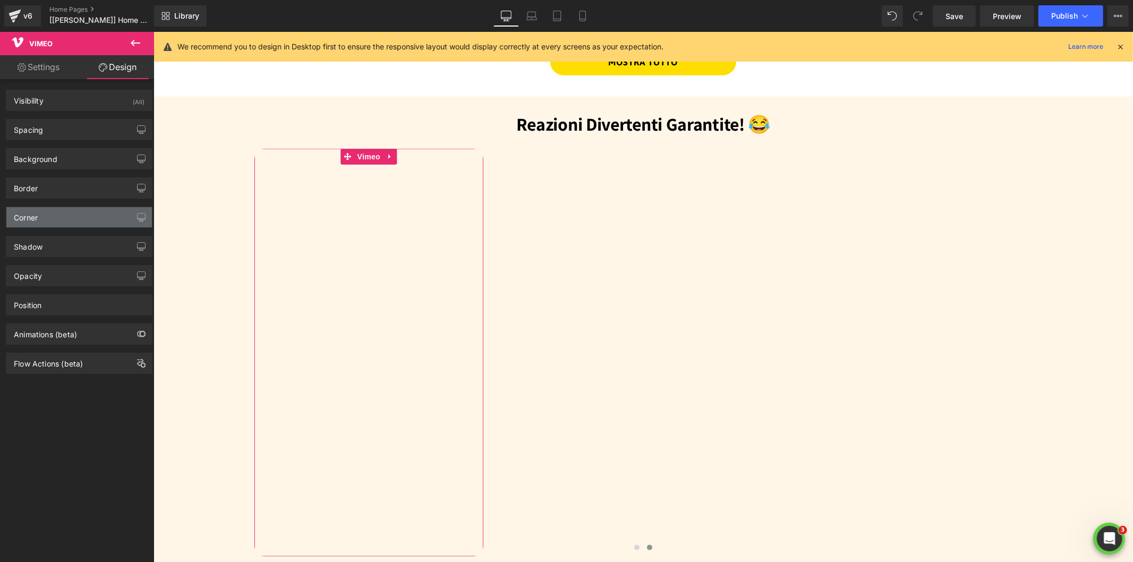
click at [20, 210] on div "Corner" at bounding box center [26, 214] width 24 height 15
click at [20, 216] on div "Corner" at bounding box center [26, 214] width 24 height 15
drag, startPoint x: 75, startPoint y: 212, endPoint x: 45, endPoint y: 219, distance: 30.9
click at [45, 219] on div "Corner" at bounding box center [79, 217] width 146 height 20
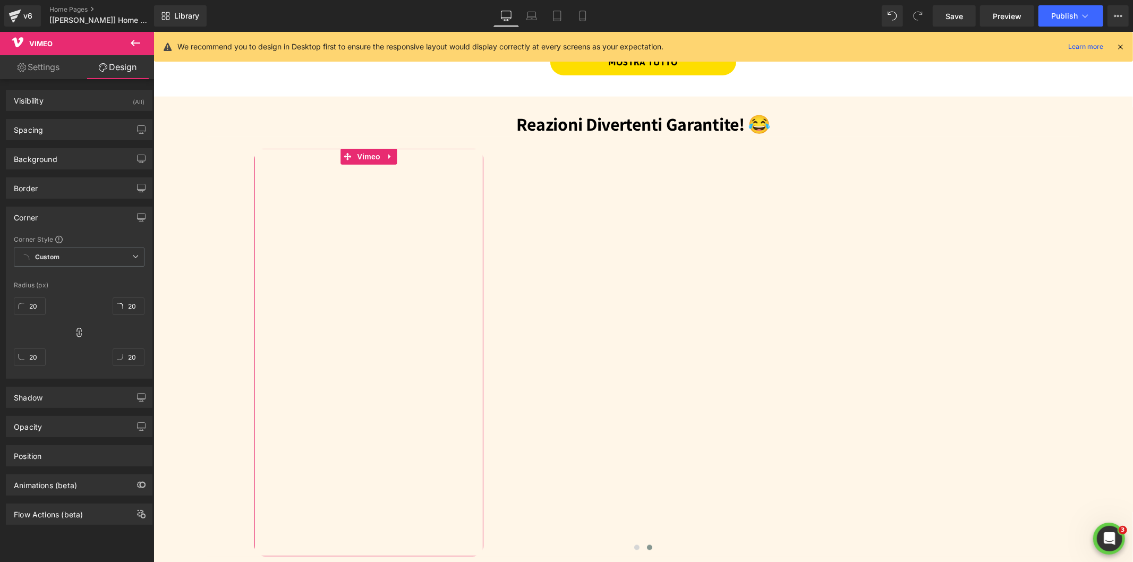
click at [45, 219] on div "Corner" at bounding box center [79, 217] width 146 height 20
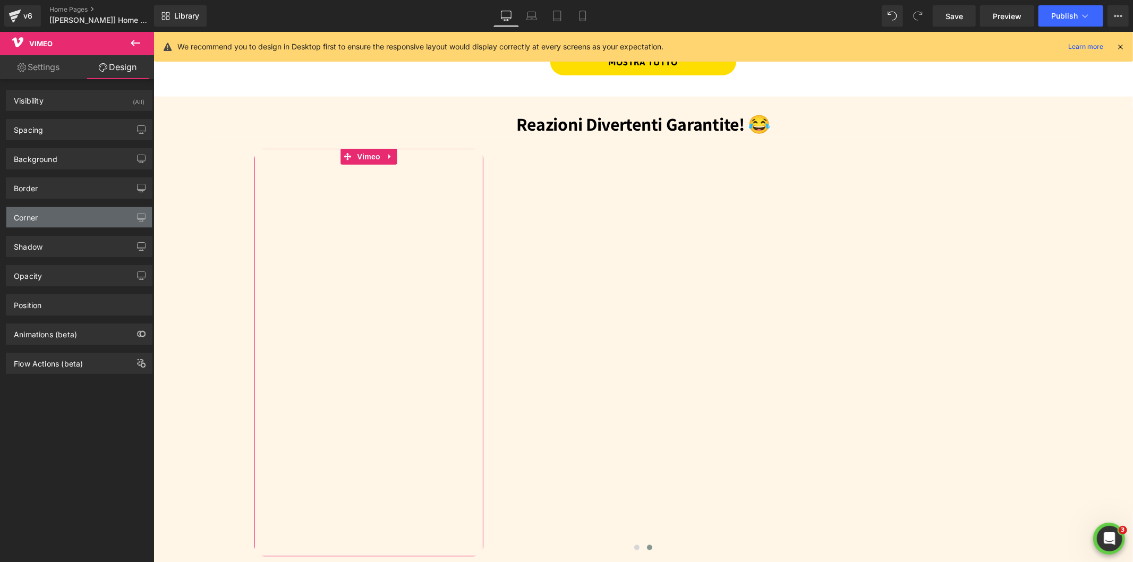
click at [45, 219] on div "Corner" at bounding box center [79, 217] width 146 height 20
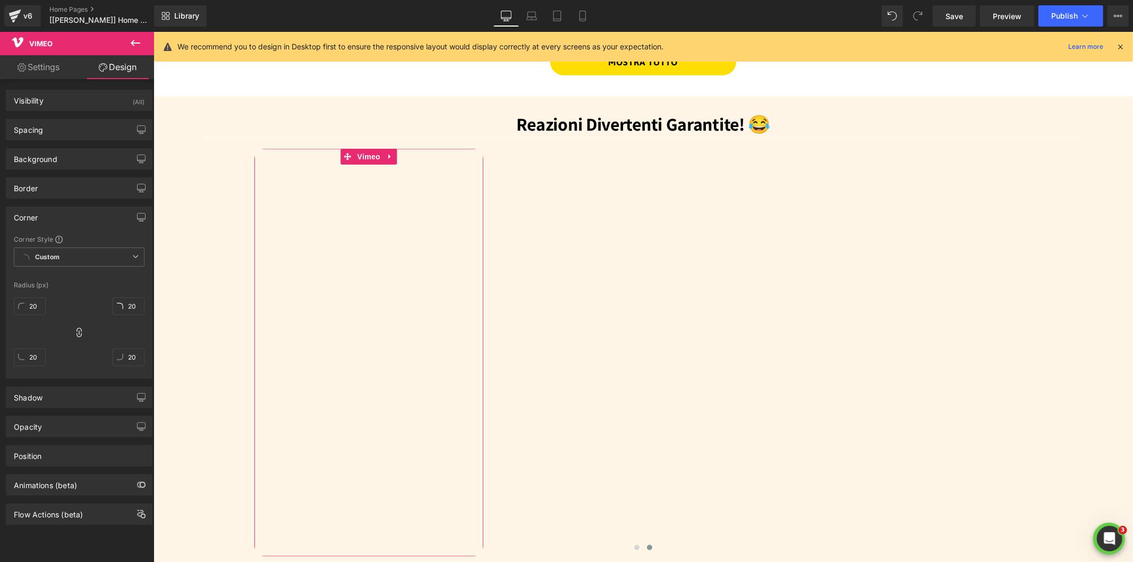
click at [106, 202] on div "Corner Corner Style Custom Custom Setup Global Style Custom Setup Global Style …" at bounding box center [79, 289] width 159 height 180
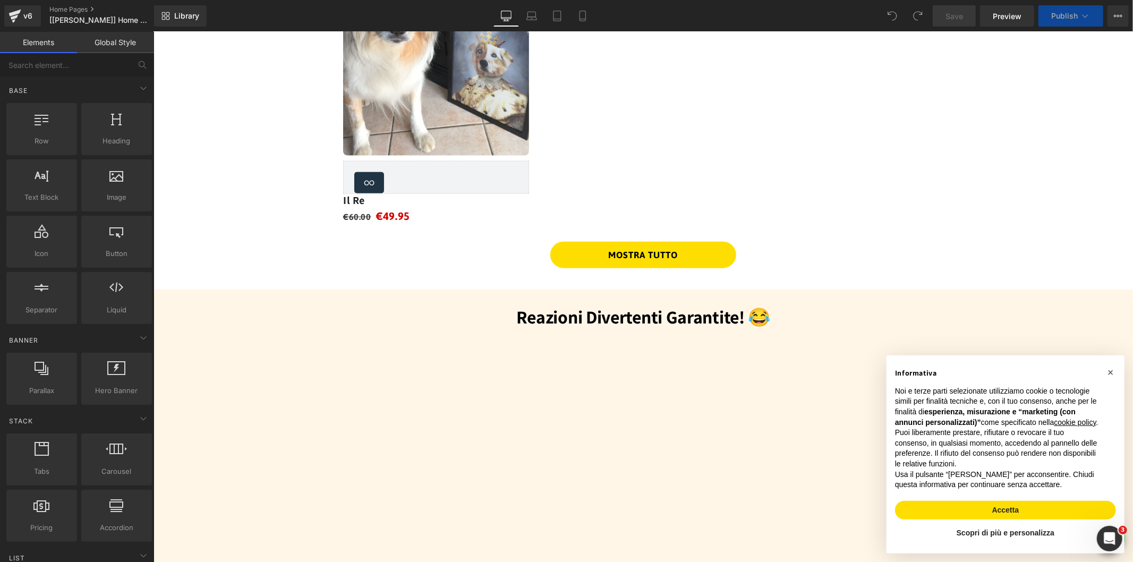
scroll to position [973, 0]
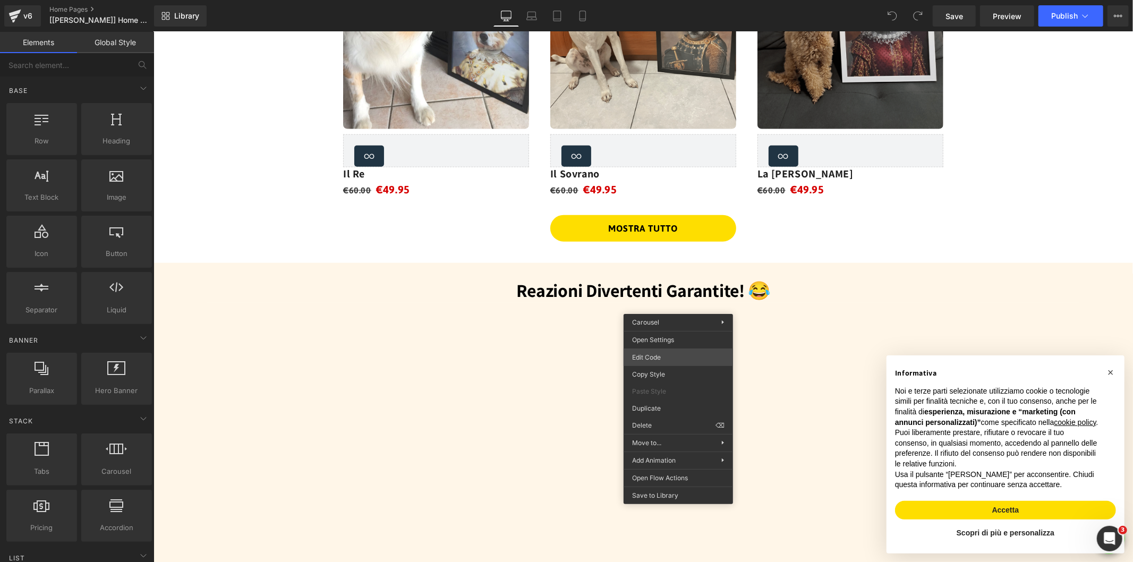
click at [647, 0] on div "You are previewing how the will restyle your page. You can not edit Elements in…" at bounding box center [566, 0] width 1133 height 0
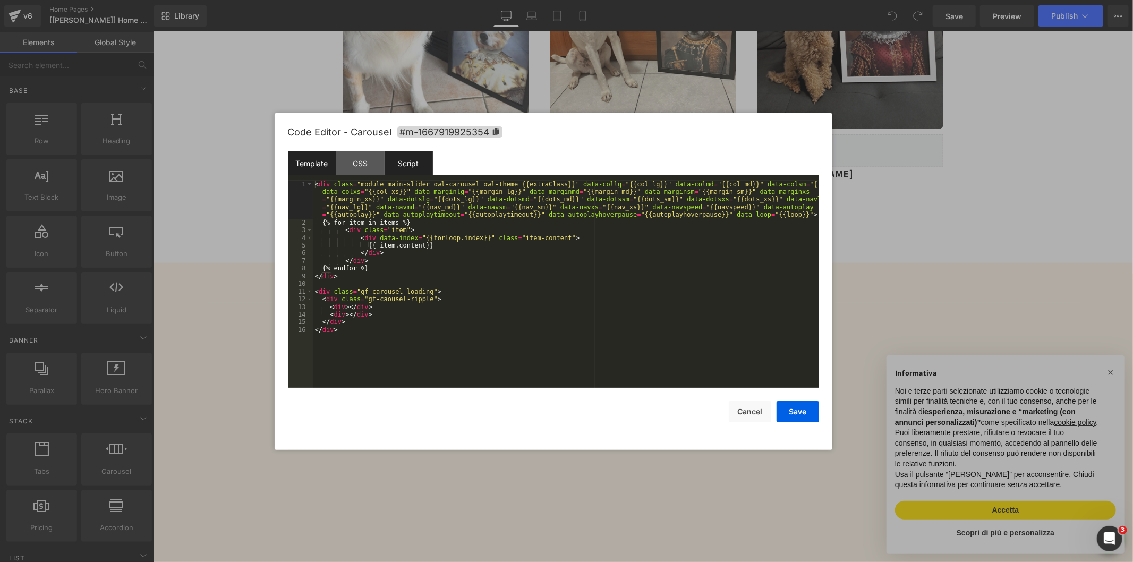
click at [414, 167] on div "Script" at bounding box center [408, 163] width 48 height 24
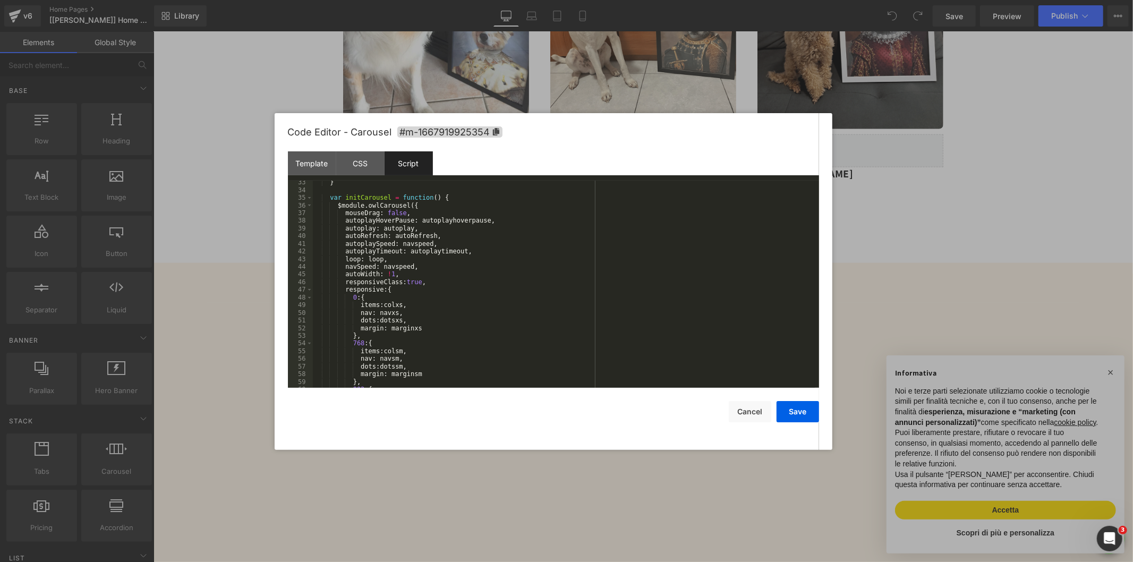
scroll to position [318, 0]
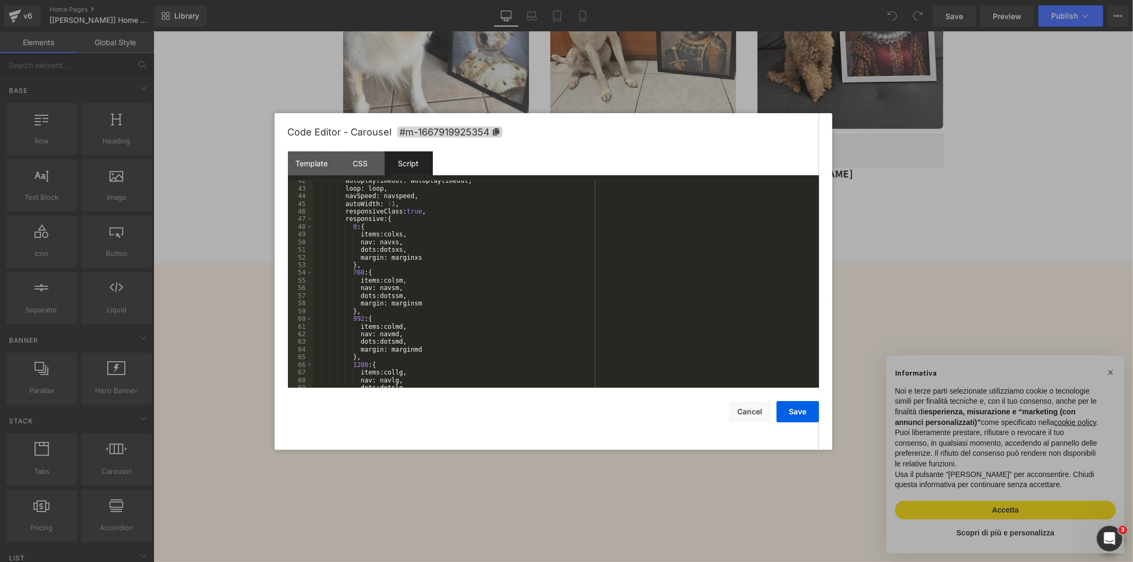
drag, startPoint x: 421, startPoint y: 256, endPoint x: 426, endPoint y: 256, distance: 5.8
click at [421, 256] on div "autoplayTimeout : autoplaytimeout , loop : loop , navSpeed : navspeed , autoWid…" at bounding box center [564, 288] width 502 height 223
click at [807, 408] on button "Save" at bounding box center [797, 411] width 42 height 21
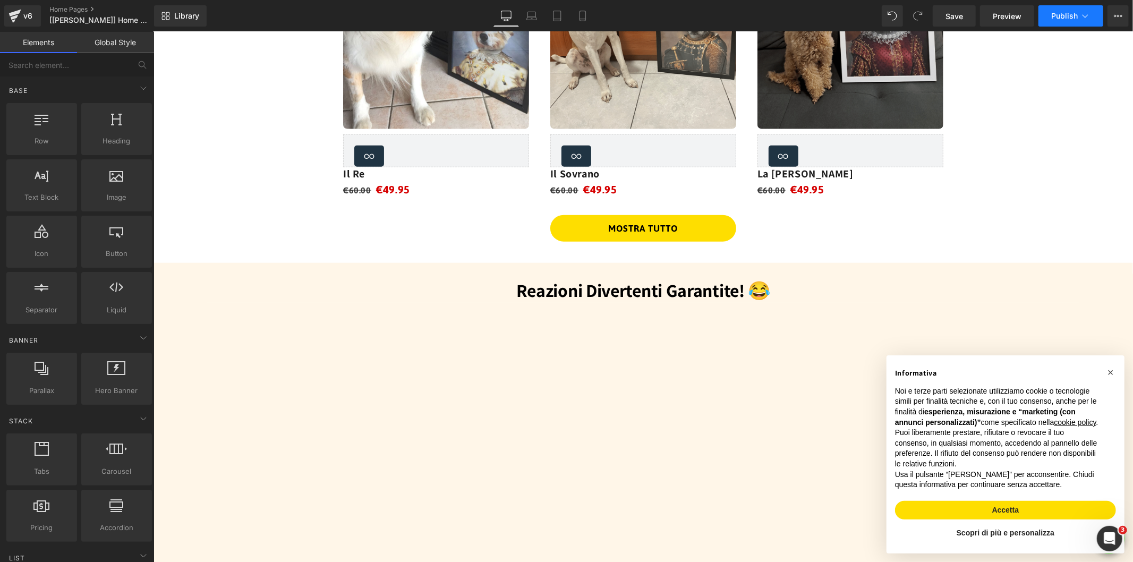
click at [1057, 14] on span "Publish" at bounding box center [1064, 16] width 27 height 8
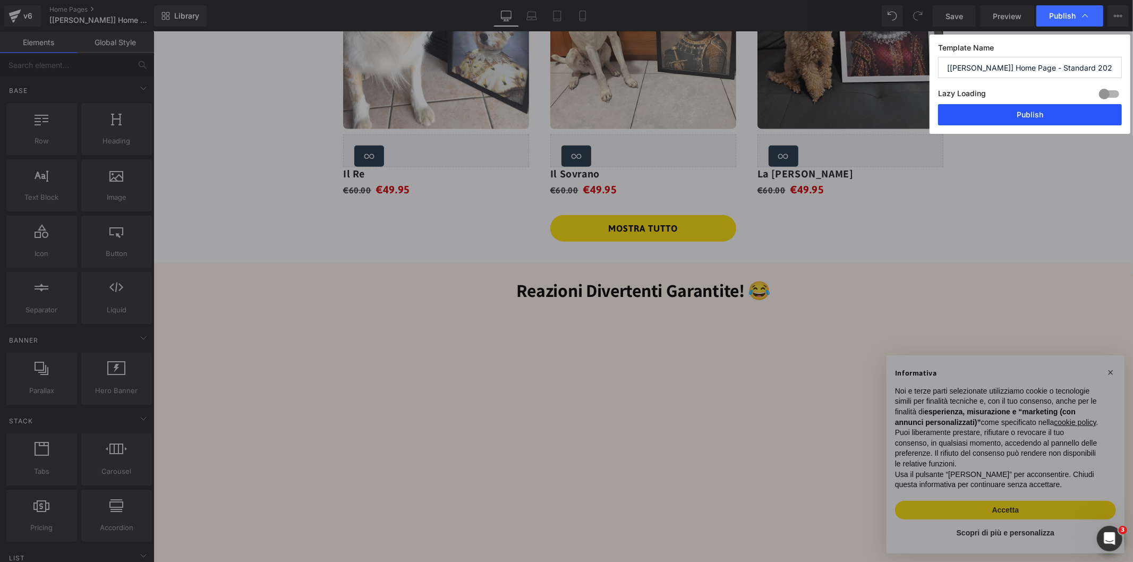
drag, startPoint x: 986, startPoint y: 117, endPoint x: 275, endPoint y: 30, distance: 716.3
click at [986, 117] on button "Publish" at bounding box center [1030, 114] width 184 height 21
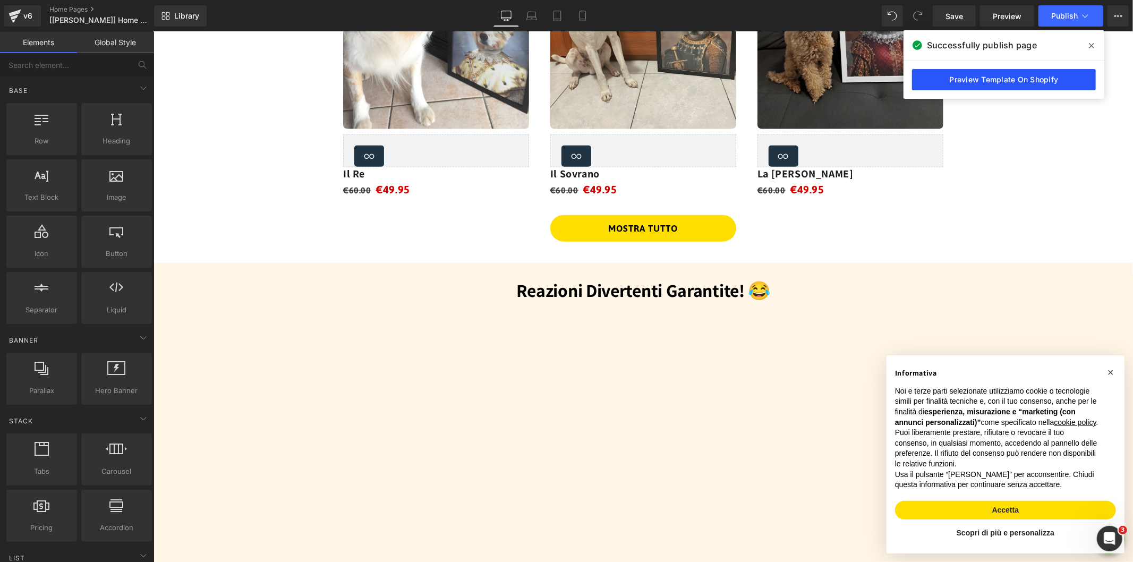
click at [947, 83] on link "Preview Template On Shopify" at bounding box center [1004, 79] width 184 height 21
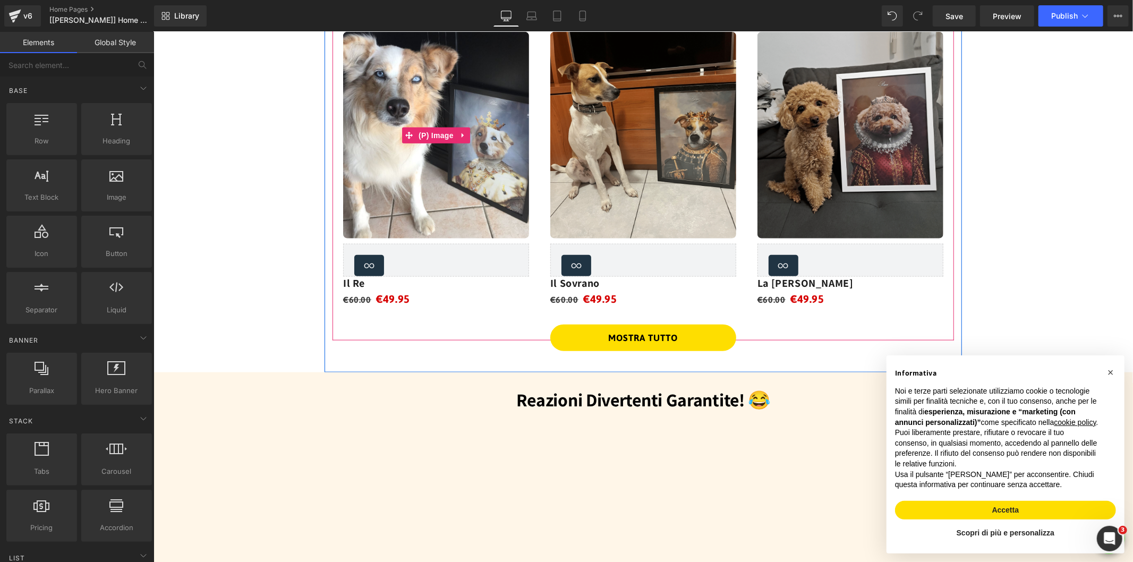
scroll to position [1032, 0]
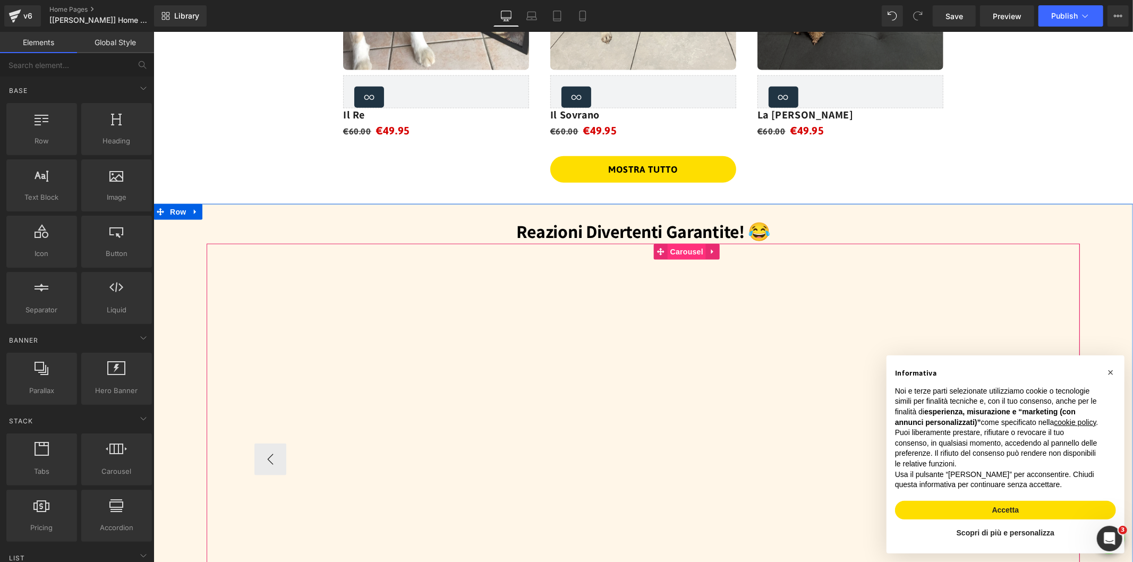
click at [669, 246] on span "Carousel" at bounding box center [686, 251] width 38 height 16
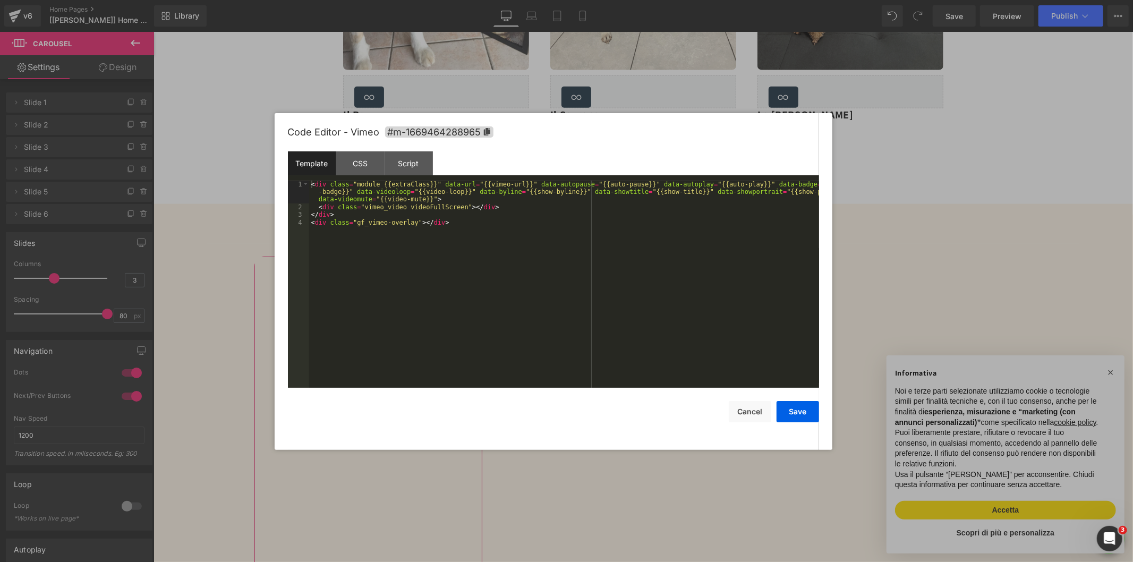
click at [340, 0] on div "Carousel You are previewing how the will restyle your page. You can not edit El…" at bounding box center [566, 0] width 1133 height 0
click at [399, 155] on div "Script" at bounding box center [408, 163] width 48 height 24
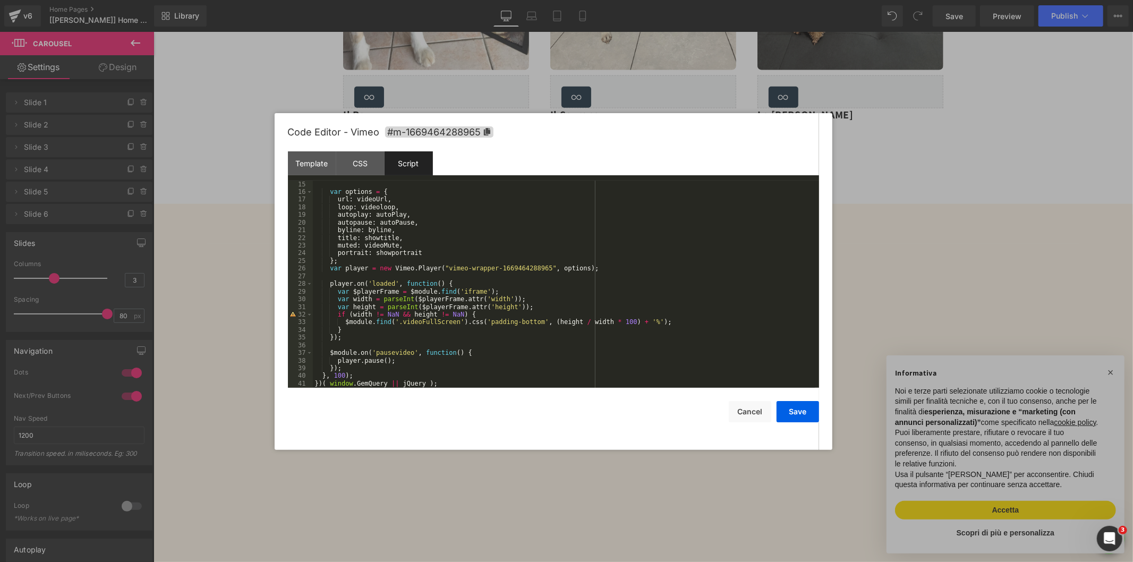
scroll to position [36, 0]
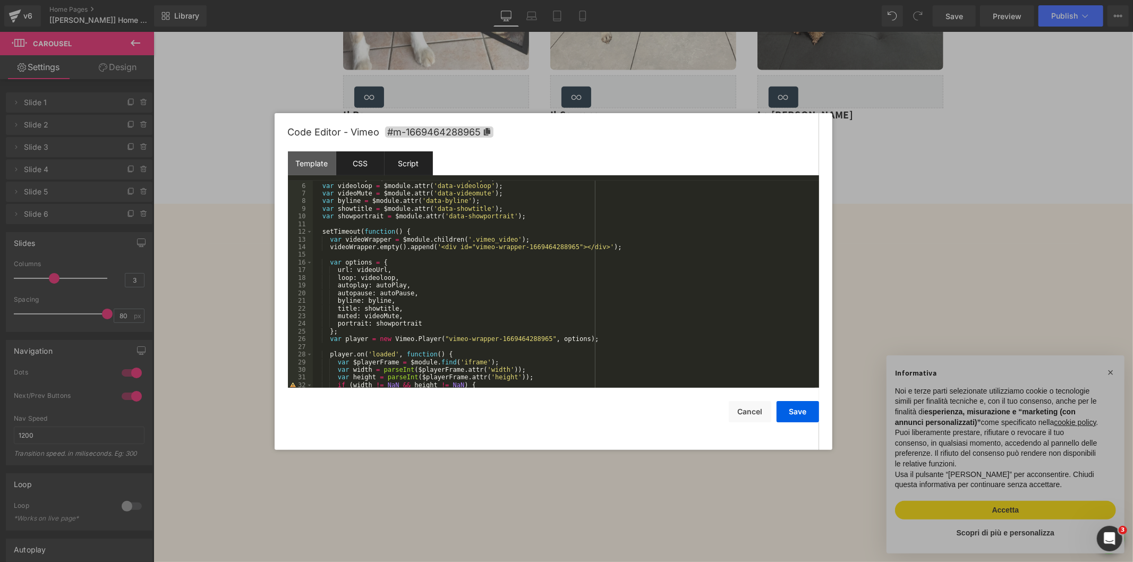
click at [364, 169] on div "CSS" at bounding box center [360, 163] width 48 height 24
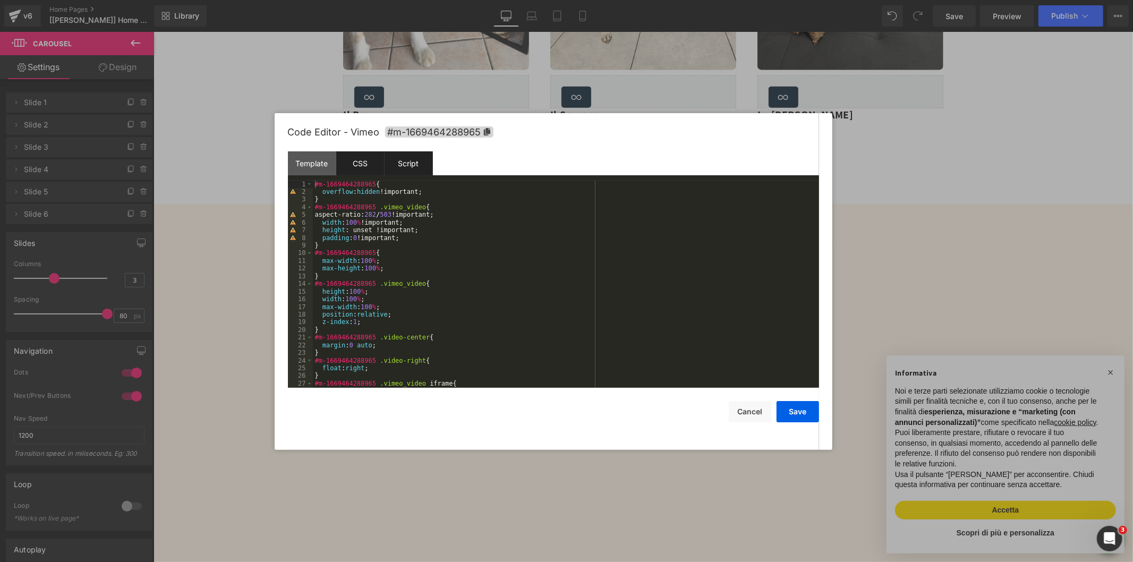
click at [415, 168] on div "Script" at bounding box center [408, 163] width 48 height 24
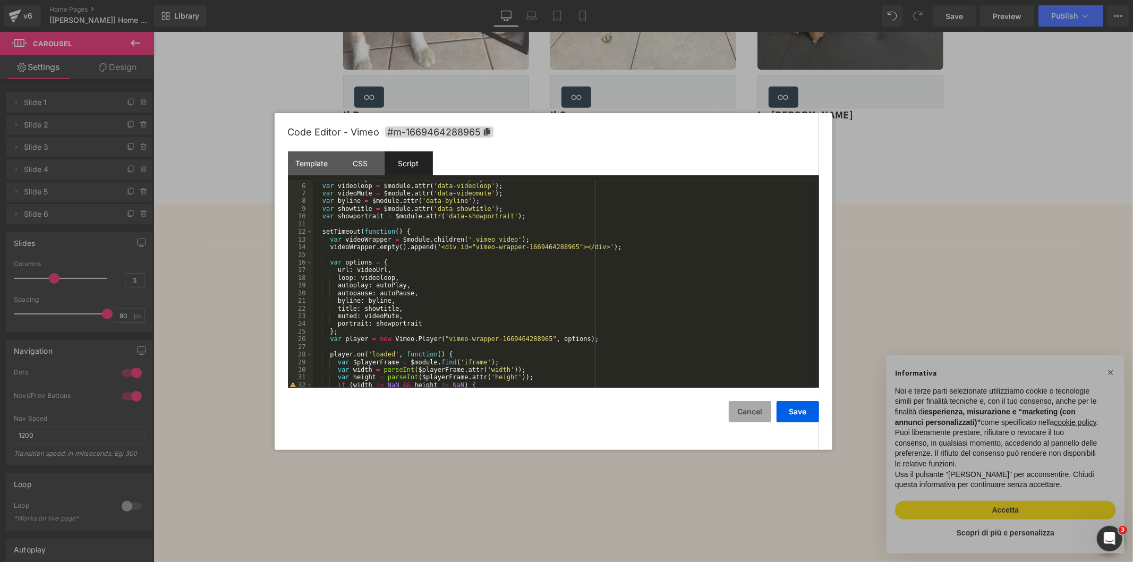
drag, startPoint x: 740, startPoint y: 414, endPoint x: 589, endPoint y: 358, distance: 160.8
click at [740, 414] on button "Cancel" at bounding box center [750, 411] width 42 height 21
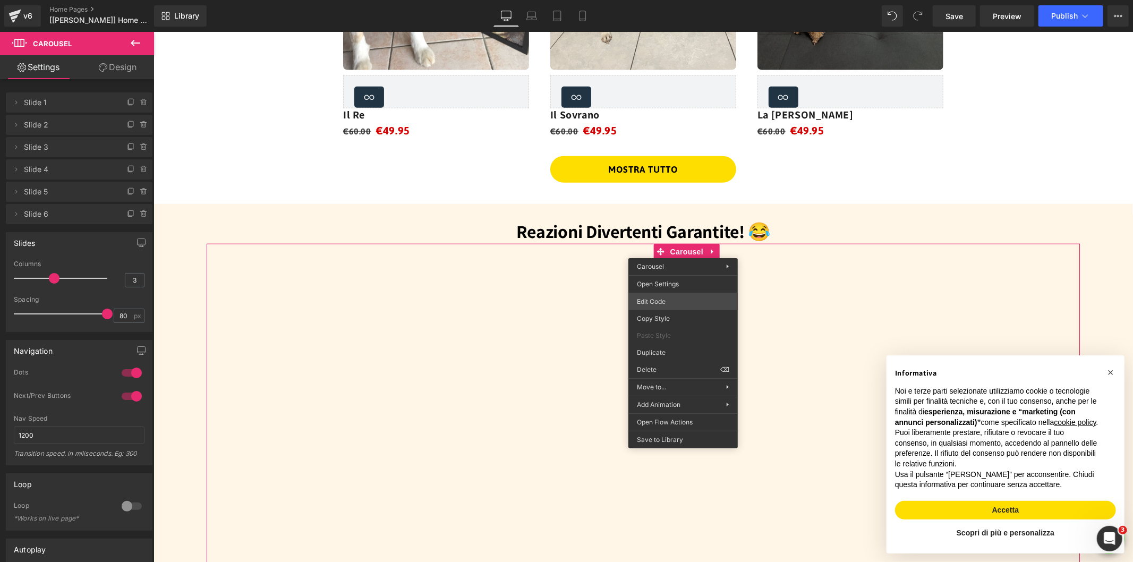
click at [665, 0] on div "Carousel You are previewing how the will restyle your page. You can not edit El…" at bounding box center [566, 0] width 1133 height 0
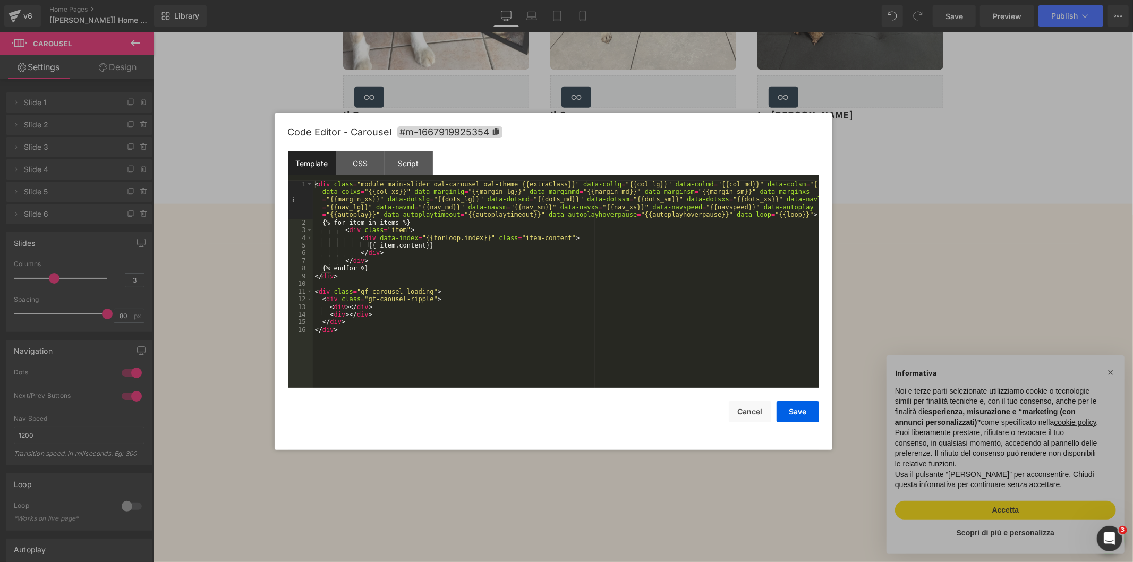
drag, startPoint x: 1101, startPoint y: 362, endPoint x: 951, endPoint y: 330, distance: 153.1
click at [1101, 362] on div at bounding box center [566, 281] width 1133 height 562
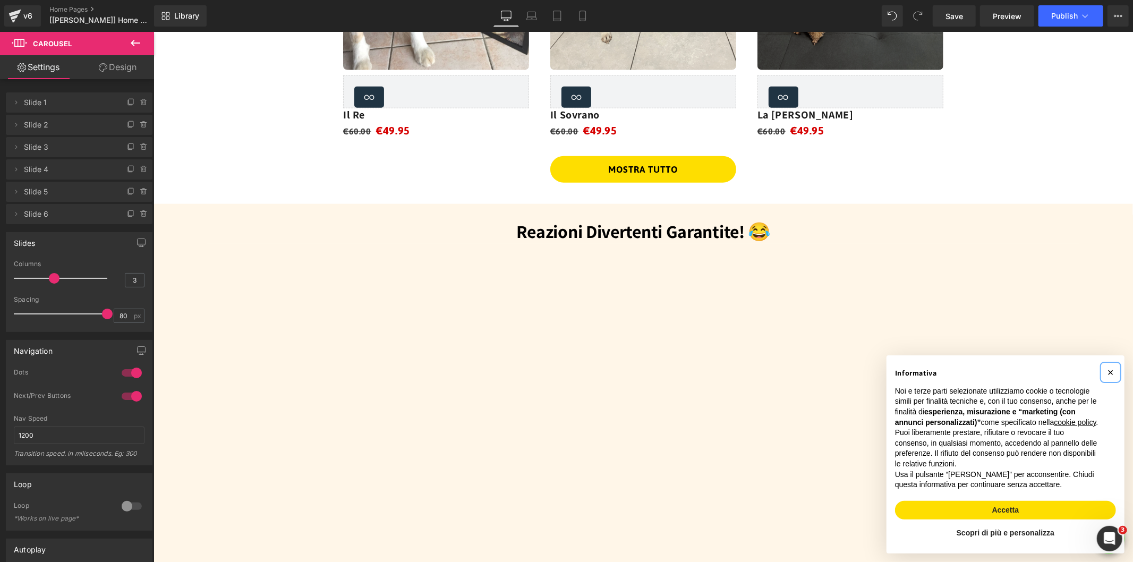
click at [1107, 366] on span "×" at bounding box center [1110, 372] width 6 height 12
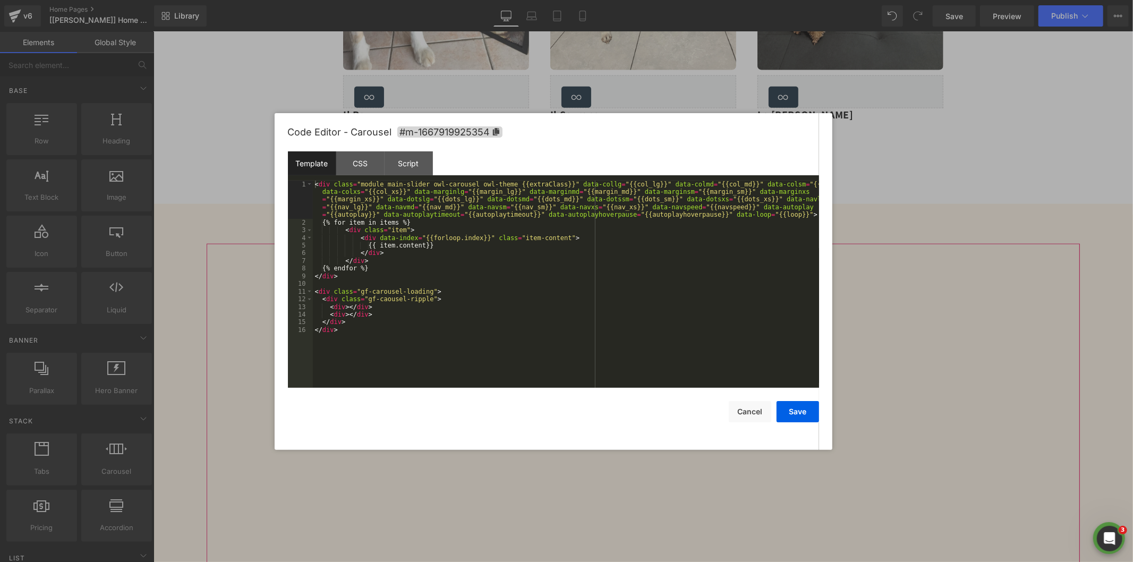
click at [652, 0] on div "Carousel You are previewing how the will restyle your page. You can not edit El…" at bounding box center [566, 0] width 1133 height 0
click at [390, 169] on div "Script" at bounding box center [408, 163] width 48 height 24
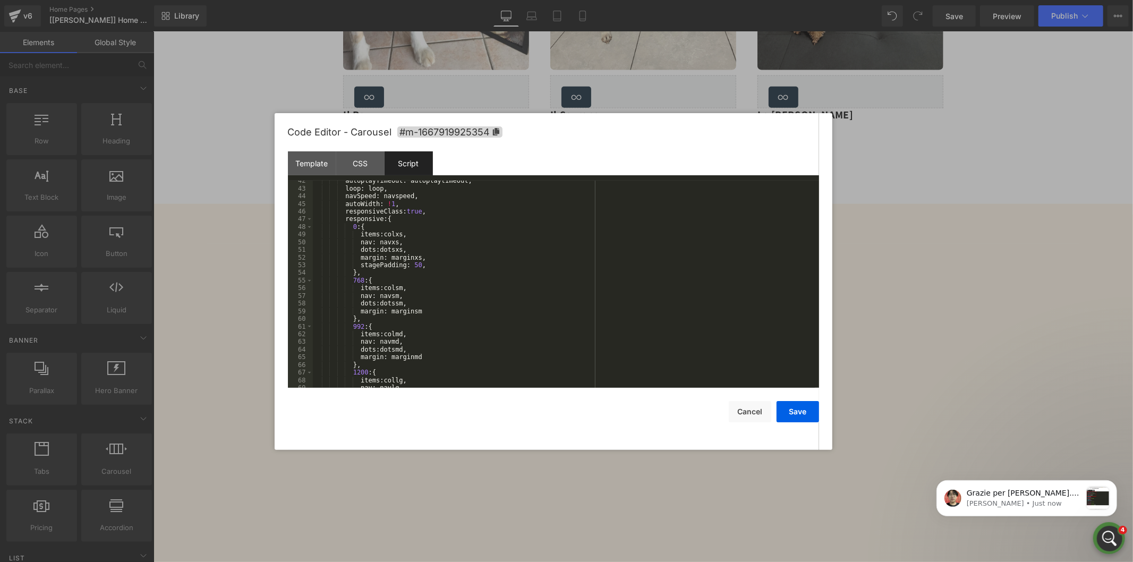
scroll to position [0, 0]
